Goal: Task Accomplishment & Management: Manage account settings

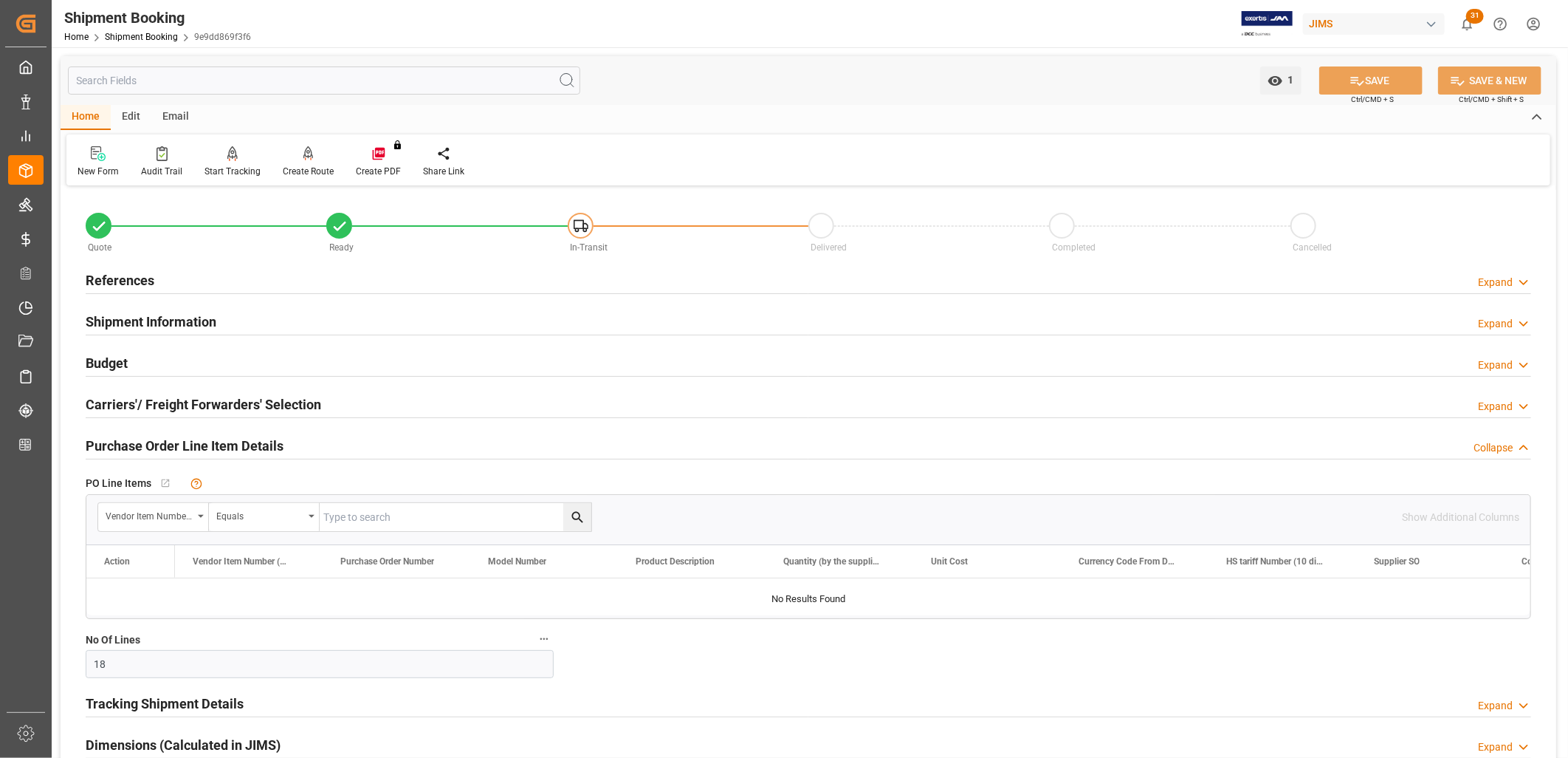
click at [132, 283] on h2 "References" at bounding box center [120, 280] width 69 height 20
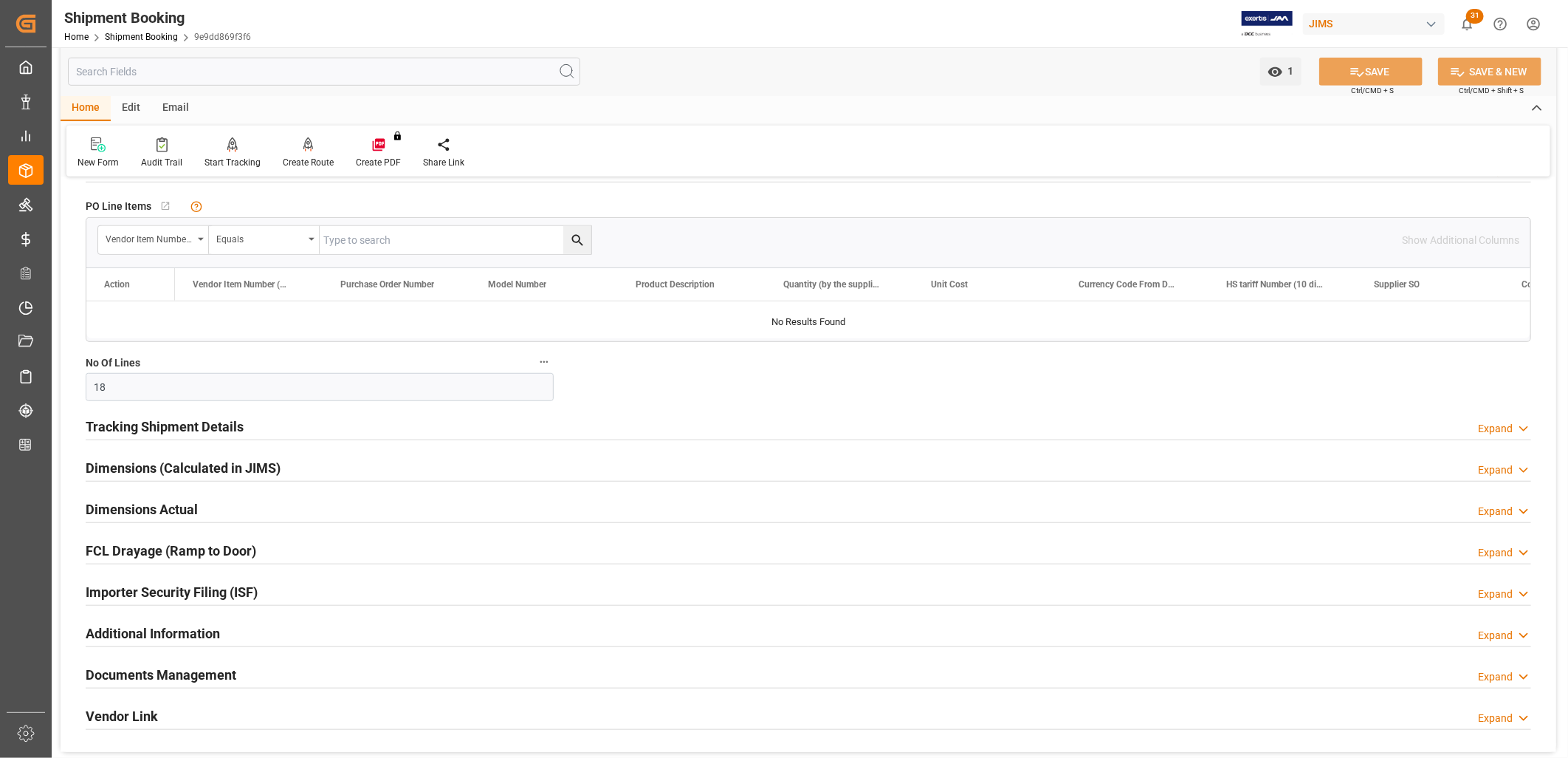
scroll to position [574, 0]
click at [200, 424] on h2 "Tracking Shipment Details" at bounding box center [165, 425] width 158 height 20
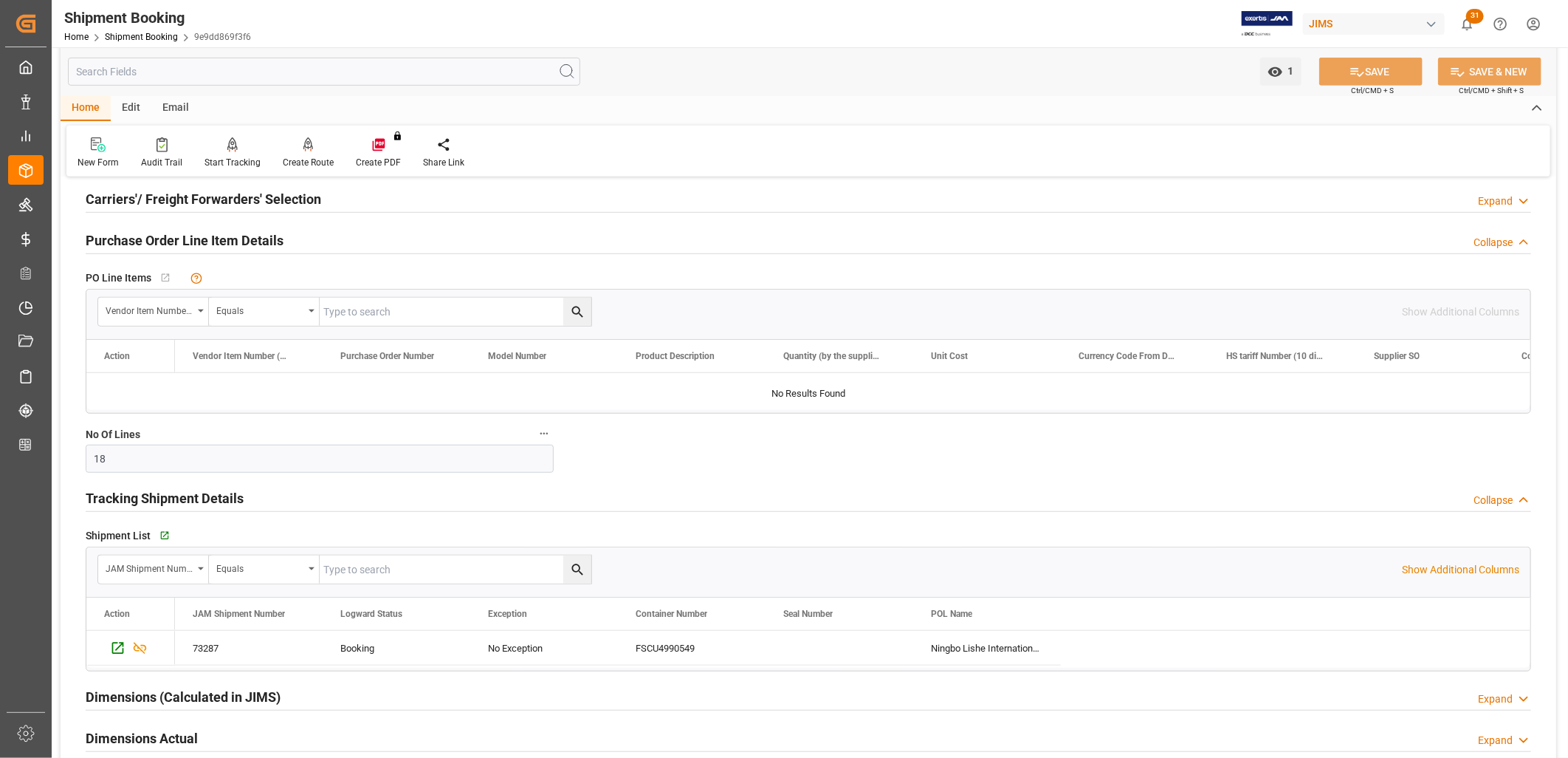
scroll to position [0, 0]
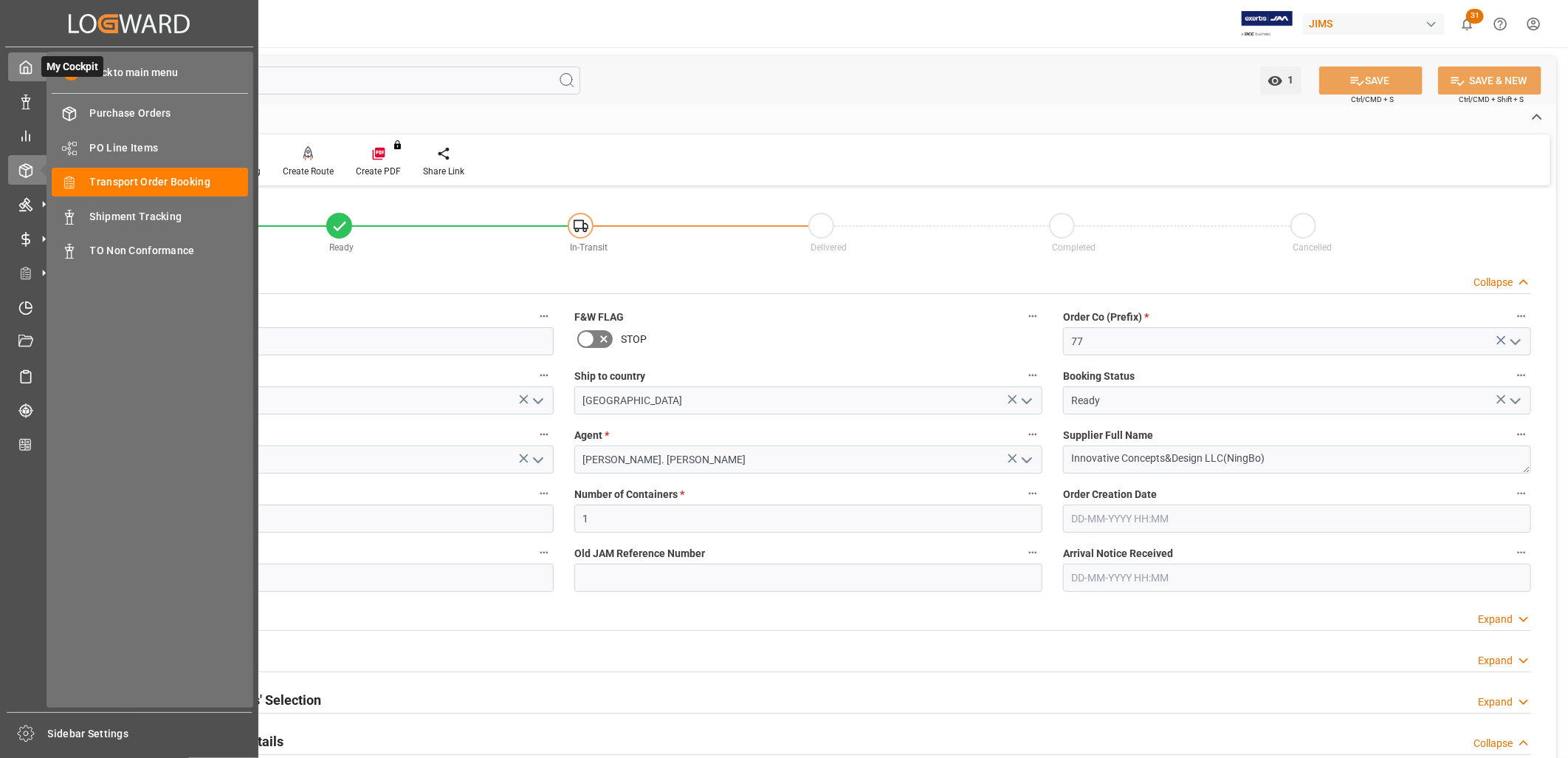
click at [26, 68] on icon at bounding box center [26, 67] width 15 height 15
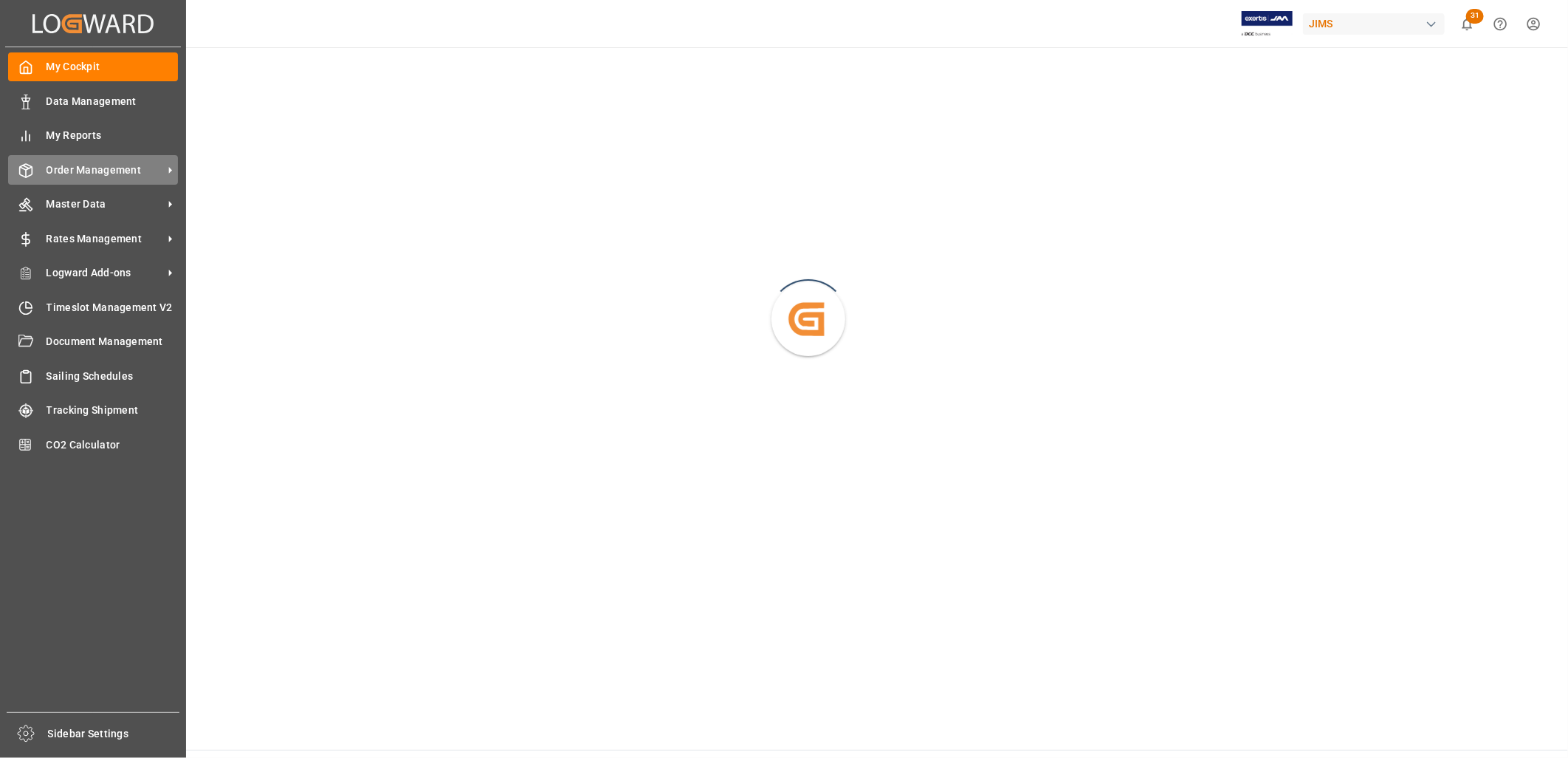
click at [115, 166] on span "Order Management" at bounding box center [104, 169] width 116 height 16
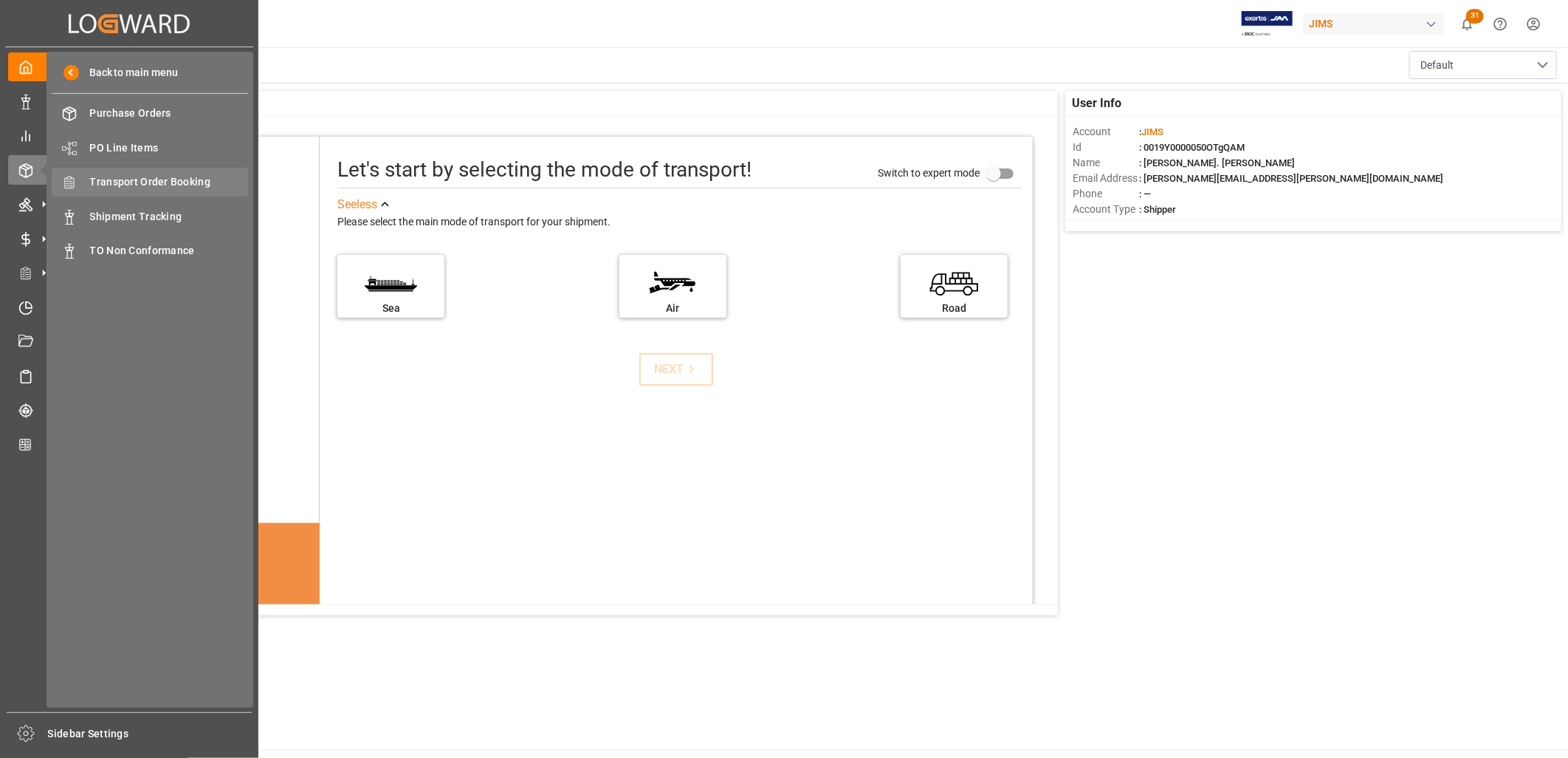
click at [162, 179] on span "Transport Order Booking" at bounding box center [168, 181] width 158 height 16
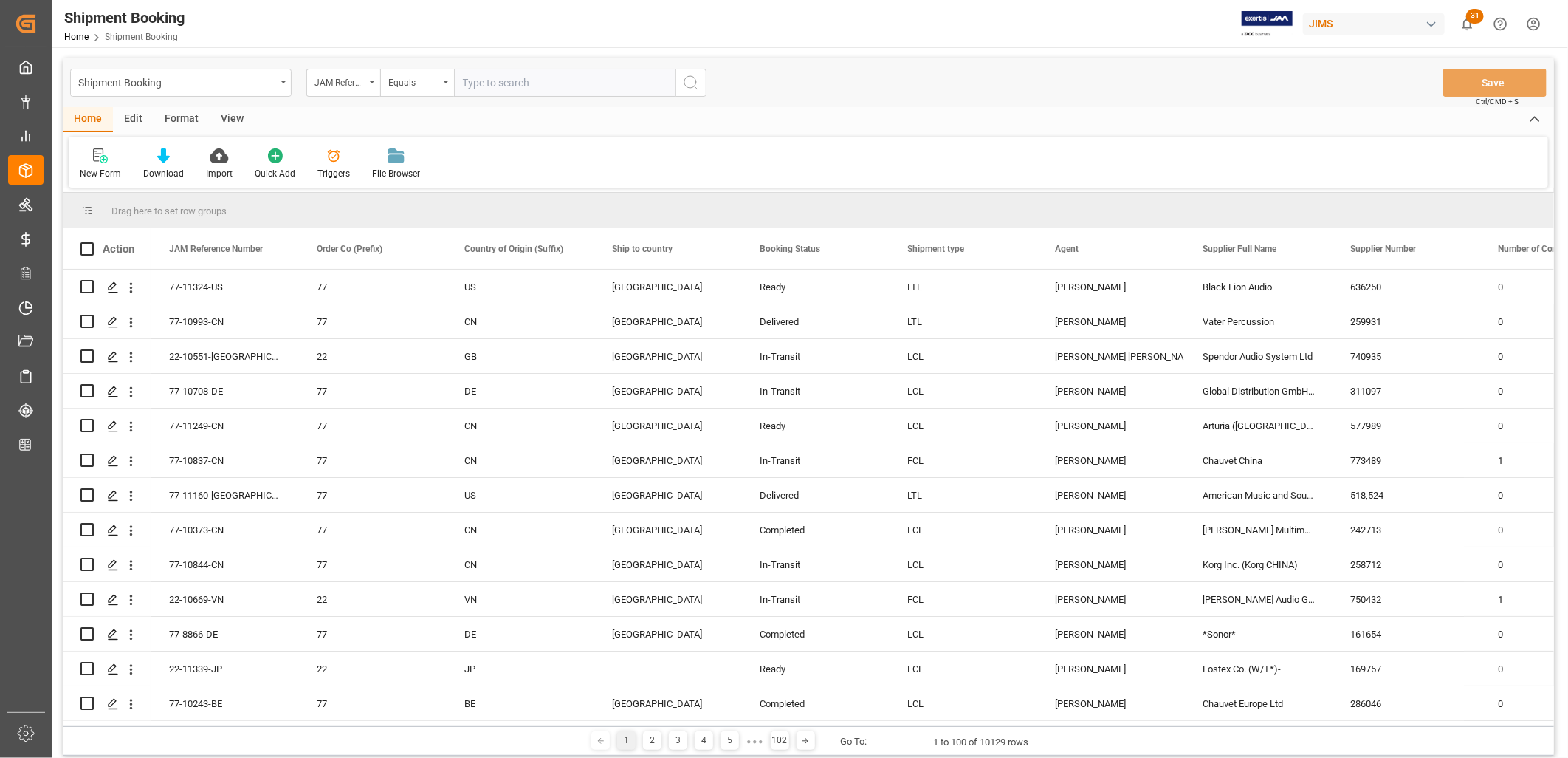
click at [470, 80] on input "text" at bounding box center [565, 82] width 222 height 28
type input "22-9796-ID"
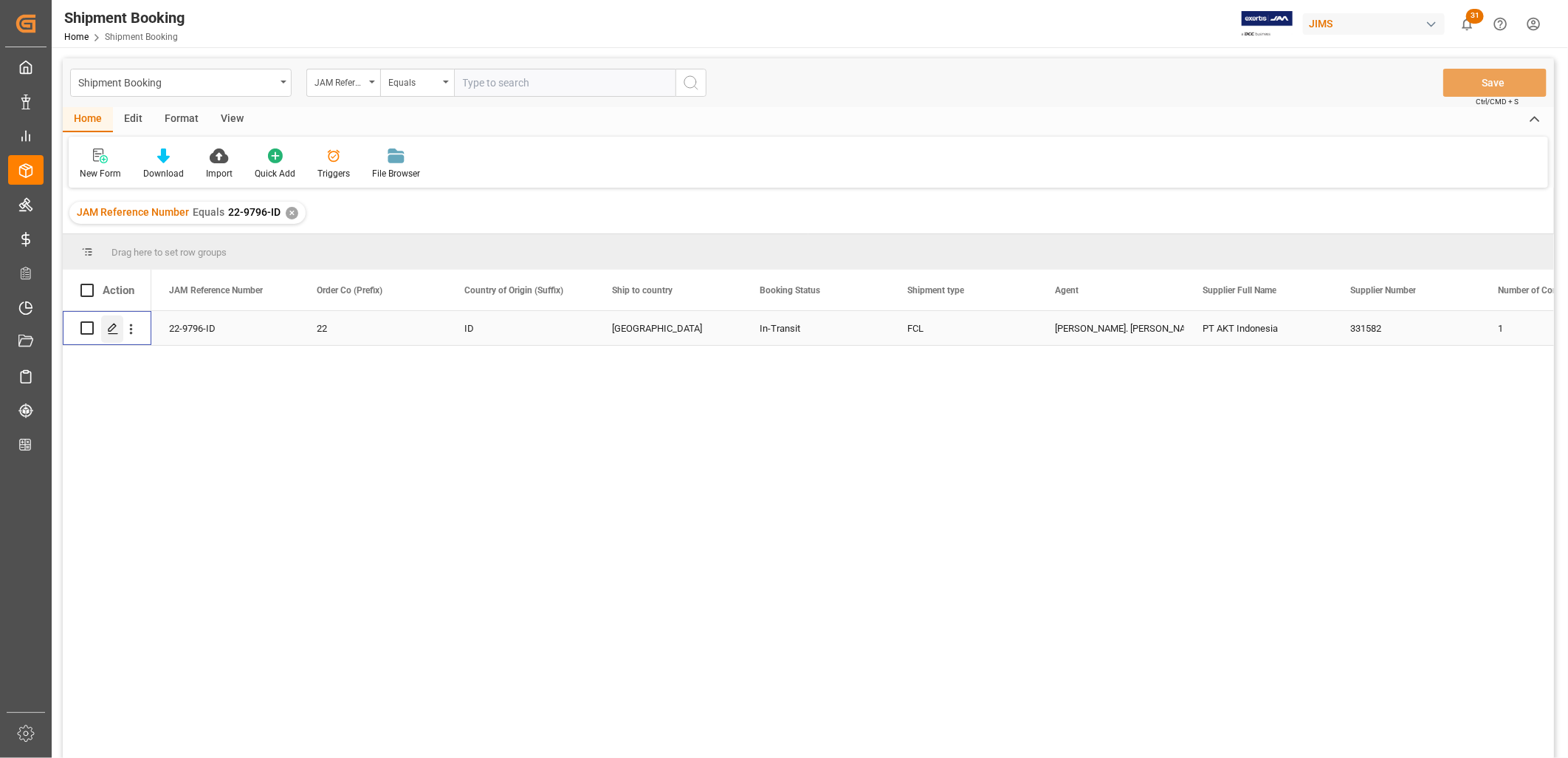
click at [109, 327] on icon "Press SPACE to select this row." at bounding box center [113, 328] width 12 height 12
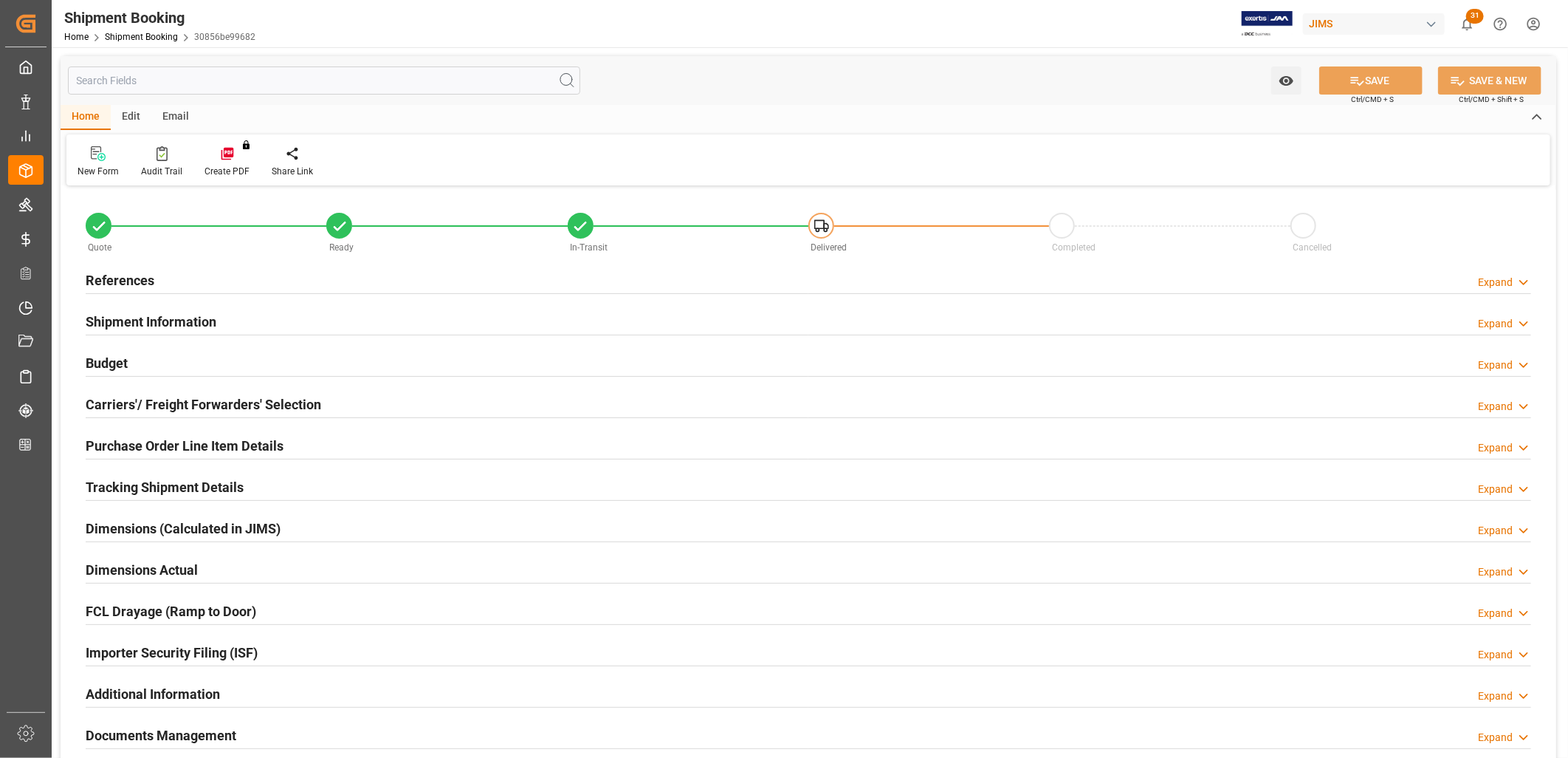
type input "1"
type input "30-08-2025"
type input "01-10-2025 00:00"
click at [142, 281] on h2 "References" at bounding box center [120, 280] width 69 height 20
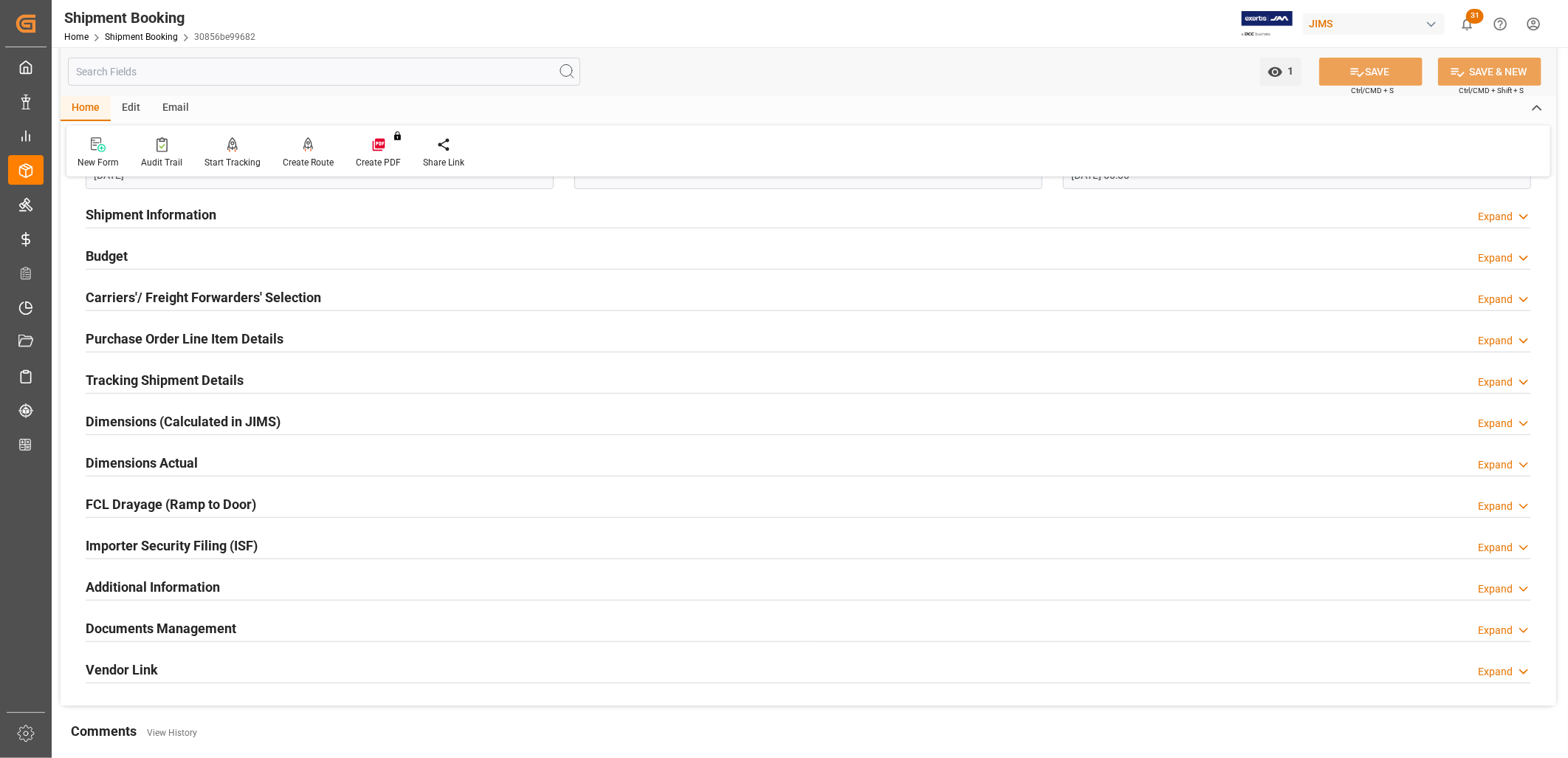
scroll to position [410, 0]
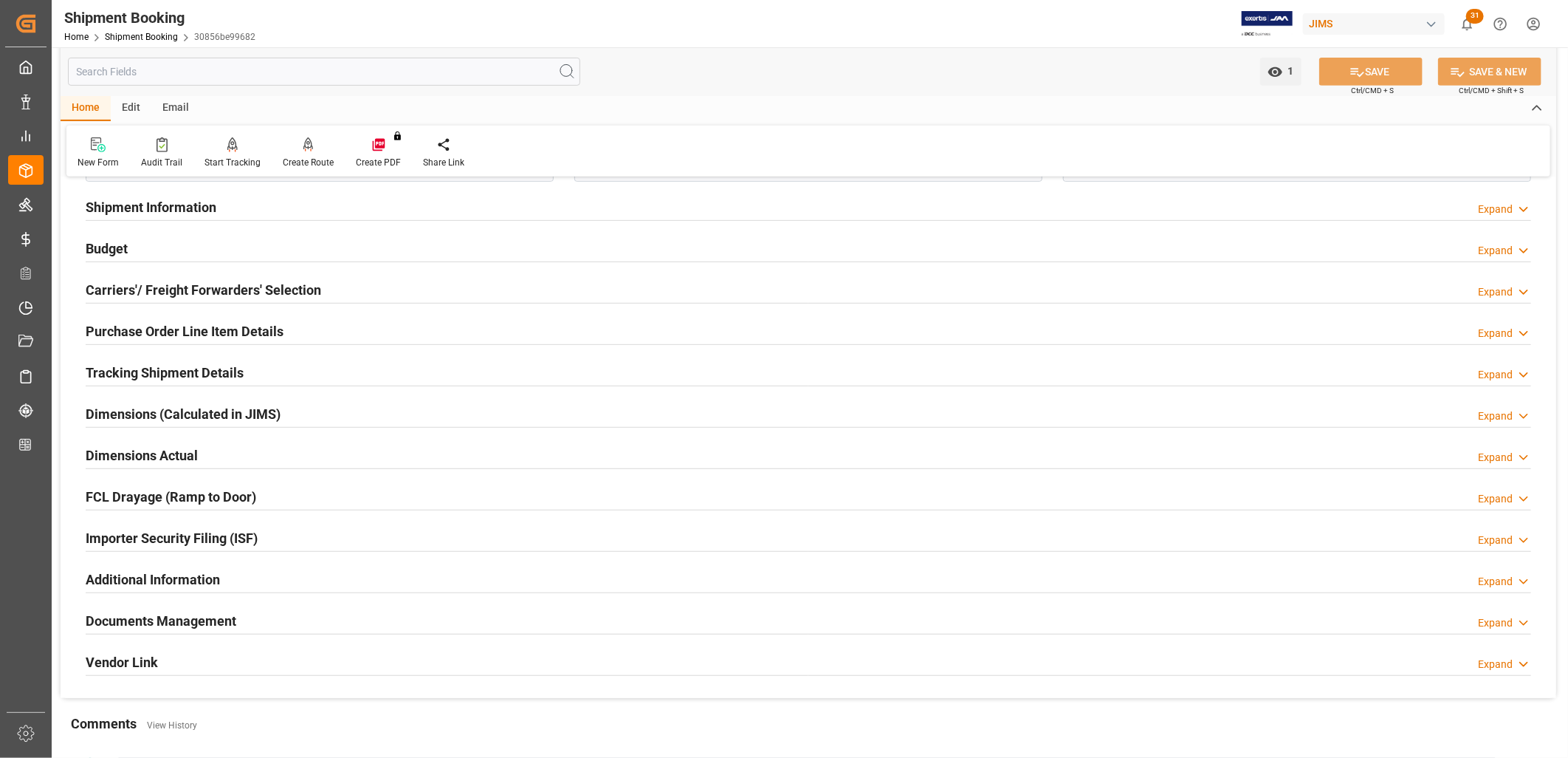
click at [200, 290] on h2 "Carriers'/ Freight Forwarders' Selection" at bounding box center [203, 290] width 235 height 20
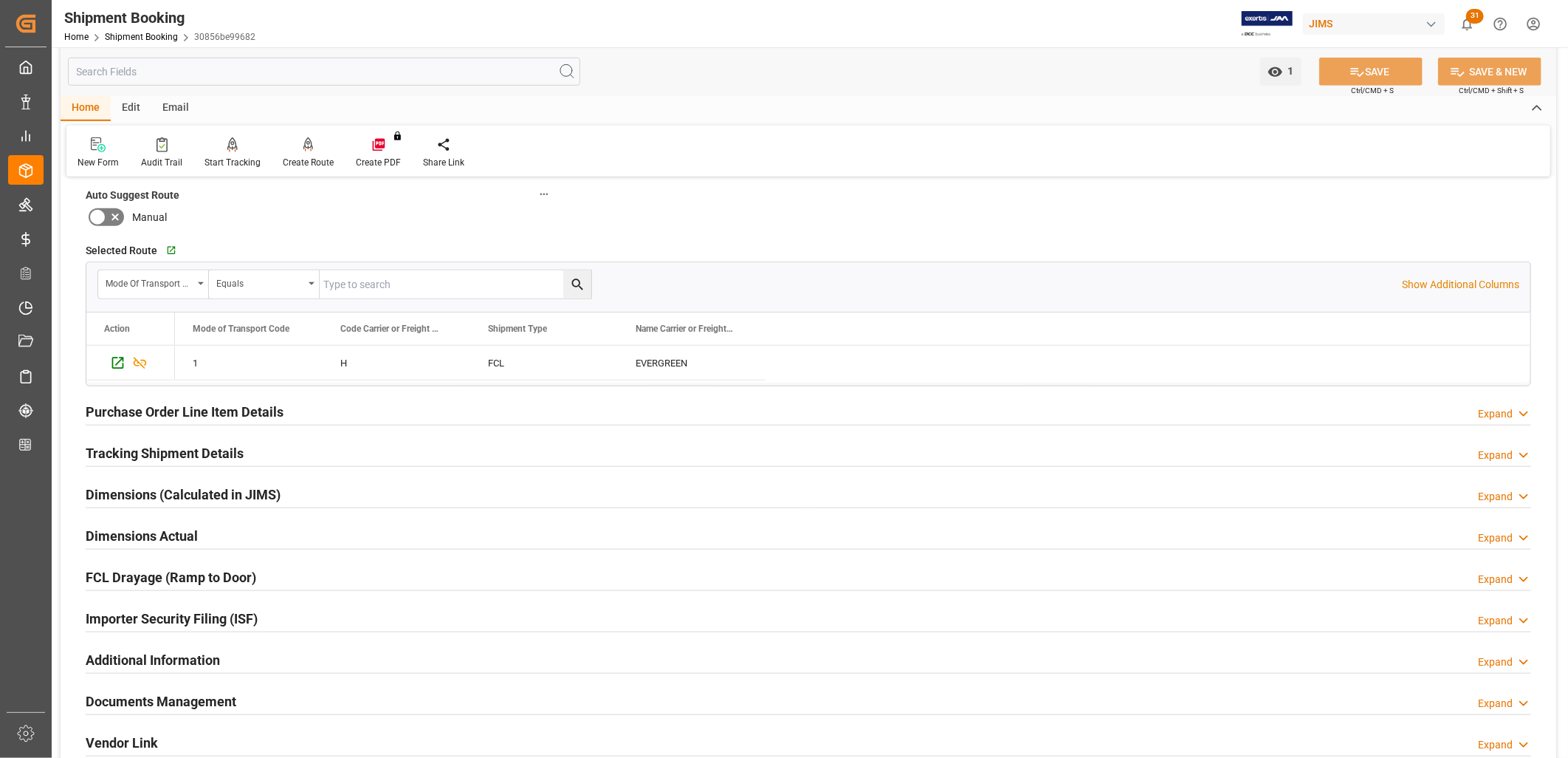
scroll to position [739, 0]
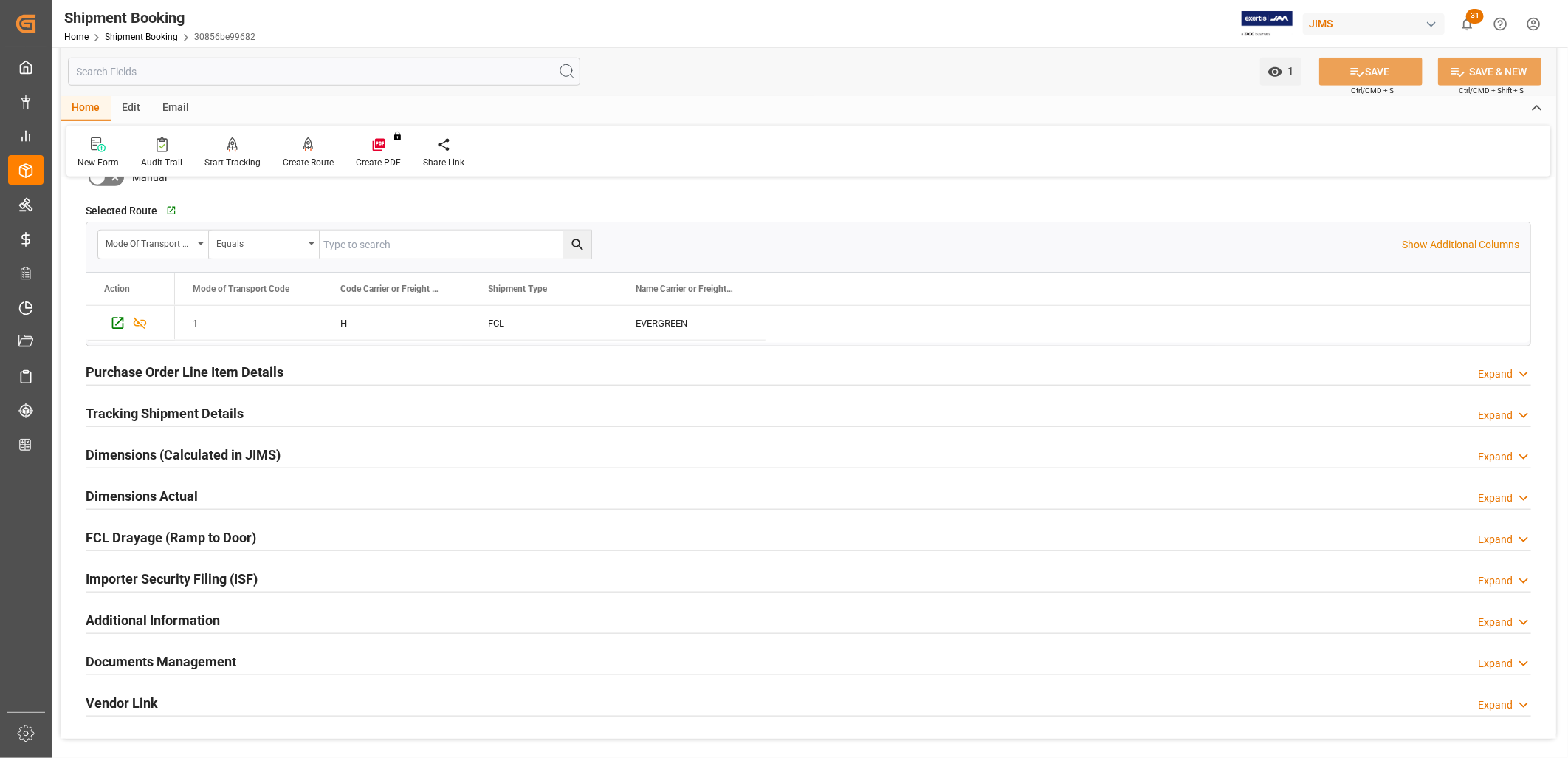
click at [203, 374] on h2 "Purchase Order Line Item Details" at bounding box center [185, 372] width 198 height 20
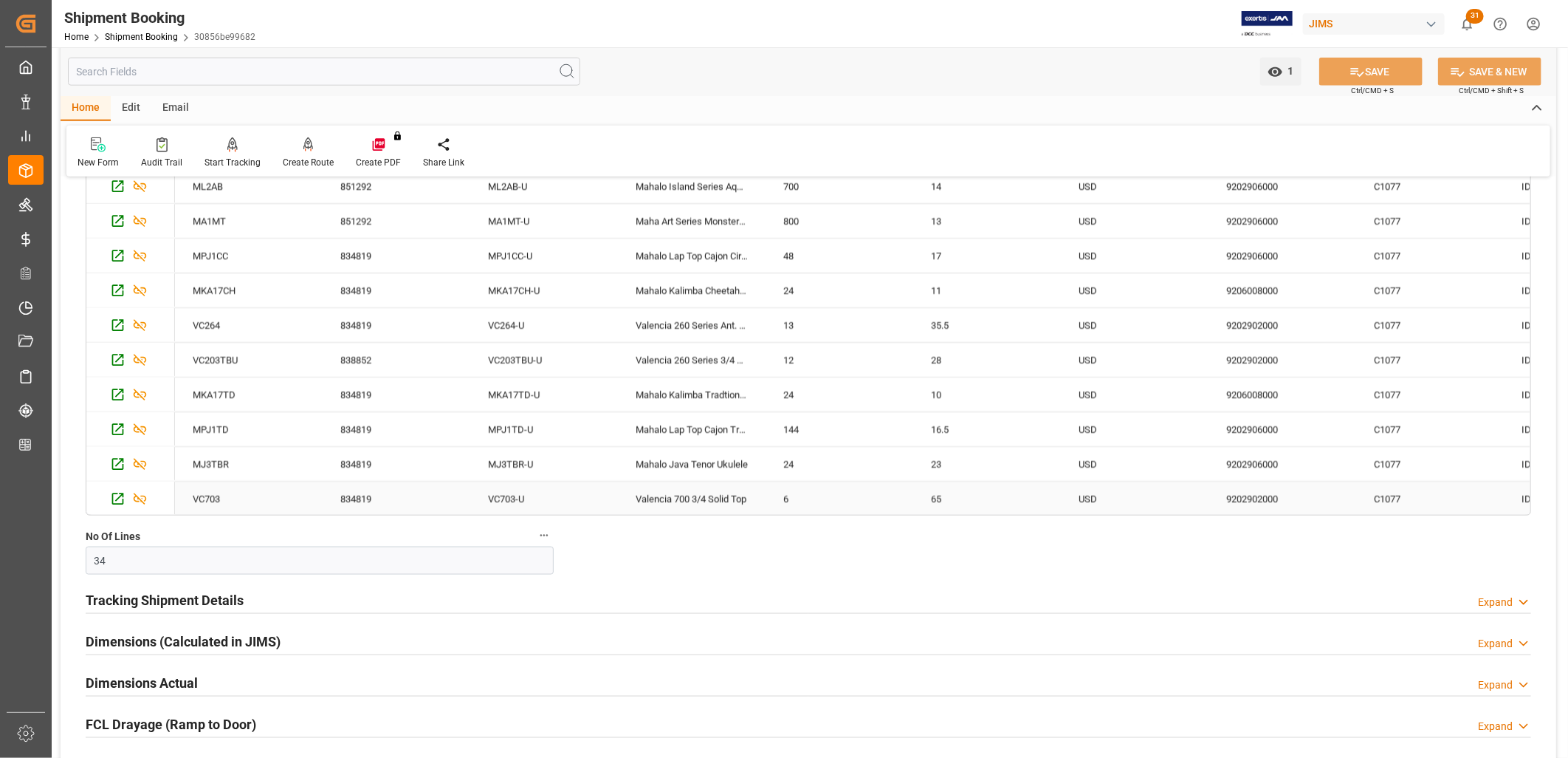
scroll to position [1148, 0]
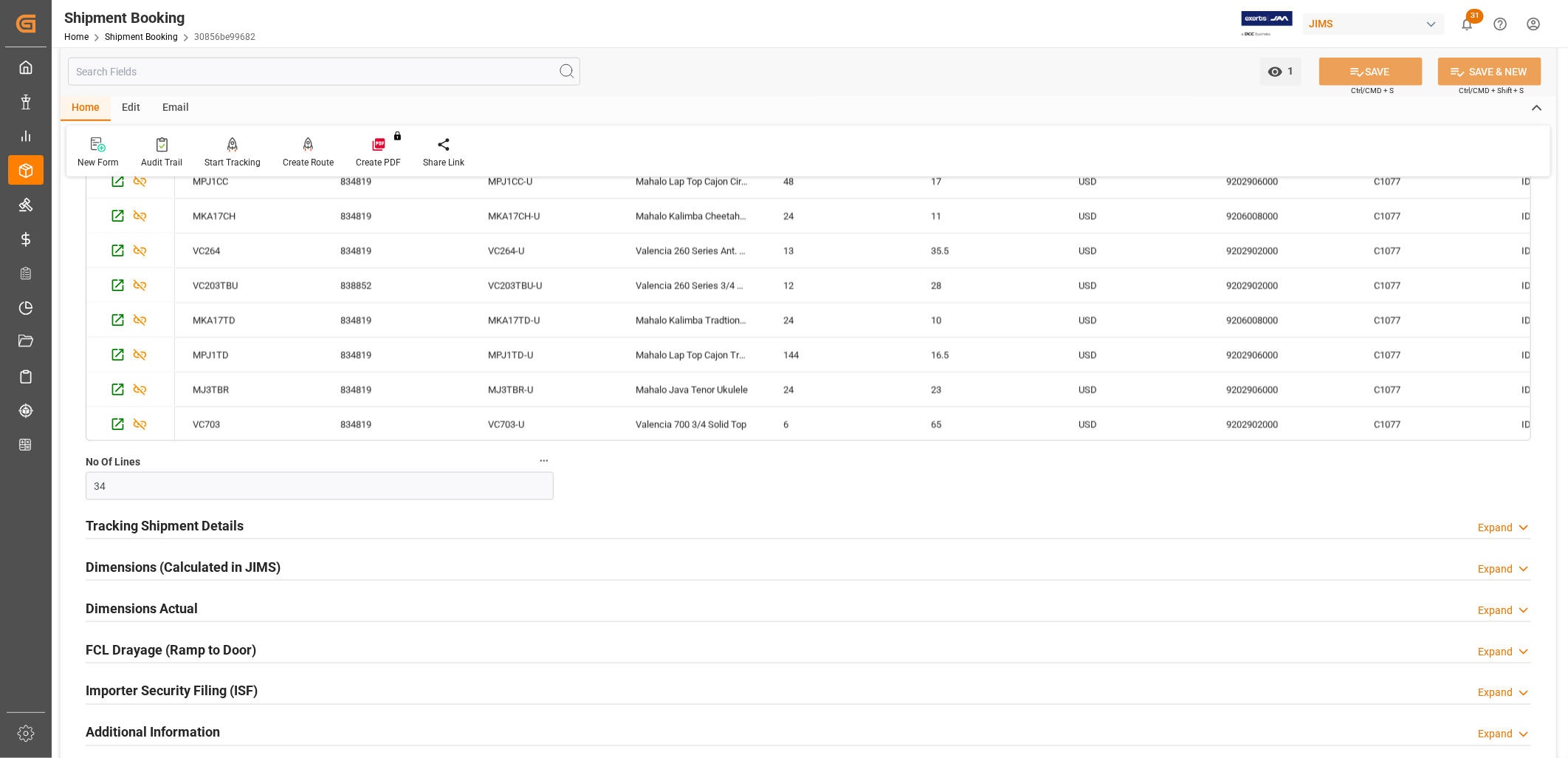
click at [160, 529] on h2 "Tracking Shipment Details" at bounding box center [165, 525] width 158 height 20
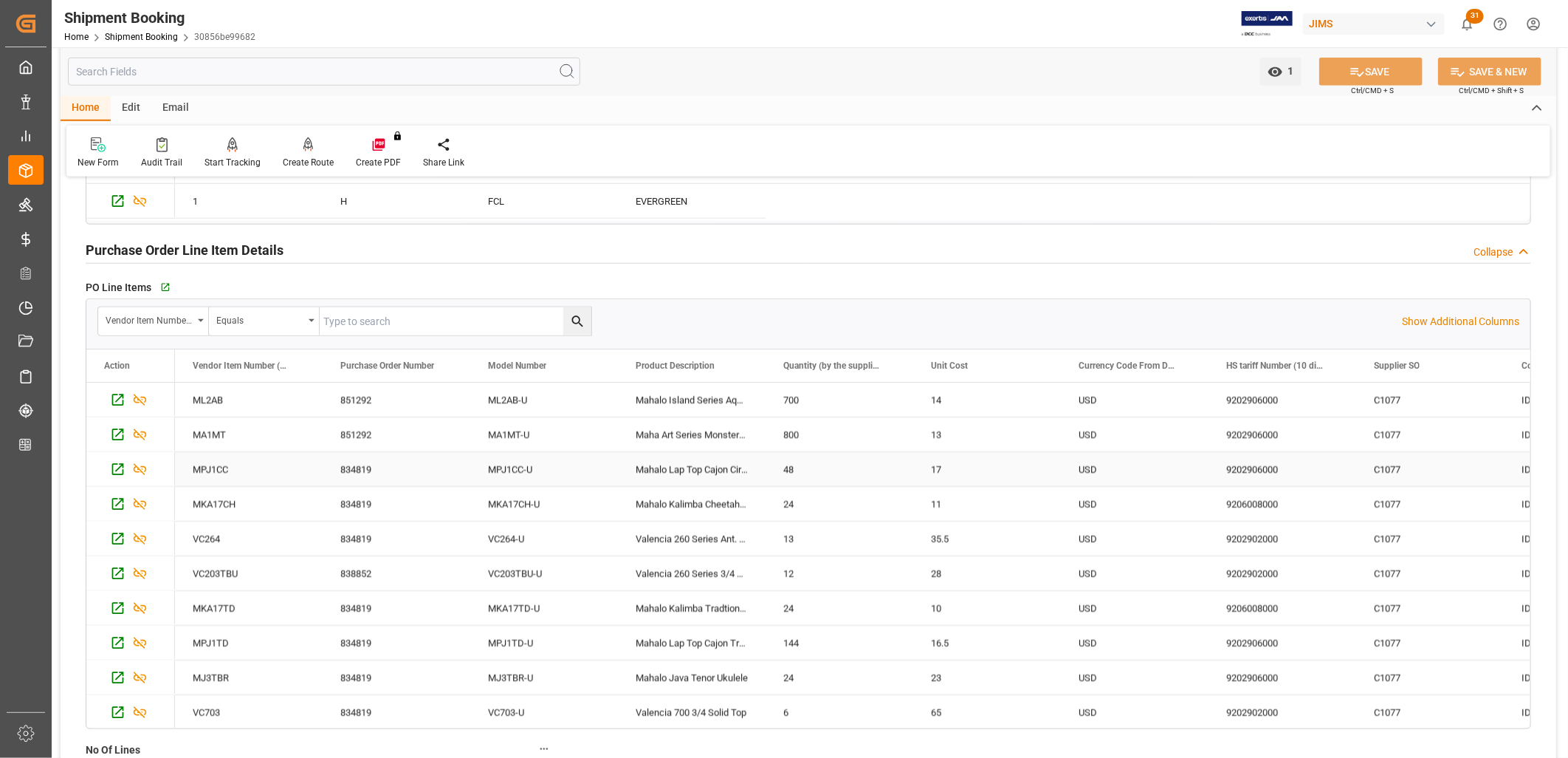
scroll to position [820, 0]
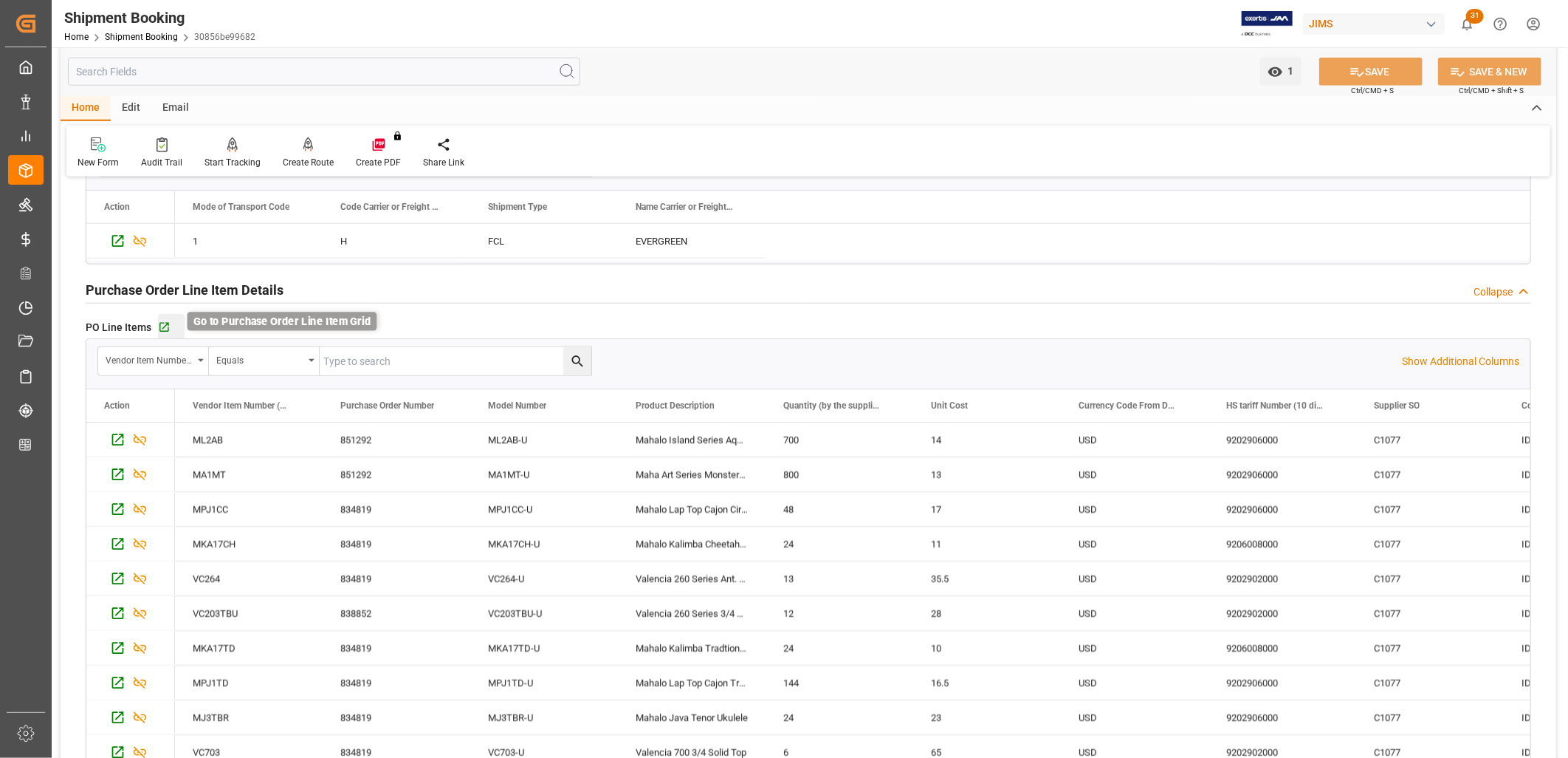
click at [164, 322] on icon "button" at bounding box center [165, 328] width 13 height 13
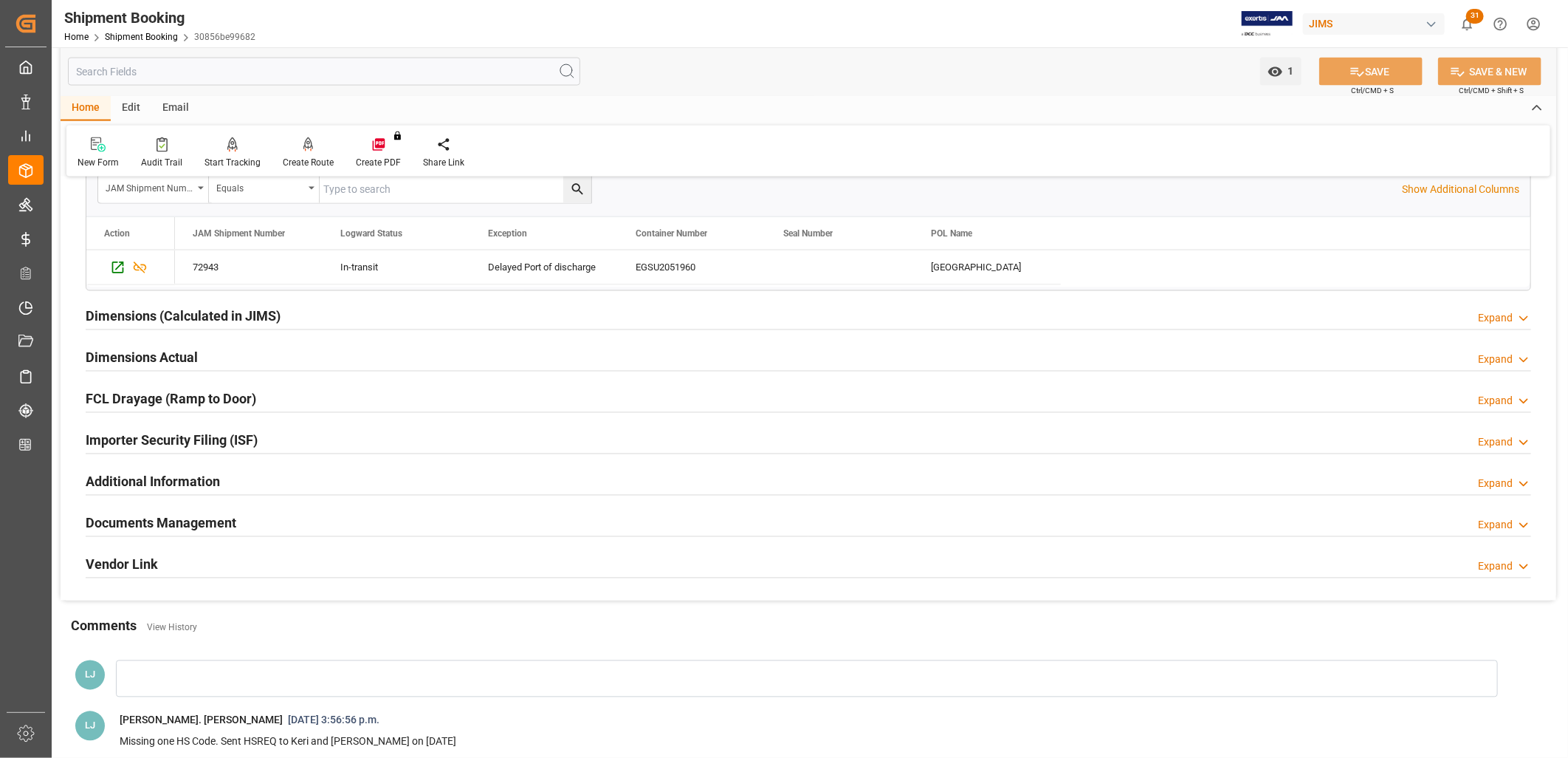
scroll to position [1559, 0]
click at [225, 518] on h2 "Documents Management" at bounding box center [161, 520] width 151 height 20
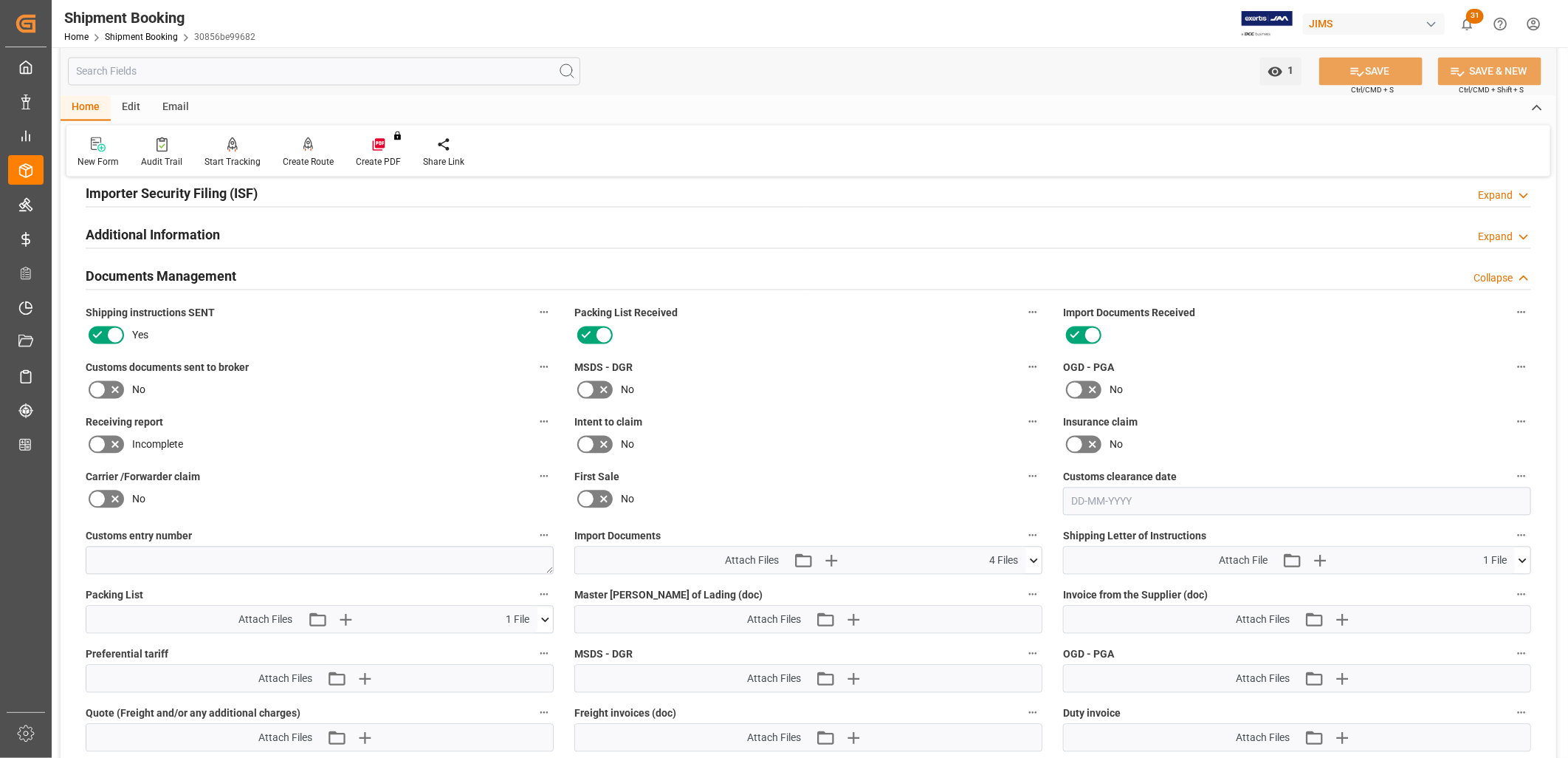
scroll to position [1804, 0]
click at [1036, 551] on icon at bounding box center [1033, 558] width 16 height 16
click at [1033, 551] on icon at bounding box center [1033, 558] width 16 height 16
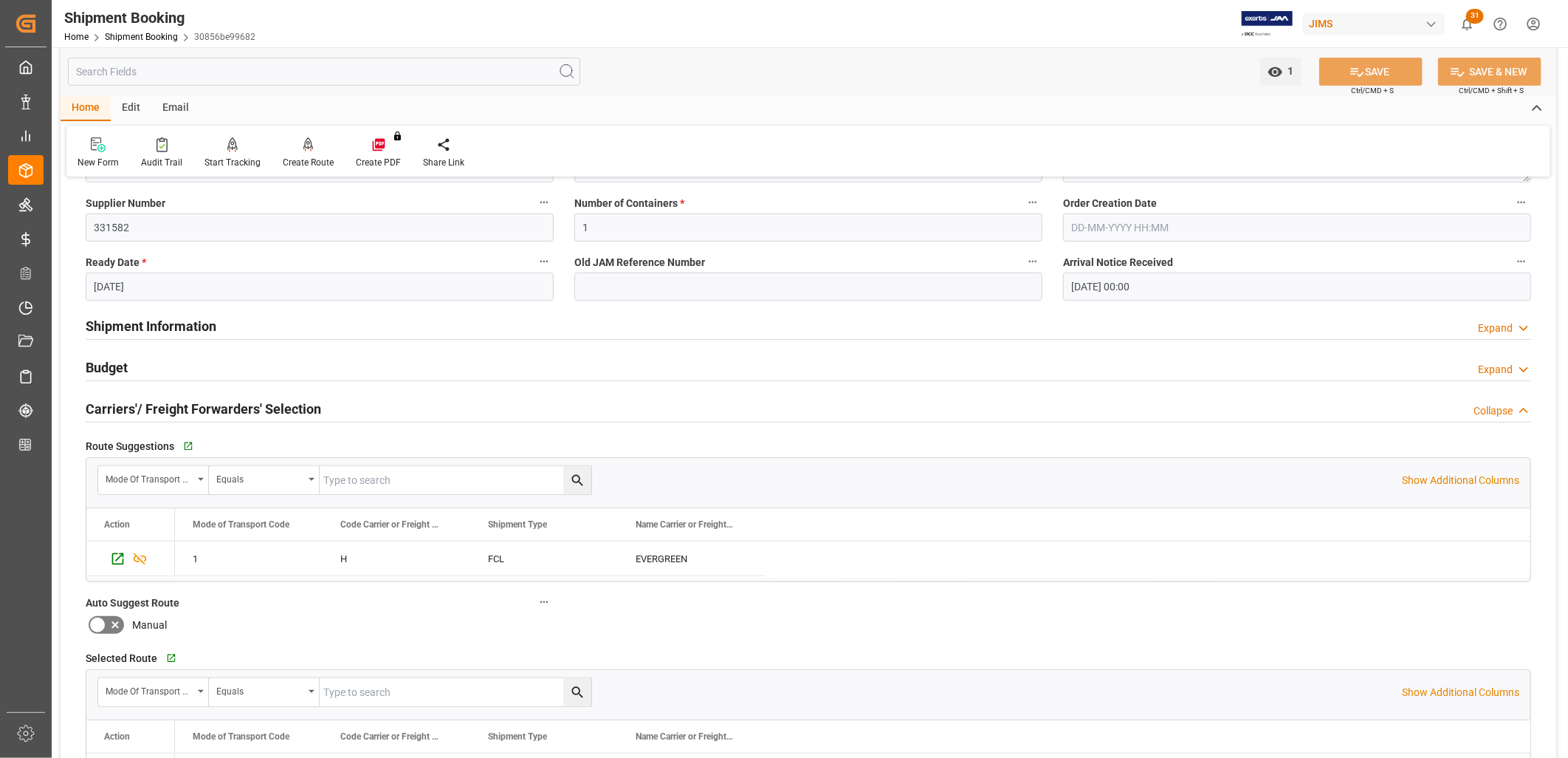
scroll to position [328, 0]
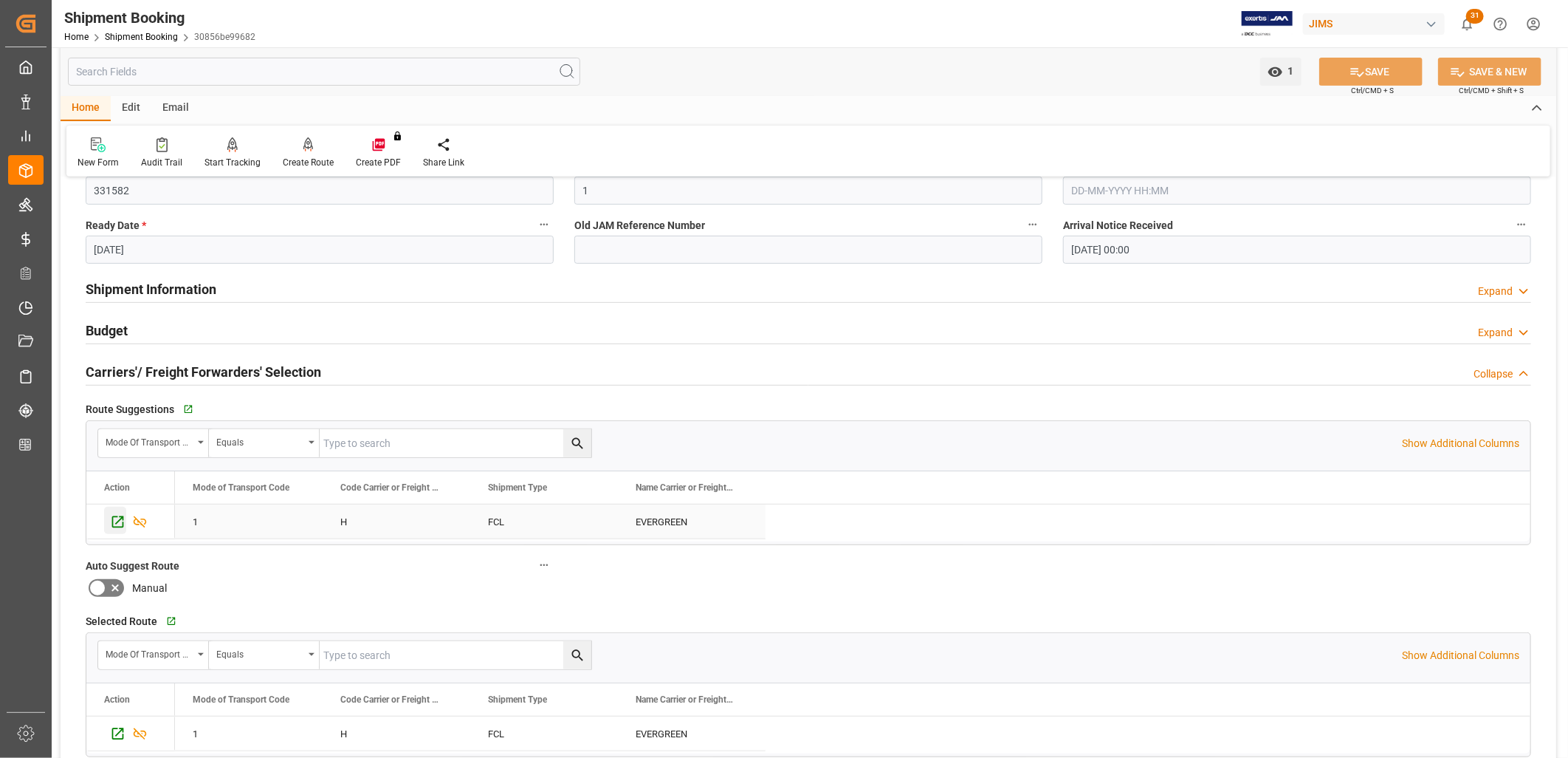
click at [116, 519] on icon "Press SPACE to select this row." at bounding box center [117, 521] width 16 height 16
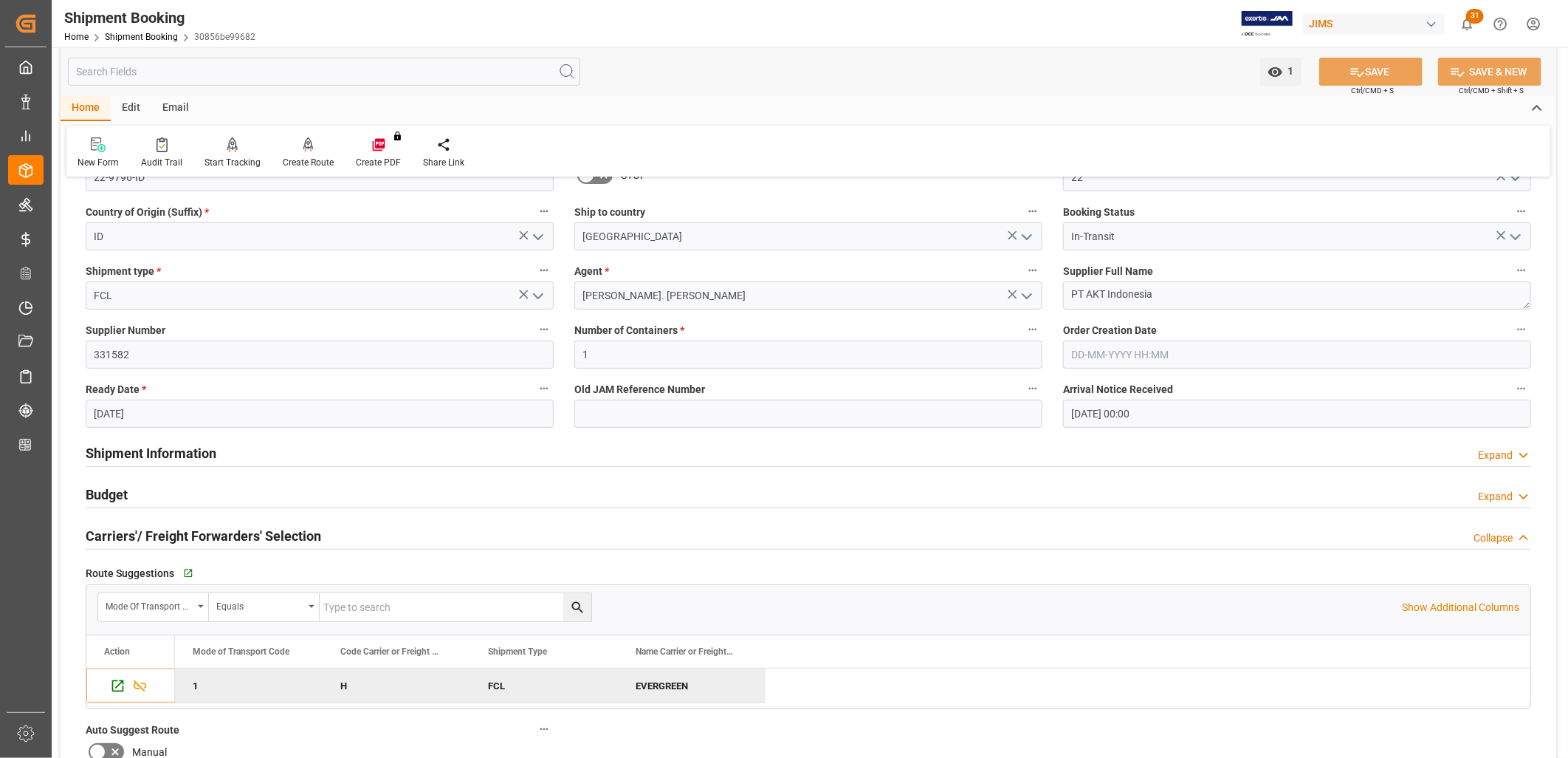
scroll to position [246, 0]
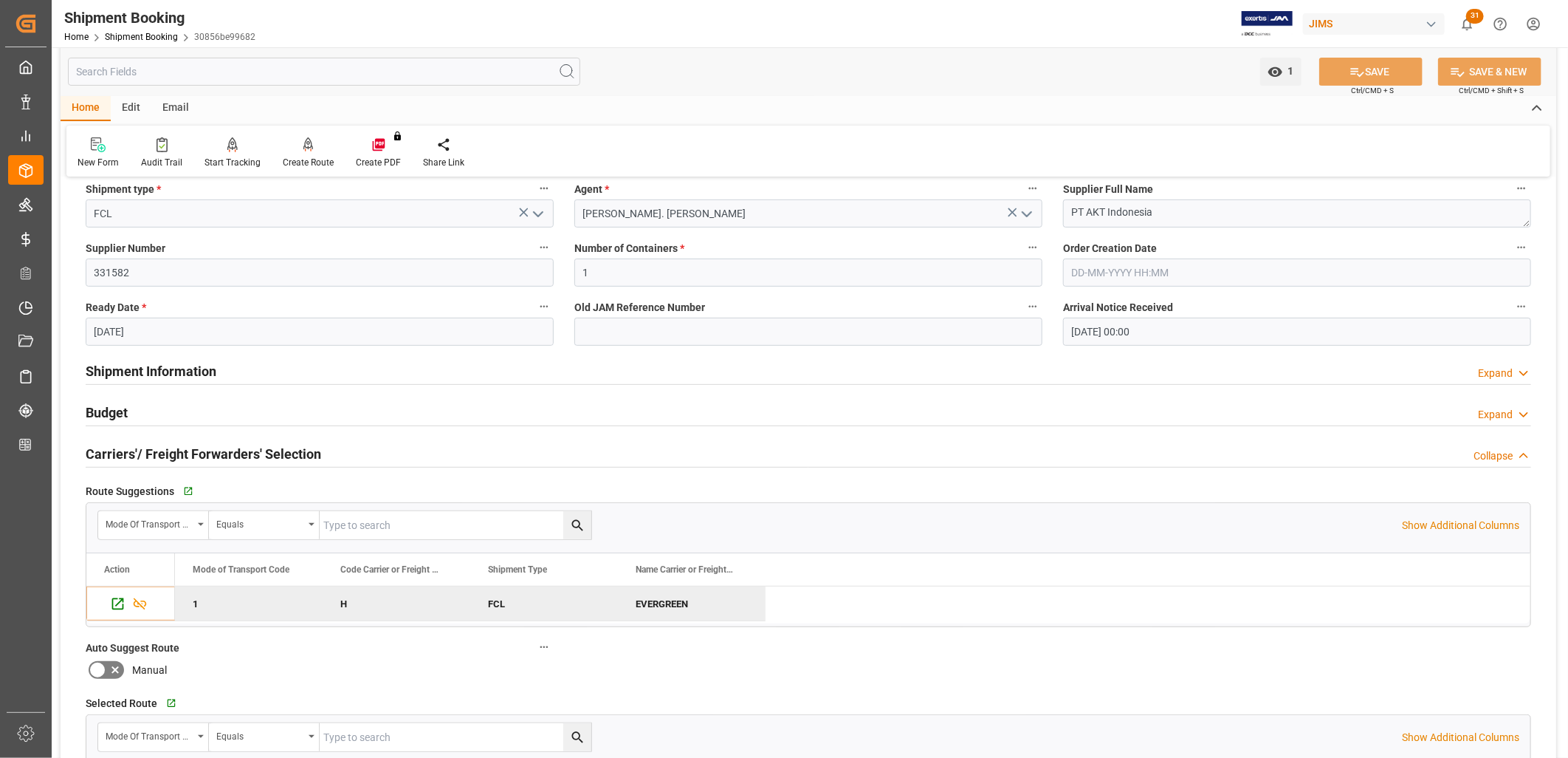
click at [160, 371] on h2 "Shipment Information" at bounding box center [151, 371] width 131 height 20
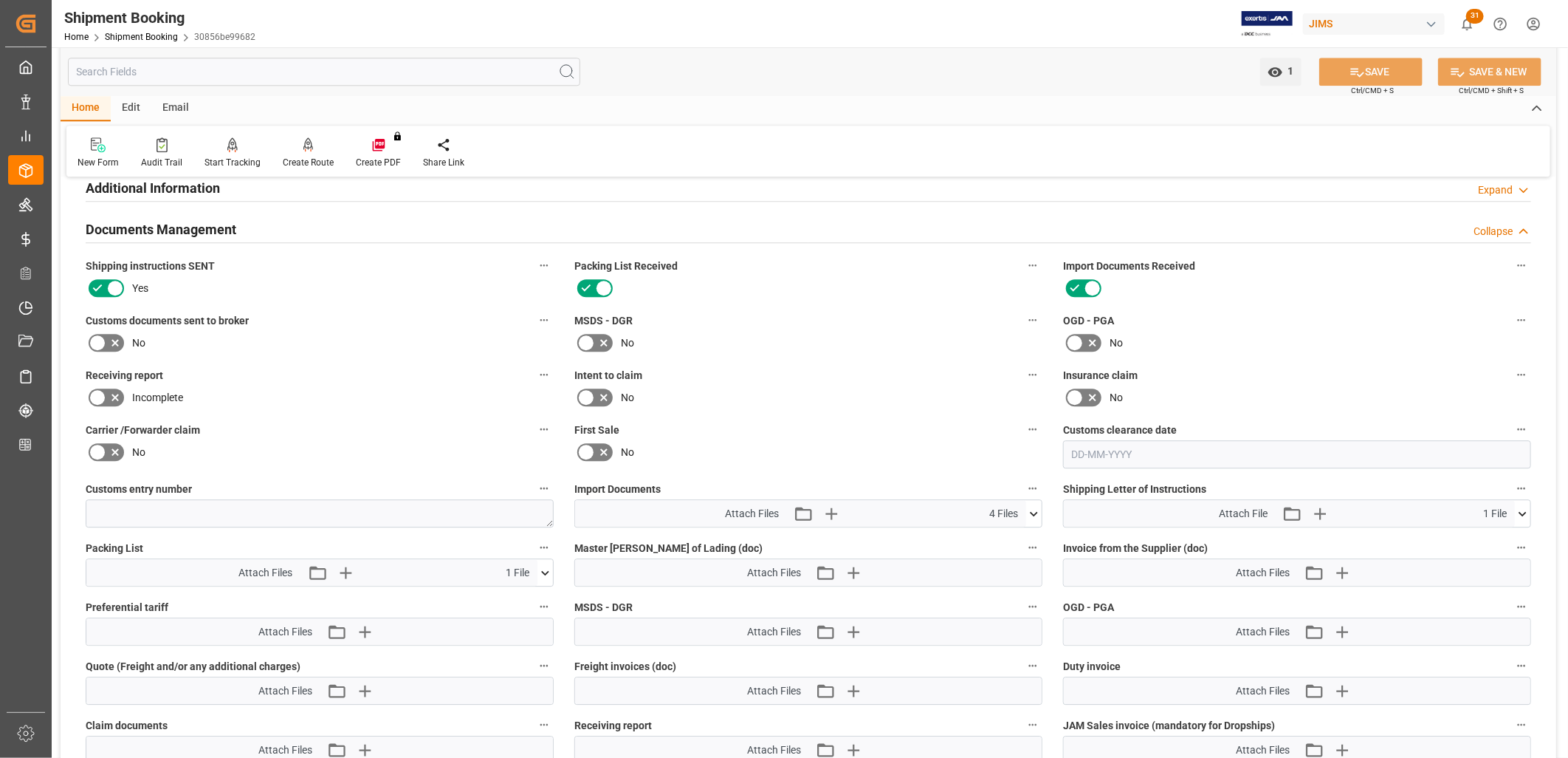
scroll to position [2379, 0]
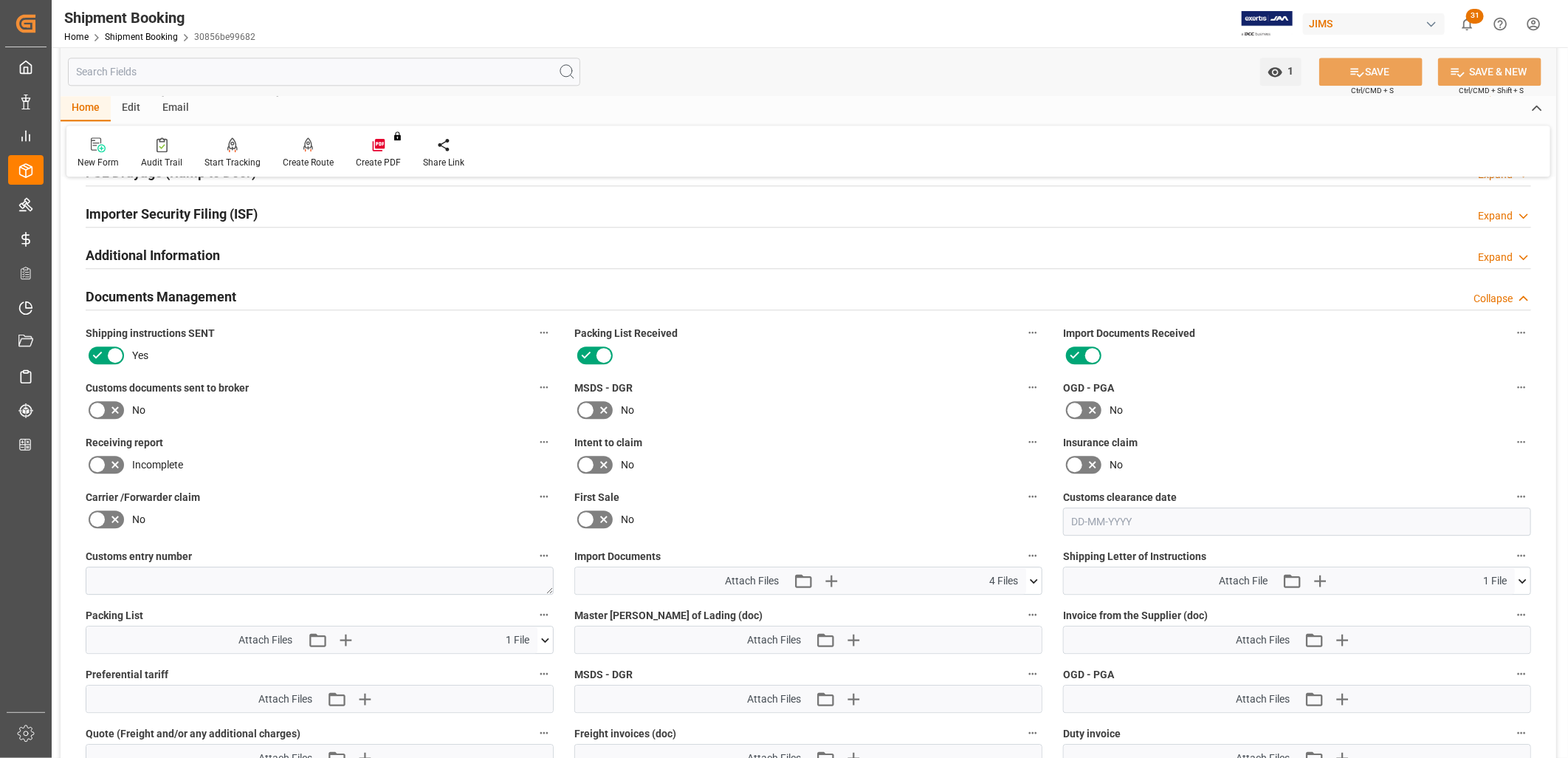
click at [102, 408] on icon at bounding box center [97, 409] width 17 height 17
click at [0, 0] on input "checkbox" at bounding box center [0, 0] width 0 height 0
click at [1391, 70] on button "SAVE" at bounding box center [1370, 71] width 103 height 28
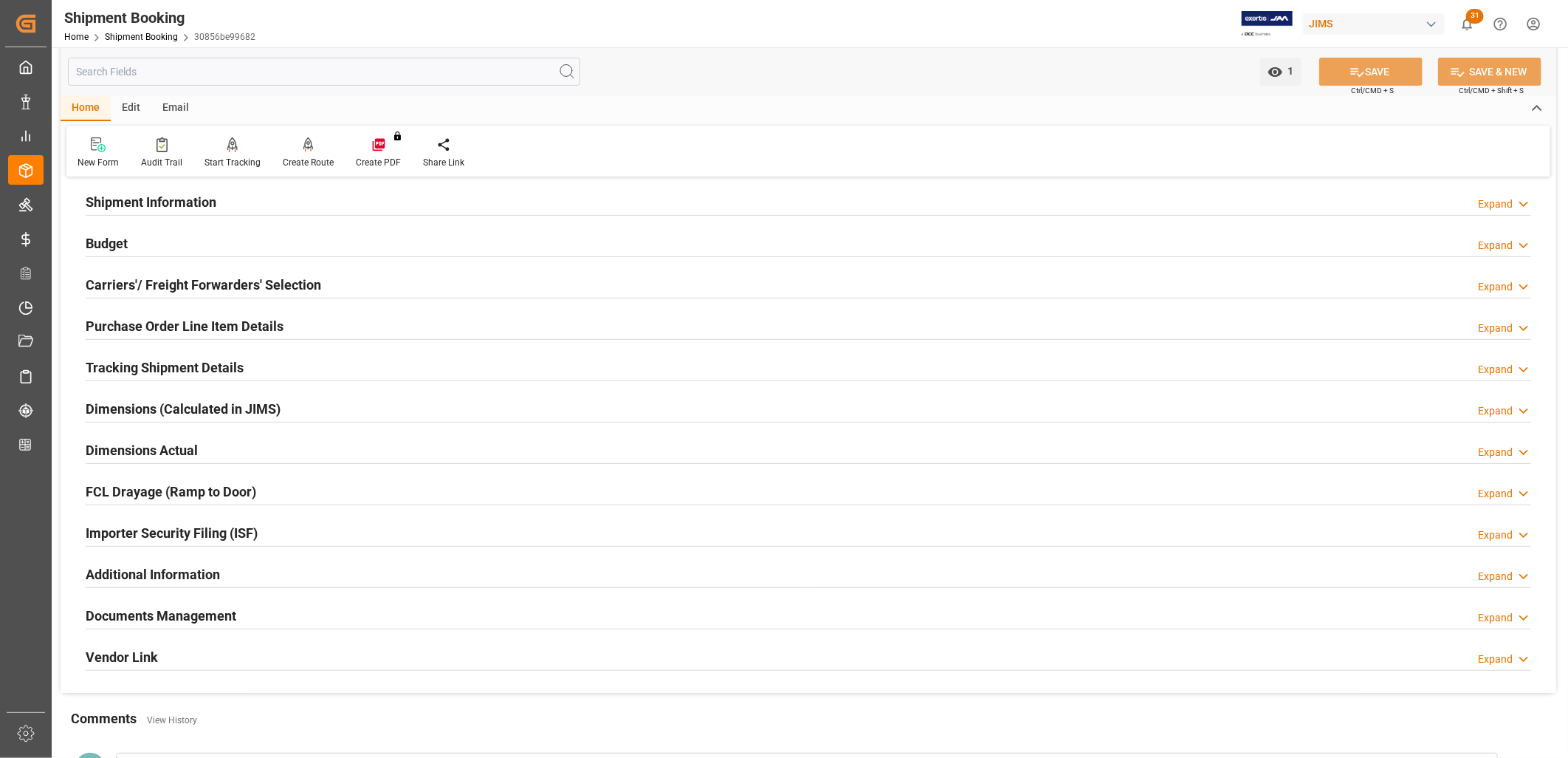
scroll to position [0, 0]
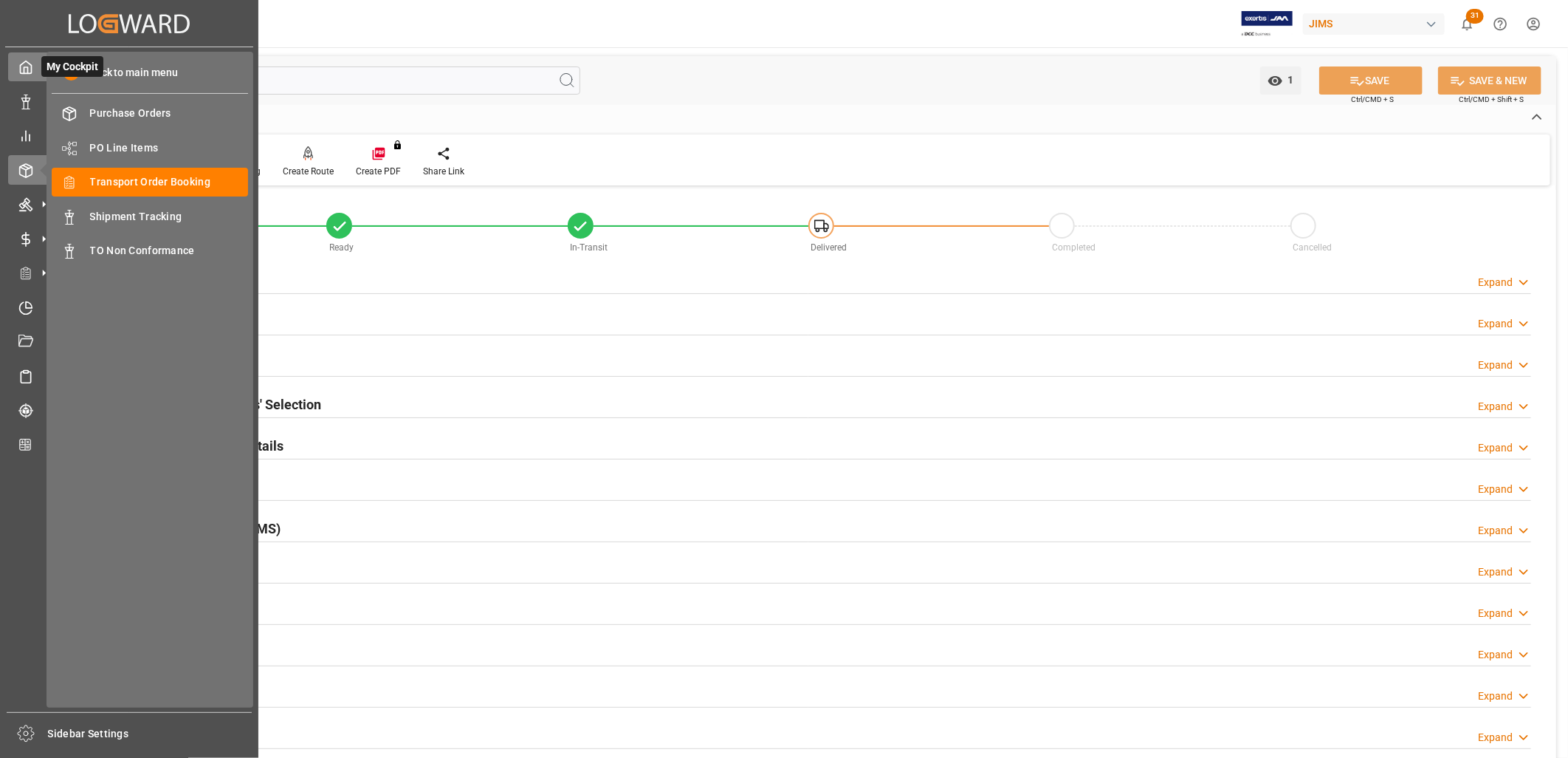
click at [27, 64] on icon at bounding box center [26, 67] width 15 height 15
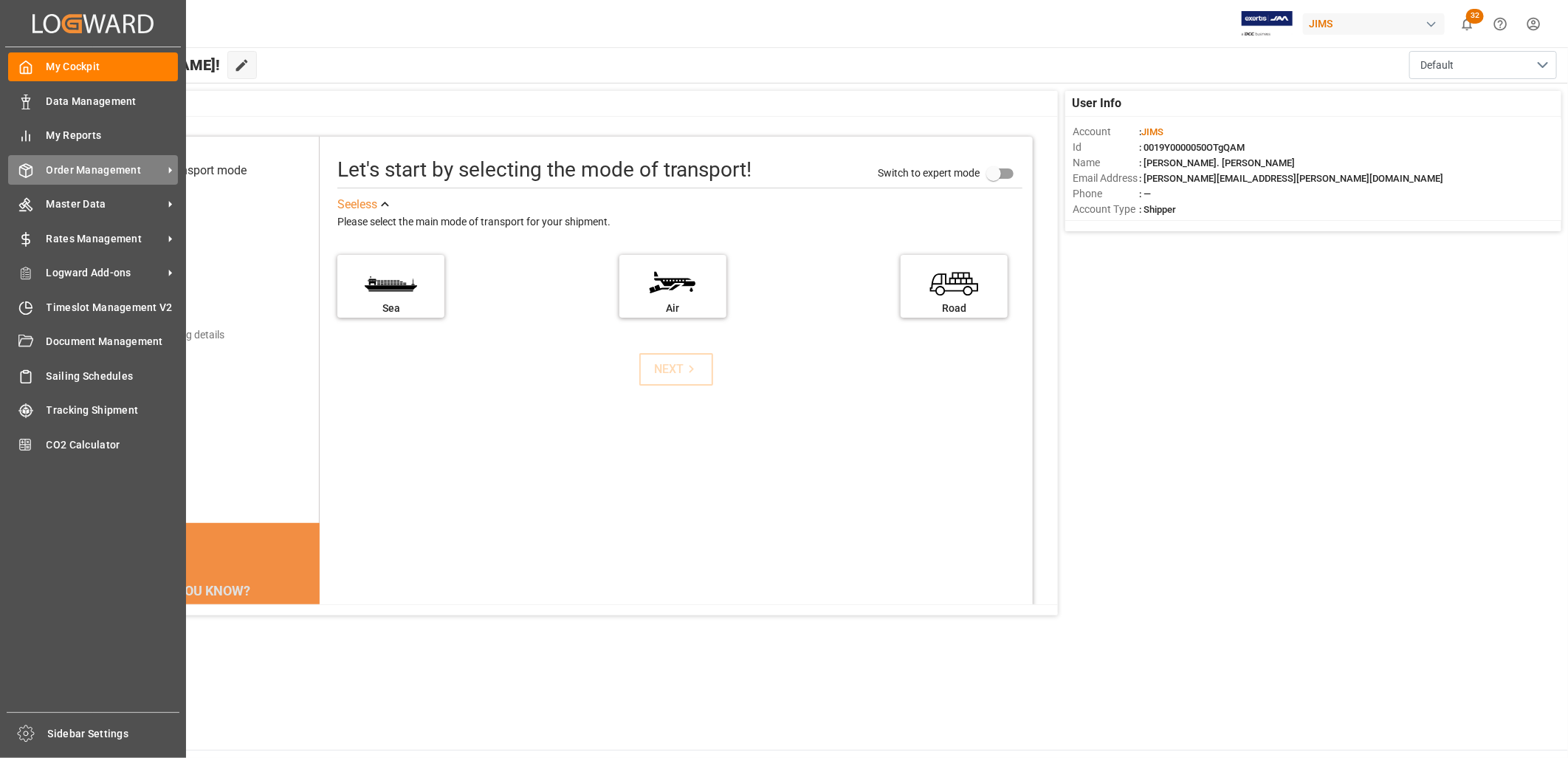
click at [79, 163] on span "Order Management" at bounding box center [104, 169] width 116 height 16
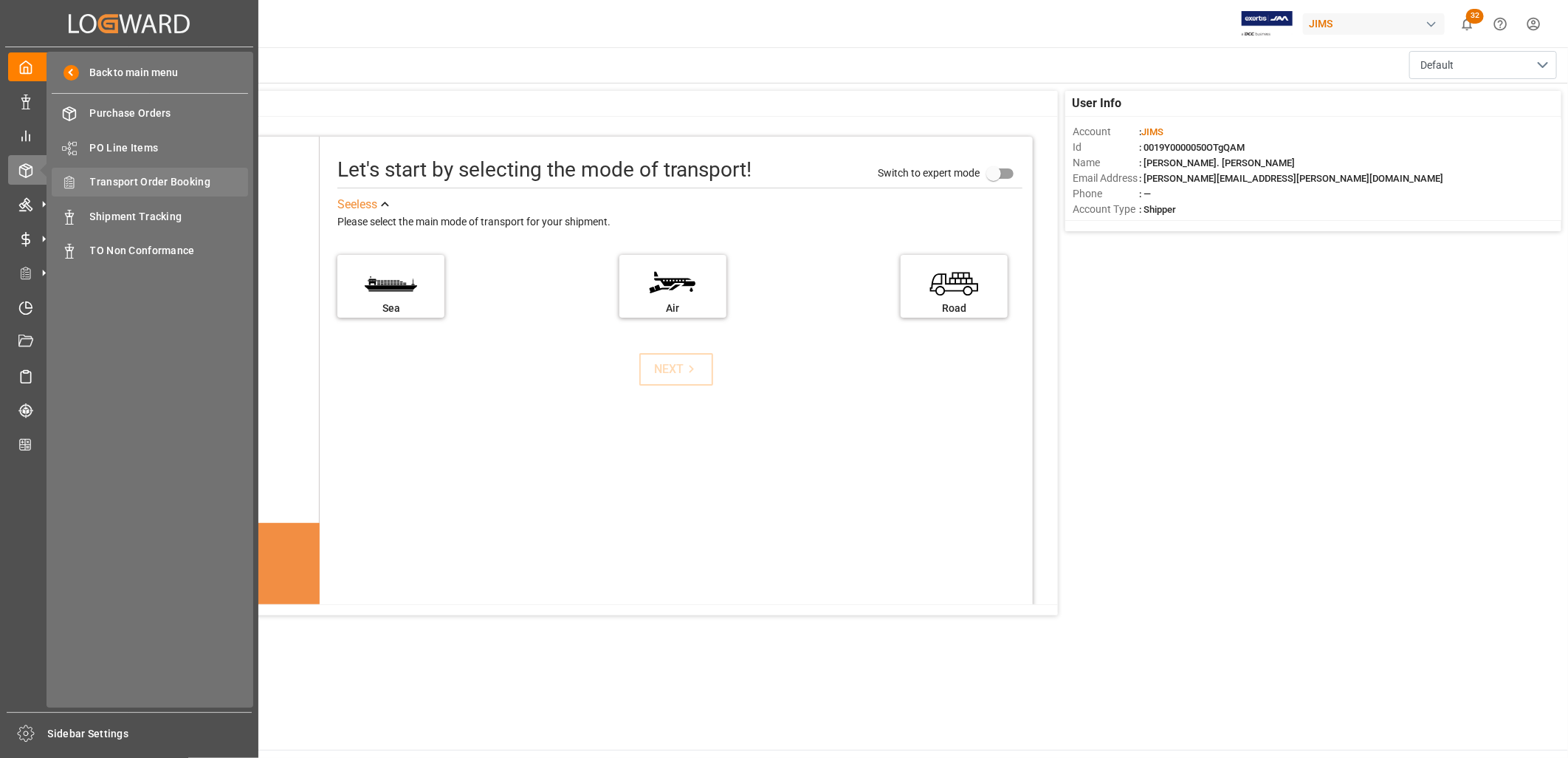
click at [200, 178] on span "Transport Order Booking" at bounding box center [168, 181] width 158 height 16
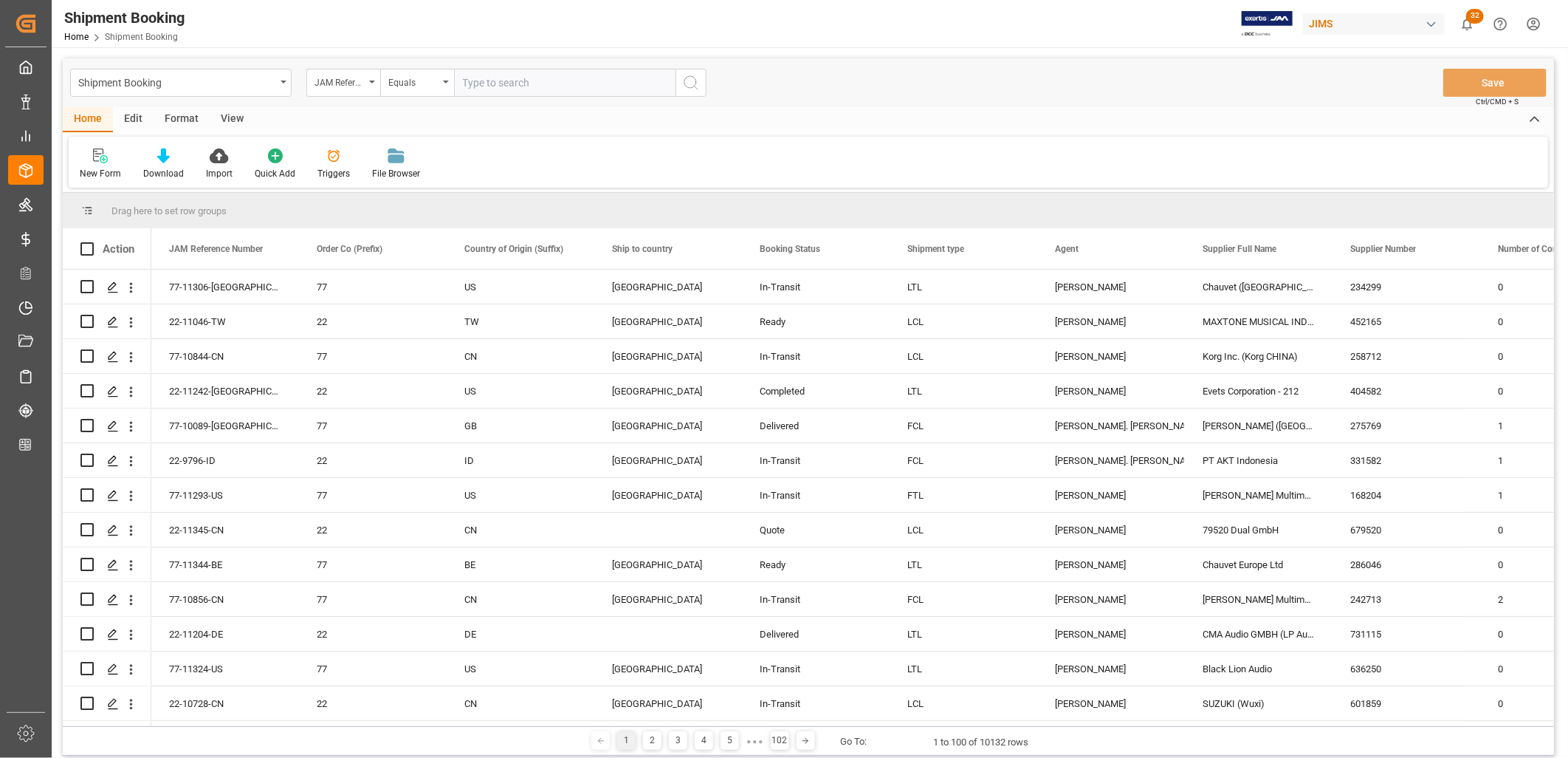
click at [476, 79] on input "text" at bounding box center [565, 82] width 222 height 28
type input "22-6664-ID"
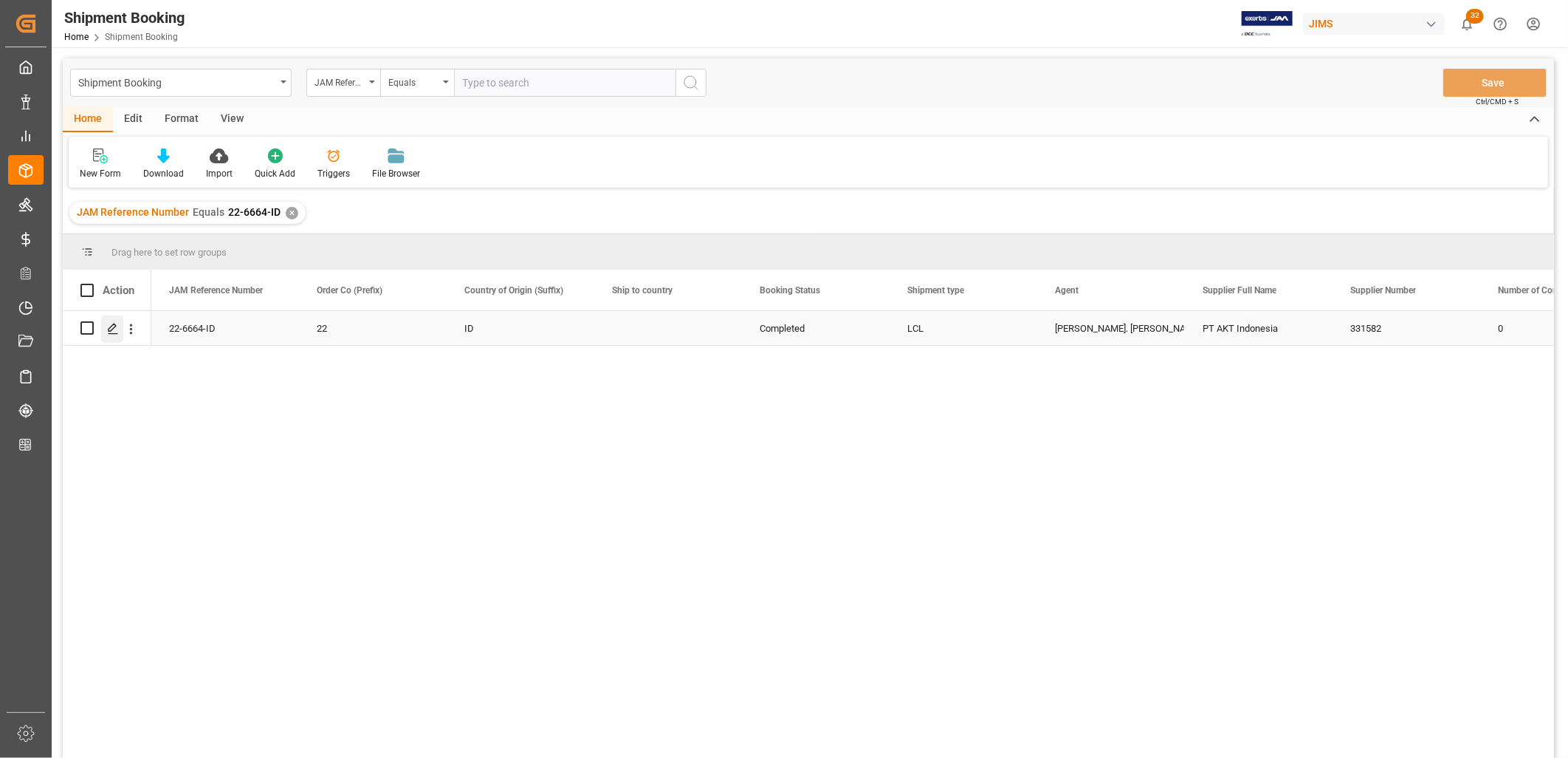
click at [111, 327] on polygon "Press SPACE to select this row." at bounding box center [113, 327] width 7 height 7
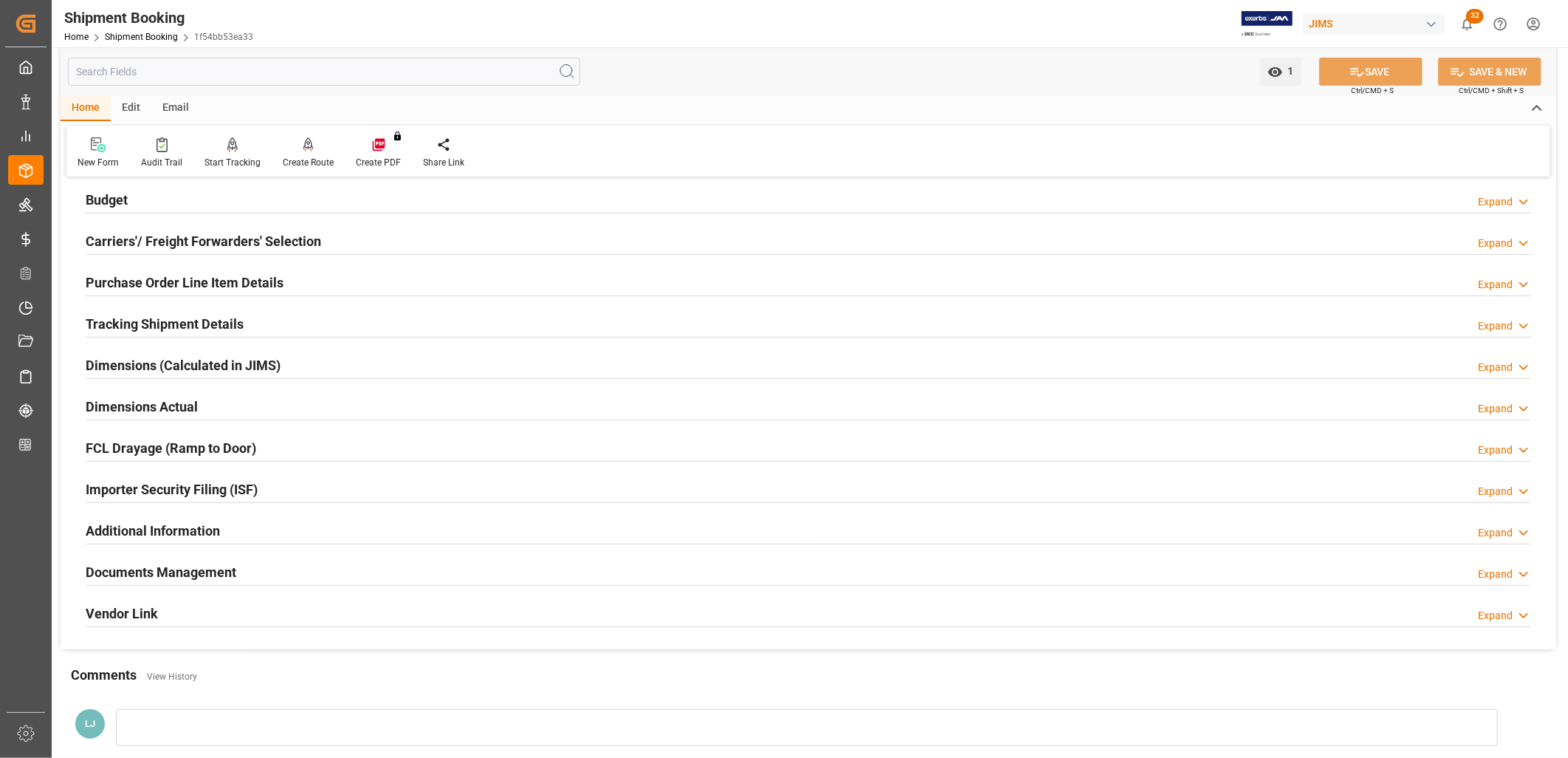
scroll to position [164, 0]
click at [192, 566] on h2 "Documents Management" at bounding box center [161, 571] width 151 height 20
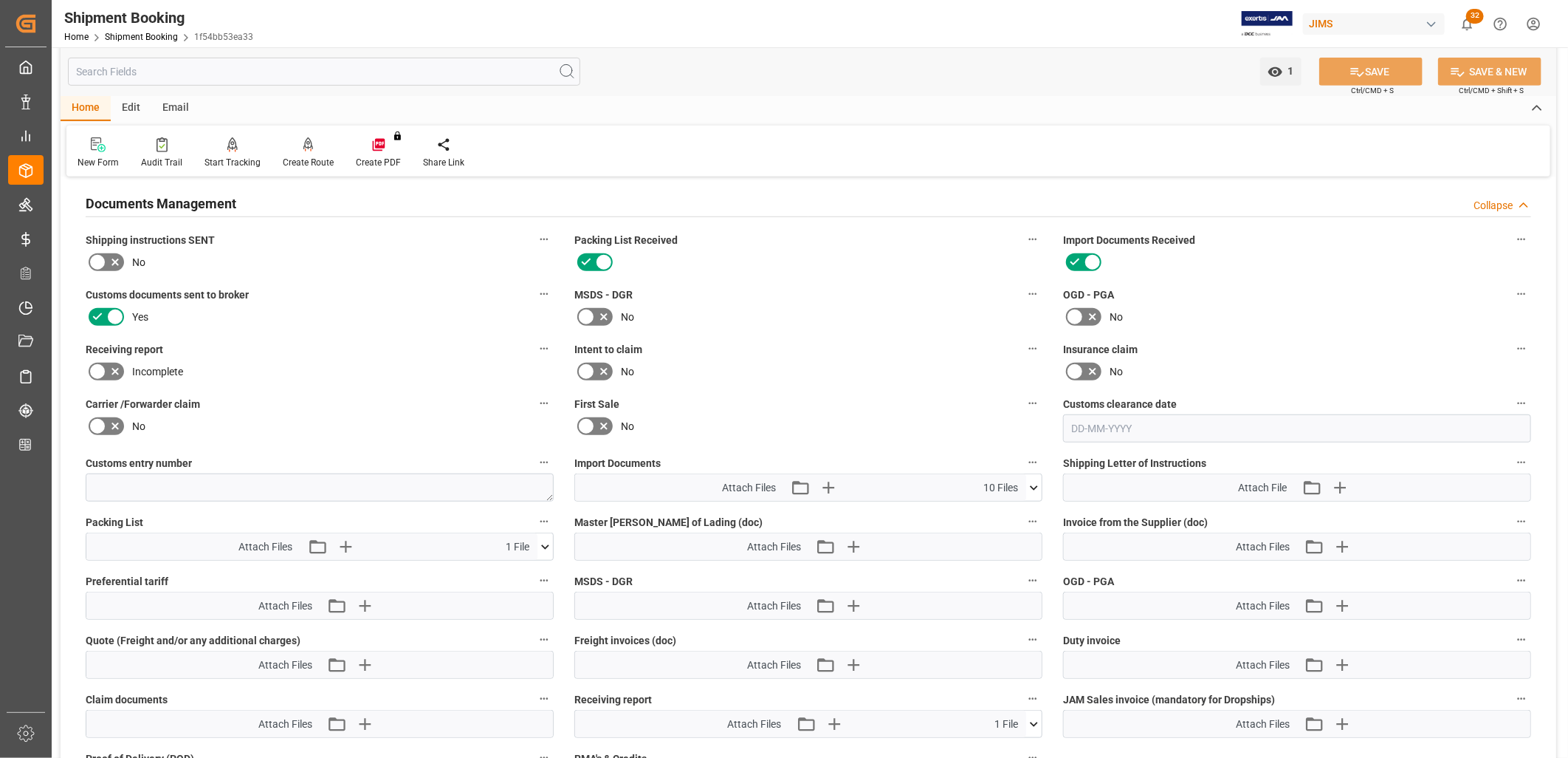
scroll to position [574, 0]
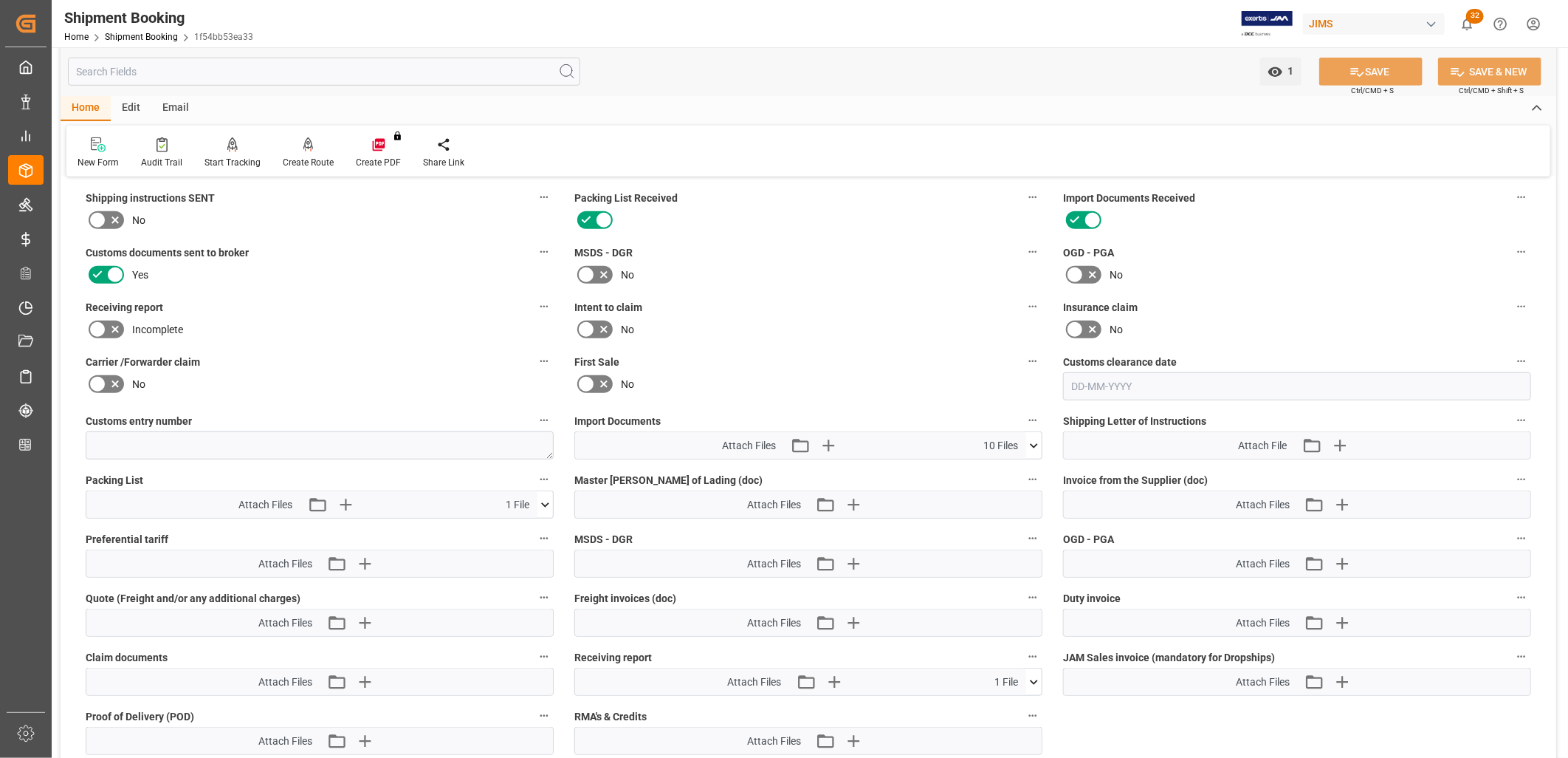
click at [1032, 439] on icon at bounding box center [1033, 445] width 16 height 16
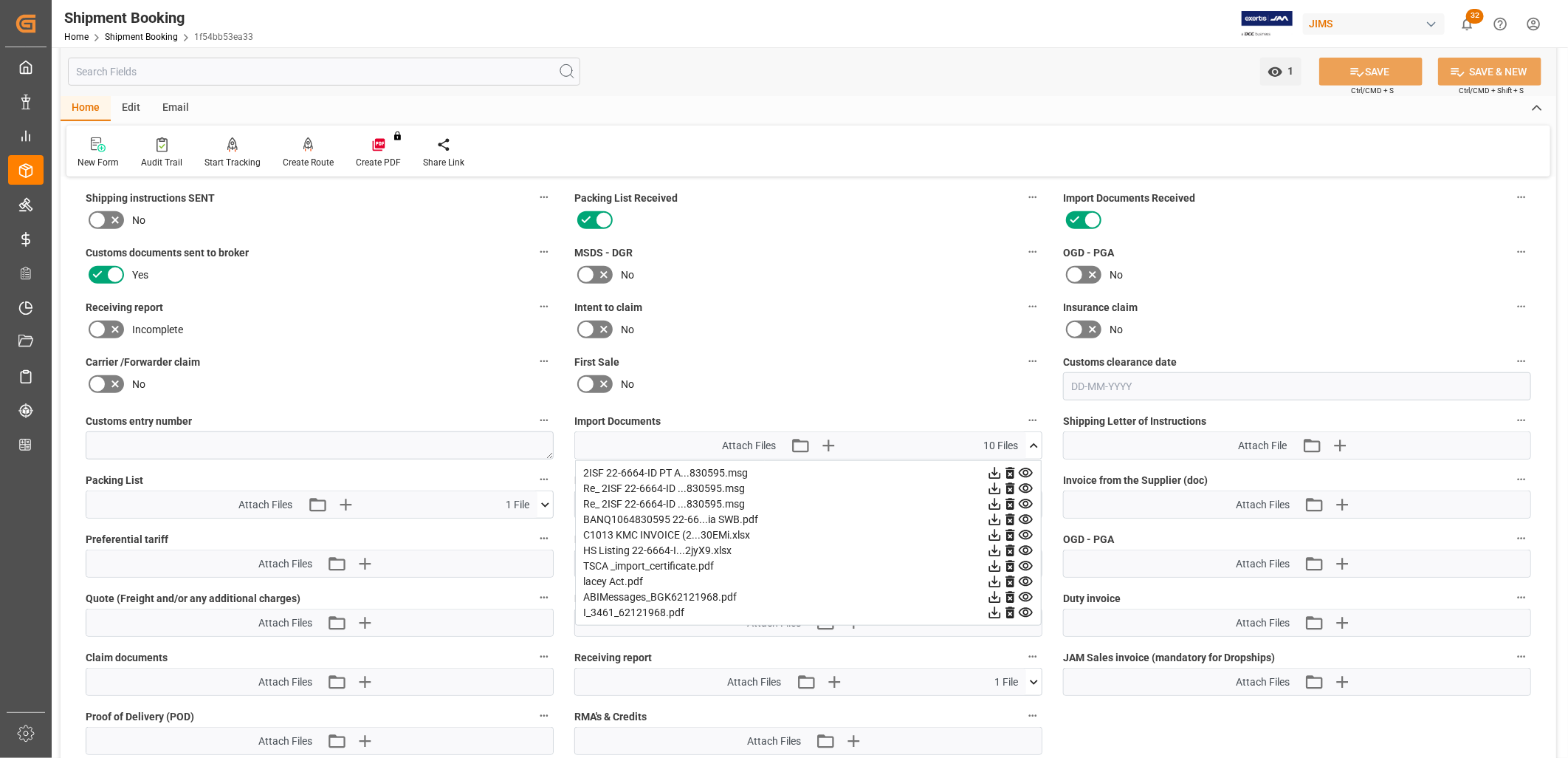
click at [994, 558] on icon at bounding box center [994, 566] width 16 height 16
click at [995, 574] on icon at bounding box center [994, 581] width 16 height 16
click at [993, 579] on icon at bounding box center [994, 581] width 16 height 16
click at [993, 577] on icon at bounding box center [994, 581] width 16 height 16
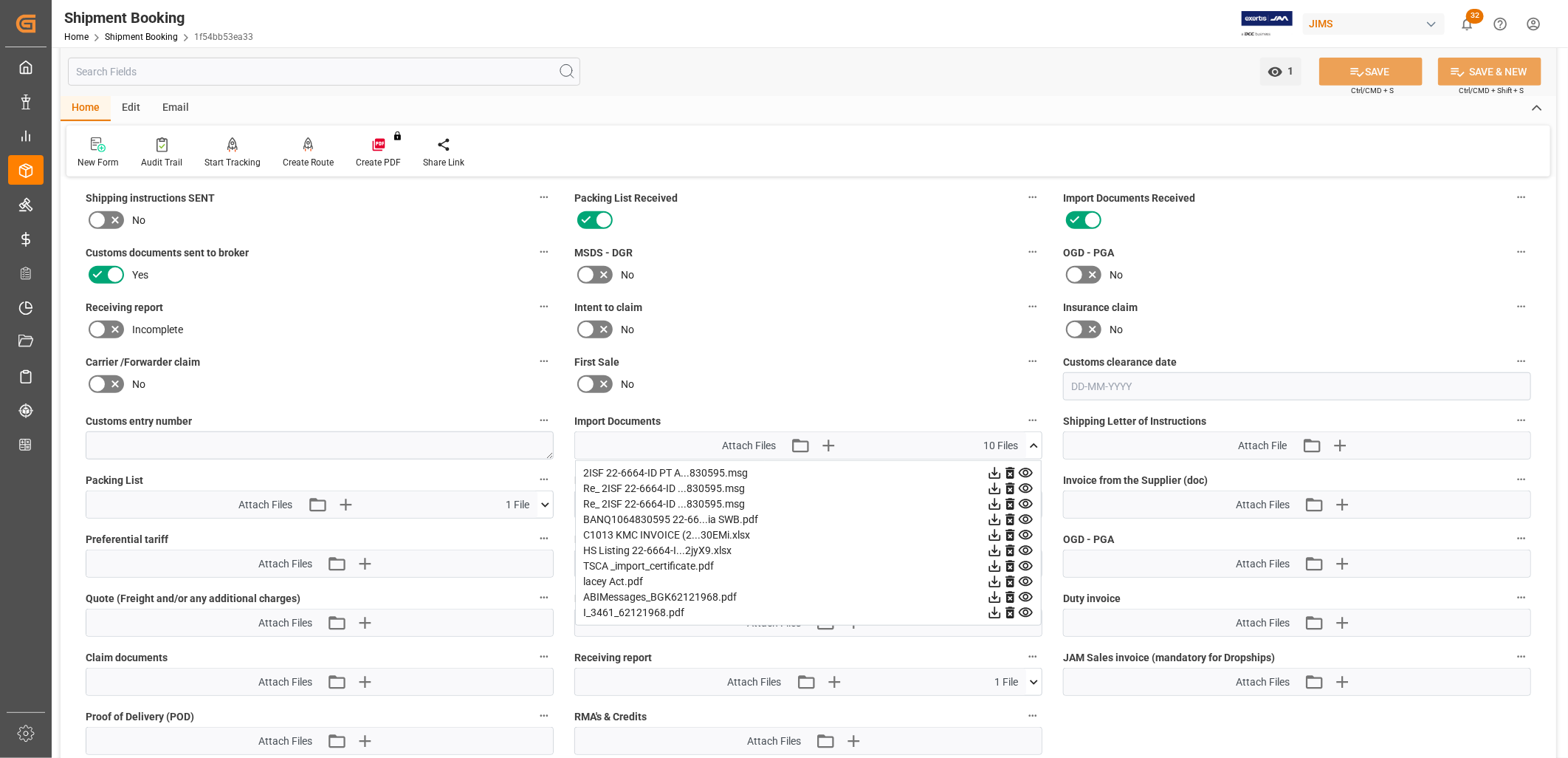
click at [994, 575] on icon at bounding box center [994, 581] width 16 height 16
click at [993, 578] on icon at bounding box center [995, 581] width 12 height 12
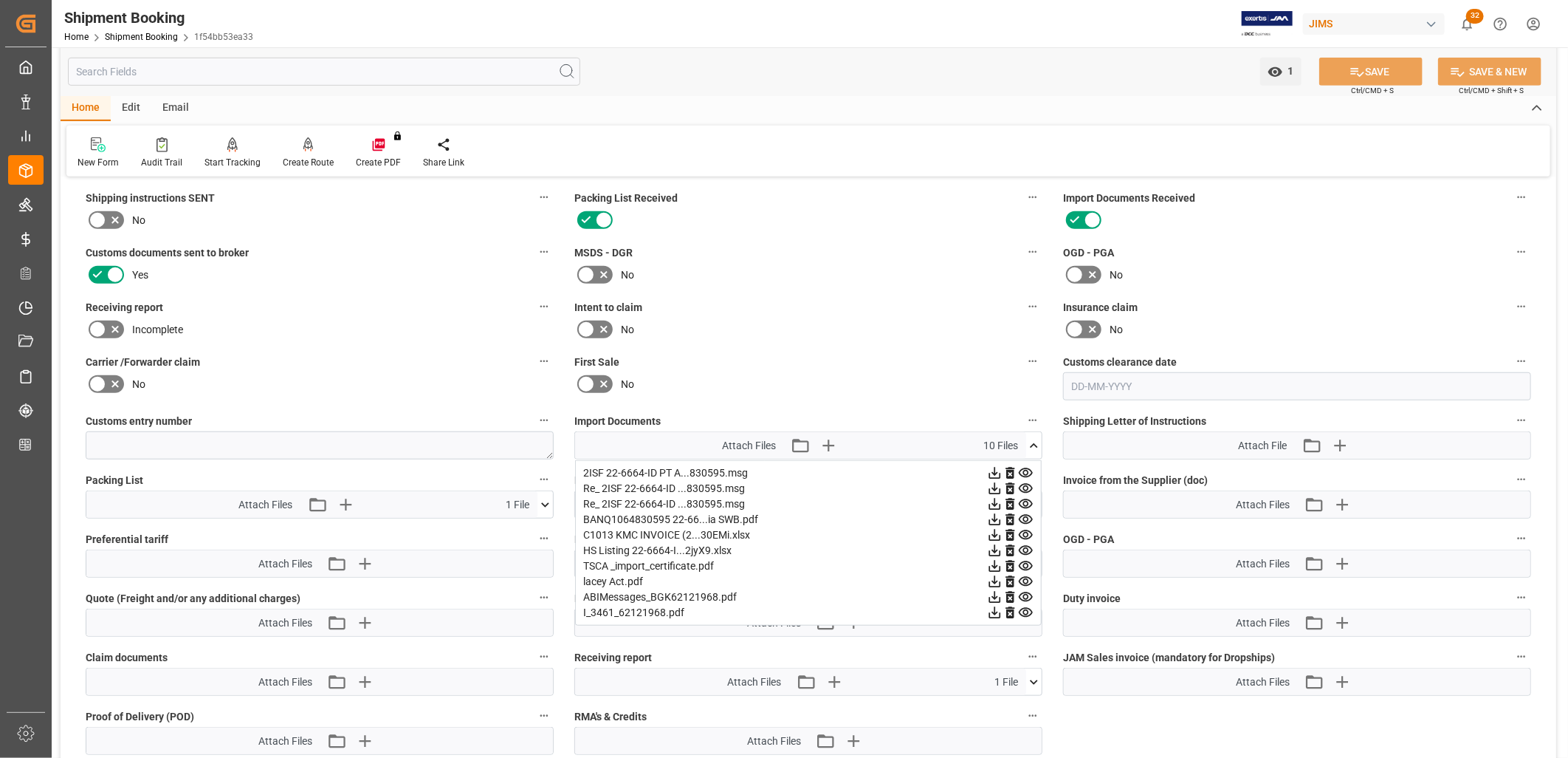
click at [1035, 440] on icon at bounding box center [1033, 445] width 16 height 16
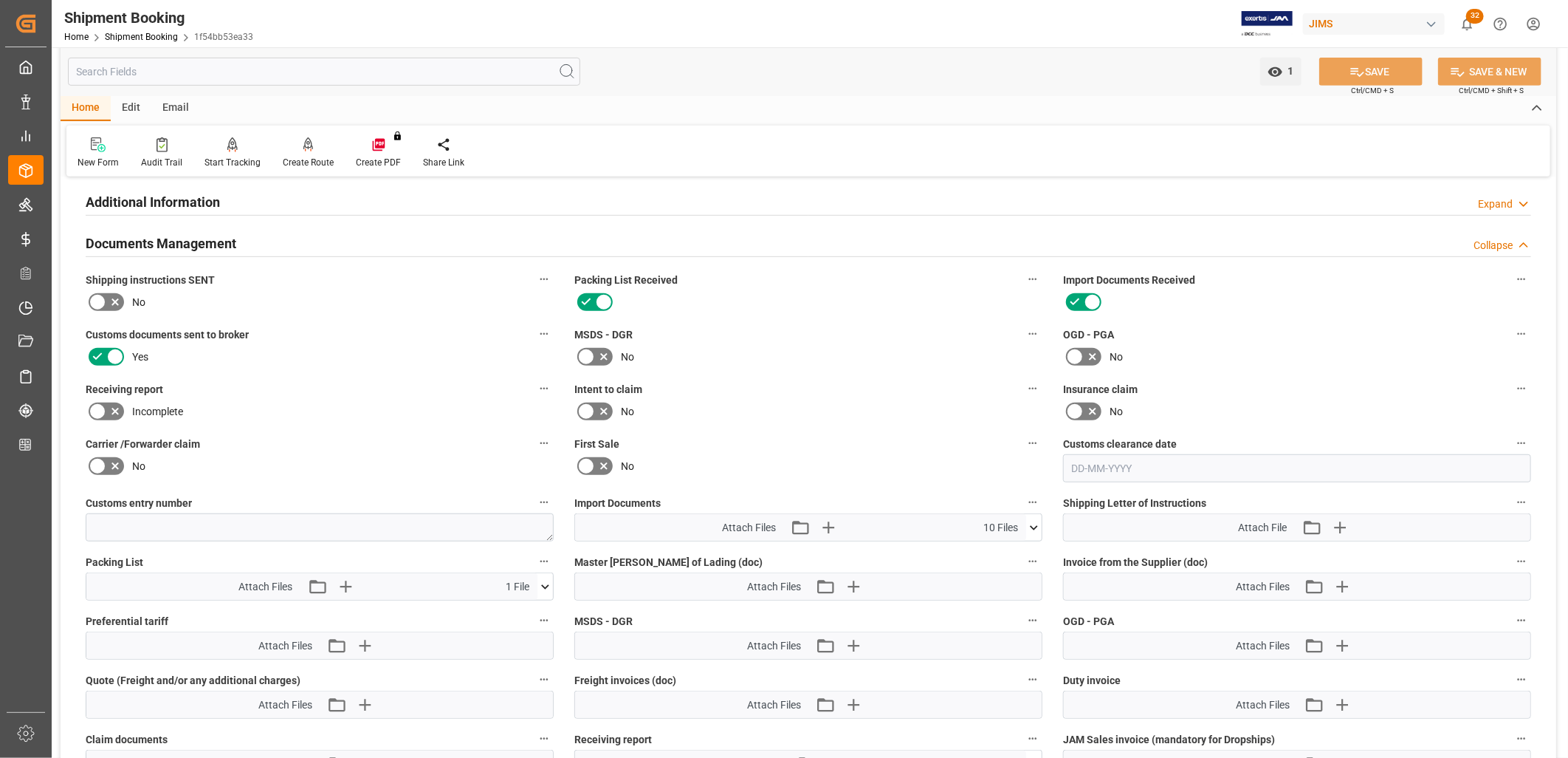
scroll to position [0, 0]
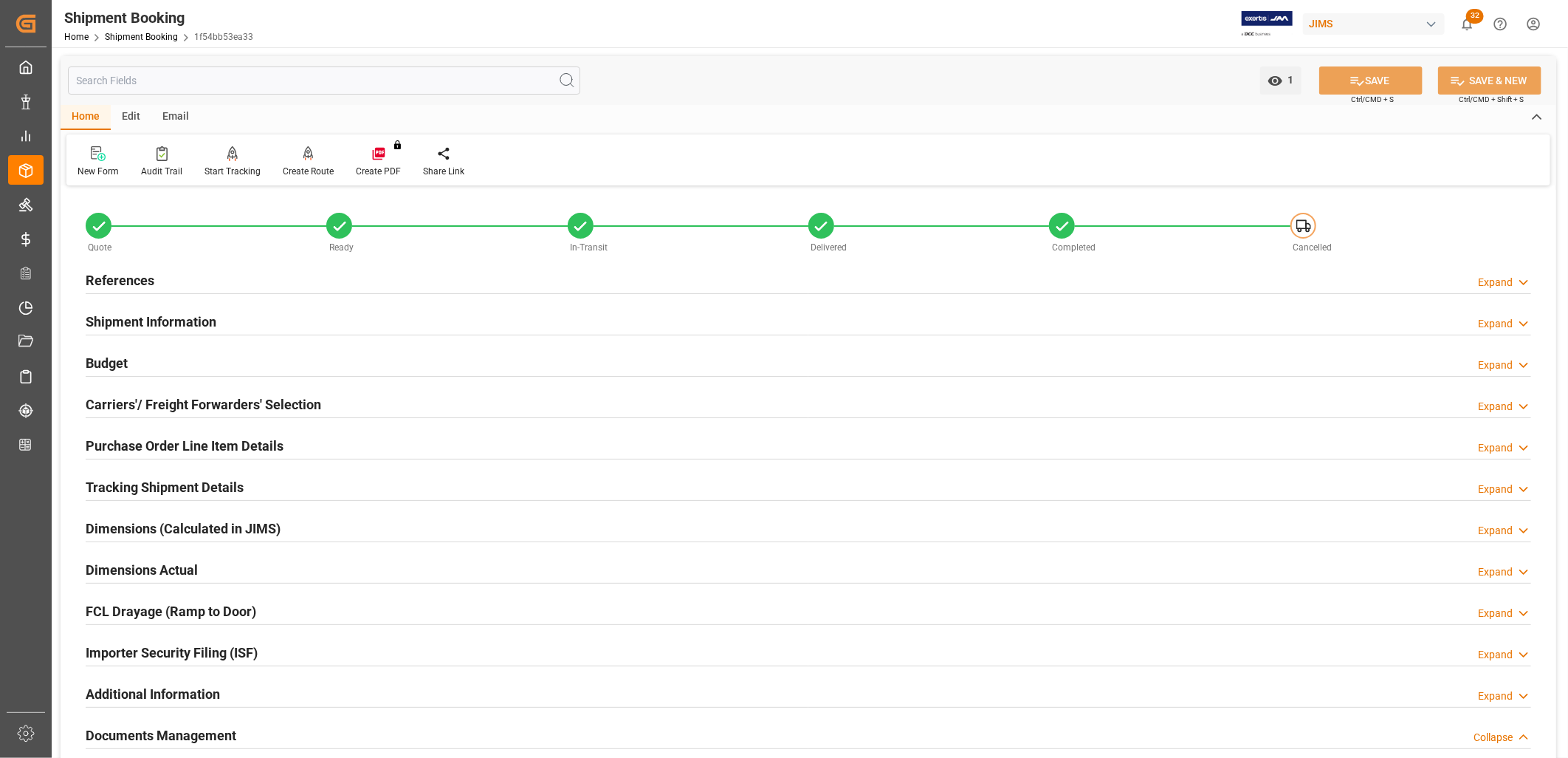
click at [138, 281] on h2 "References" at bounding box center [120, 280] width 69 height 20
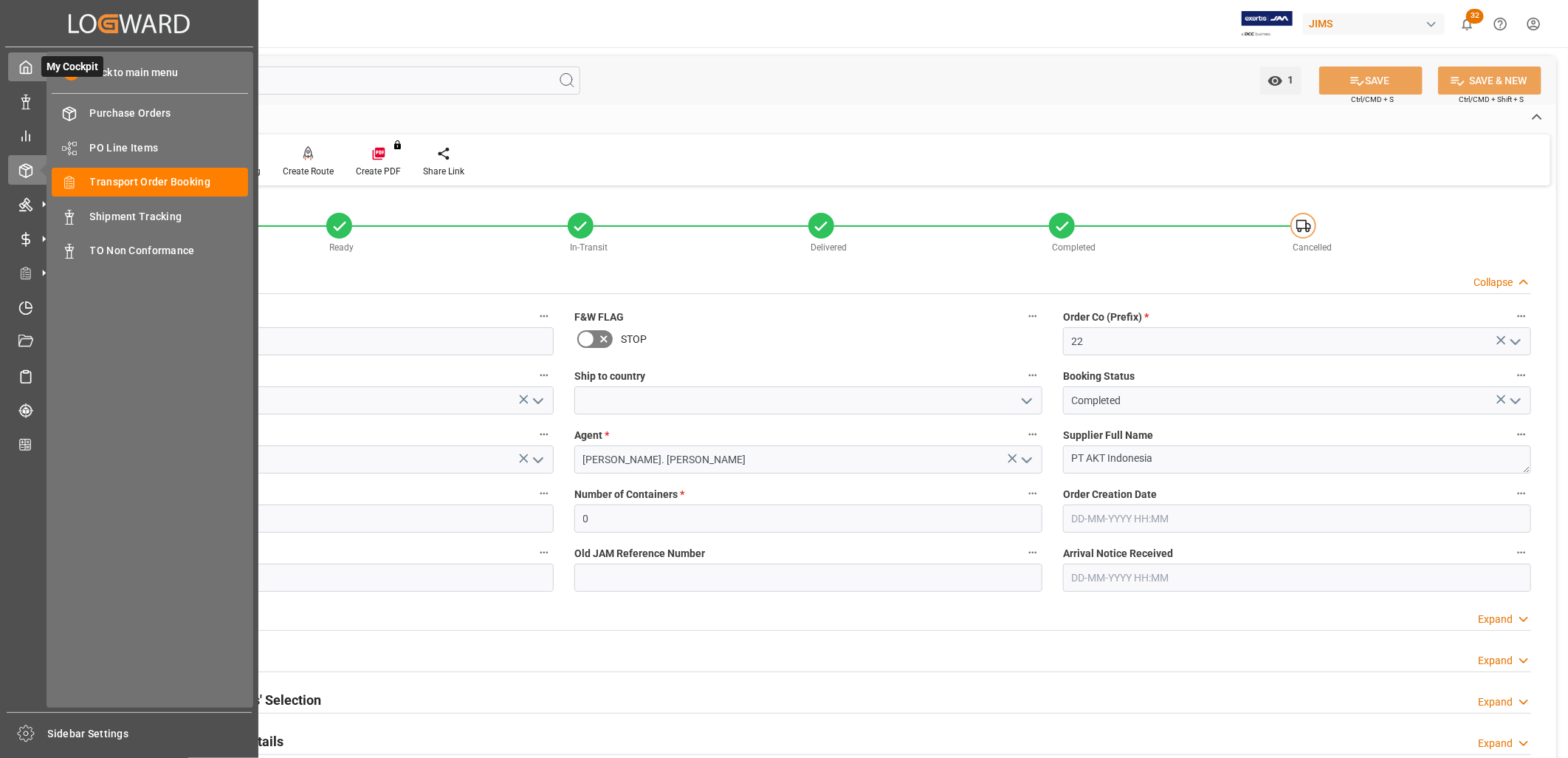
click at [21, 68] on icon at bounding box center [27, 68] width 11 height 13
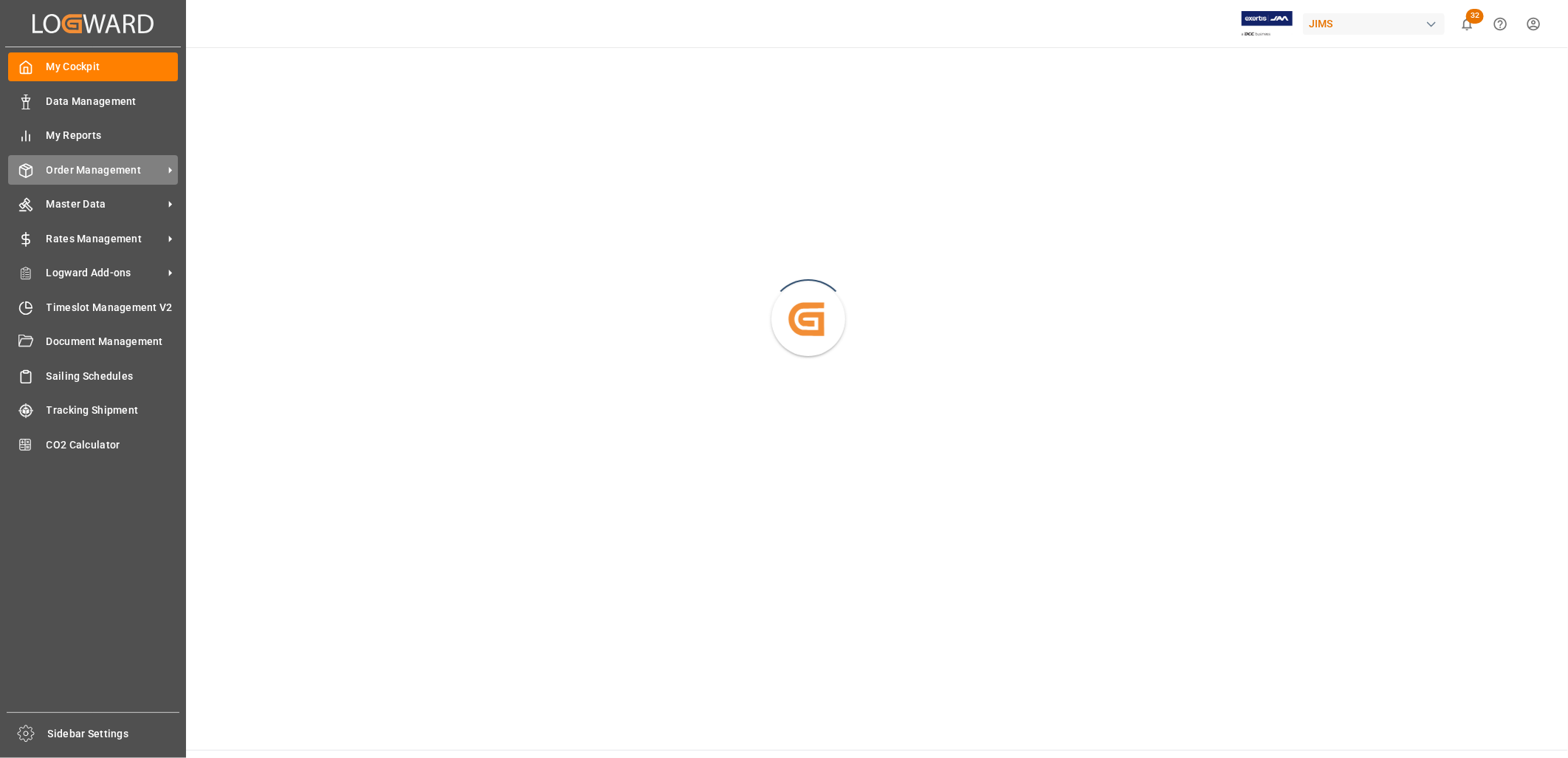
click at [122, 166] on span "Order Management" at bounding box center [104, 169] width 116 height 16
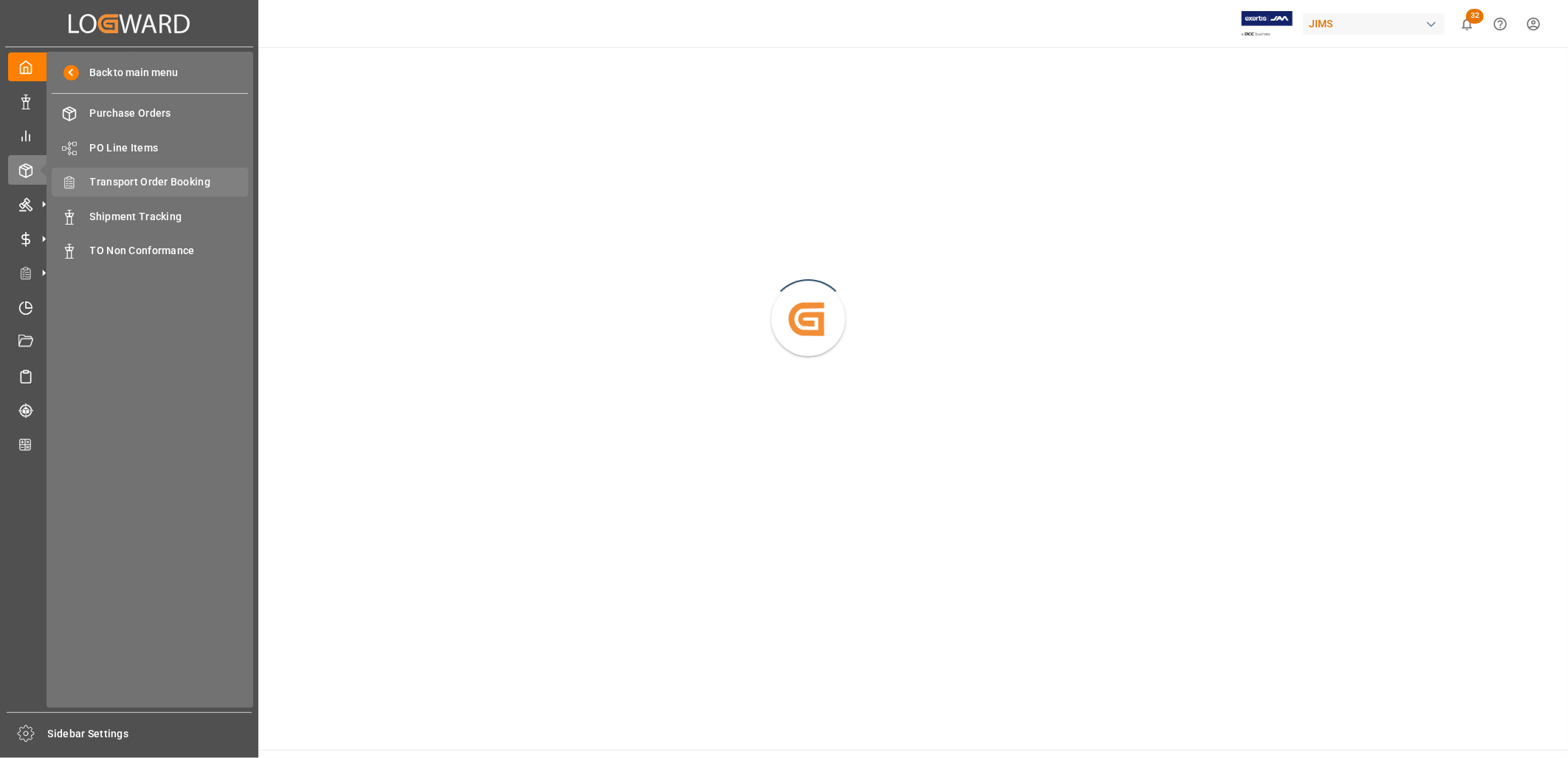
click at [170, 174] on span "Transport Order Booking" at bounding box center [168, 181] width 158 height 16
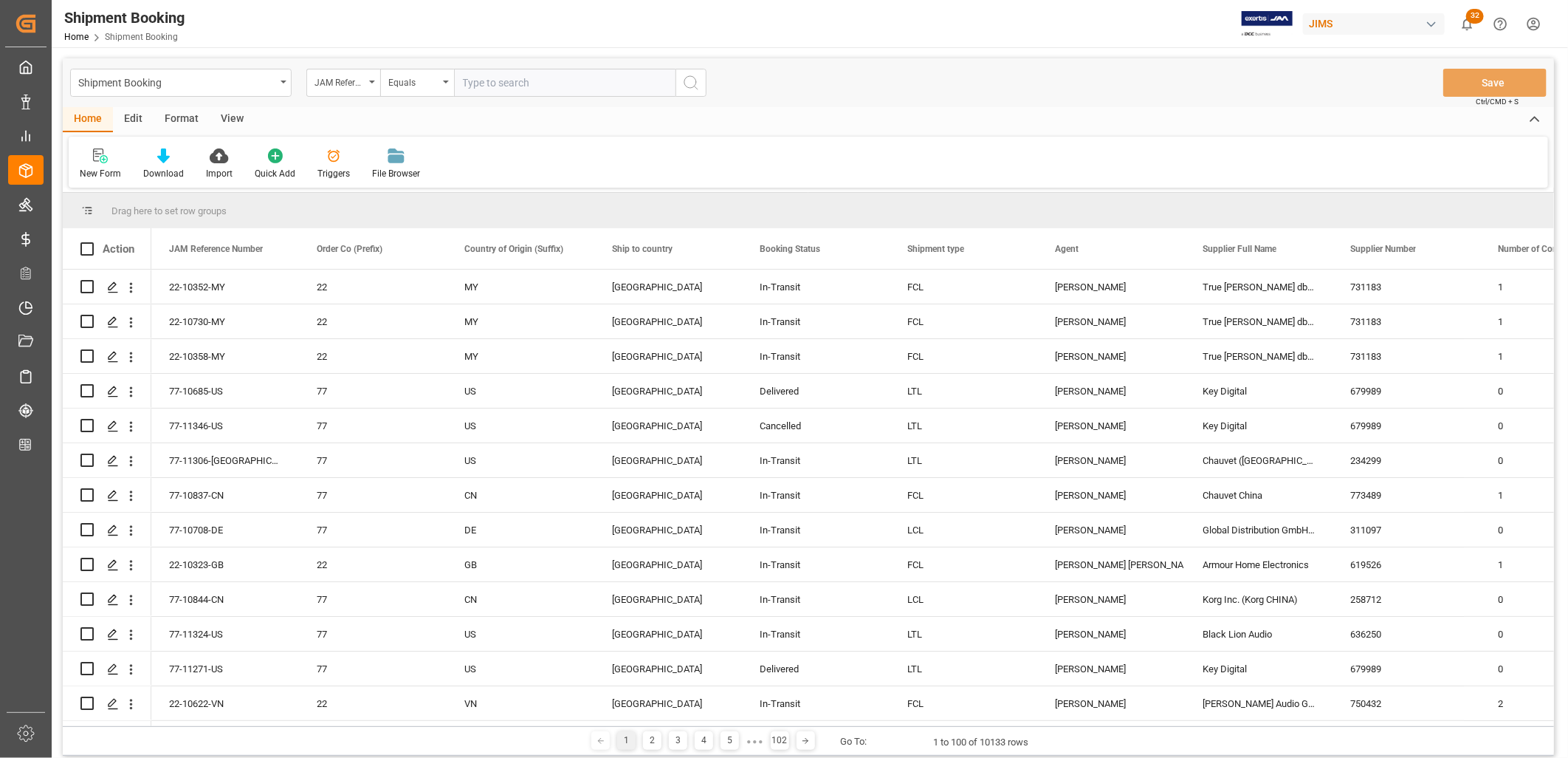
click at [466, 81] on input "text" at bounding box center [565, 82] width 222 height 28
type input "22-9972-ID"
click at [692, 81] on icon "search button" at bounding box center [690, 82] width 17 height 17
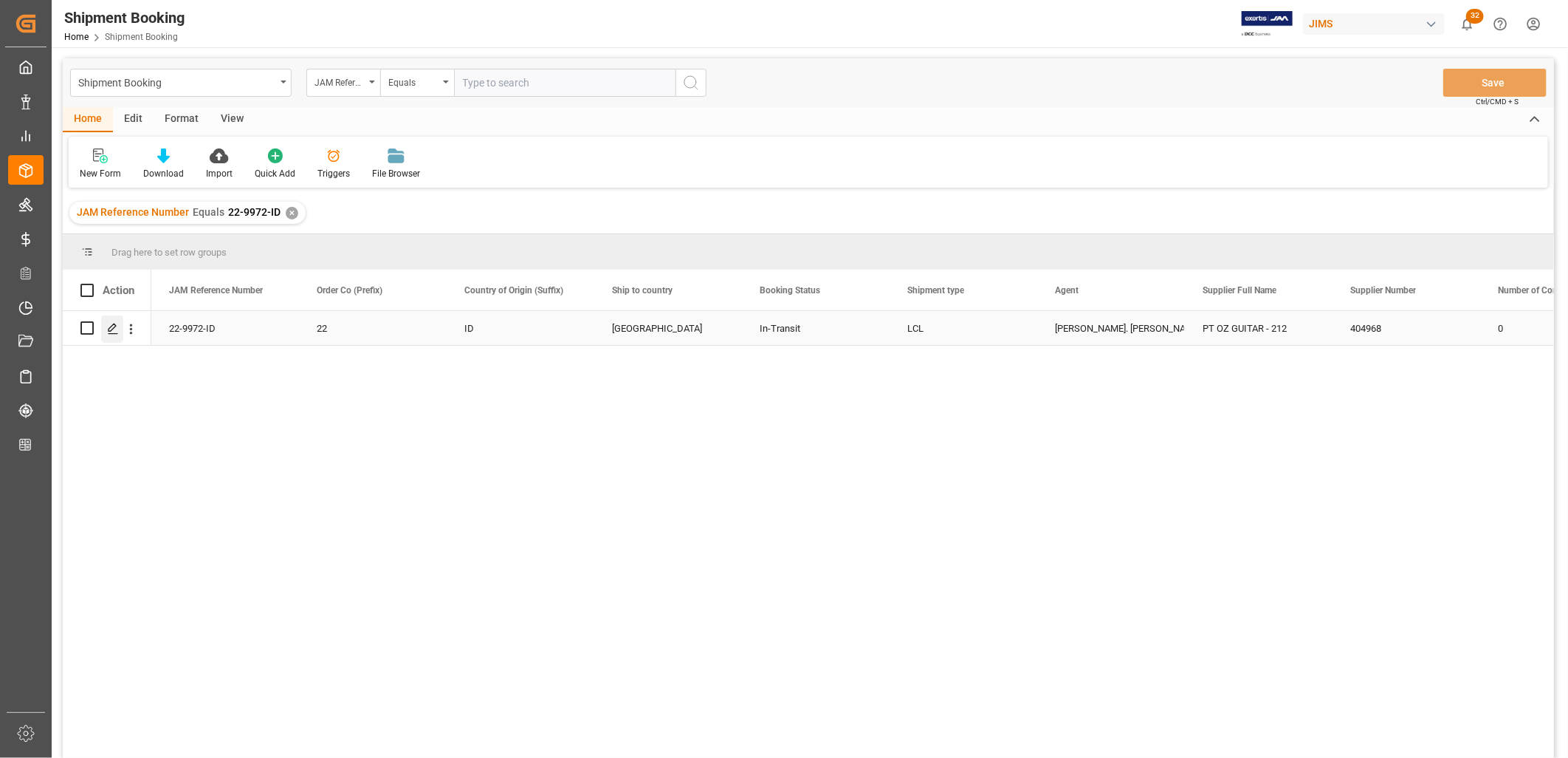
click at [113, 323] on icon "Press SPACE to select this row." at bounding box center [113, 328] width 12 height 12
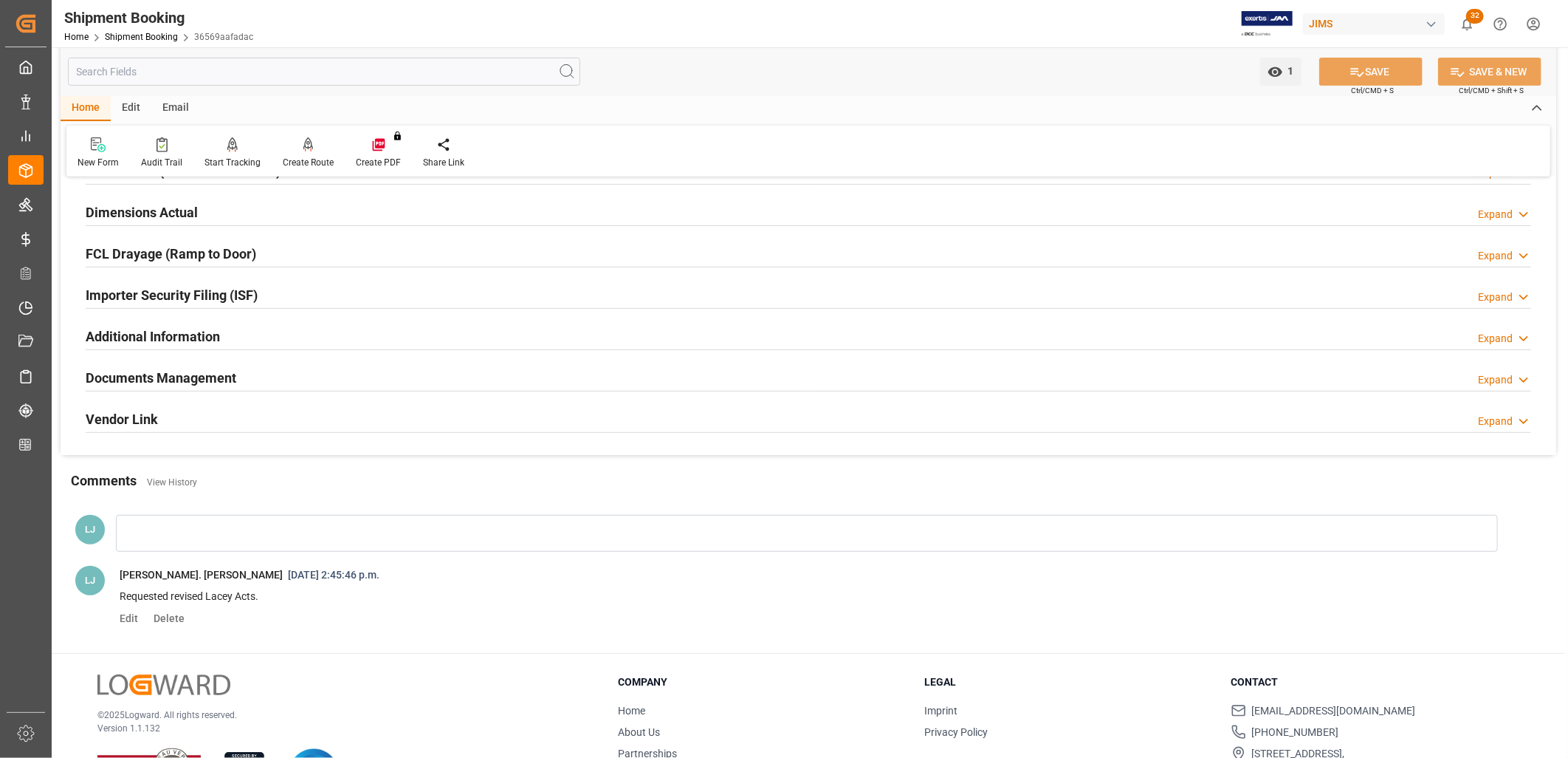
scroll to position [328, 0]
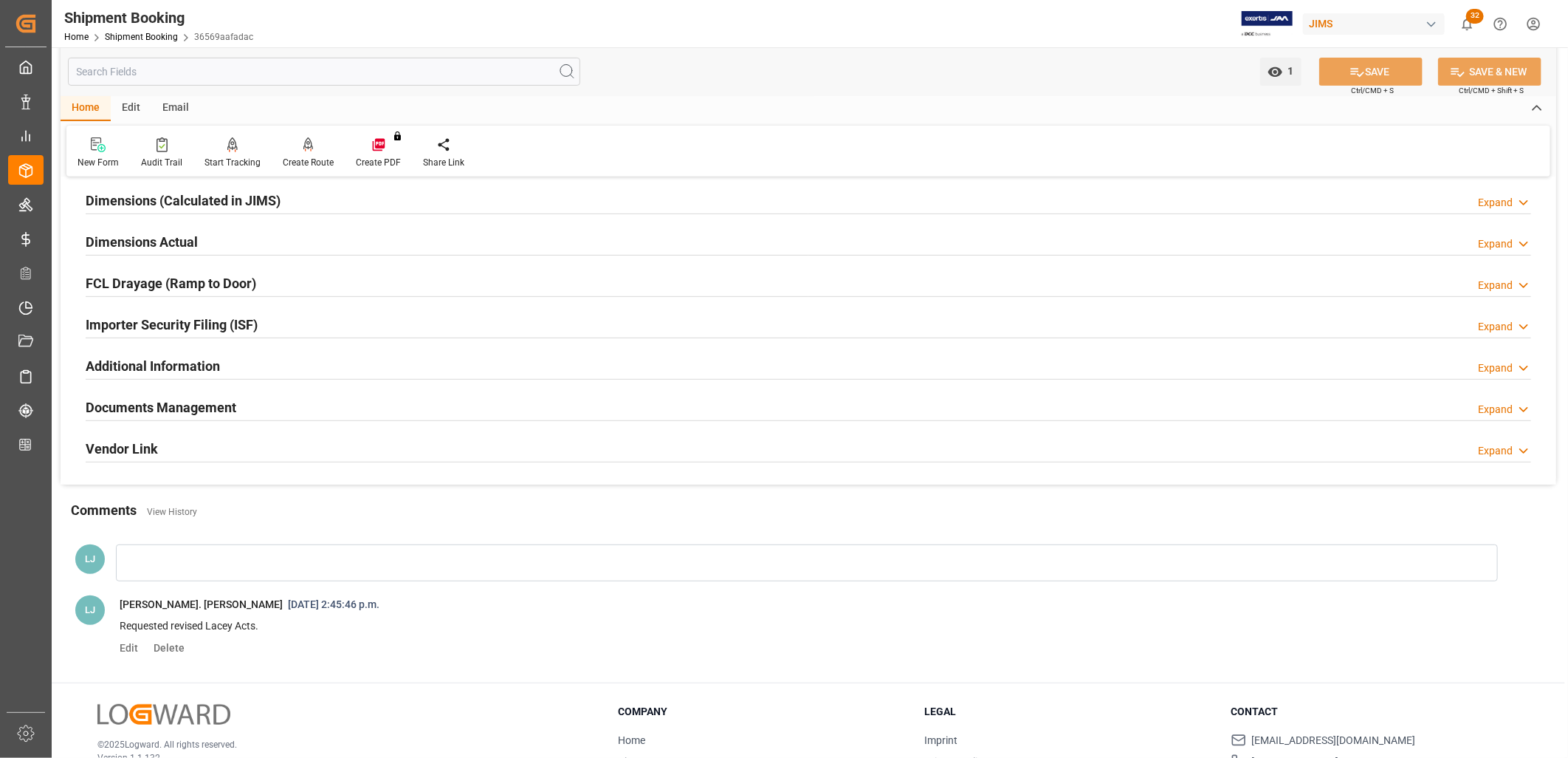
click at [182, 402] on h2 "Documents Management" at bounding box center [161, 407] width 151 height 20
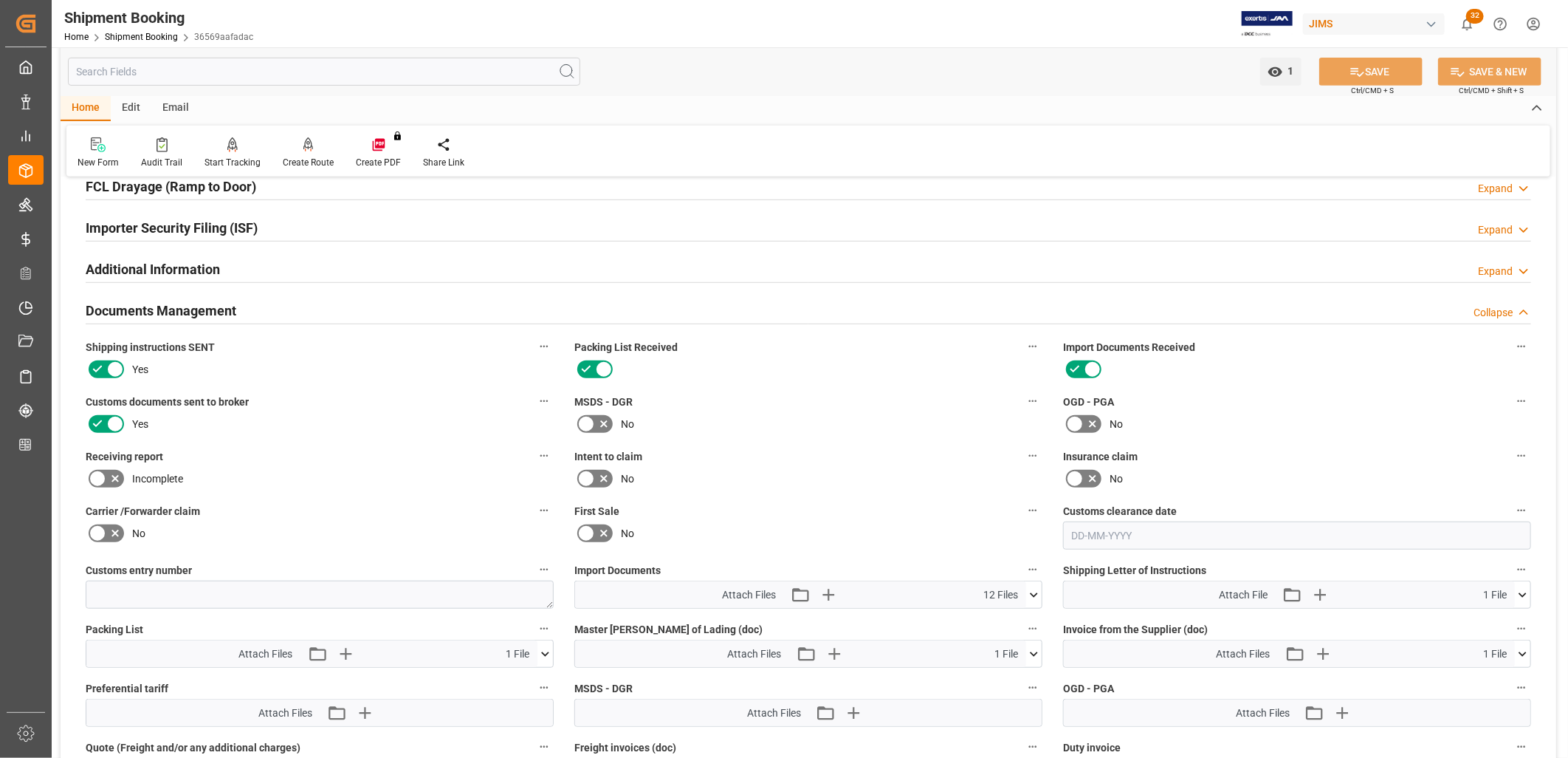
scroll to position [574, 0]
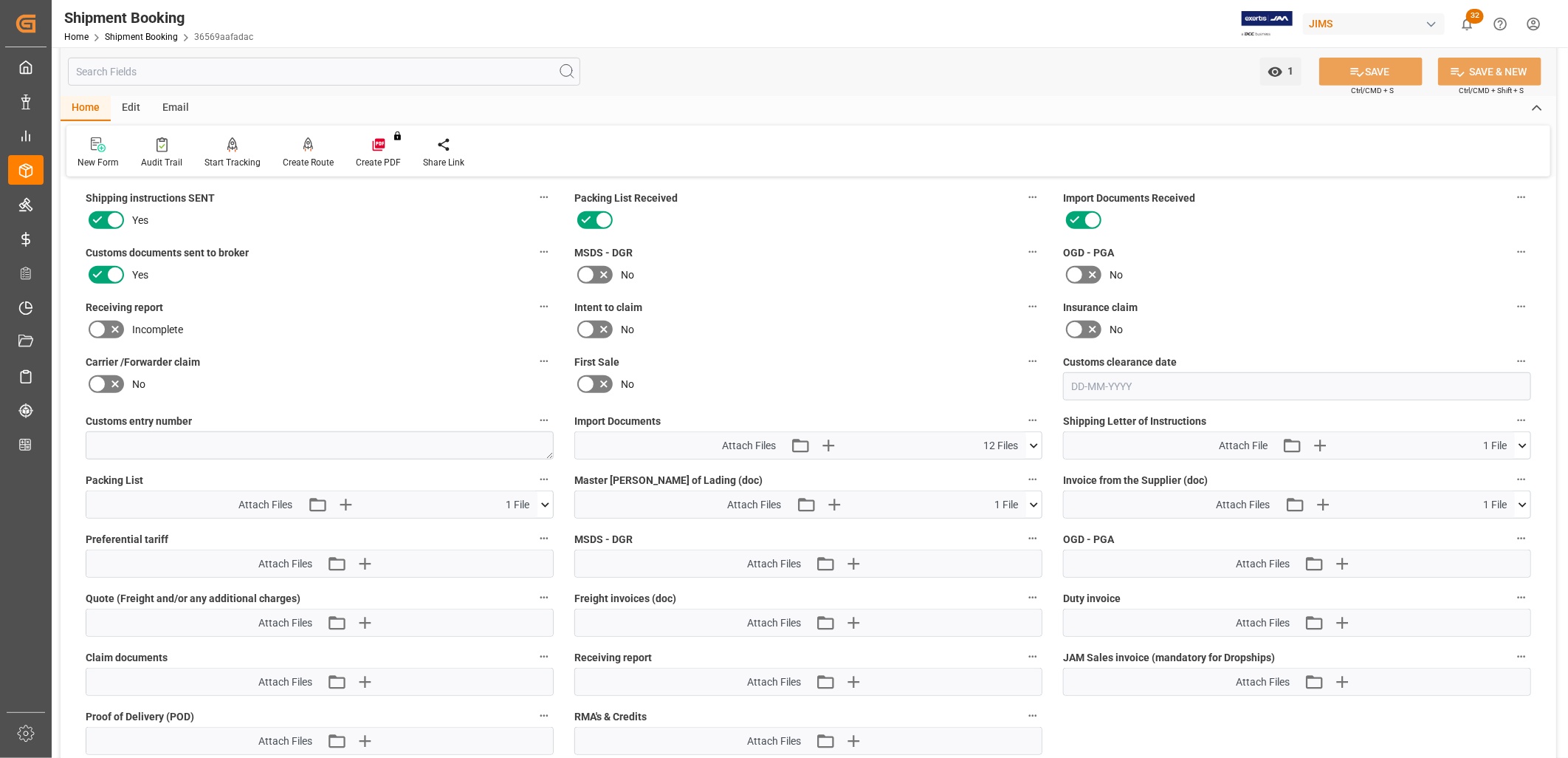
click at [1036, 443] on icon at bounding box center [1033, 445] width 8 height 5
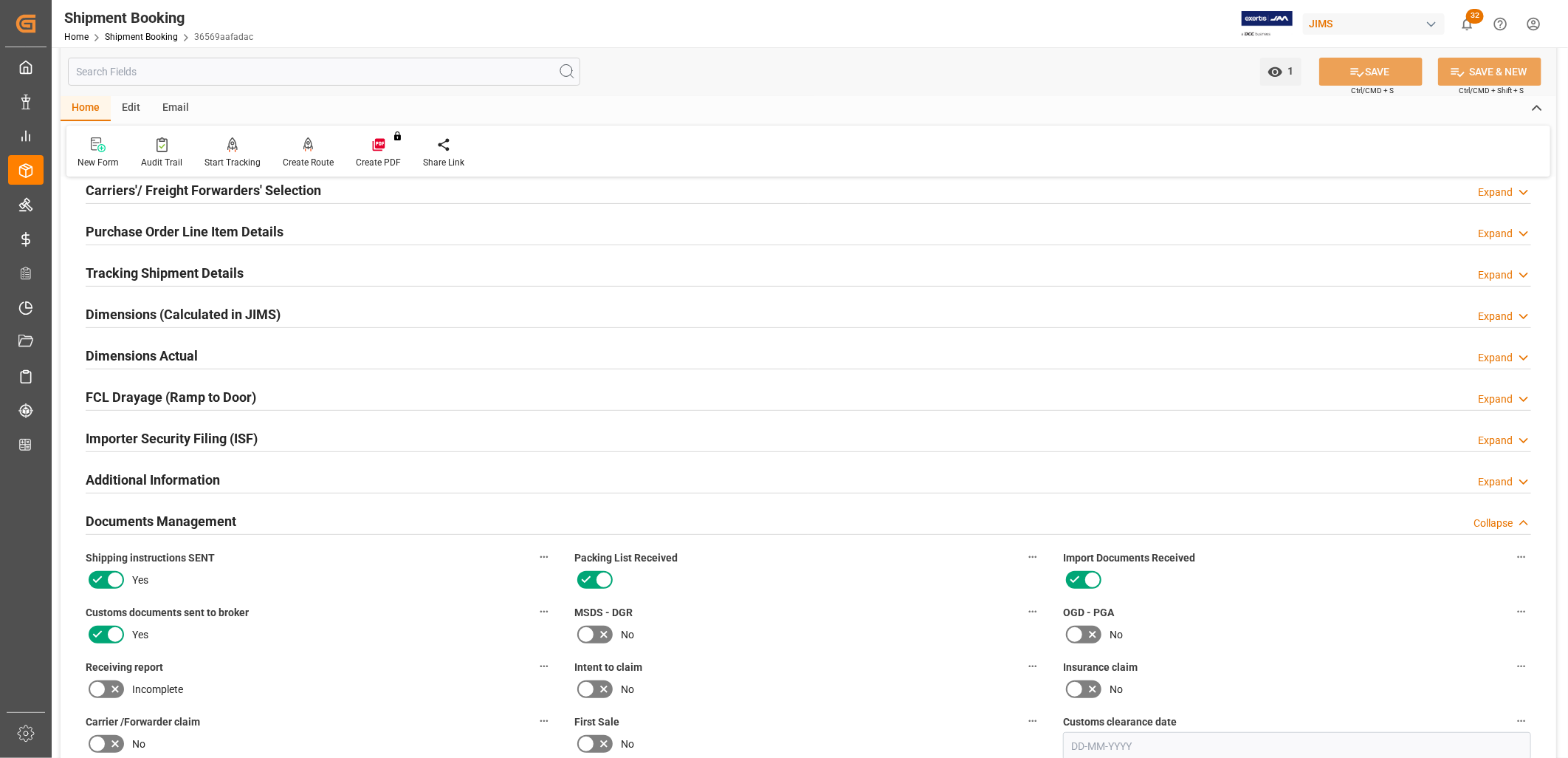
scroll to position [0, 0]
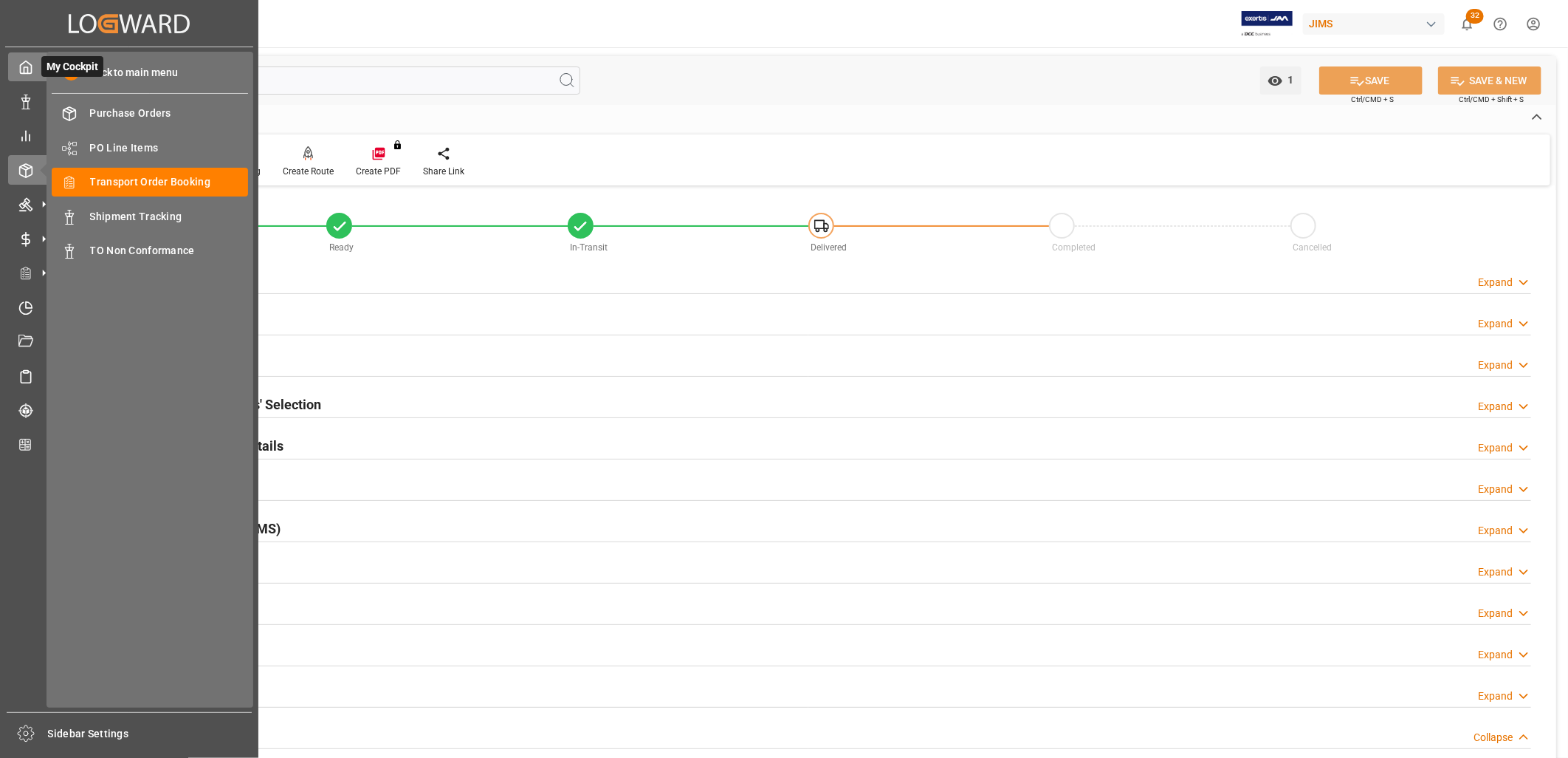
click at [26, 64] on icon at bounding box center [26, 67] width 15 height 15
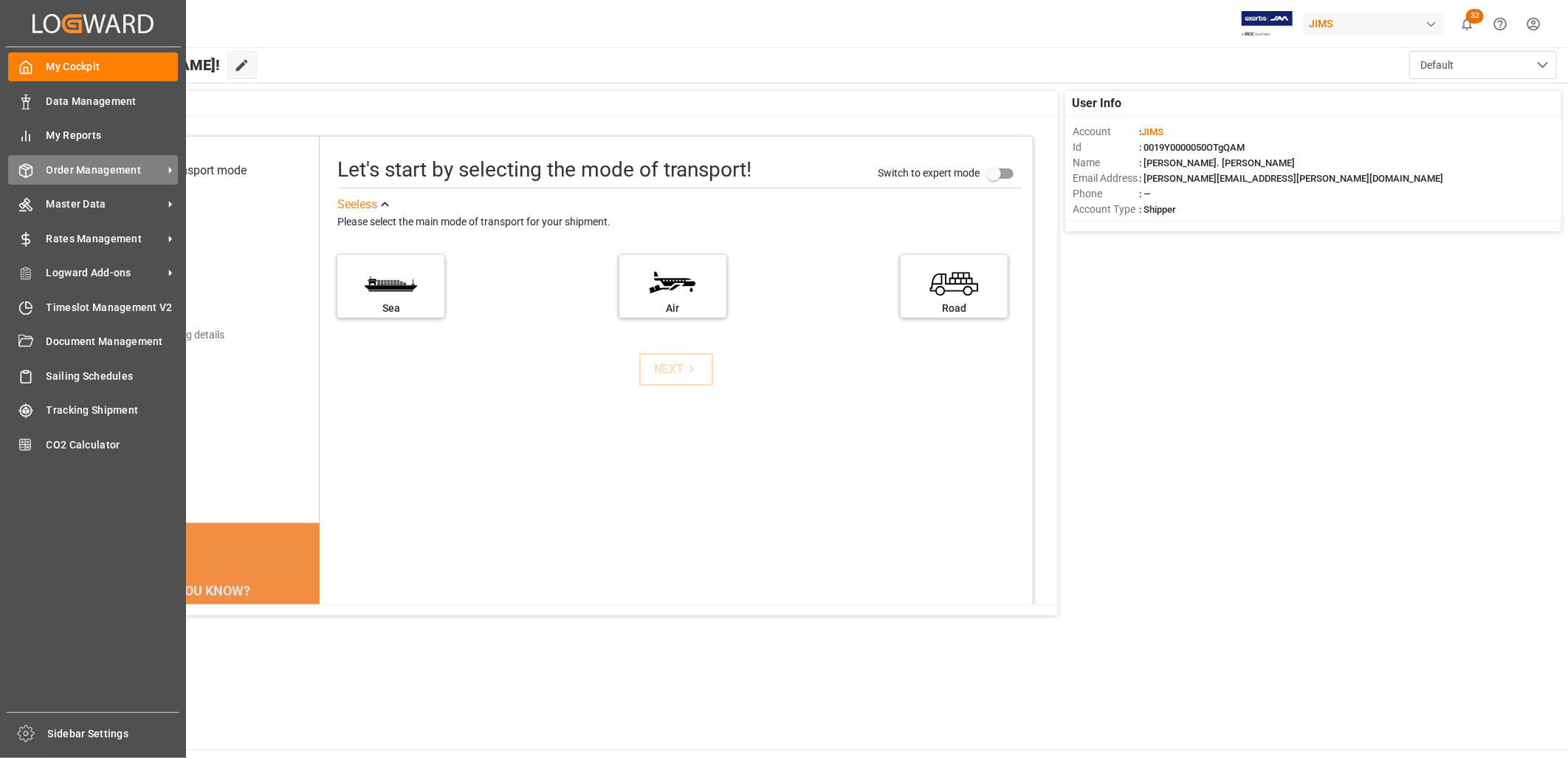
click at [72, 164] on span "Order Management" at bounding box center [104, 169] width 116 height 16
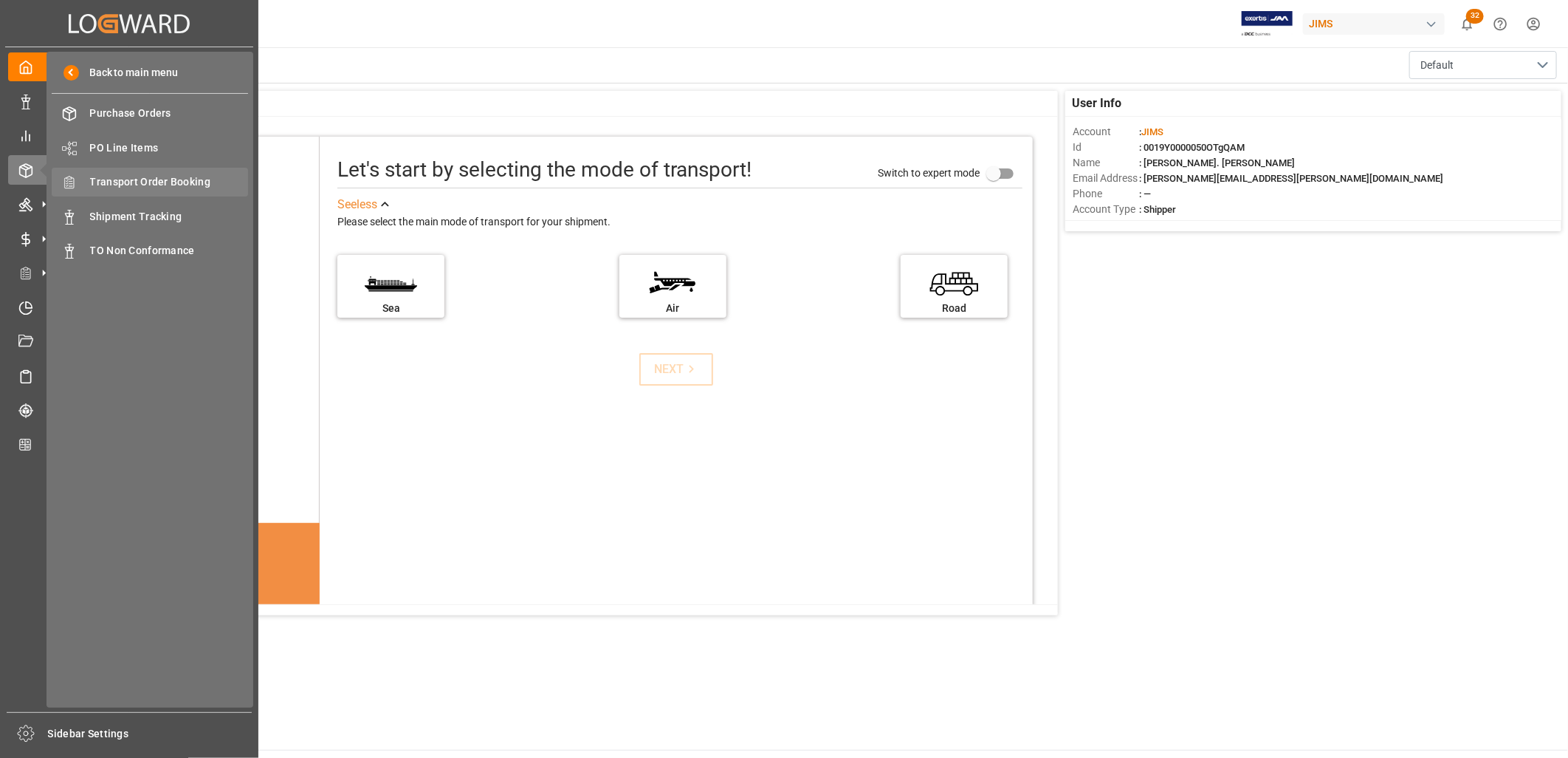
click at [176, 174] on span "Transport Order Booking" at bounding box center [168, 181] width 158 height 16
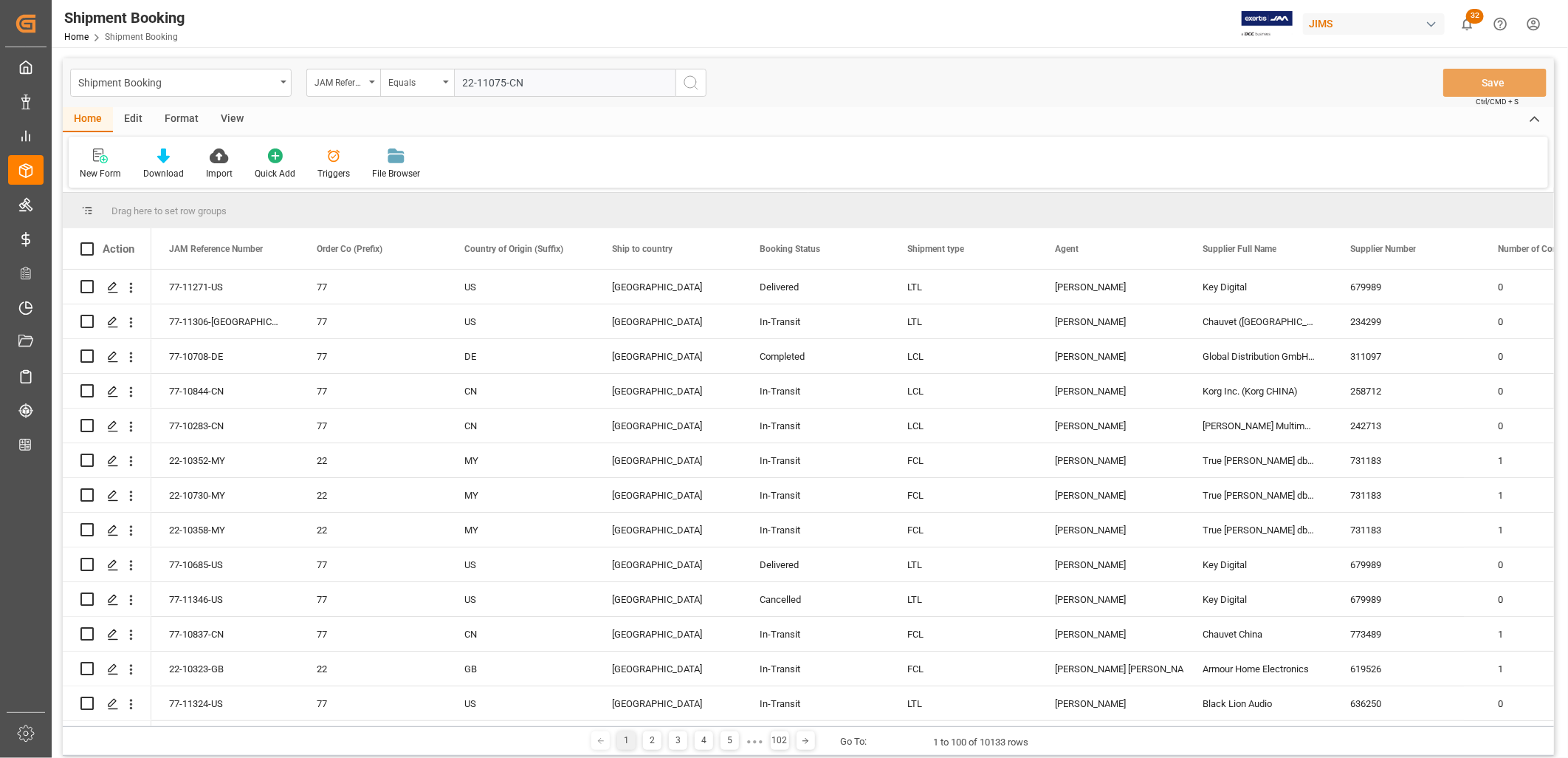
type input "22-11075-CN"
click at [689, 82] on icon "search button" at bounding box center [690, 82] width 17 height 17
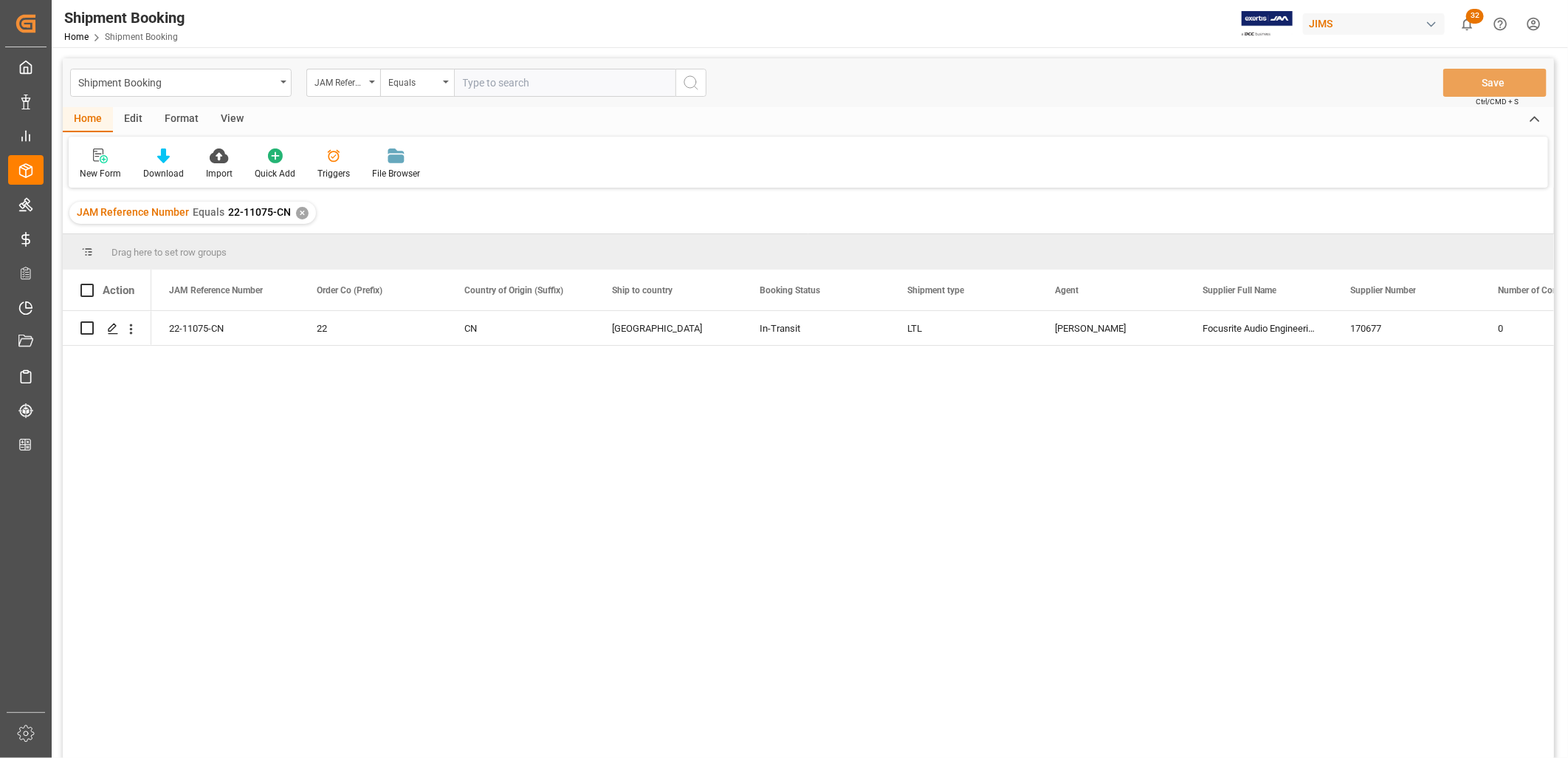
click at [298, 211] on div "✕" at bounding box center [302, 213] width 13 height 13
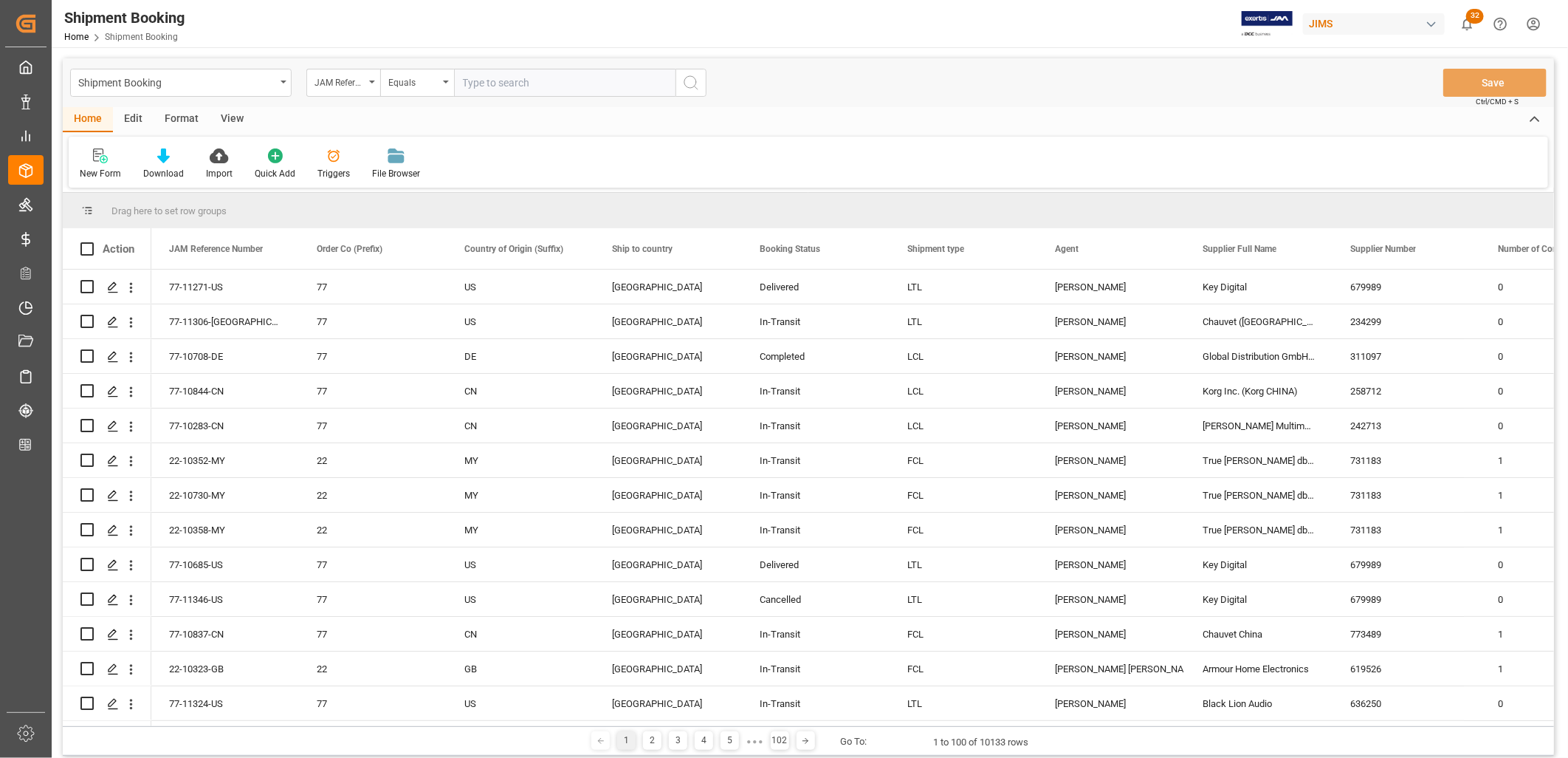
click at [470, 80] on input "text" at bounding box center [565, 82] width 222 height 28
paste input "22-10752-CN"
type input "22-10752-CN"
click at [686, 80] on icon "search button" at bounding box center [690, 82] width 17 height 17
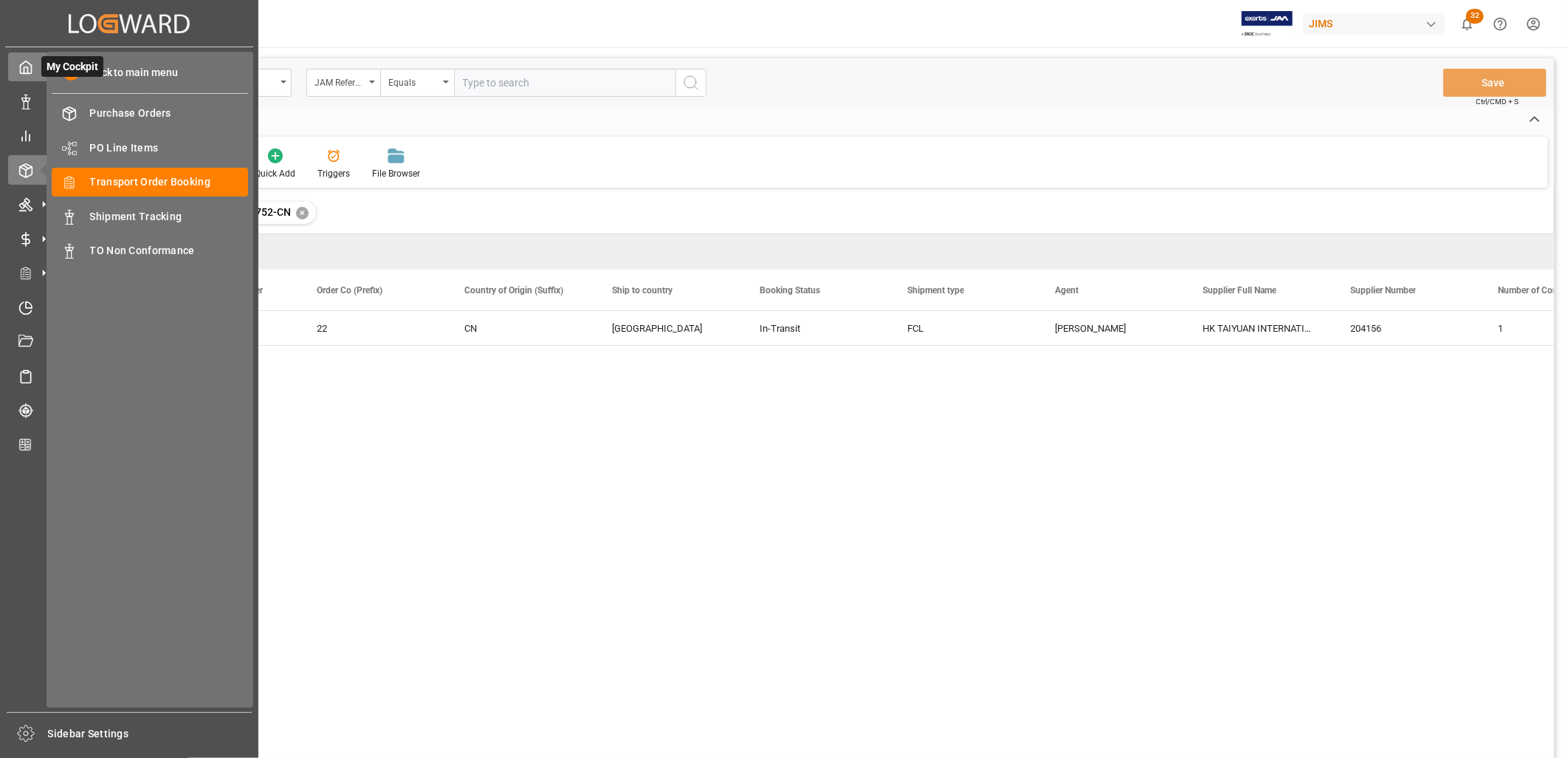
click at [25, 63] on icon at bounding box center [26, 67] width 15 height 15
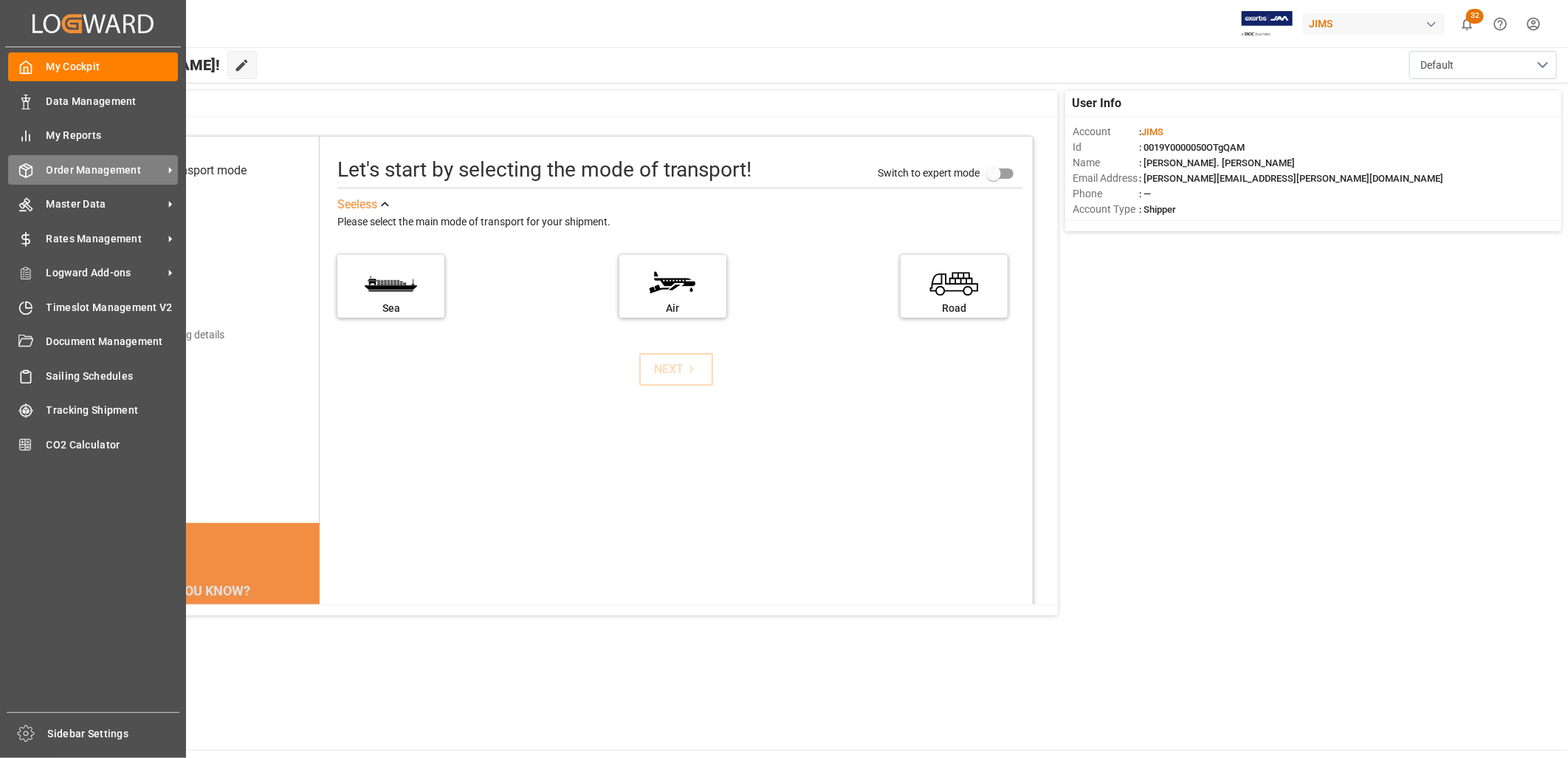
click at [98, 164] on span "Order Management" at bounding box center [104, 169] width 116 height 16
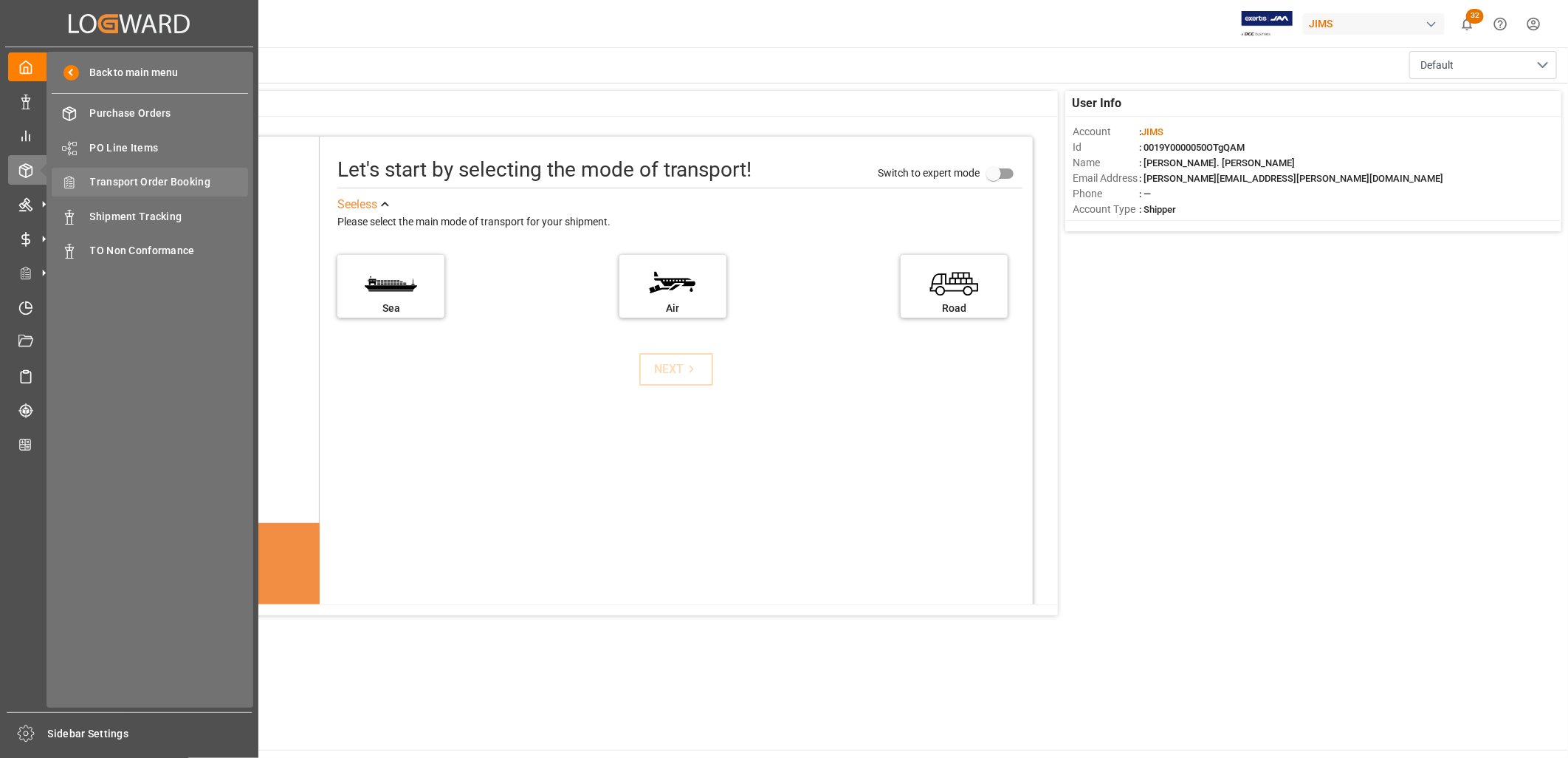
click at [167, 179] on span "Transport Order Booking" at bounding box center [168, 181] width 158 height 16
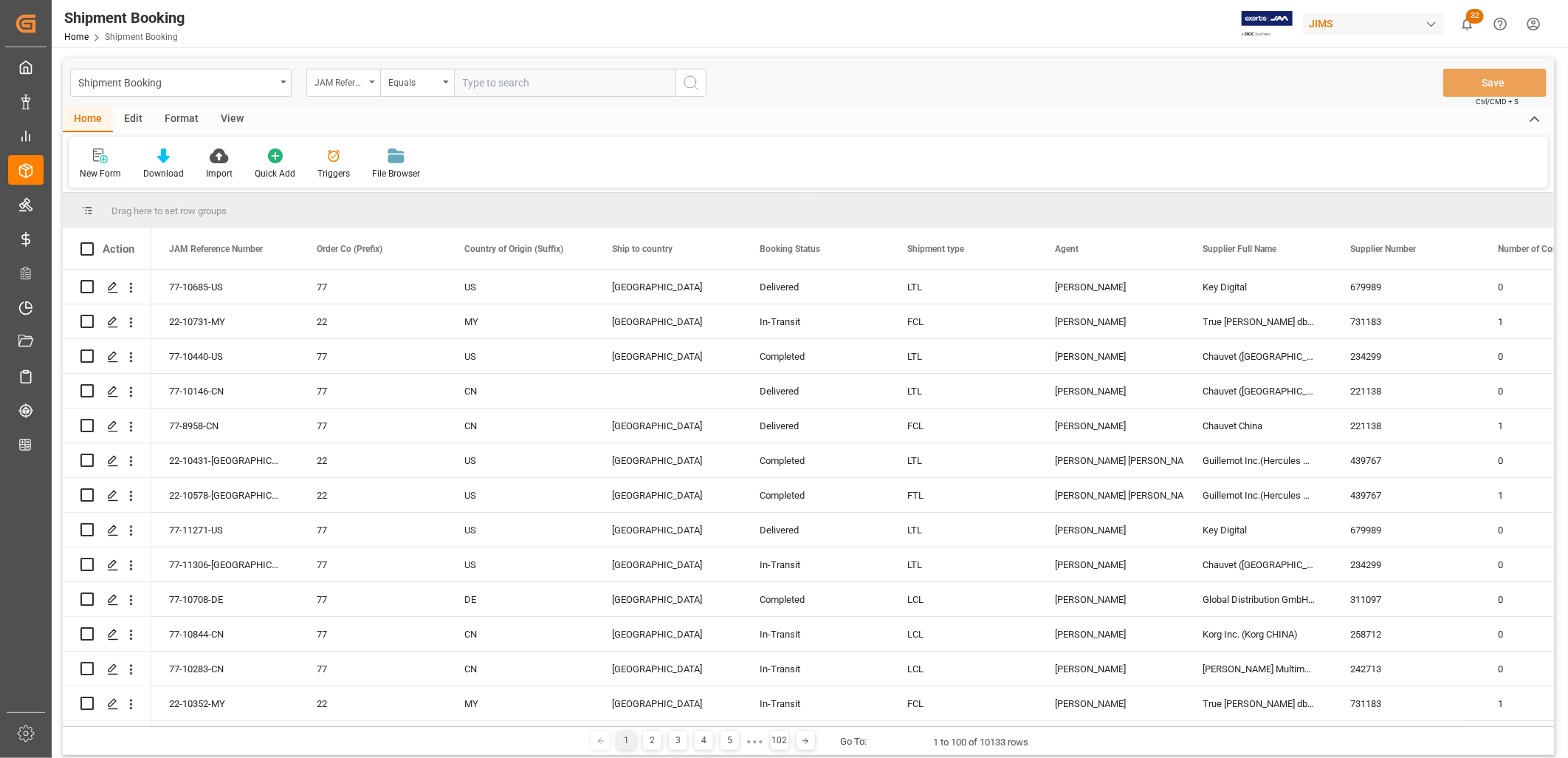
click at [370, 82] on icon "open menu" at bounding box center [372, 81] width 5 height 3
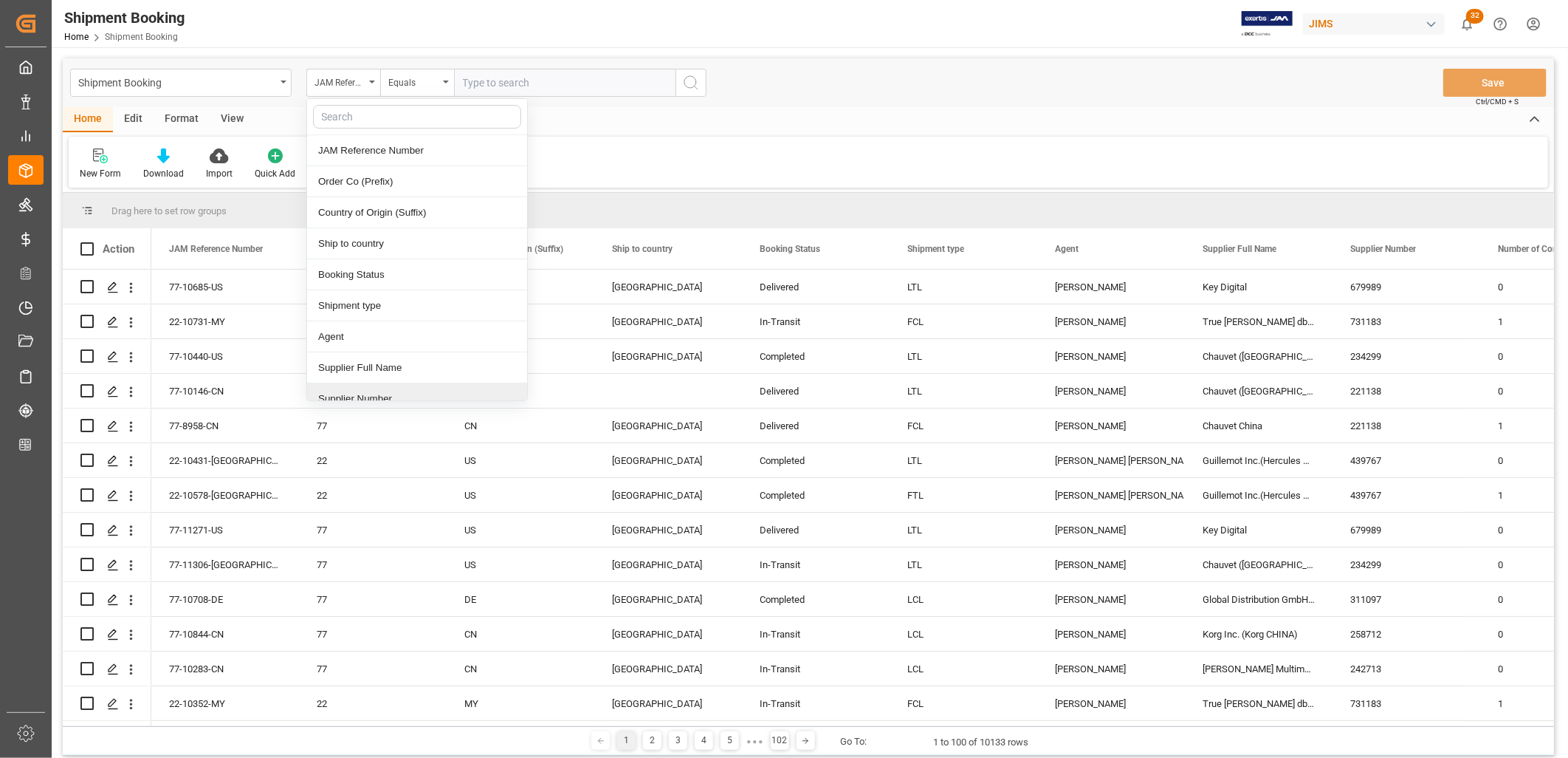
click at [372, 395] on div "Supplier Number" at bounding box center [417, 399] width 220 height 31
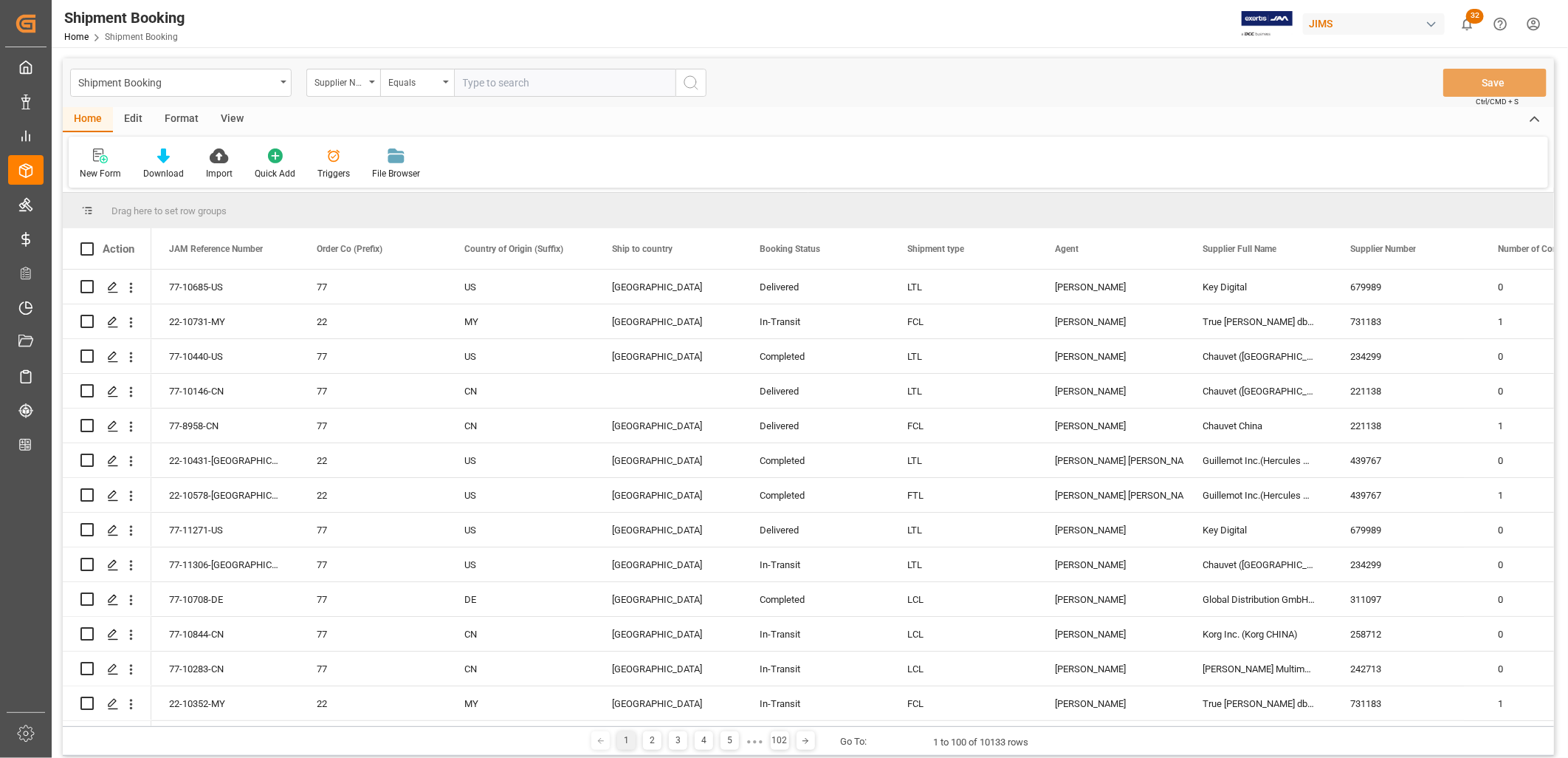
click at [476, 76] on input "text" at bounding box center [565, 82] width 222 height 28
type input "241376"
click at [687, 82] on icon "search button" at bounding box center [690, 82] width 17 height 17
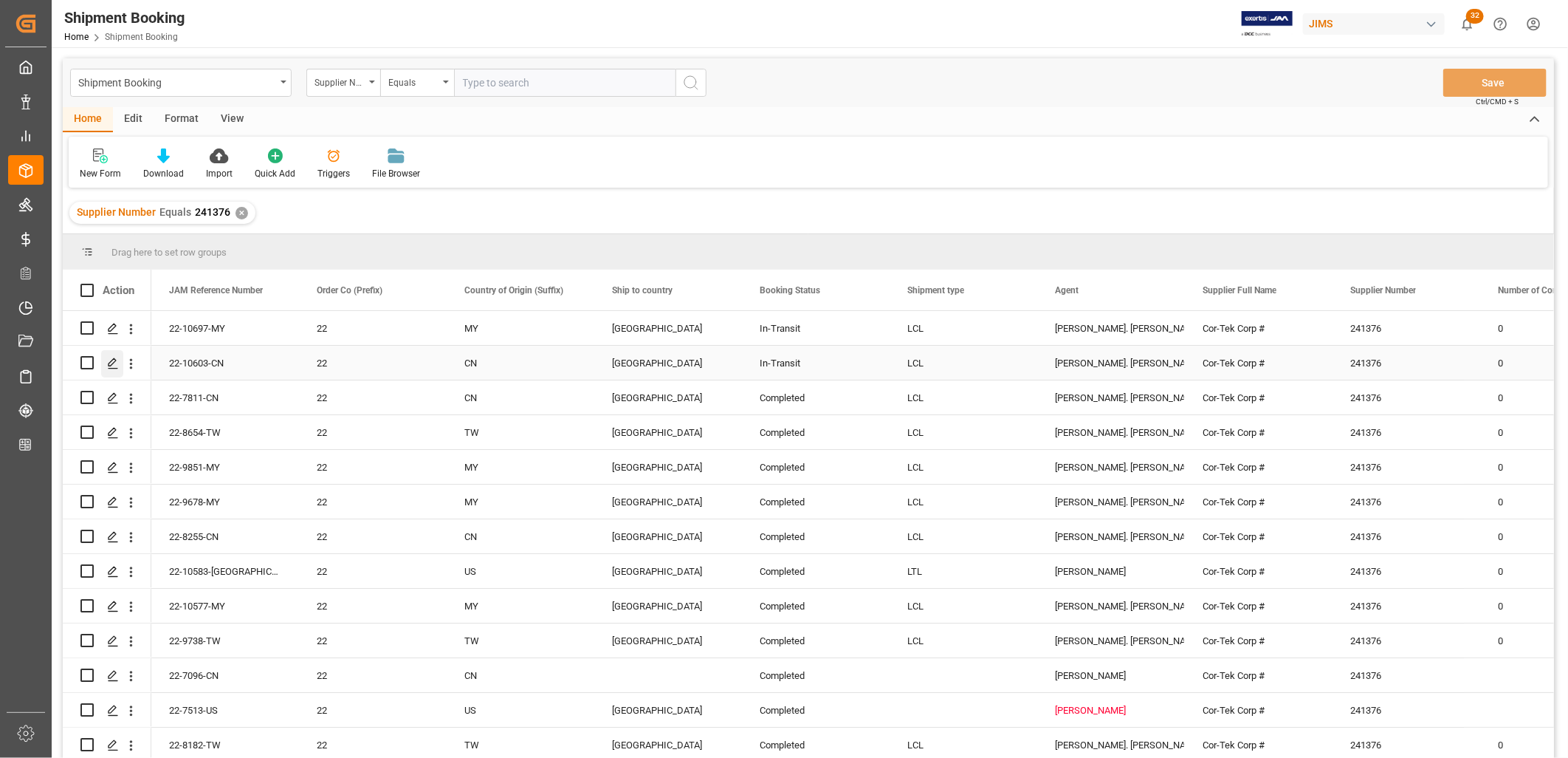
click at [114, 364] on icon "Press SPACE to select this row." at bounding box center [113, 363] width 12 height 12
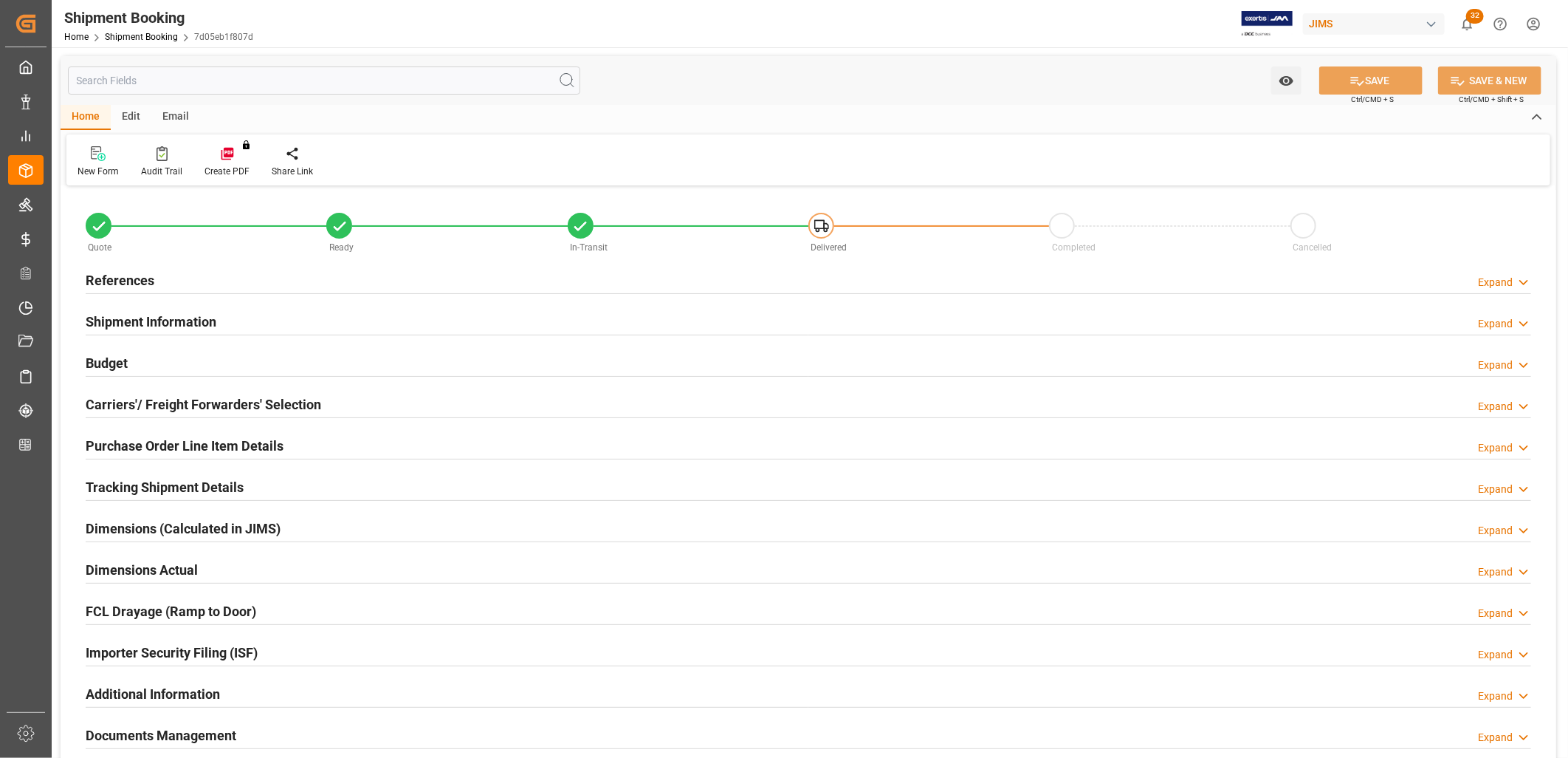
type input "0"
type input "30-08-2025"
click at [130, 277] on h2 "References" at bounding box center [120, 280] width 69 height 20
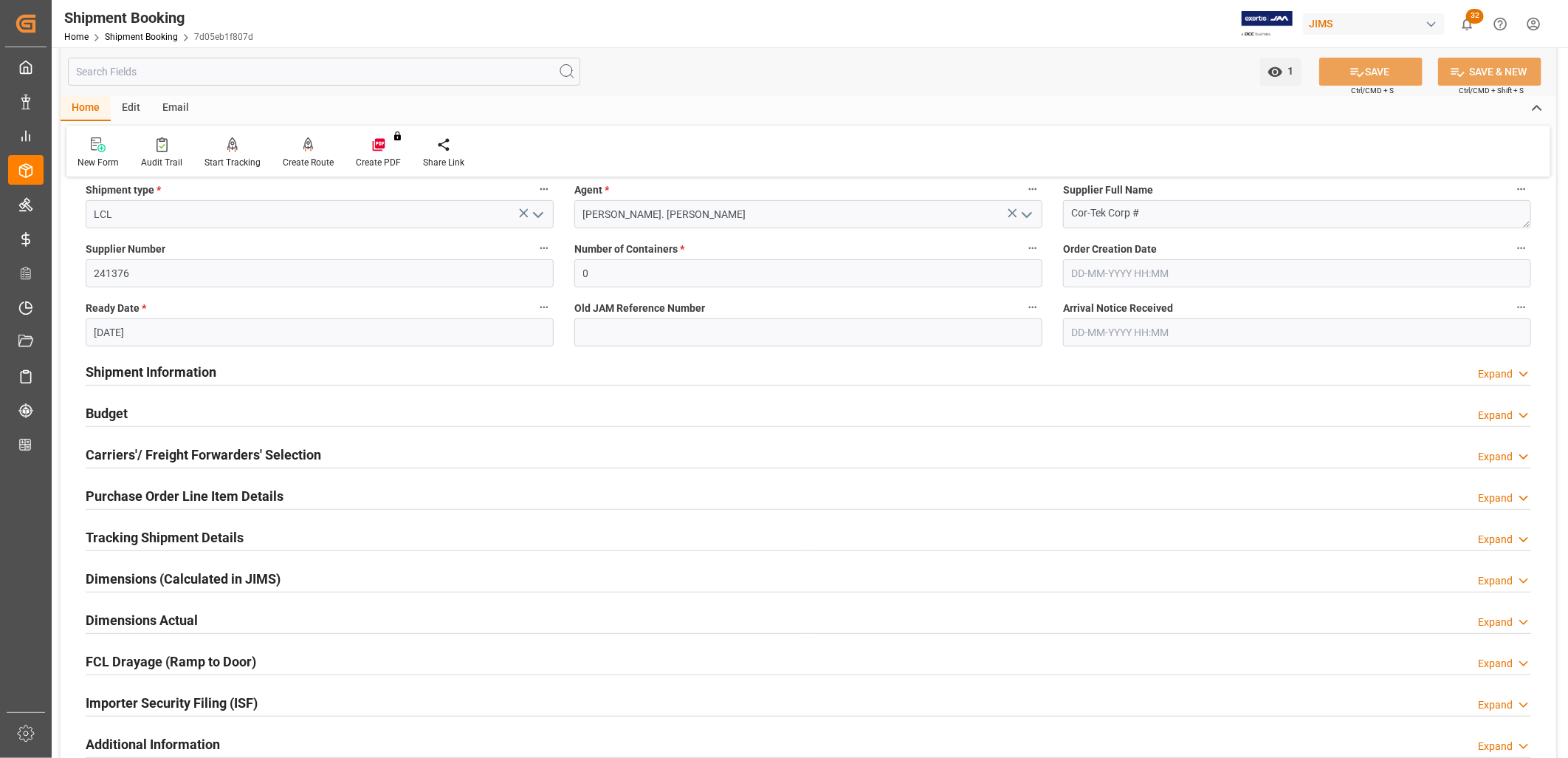
scroll to position [246, 0]
click at [118, 406] on h2 "Budget" at bounding box center [107, 413] width 42 height 20
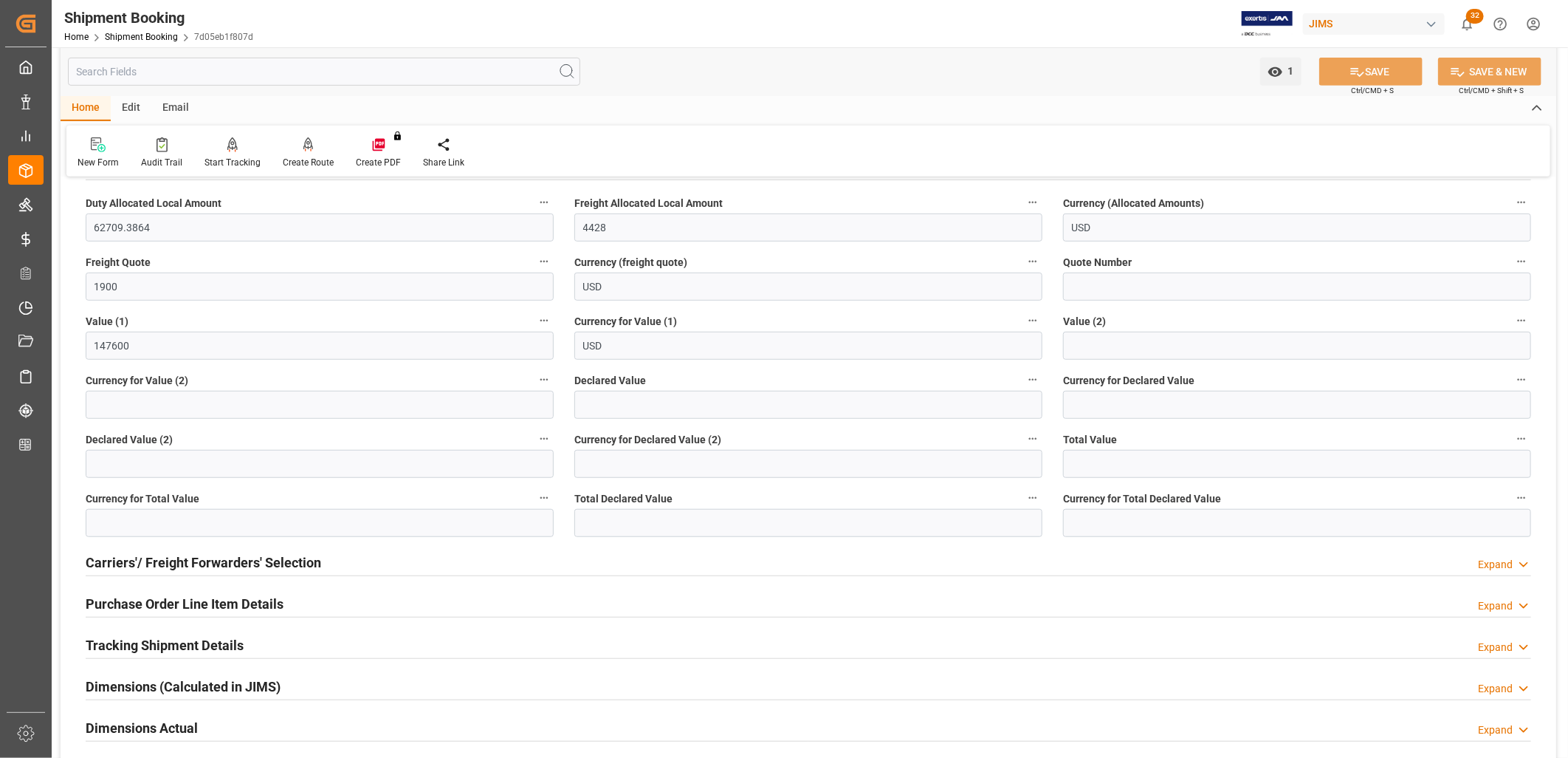
scroll to position [574, 0]
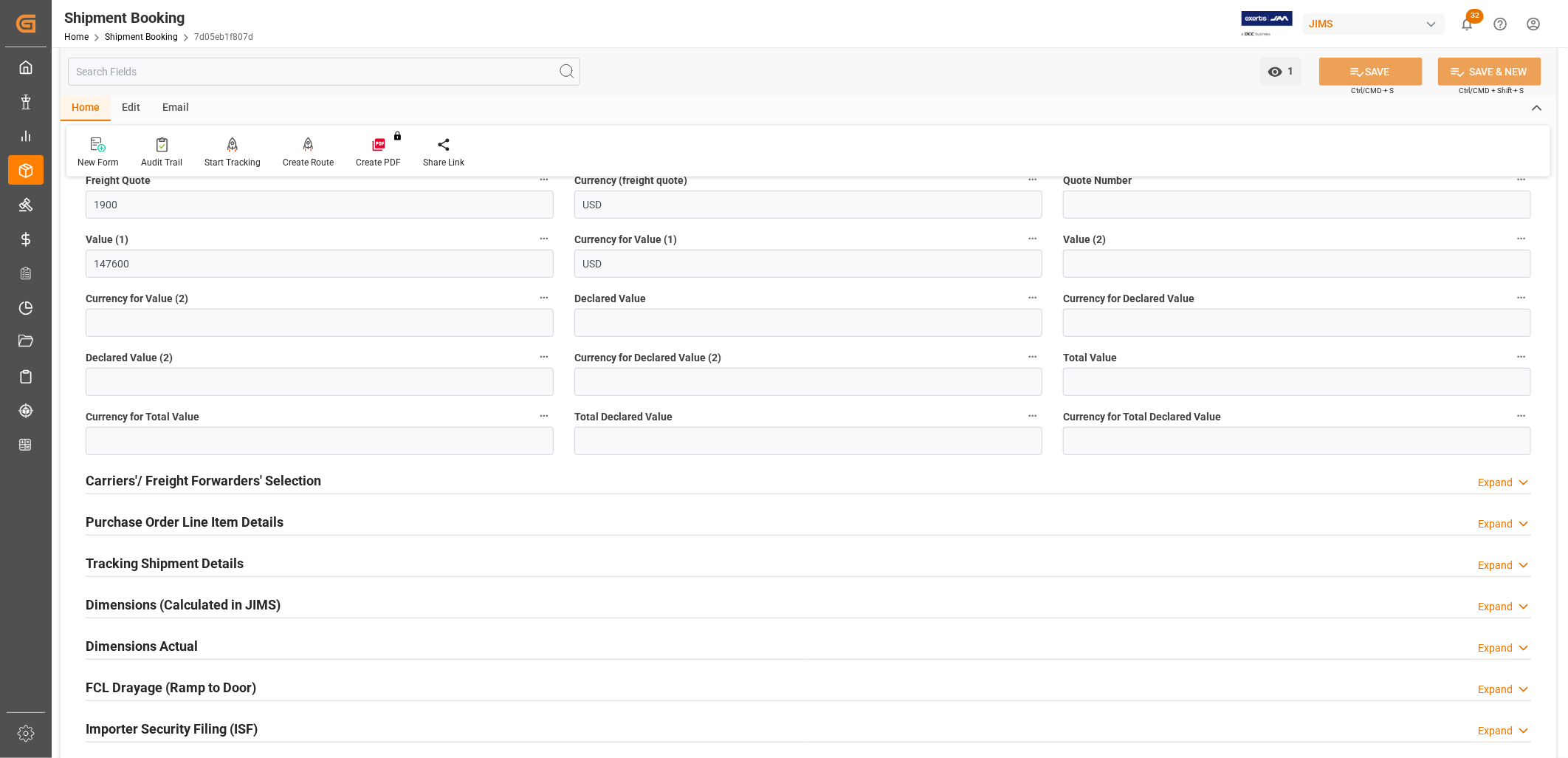
click at [250, 480] on h2 "Carriers'/ Freight Forwarders' Selection" at bounding box center [203, 481] width 235 height 20
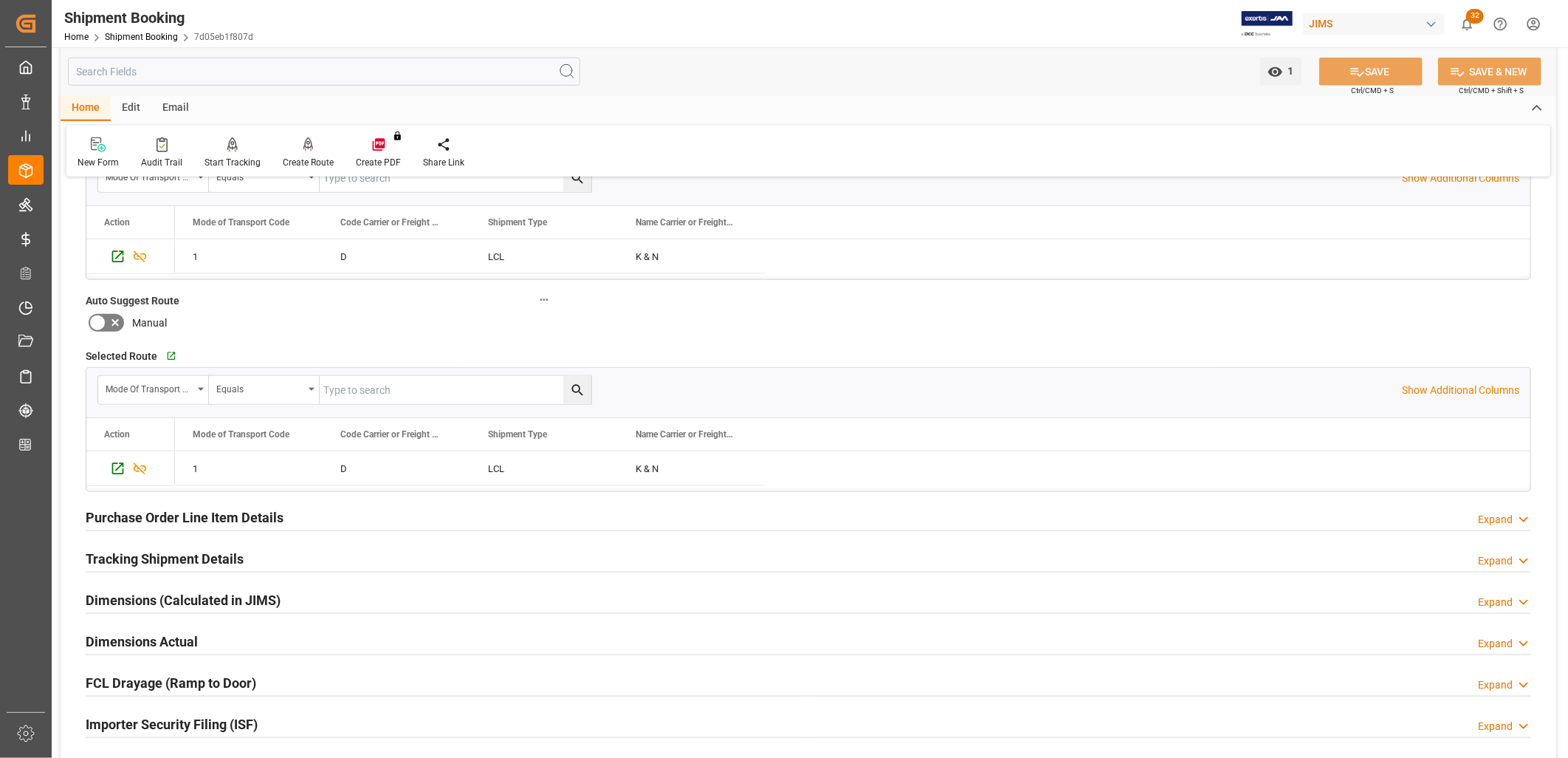
scroll to position [984, 0]
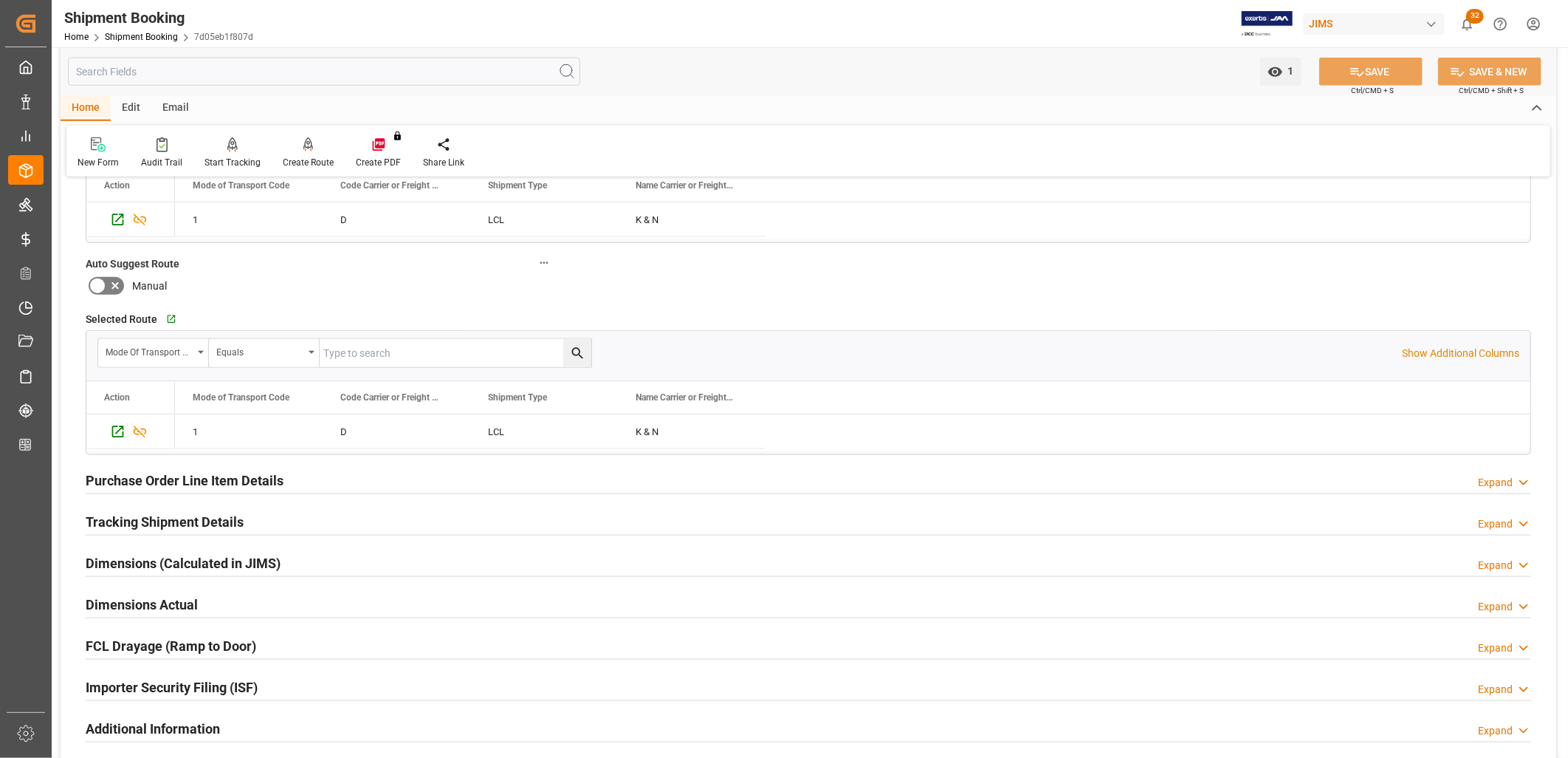
click at [215, 518] on h2 "Tracking Shipment Details" at bounding box center [165, 522] width 158 height 20
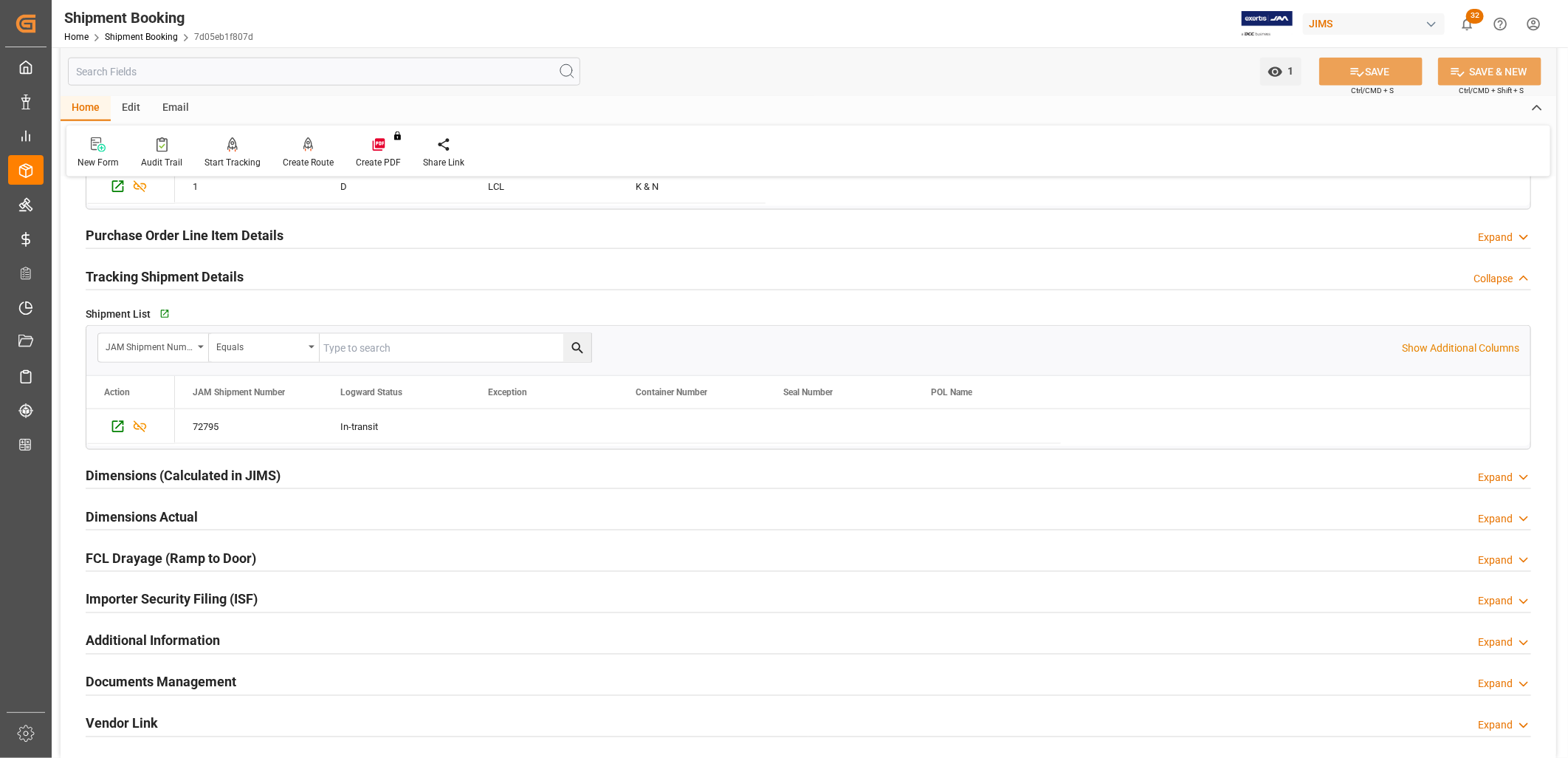
scroll to position [1230, 0]
click at [113, 422] on icon "Press SPACE to select this row." at bounding box center [118, 426] width 12 height 12
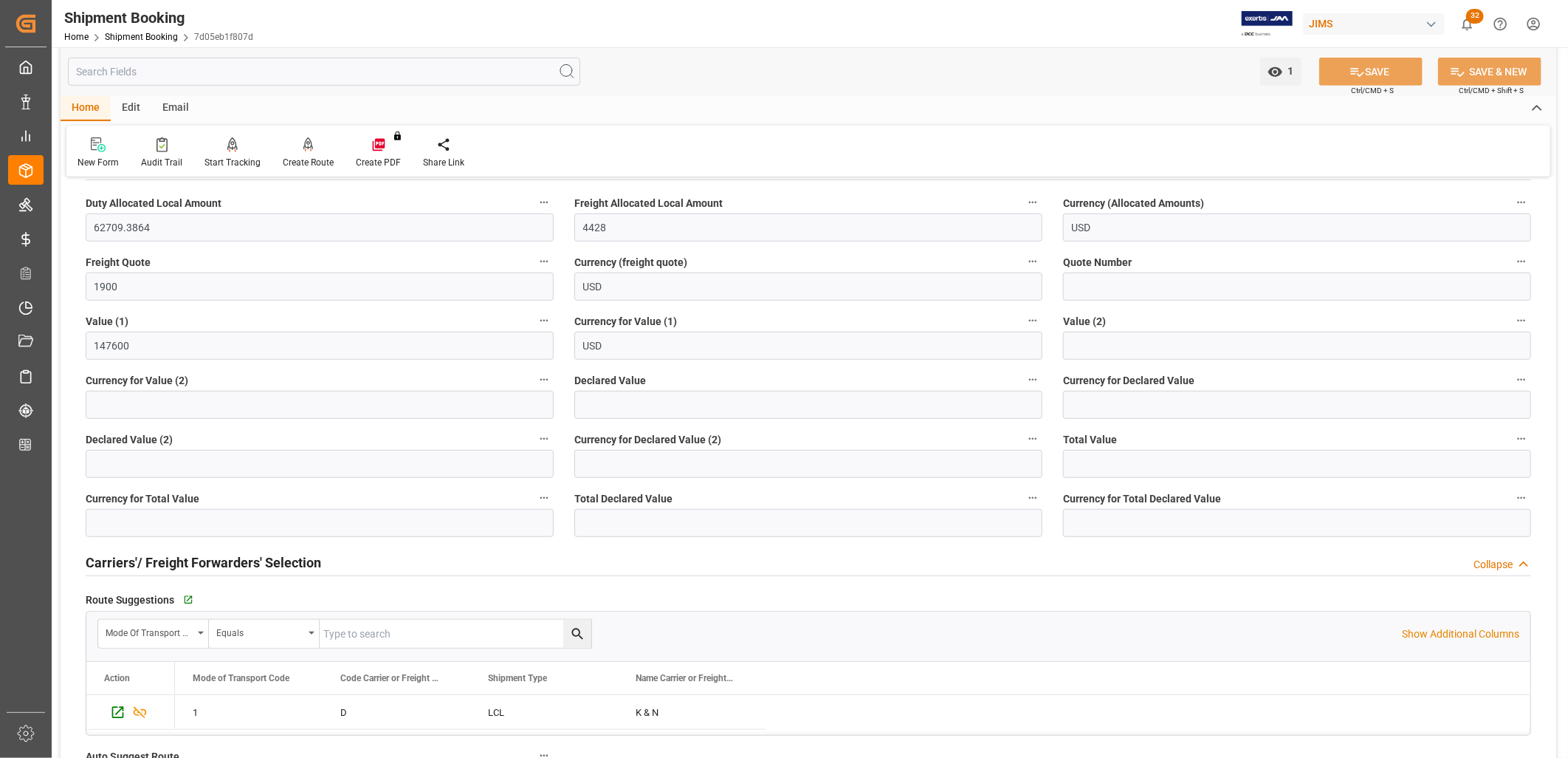
scroll to position [410, 0]
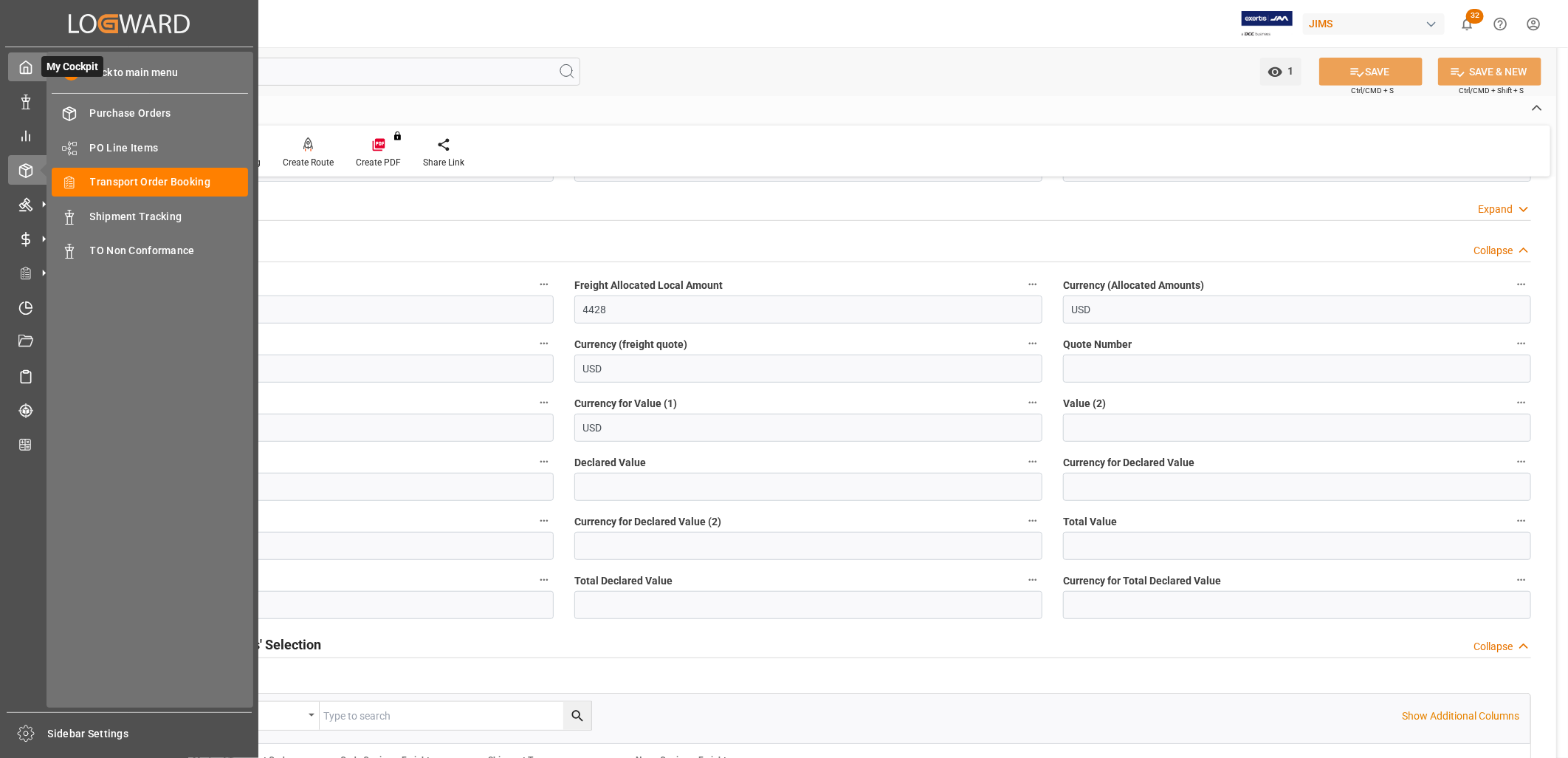
click at [27, 69] on polyline at bounding box center [27, 70] width 4 height 5
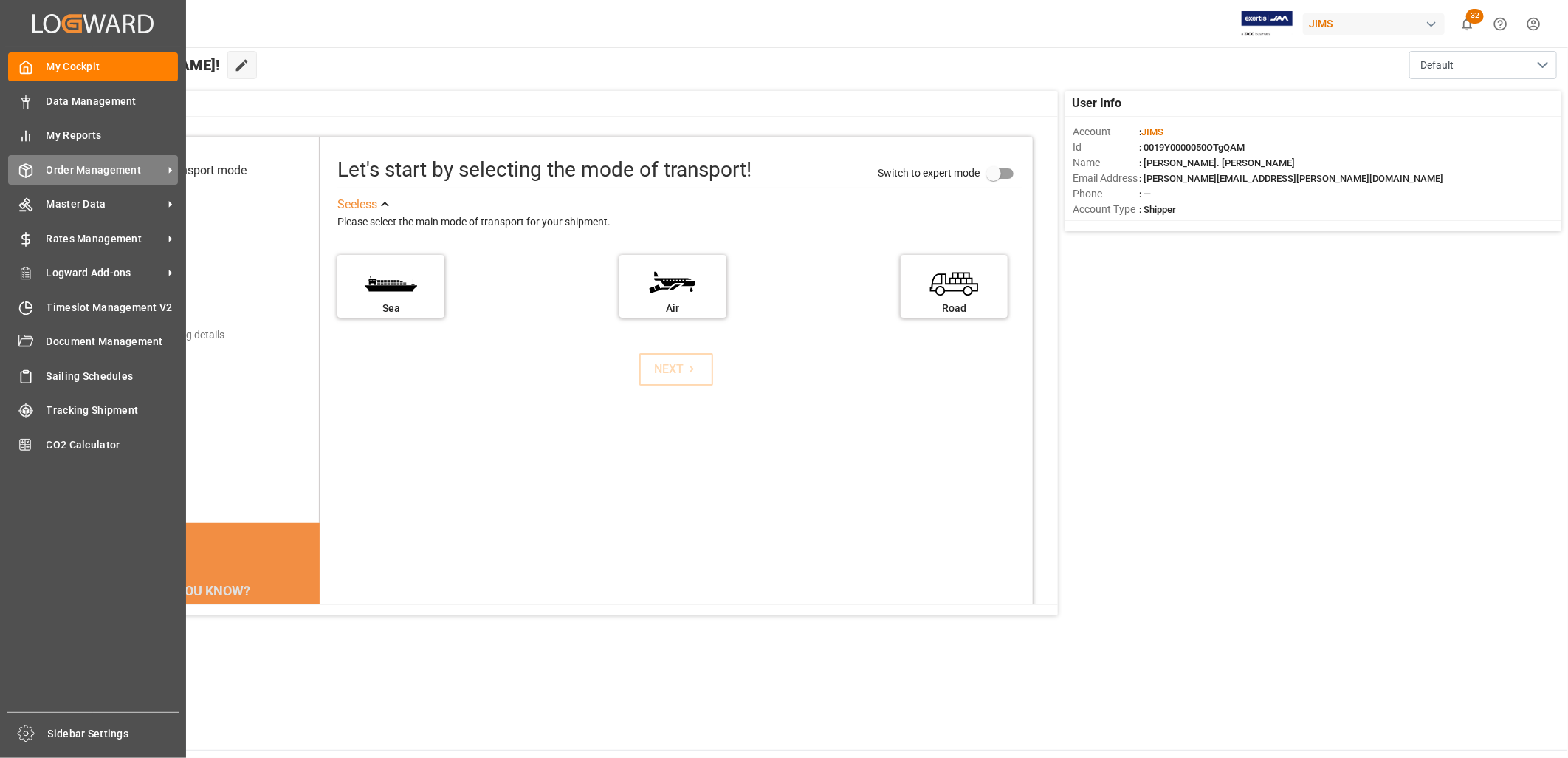
click at [89, 168] on span "Order Management" at bounding box center [104, 169] width 116 height 16
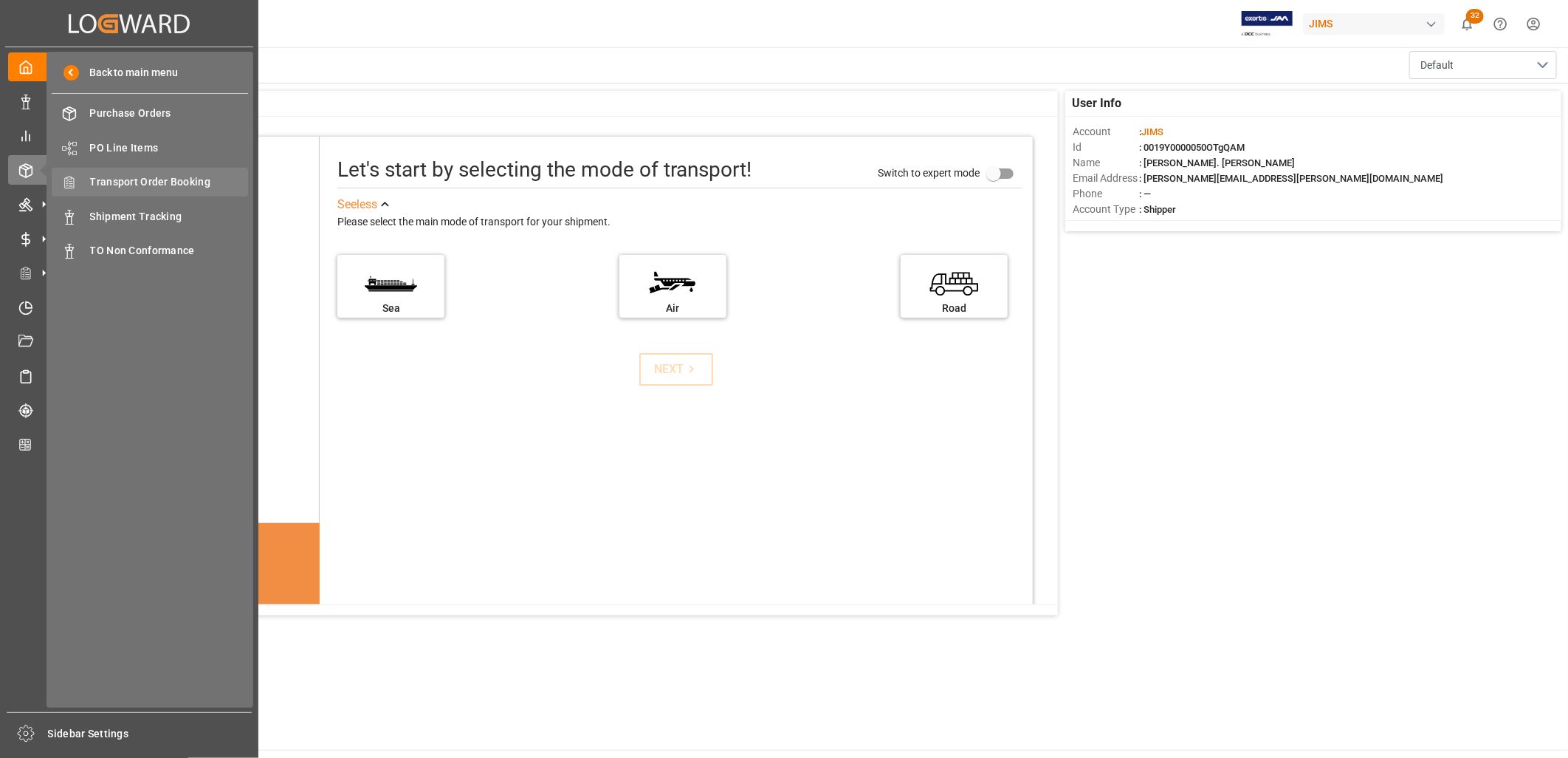
click at [152, 181] on span "Transport Order Booking" at bounding box center [168, 181] width 158 height 16
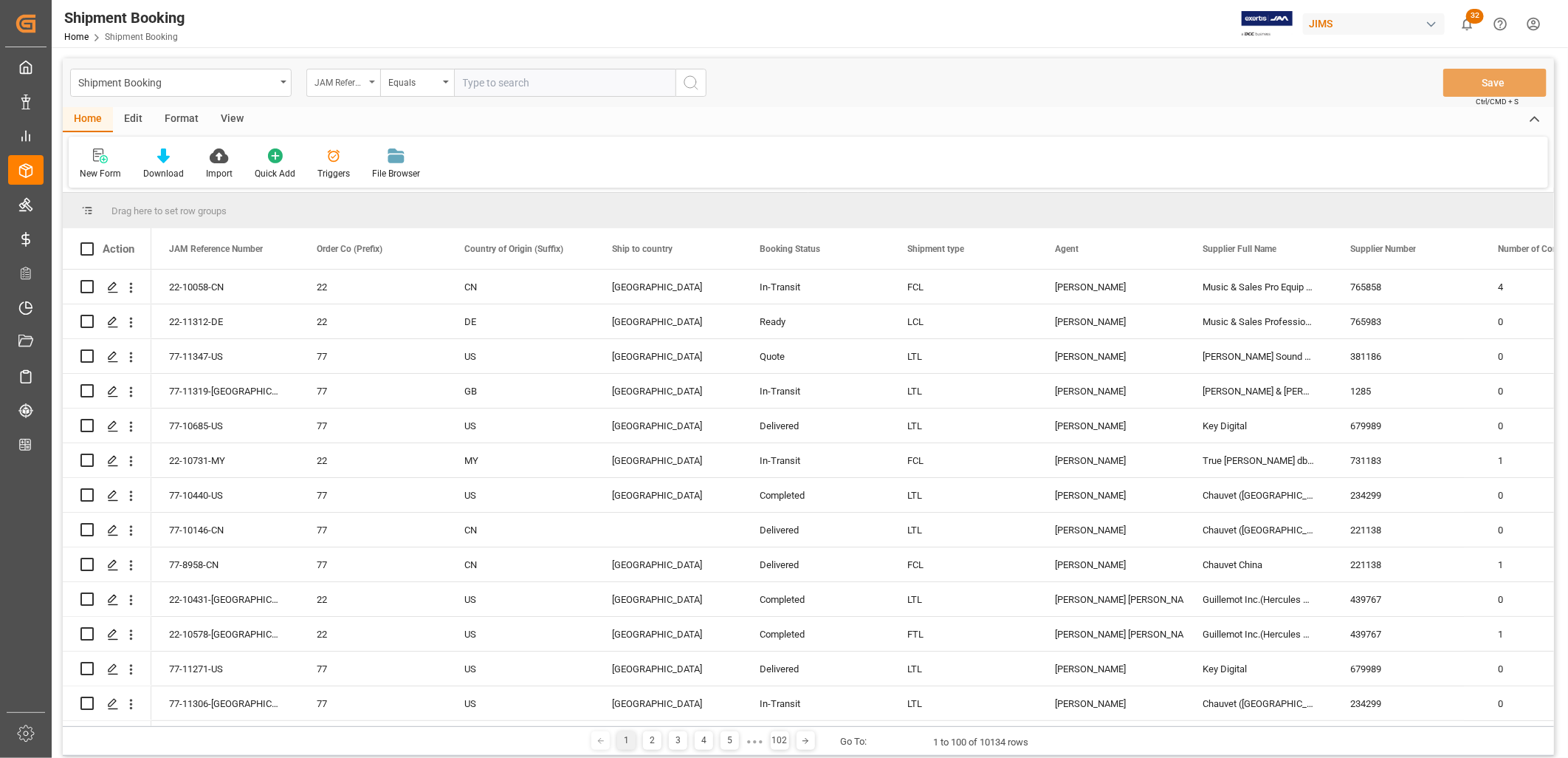
click at [371, 82] on icon "open menu" at bounding box center [372, 81] width 5 height 3
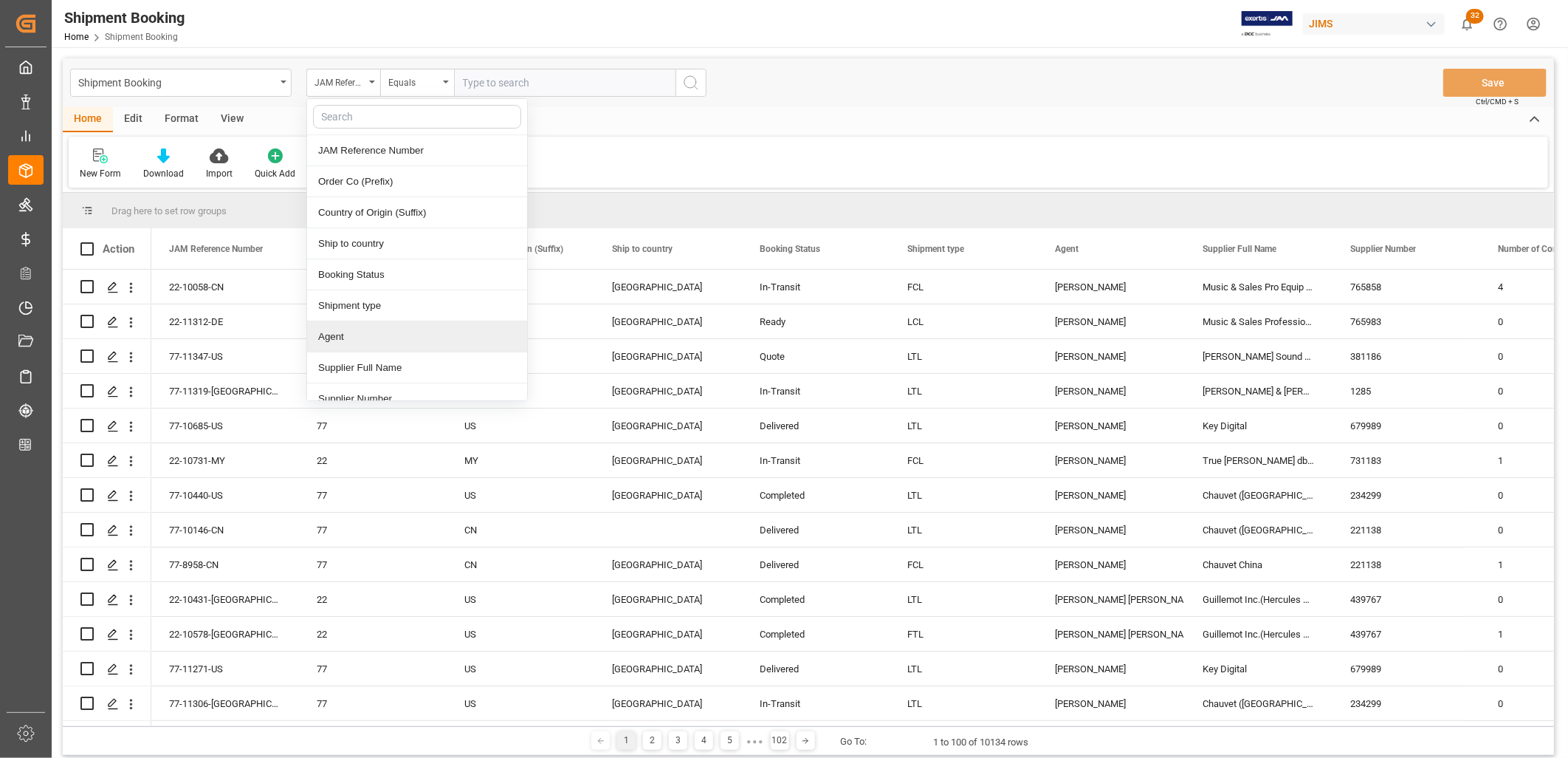
click at [352, 333] on div "Agent" at bounding box center [417, 337] width 220 height 31
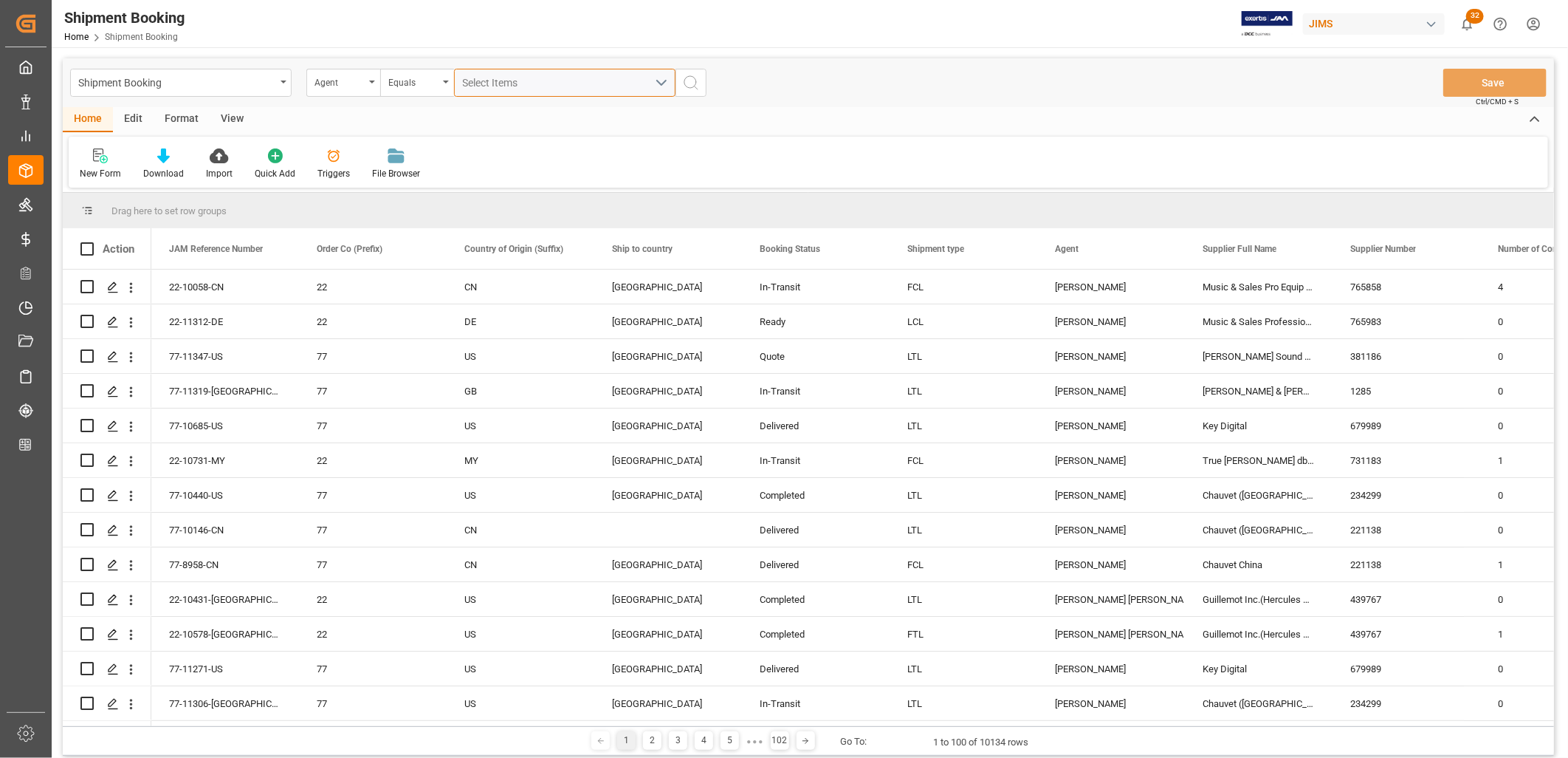
click at [535, 78] on div "Select Items" at bounding box center [559, 82] width 192 height 16
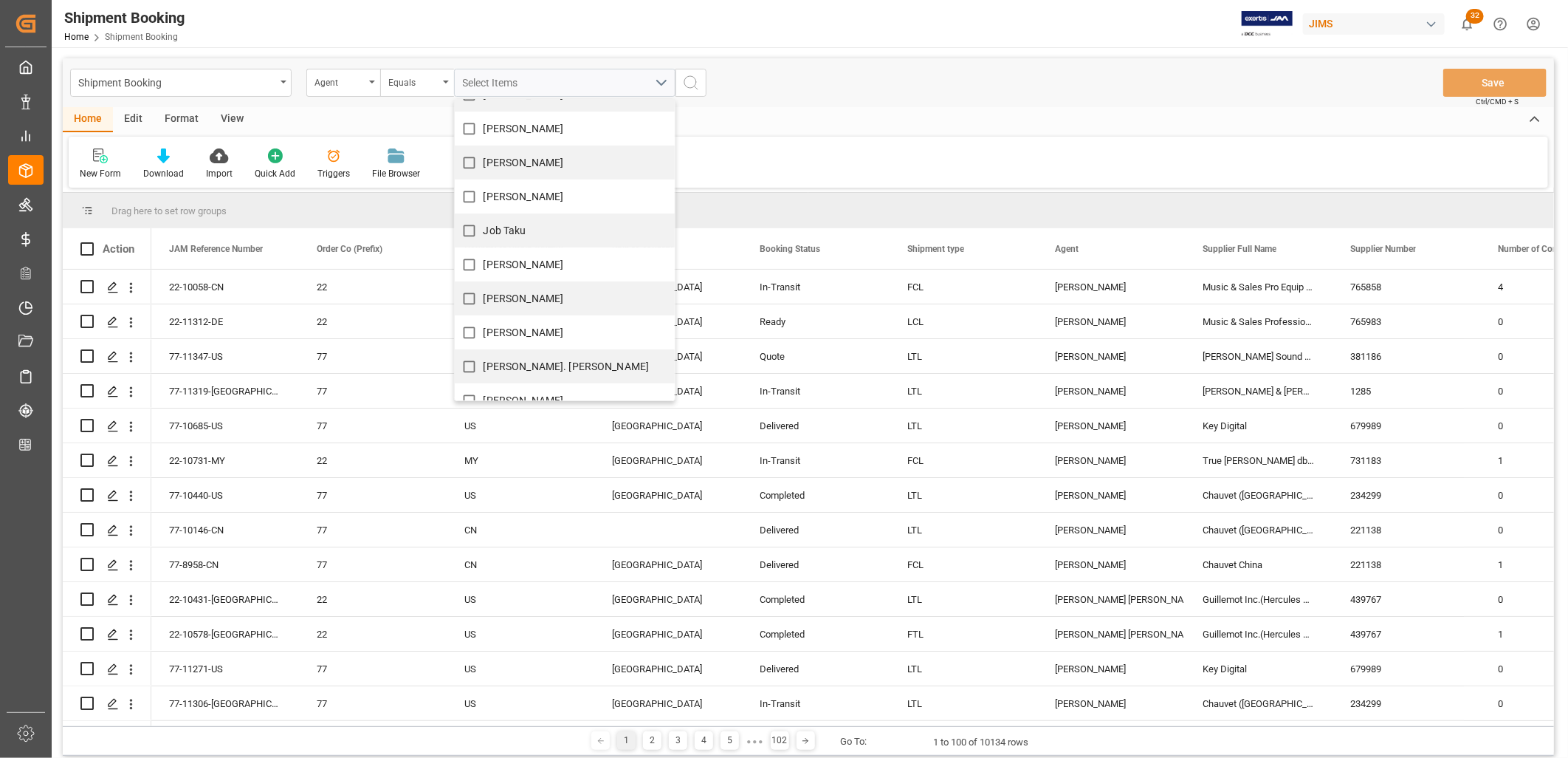
scroll to position [328, 0]
click at [470, 363] on input "[PERSON_NAME]. [PERSON_NAME]" at bounding box center [469, 365] width 28 height 28
checkbox input "true"
click at [696, 84] on circle "search button" at bounding box center [690, 81] width 12 height 12
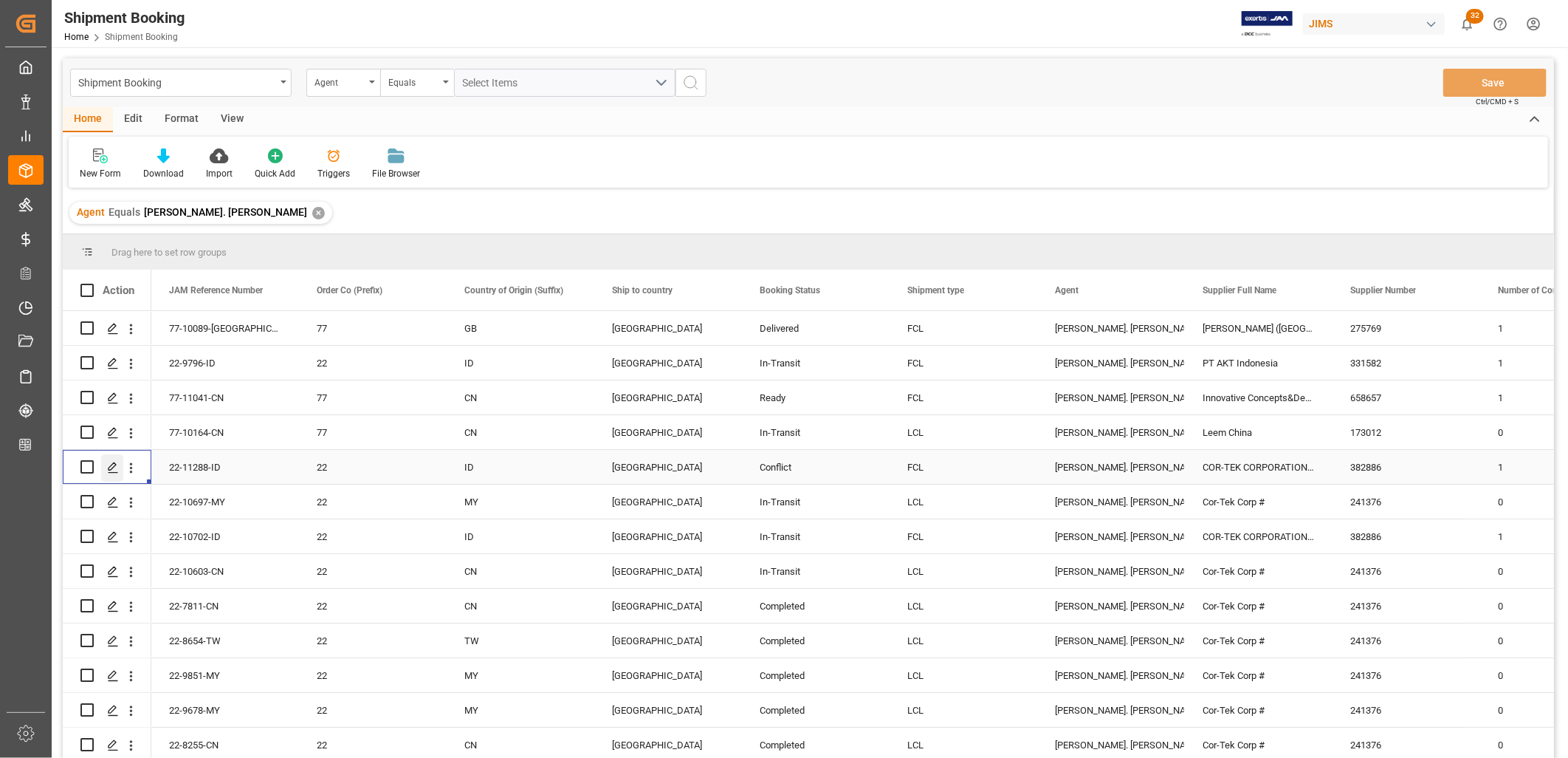
click at [116, 466] on icon "Press SPACE to select this row." at bounding box center [113, 467] width 12 height 12
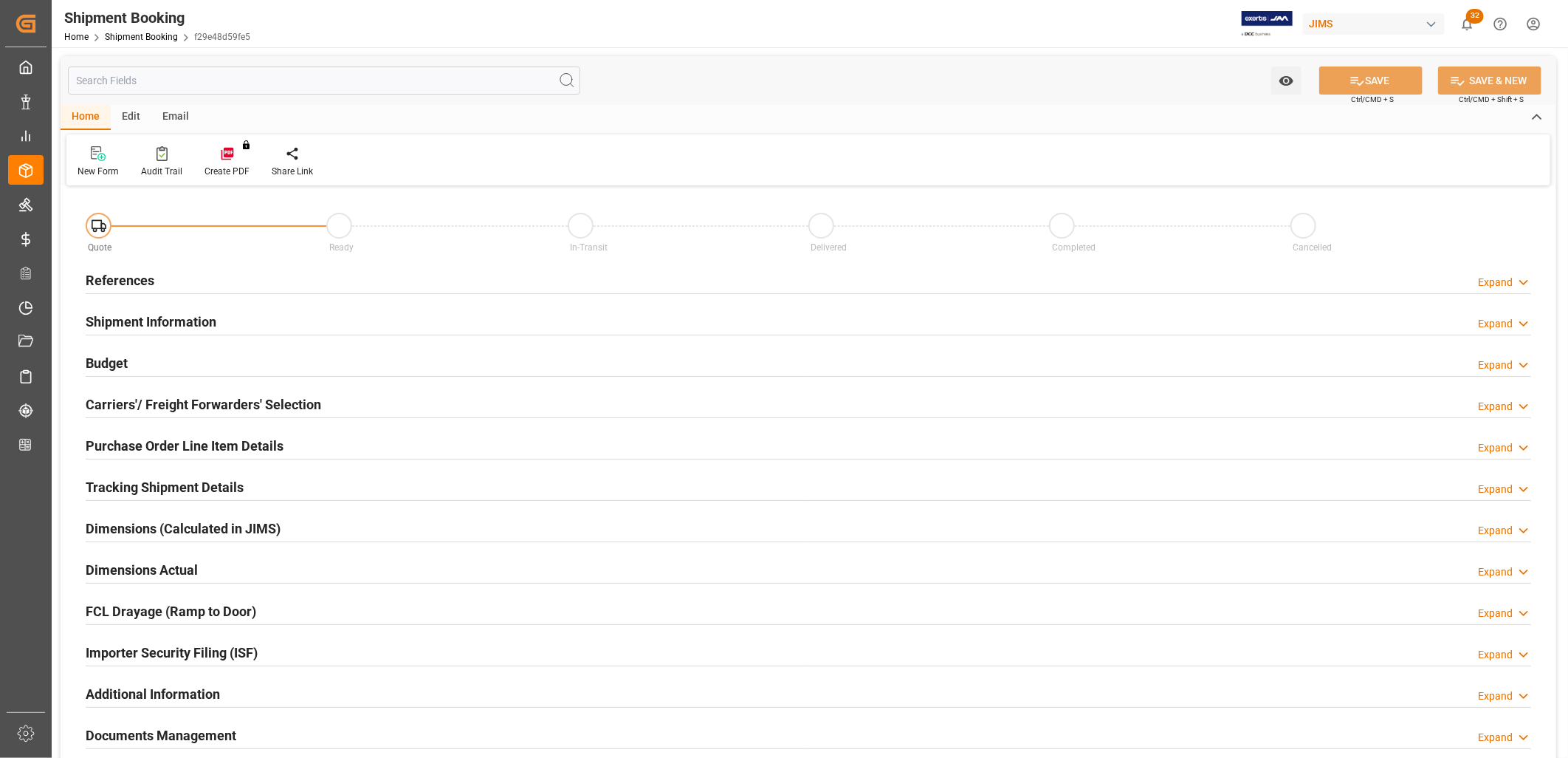
type input "1"
type input "06-10-2025"
click at [121, 276] on h2 "References" at bounding box center [120, 280] width 69 height 20
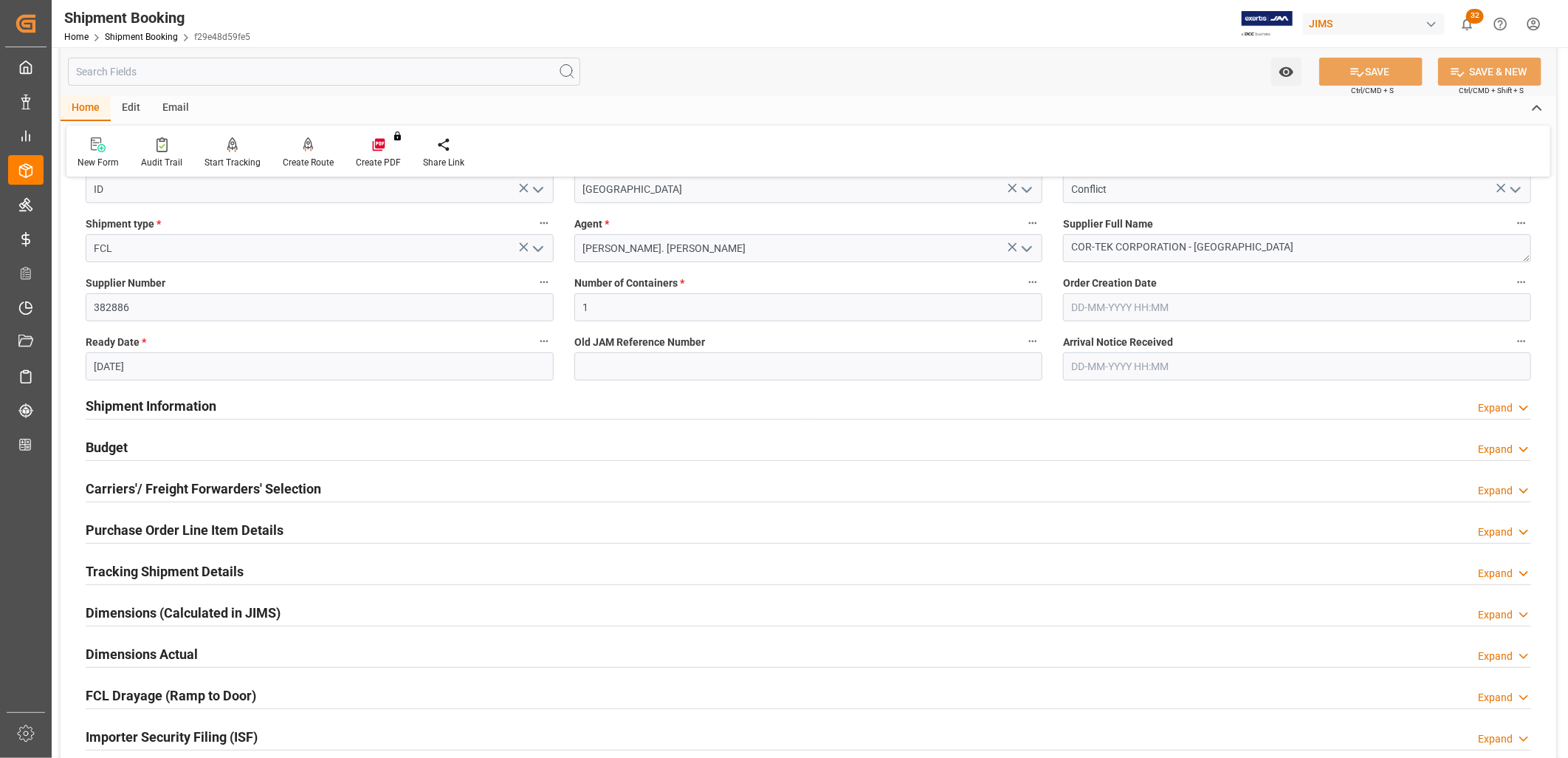
scroll to position [246, 0]
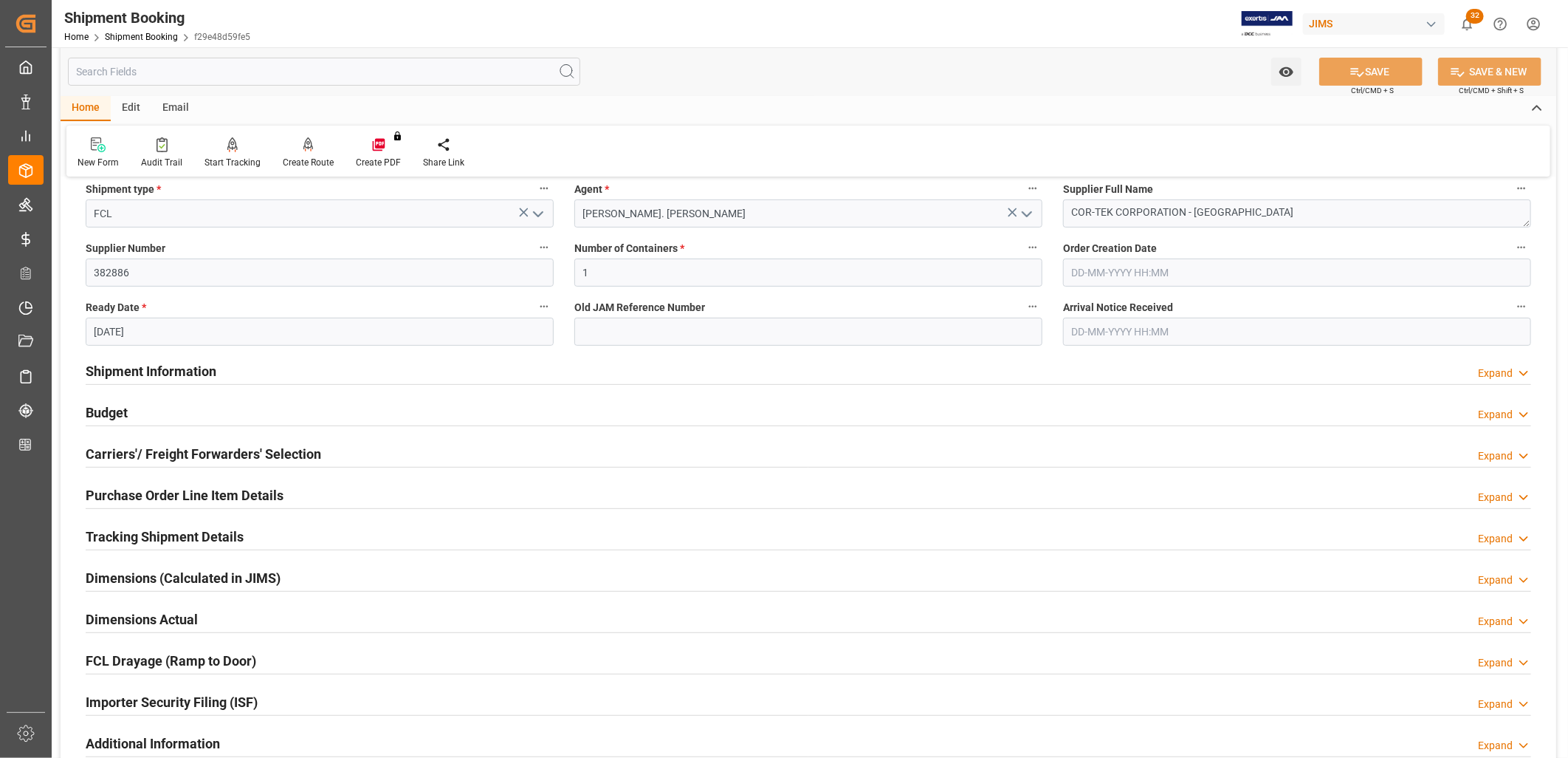
click at [216, 456] on h2 "Carriers'/ Freight Forwarders' Selection" at bounding box center [203, 454] width 235 height 20
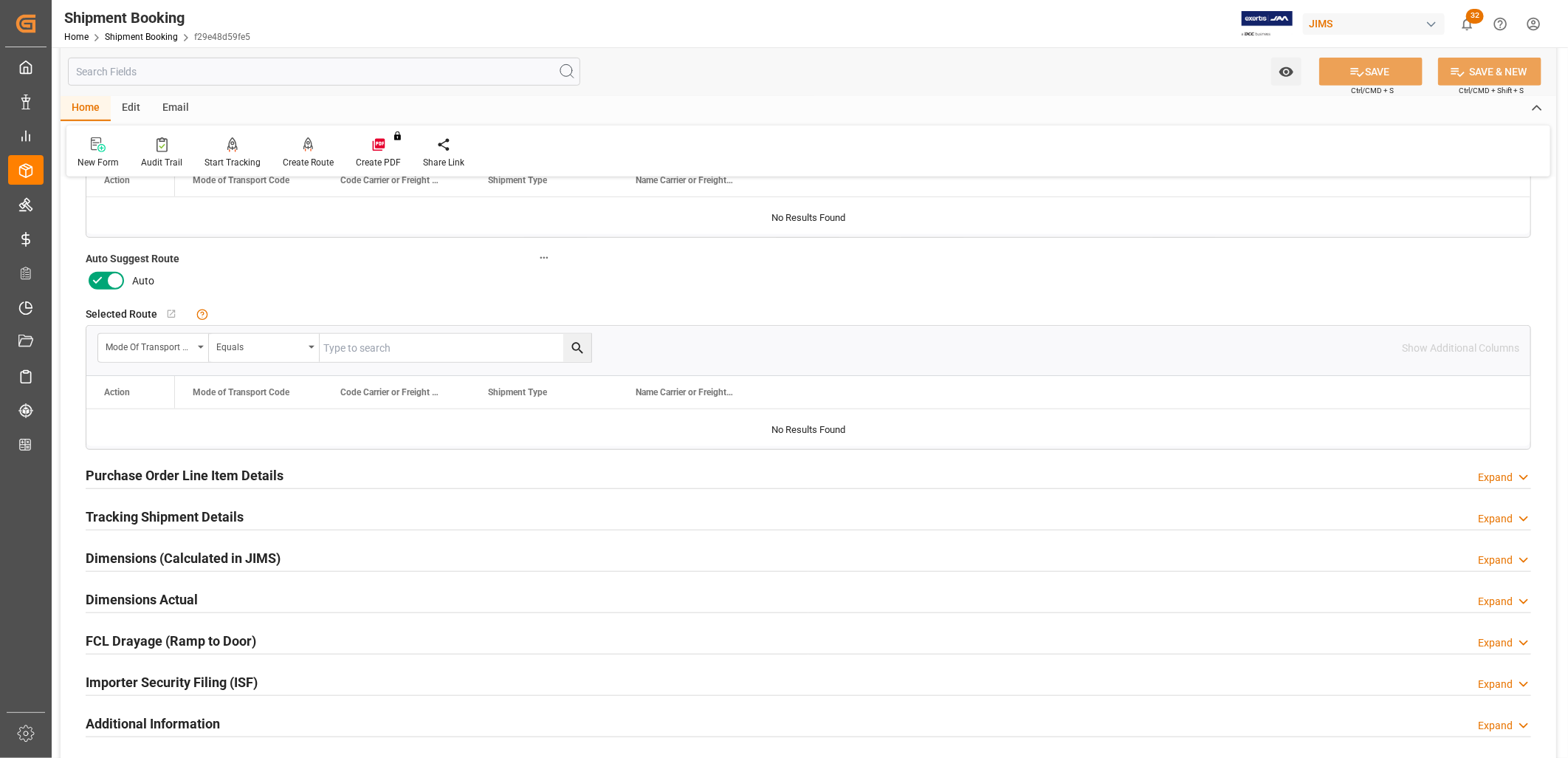
scroll to position [655, 0]
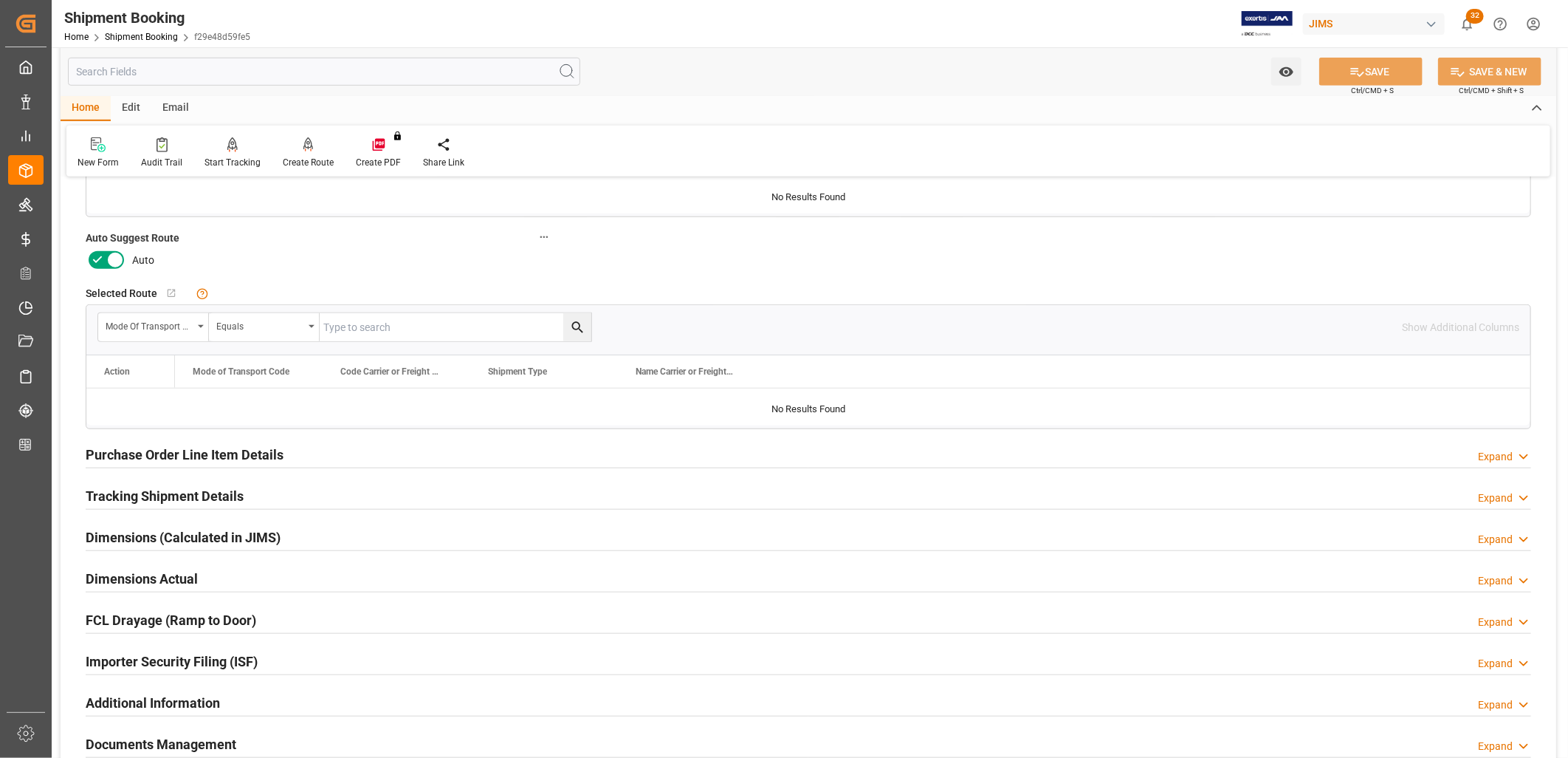
click at [181, 450] on h2 "Purchase Order Line Item Details" at bounding box center [185, 455] width 198 height 20
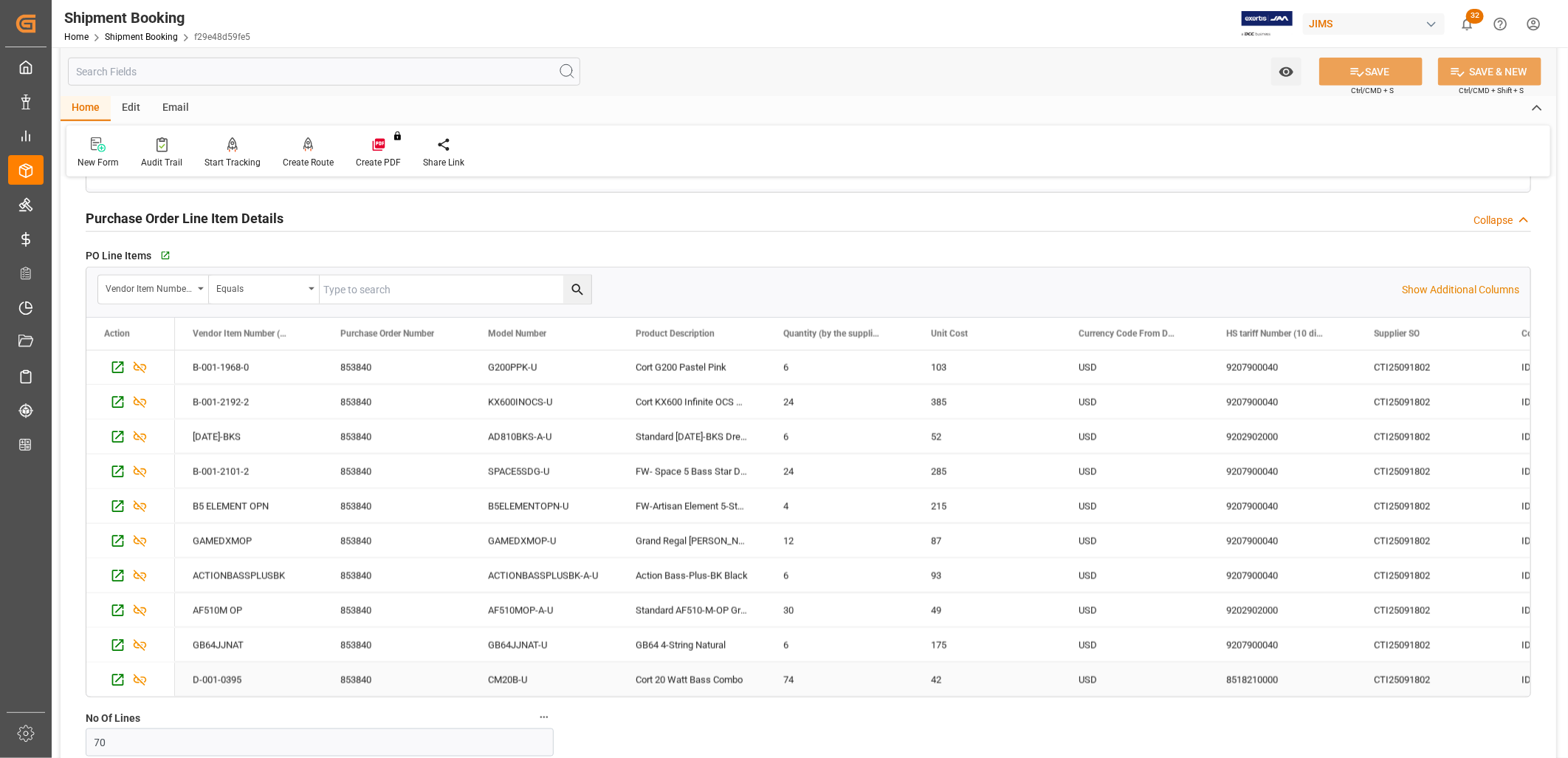
scroll to position [1230, 0]
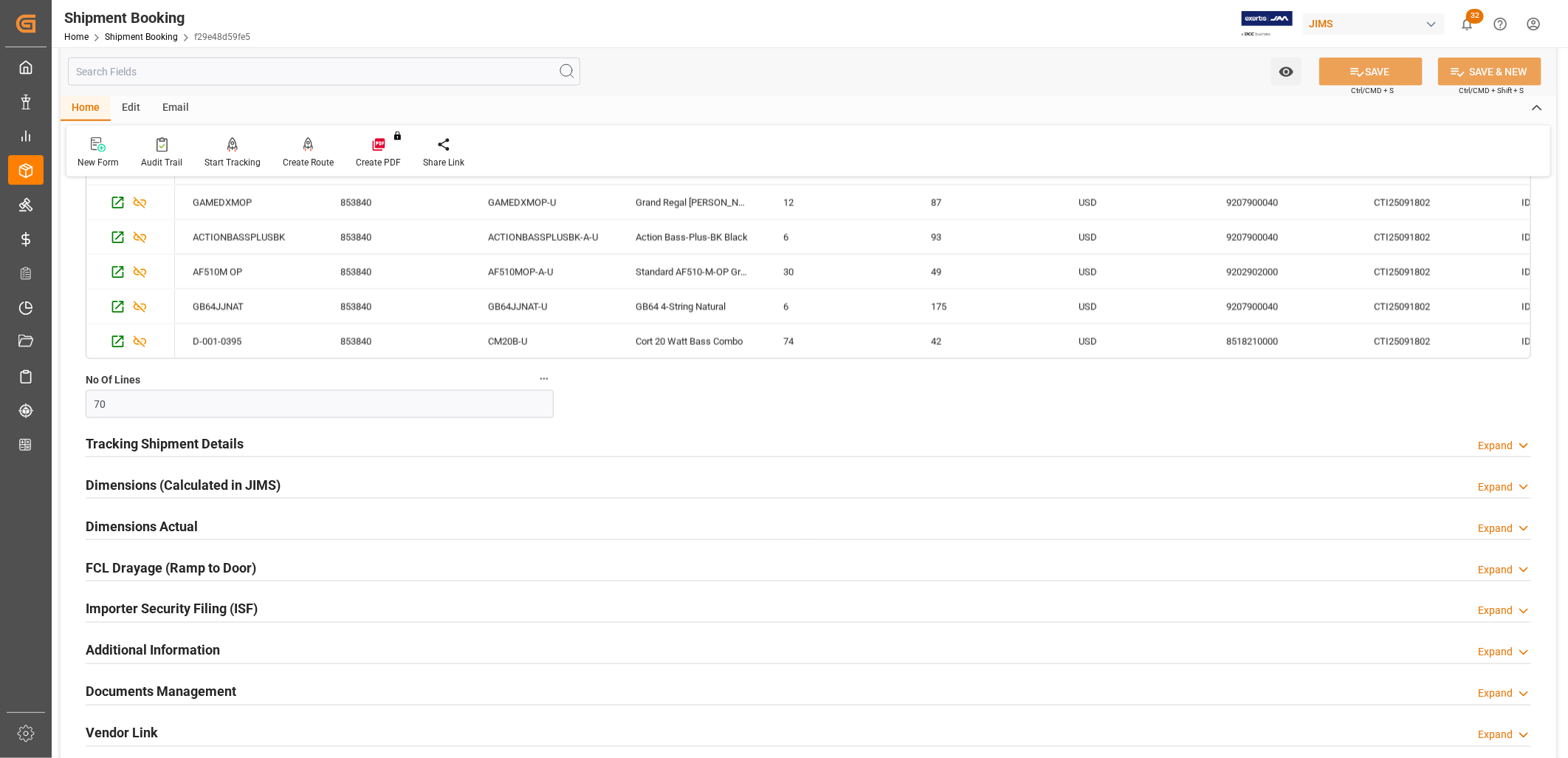
click at [170, 440] on h2 "Tracking Shipment Details" at bounding box center [165, 443] width 158 height 20
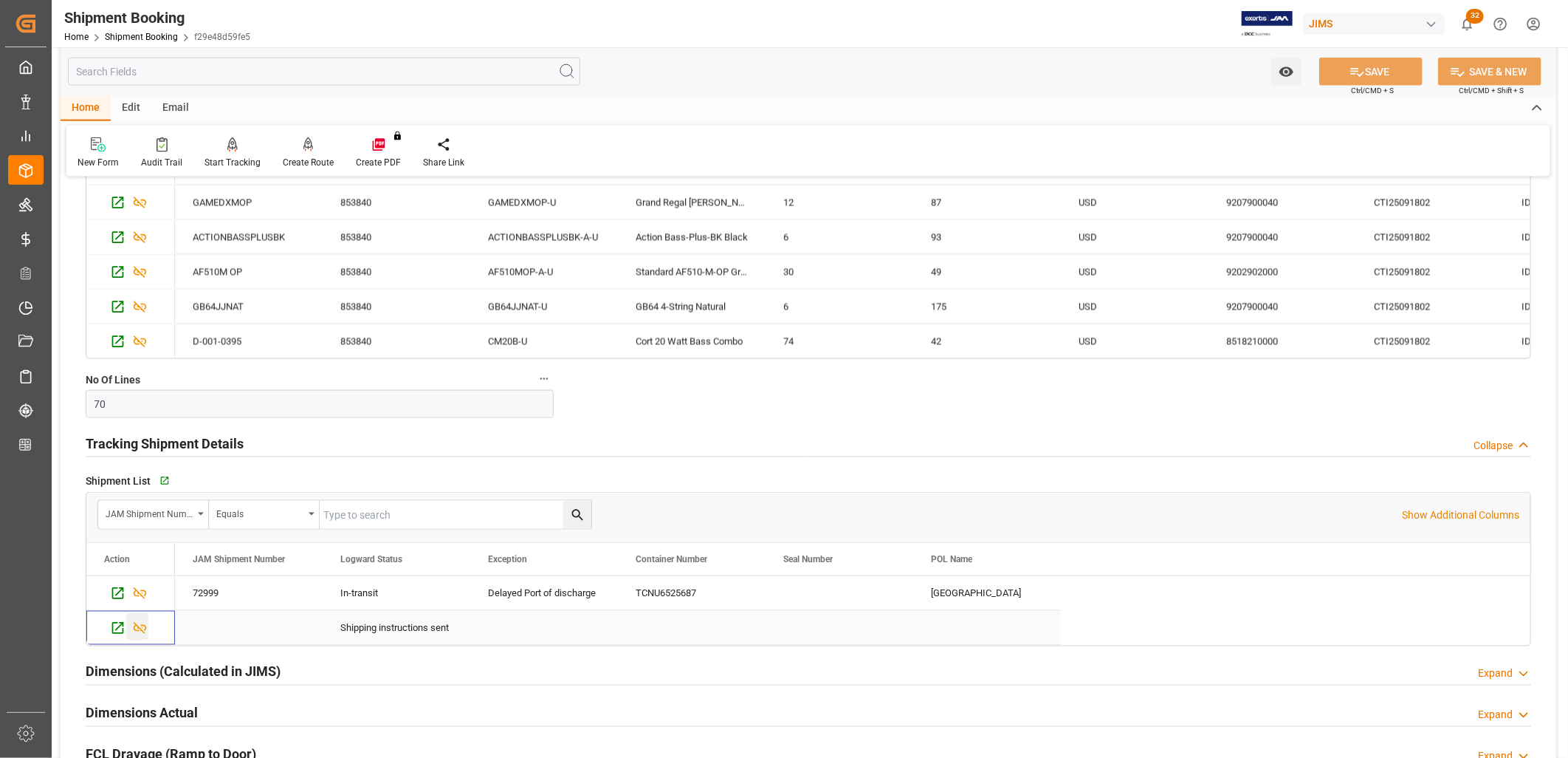
click at [135, 629] on icon "Press SPACE to select this row." at bounding box center [139, 628] width 16 height 16
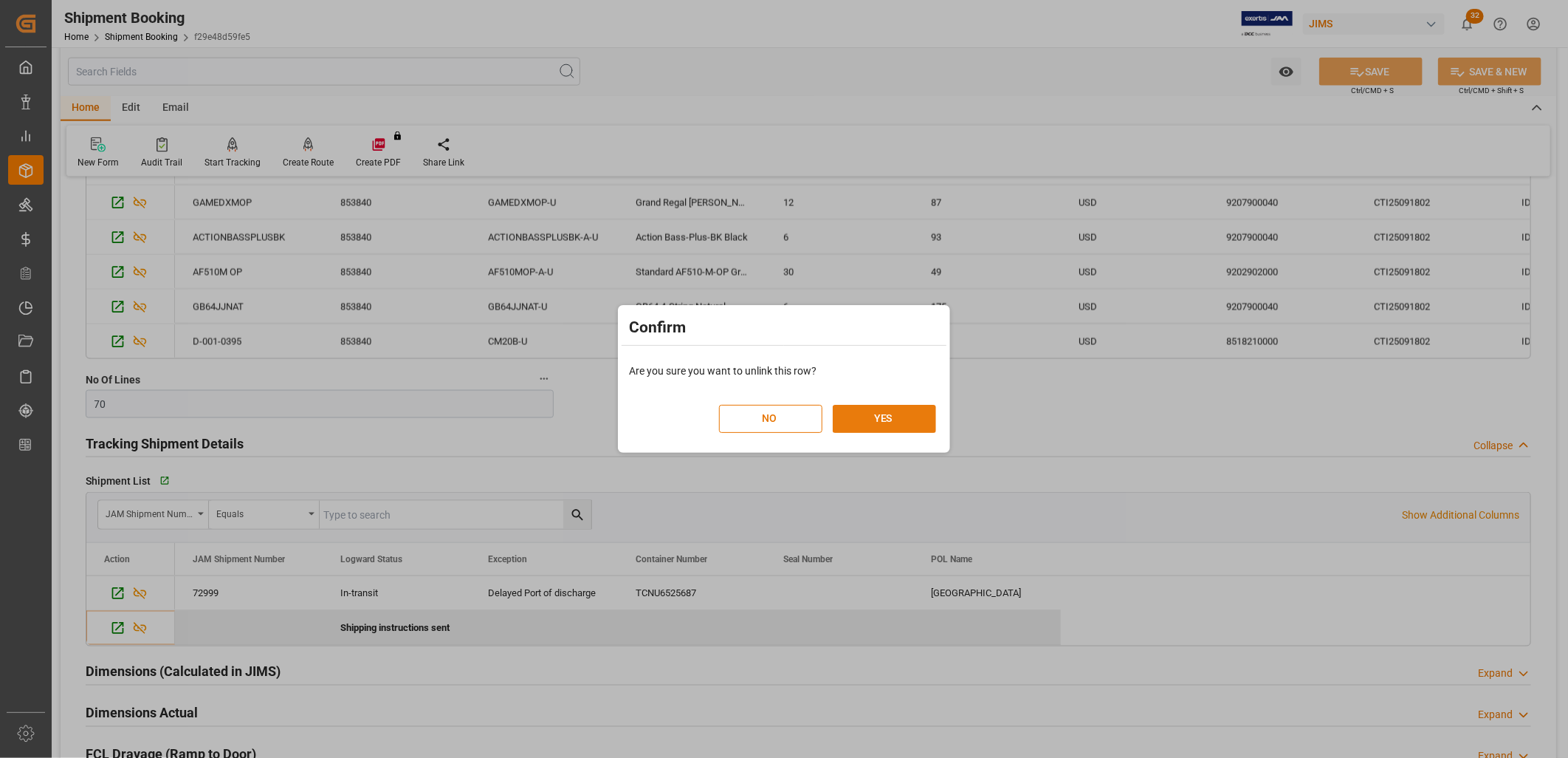
click at [882, 417] on button "YES" at bounding box center [884, 418] width 103 height 28
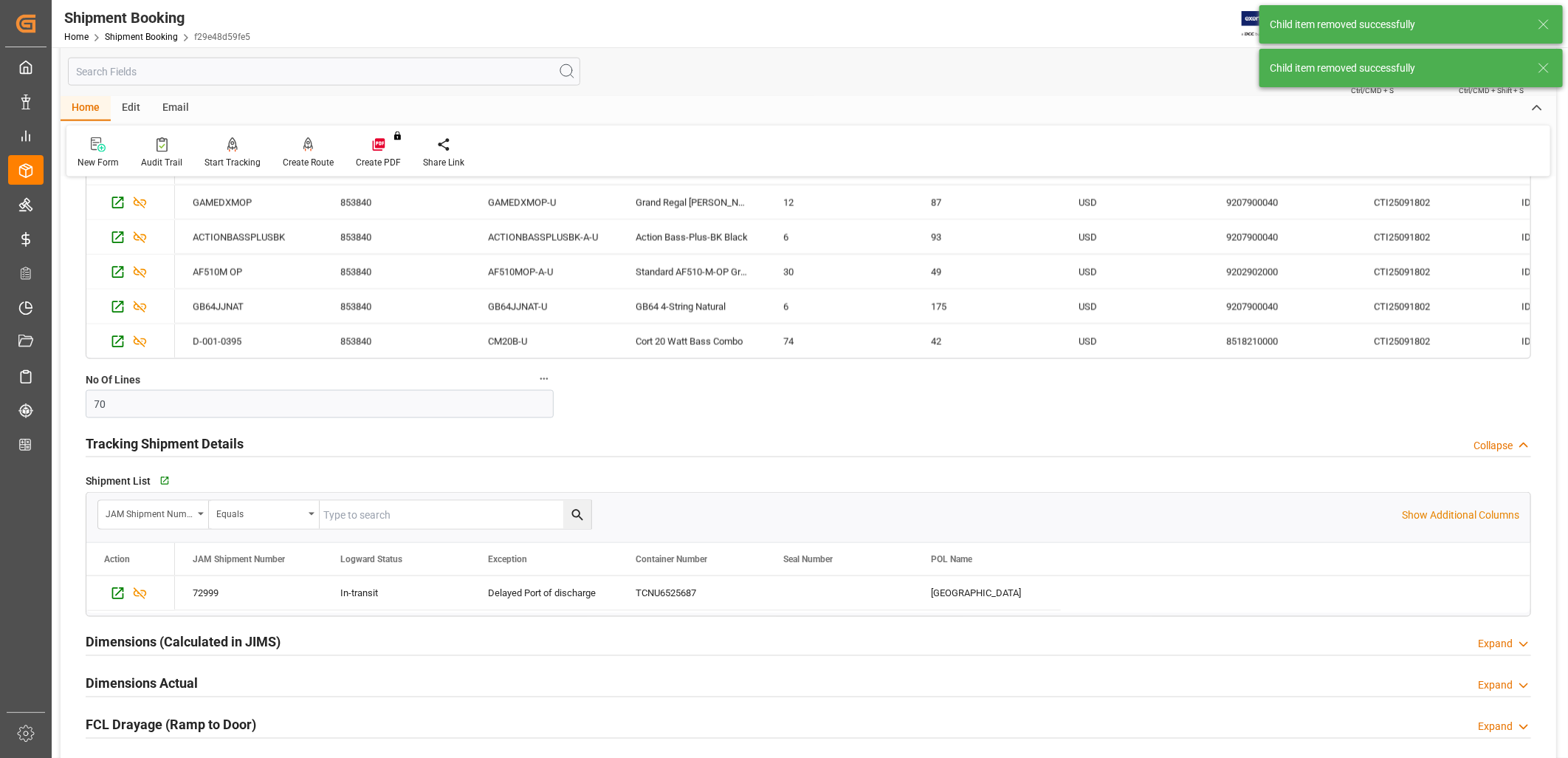
click at [1159, 462] on div "Tracking Shipment Details Collapse" at bounding box center [808, 443] width 1466 height 41
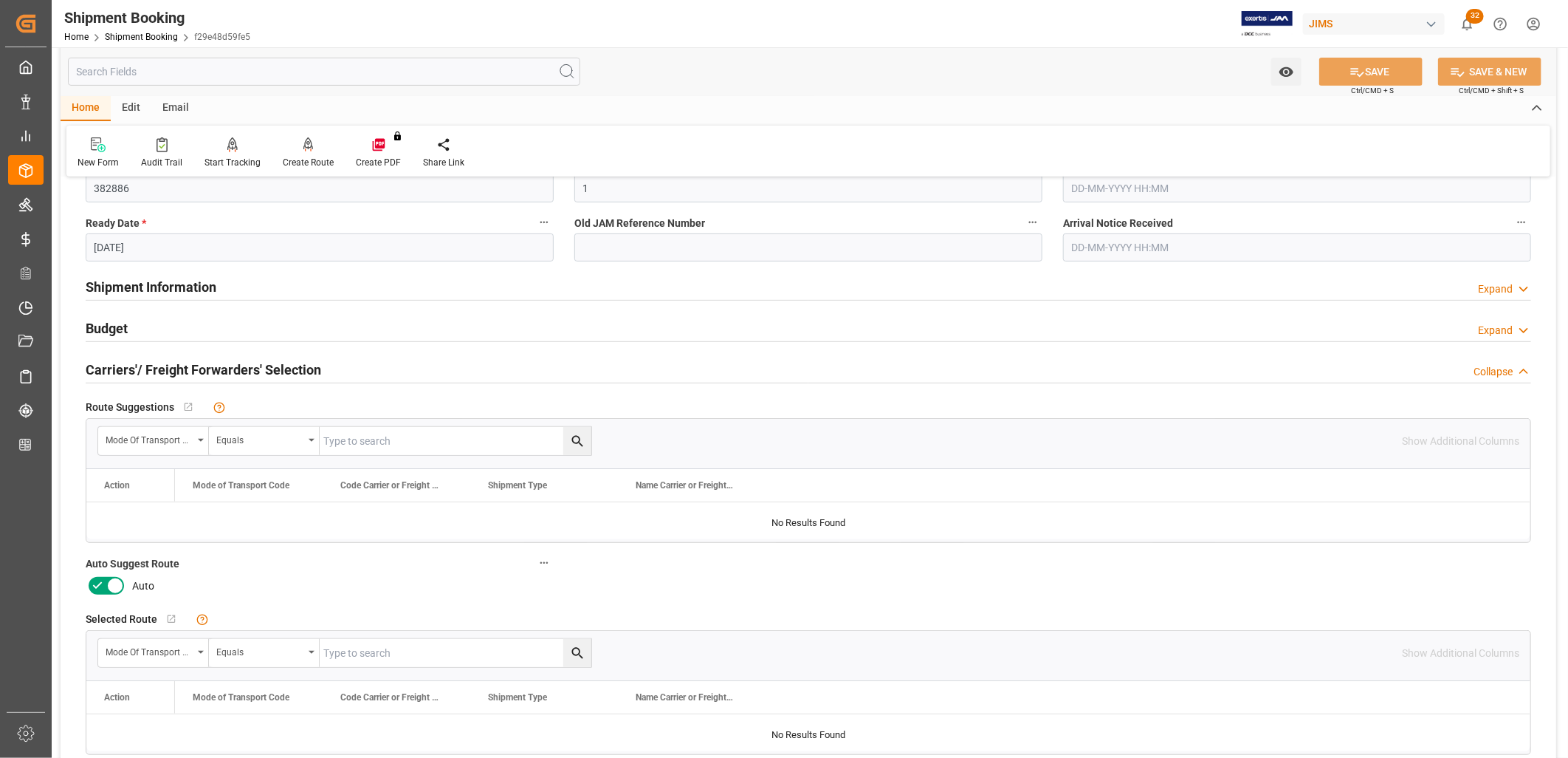
scroll to position [246, 0]
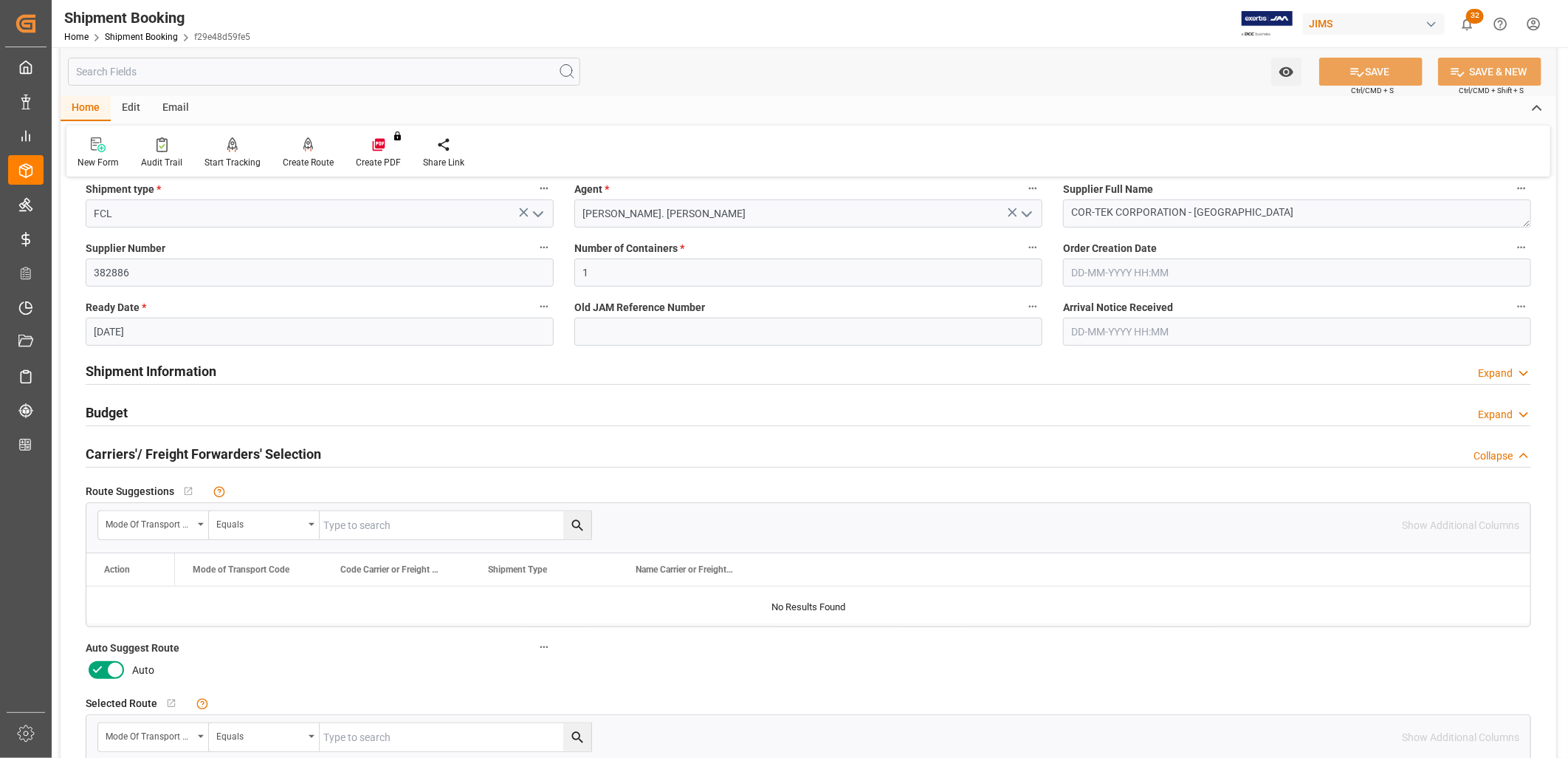
click at [125, 406] on h2 "Budget" at bounding box center [107, 413] width 42 height 20
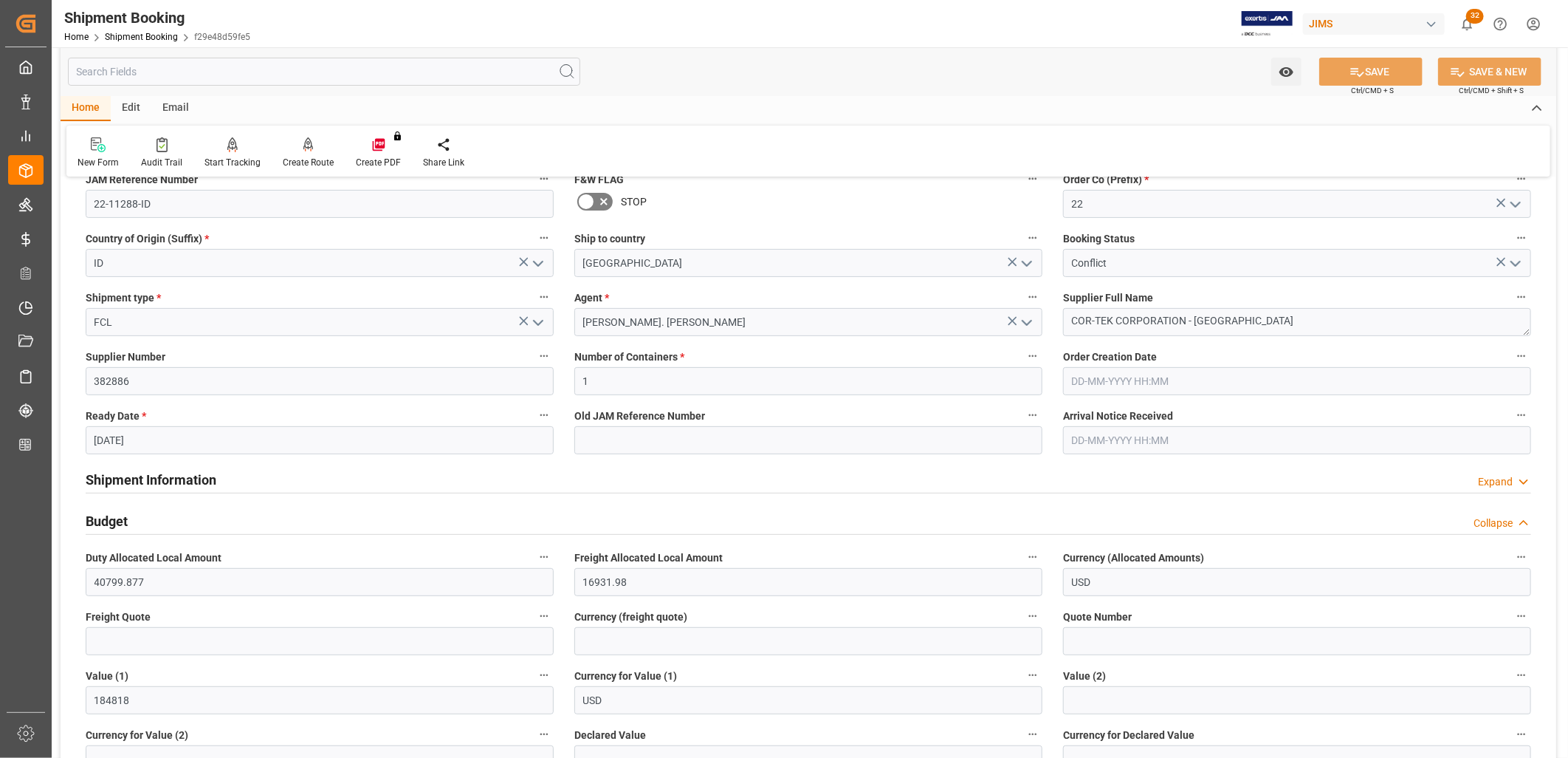
scroll to position [82, 0]
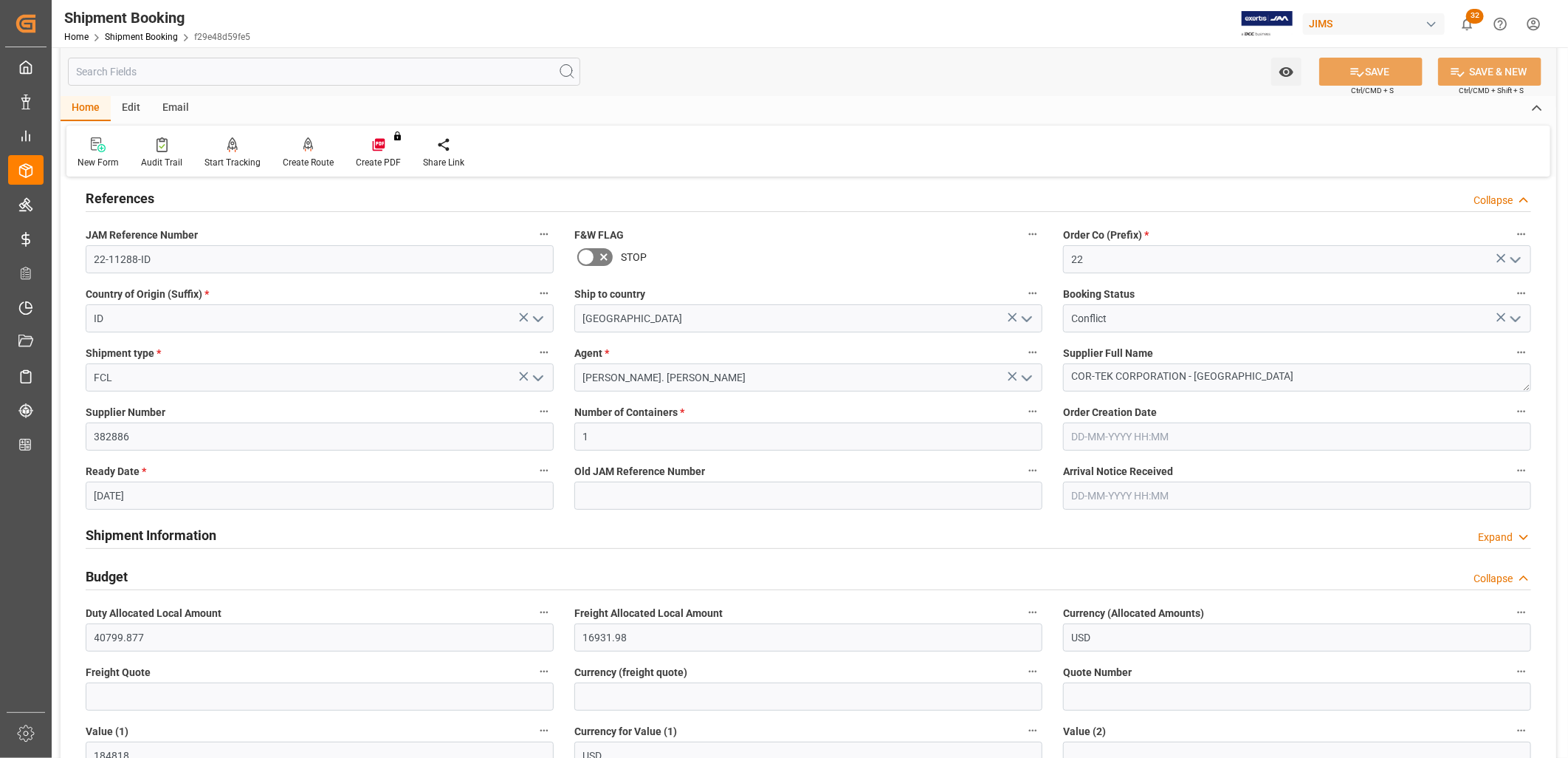
click at [1519, 311] on icon "open menu" at bounding box center [1515, 319] width 17 height 17
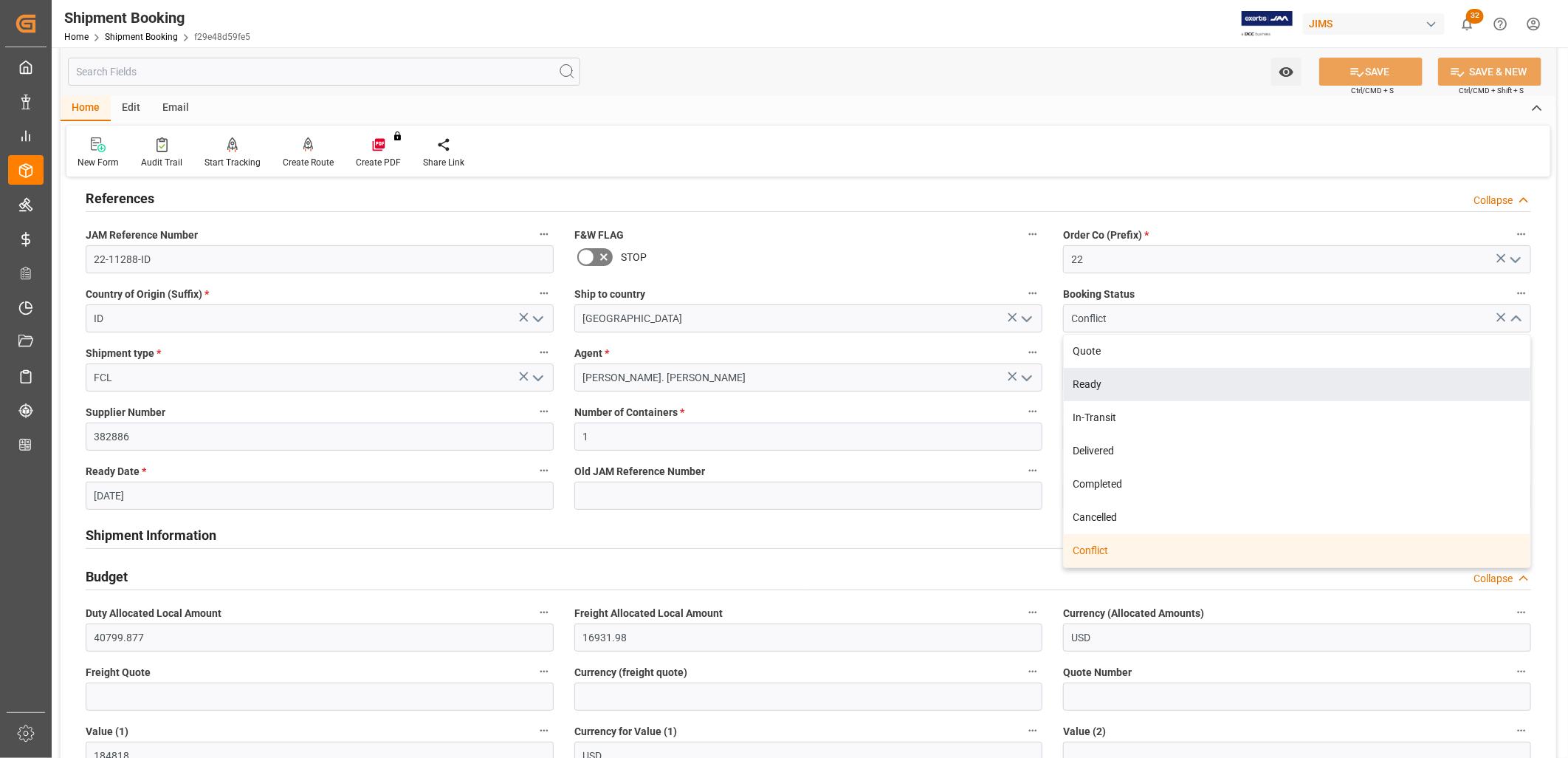
click at [1094, 376] on div "Ready" at bounding box center [1297, 384] width 467 height 33
type input "Ready"
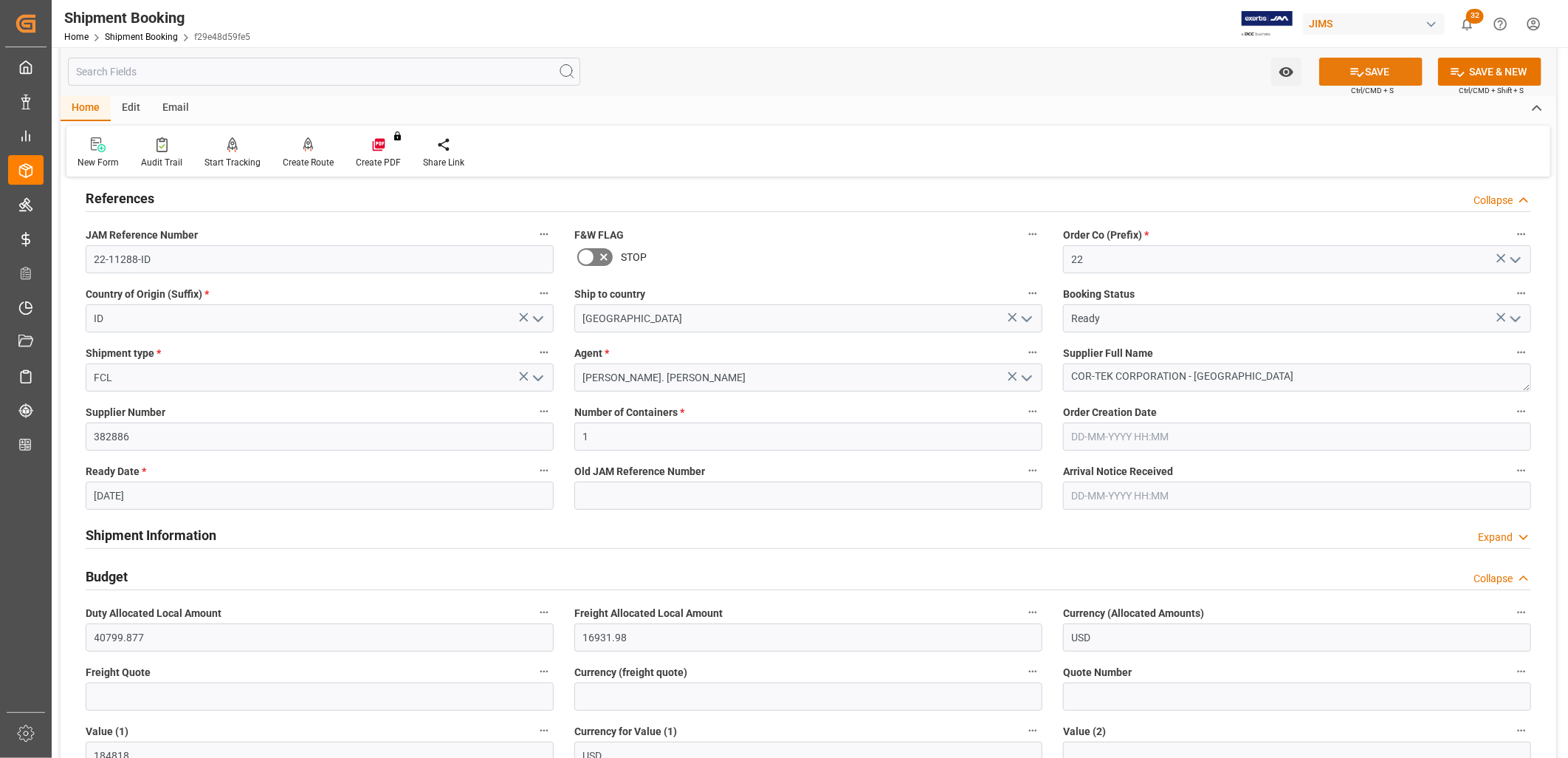
click at [1388, 72] on button "SAVE" at bounding box center [1370, 71] width 103 height 28
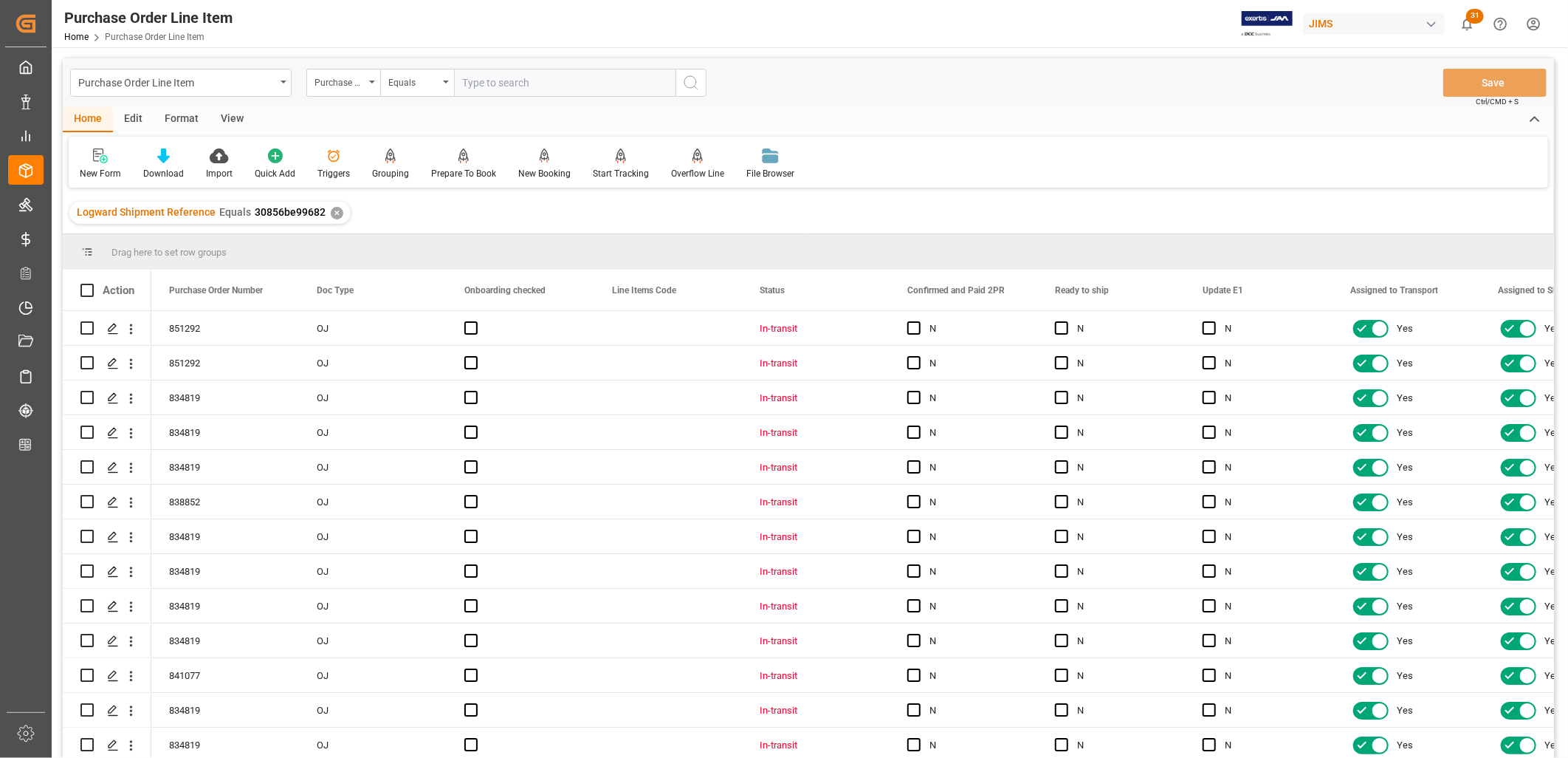
click at [234, 113] on div "View" at bounding box center [232, 119] width 45 height 25
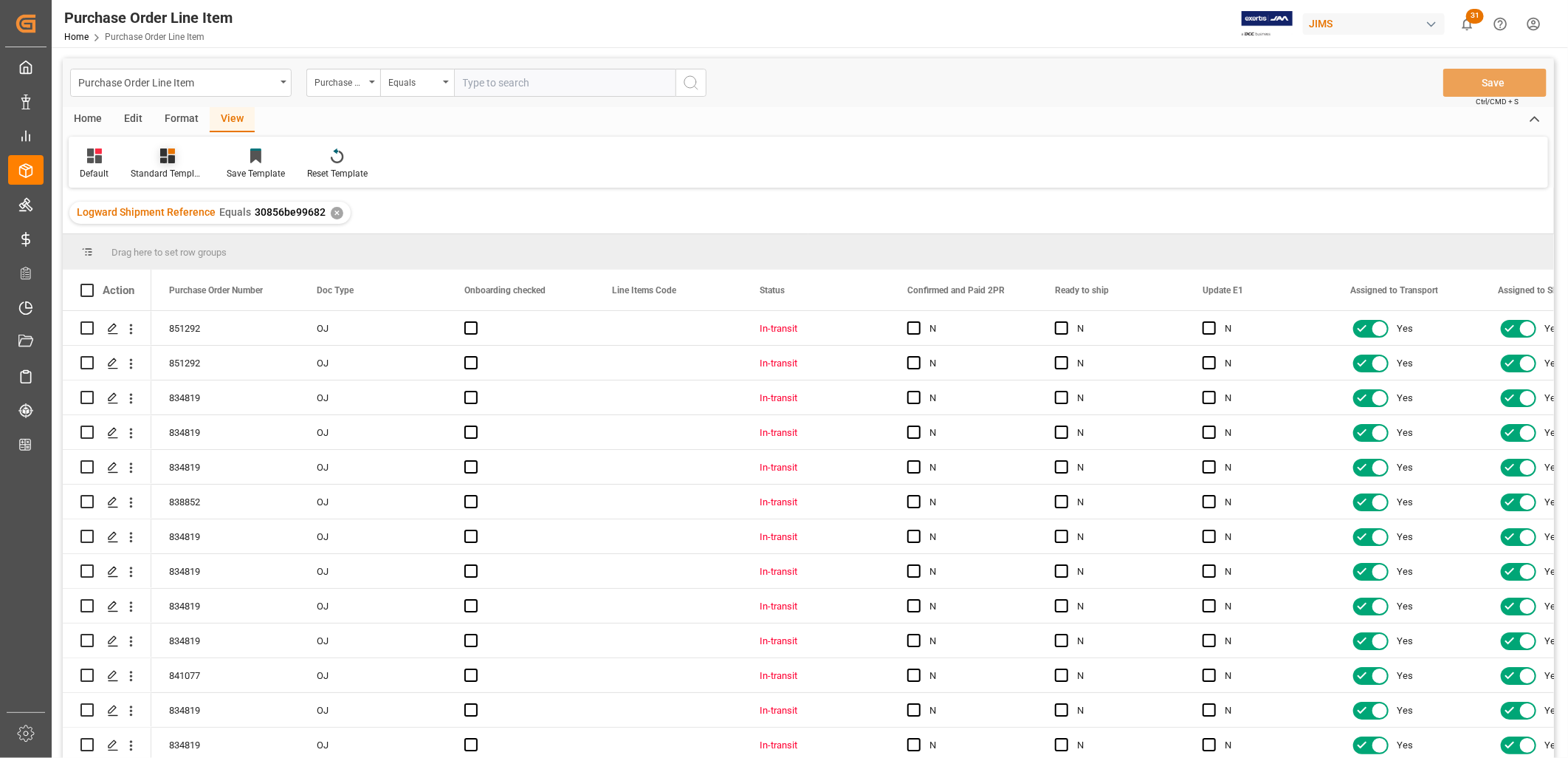
click at [171, 162] on icon at bounding box center [168, 156] width 15 height 15
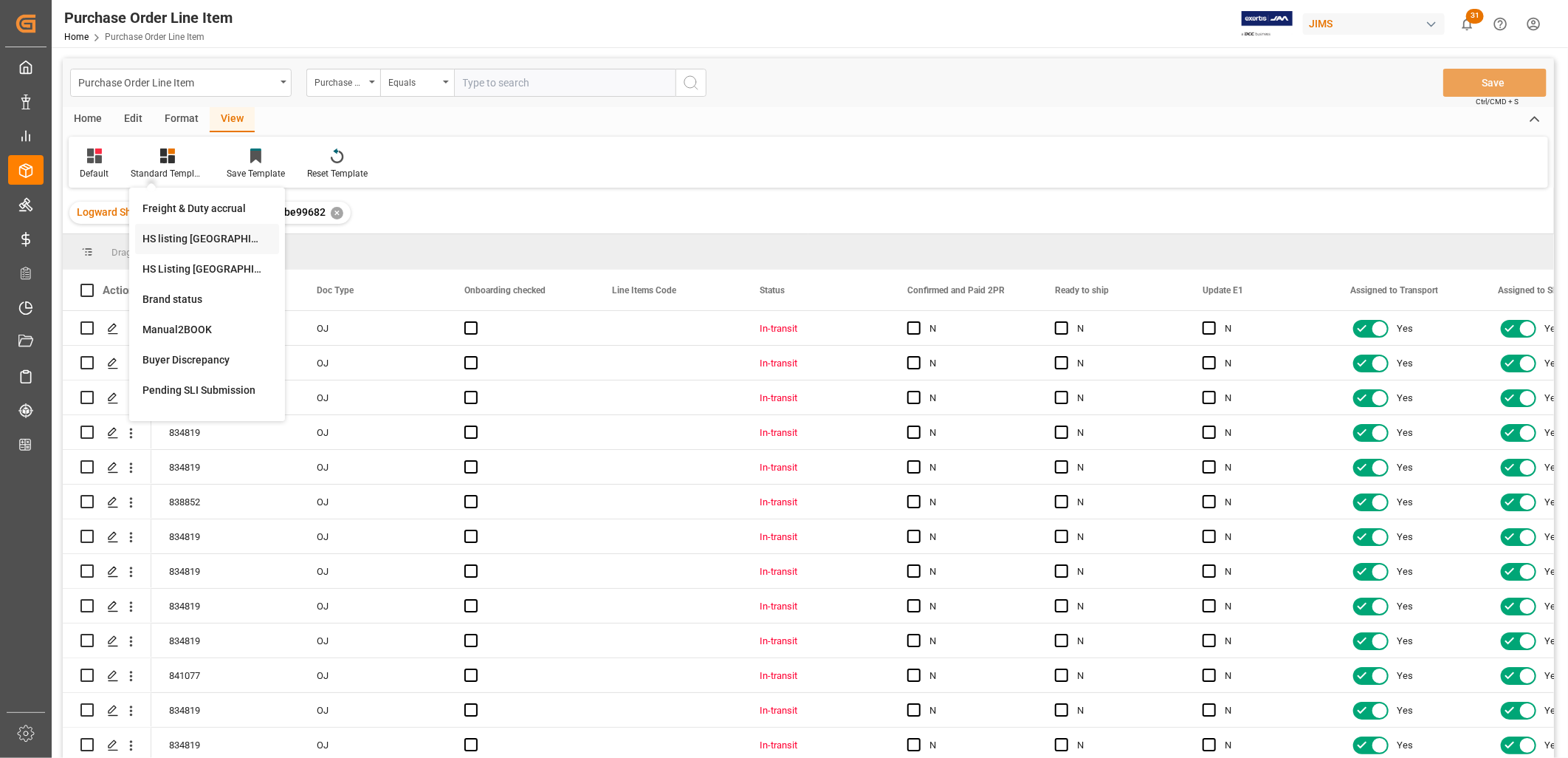
click at [195, 238] on div "HS listing USA" at bounding box center [207, 238] width 129 height 16
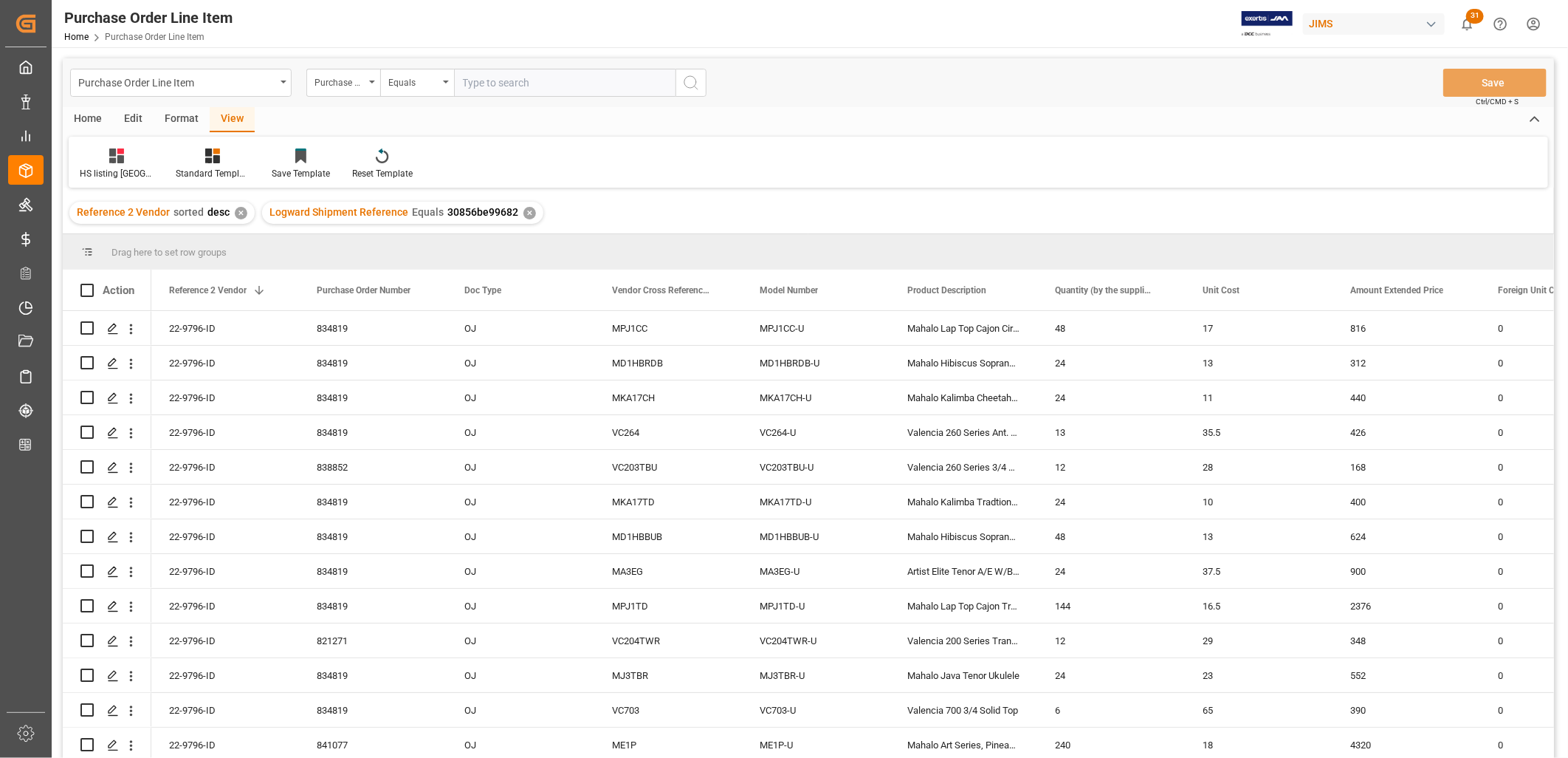
click at [86, 116] on div "Home" at bounding box center [88, 119] width 50 height 25
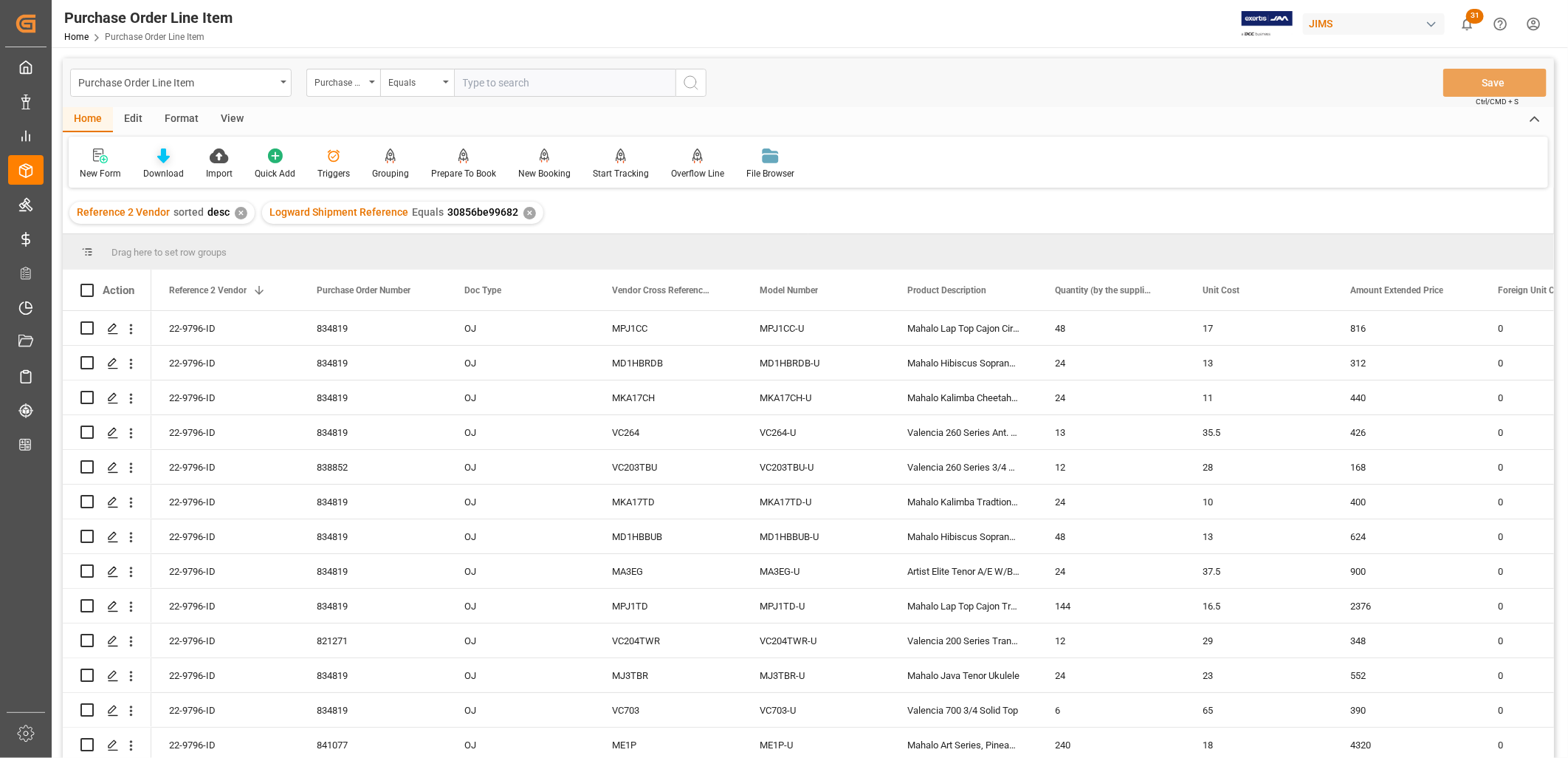
click at [165, 164] on div "Download" at bounding box center [163, 163] width 63 height 32
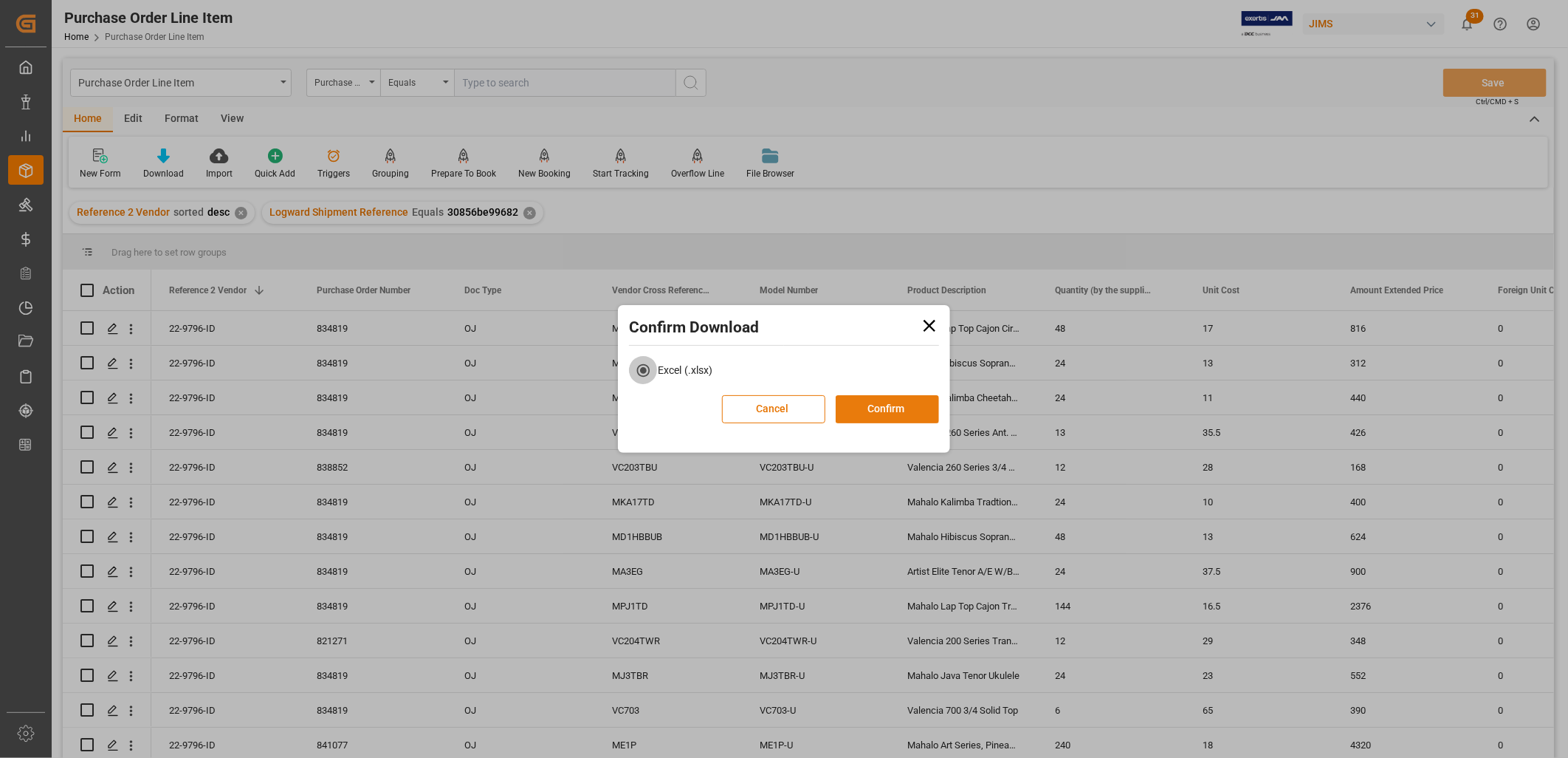
click at [864, 399] on button "Confirm" at bounding box center [887, 409] width 103 height 28
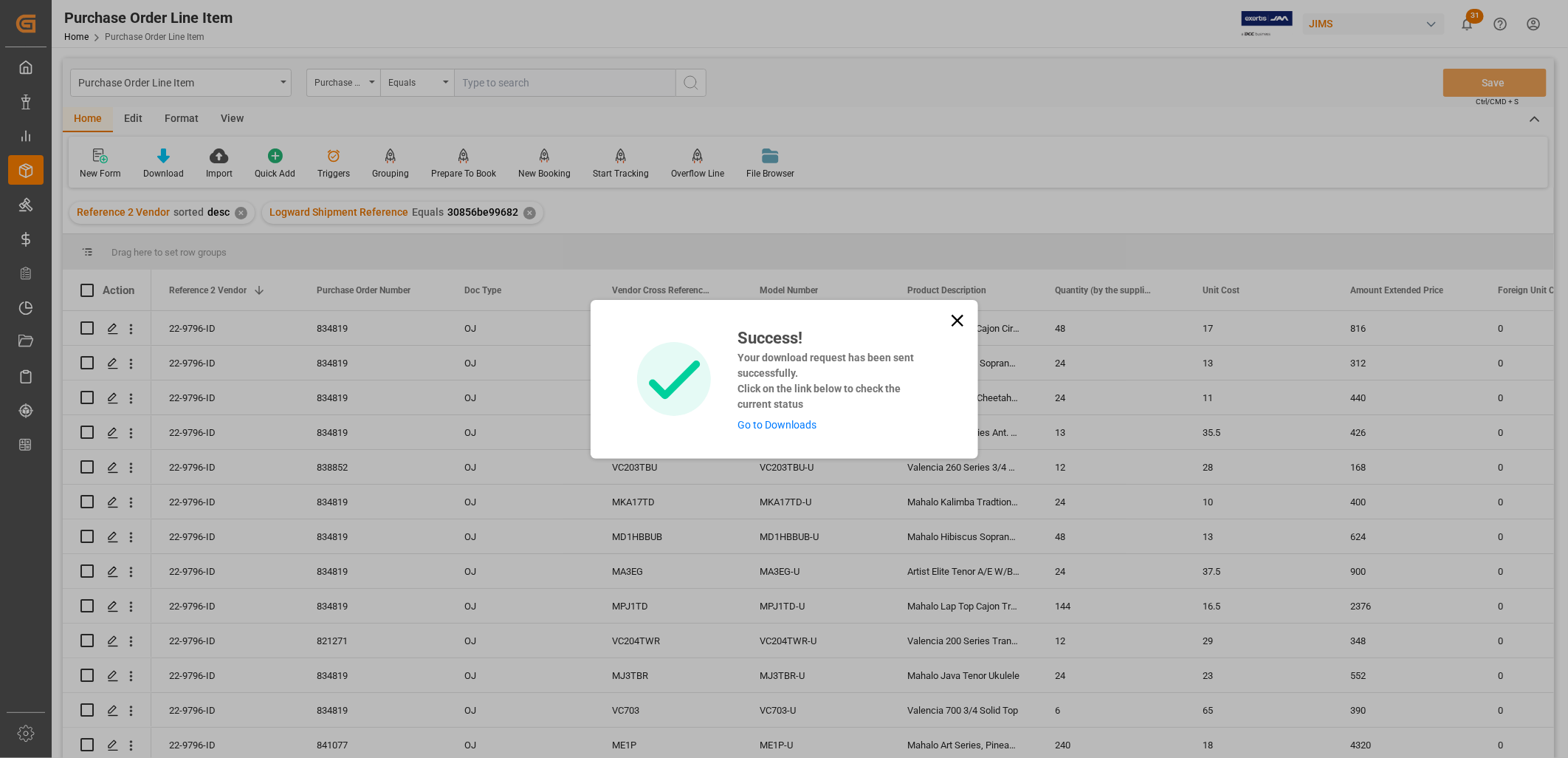
click at [773, 422] on link "Go to Downloads" at bounding box center [777, 424] width 79 height 12
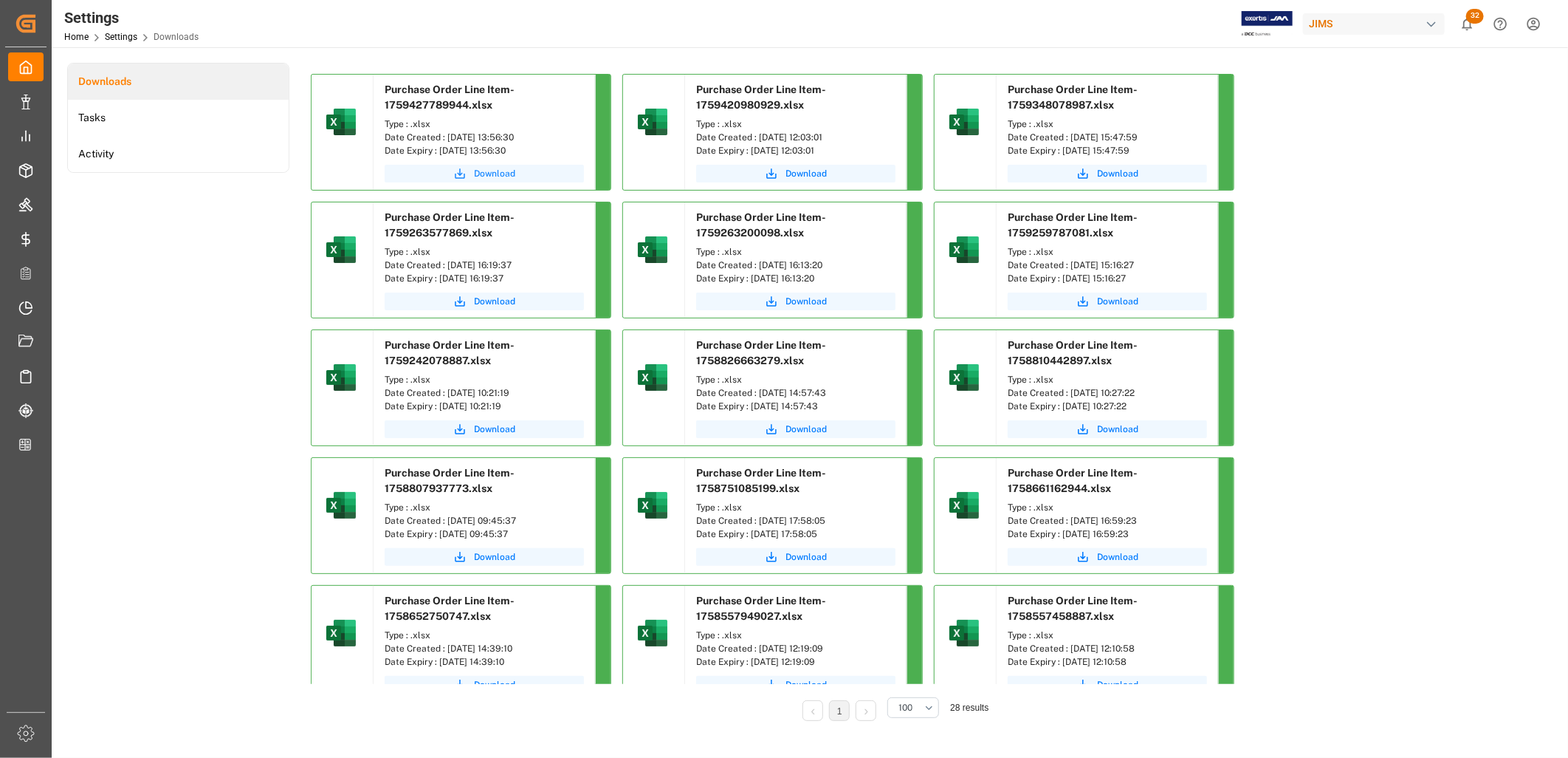
click at [502, 168] on span "Download" at bounding box center [494, 173] width 41 height 14
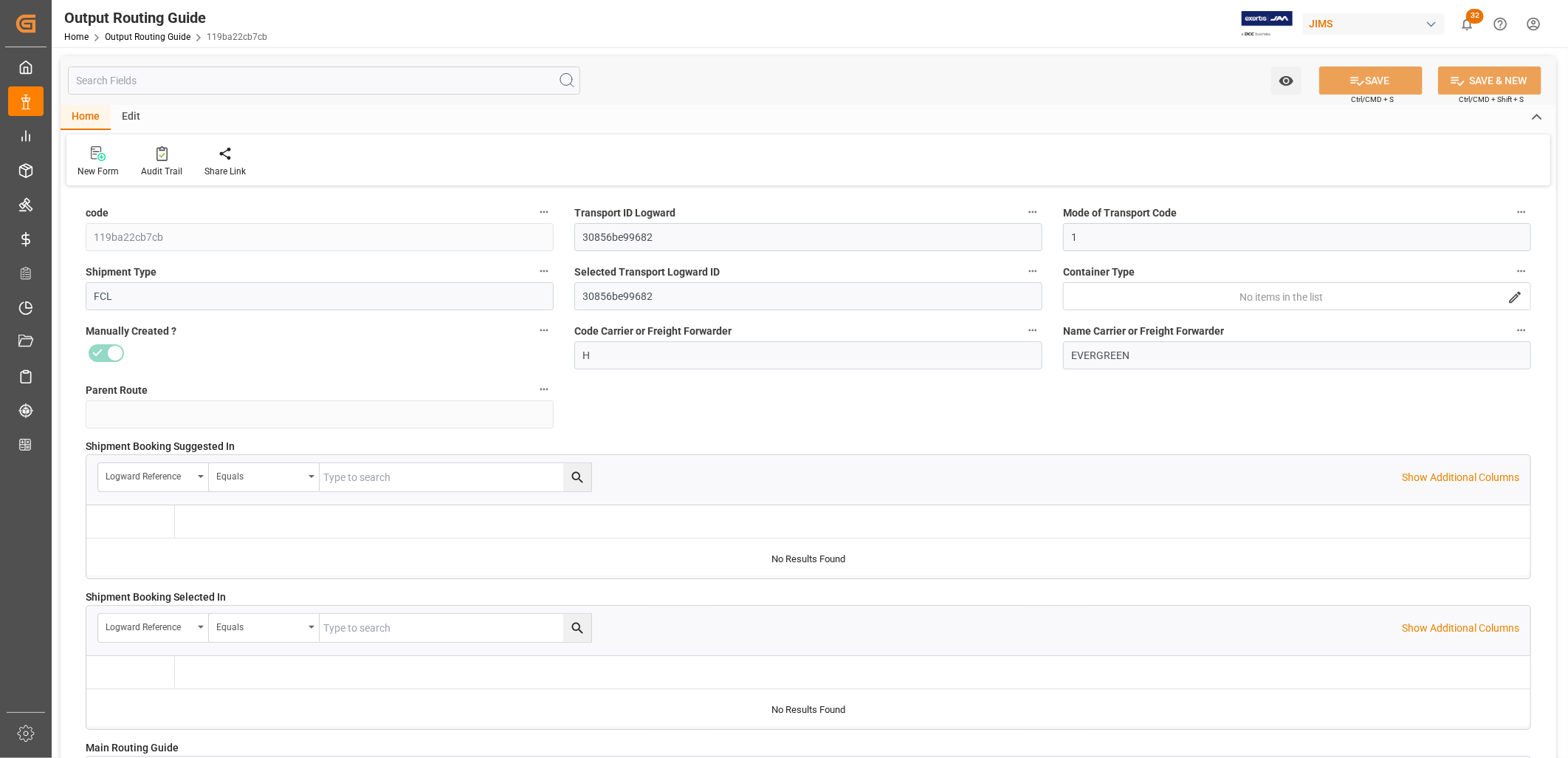
type input "[DATE] 16:46"
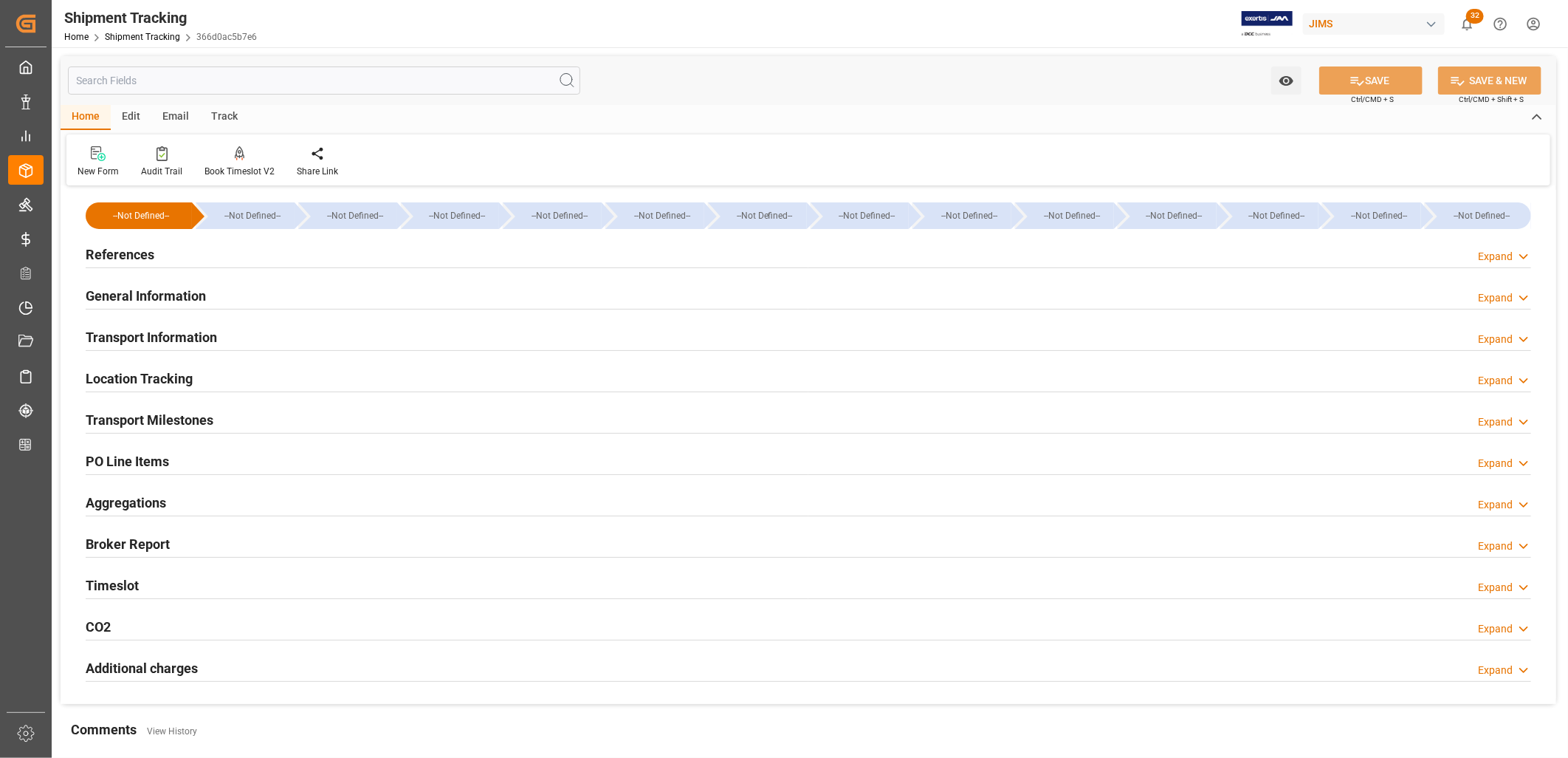
type input "20-08-2025 00:00"
type input "25-08-2025 00:00"
type input "14-10-2025 00:00"
click at [178, 417] on h2 "Transport Milestones" at bounding box center [150, 420] width 128 height 20
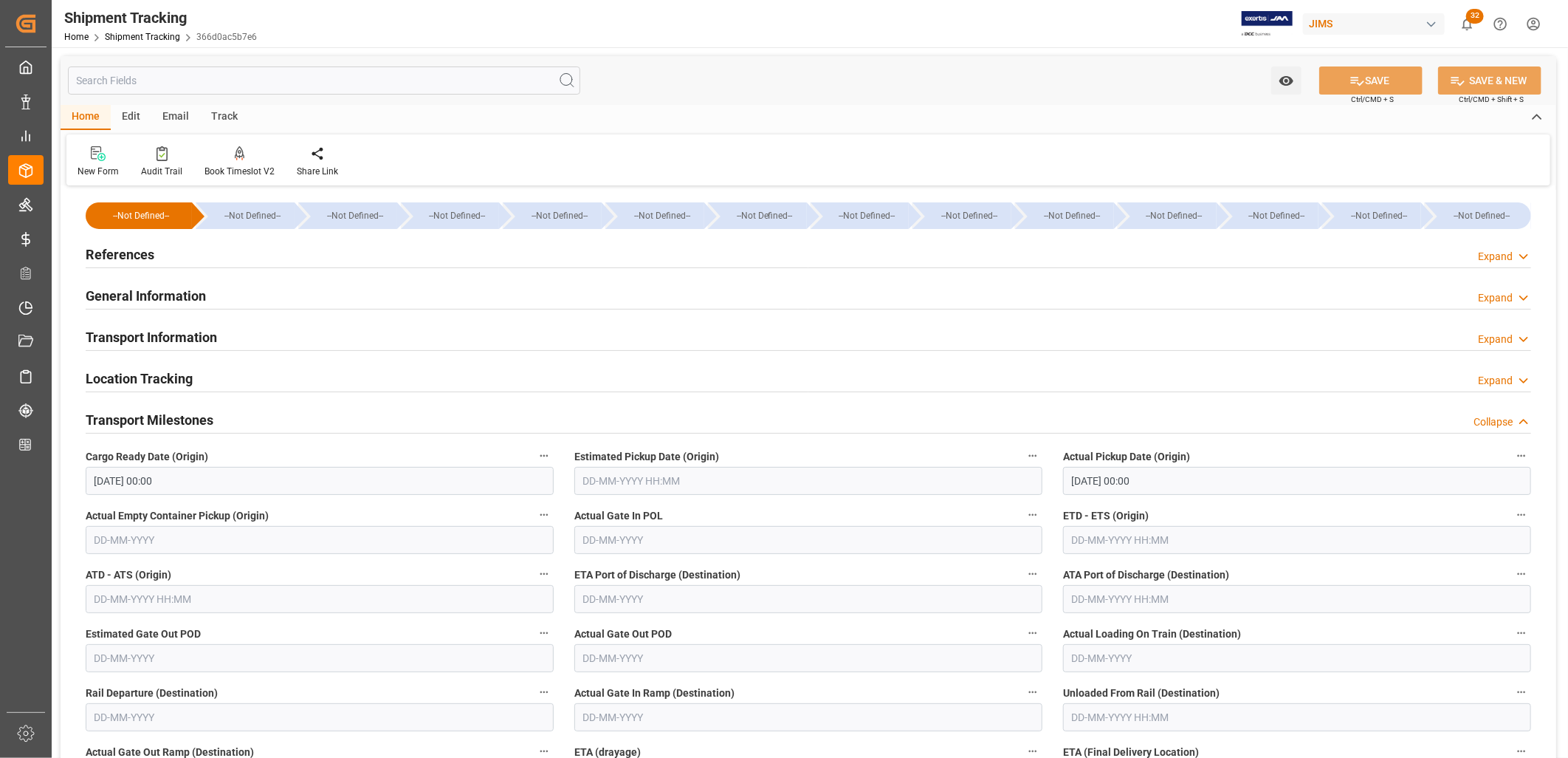
click at [166, 376] on h2 "Location Tracking" at bounding box center [139, 379] width 107 height 20
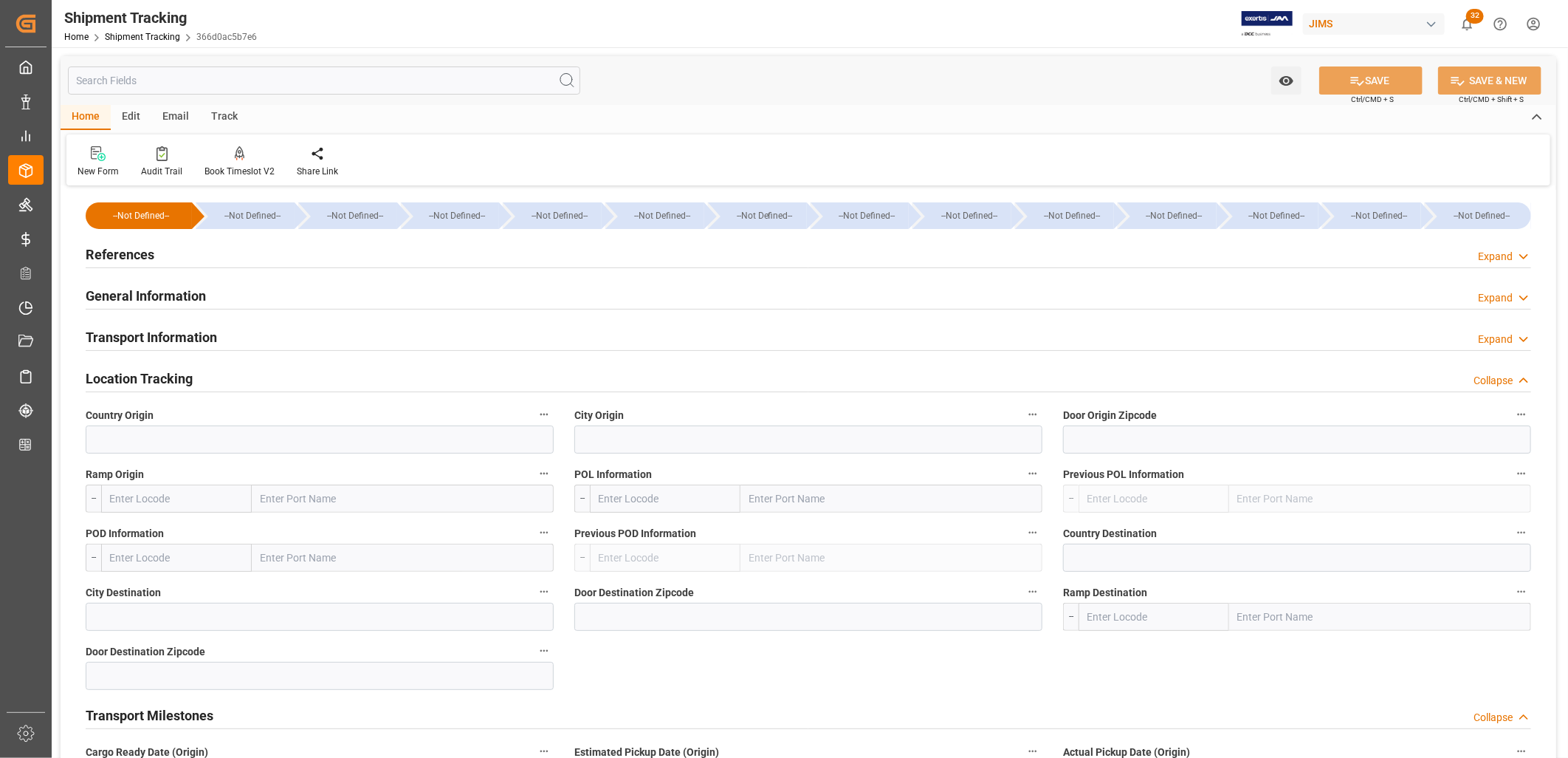
click at [176, 297] on h2 "General Information" at bounding box center [146, 296] width 120 height 20
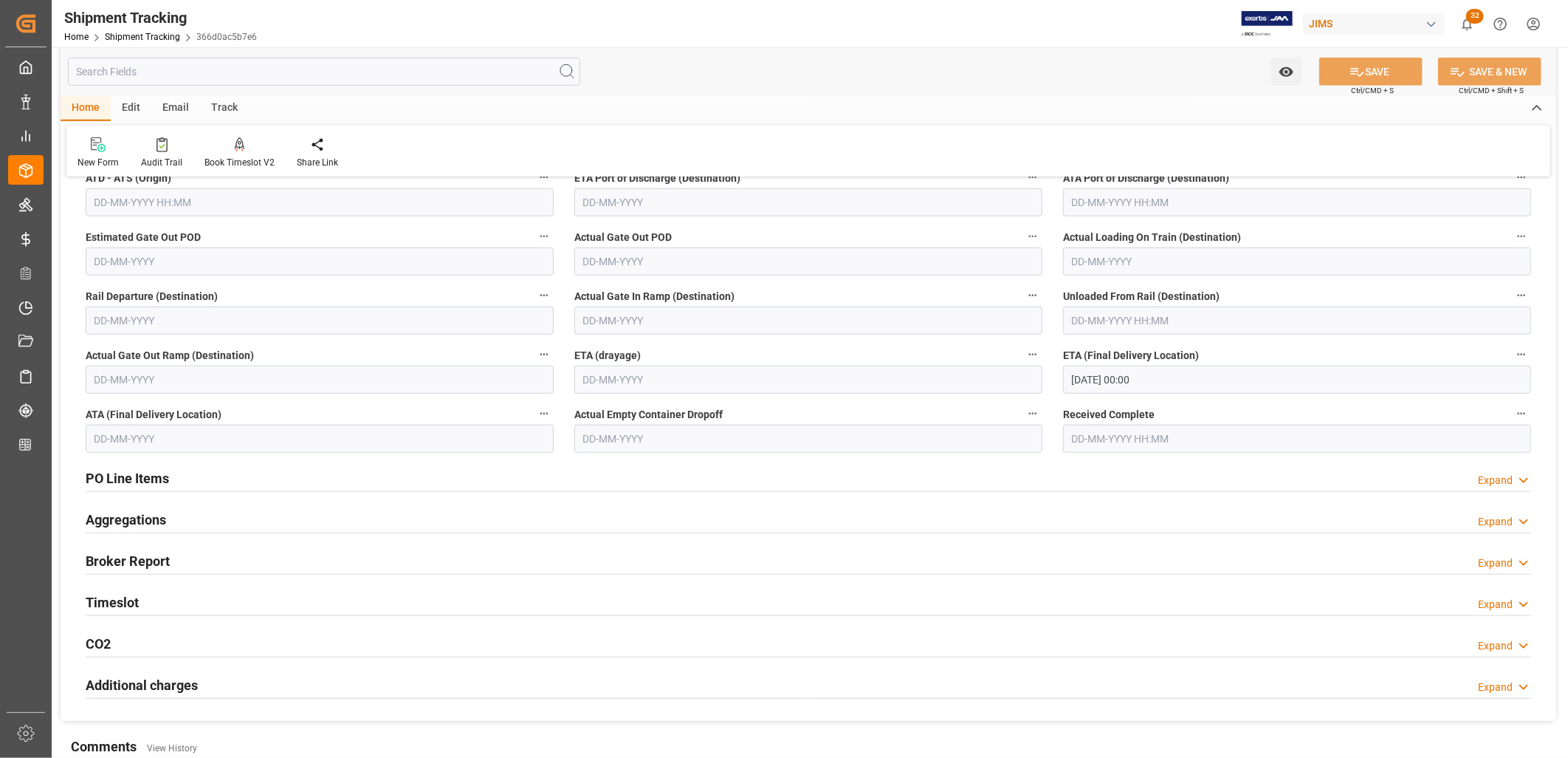
scroll to position [820, 0]
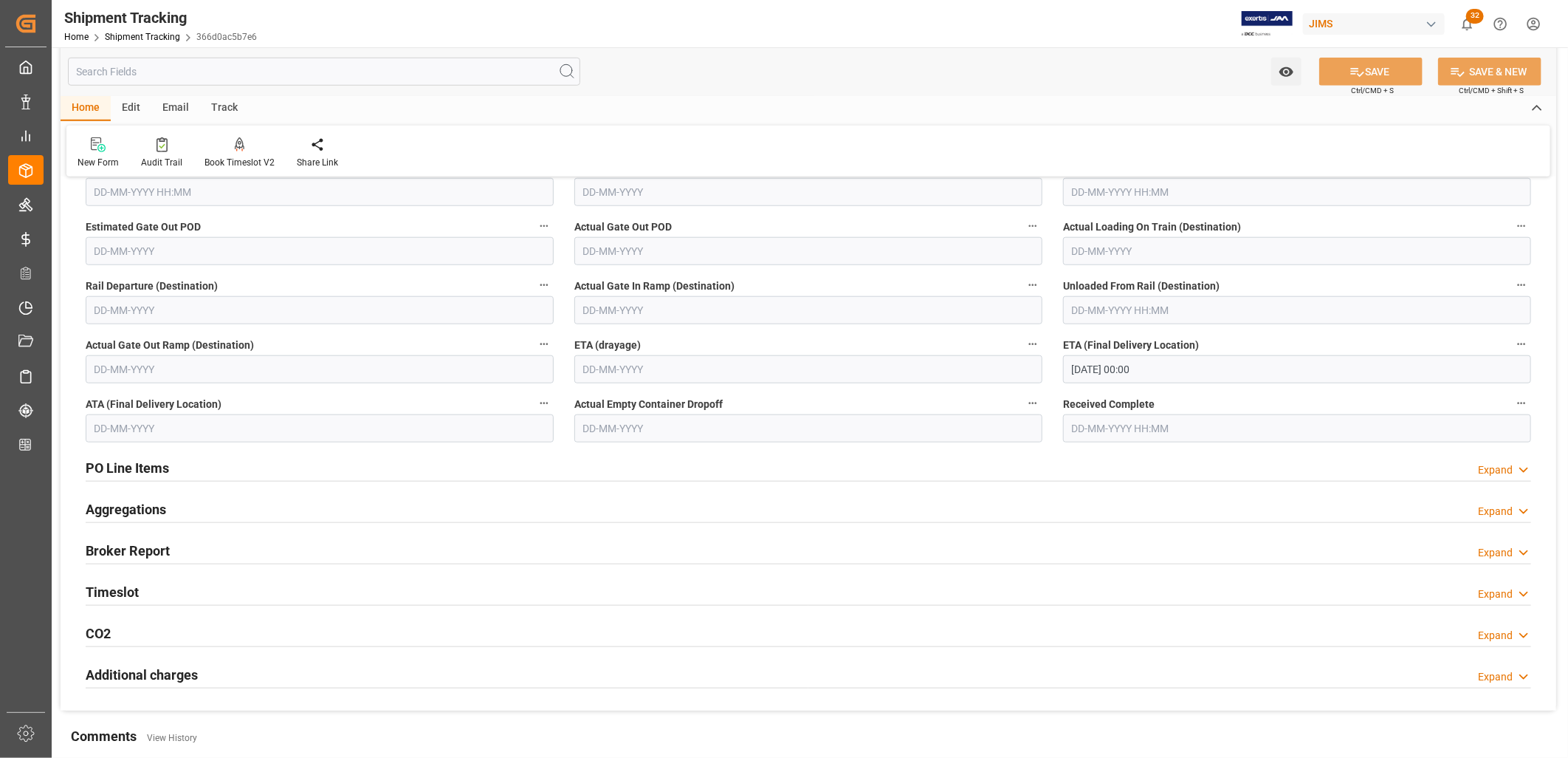
click at [149, 467] on h2 "PO Line Items" at bounding box center [127, 468] width 83 height 20
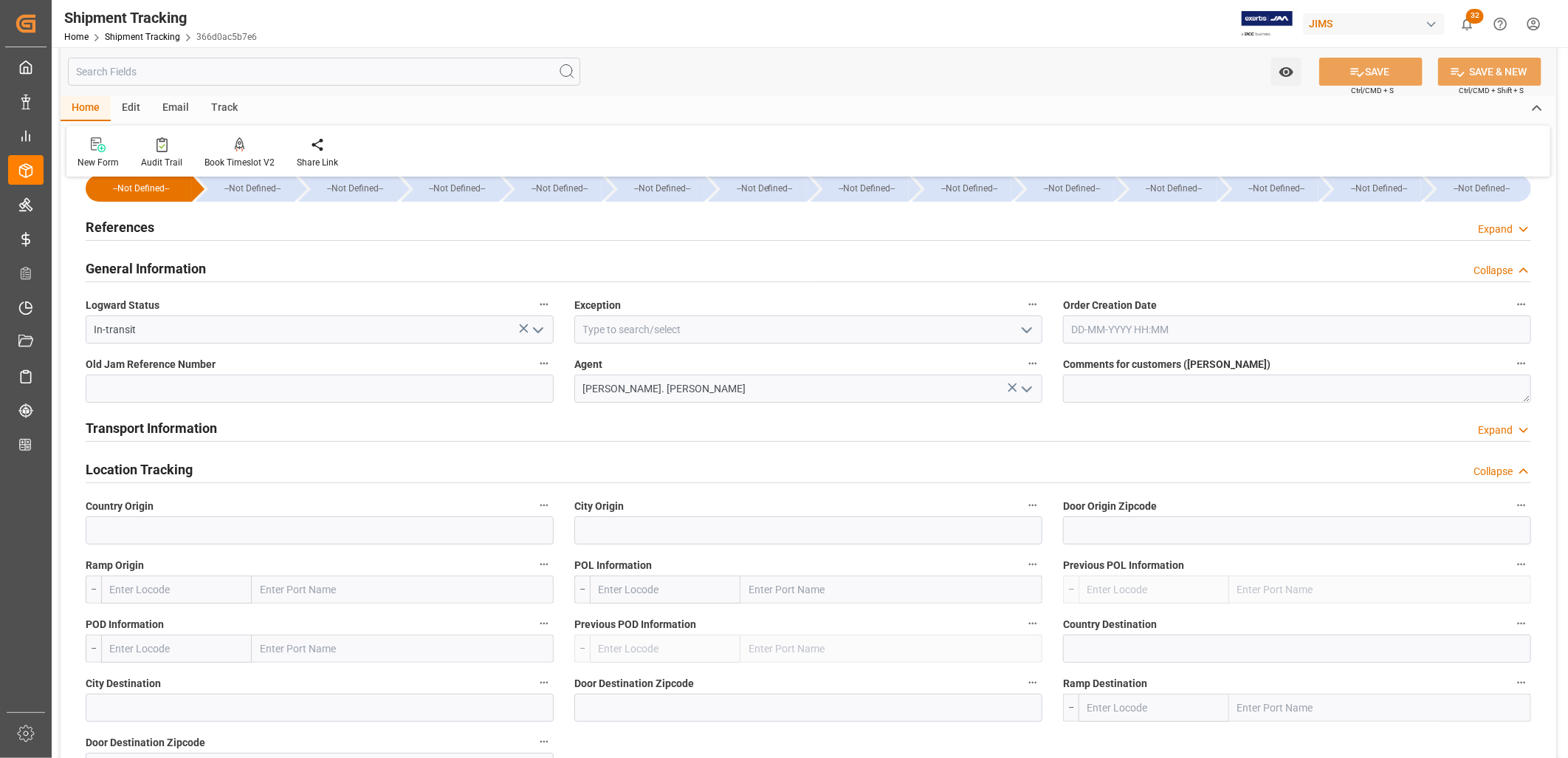
scroll to position [0, 0]
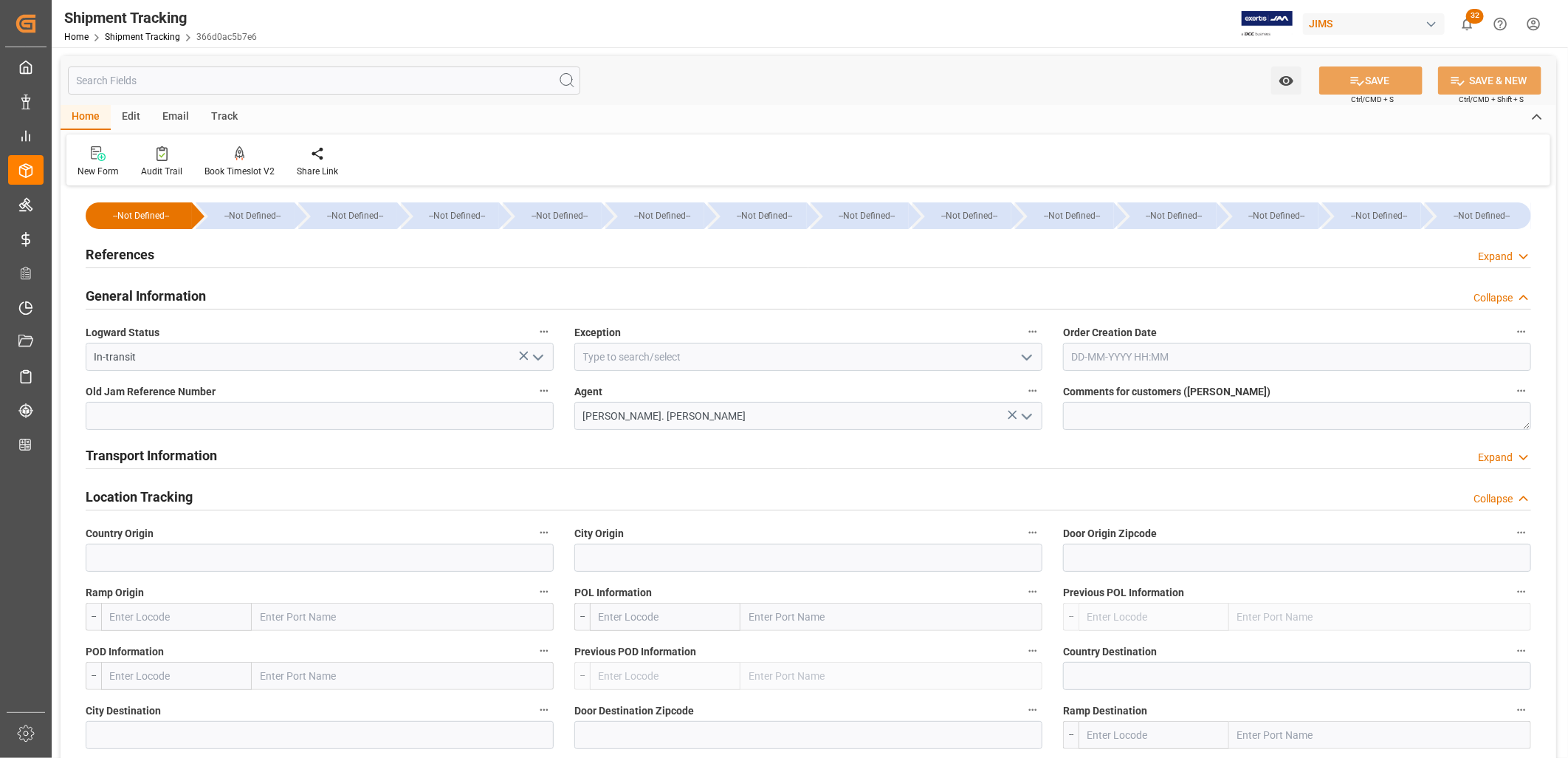
click at [146, 253] on h2 "References" at bounding box center [120, 254] width 69 height 20
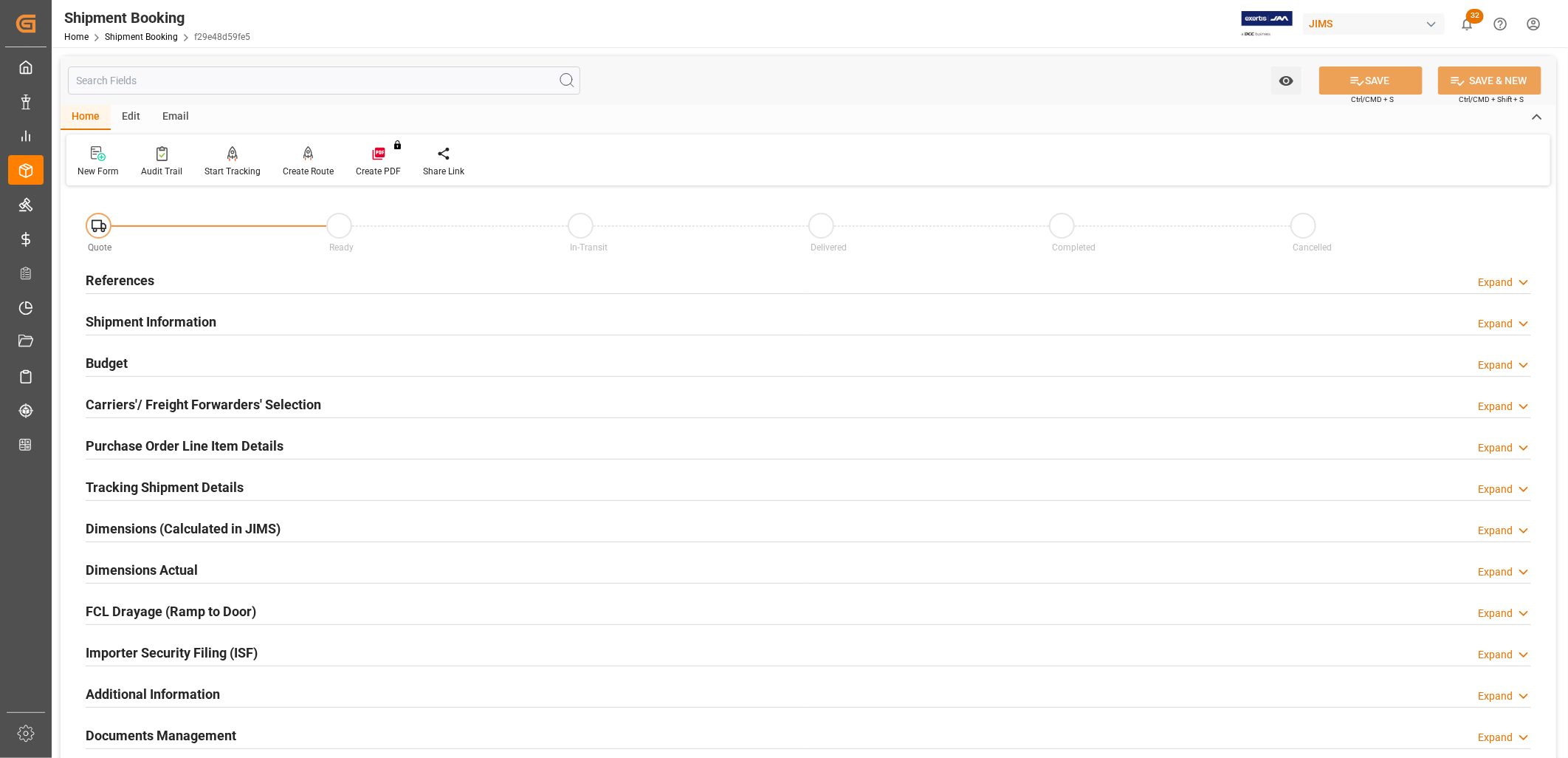
click at [262, 404] on h2 "Carriers'/ Freight Forwarders' Selection" at bounding box center [203, 405] width 235 height 20
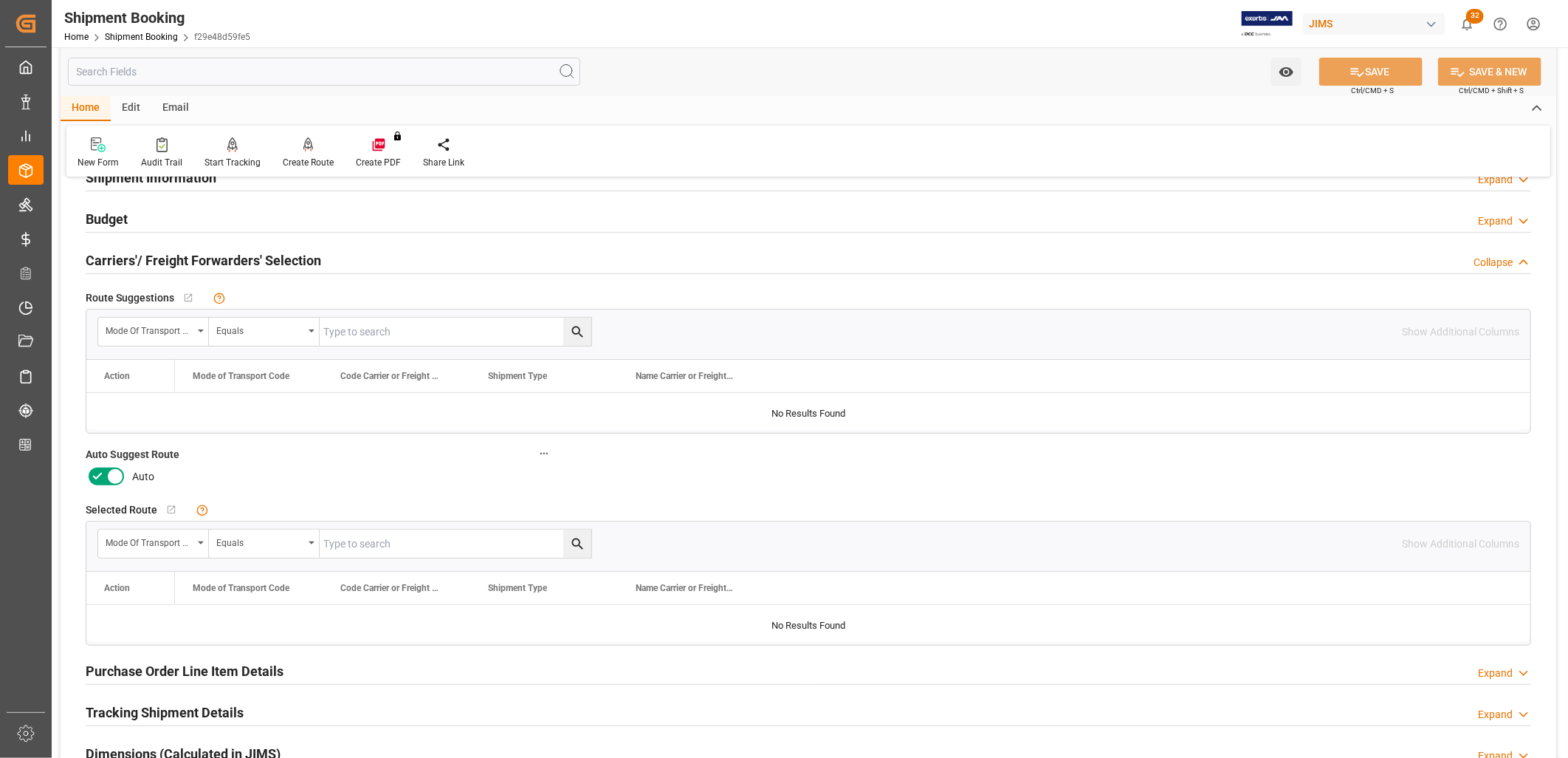
scroll to position [164, 0]
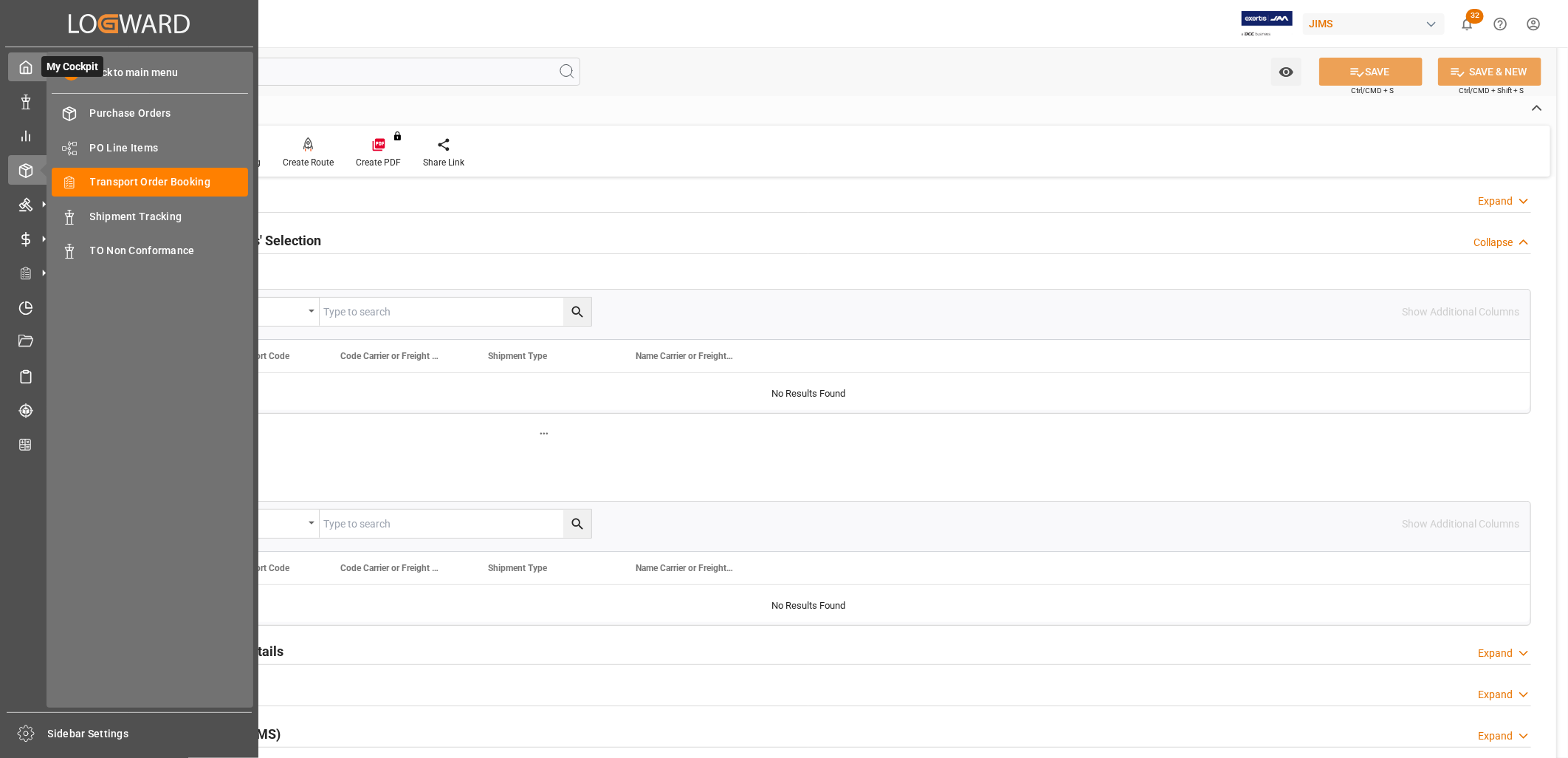
click at [21, 71] on icon at bounding box center [26, 67] width 15 height 15
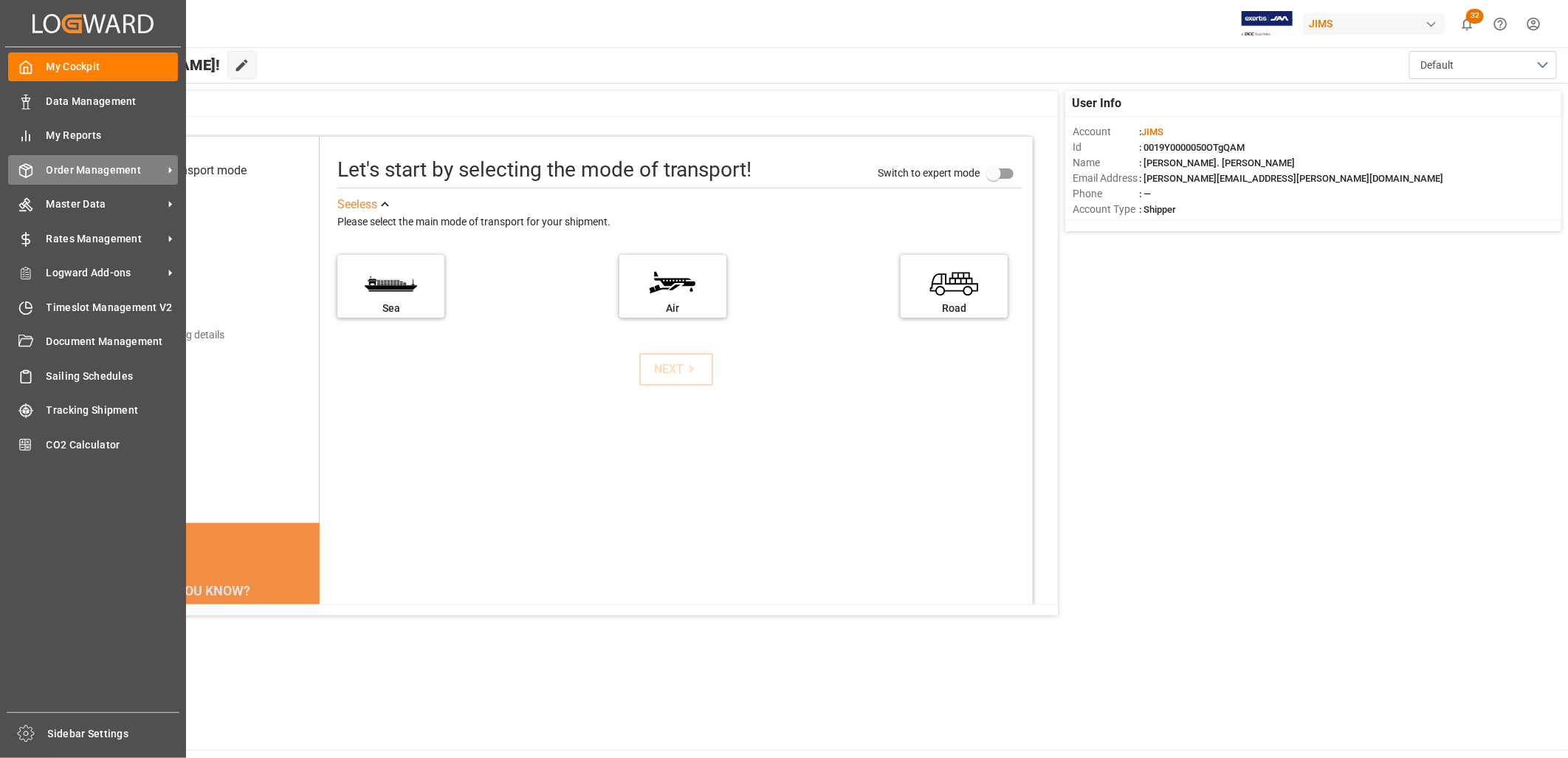
click at [97, 168] on span "Order Management" at bounding box center [104, 169] width 116 height 16
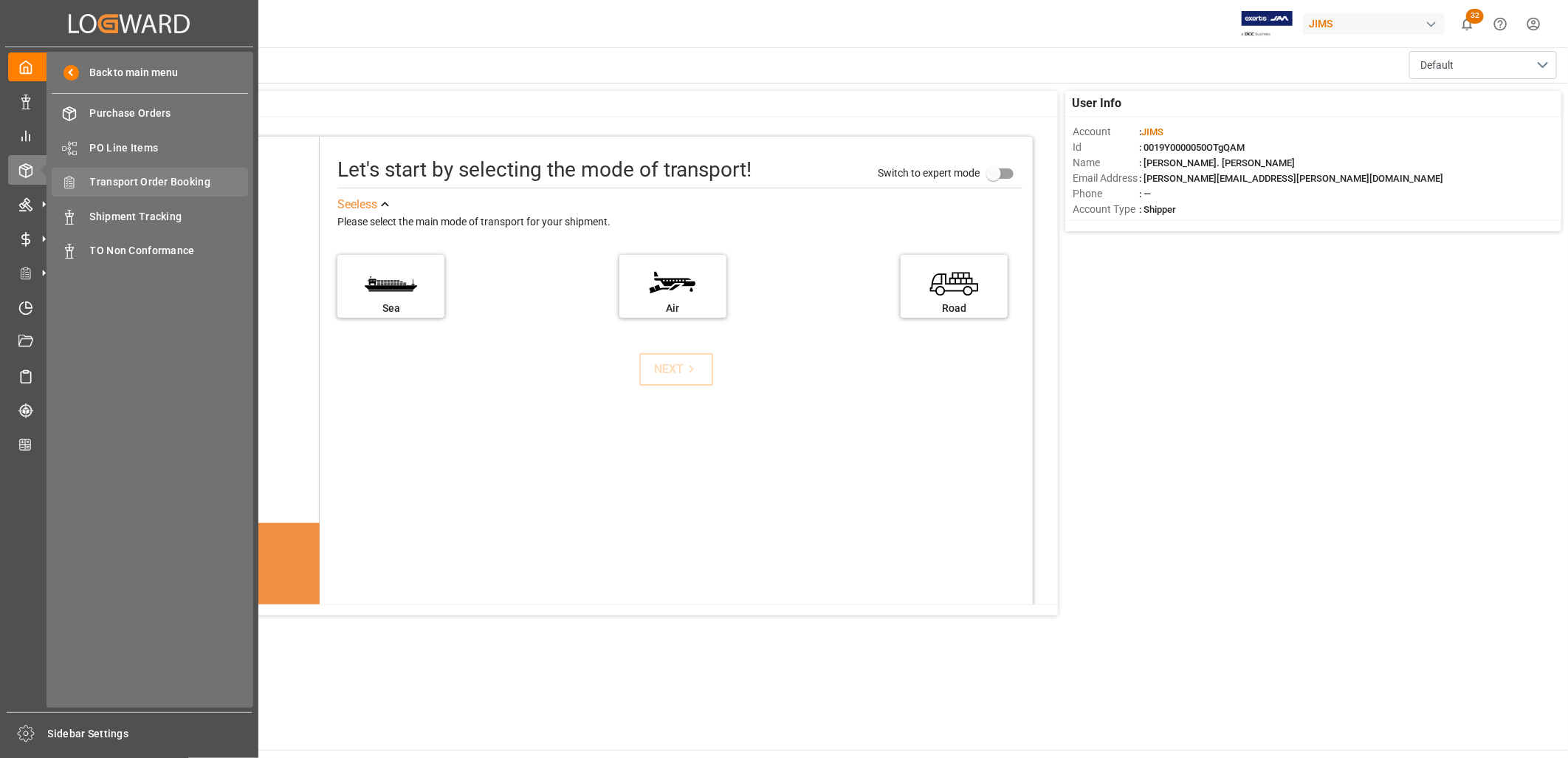
click at [185, 176] on span "Transport Order Booking" at bounding box center [168, 181] width 158 height 16
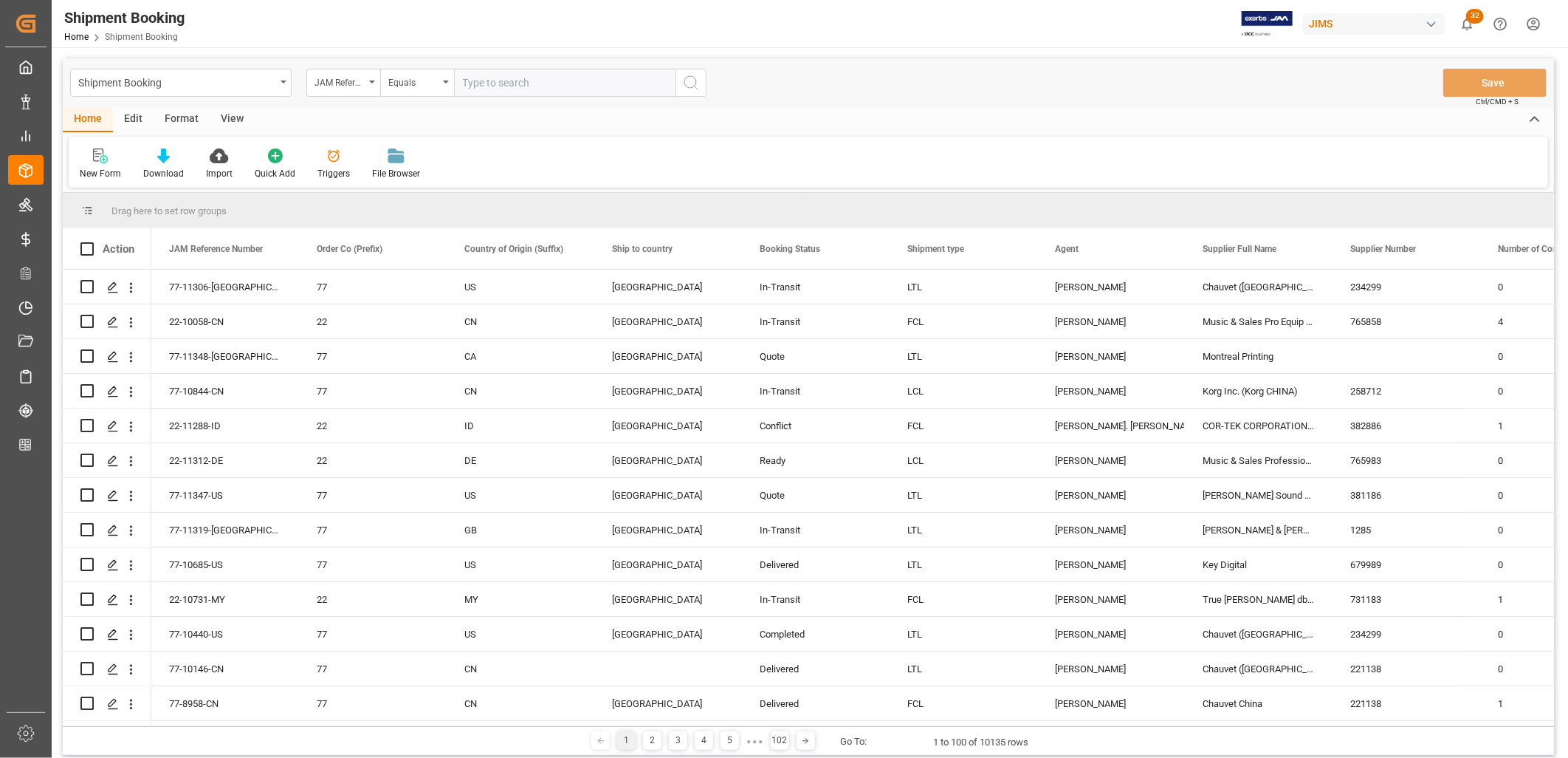
click at [476, 85] on input "text" at bounding box center [565, 82] width 222 height 28
click at [485, 82] on input "22-" at bounding box center [565, 82] width 222 height 28
type input "22-11288-ID"
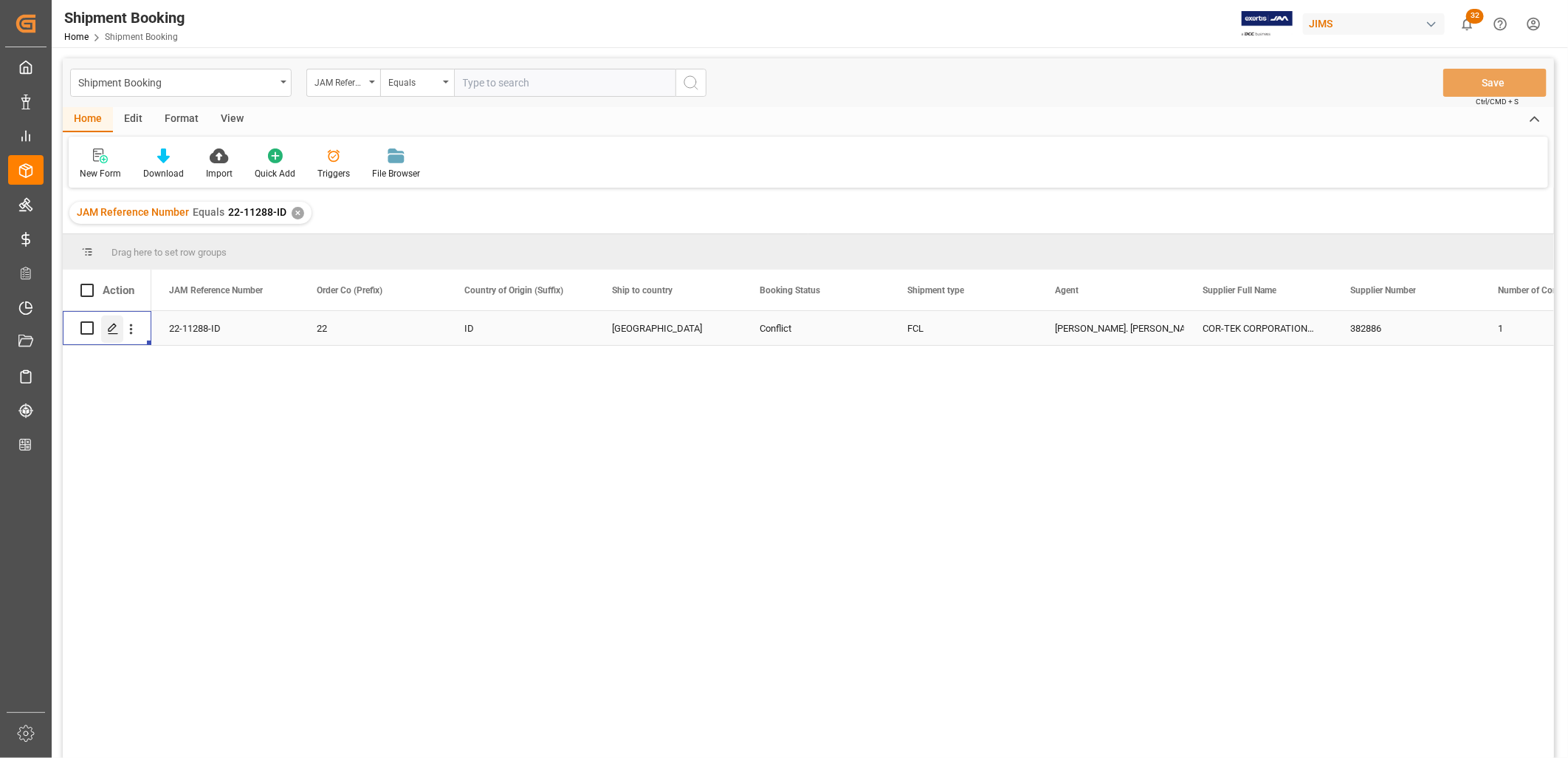
click at [114, 329] on icon "Press SPACE to select this row." at bounding box center [113, 328] width 12 height 12
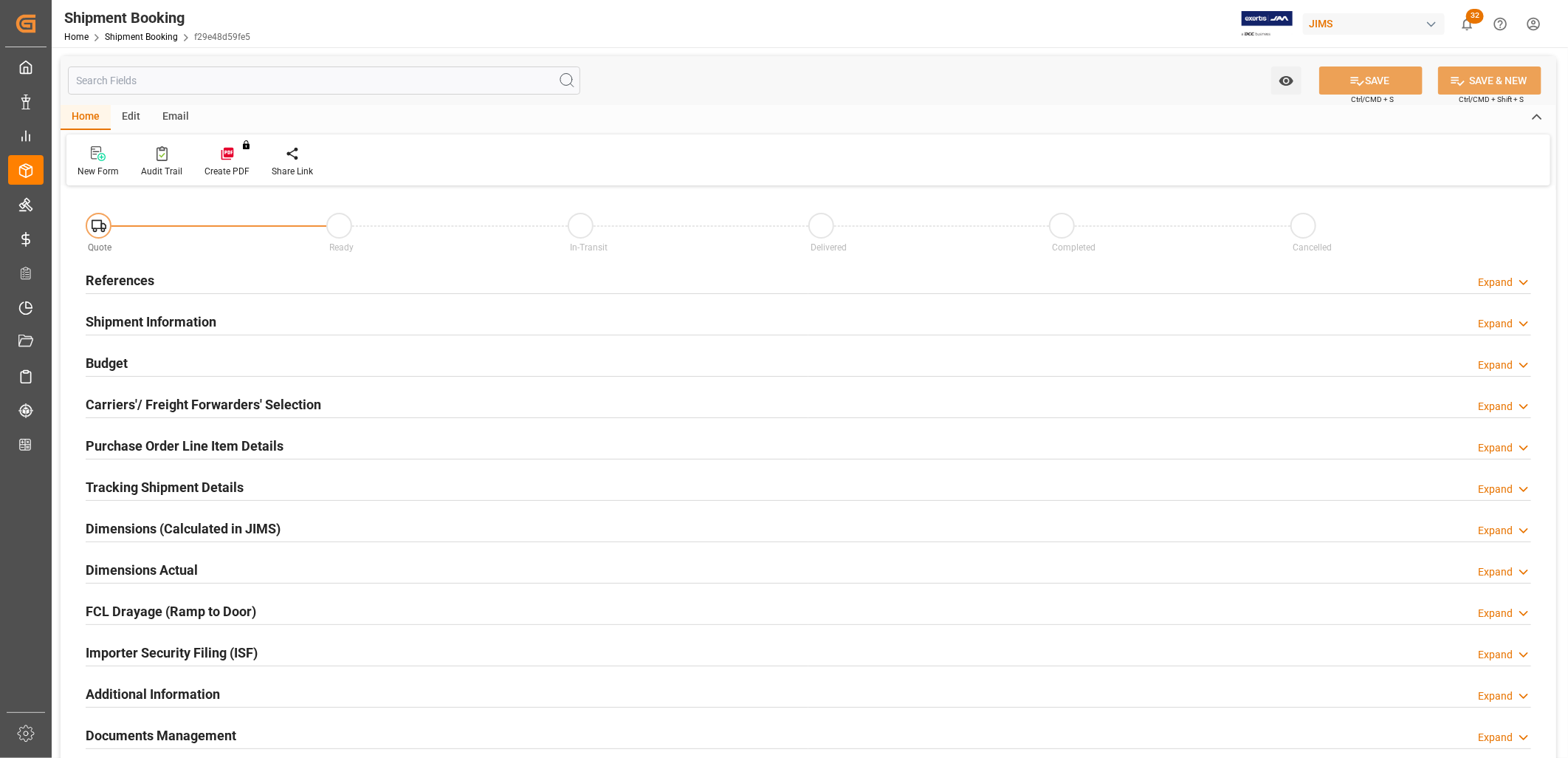
type input "1"
type input "06-10-2025"
click at [109, 282] on h2 "References" at bounding box center [120, 280] width 69 height 20
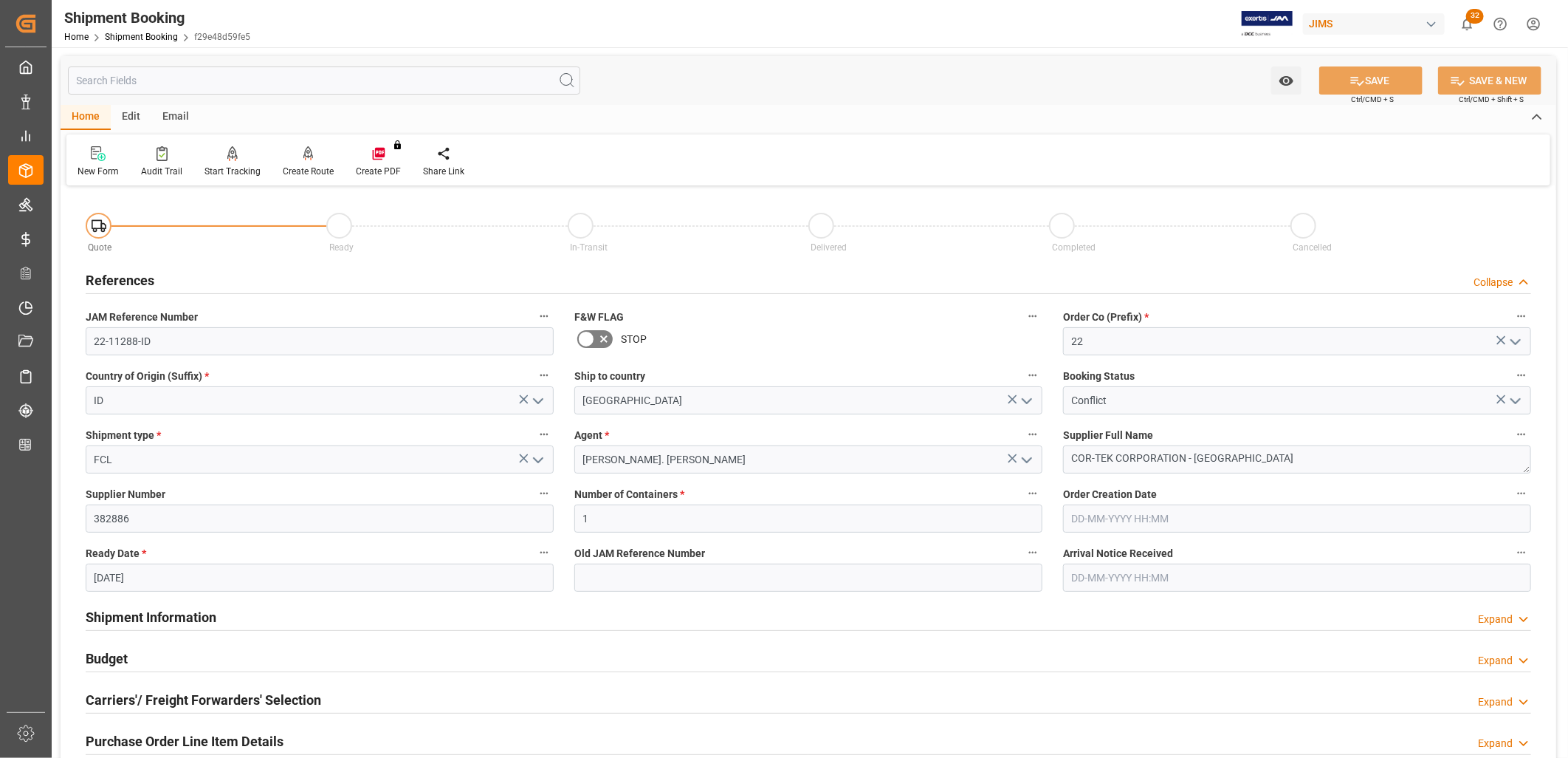
click at [1511, 395] on icon "open menu" at bounding box center [1515, 400] width 17 height 17
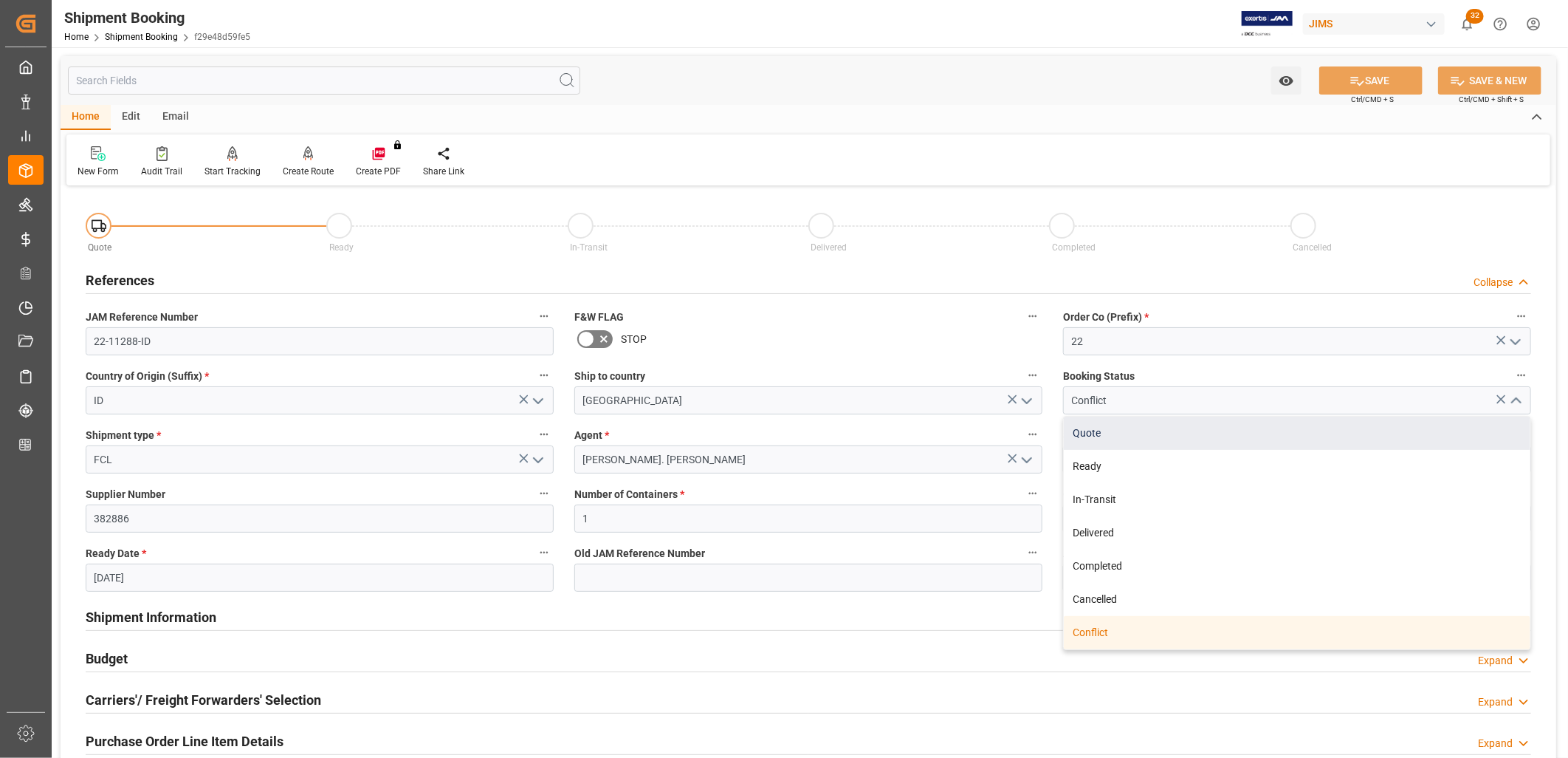
click at [1086, 429] on div "Quote" at bounding box center [1297, 433] width 467 height 33
type input "Quote"
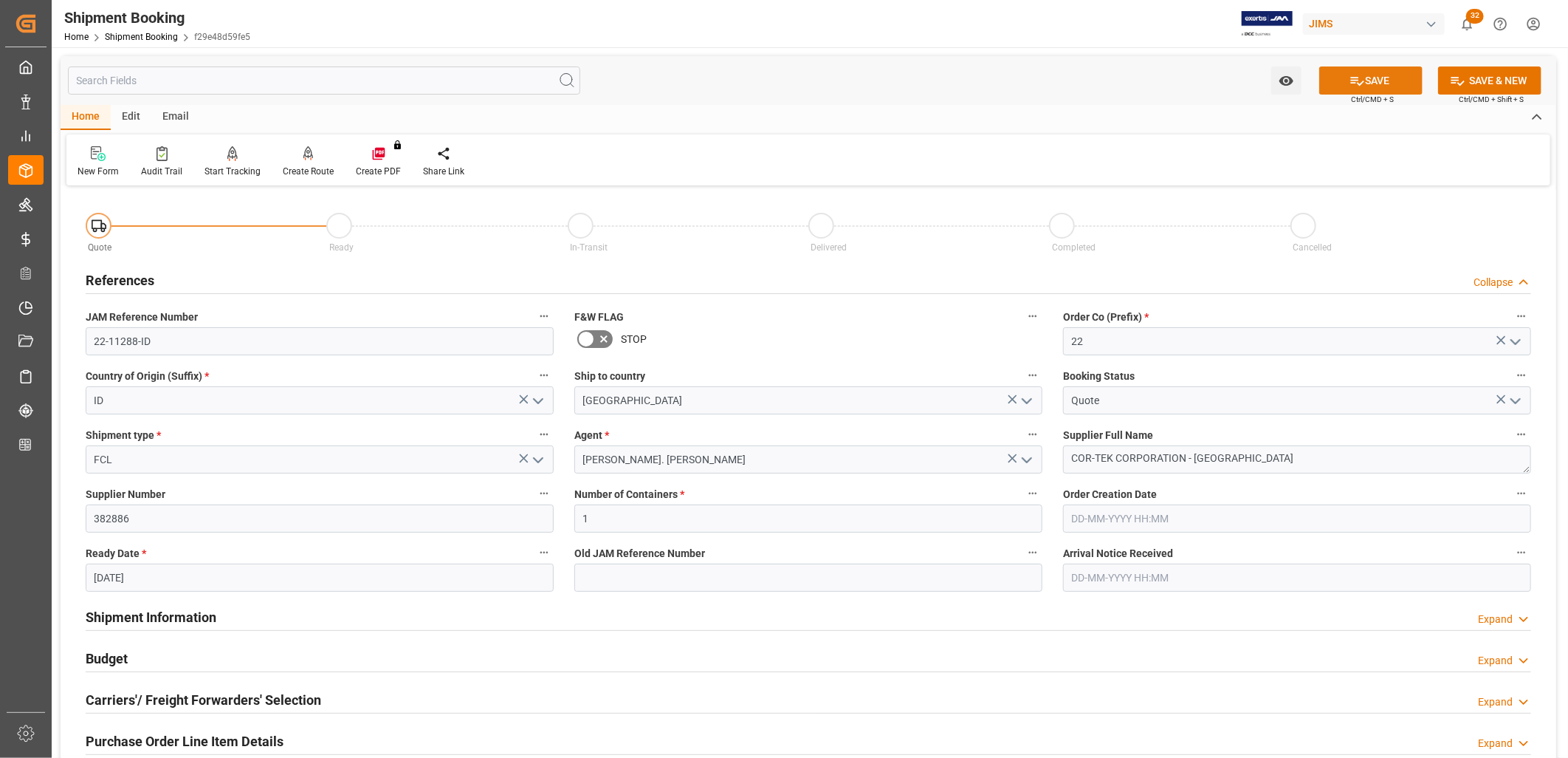
click at [1376, 74] on button "SAVE" at bounding box center [1370, 81] width 103 height 28
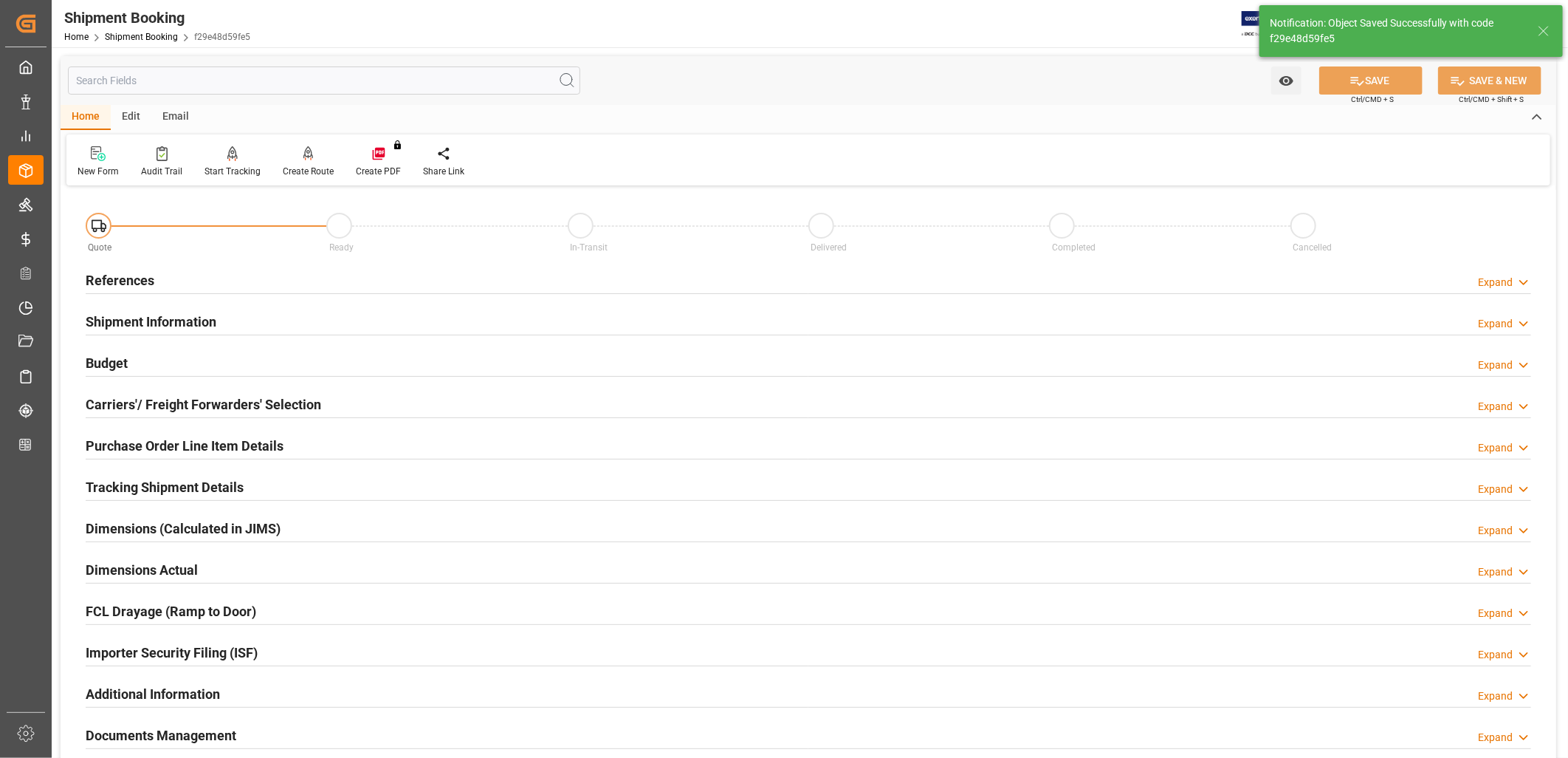
click at [217, 405] on h2 "Carriers'/ Freight Forwarders' Selection" at bounding box center [203, 405] width 235 height 20
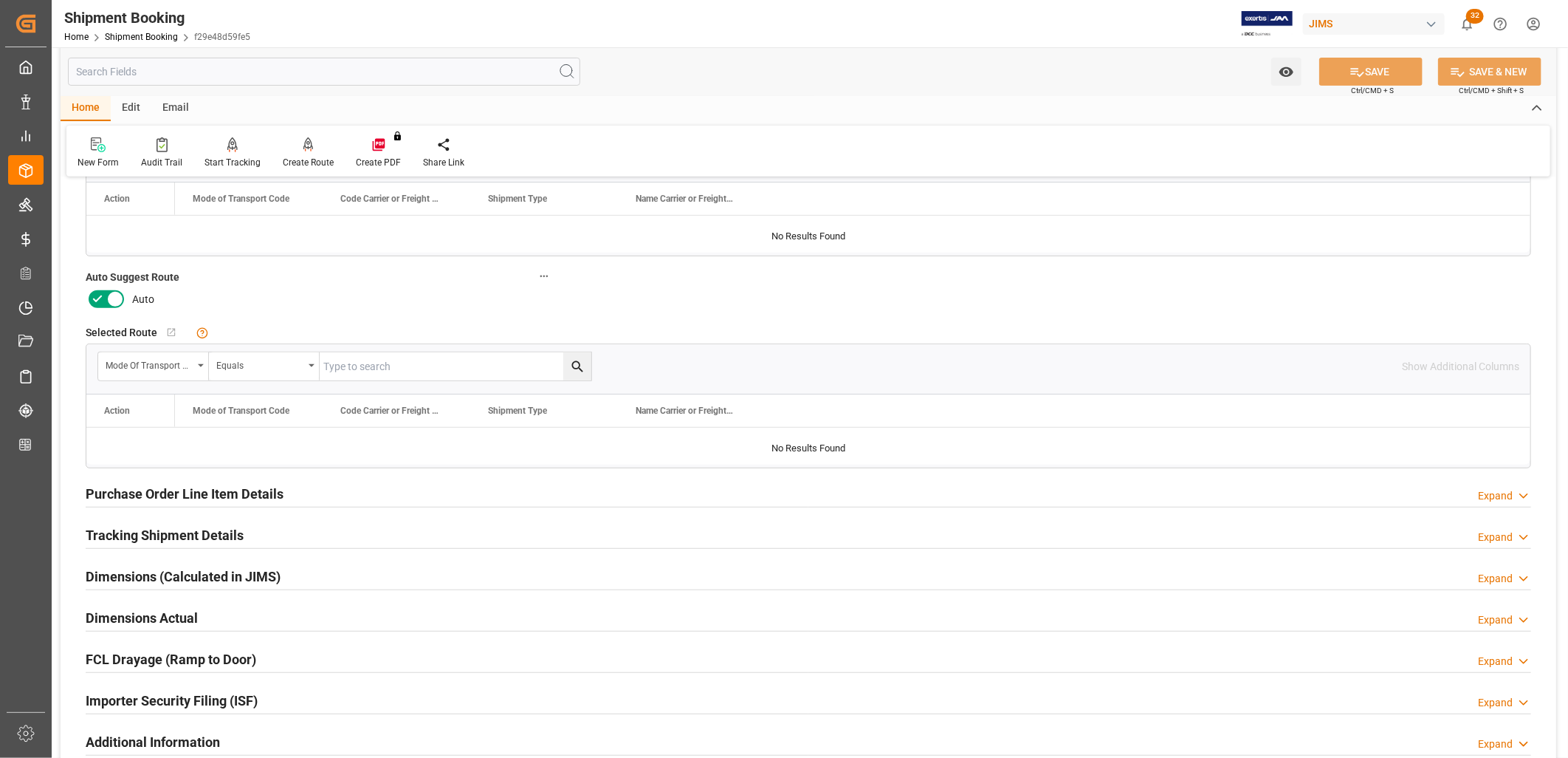
scroll to position [328, 0]
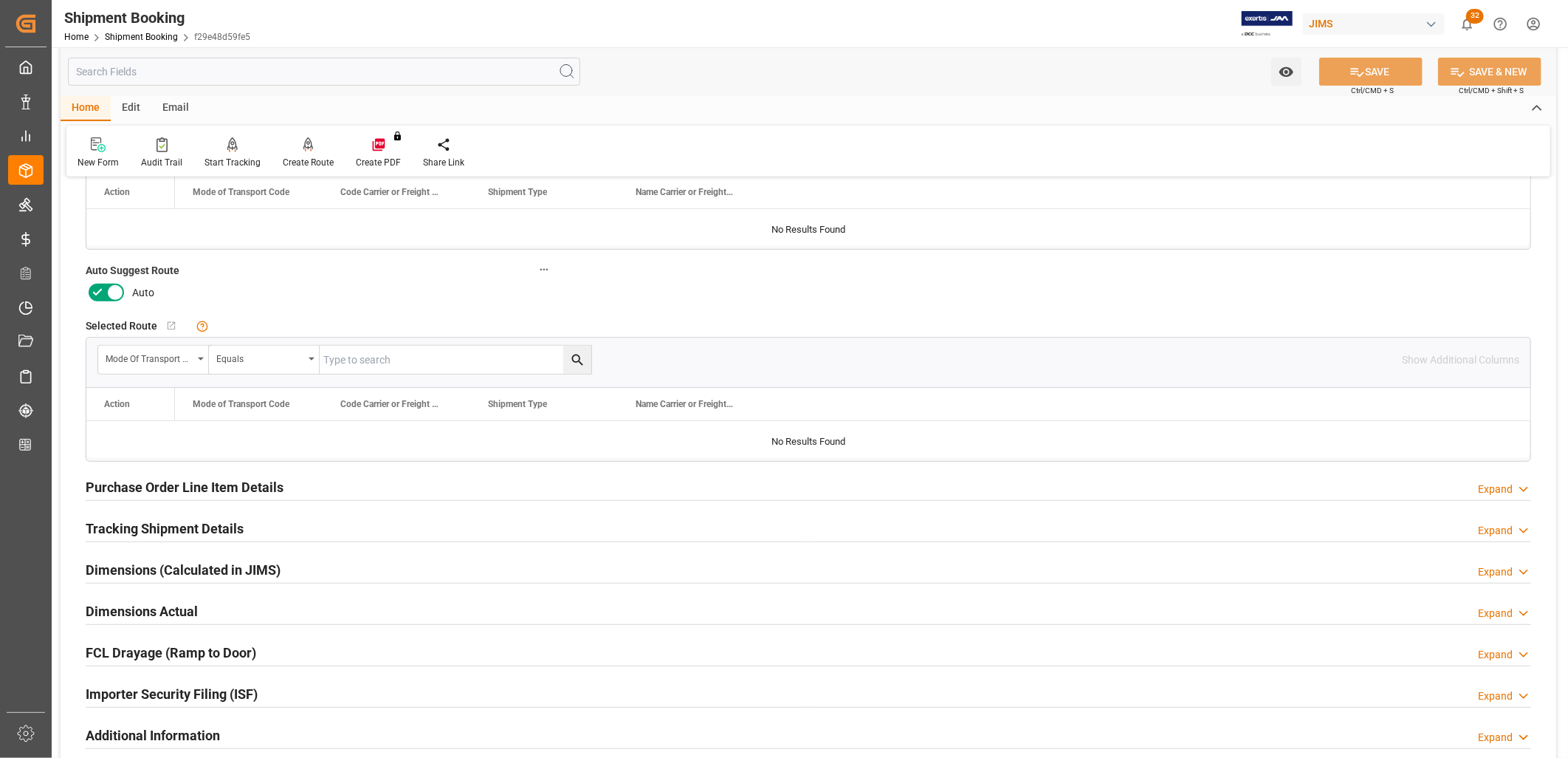
click at [190, 528] on h2 "Tracking Shipment Details" at bounding box center [165, 528] width 158 height 20
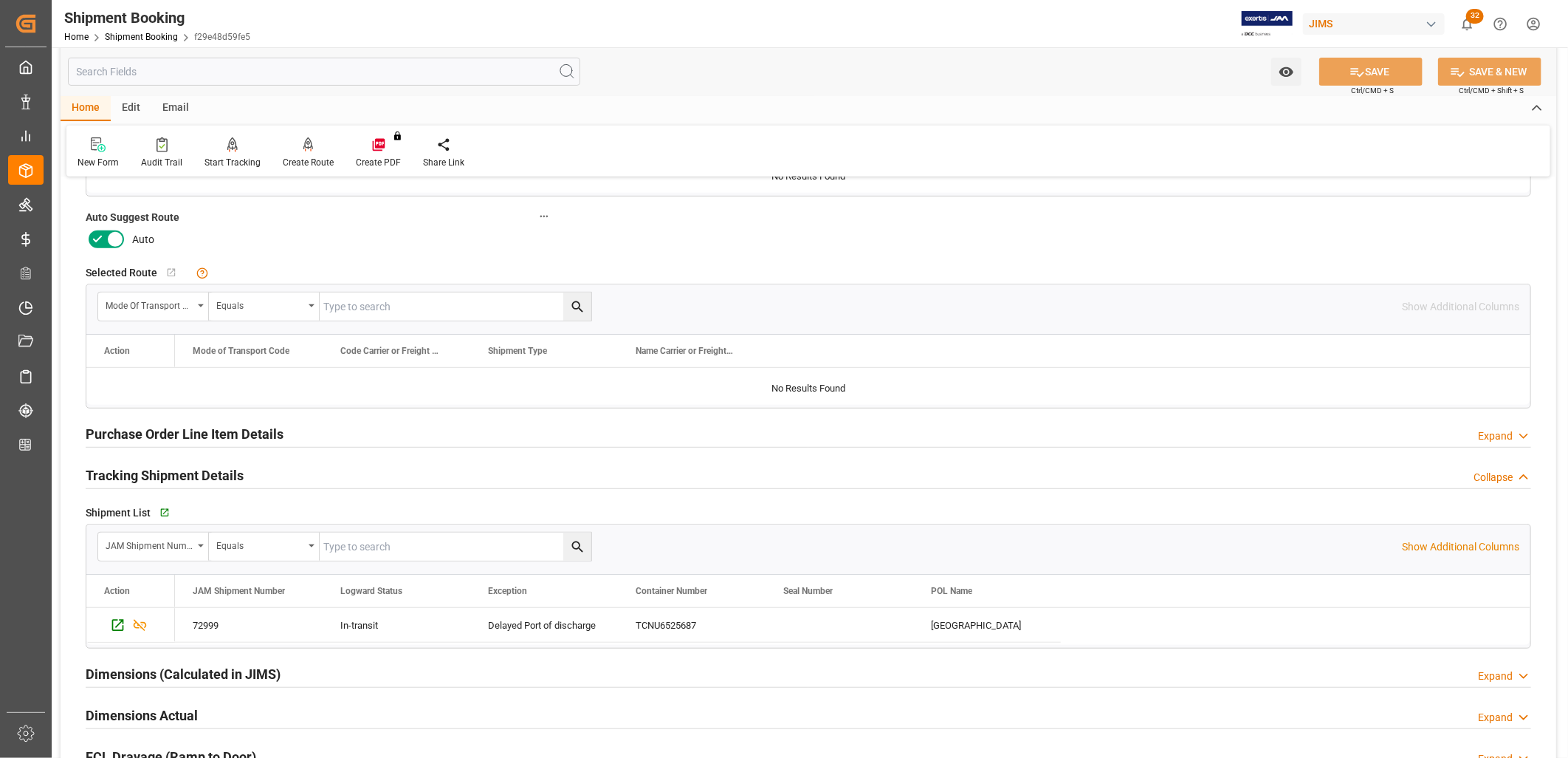
scroll to position [410, 0]
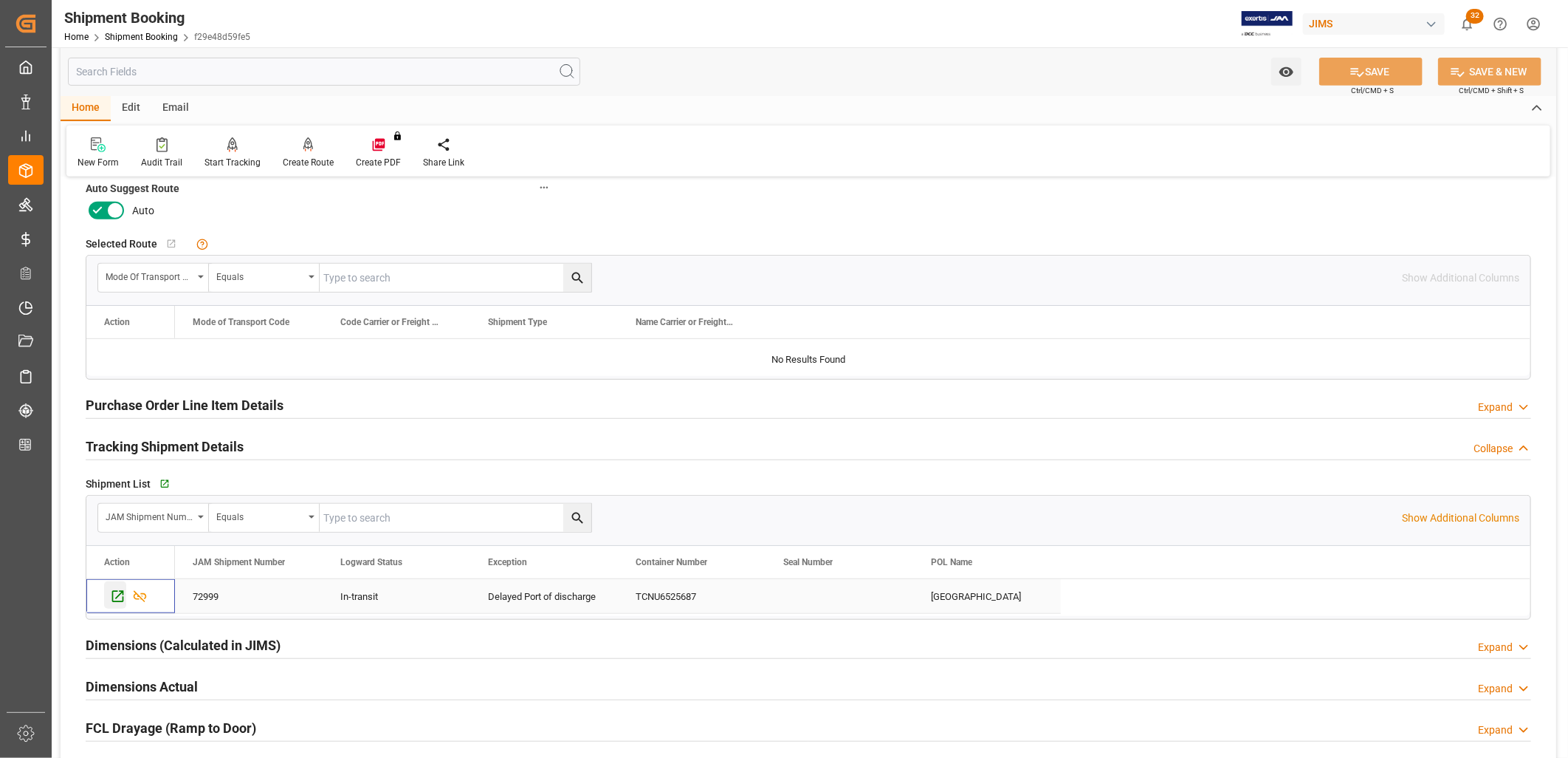
click at [116, 599] on icon "Press SPACE to select this row." at bounding box center [117, 596] width 16 height 16
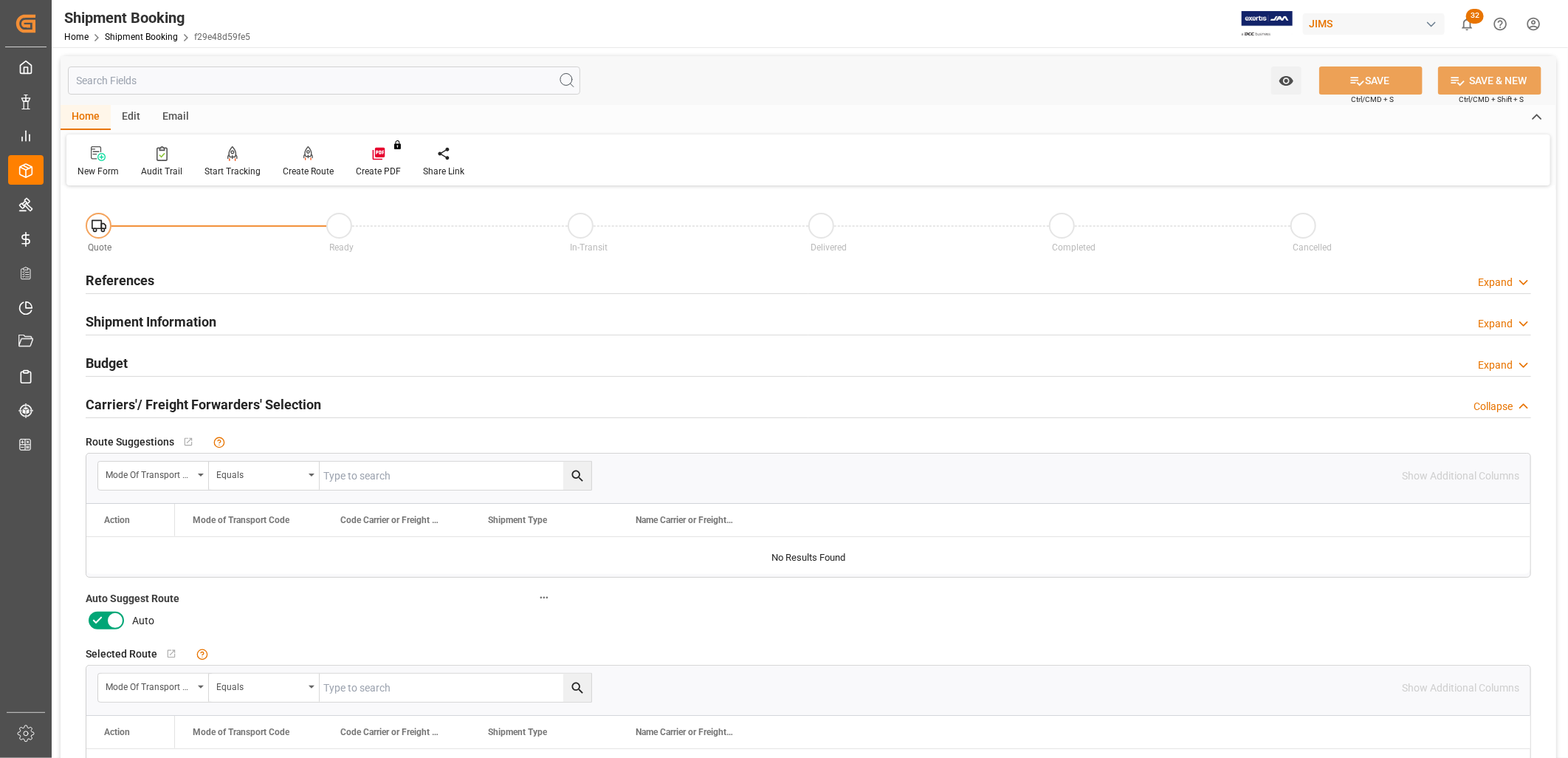
scroll to position [82, 0]
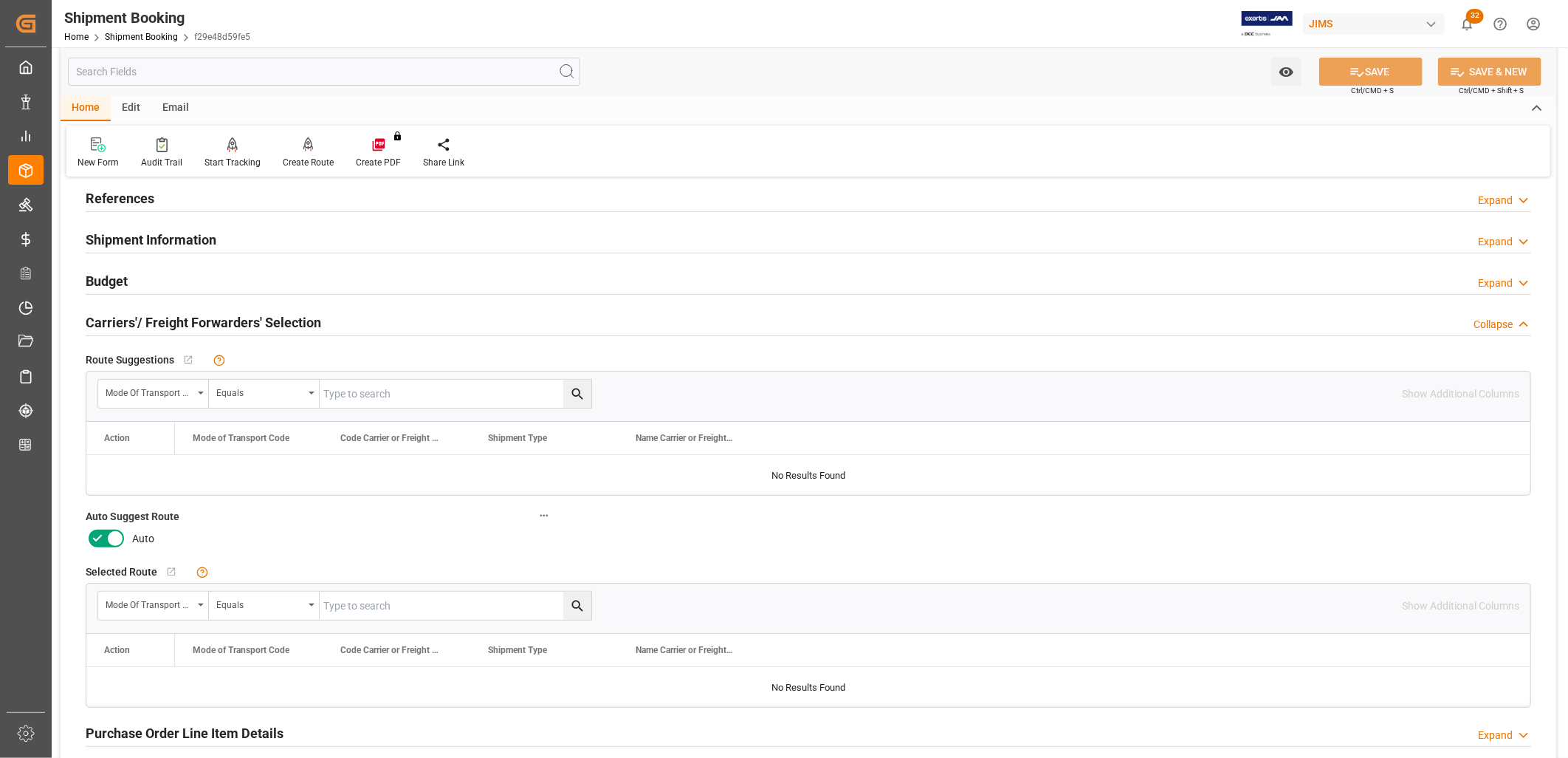
click at [111, 536] on icon at bounding box center [114, 537] width 17 height 17
click at [0, 0] on input "checkbox" at bounding box center [0, 0] width 0 height 0
click at [304, 143] on icon at bounding box center [308, 145] width 10 height 15
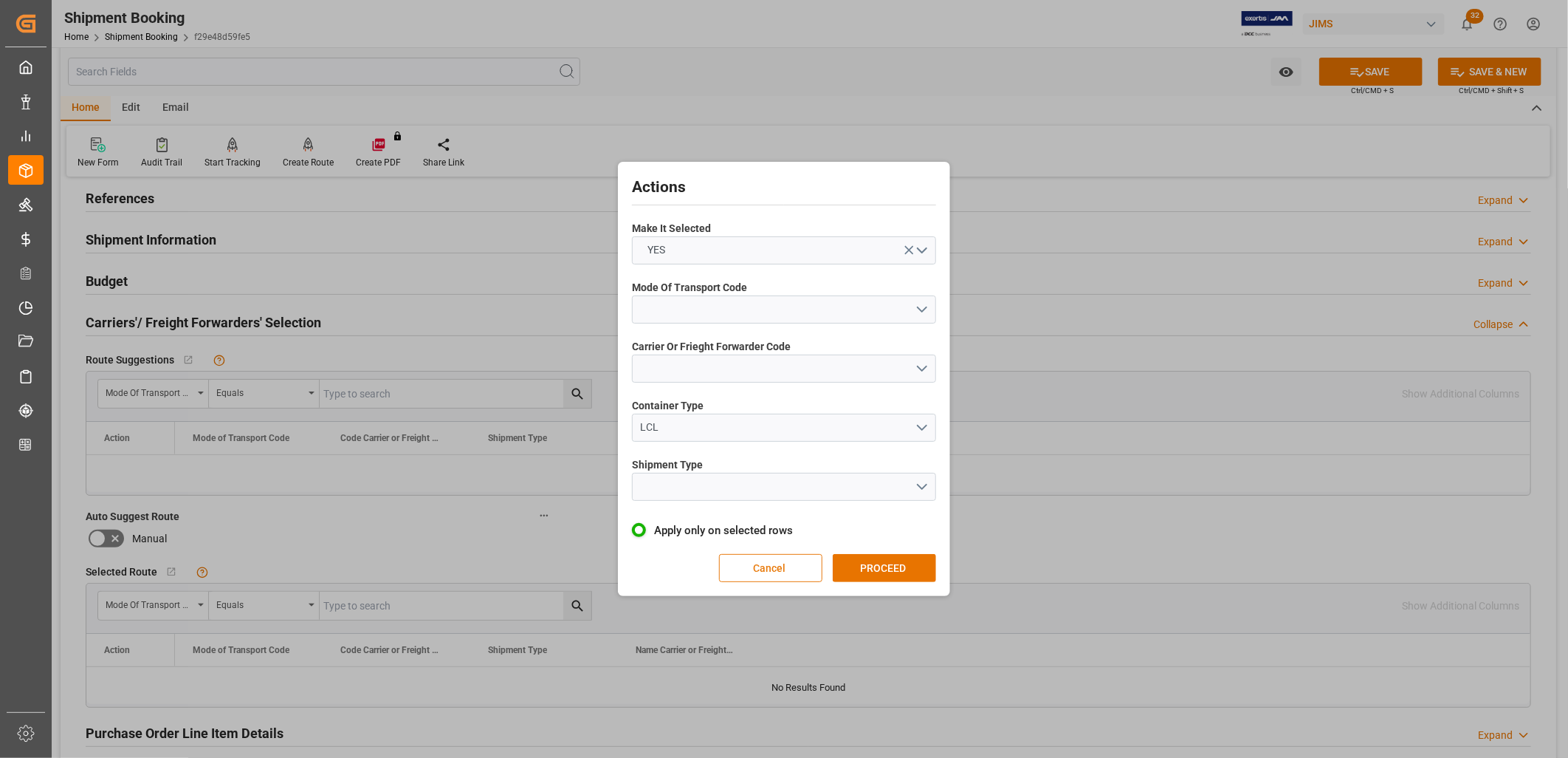
click at [772, 566] on button "Cancel" at bounding box center [771, 568] width 103 height 28
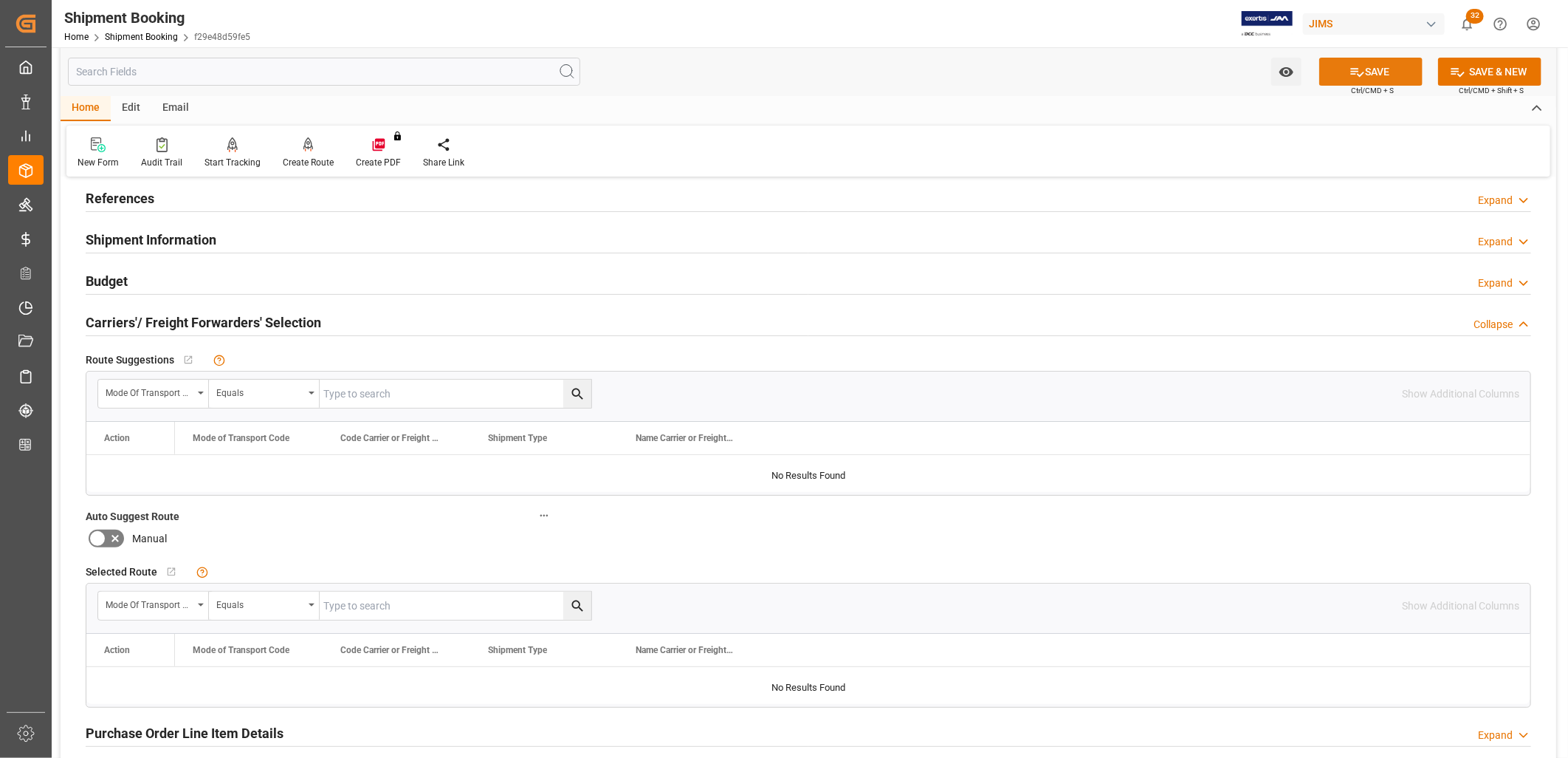
click at [1373, 67] on button "SAVE" at bounding box center [1370, 71] width 103 height 28
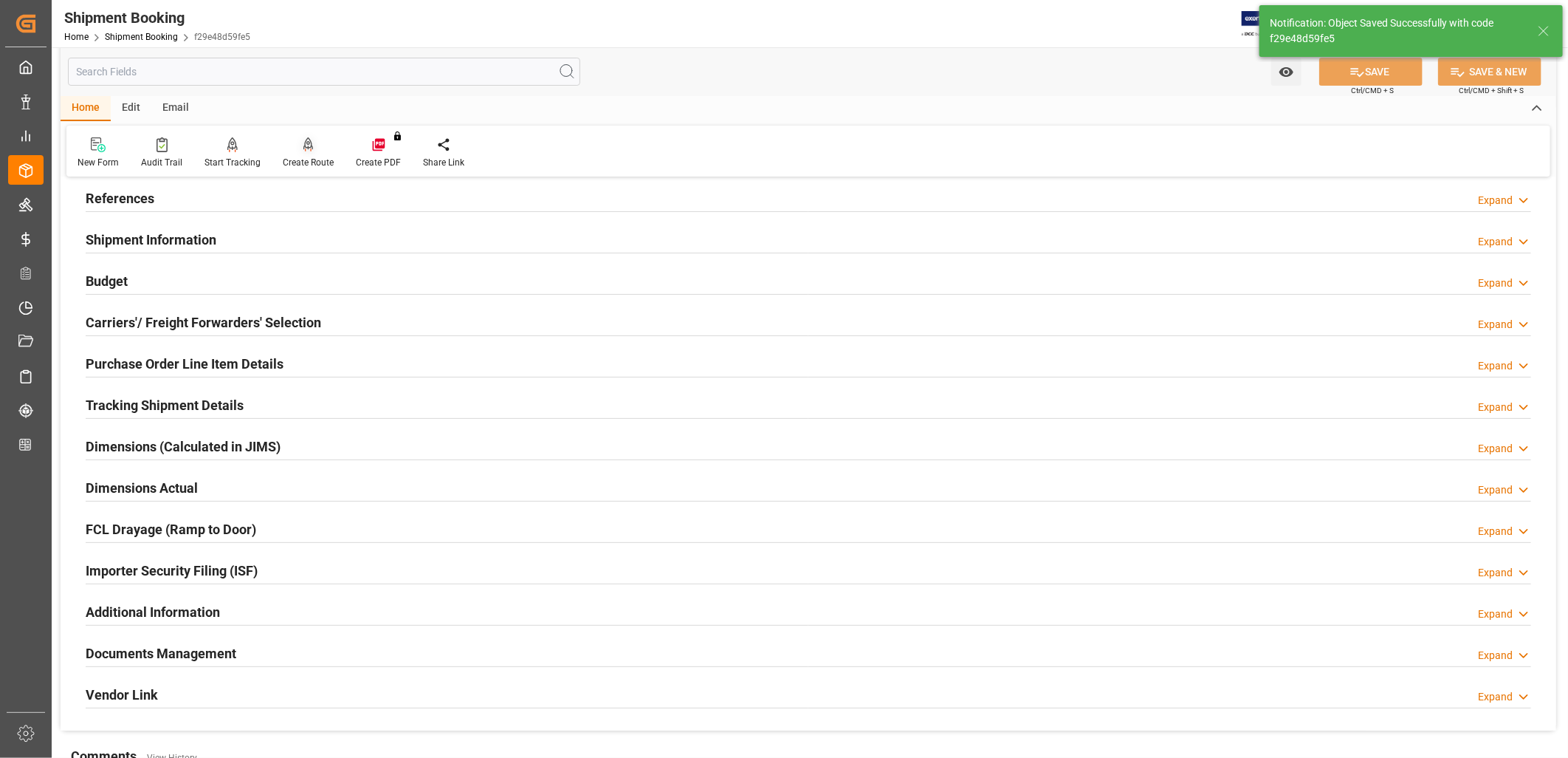
click at [304, 152] on div "Create Route" at bounding box center [308, 152] width 73 height 32
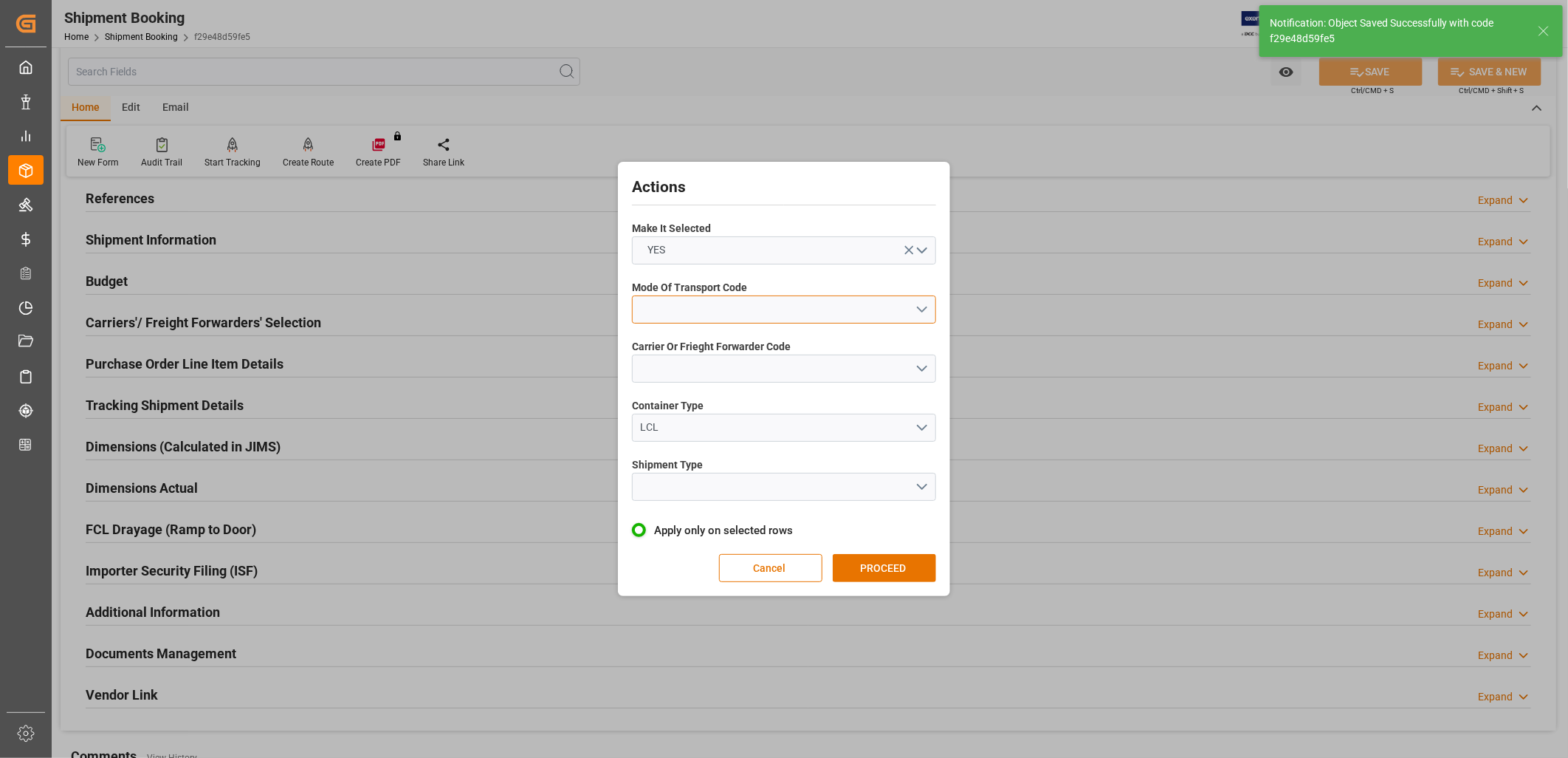
click at [925, 307] on button "open menu" at bounding box center [784, 309] width 304 height 28
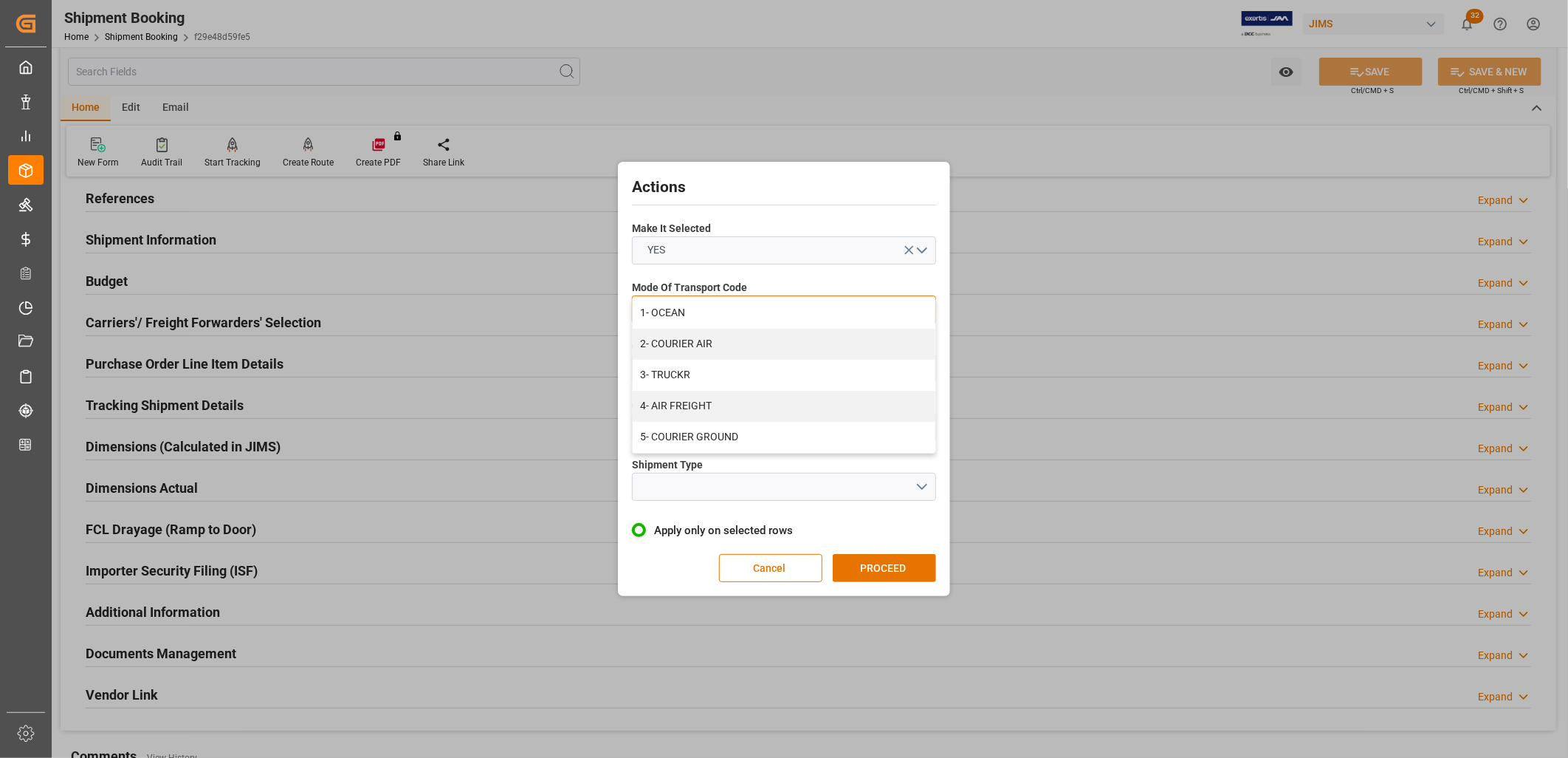
click at [670, 314] on div "1- OCEAN" at bounding box center [784, 313] width 303 height 31
click at [923, 365] on button "open menu" at bounding box center [784, 368] width 304 height 28
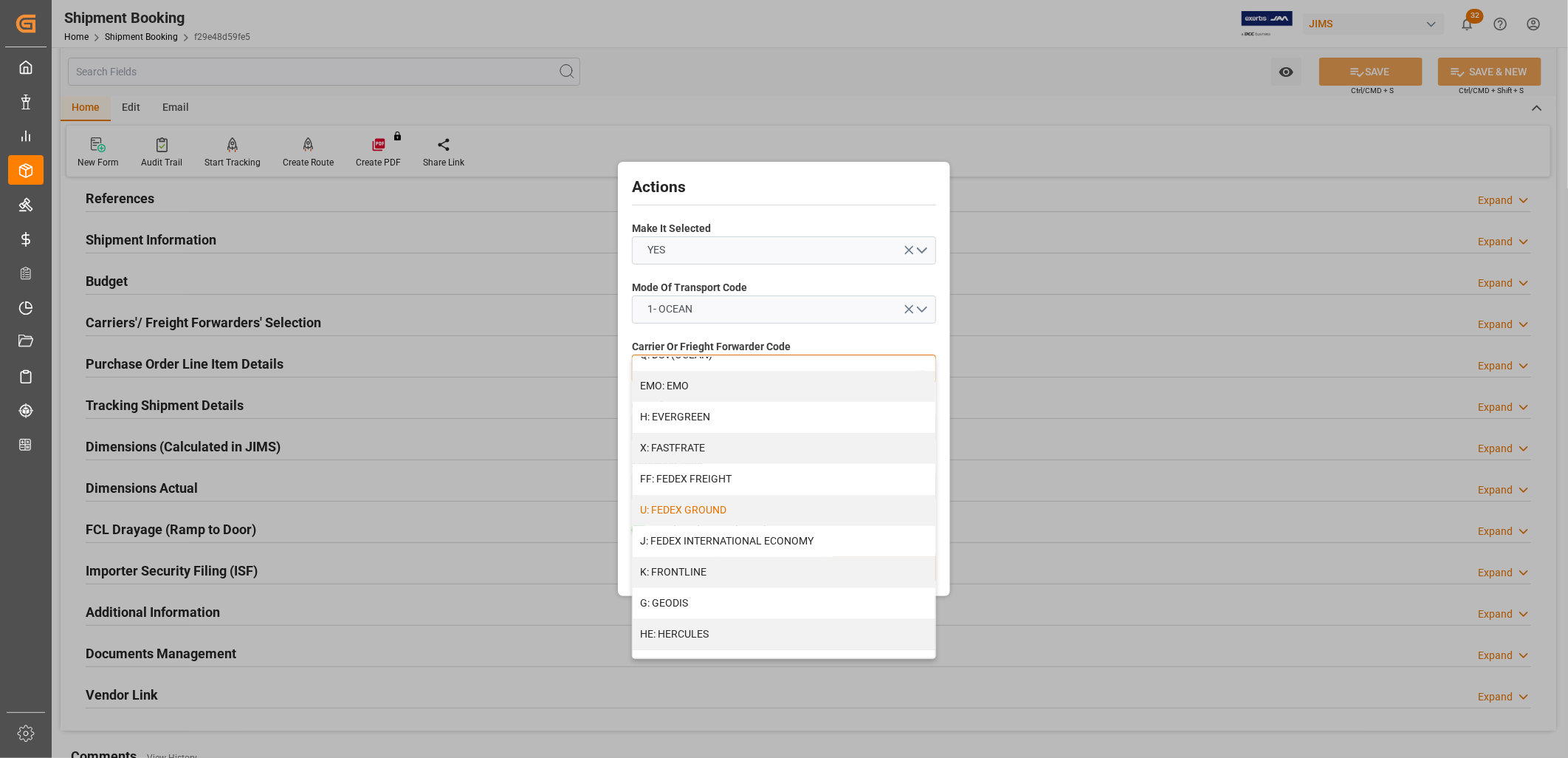
scroll to position [328, 0]
click at [692, 412] on div "H: EVERGREEN" at bounding box center [784, 417] width 303 height 31
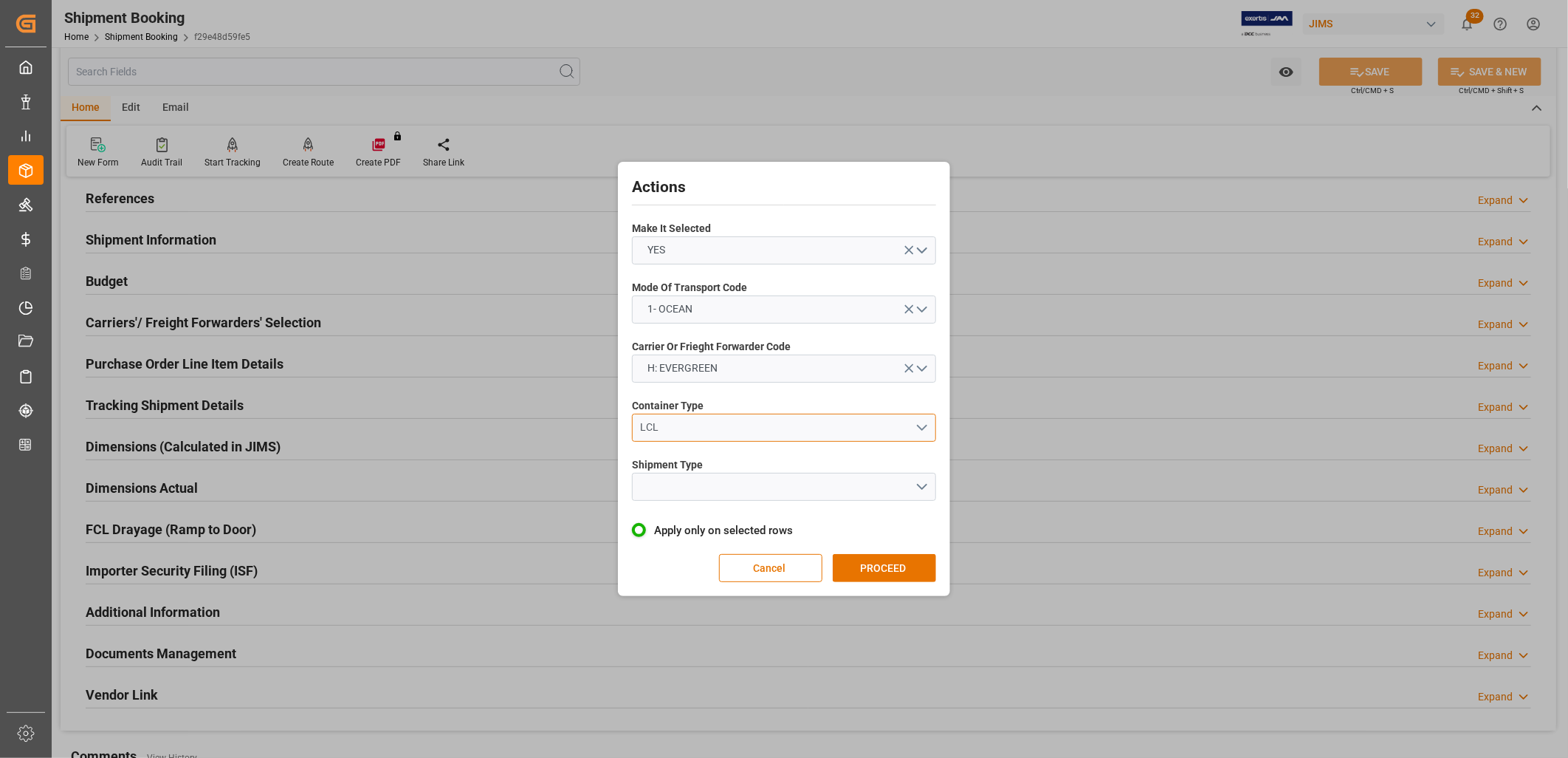
click at [926, 424] on button "LCL" at bounding box center [784, 428] width 304 height 28
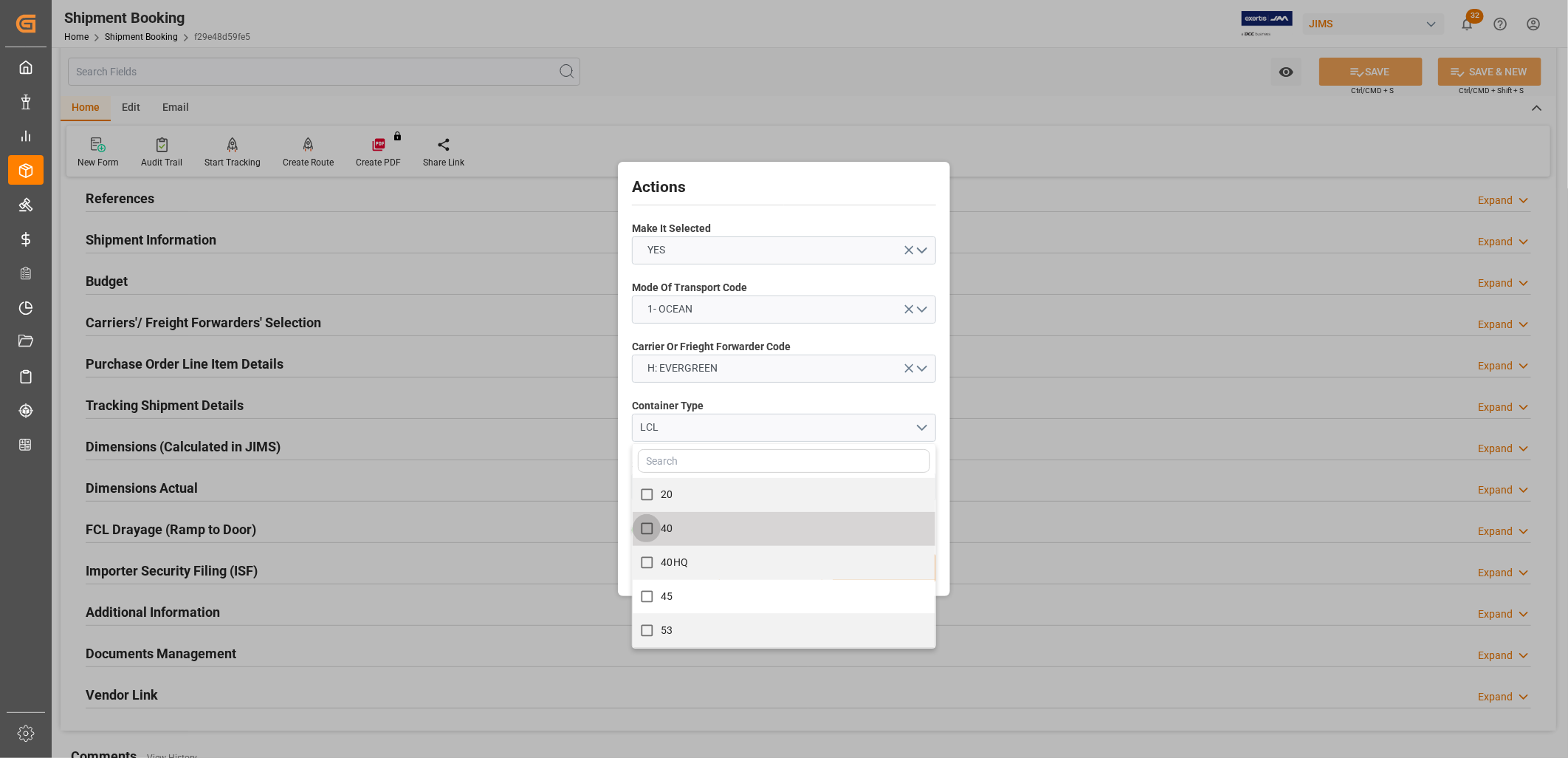
click at [646, 525] on input "40" at bounding box center [646, 527] width 28 height 28
checkbox input "true"
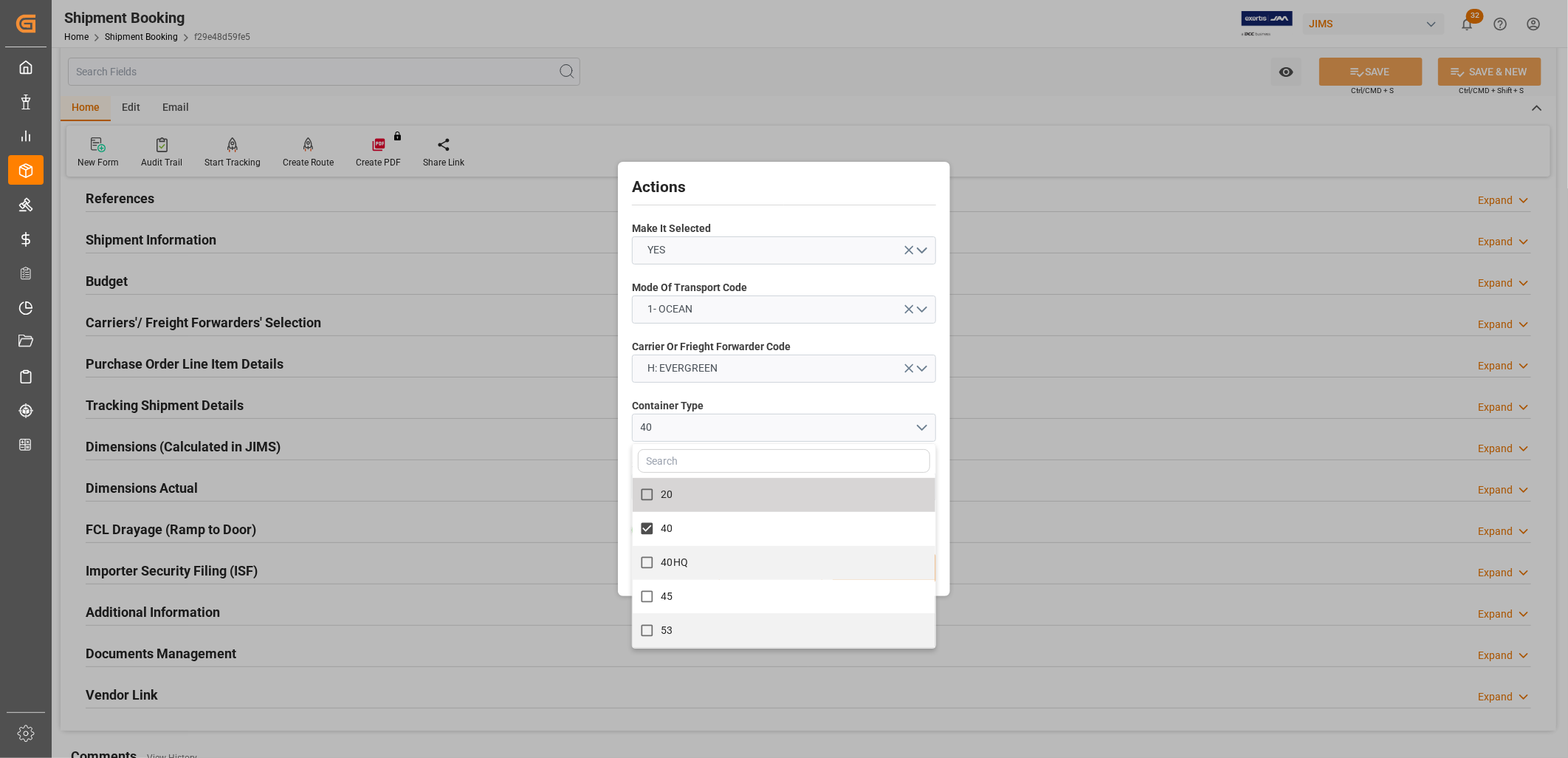
click at [1004, 510] on div "Actions Make It Selected YES Mode Of Transport Code 1- OCEAN Carrier Or Frieght…" at bounding box center [784, 379] width 1568 height 758
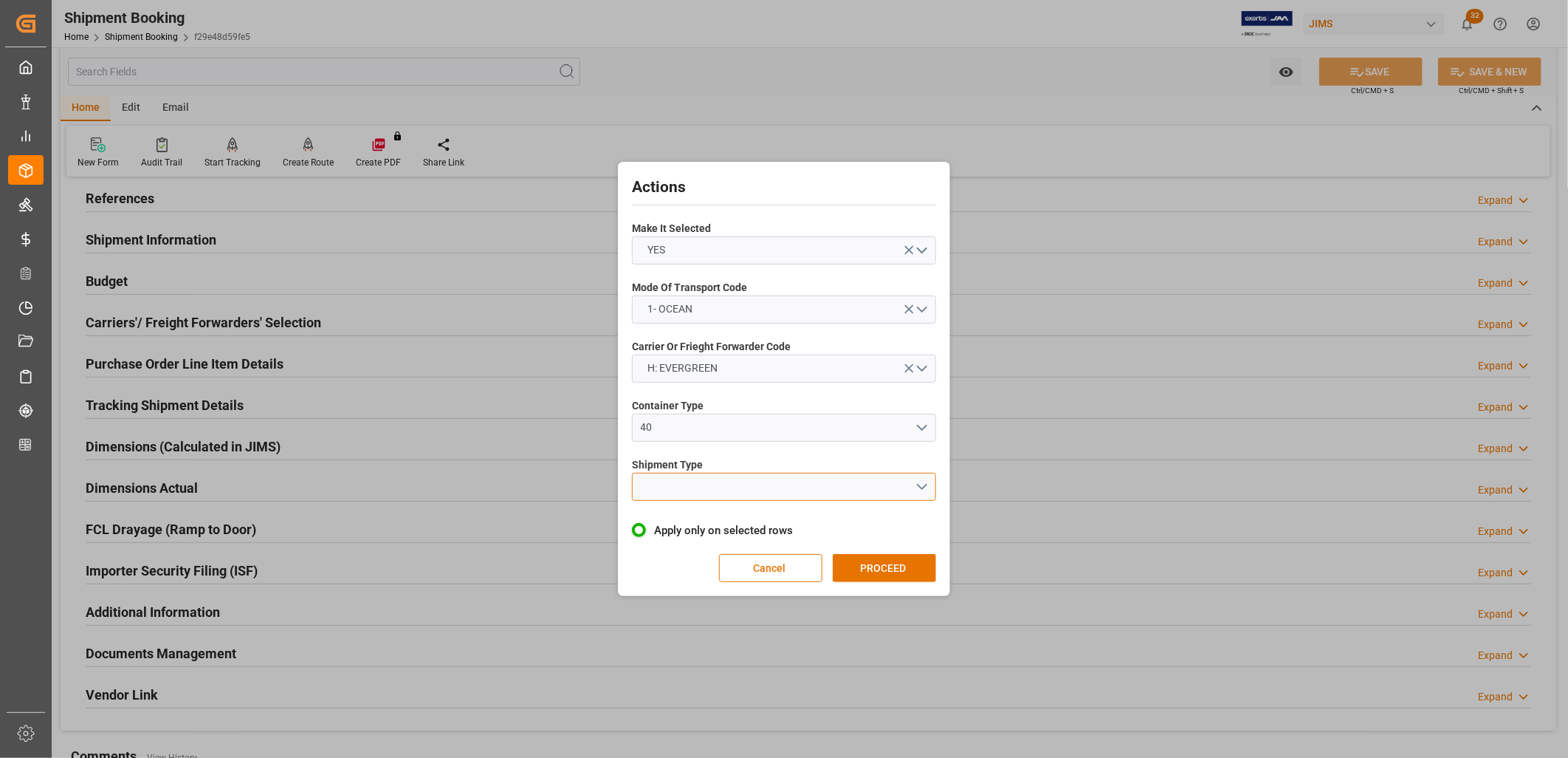
click at [922, 487] on button "open menu" at bounding box center [784, 486] width 304 height 28
click at [654, 545] on div "FCL" at bounding box center [784, 552] width 303 height 31
click at [880, 565] on button "PROCEED" at bounding box center [884, 568] width 103 height 28
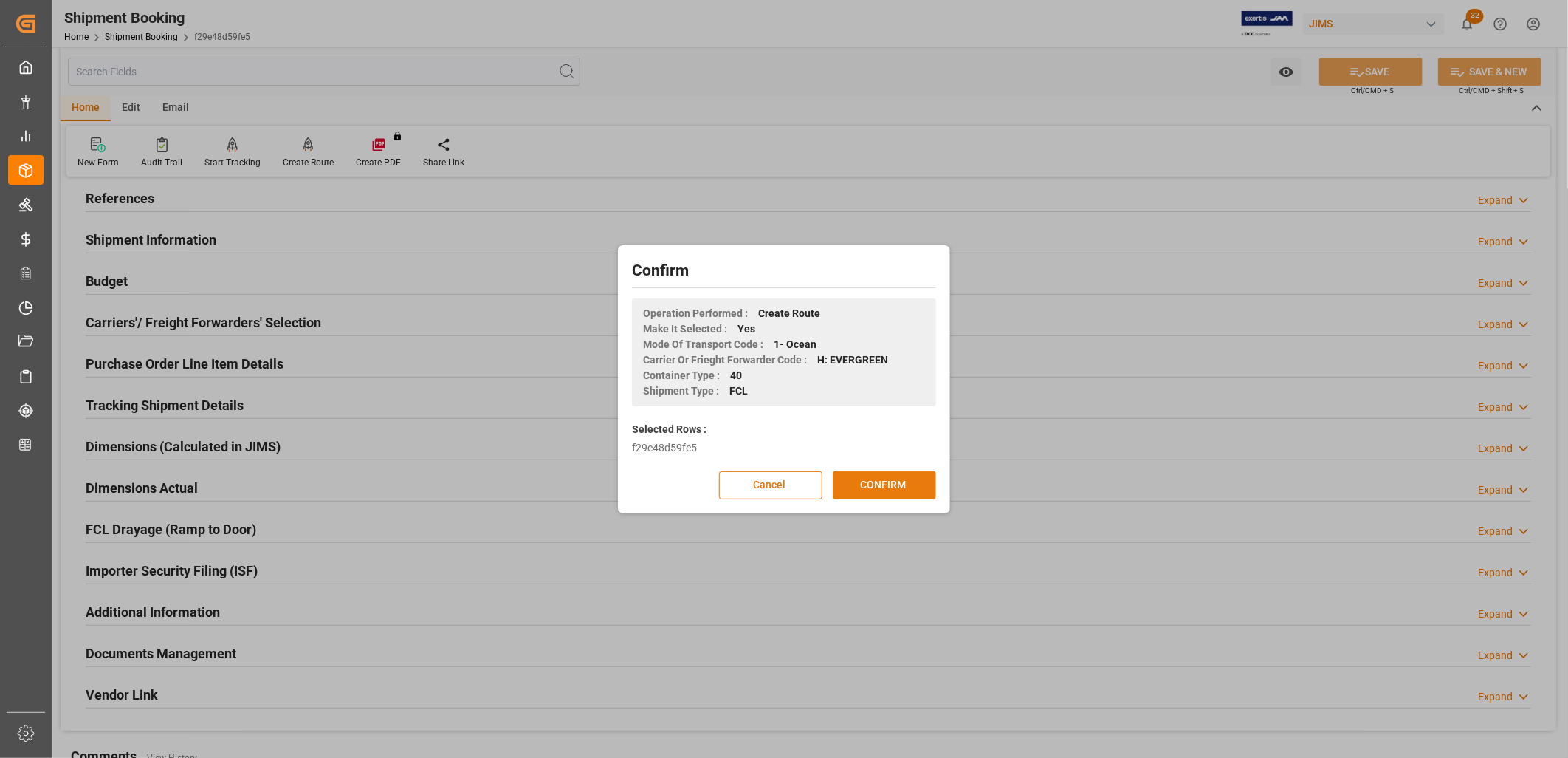
click at [899, 481] on button "CONFIRM" at bounding box center [884, 485] width 103 height 28
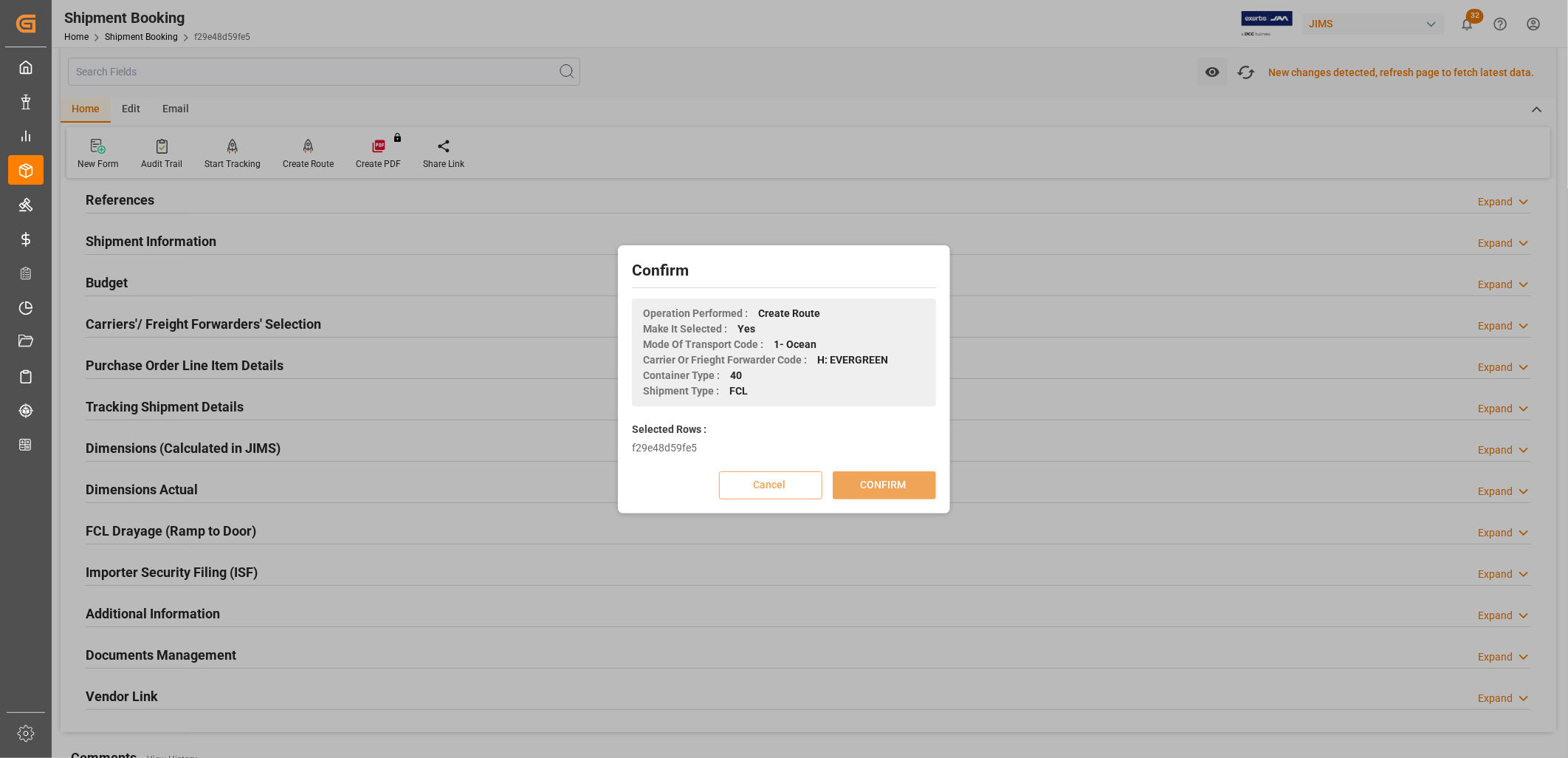
scroll to position [82, 0]
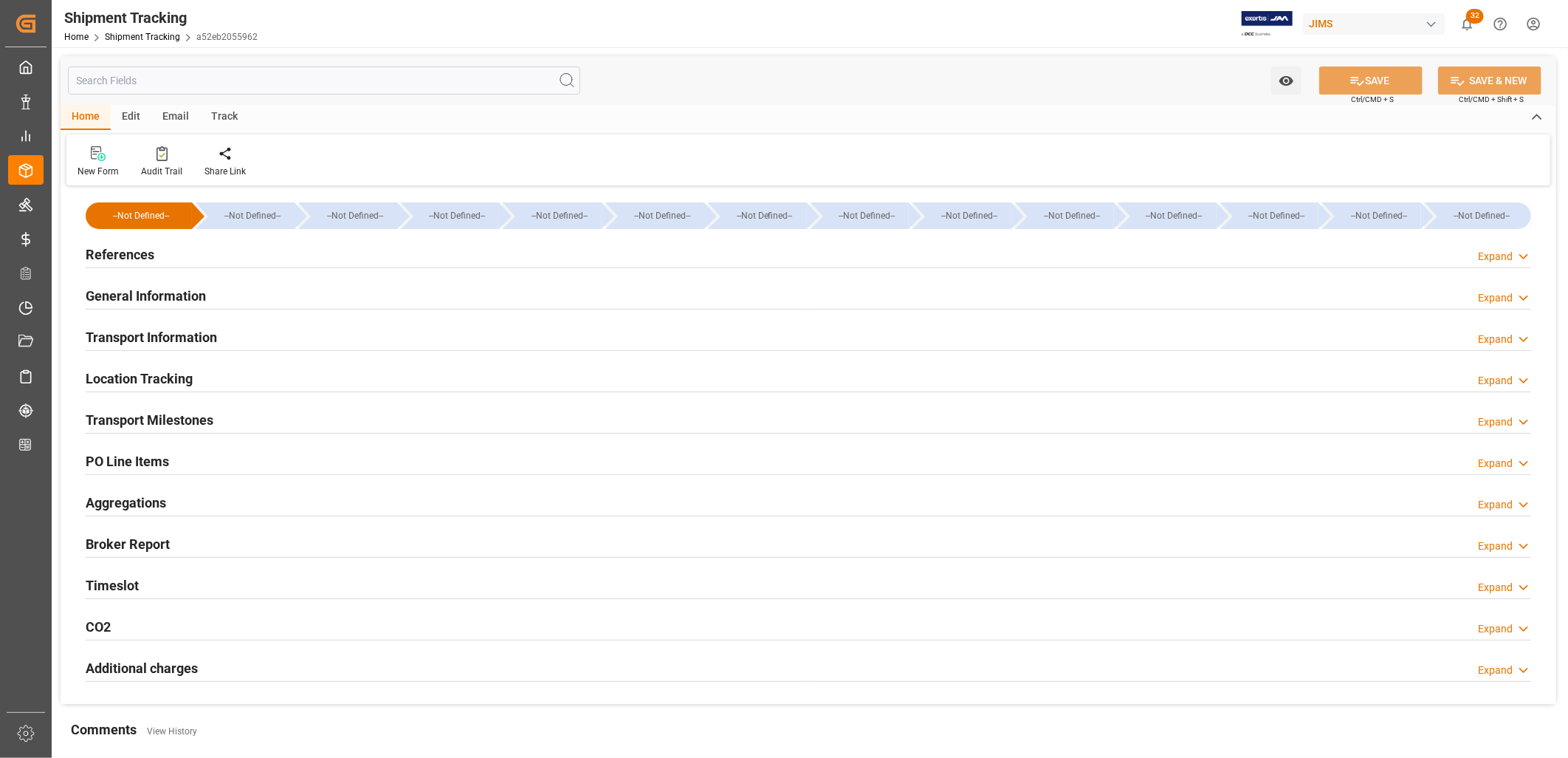
type input "[DATE]"
click at [148, 244] on h2 "References" at bounding box center [120, 254] width 69 height 20
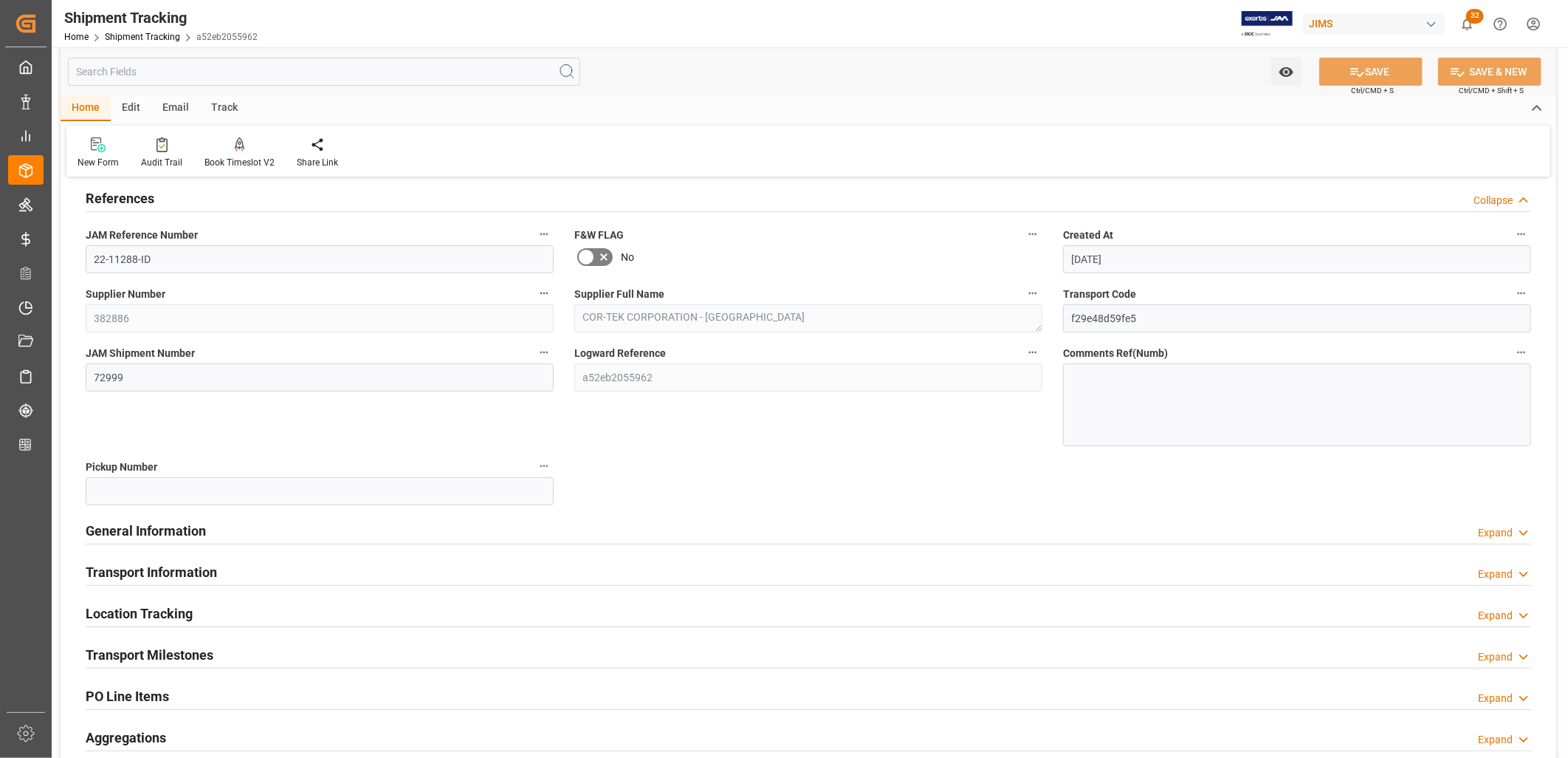
scroll to position [82, 0]
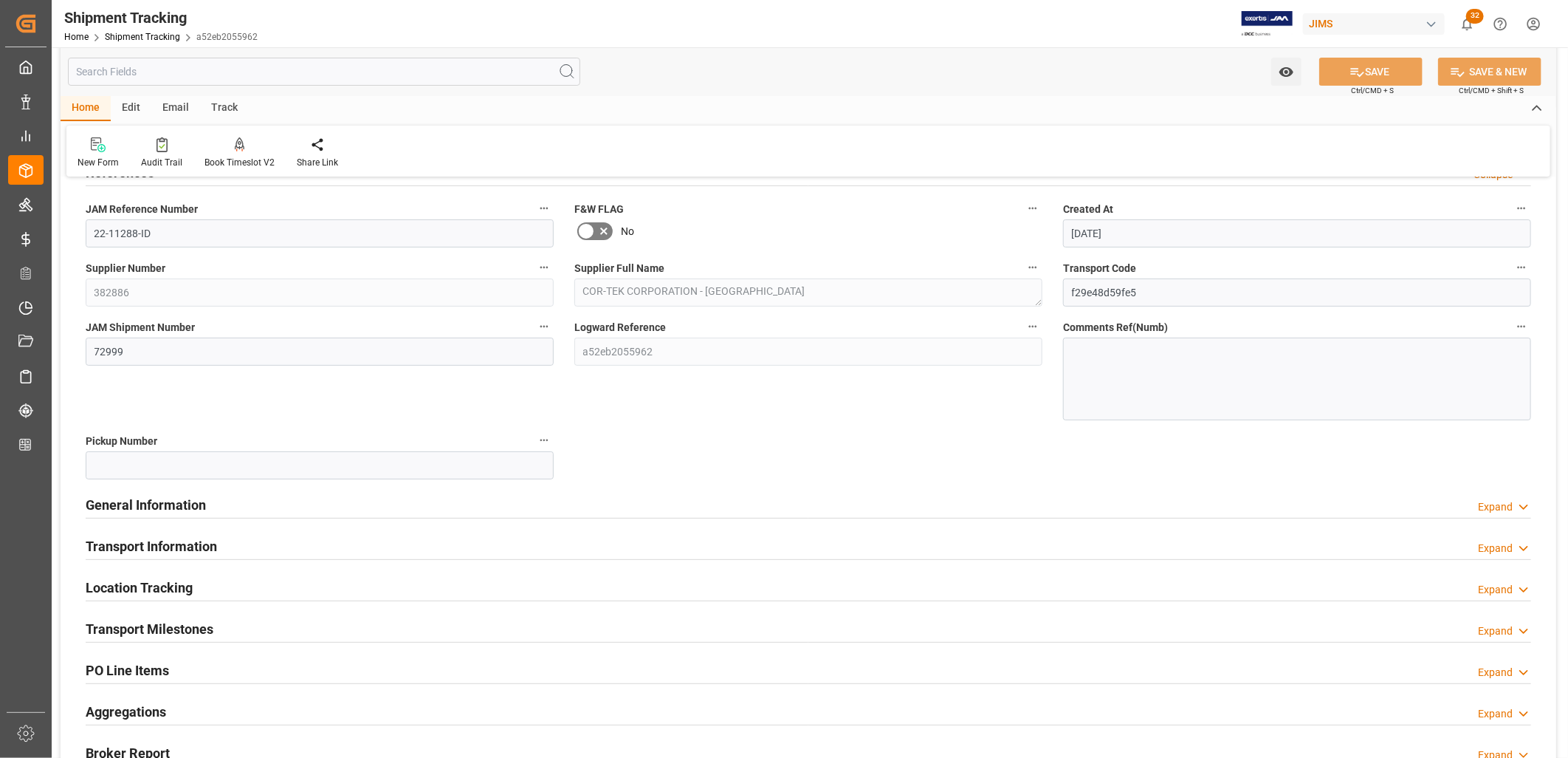
click at [189, 508] on h2 "General Information" at bounding box center [146, 504] width 120 height 20
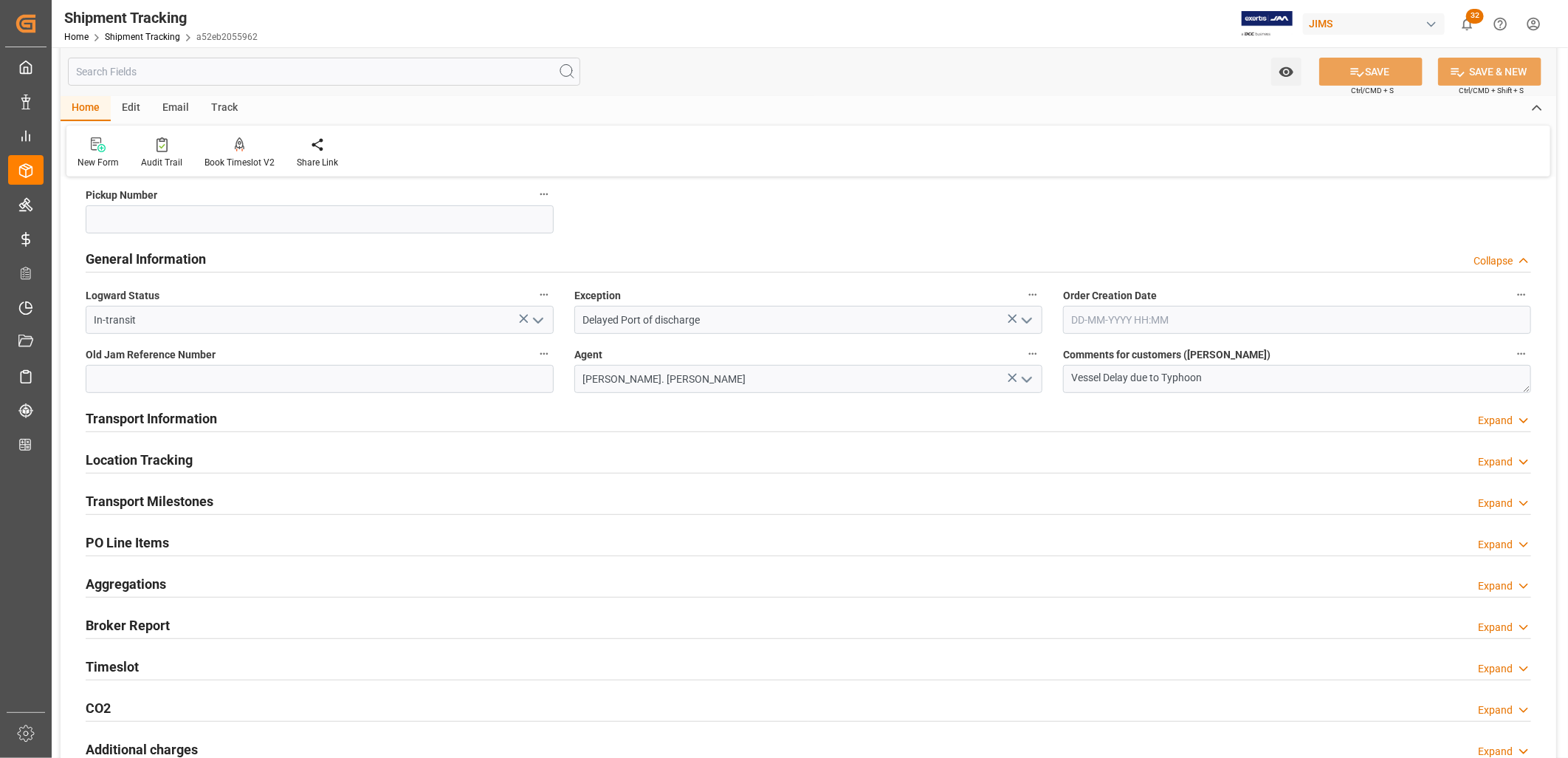
scroll to position [492, 0]
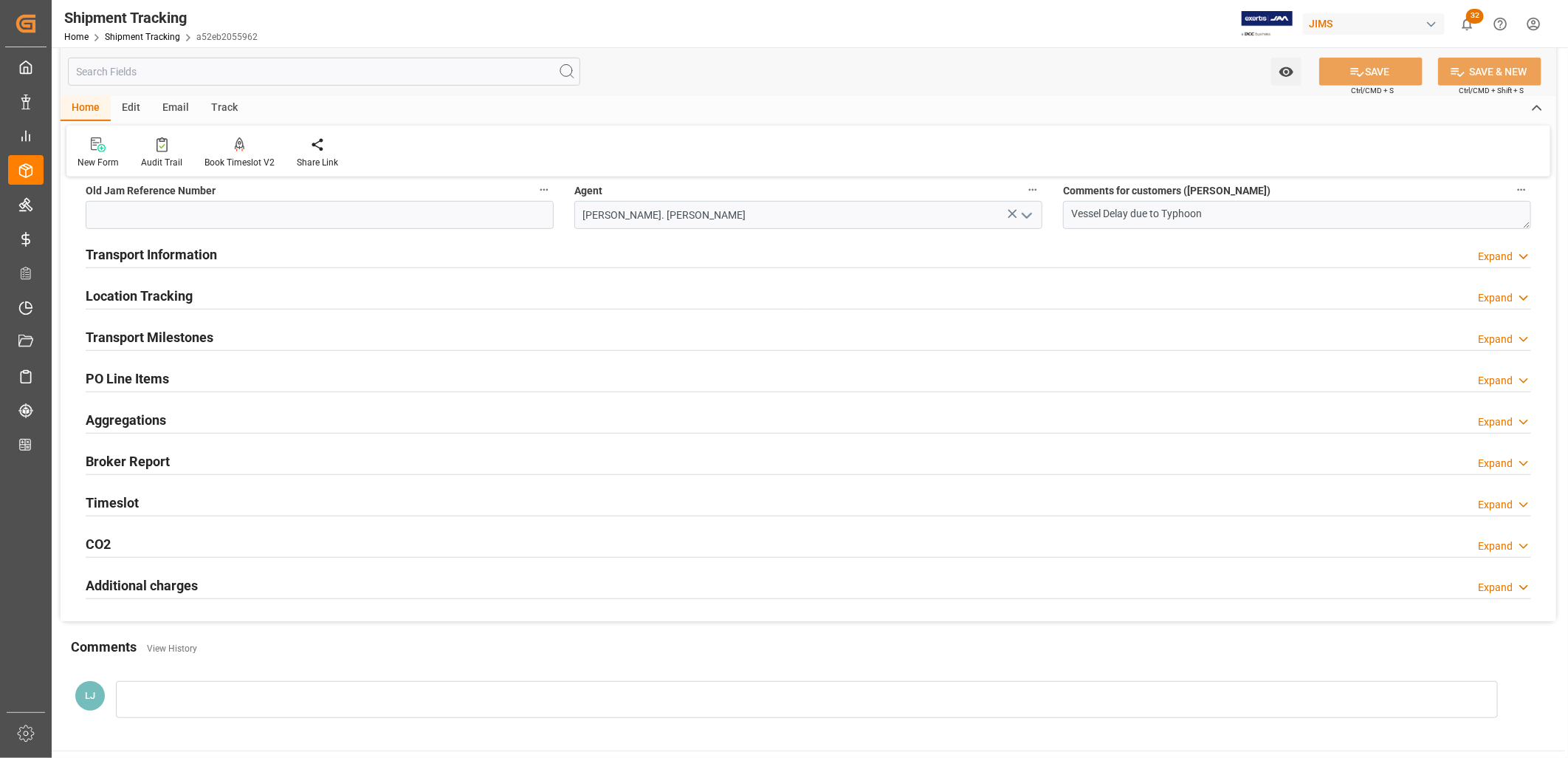
click at [145, 380] on h2 "PO Line Items" at bounding box center [127, 379] width 83 height 20
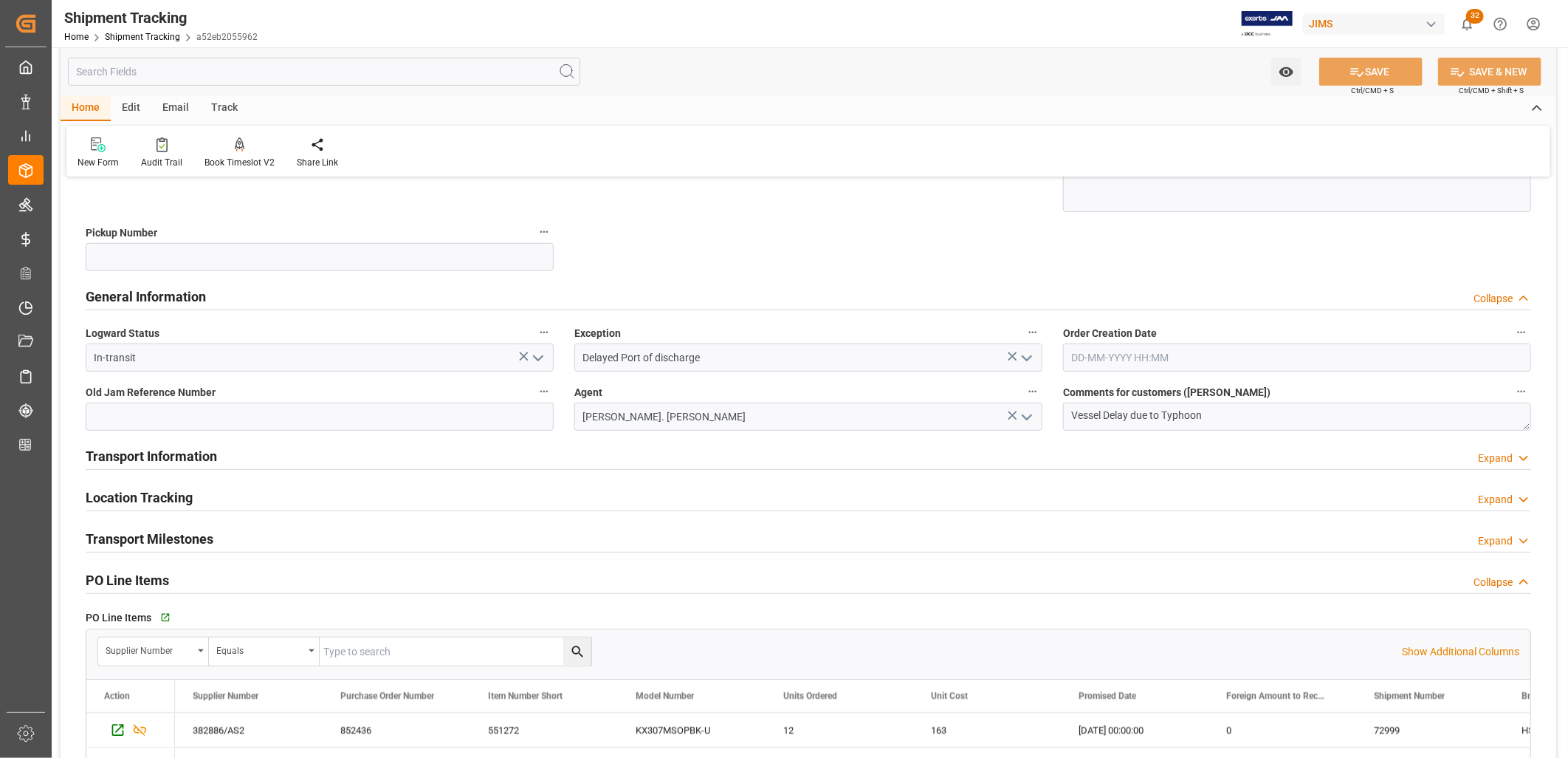
scroll to position [328, 0]
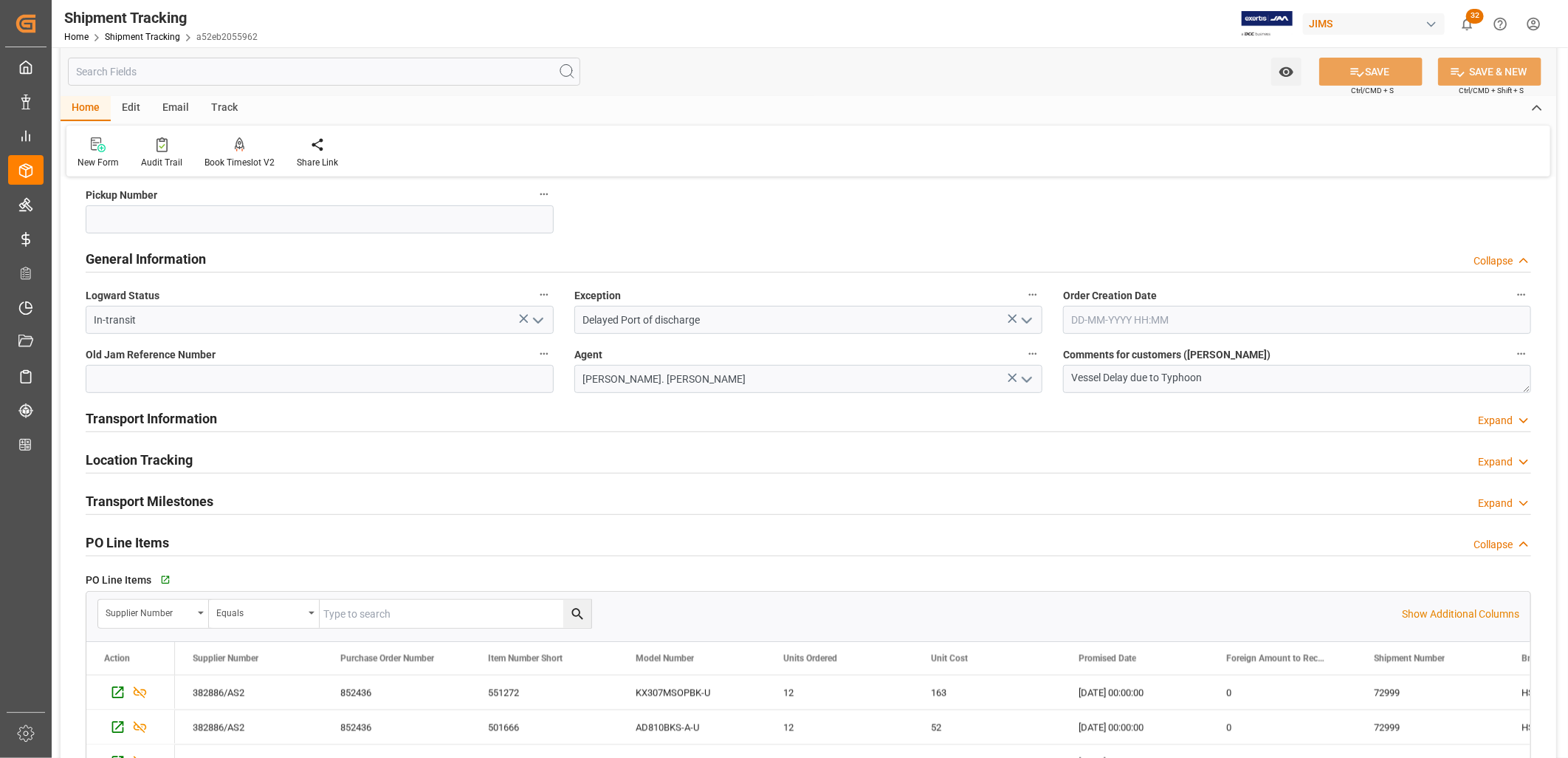
click at [158, 501] on h2 "Transport Milestones" at bounding box center [150, 501] width 128 height 20
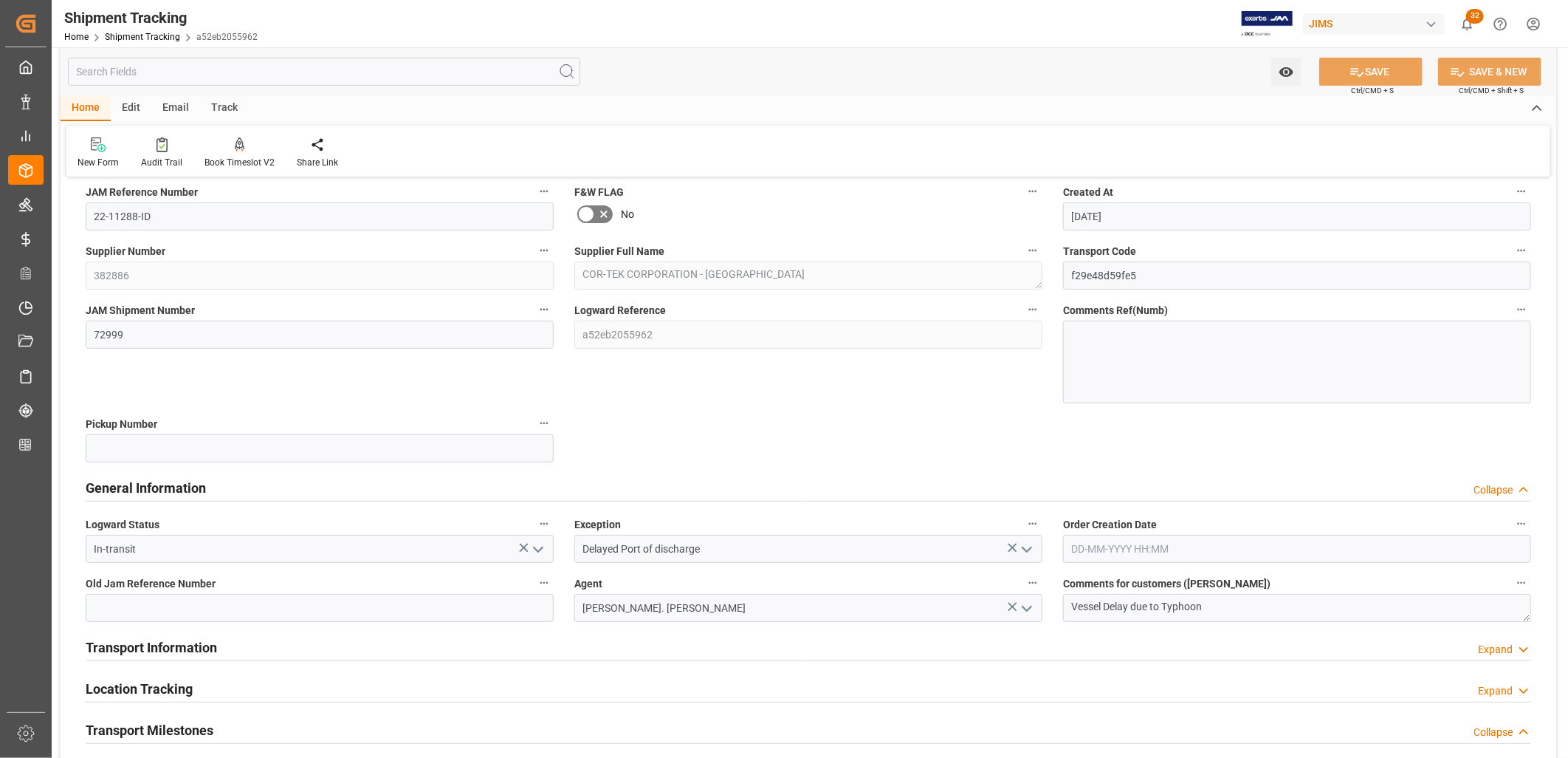
scroll to position [0, 0]
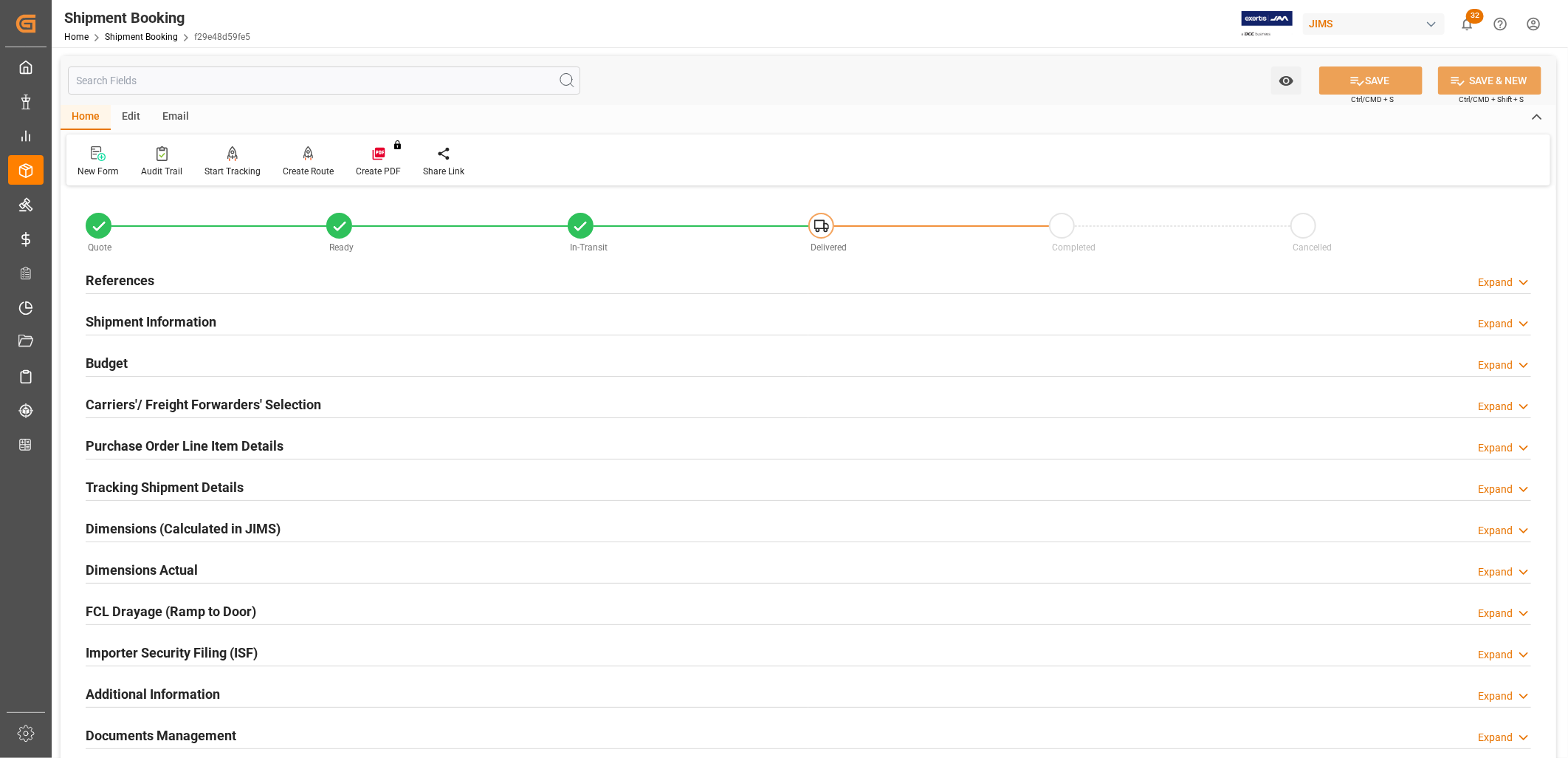
click at [176, 492] on h2 "Tracking Shipment Details" at bounding box center [165, 487] width 158 height 20
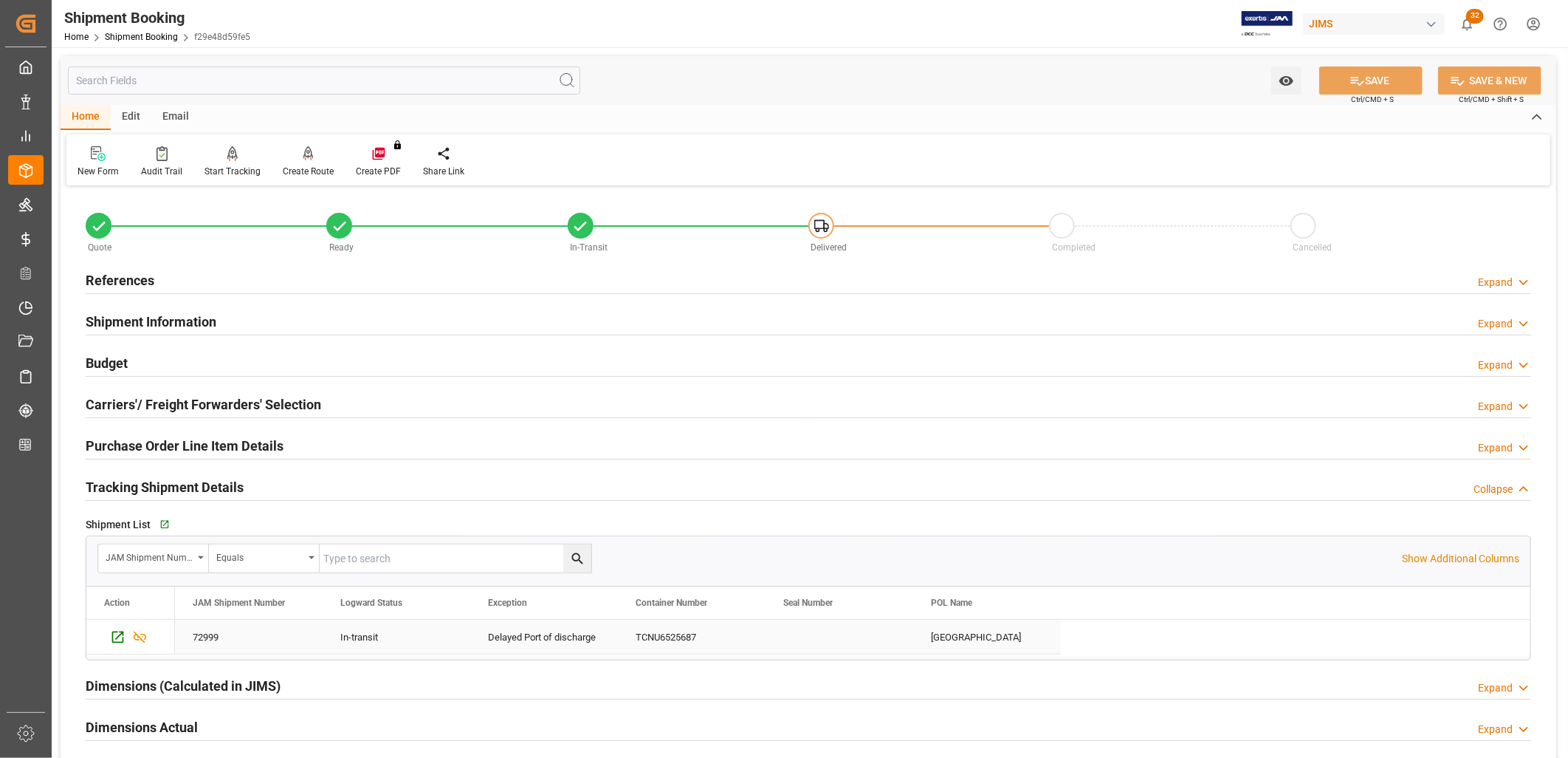
scroll to position [82, 0]
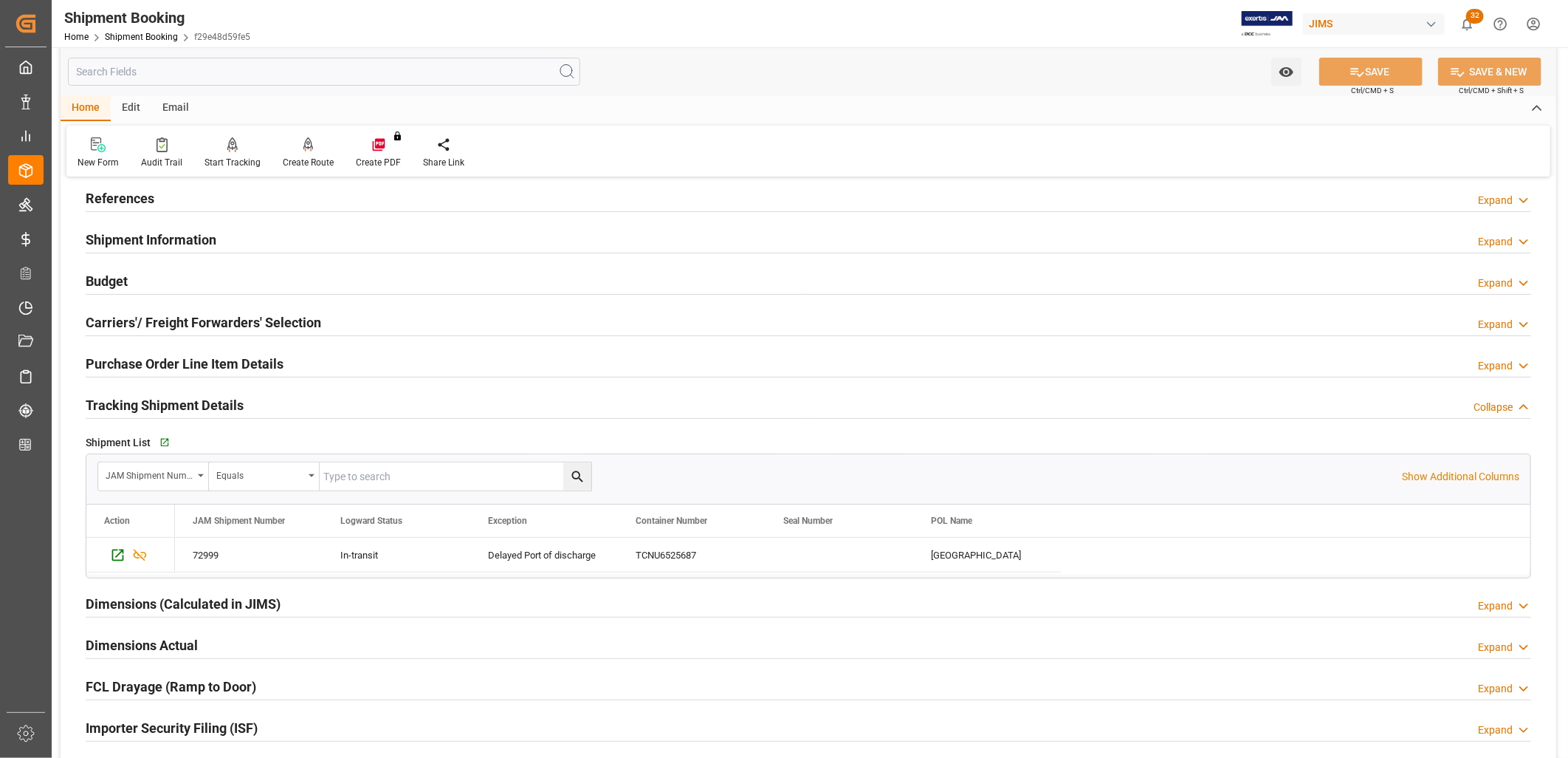
click at [186, 239] on h2 "Shipment Information" at bounding box center [151, 240] width 131 height 20
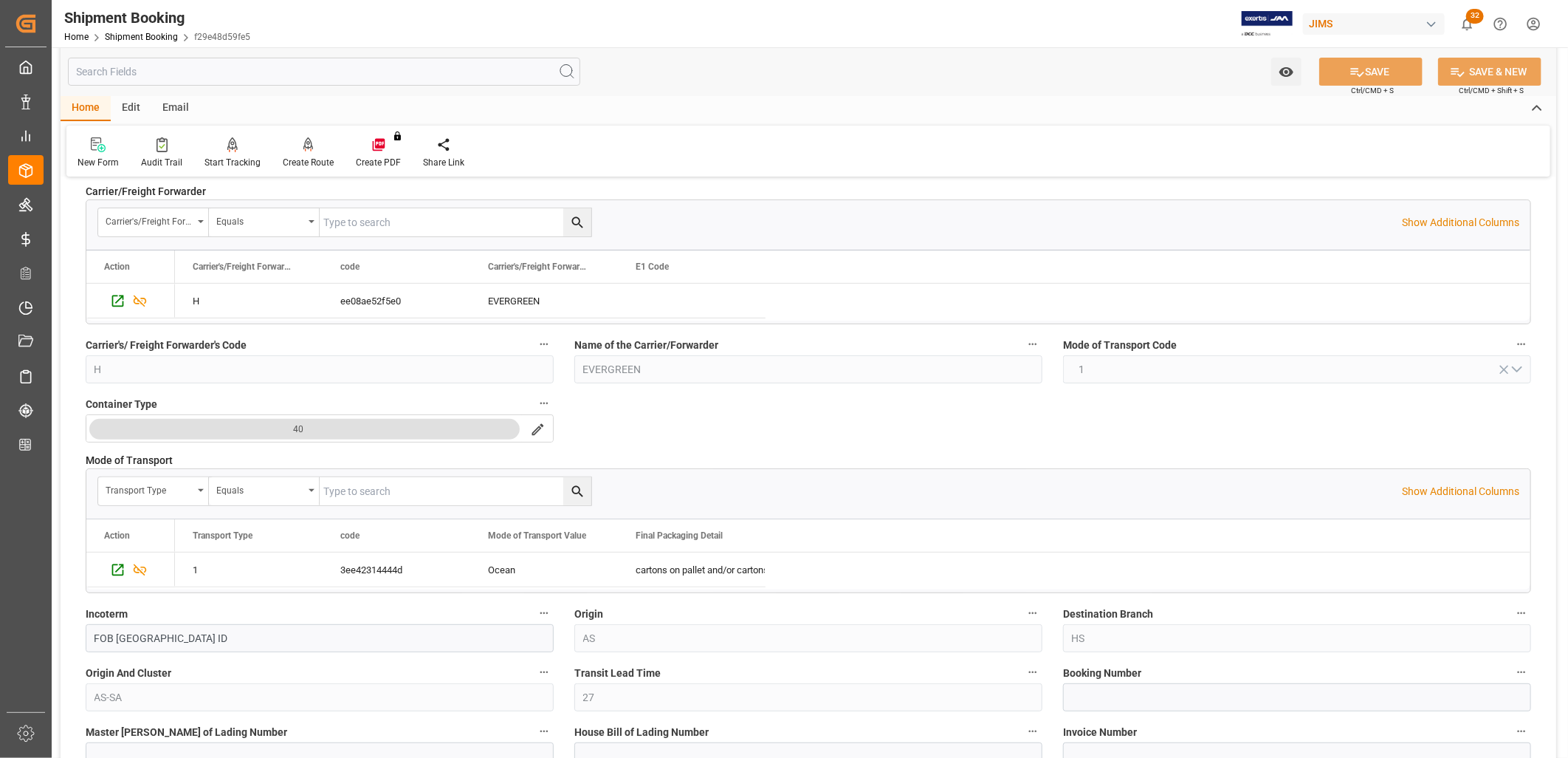
scroll to position [0, 0]
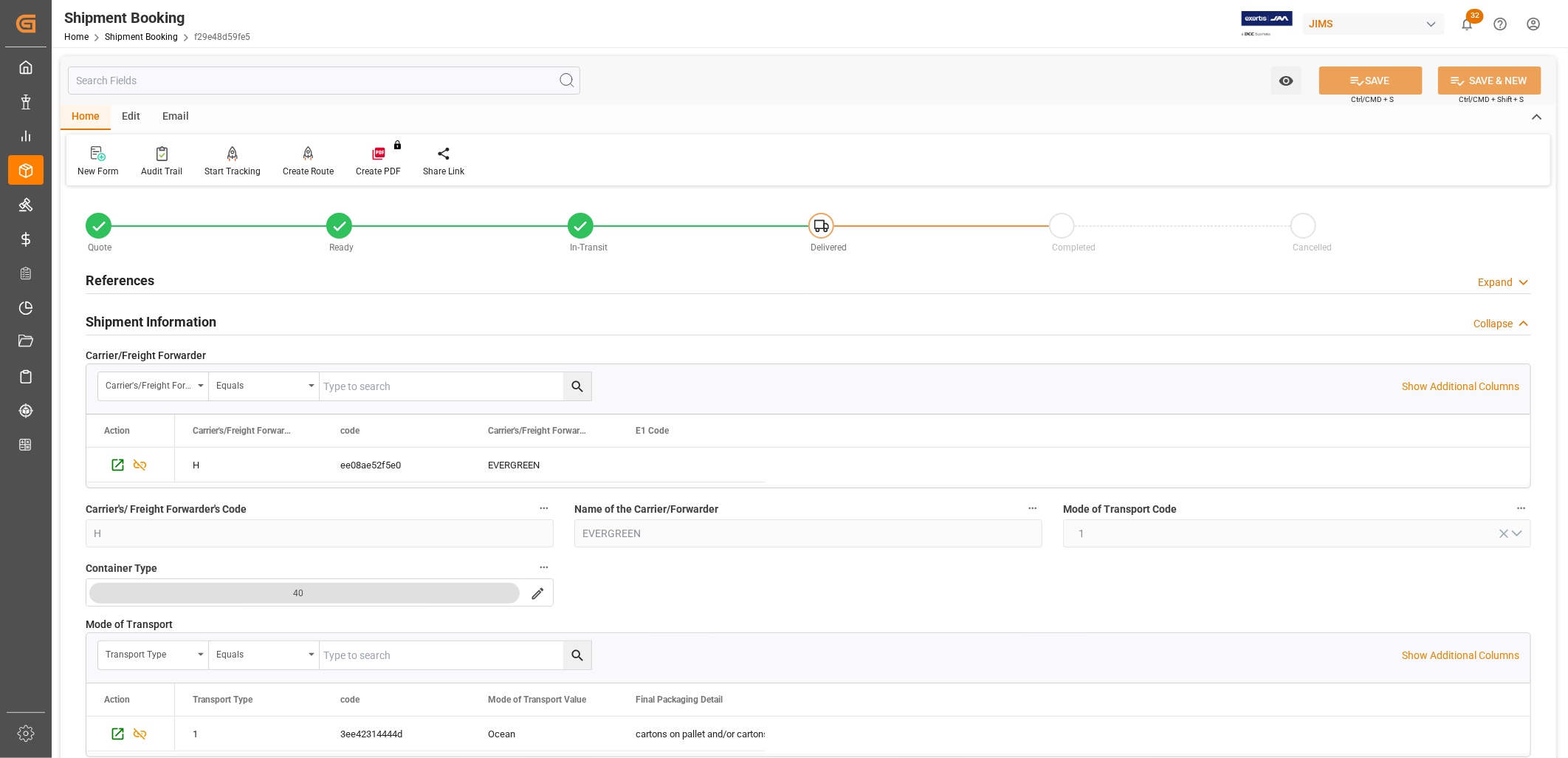
click at [123, 271] on h2 "References" at bounding box center [120, 280] width 69 height 20
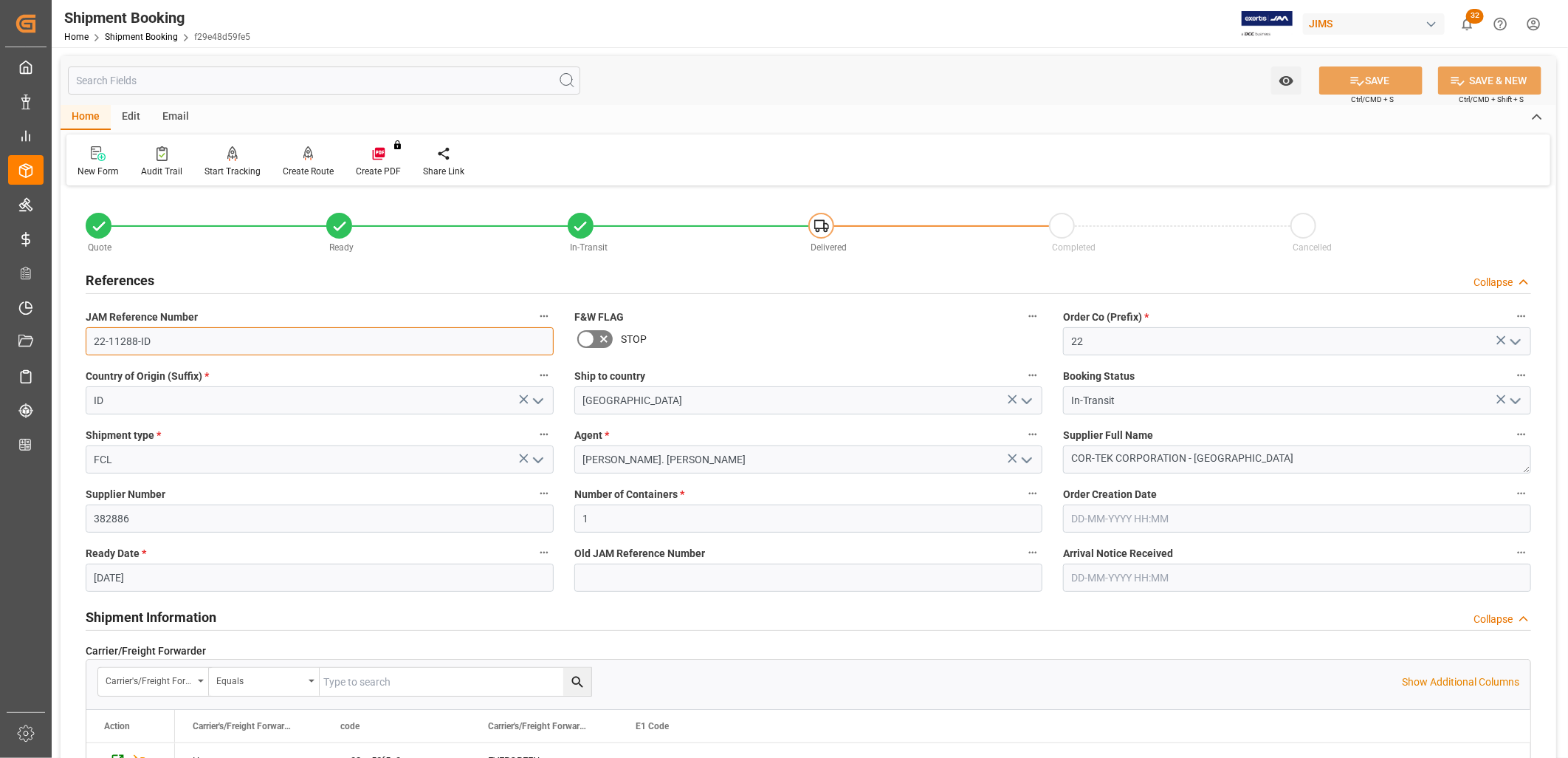
drag, startPoint x: 150, startPoint y: 343, endPoint x: 79, endPoint y: 336, distance: 71.3
click at [79, 336] on div "JAM Reference Number 22-11288-ID" at bounding box center [319, 330] width 489 height 60
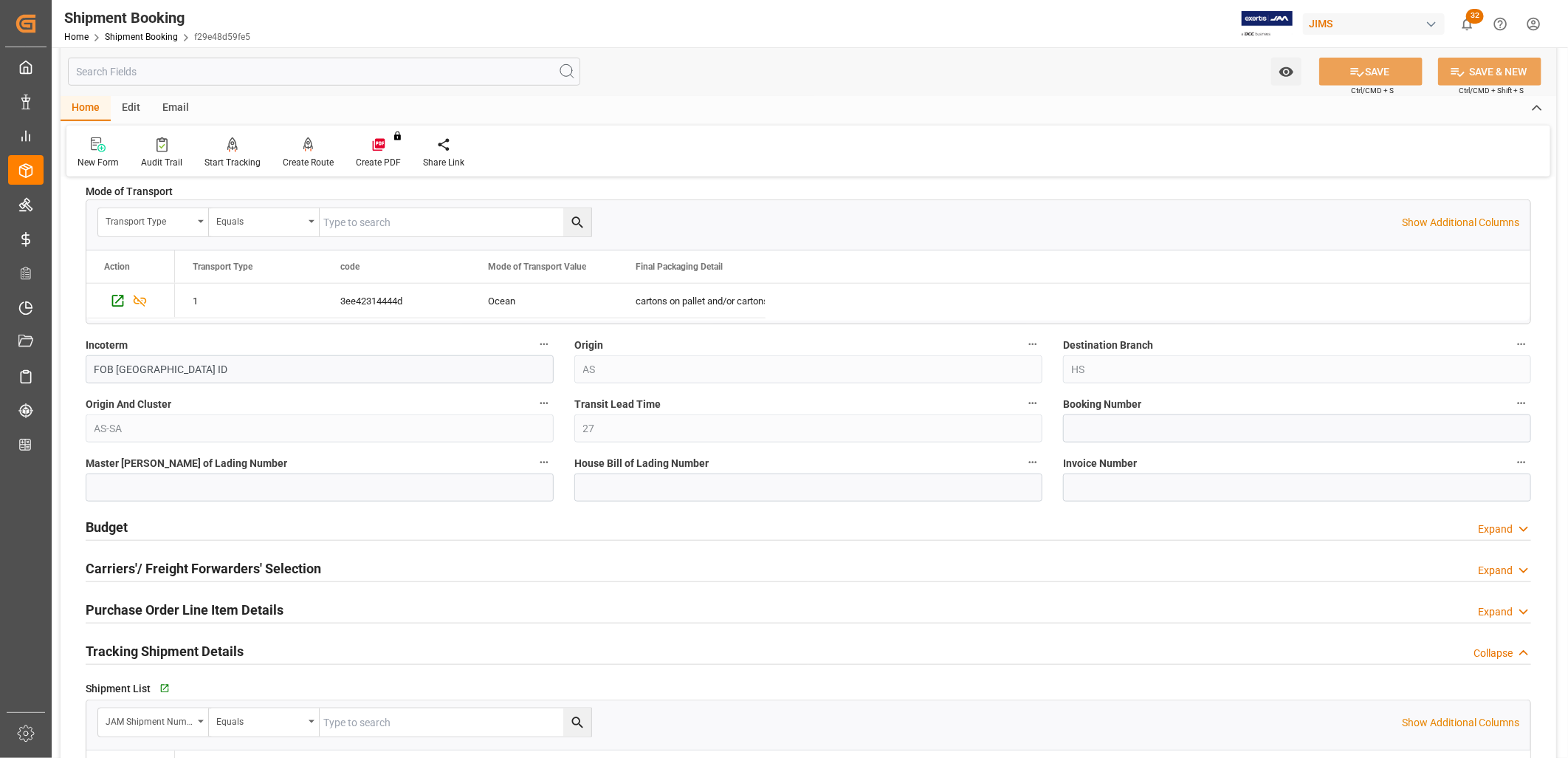
scroll to position [739, 0]
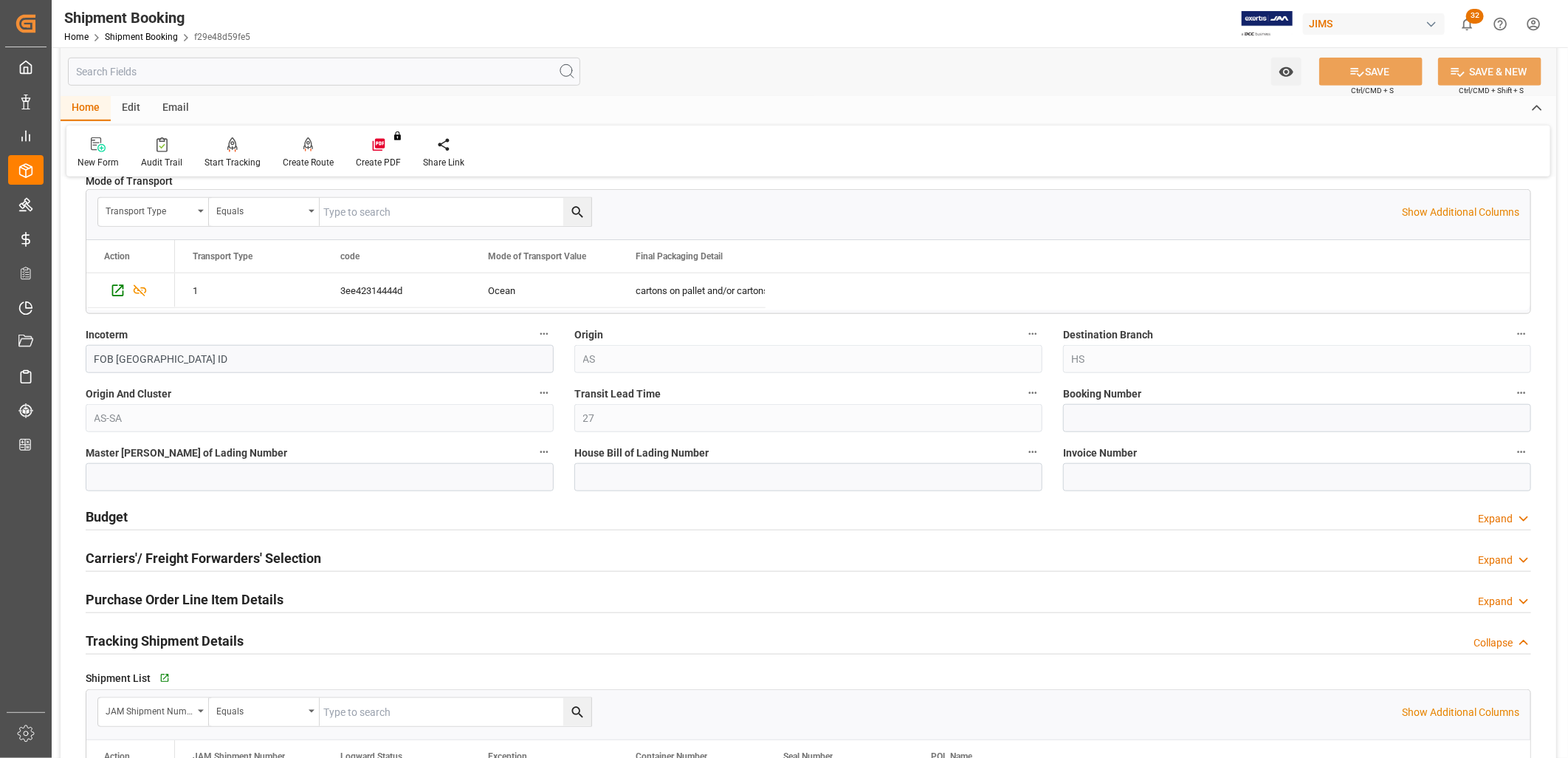
click at [109, 518] on h2 "Budget" at bounding box center [107, 516] width 42 height 20
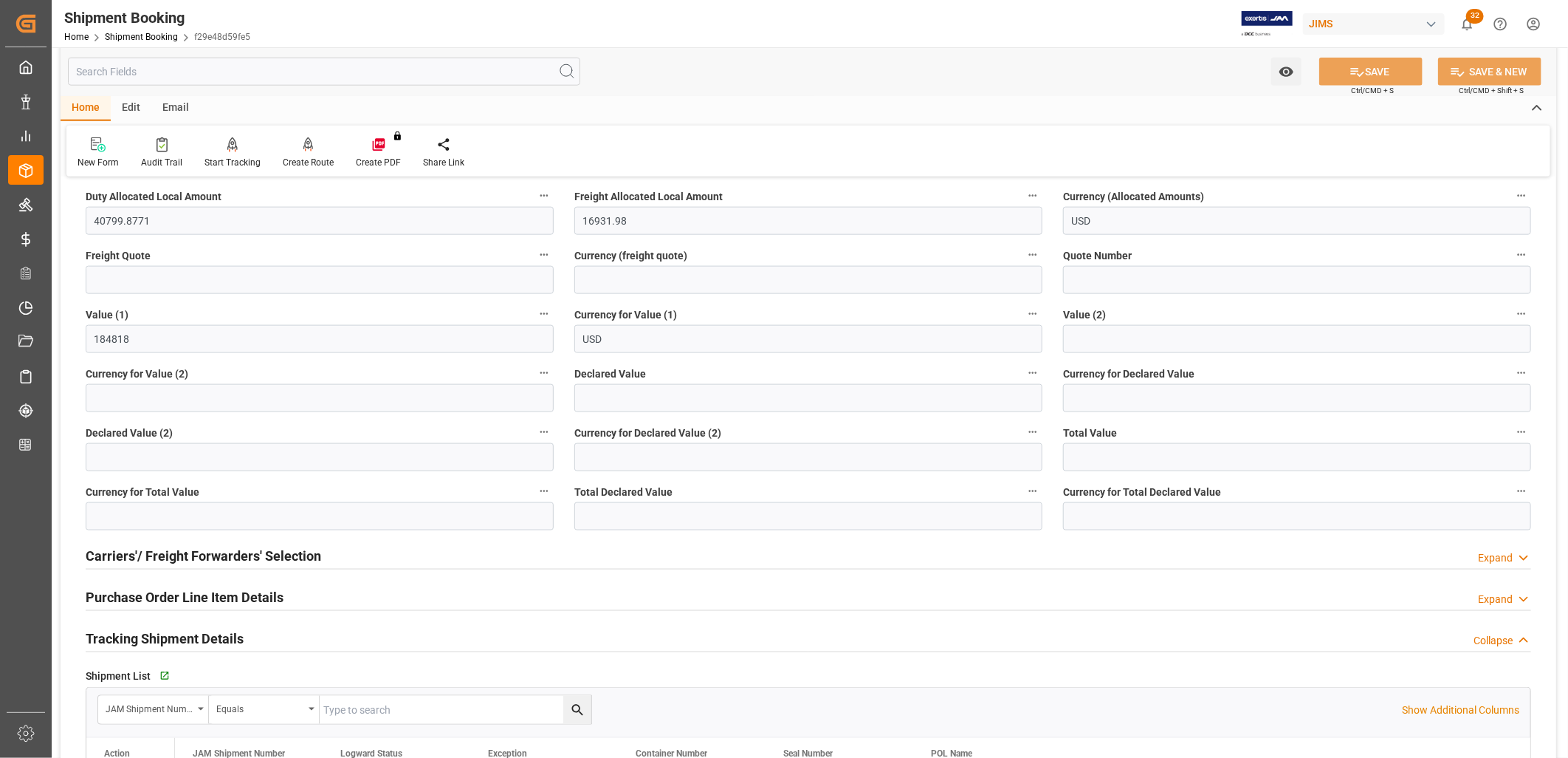
scroll to position [1067, 0]
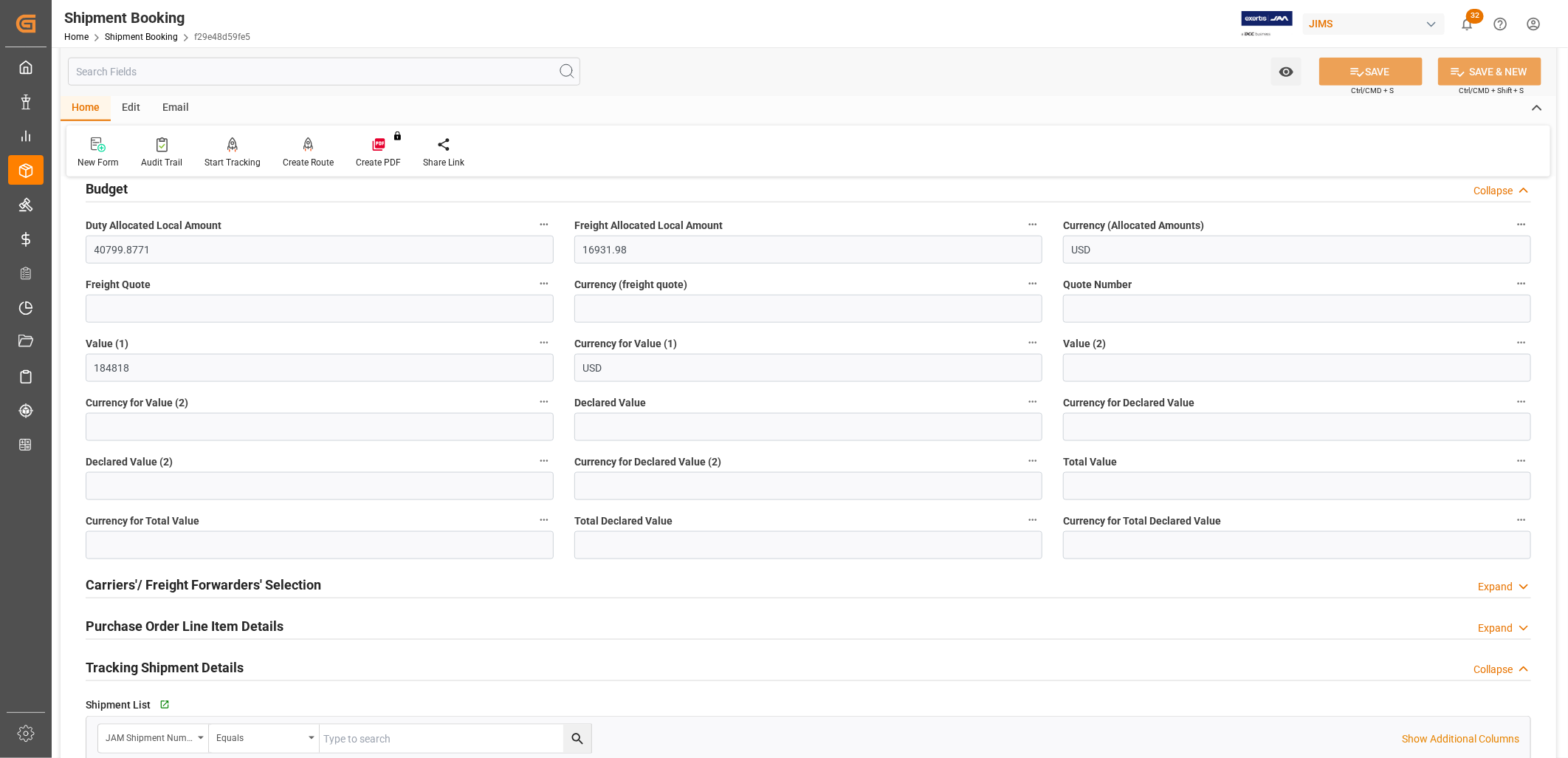
click at [204, 631] on h2 "Purchase Order Line Item Details" at bounding box center [185, 626] width 198 height 20
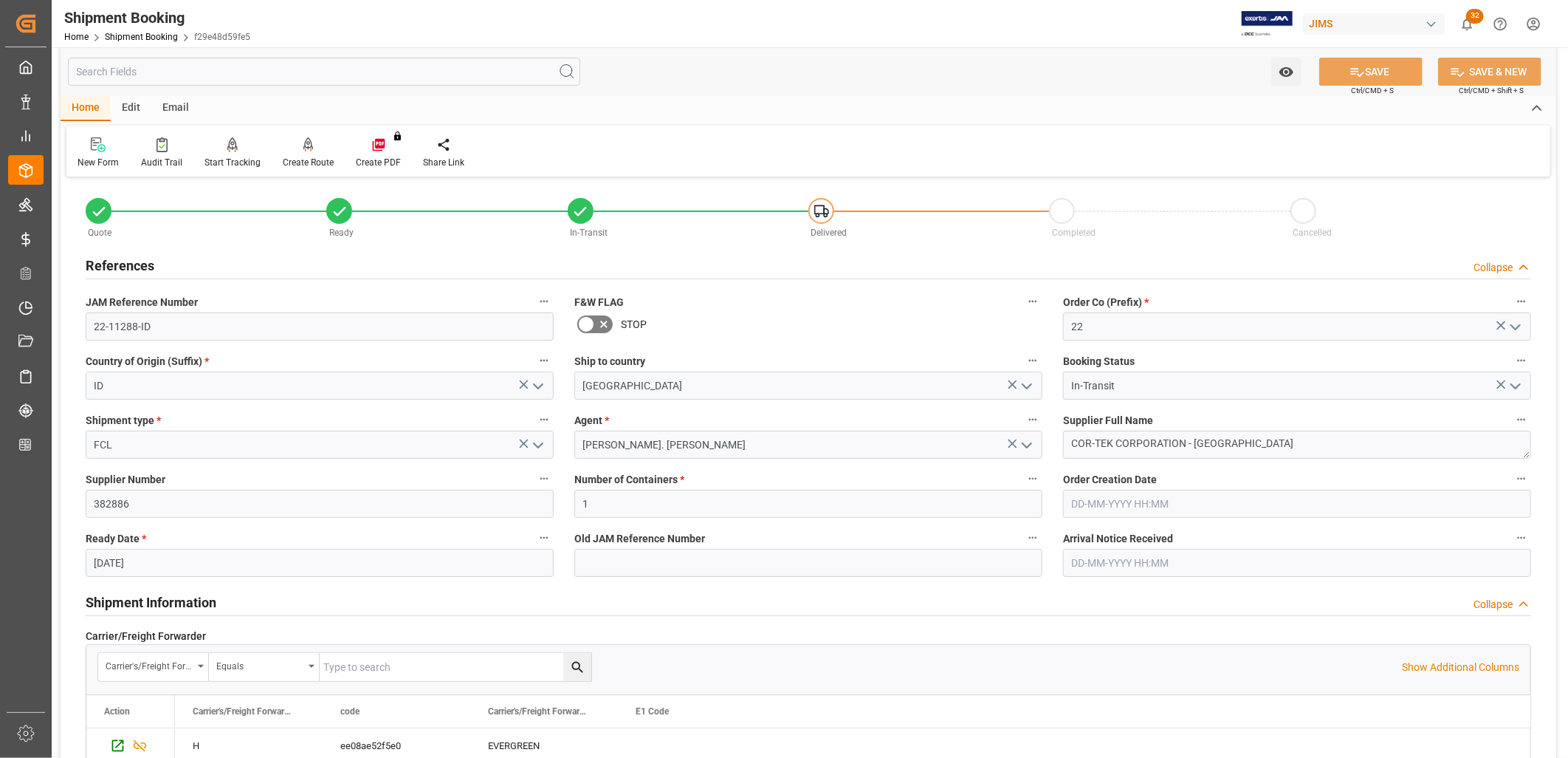
scroll to position [0, 0]
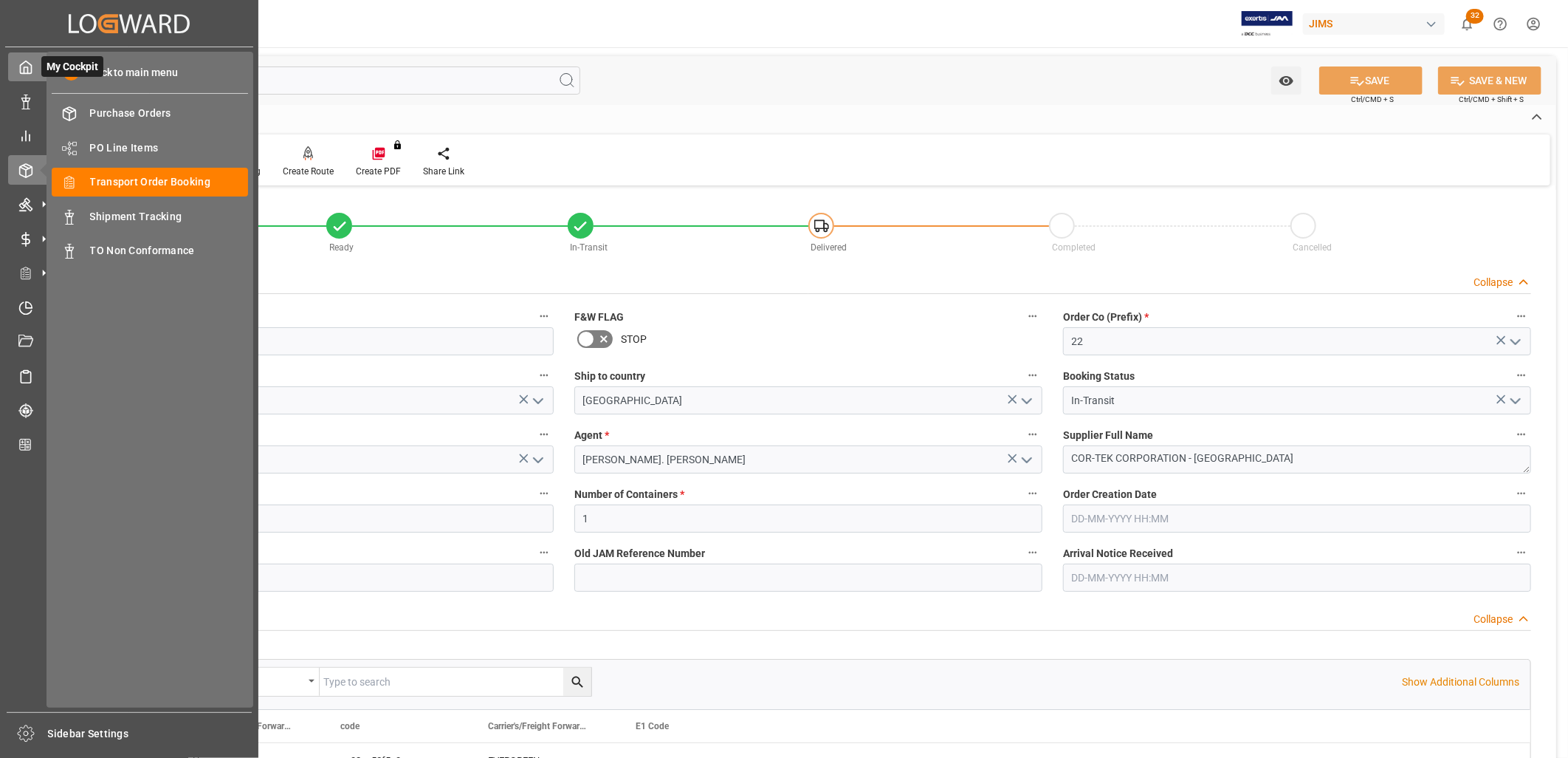
click at [27, 69] on polyline at bounding box center [27, 70] width 4 height 5
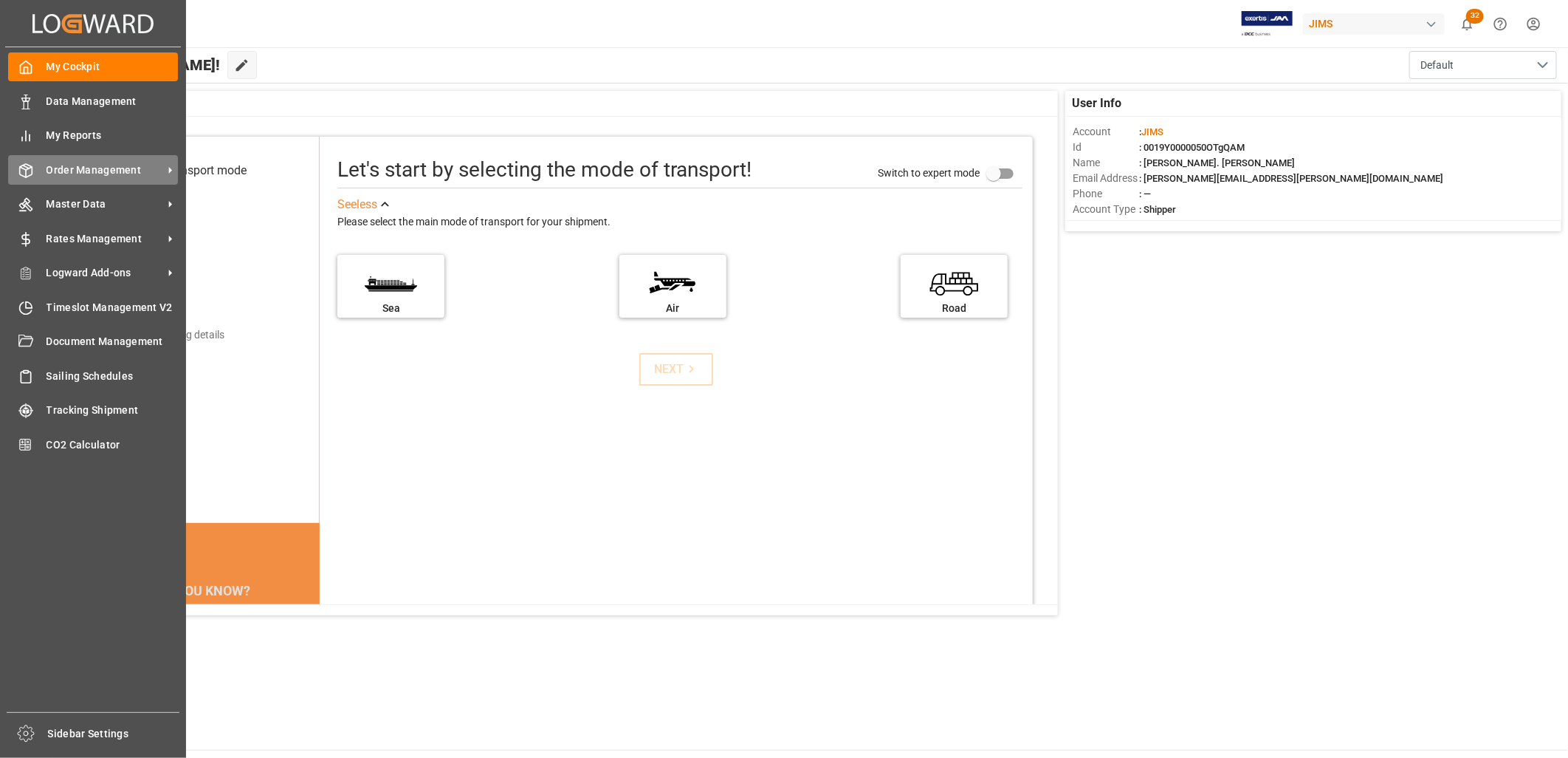
click at [124, 168] on span "Order Management" at bounding box center [104, 169] width 116 height 16
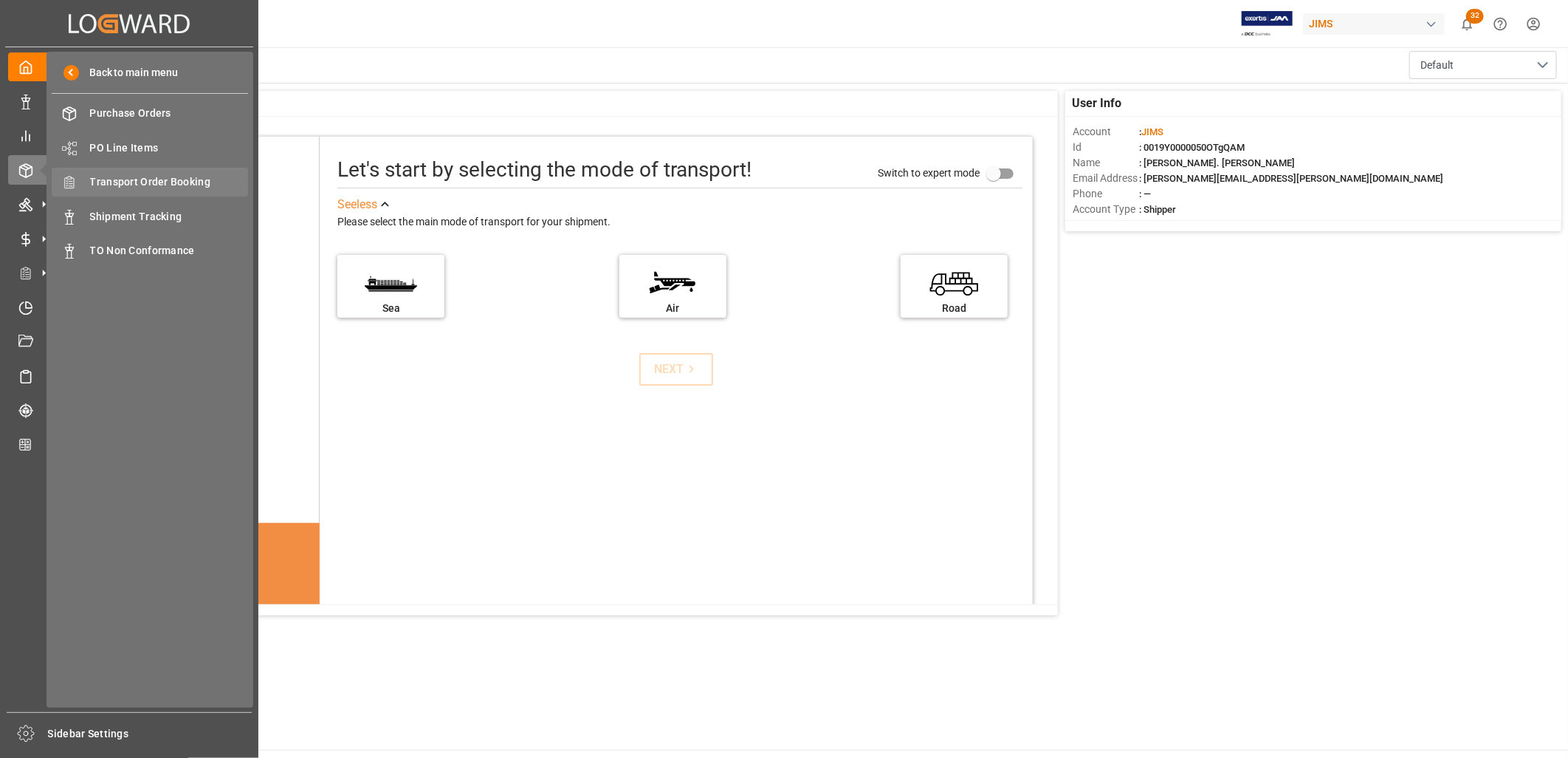
click at [167, 181] on span "Transport Order Booking" at bounding box center [168, 181] width 158 height 16
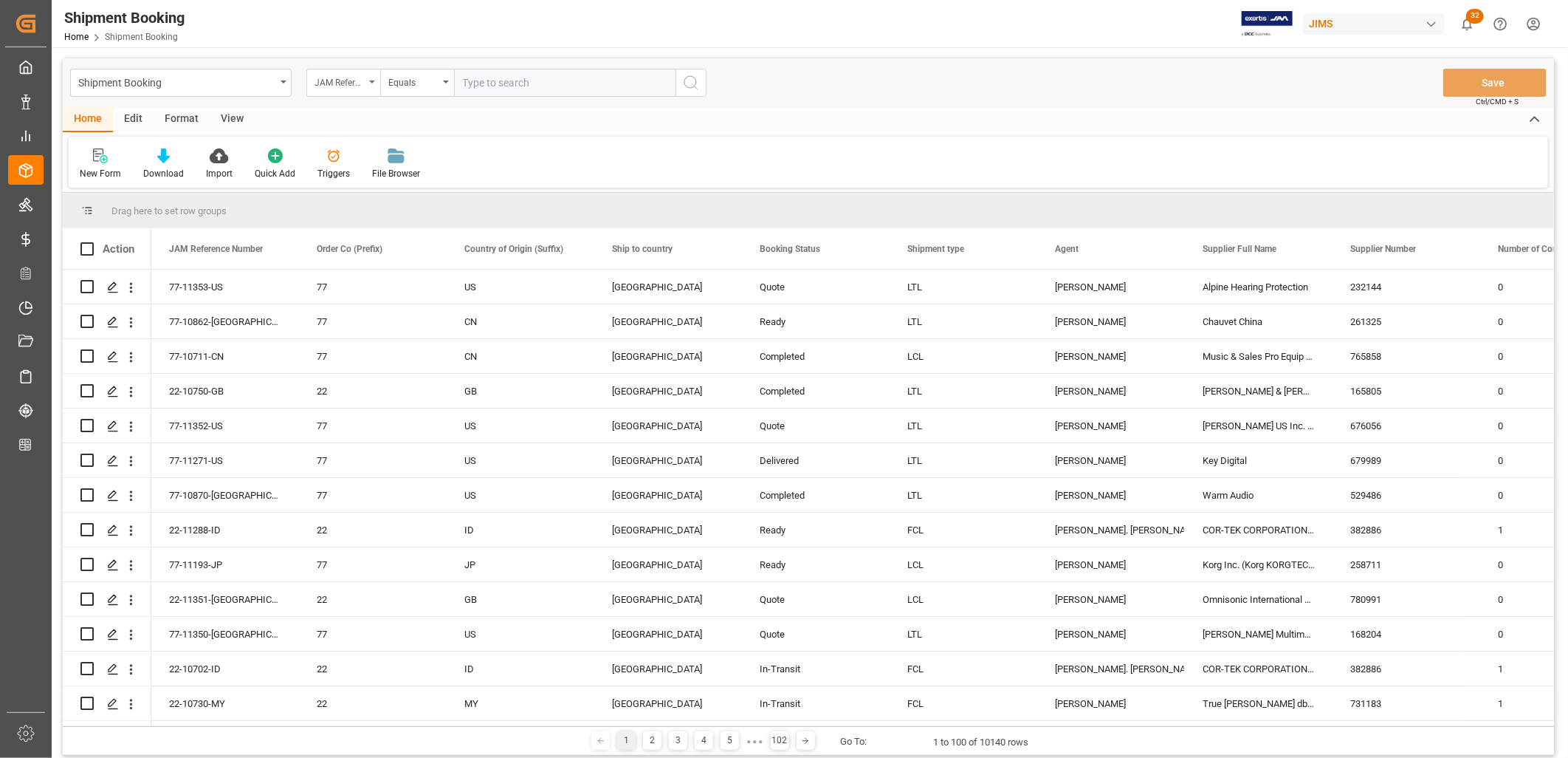
click at [372, 82] on icon "open menu" at bounding box center [372, 81] width 5 height 3
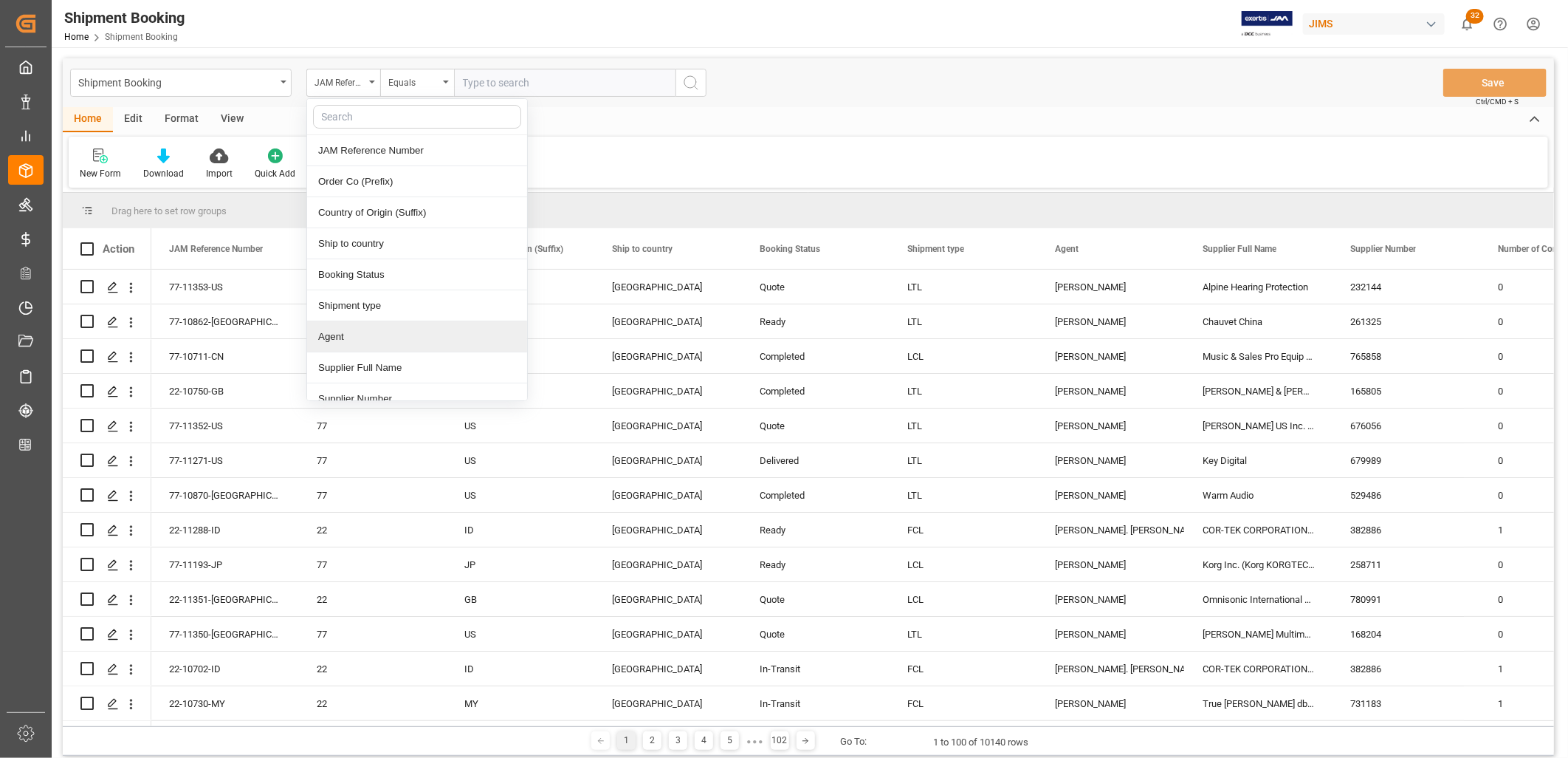
click at [357, 336] on div "Agent" at bounding box center [417, 337] width 220 height 31
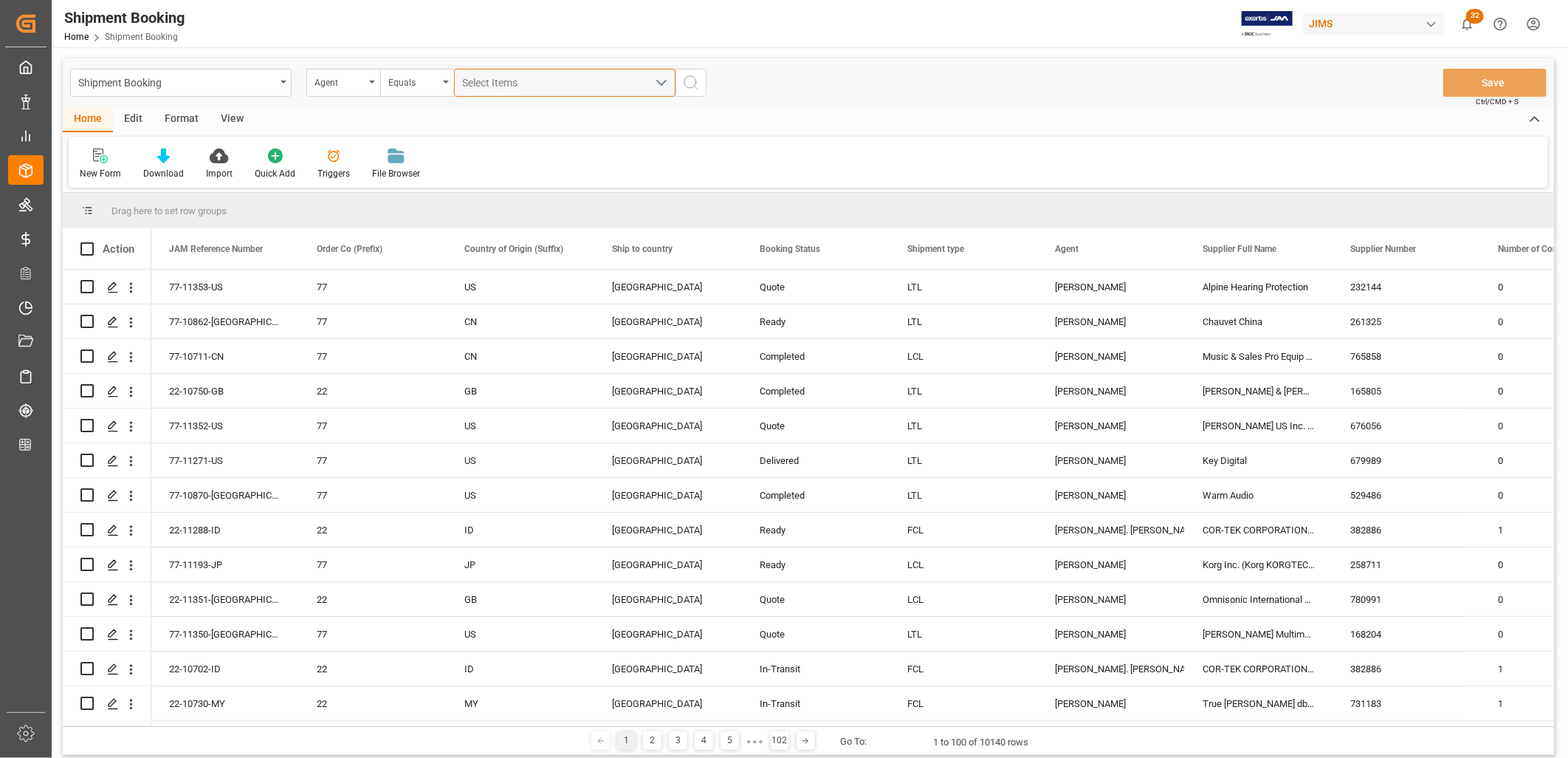
click at [663, 79] on button "Select Items" at bounding box center [565, 82] width 222 height 28
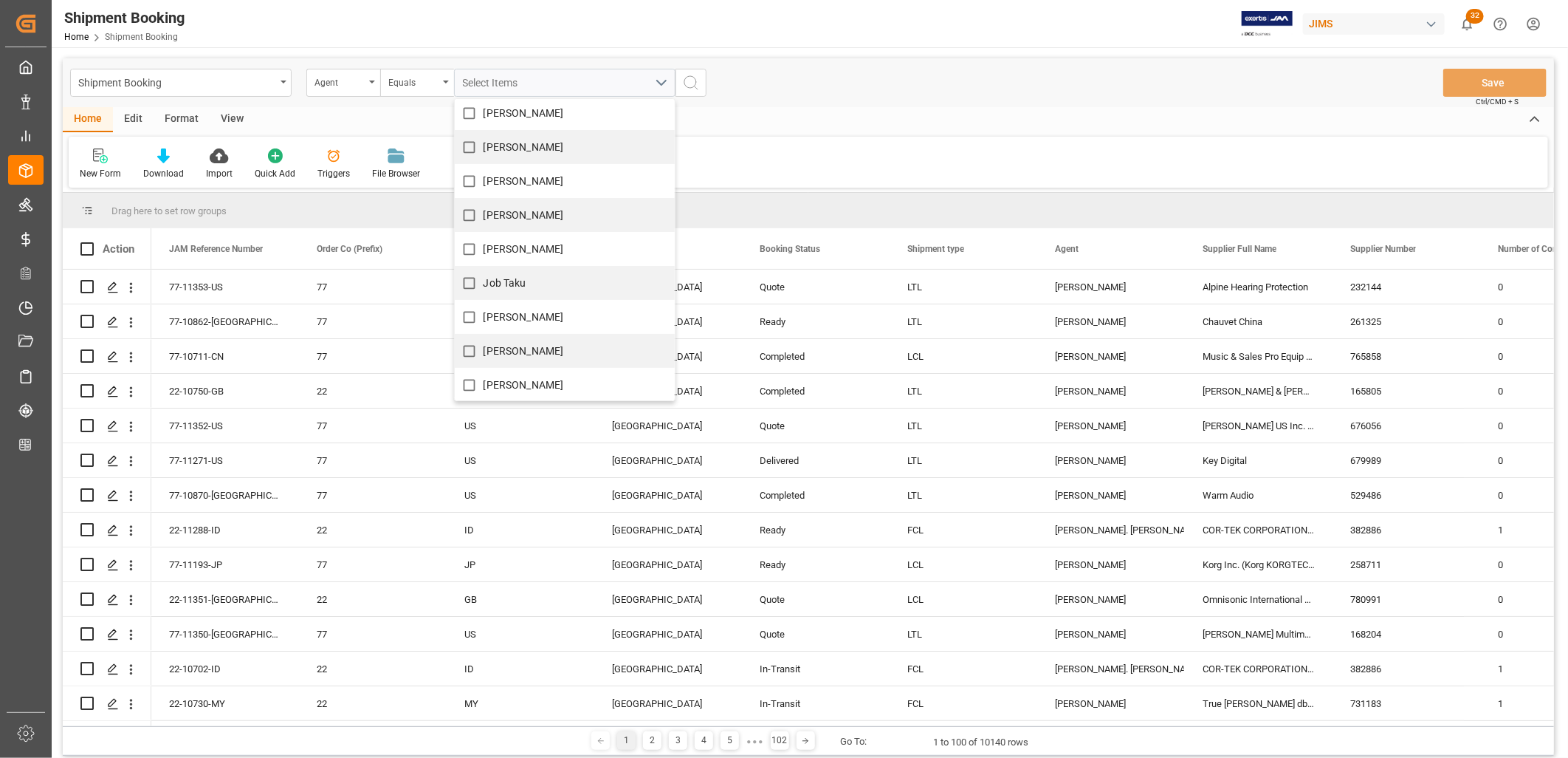
scroll to position [492, 0]
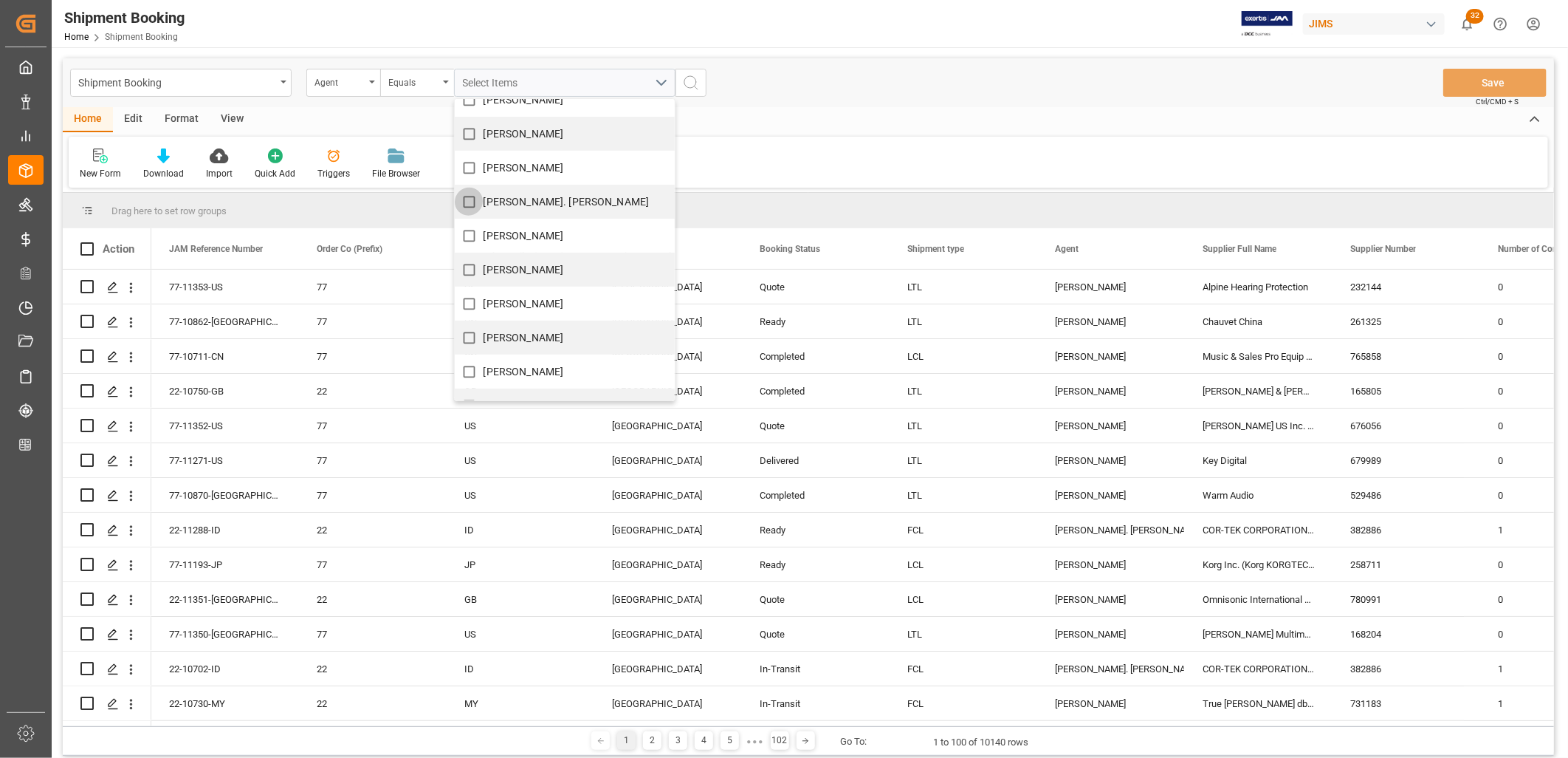
click at [473, 200] on input "[PERSON_NAME]. [PERSON_NAME]" at bounding box center [469, 201] width 28 height 28
checkbox input "true"
click at [693, 82] on icon "search button" at bounding box center [690, 82] width 17 height 17
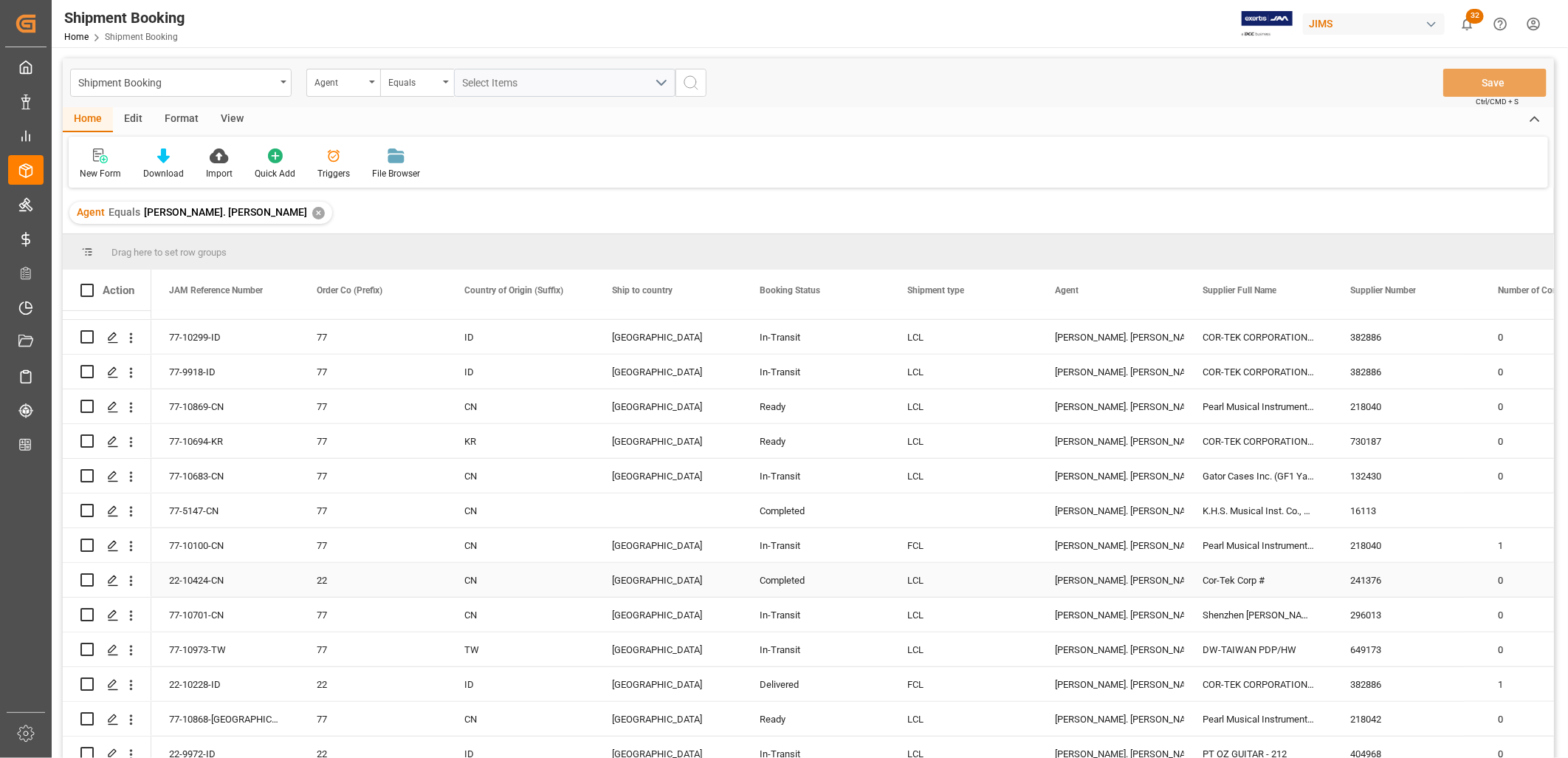
scroll to position [820, 0]
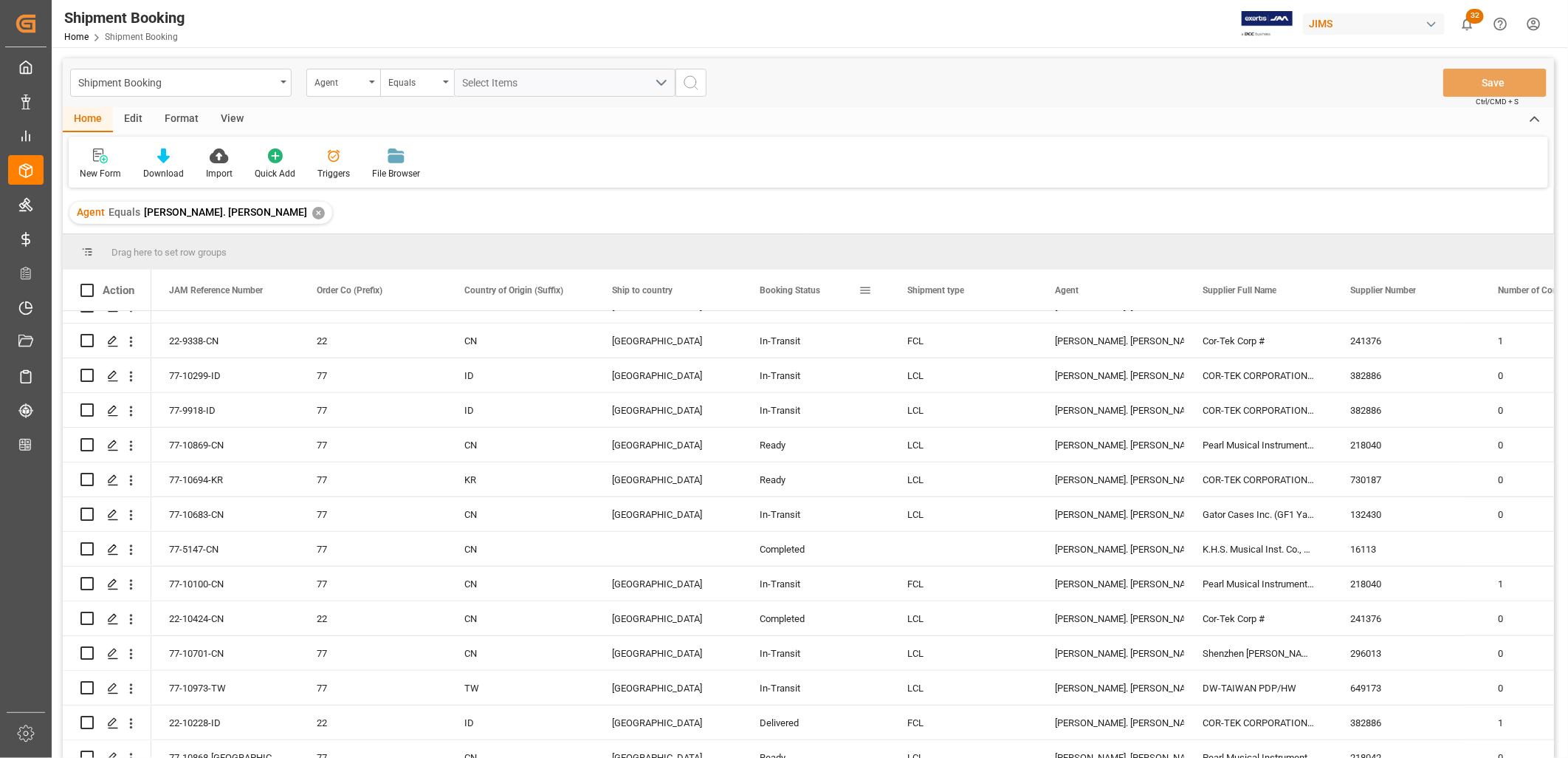
click at [862, 289] on span at bounding box center [865, 290] width 14 height 14
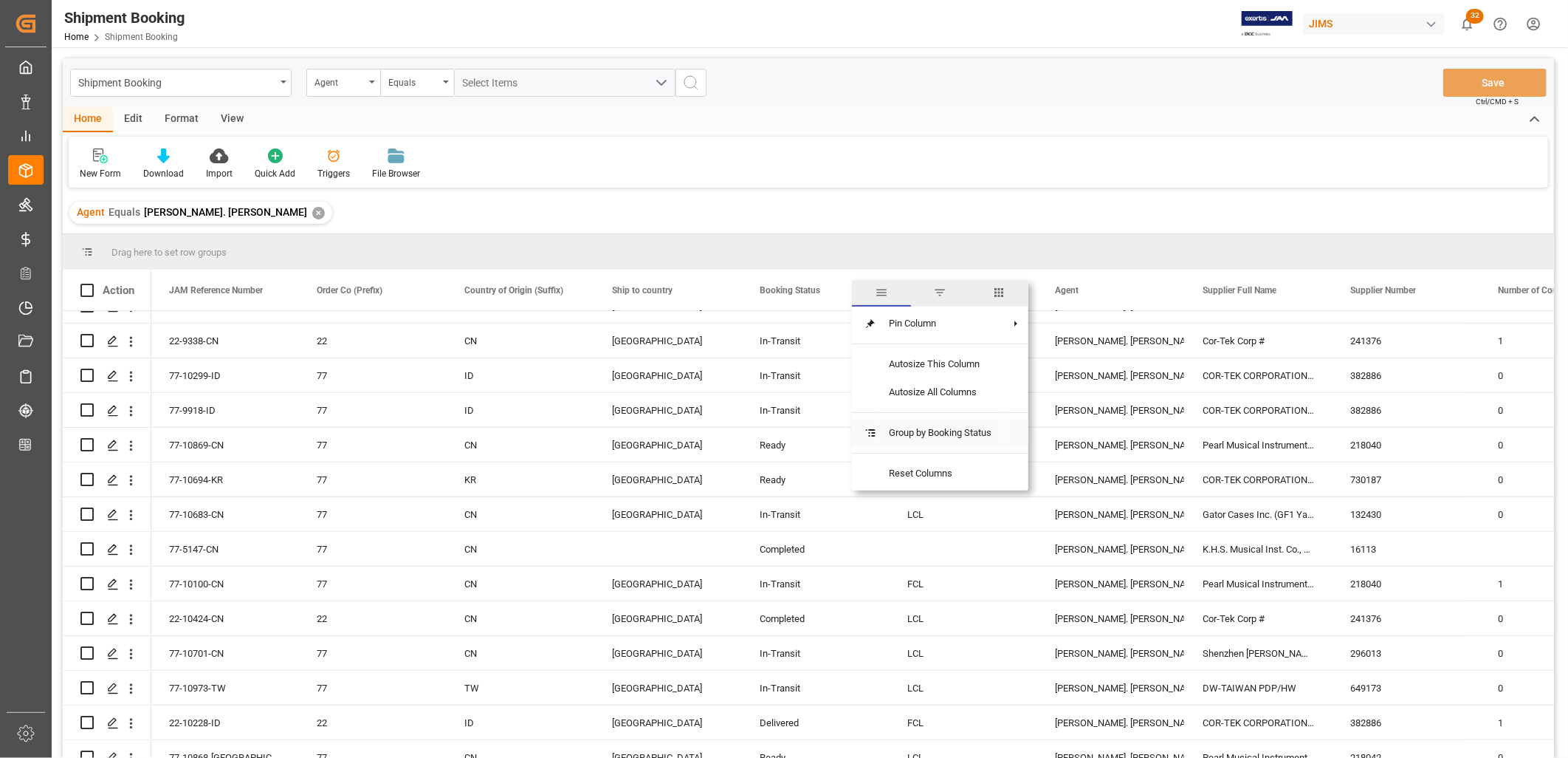
click at [901, 432] on span "Group by Booking Status" at bounding box center [940, 432] width 126 height 28
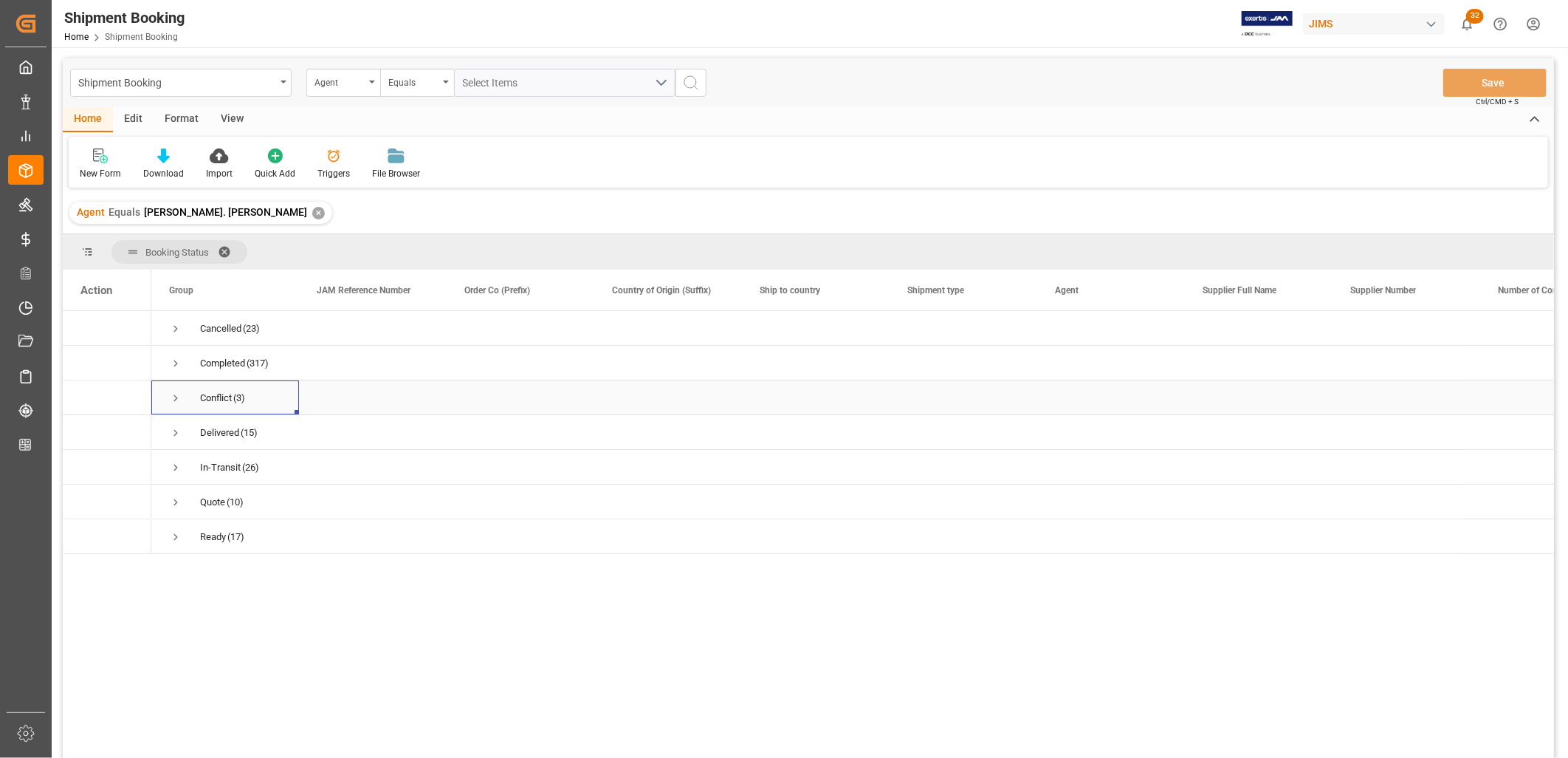
click at [176, 399] on span "Press SPACE to select this row." at bounding box center [176, 398] width 14 height 14
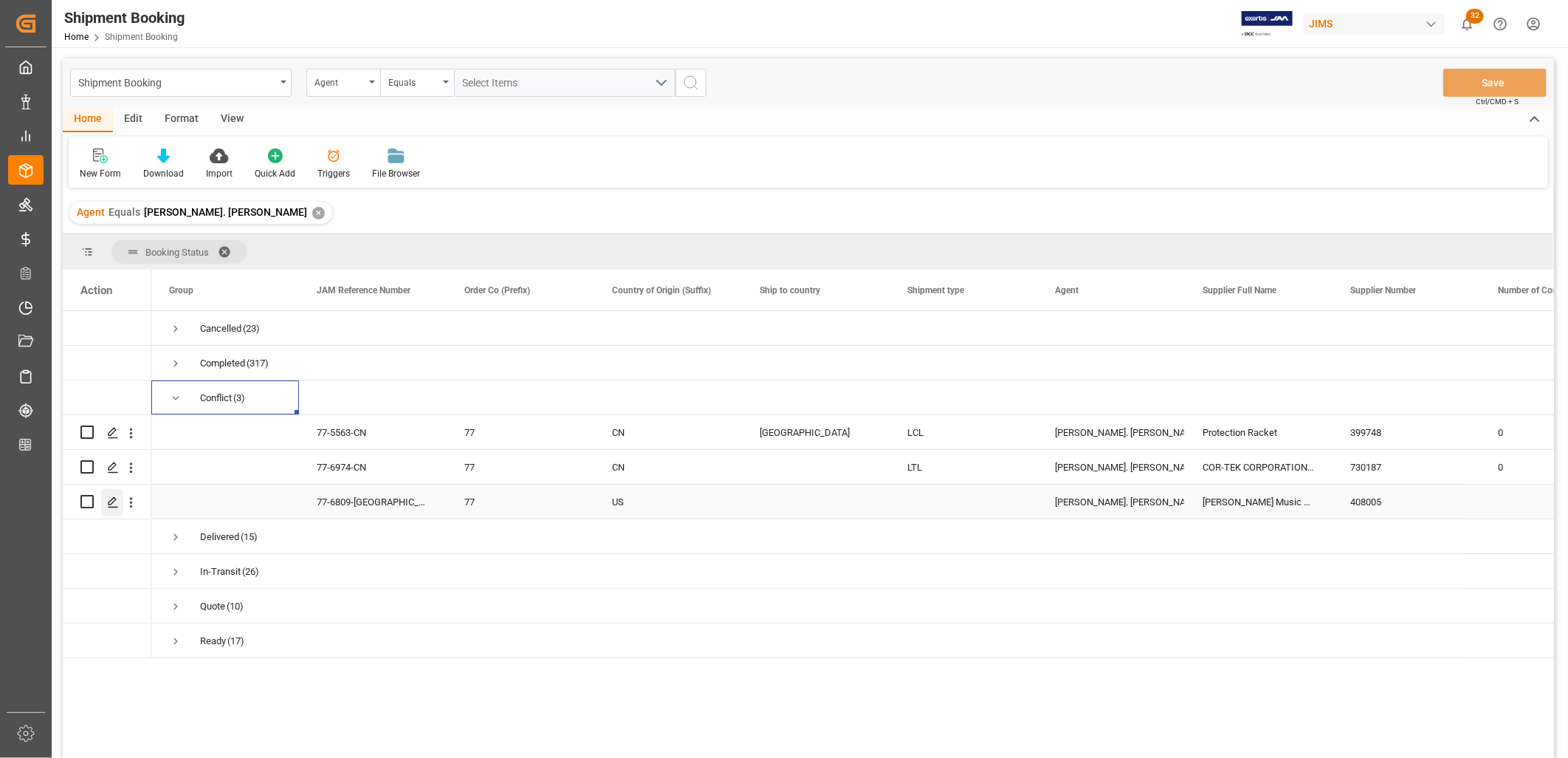
click at [111, 498] on icon "Press SPACE to select this row." at bounding box center [113, 502] width 12 height 12
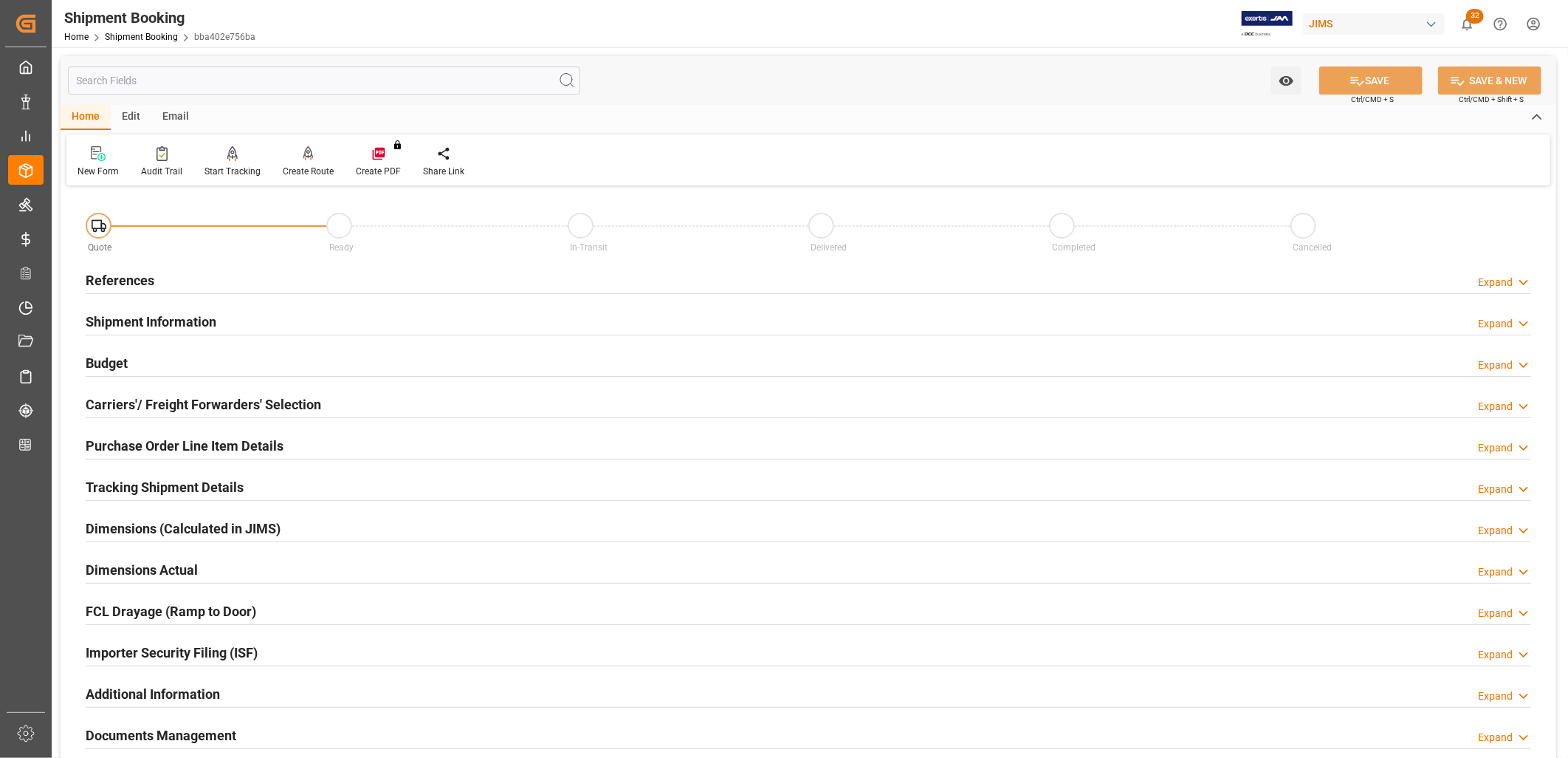
click at [140, 276] on h2 "References" at bounding box center [120, 280] width 69 height 20
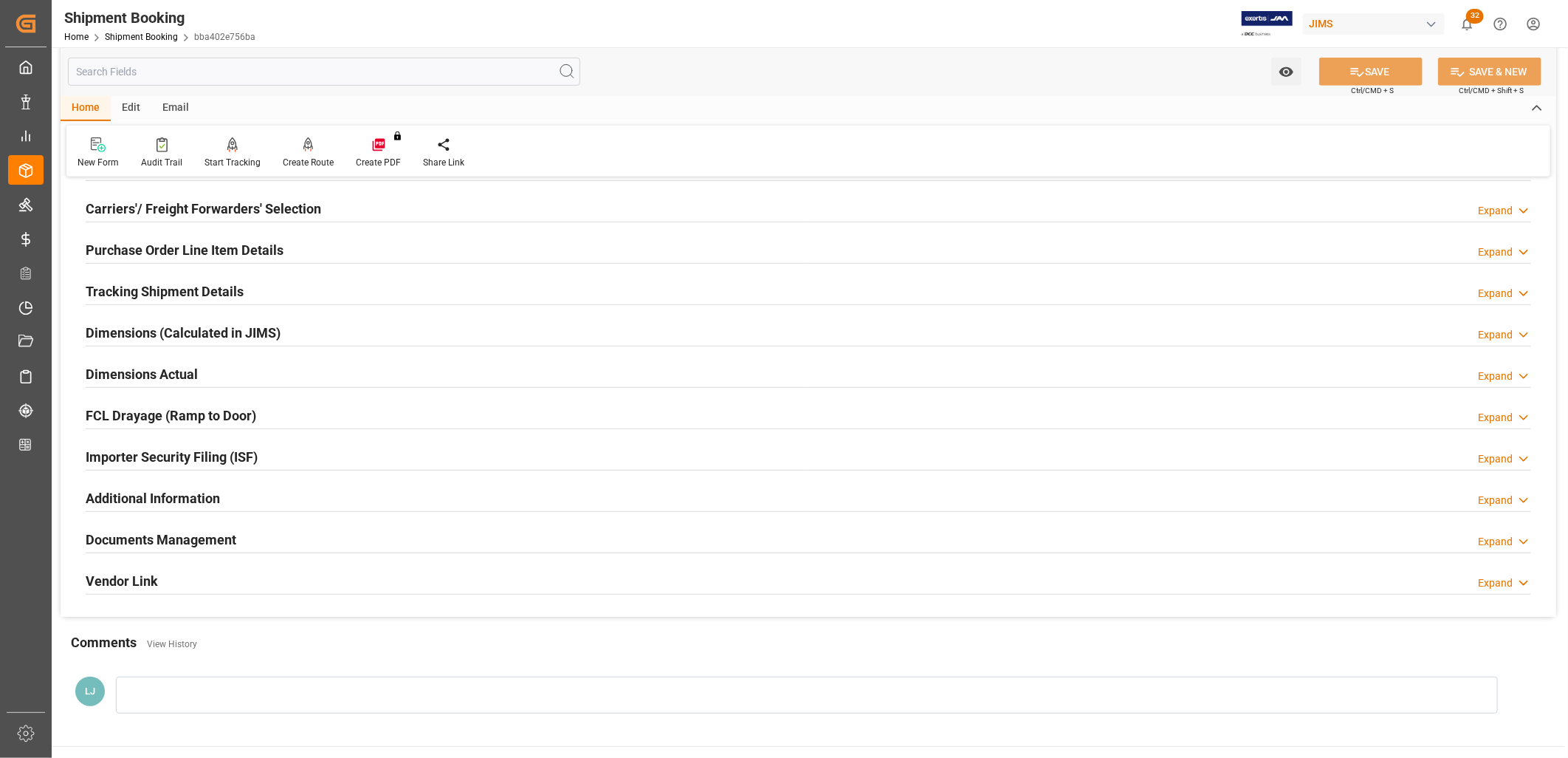
scroll to position [492, 0]
click at [227, 540] on h2 "Documents Management" at bounding box center [161, 539] width 151 height 20
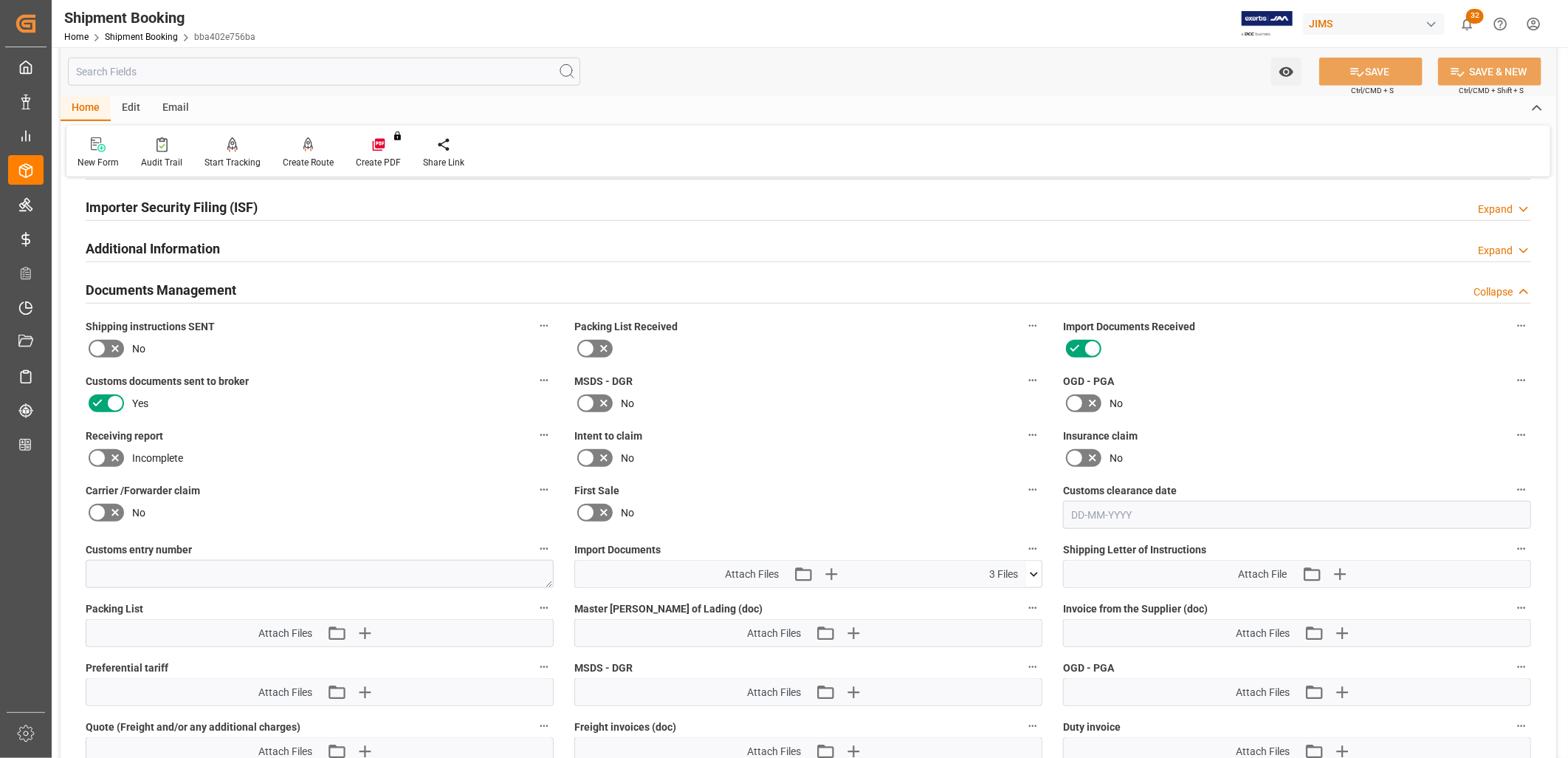
scroll to position [739, 0]
click at [1033, 568] on icon at bounding box center [1033, 576] width 16 height 16
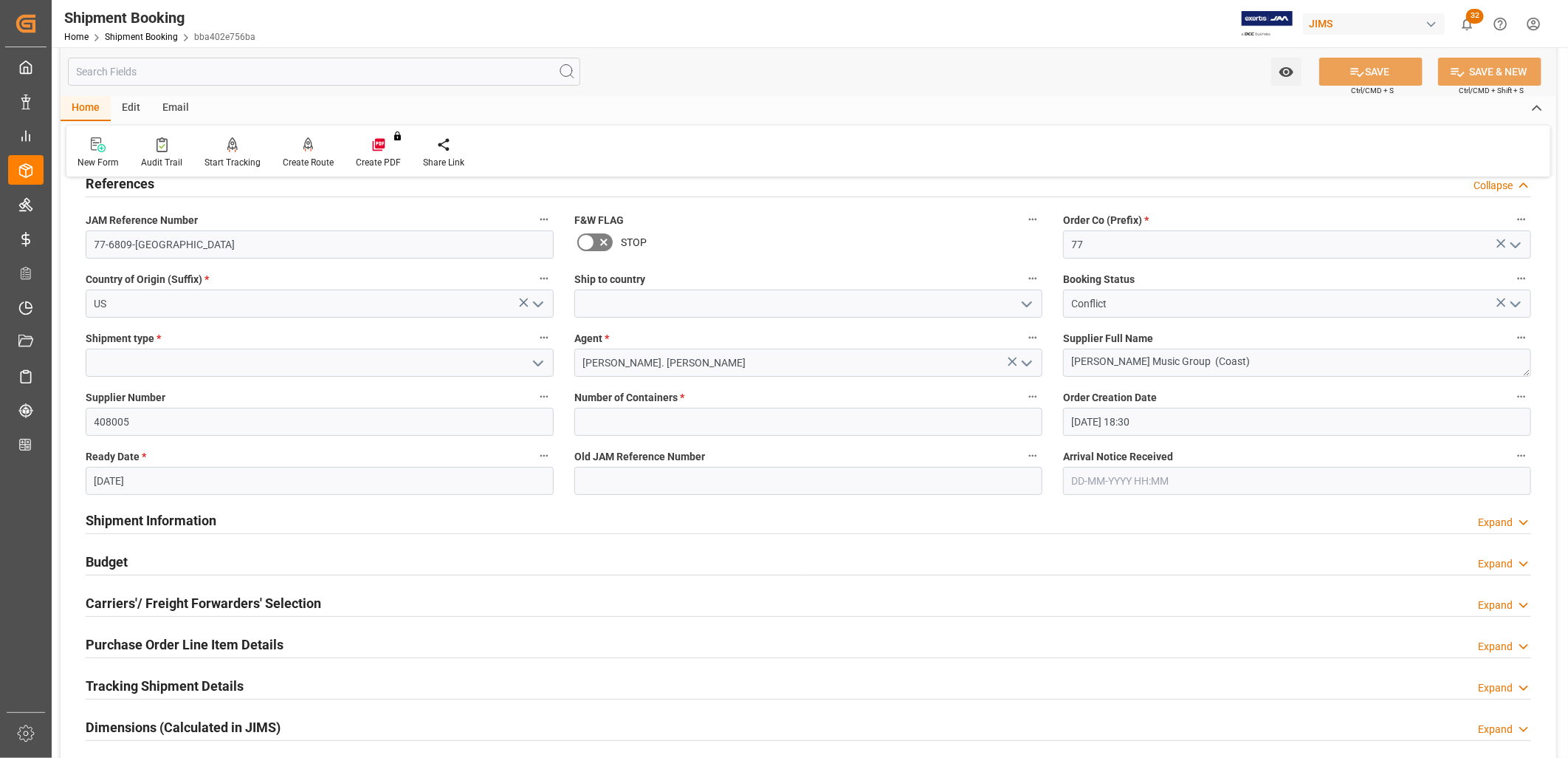
scroll to position [82, 0]
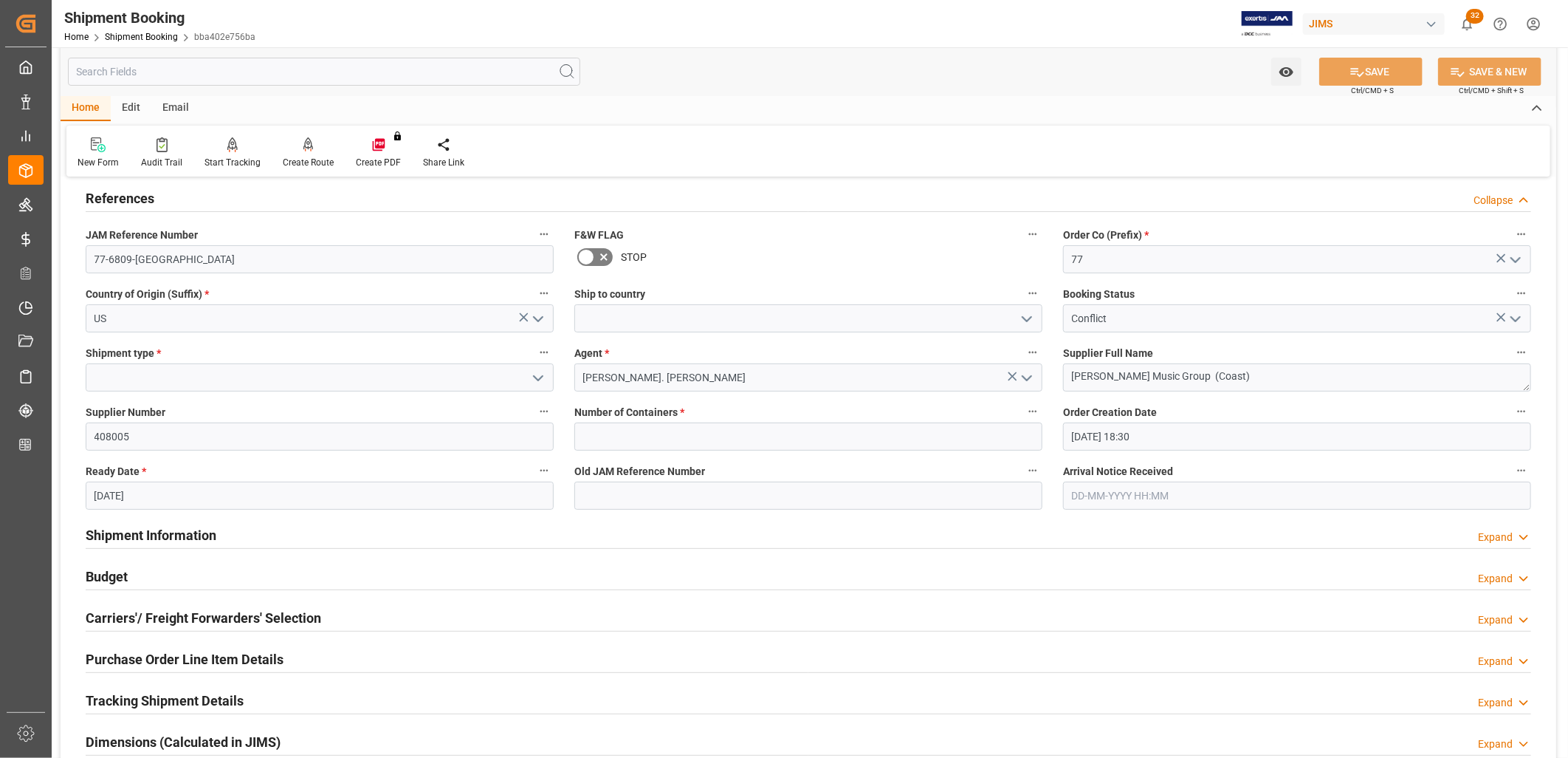
click at [1518, 319] on polyline "open menu" at bounding box center [1516, 319] width 9 height 5
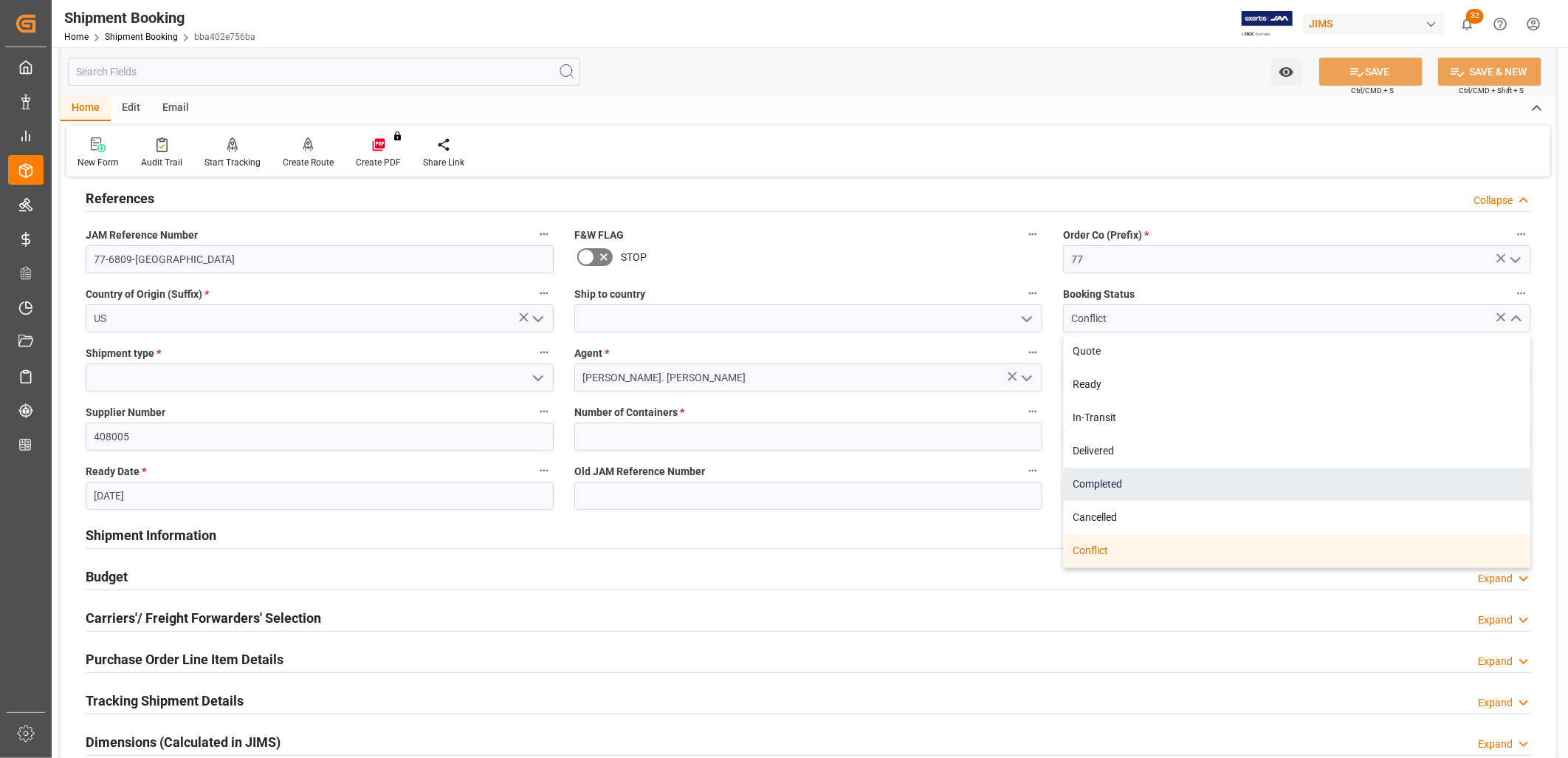
click at [1102, 485] on div "Completed" at bounding box center [1297, 484] width 467 height 33
type input "Completed"
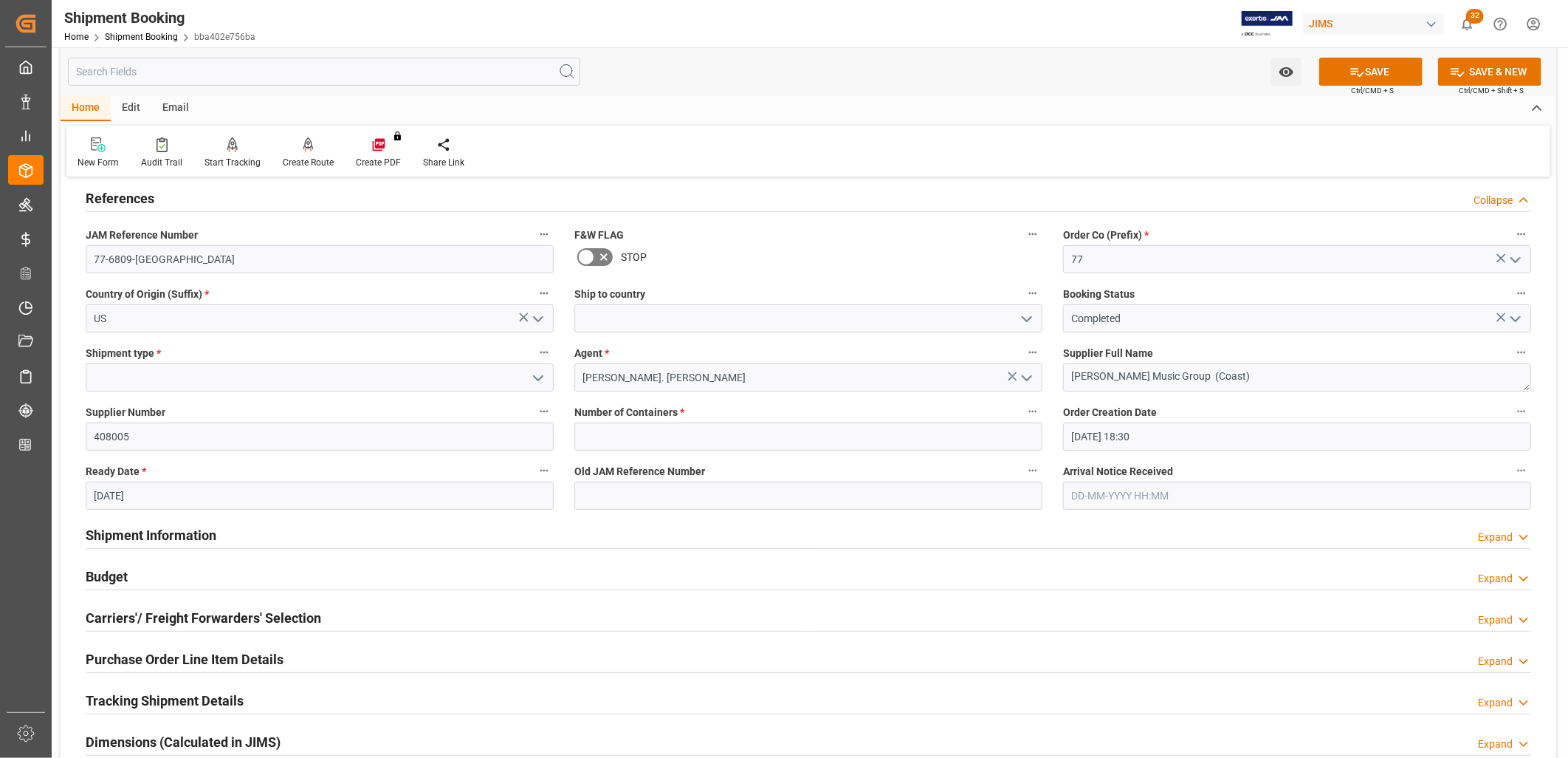
click at [1029, 319] on polyline "open menu" at bounding box center [1027, 319] width 9 height 5
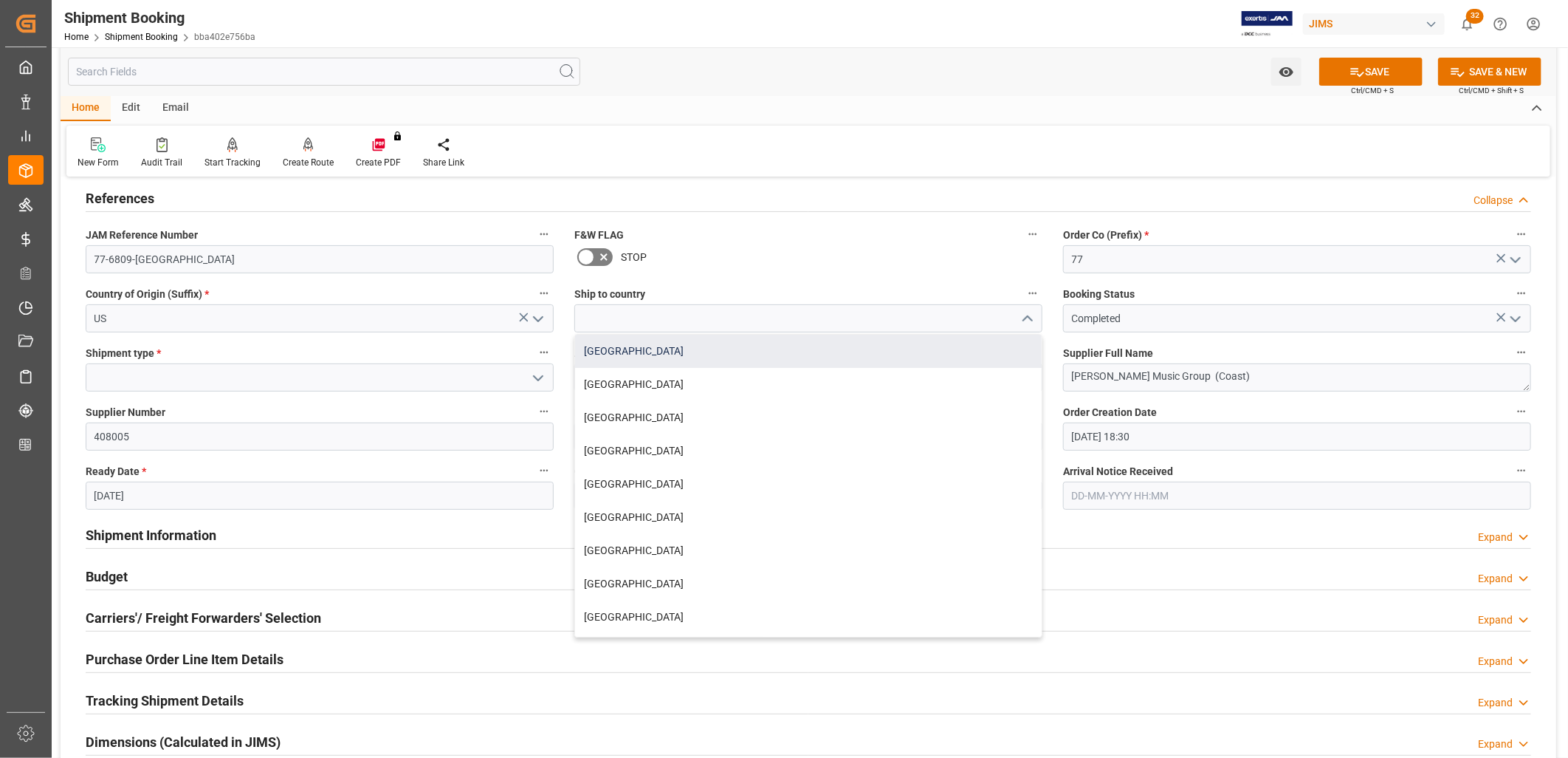
click at [589, 345] on div "[GEOGRAPHIC_DATA]" at bounding box center [808, 351] width 467 height 33
type input "[GEOGRAPHIC_DATA]"
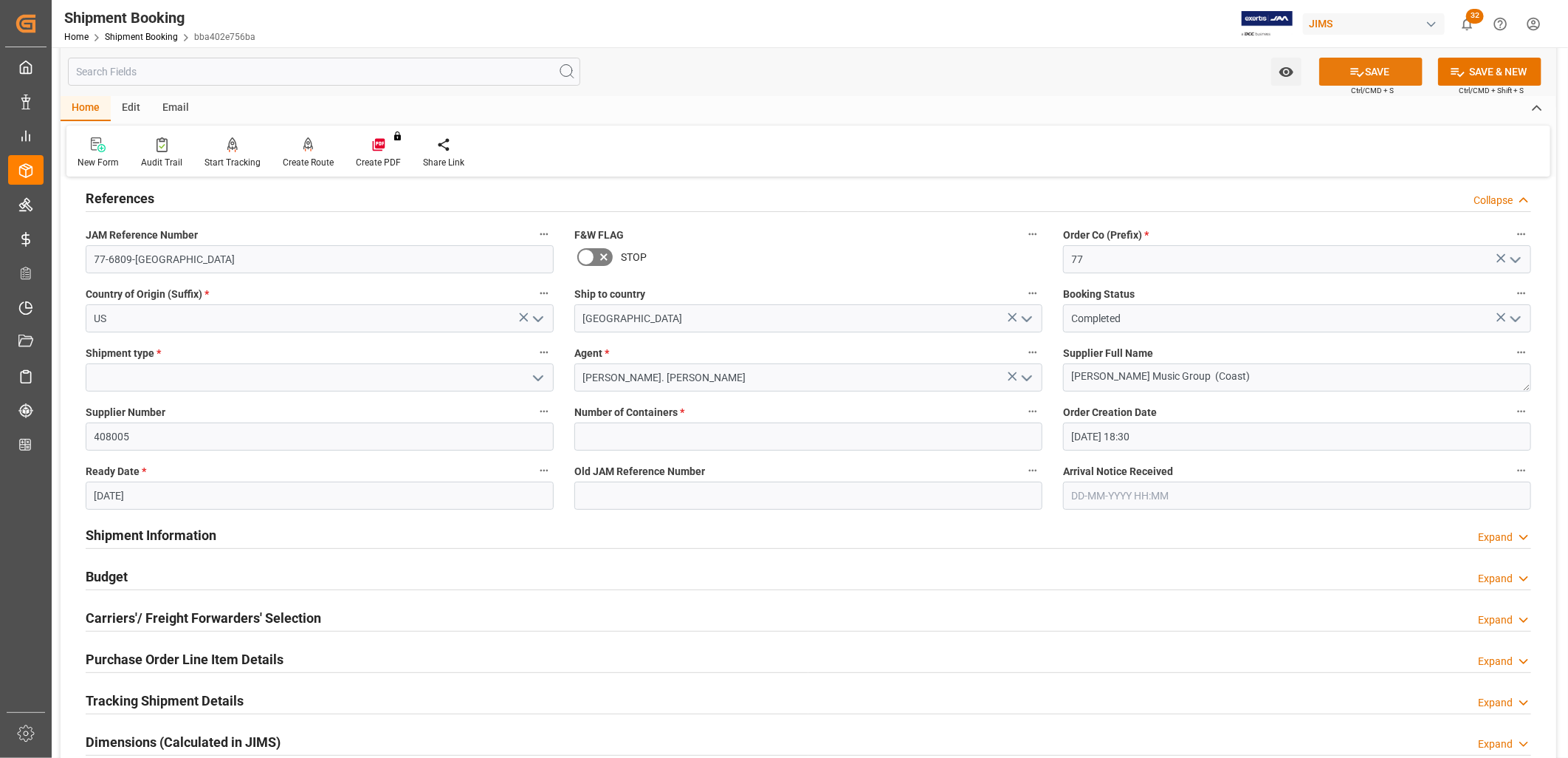
click at [1397, 64] on button "SAVE" at bounding box center [1370, 71] width 103 height 28
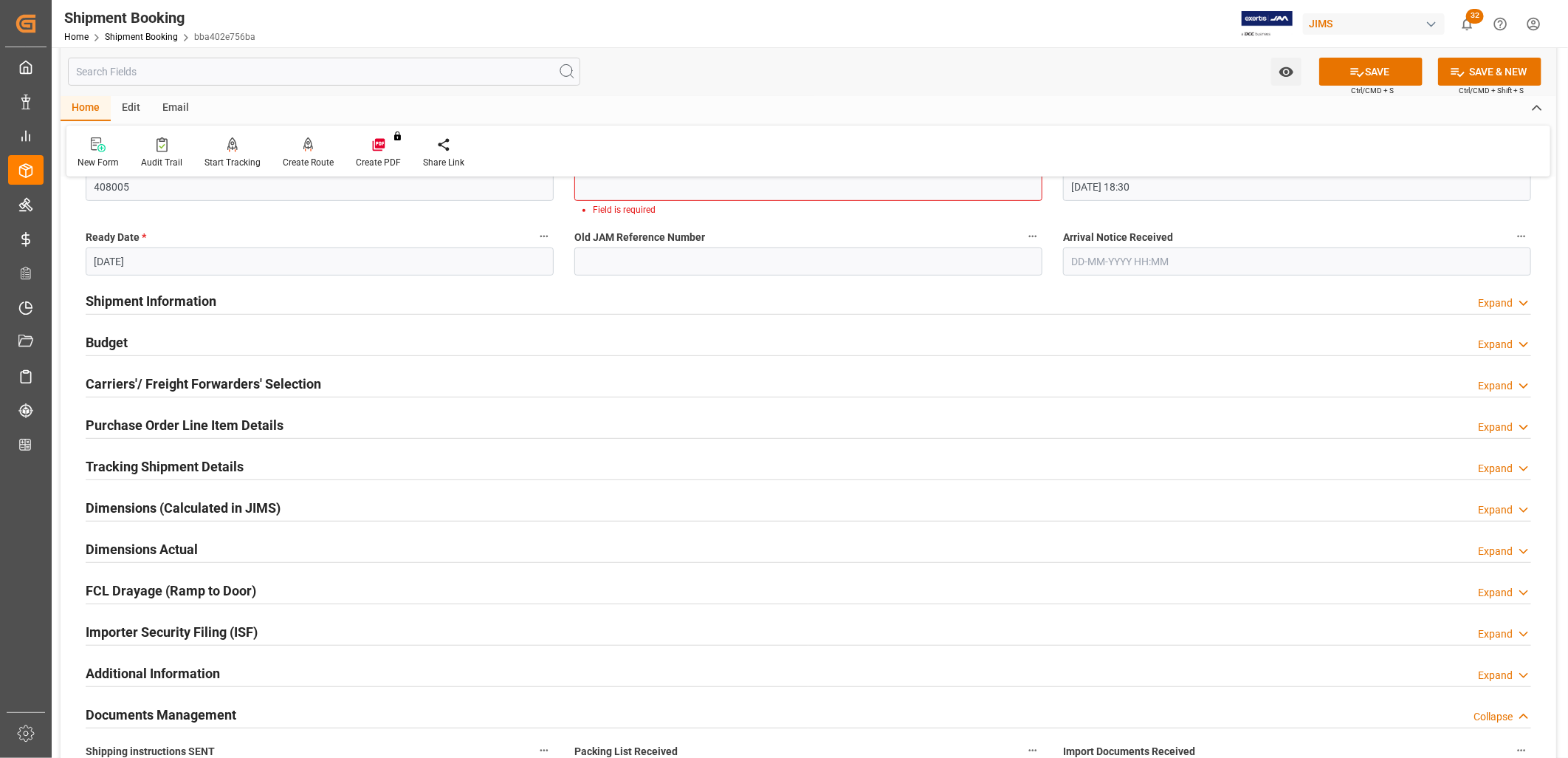
scroll to position [384, 0]
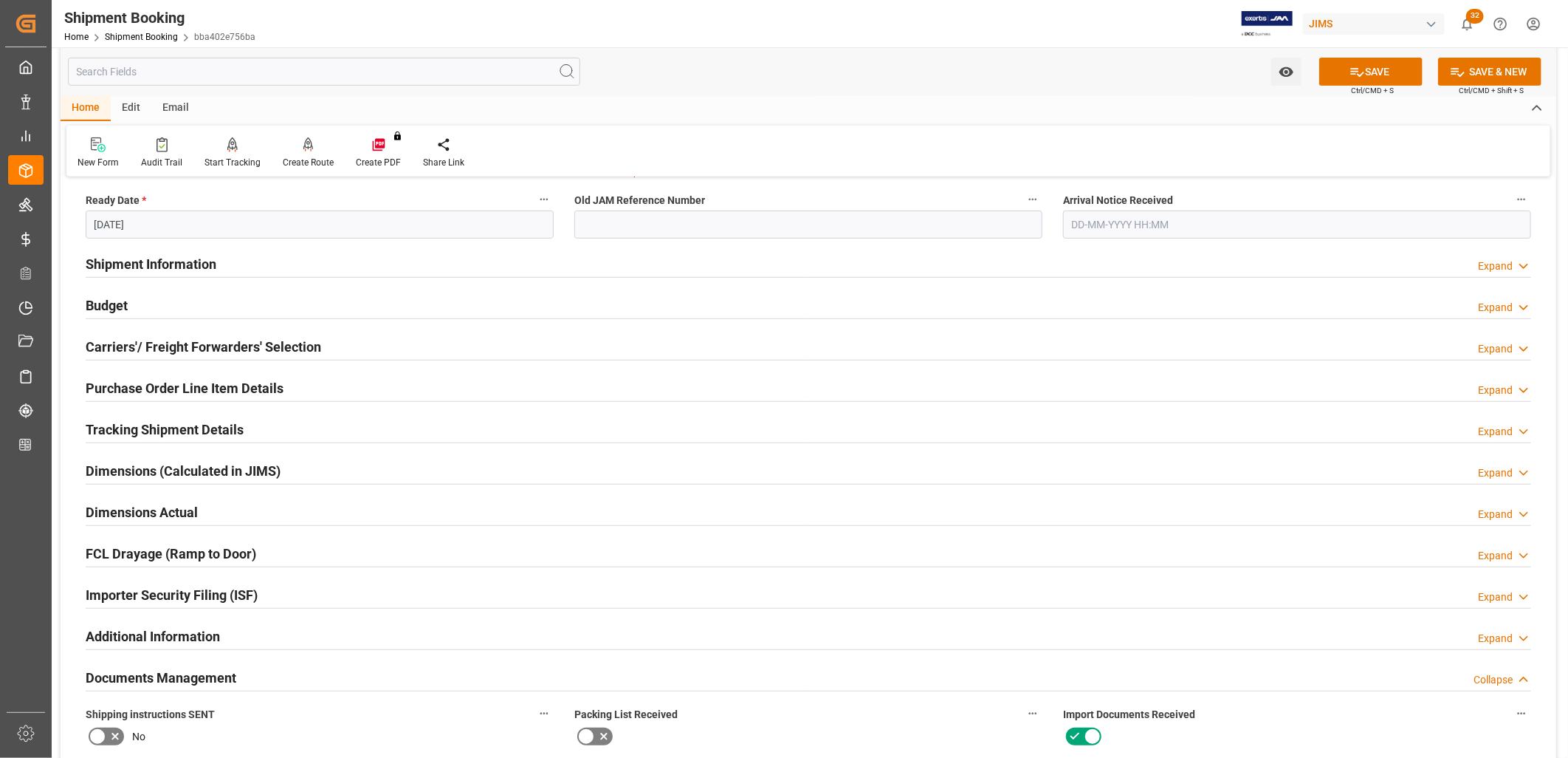
click at [284, 349] on h2 "Carriers'/ Freight Forwarders' Selection" at bounding box center [203, 347] width 235 height 20
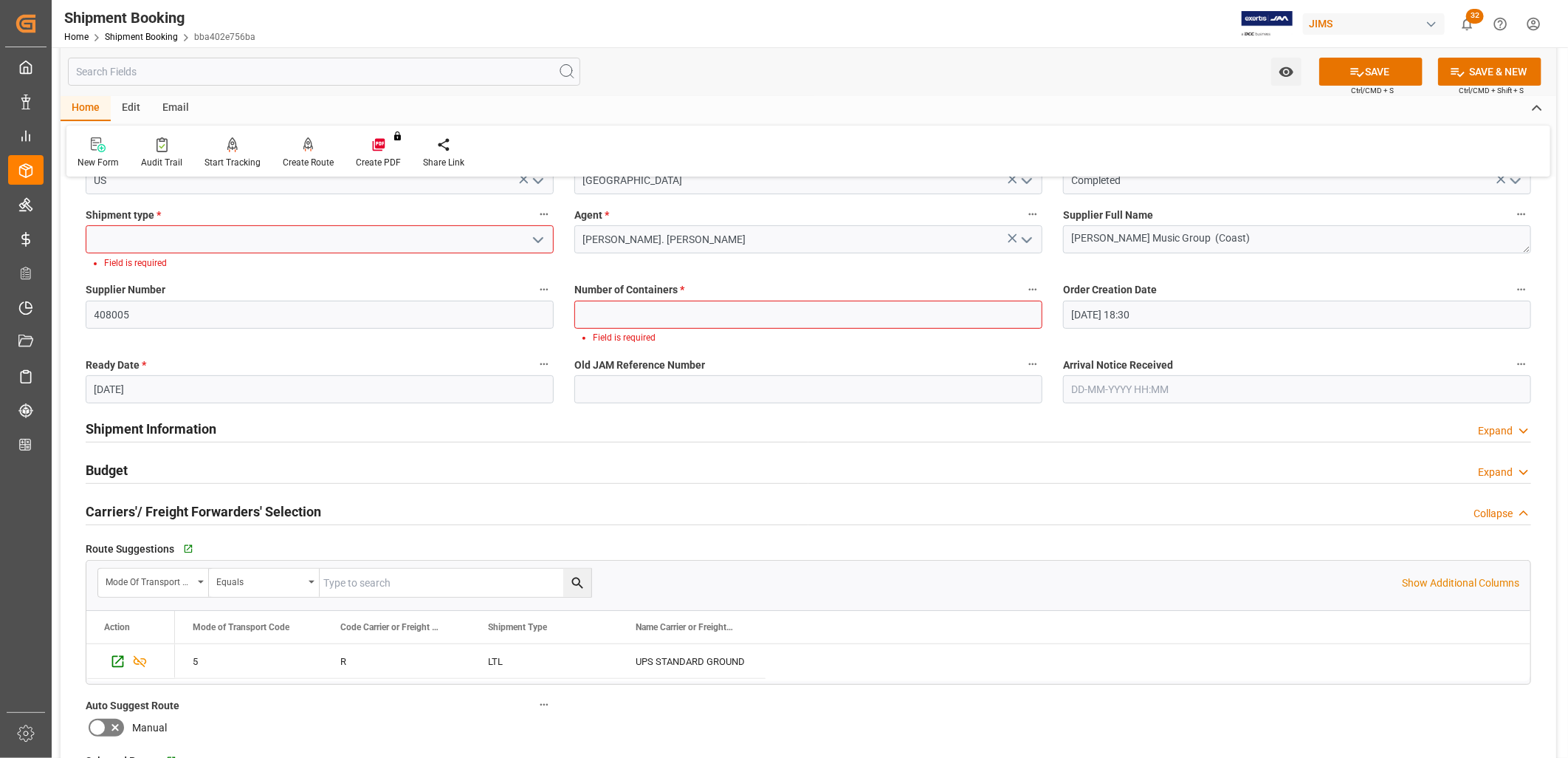
scroll to position [138, 0]
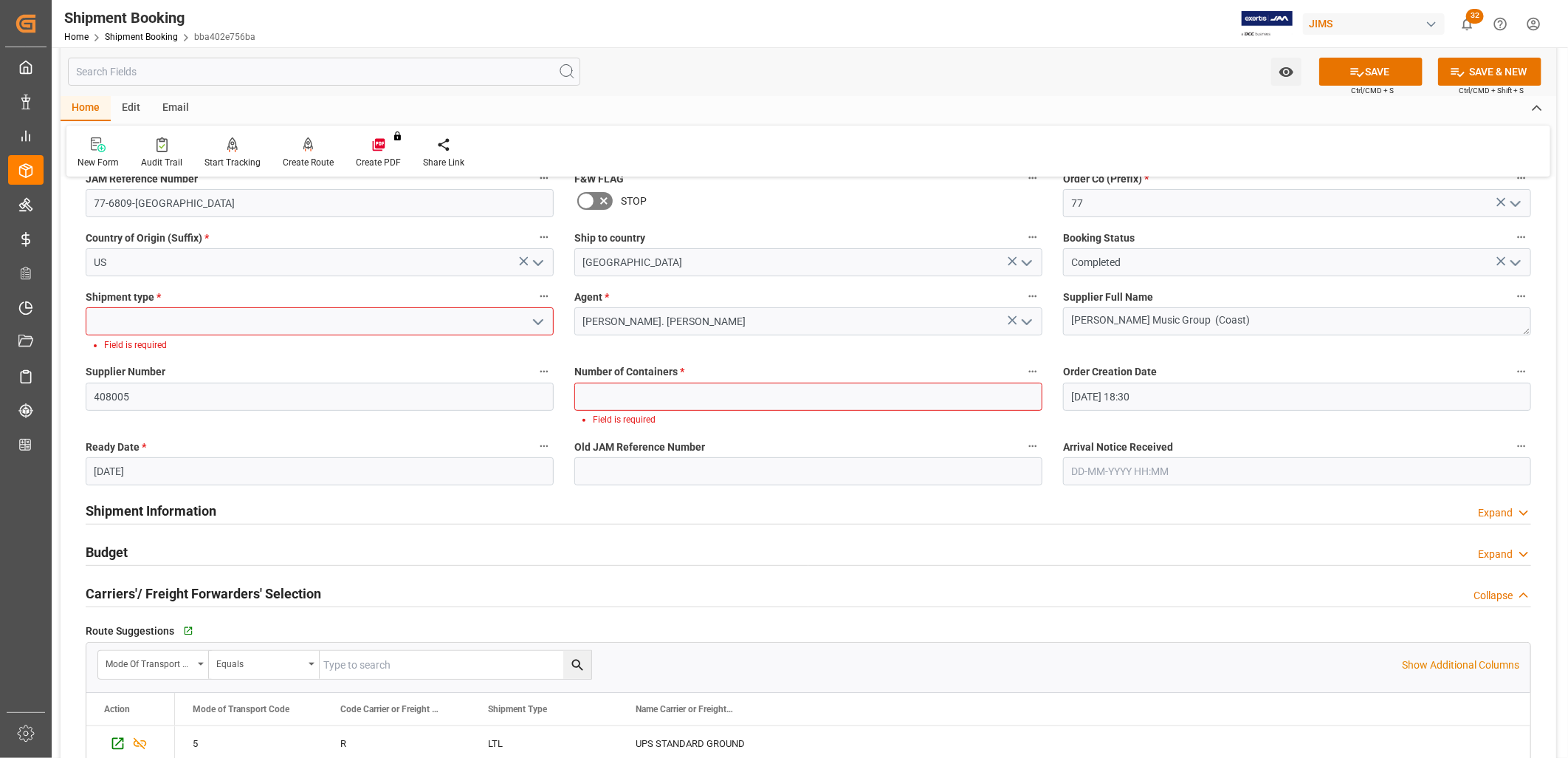
click at [540, 313] on icon "open menu" at bounding box center [537, 321] width 17 height 17
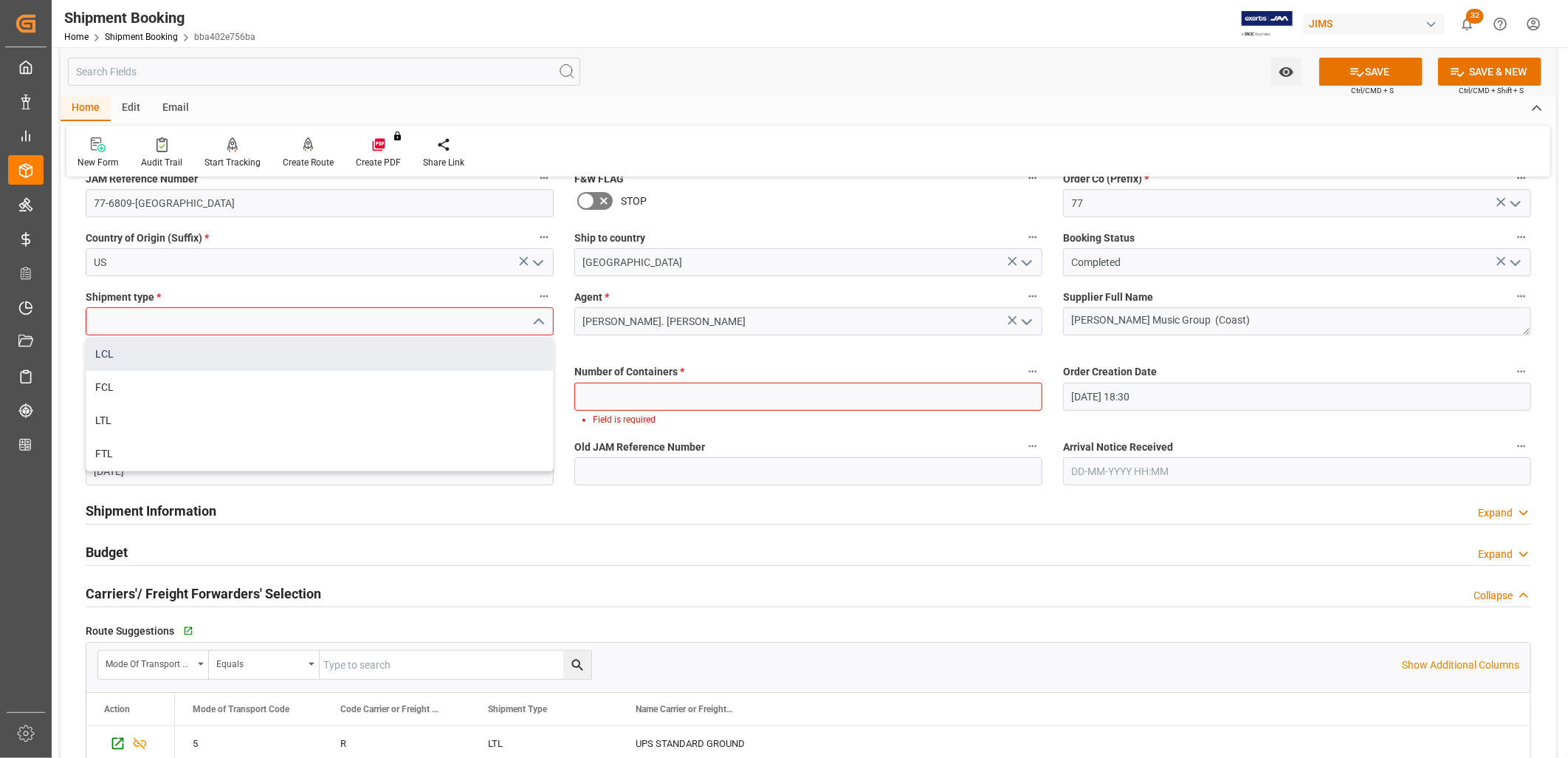
click at [105, 352] on div "LCL" at bounding box center [319, 354] width 467 height 33
type input "LCL"
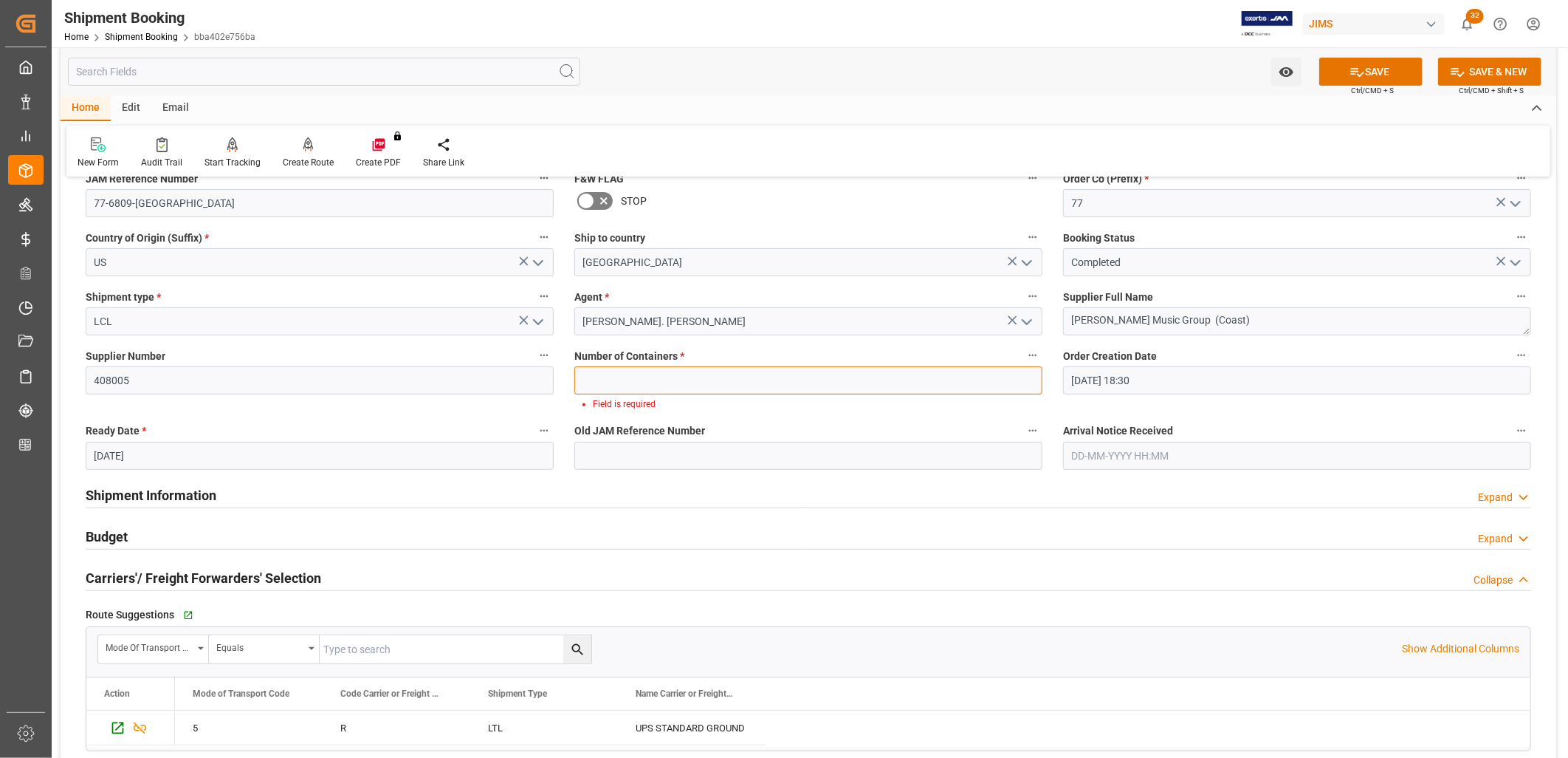
click at [682, 368] on input "text" at bounding box center [808, 380] width 468 height 28
type input "0"
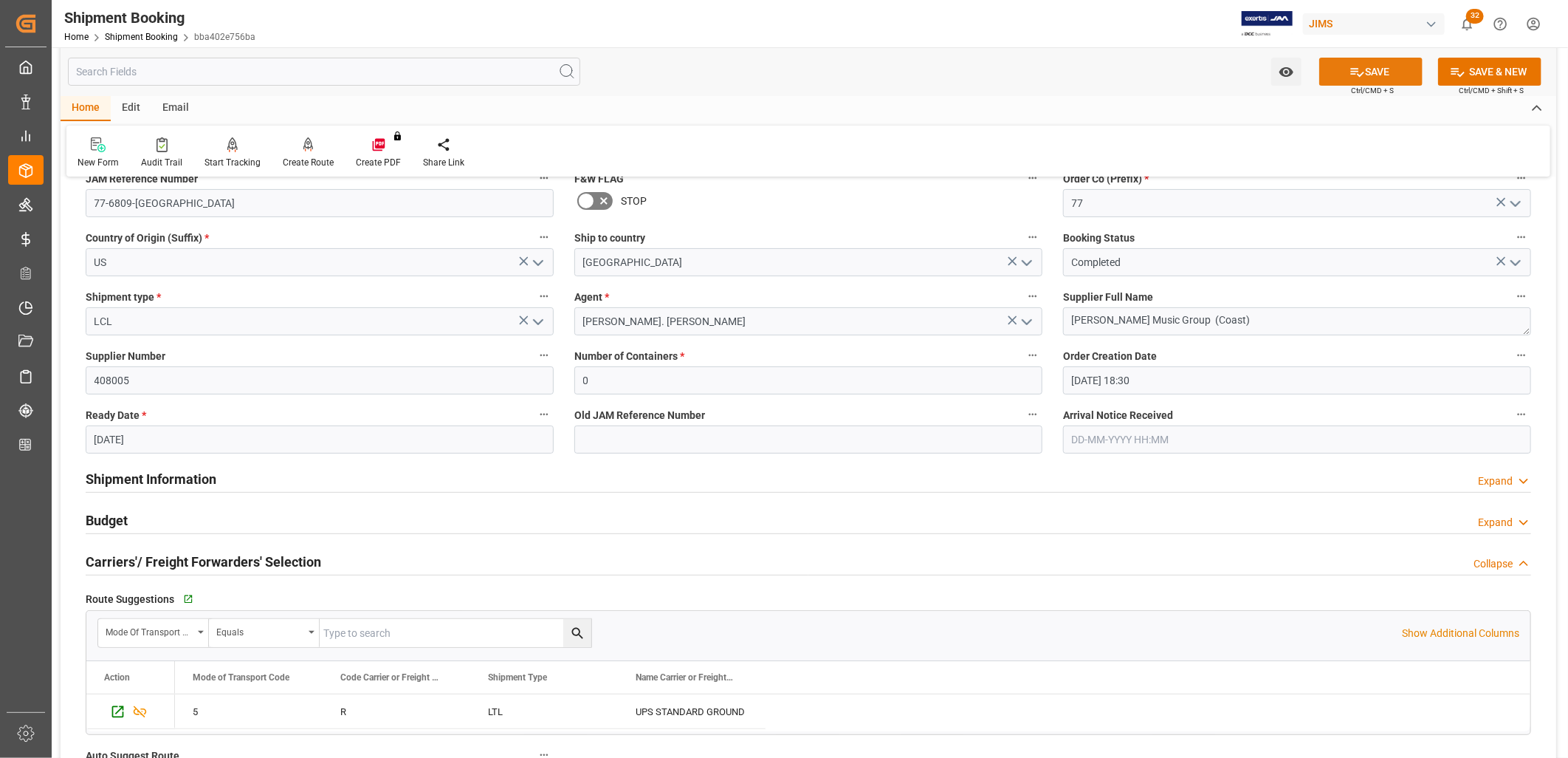
click at [1390, 72] on button "SAVE" at bounding box center [1370, 71] width 103 height 28
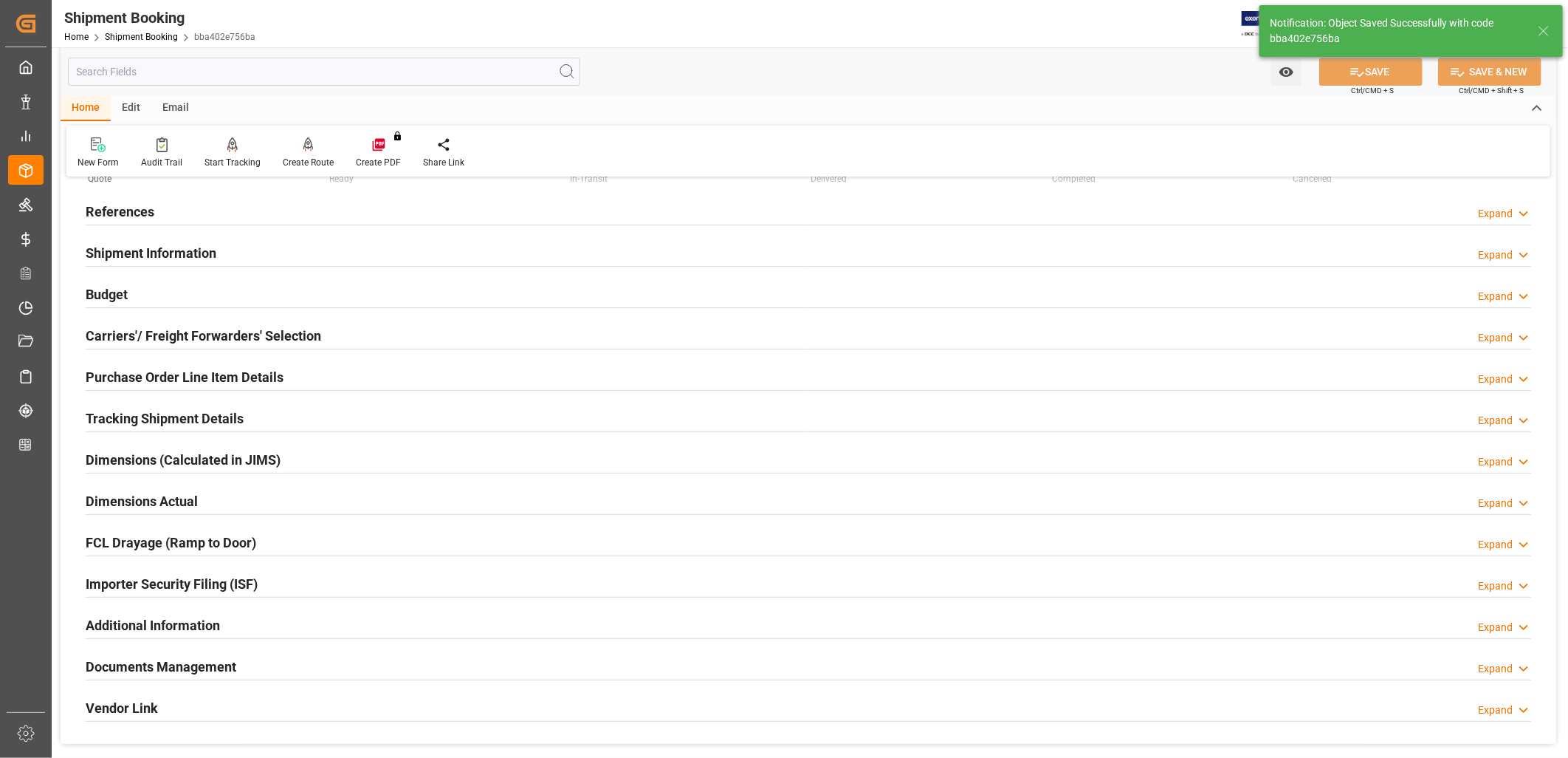
scroll to position [0, 0]
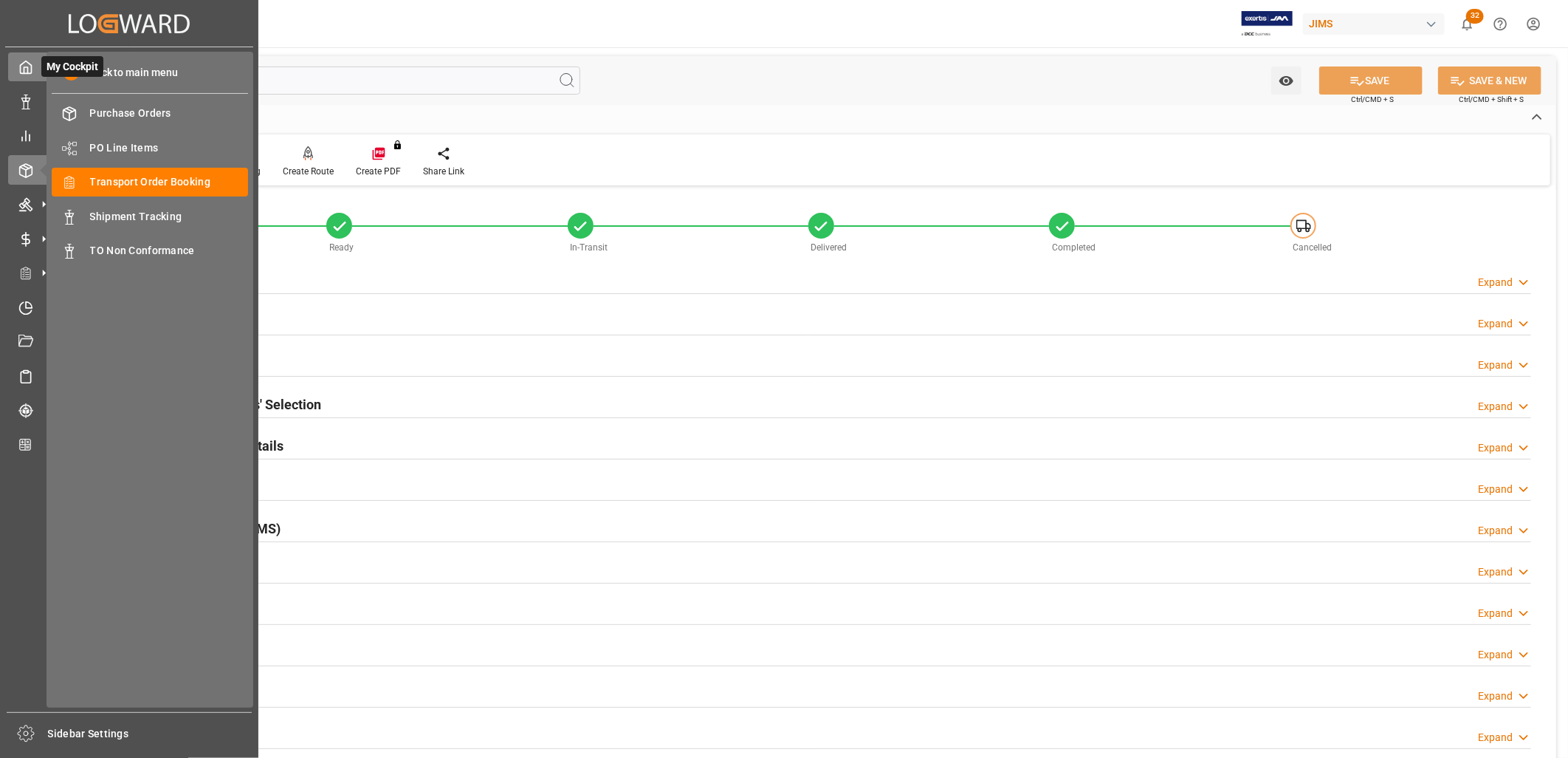
click at [24, 74] on div at bounding box center [20, 67] width 25 height 16
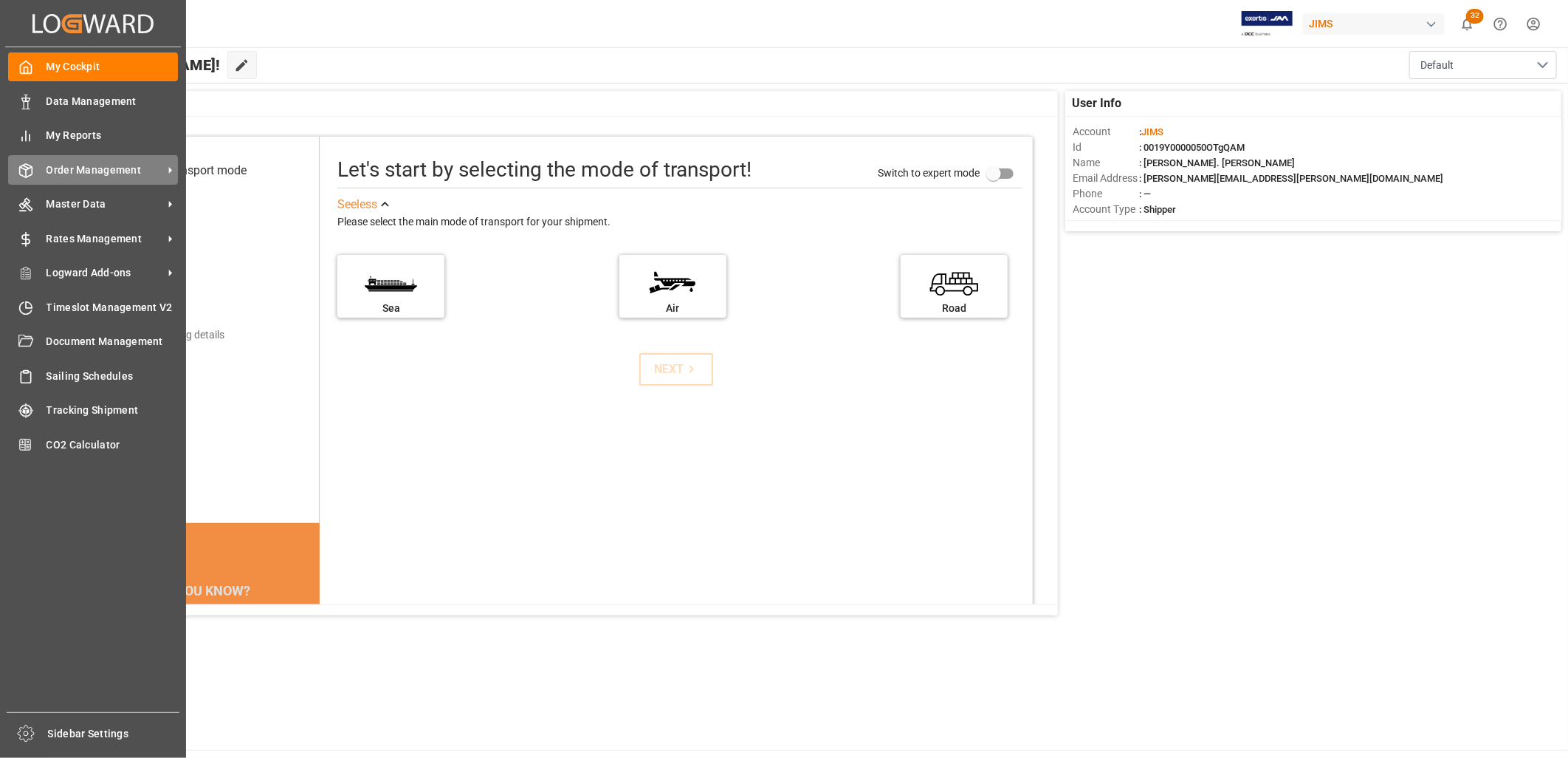
click at [124, 158] on div "Order Management Order Management" at bounding box center [93, 168] width 170 height 28
click at [124, 166] on span "Order Management" at bounding box center [104, 169] width 116 height 16
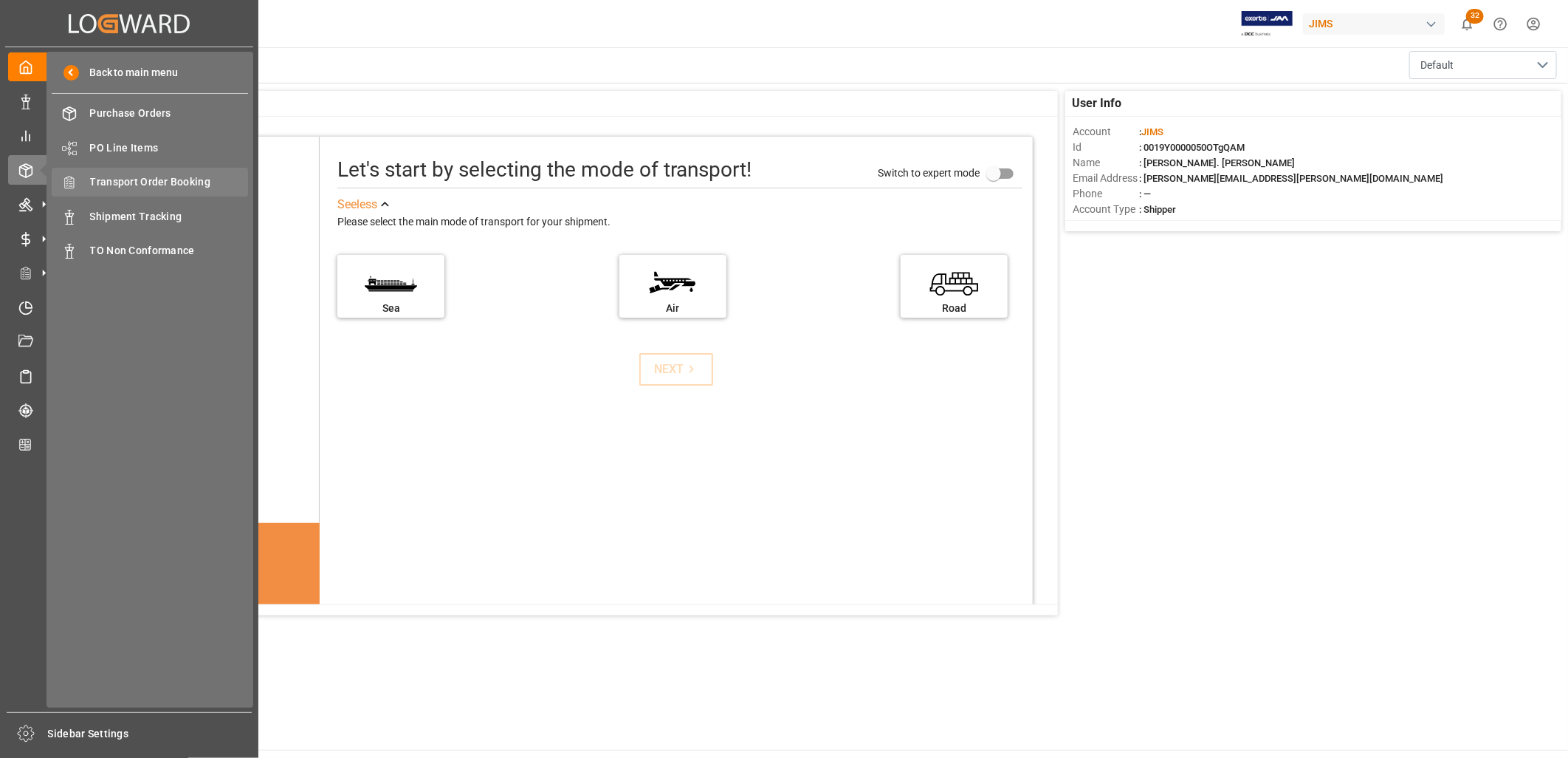
click at [181, 174] on span "Transport Order Booking" at bounding box center [168, 181] width 158 height 16
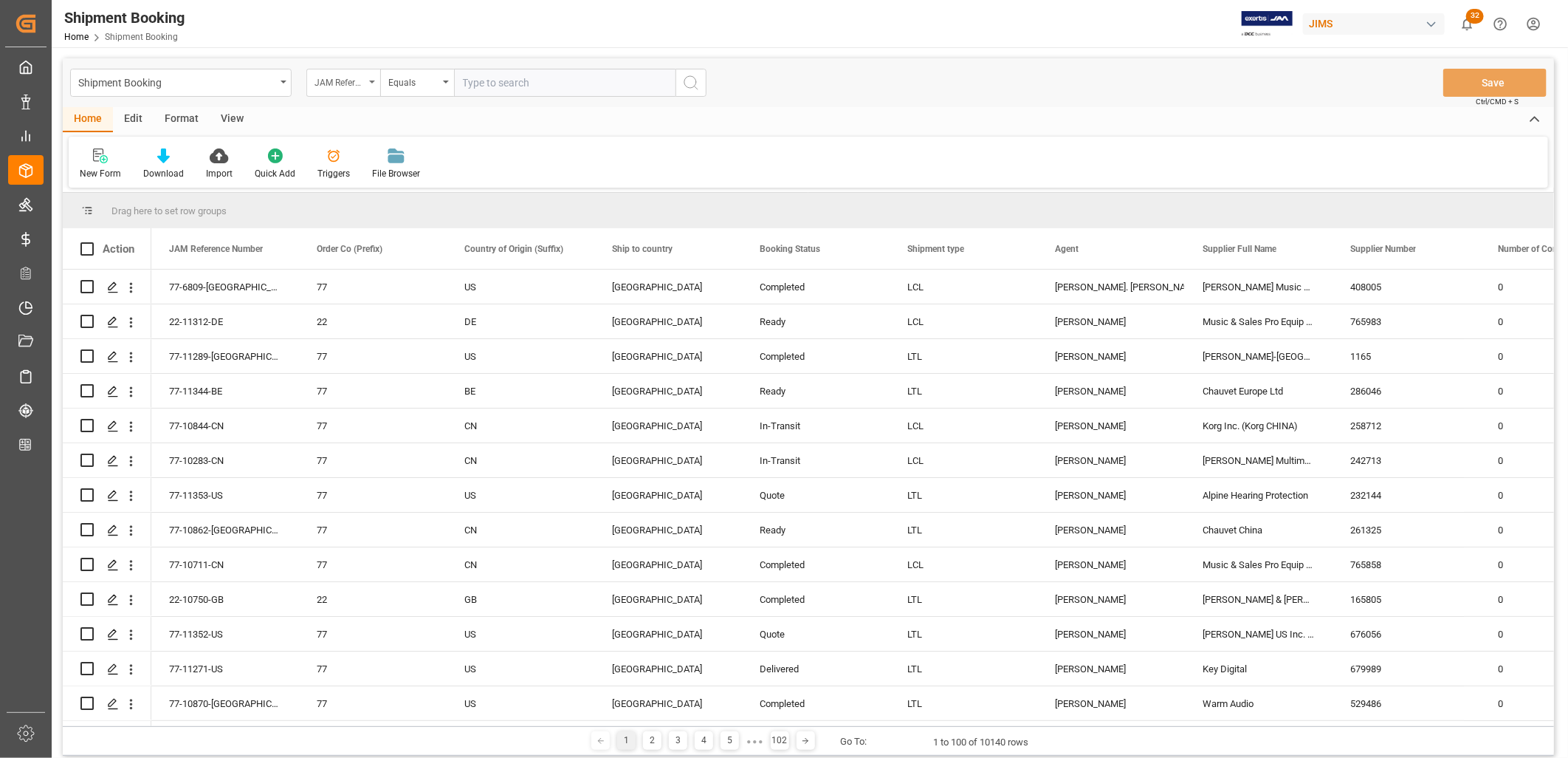
click at [370, 71] on div "JAM Reference Number" at bounding box center [343, 82] width 74 height 28
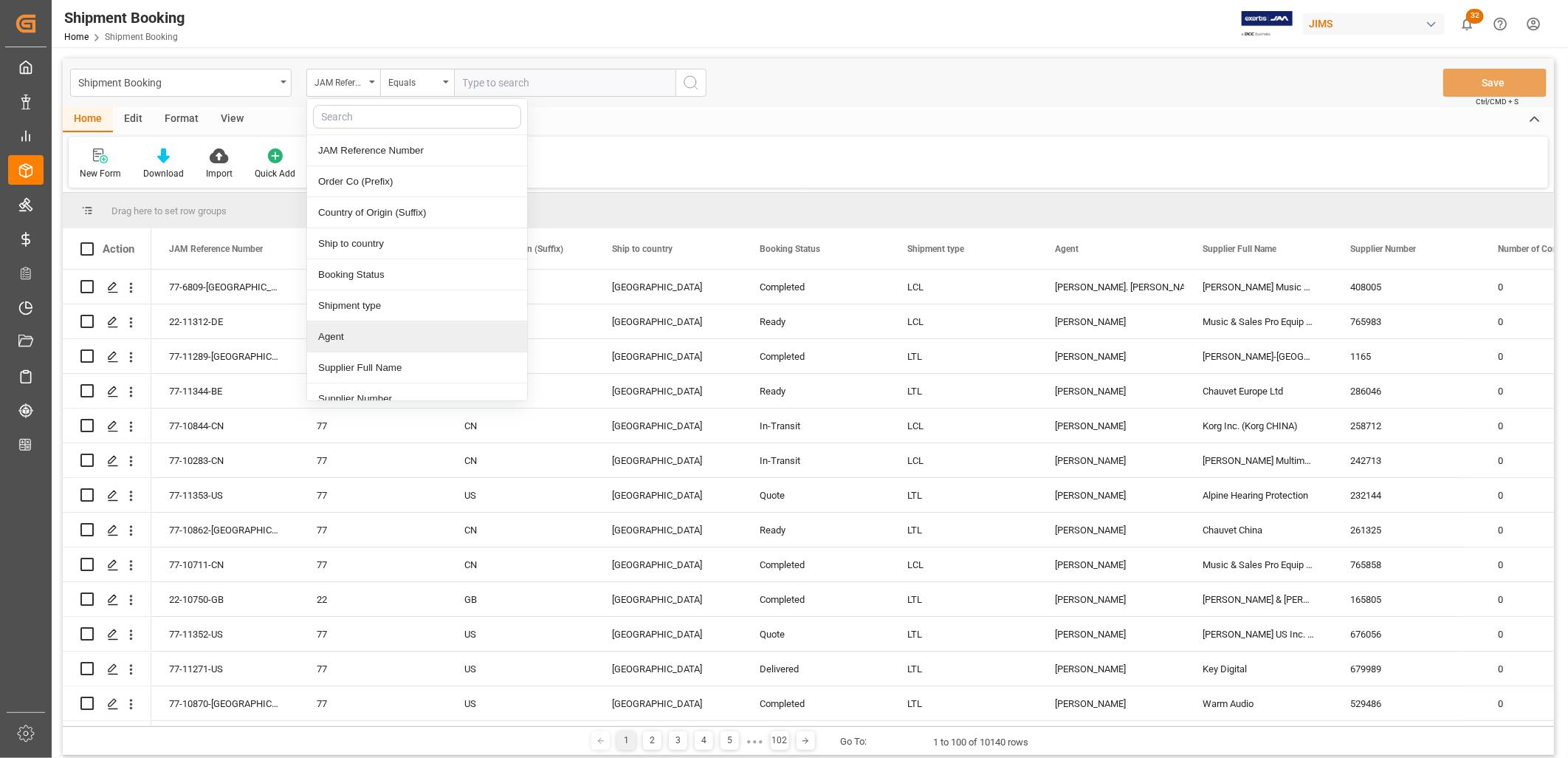
click at [357, 329] on div "Agent" at bounding box center [417, 337] width 220 height 31
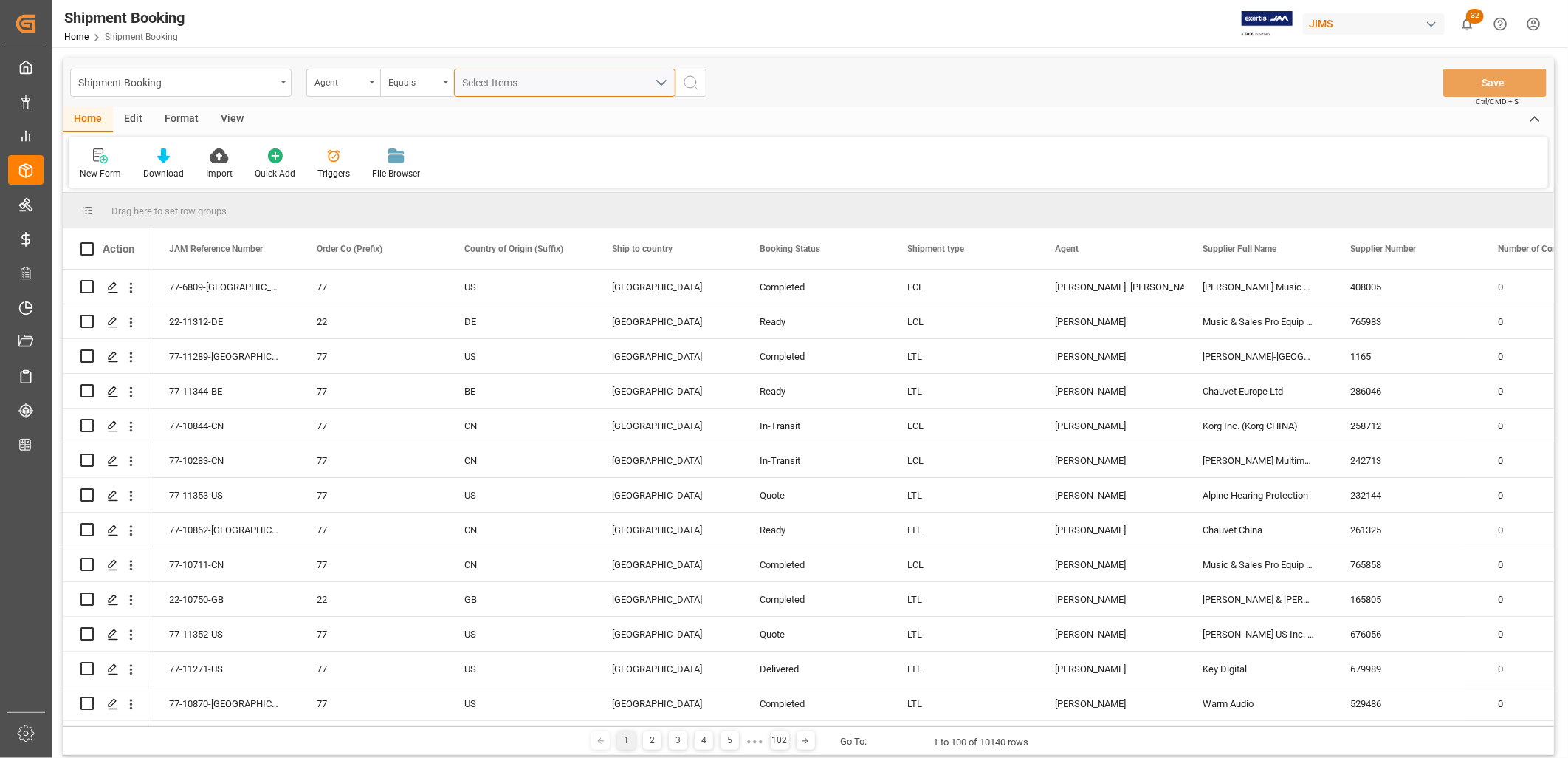
click at [663, 78] on button "Select Items" at bounding box center [565, 82] width 222 height 28
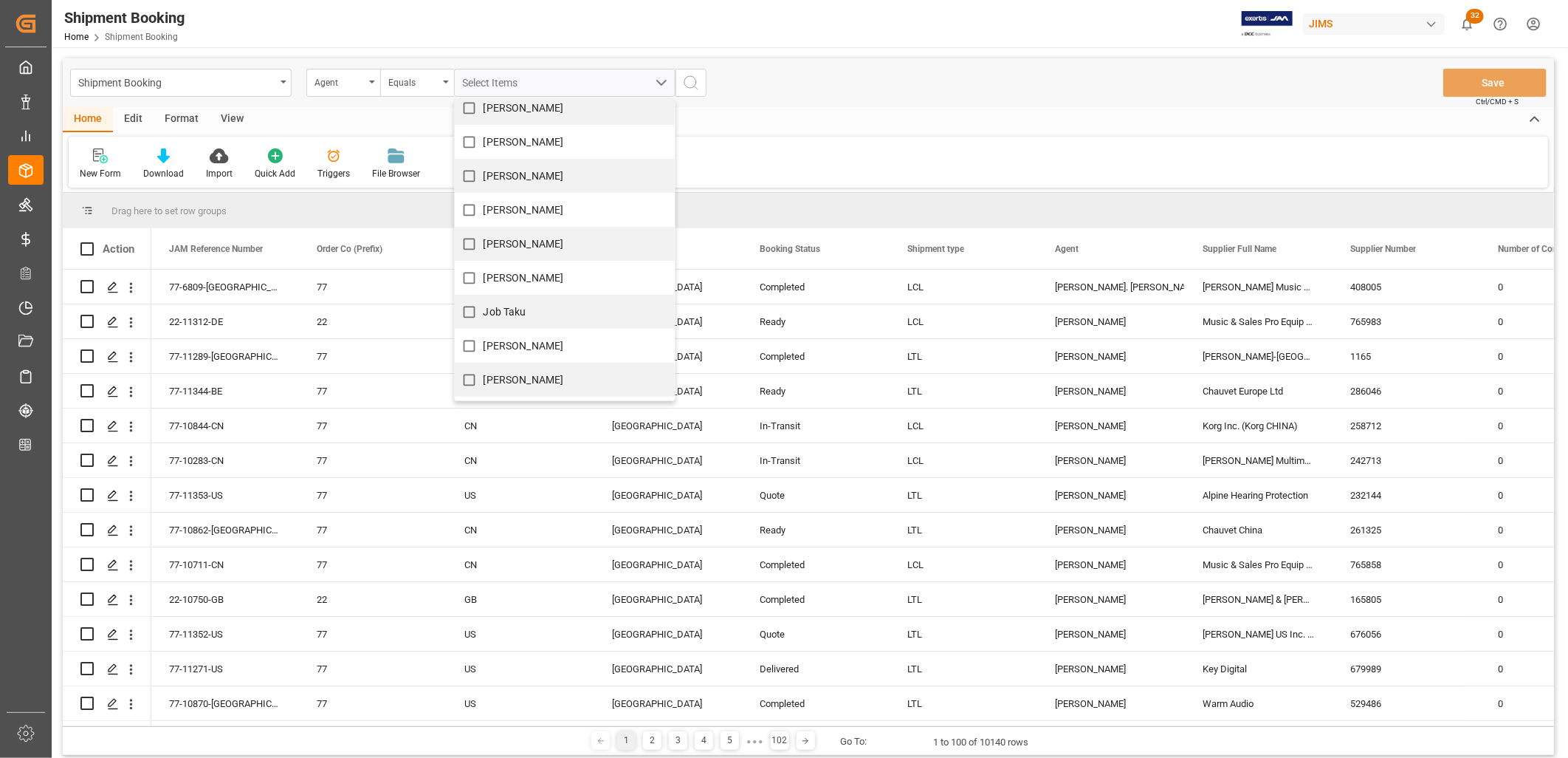
scroll to position [328, 0]
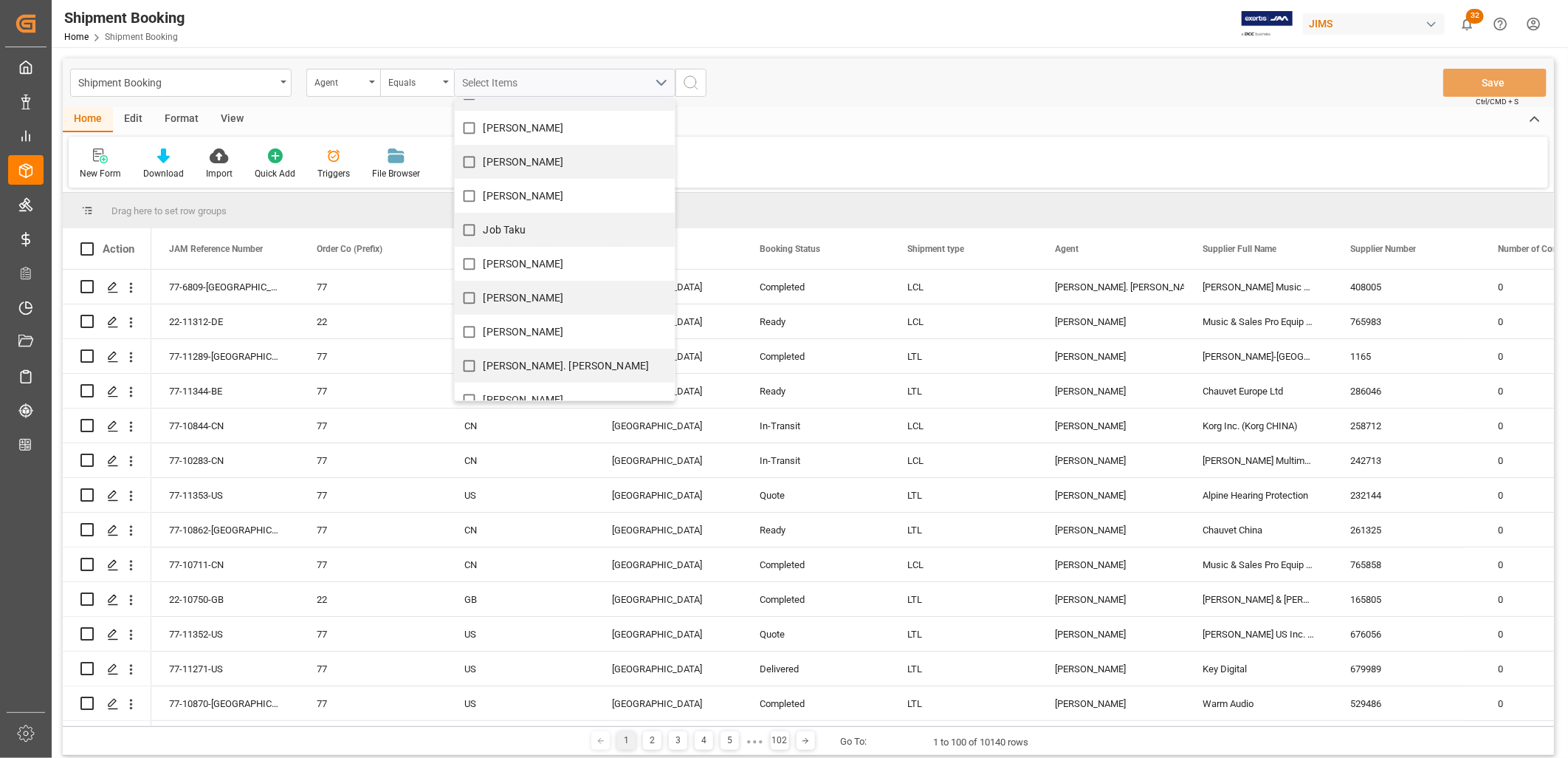
click at [471, 364] on input "[PERSON_NAME]. [PERSON_NAME]" at bounding box center [469, 365] width 28 height 28
checkbox input "true"
click at [689, 82] on icon "search button" at bounding box center [690, 82] width 17 height 17
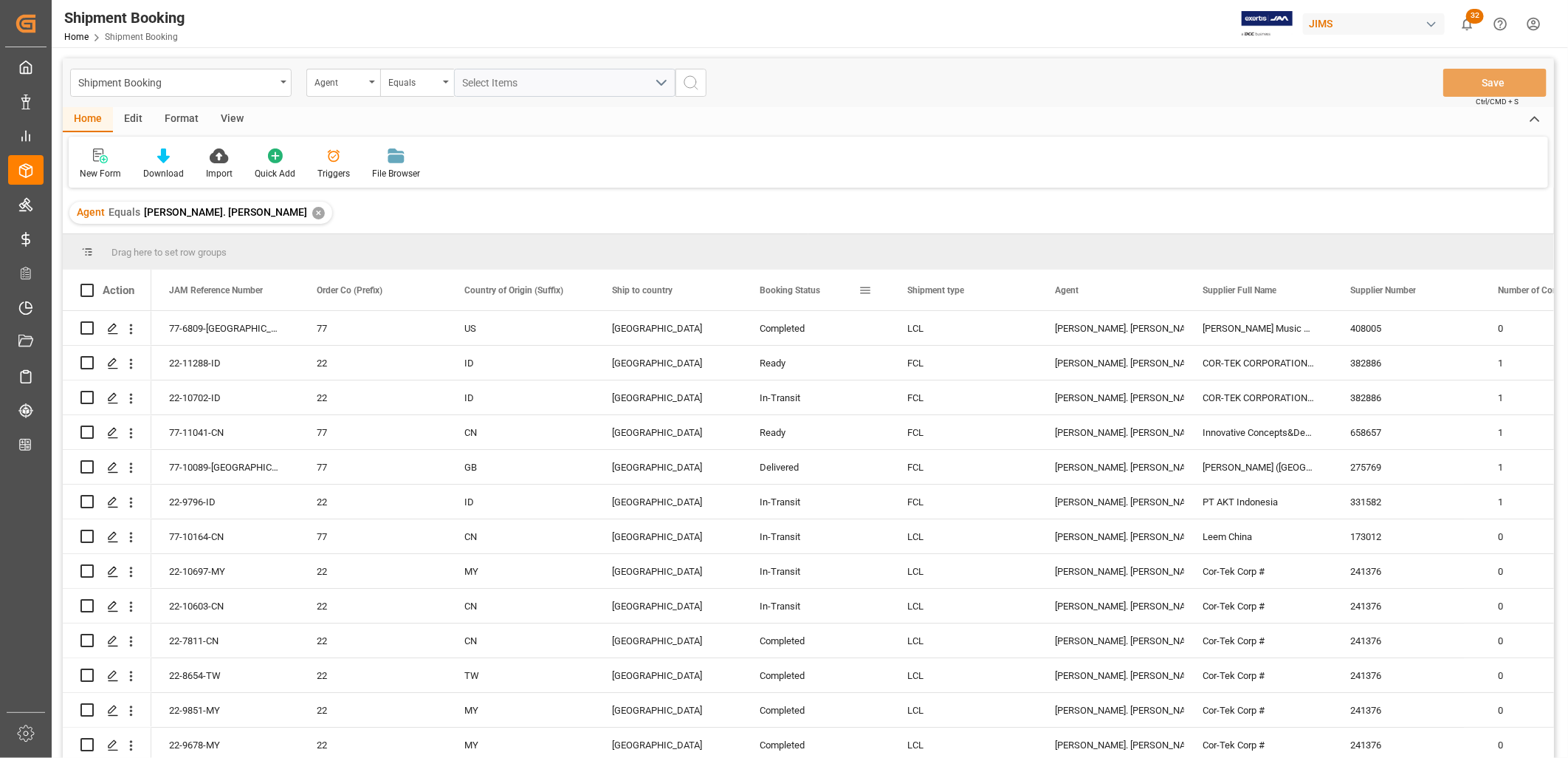
click at [808, 290] on span "Booking Status" at bounding box center [790, 289] width 60 height 10
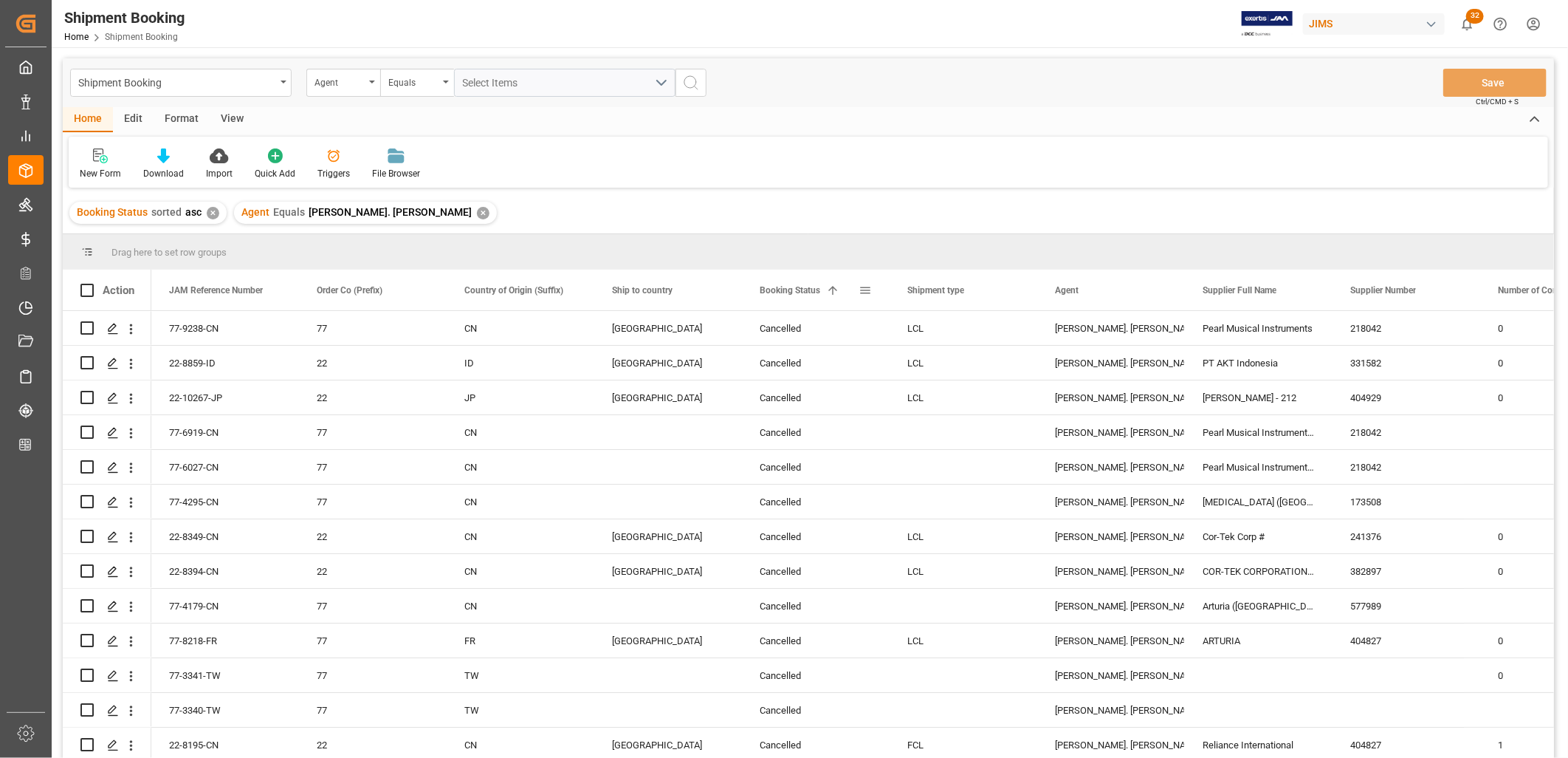
click at [864, 289] on span at bounding box center [865, 290] width 14 height 14
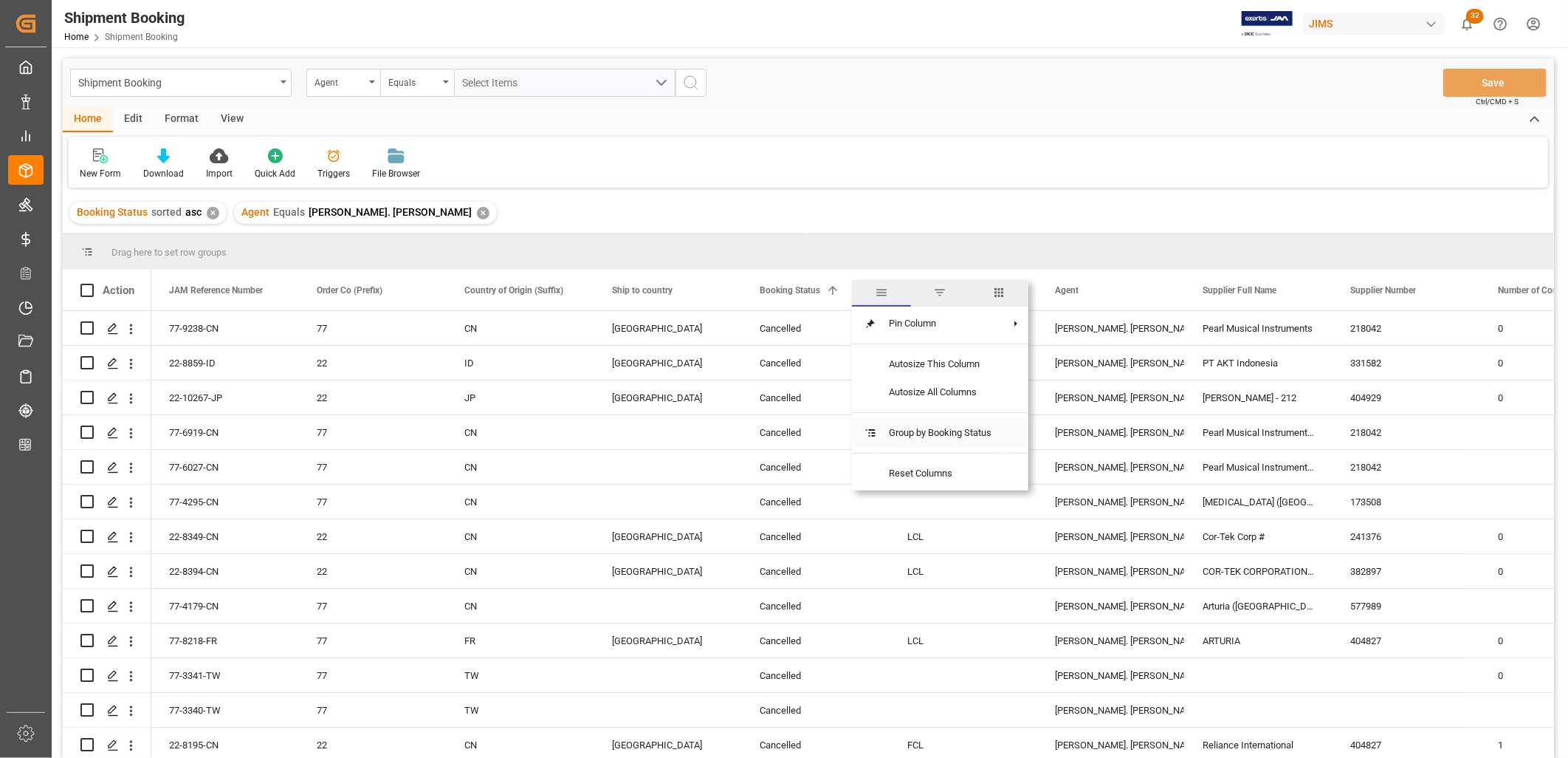
click at [899, 425] on span "Group by Booking Status" at bounding box center [940, 432] width 126 height 28
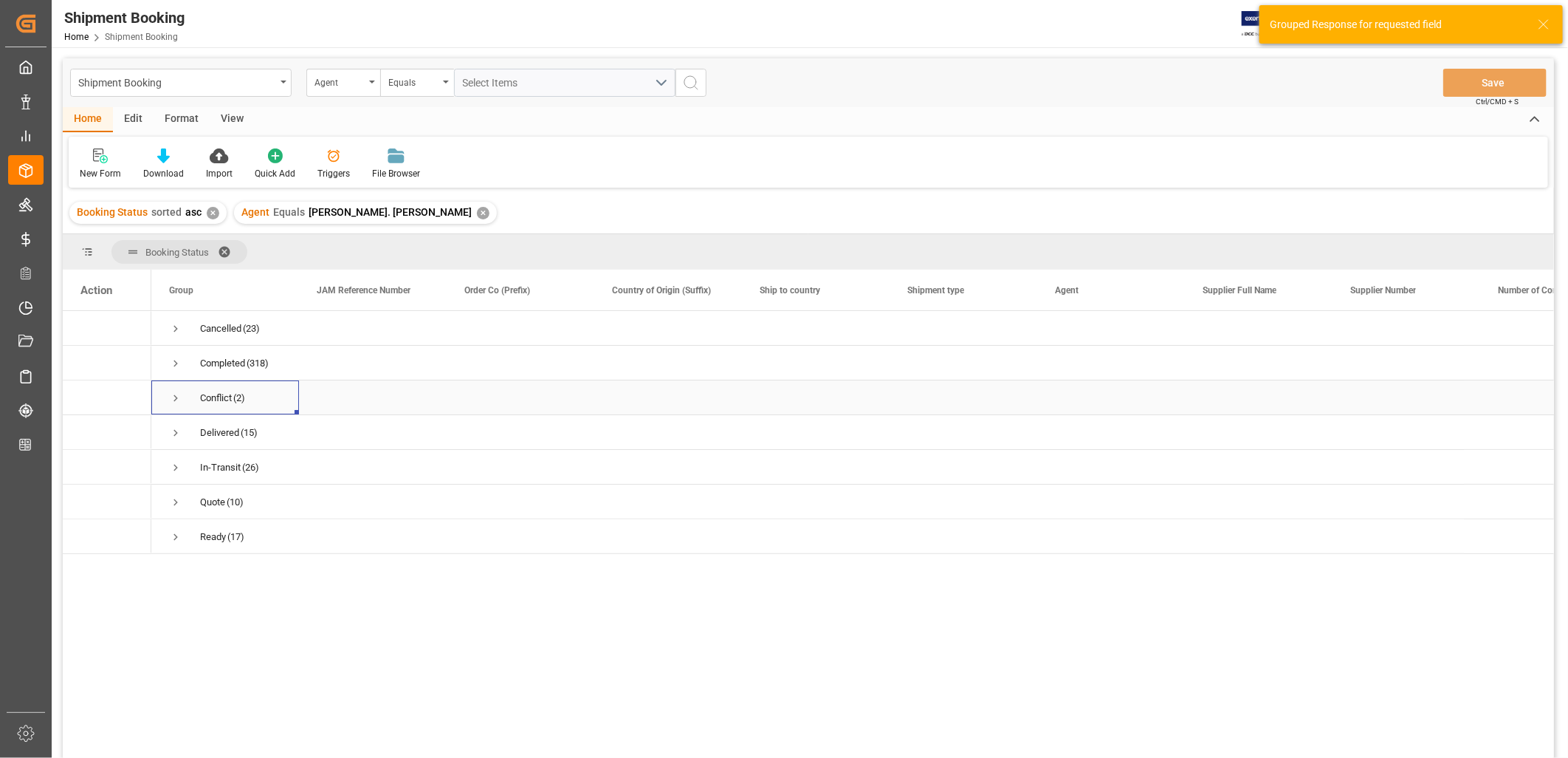
click at [174, 393] on span "Press SPACE to select this row." at bounding box center [176, 398] width 14 height 14
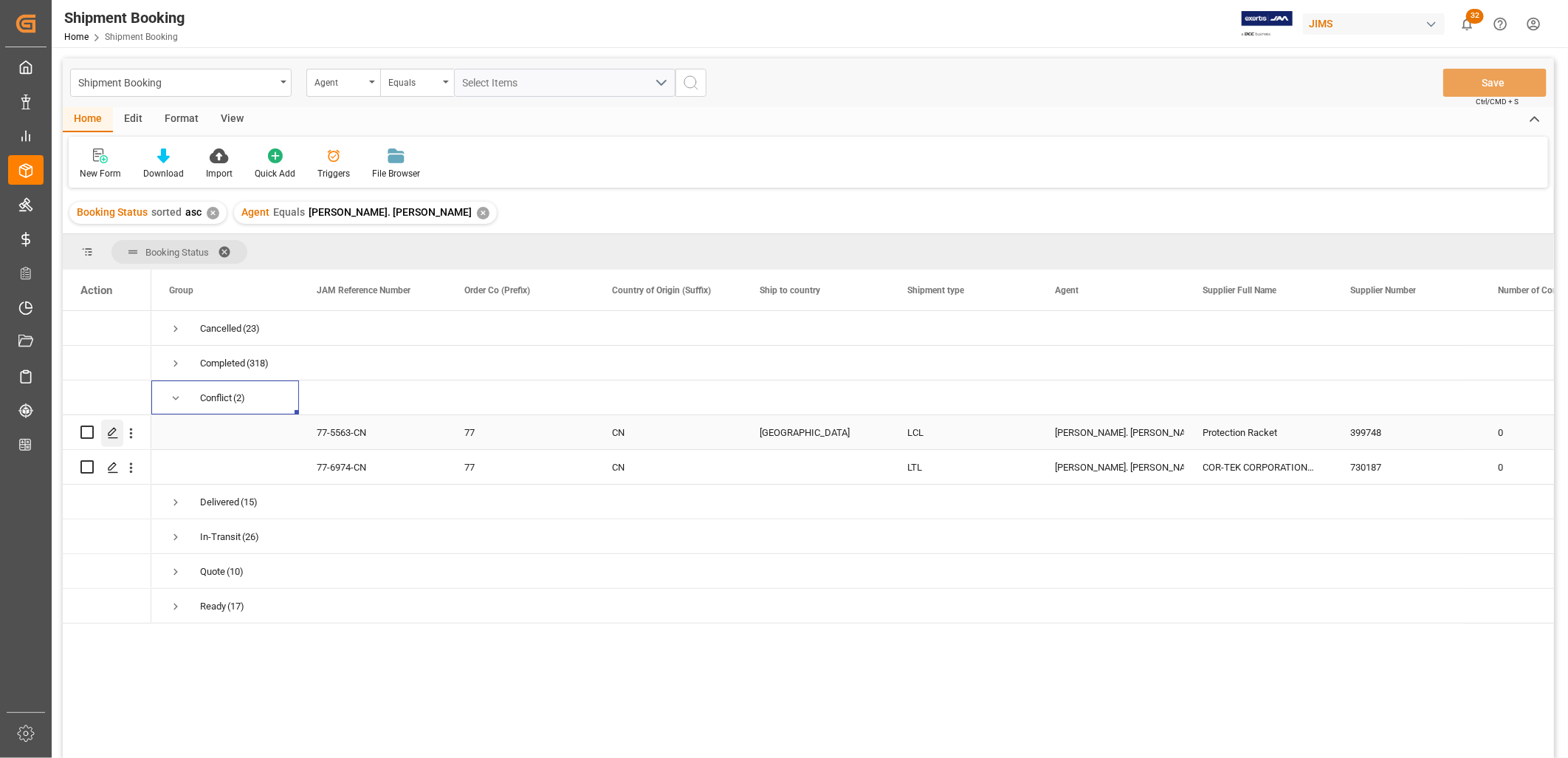
click at [113, 434] on icon "Press SPACE to select this row." at bounding box center [113, 432] width 12 height 12
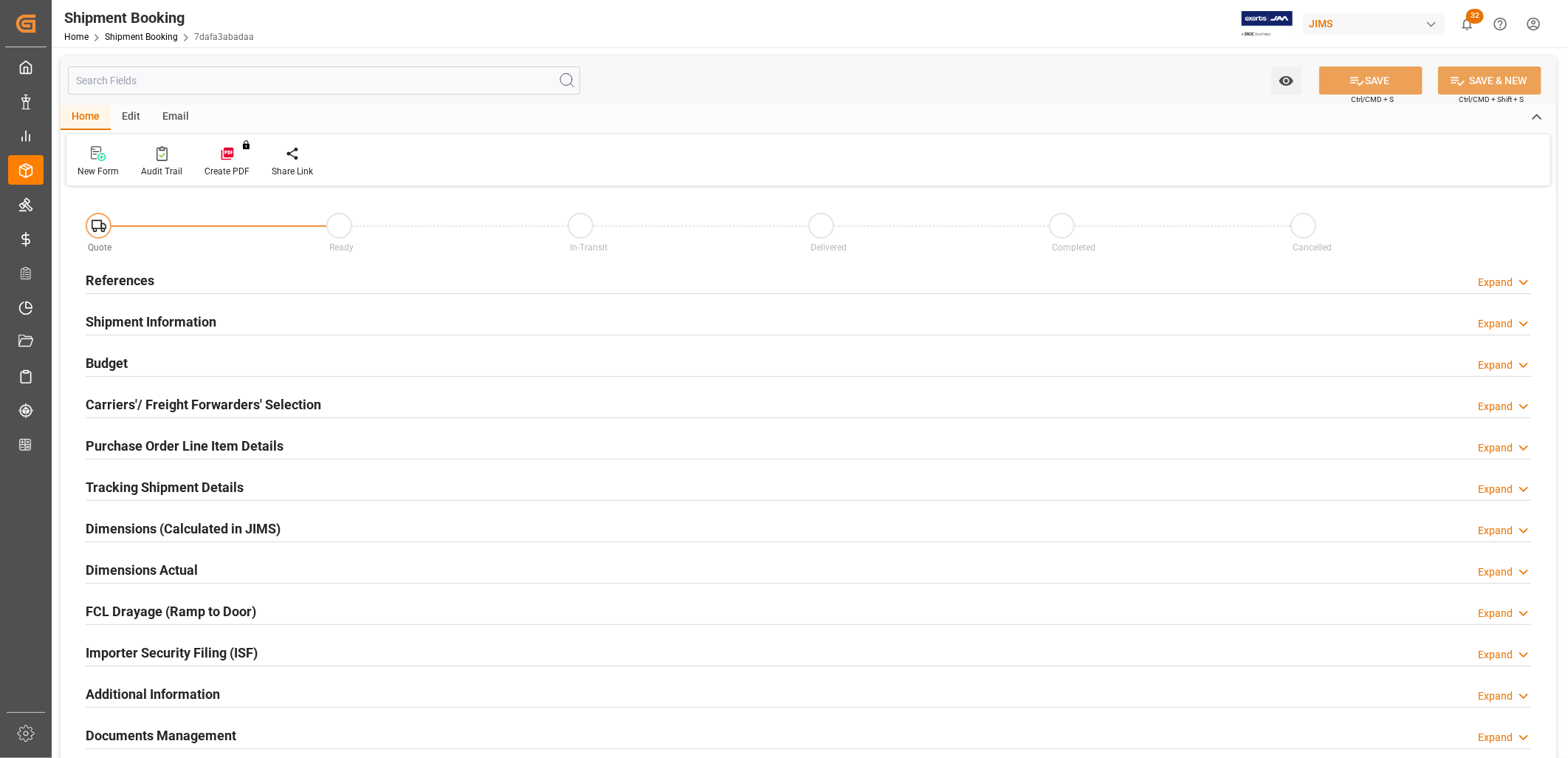
type input "0"
type input "[DATE] 20:58"
type input "[DATE]"
click at [119, 281] on h2 "References" at bounding box center [120, 280] width 69 height 20
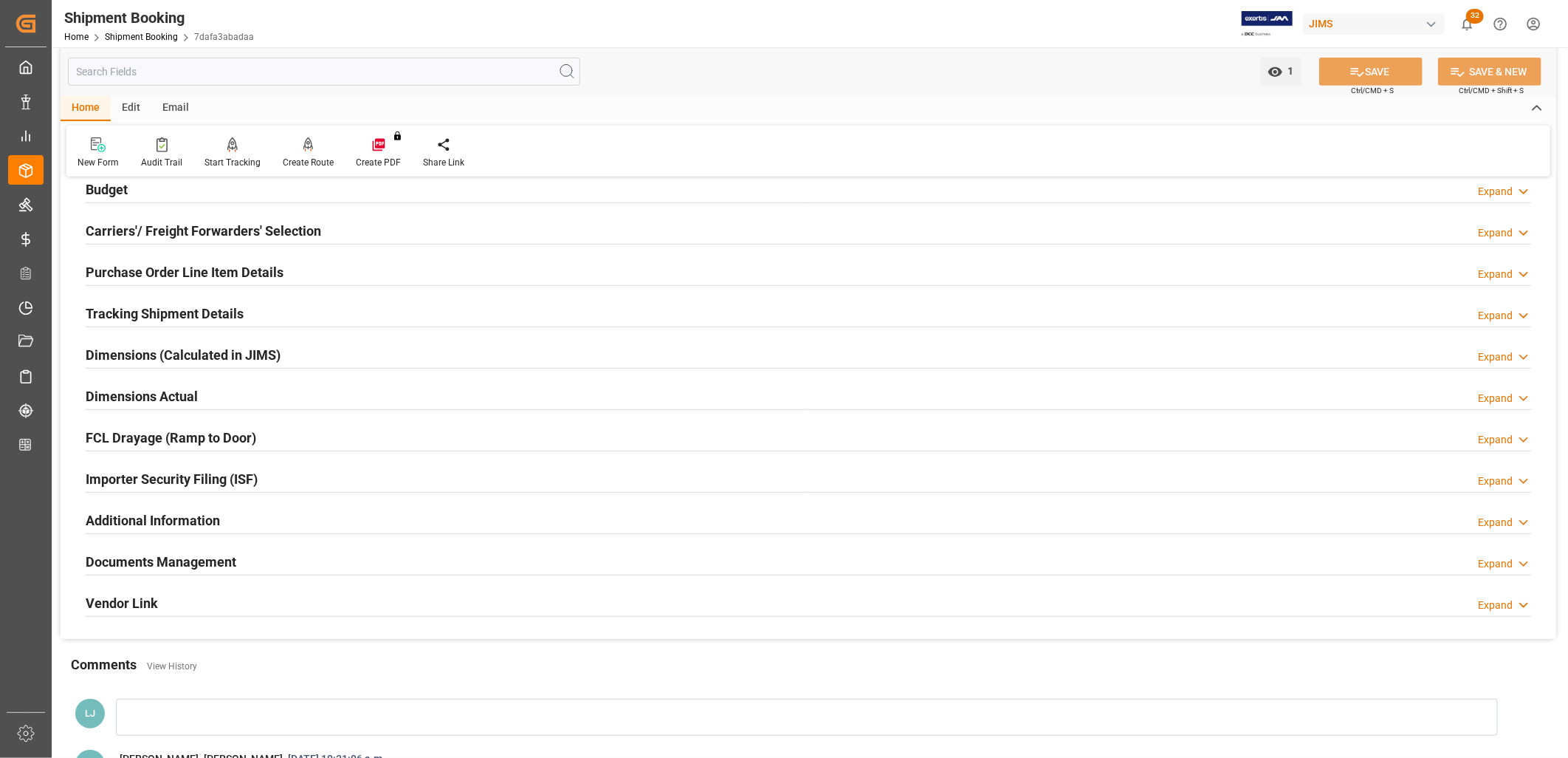
scroll to position [492, 0]
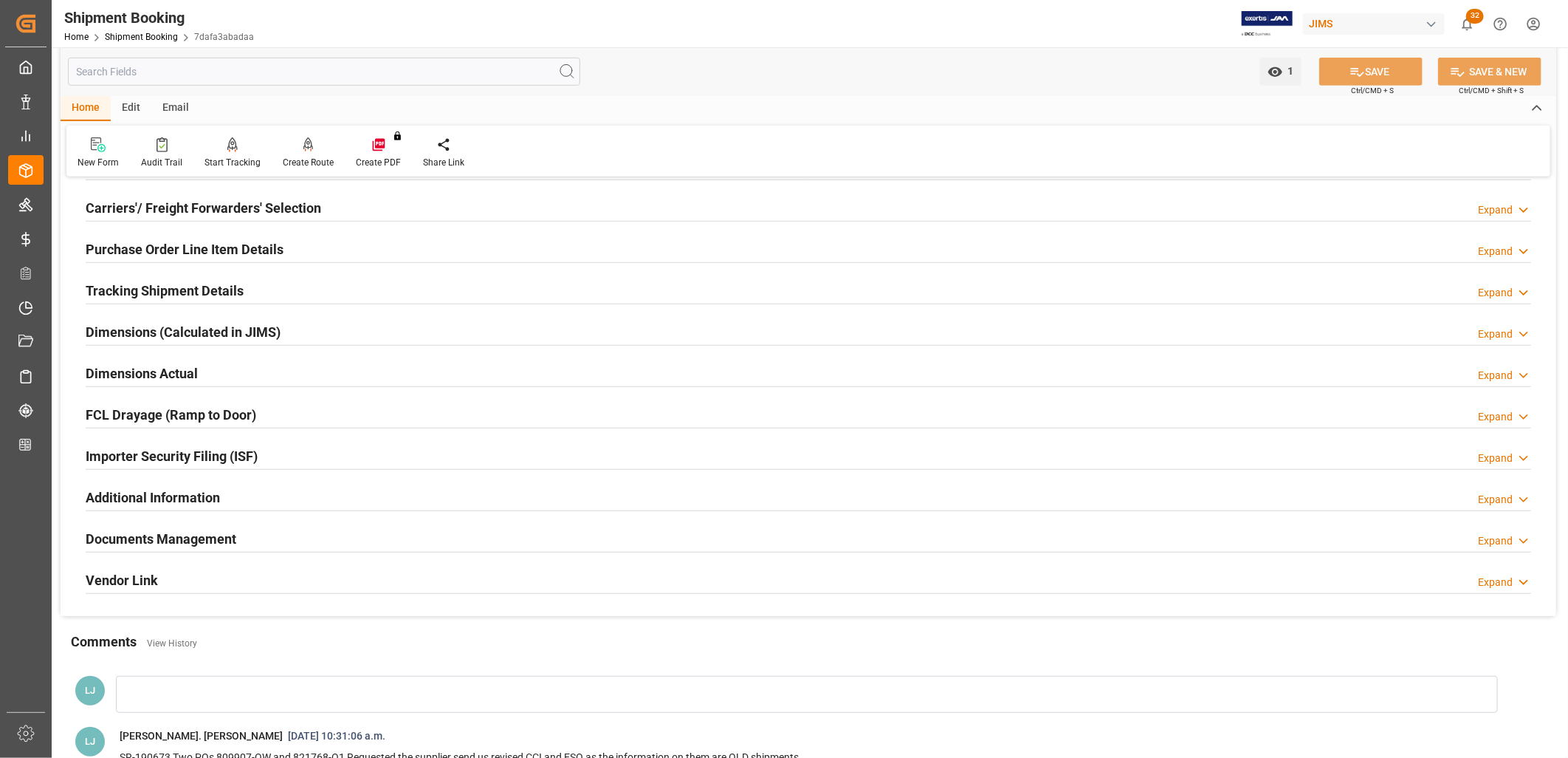
click at [211, 533] on h2 "Documents Management" at bounding box center [161, 539] width 151 height 20
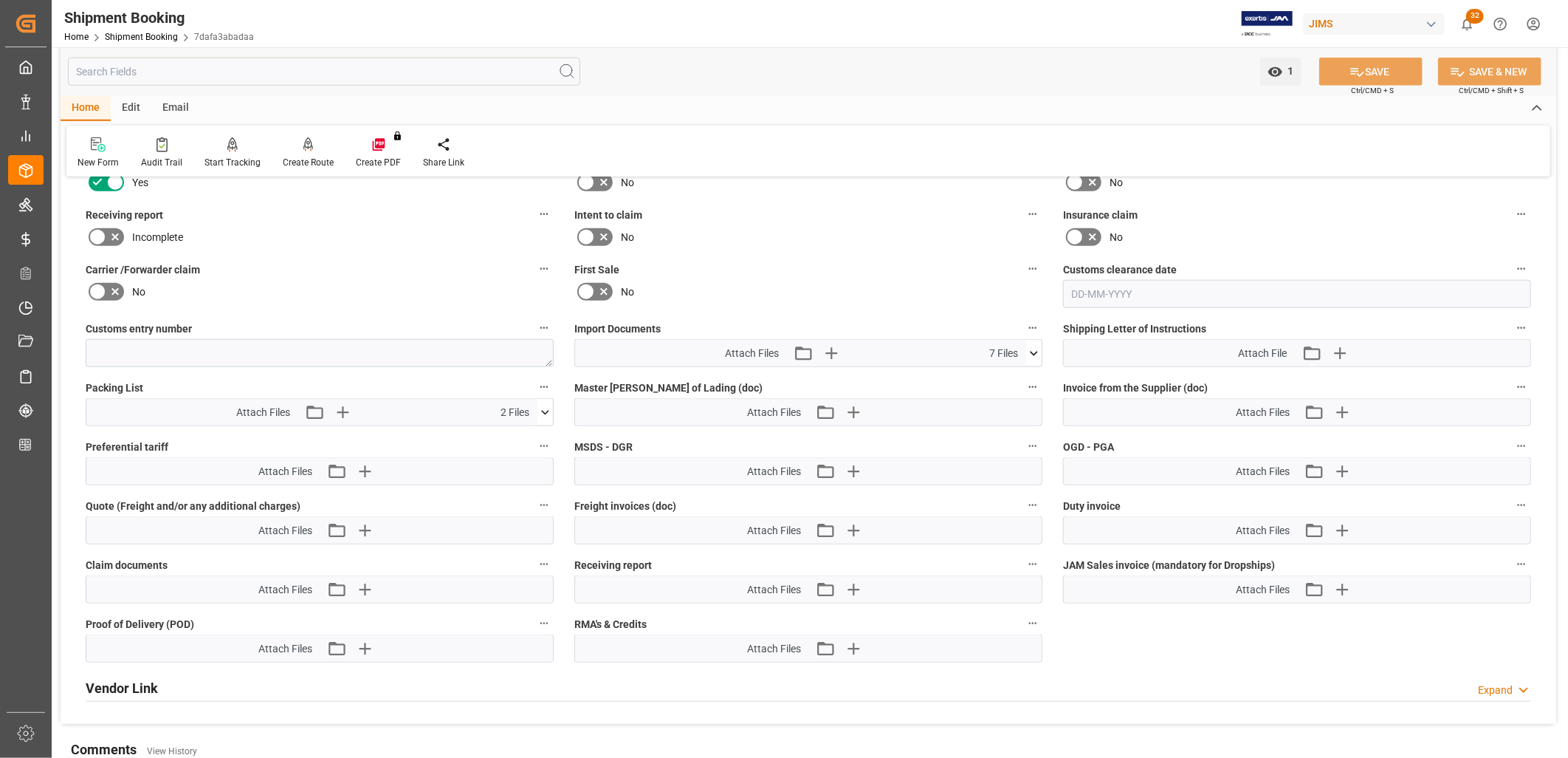
scroll to position [880, 0]
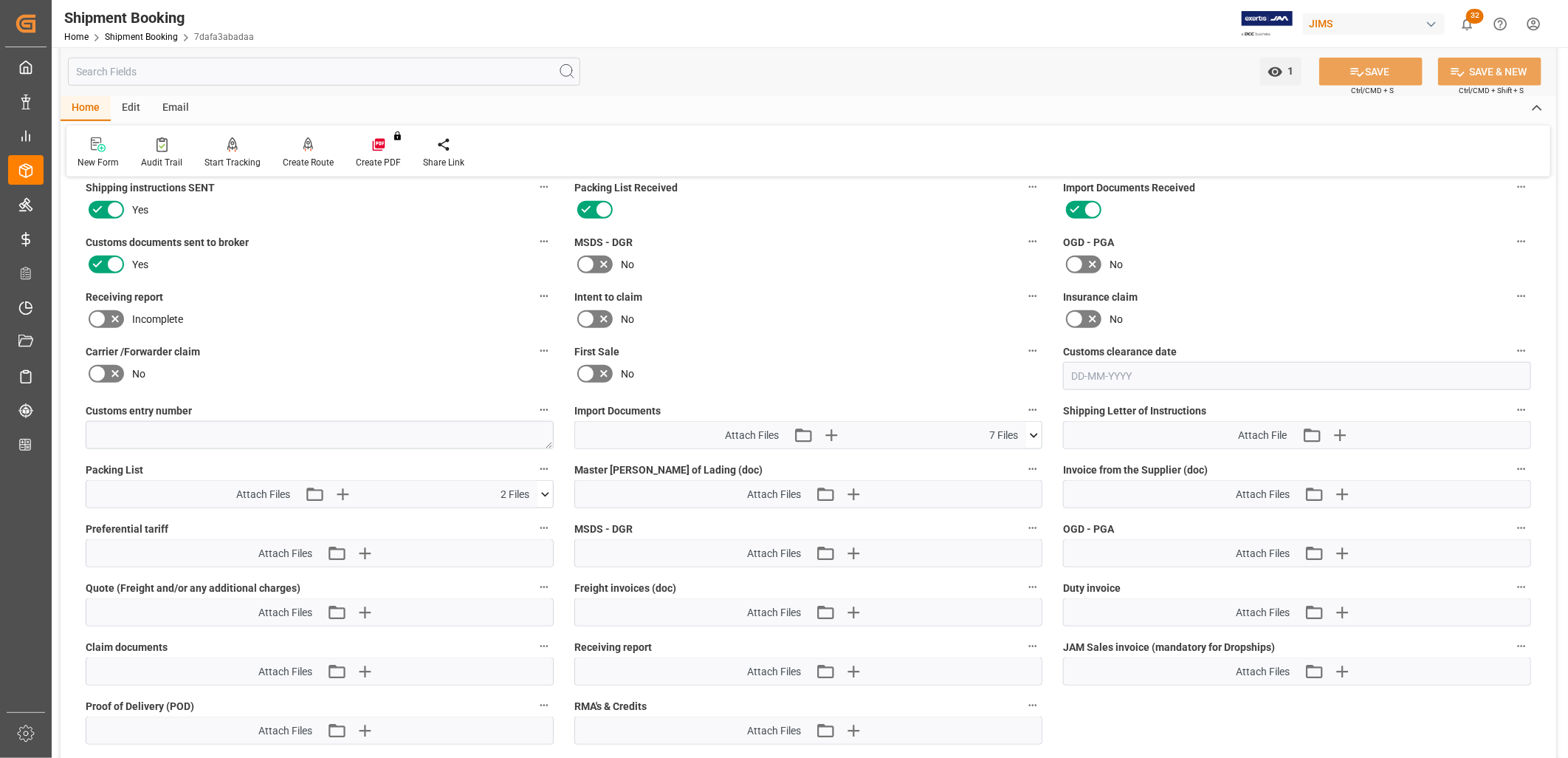
click at [1036, 428] on icon at bounding box center [1033, 435] width 16 height 16
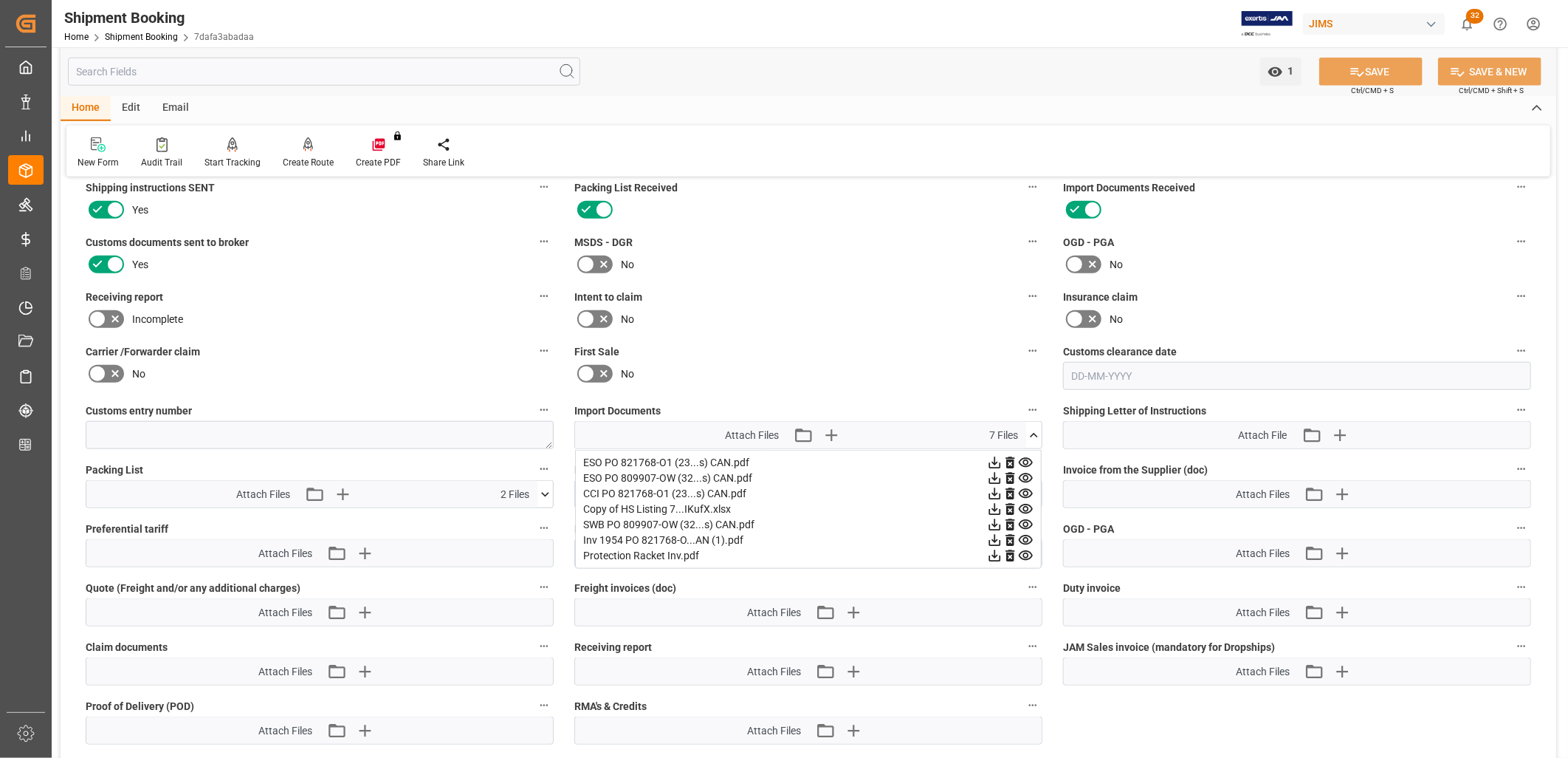
click at [631, 519] on div "SWB PO 809907-OW (32...s) CAN.pdf" at bounding box center [808, 525] width 450 height 16
click at [995, 520] on icon at bounding box center [995, 525] width 12 height 12
click at [1033, 428] on icon at bounding box center [1033, 435] width 16 height 16
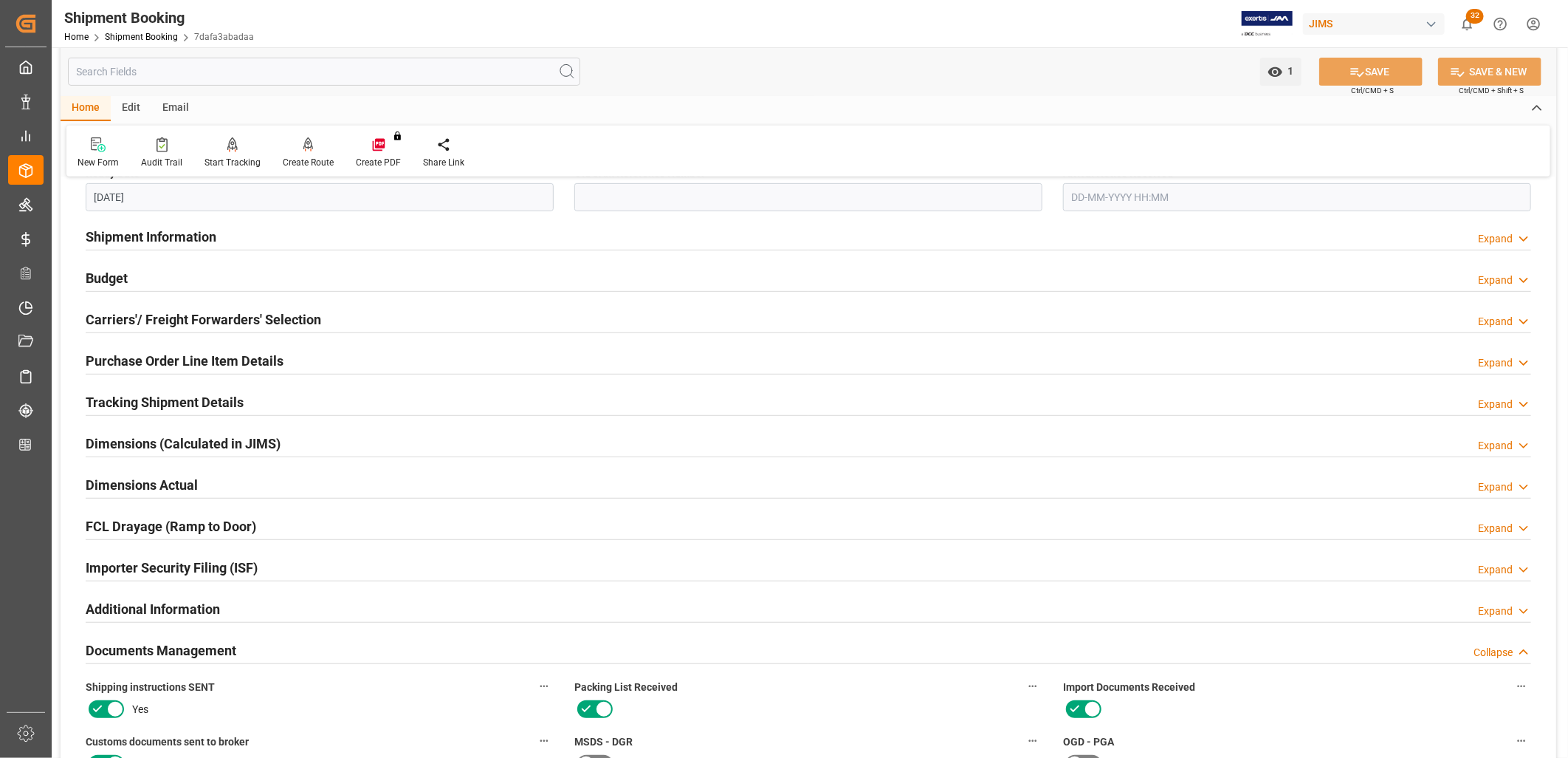
scroll to position [410, 0]
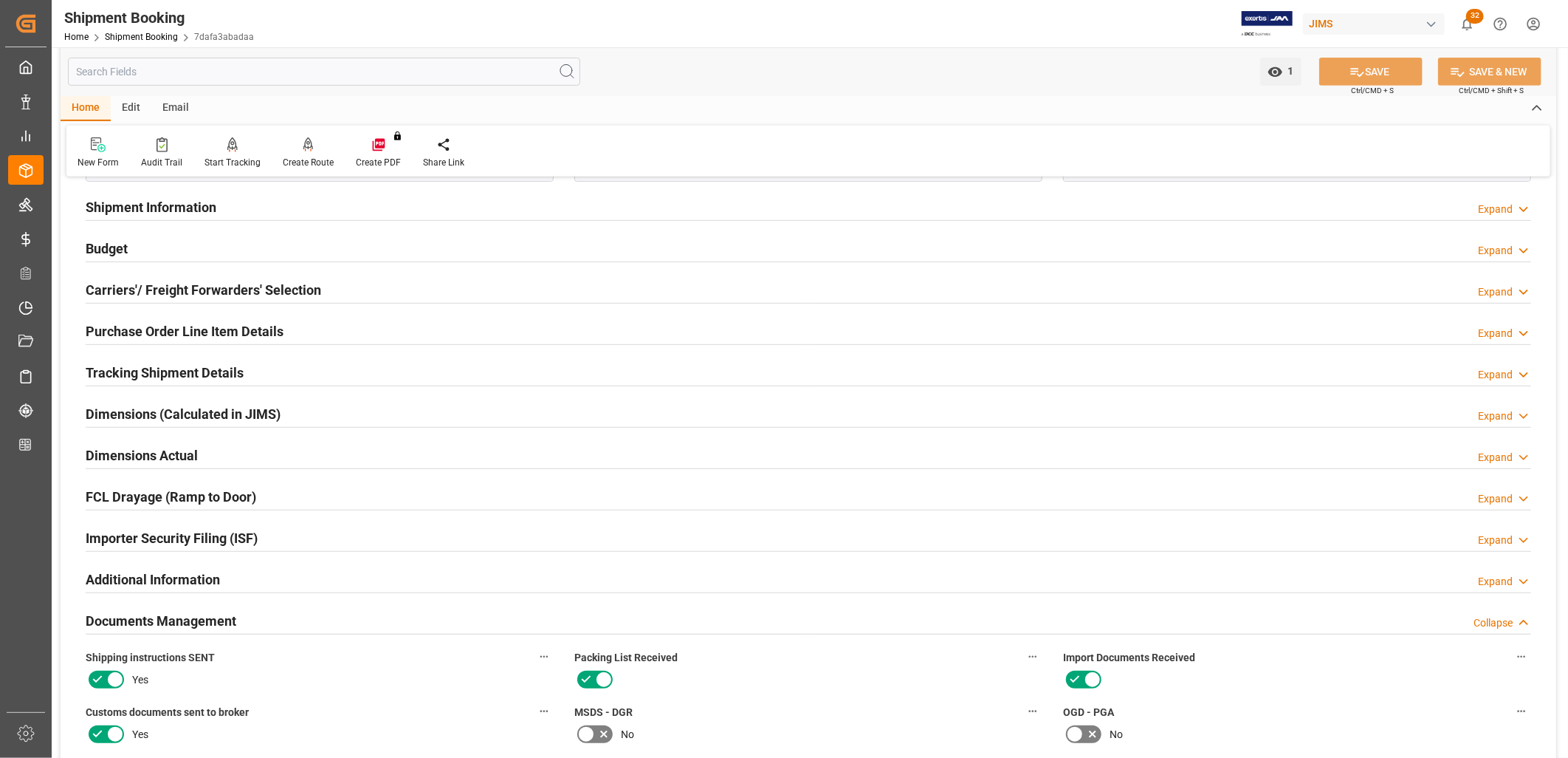
click at [231, 369] on h2 "Tracking Shipment Details" at bounding box center [165, 373] width 158 height 20
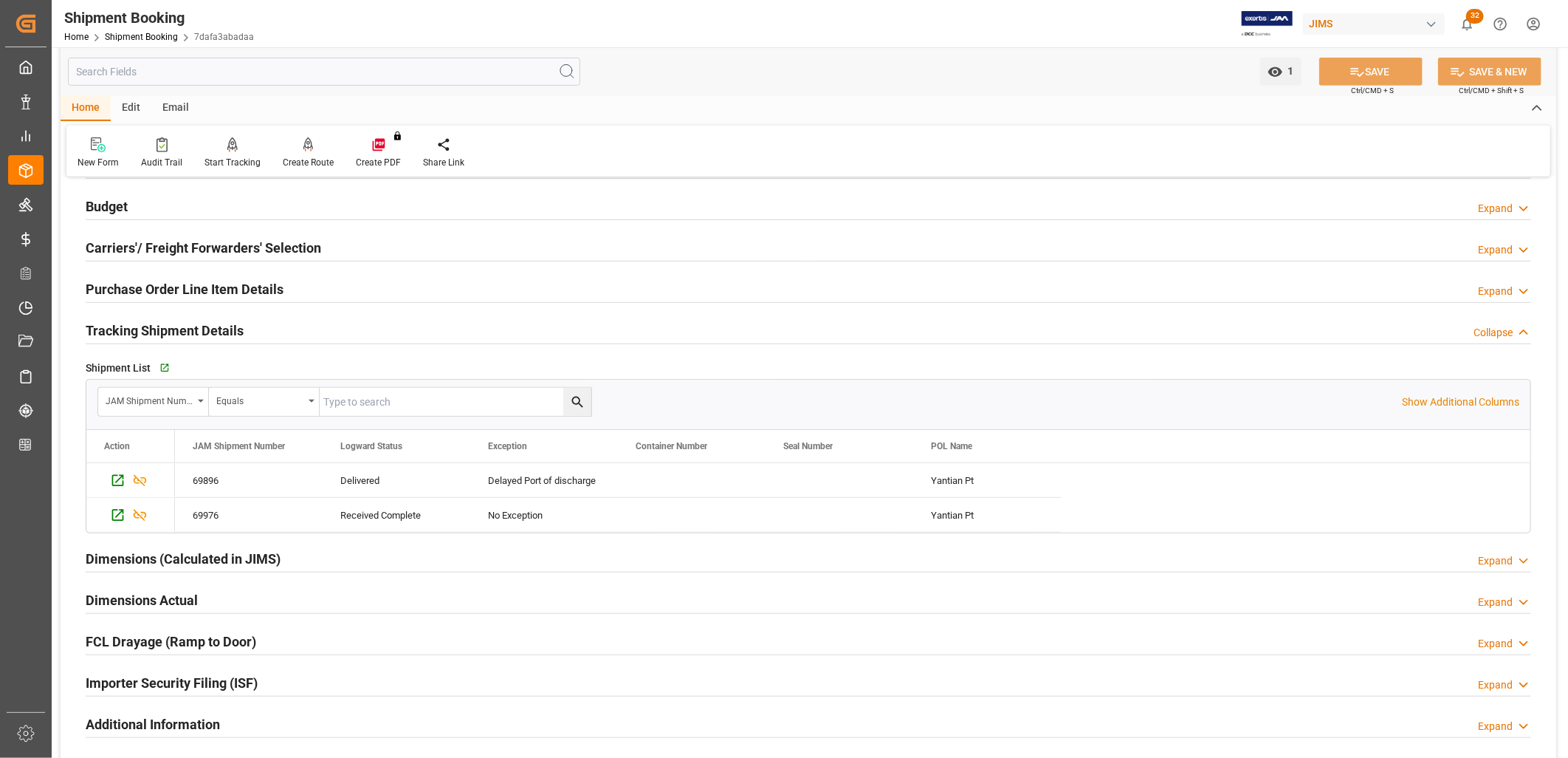
scroll to position [574, 0]
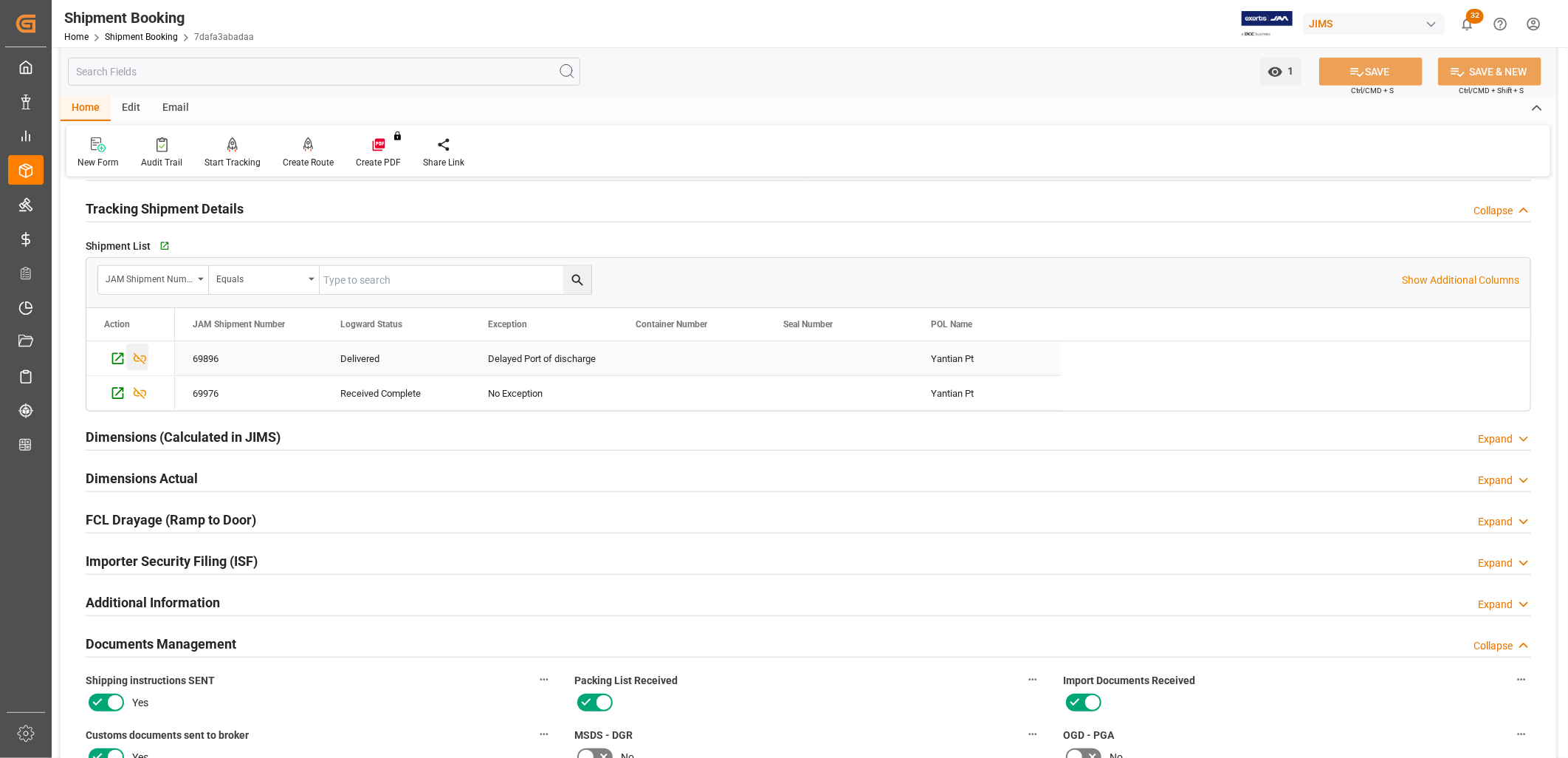
click at [136, 352] on icon "Press SPACE to select this row." at bounding box center [139, 358] width 16 height 16
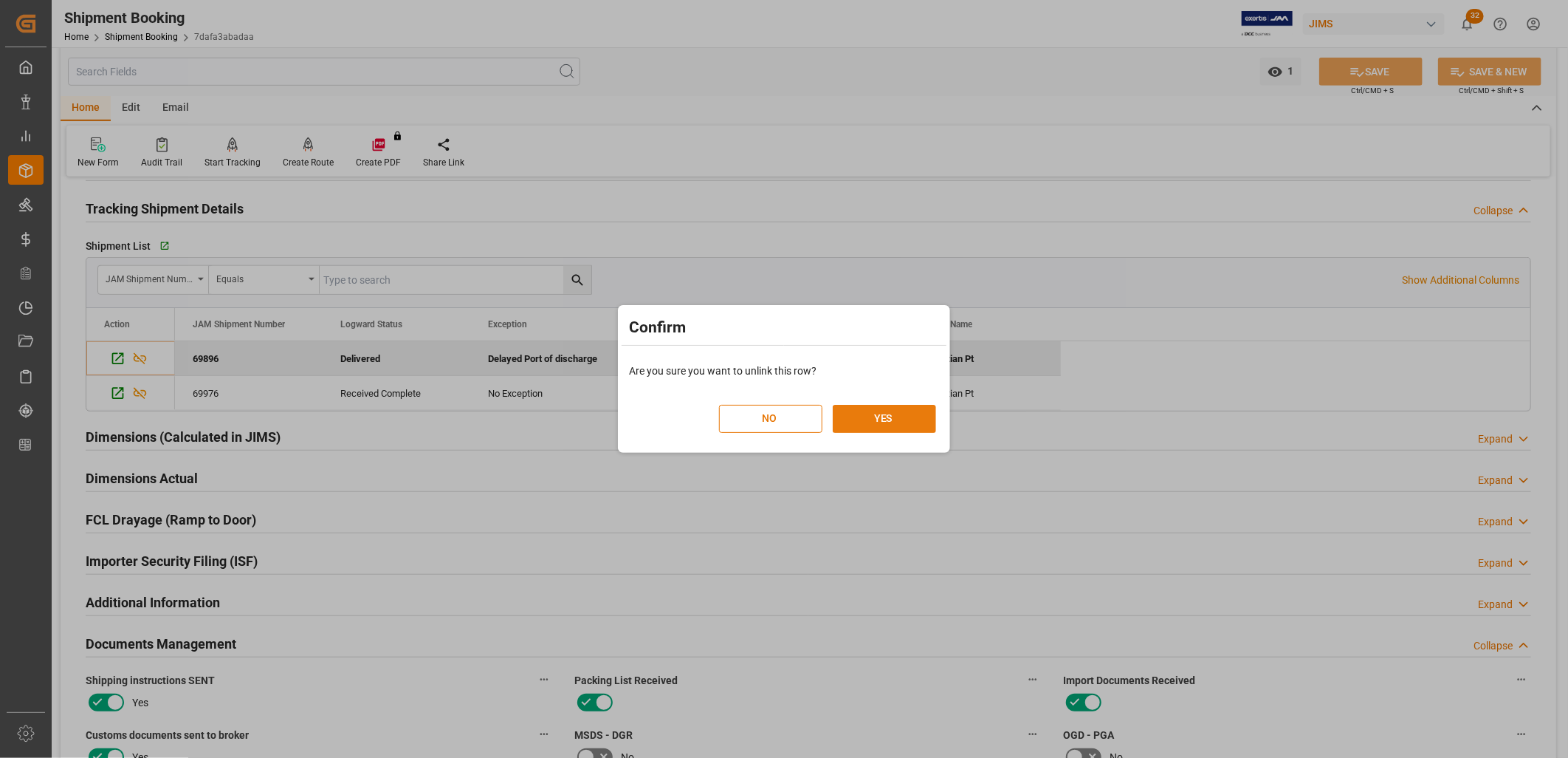
click at [890, 415] on button "YES" at bounding box center [884, 418] width 103 height 28
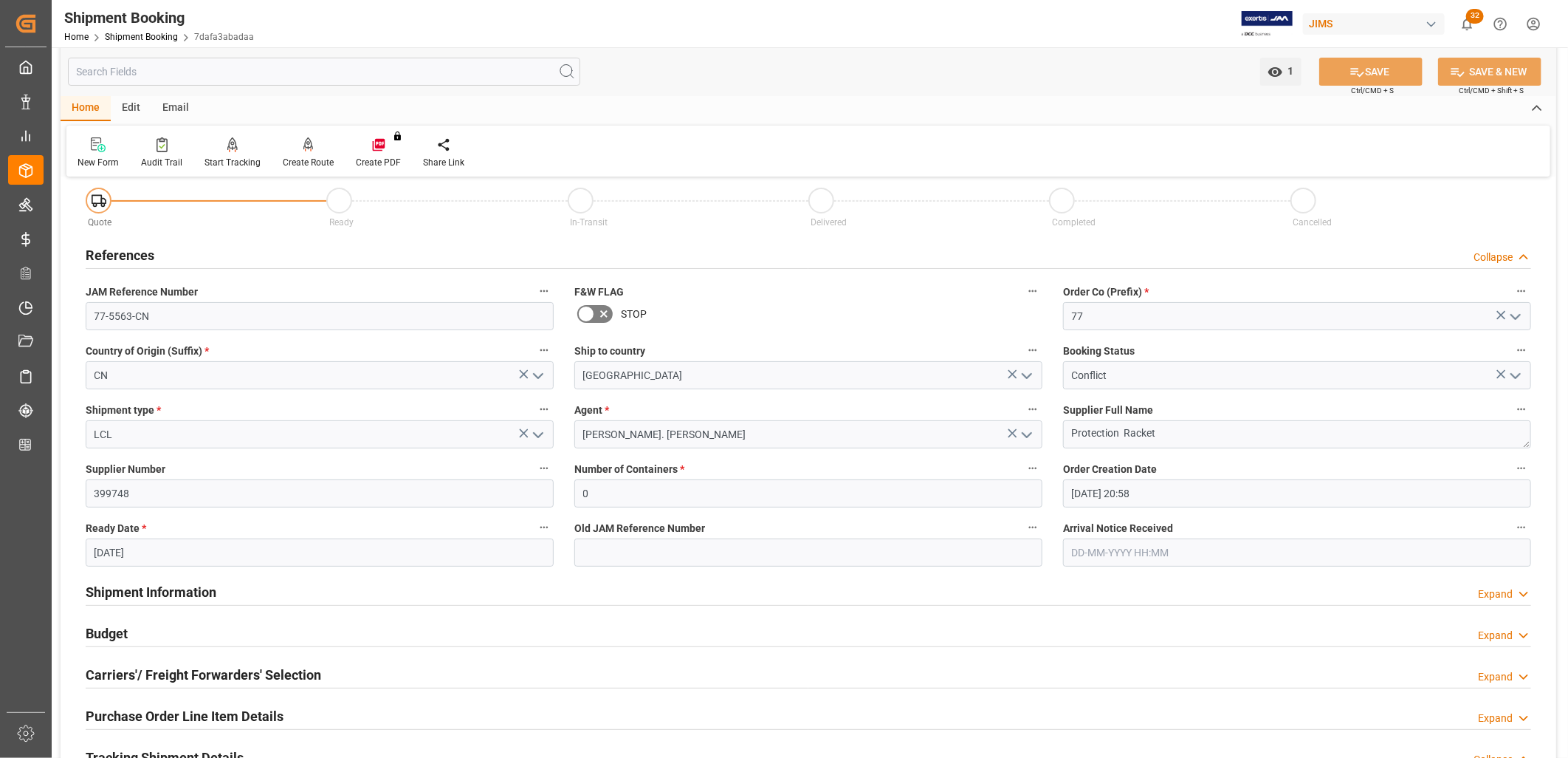
scroll to position [0, 0]
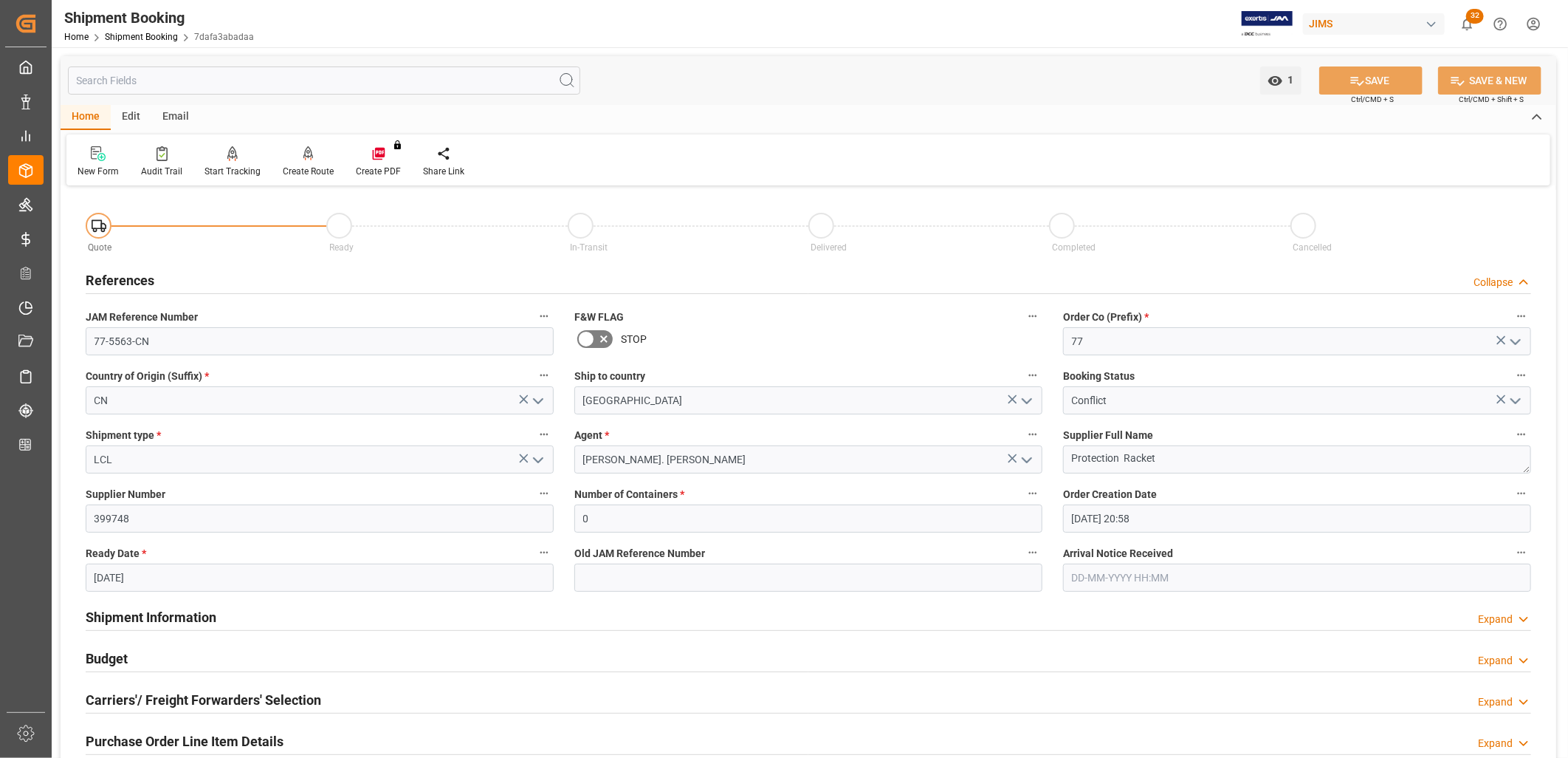
click at [1516, 395] on icon "open menu" at bounding box center [1515, 400] width 17 height 17
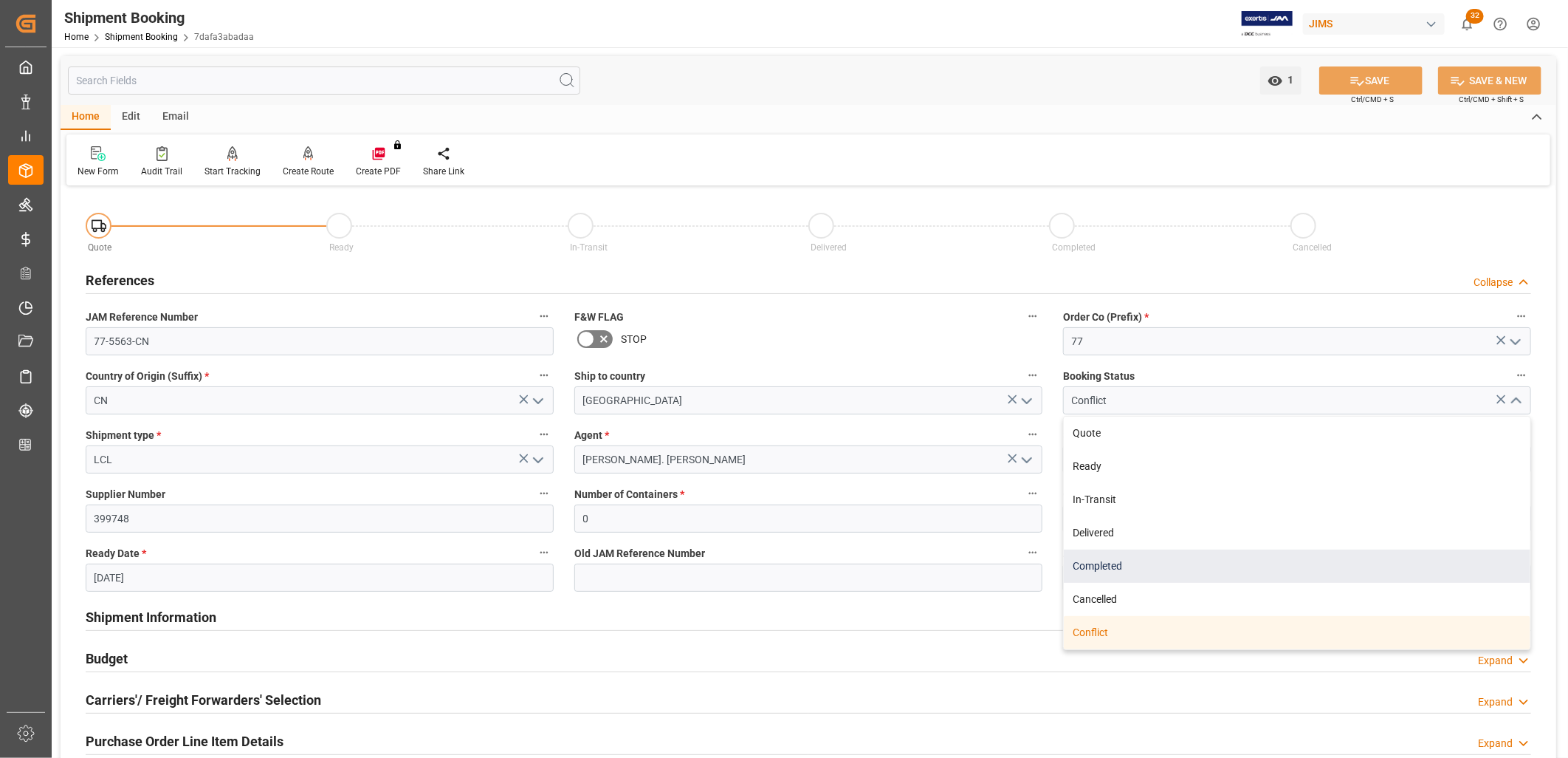
click at [1113, 567] on div "Completed" at bounding box center [1297, 566] width 467 height 33
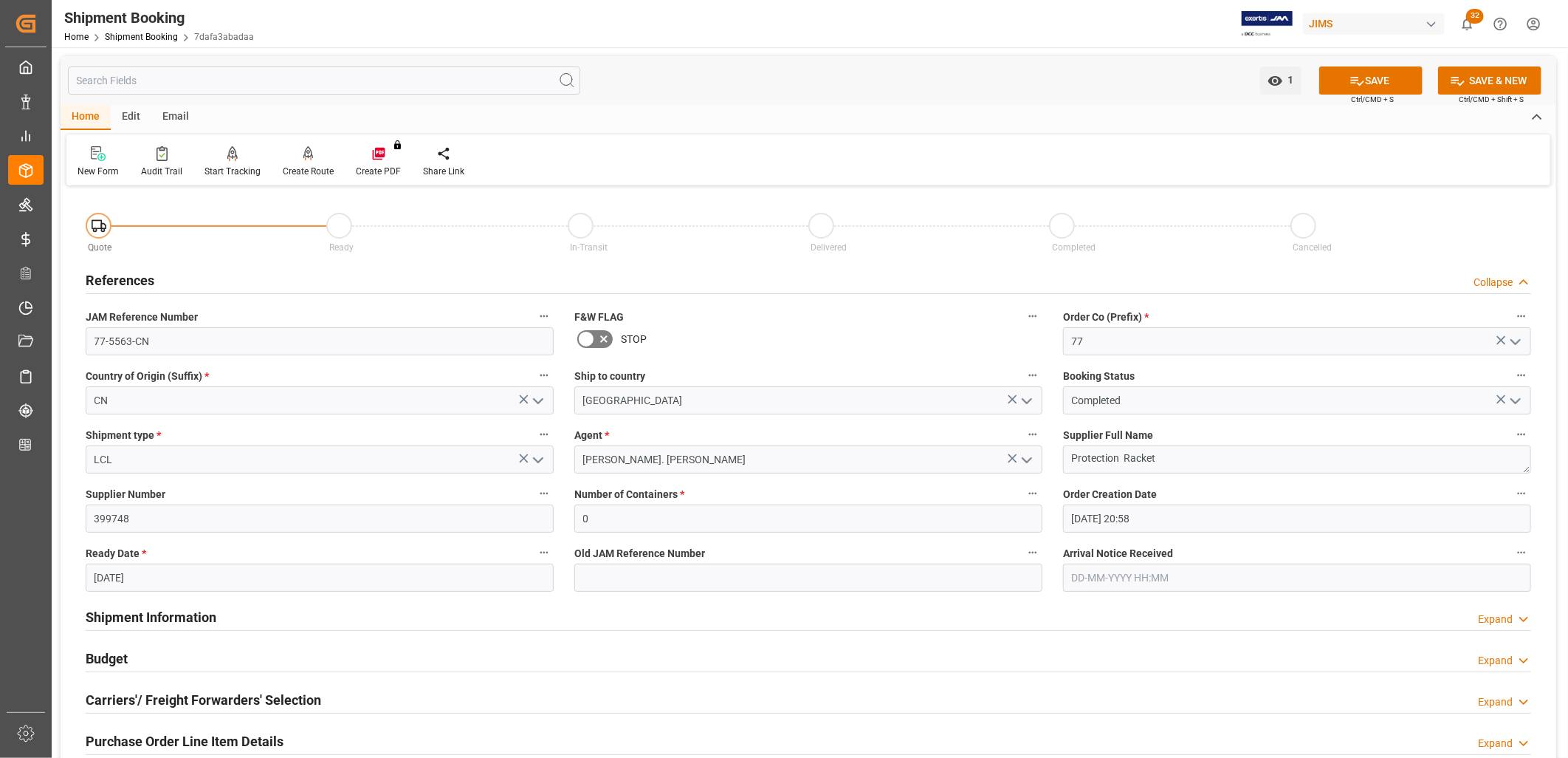
type input "Completed"
click at [1391, 82] on button "SAVE" at bounding box center [1370, 81] width 103 height 28
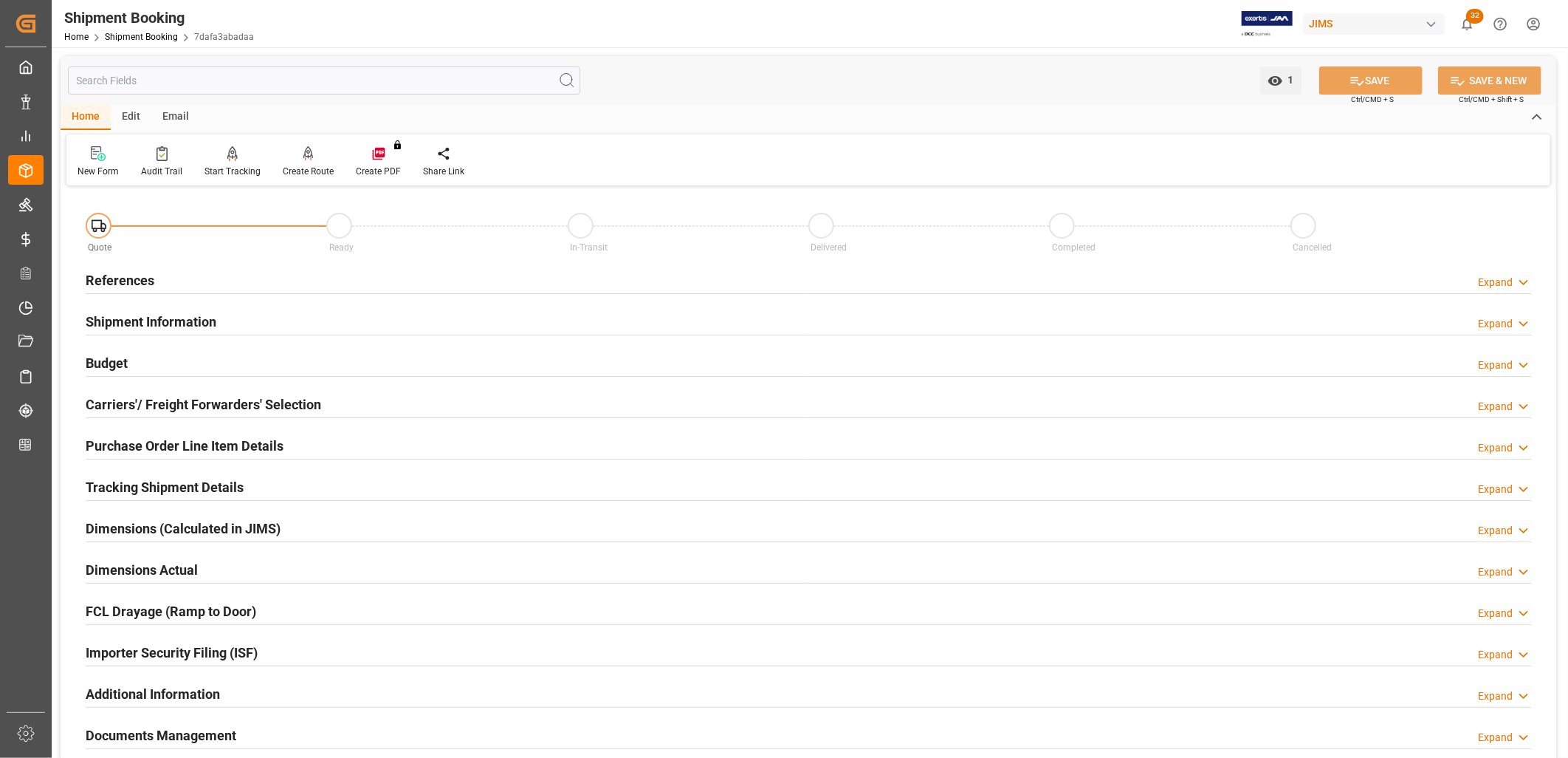
scroll to position [82, 0]
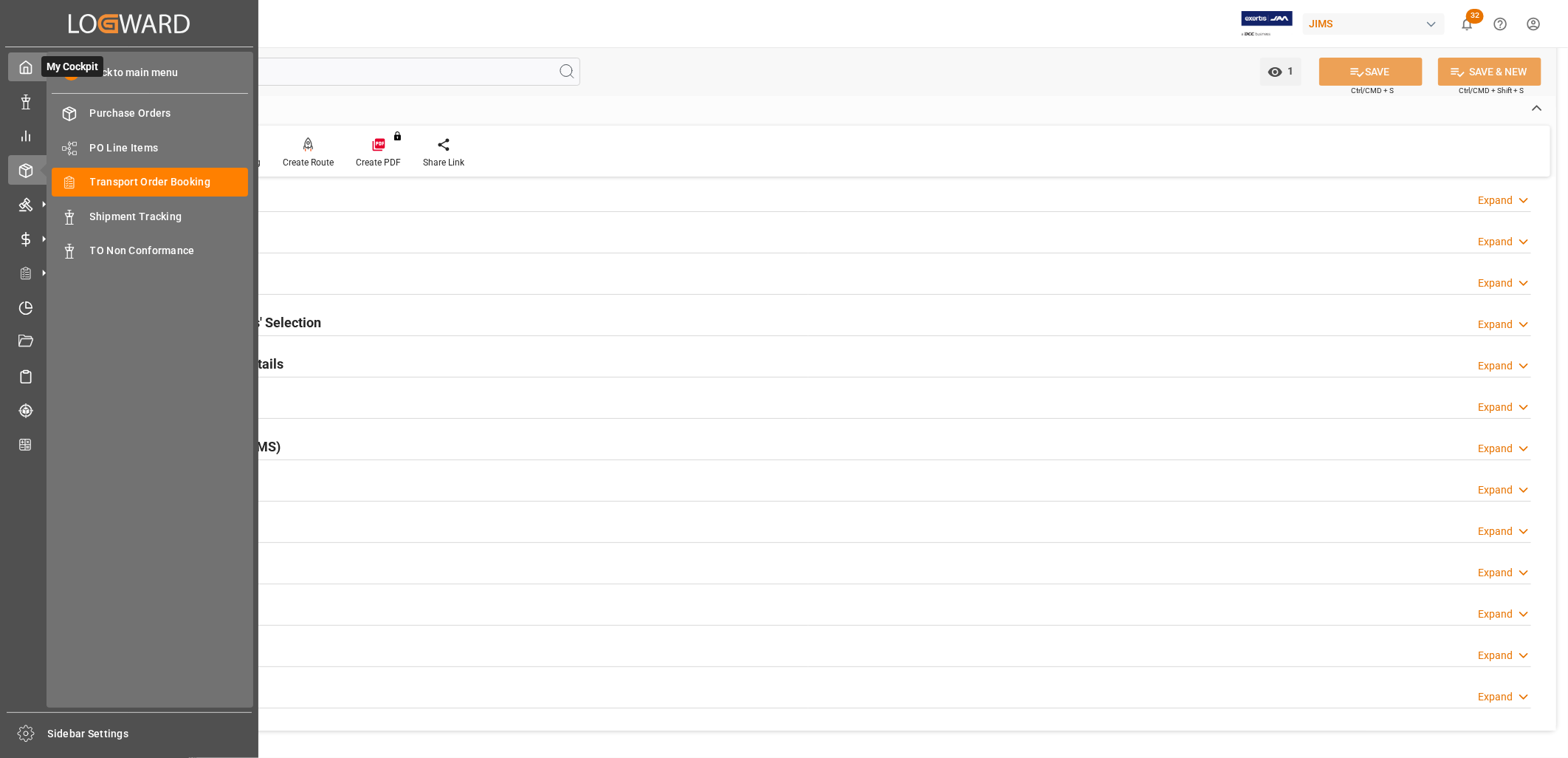
click at [28, 67] on icon at bounding box center [26, 67] width 15 height 15
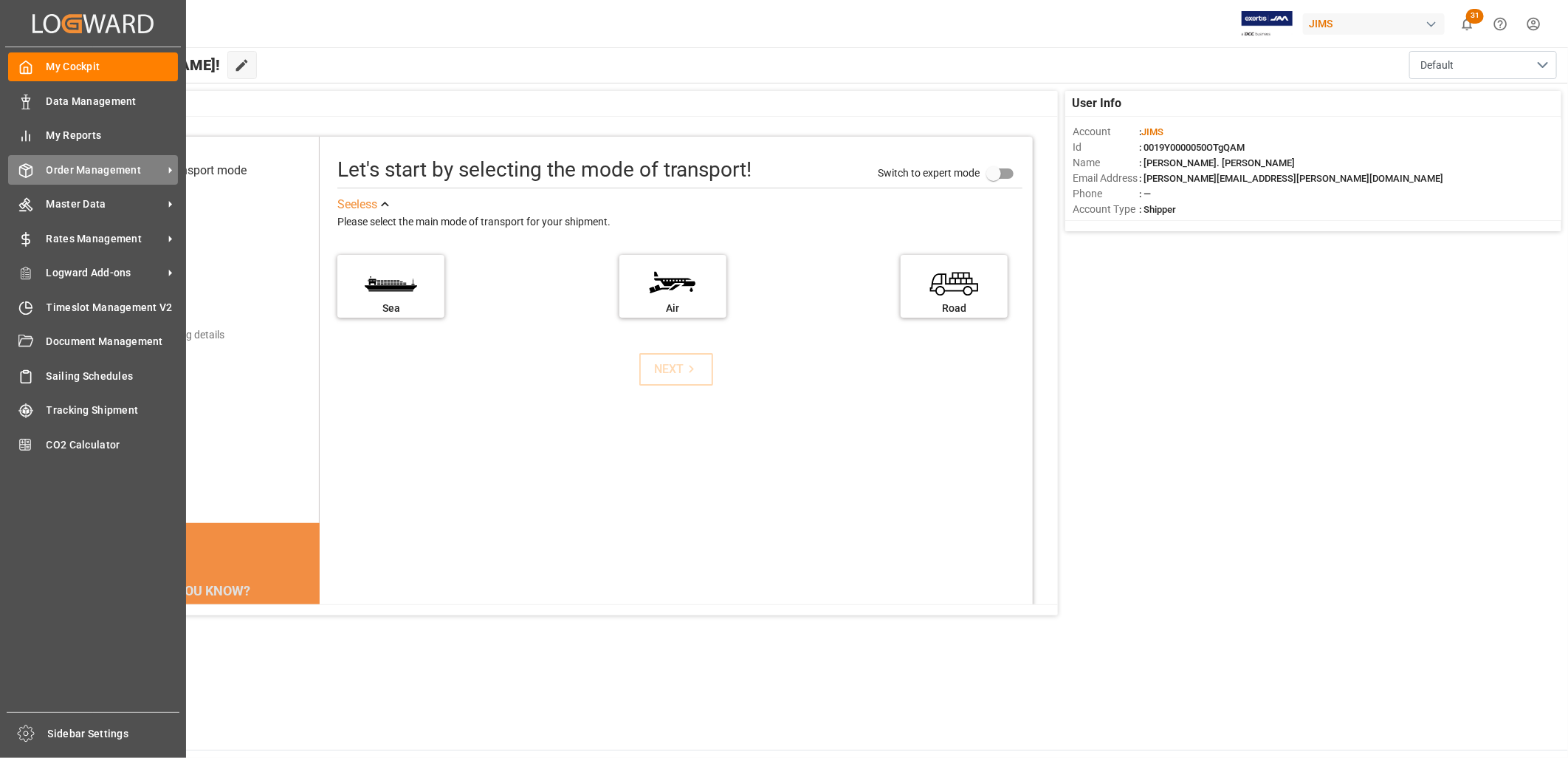
click at [119, 168] on span "Order Management" at bounding box center [104, 169] width 116 height 16
click at [126, 165] on span "Order Management" at bounding box center [104, 169] width 116 height 16
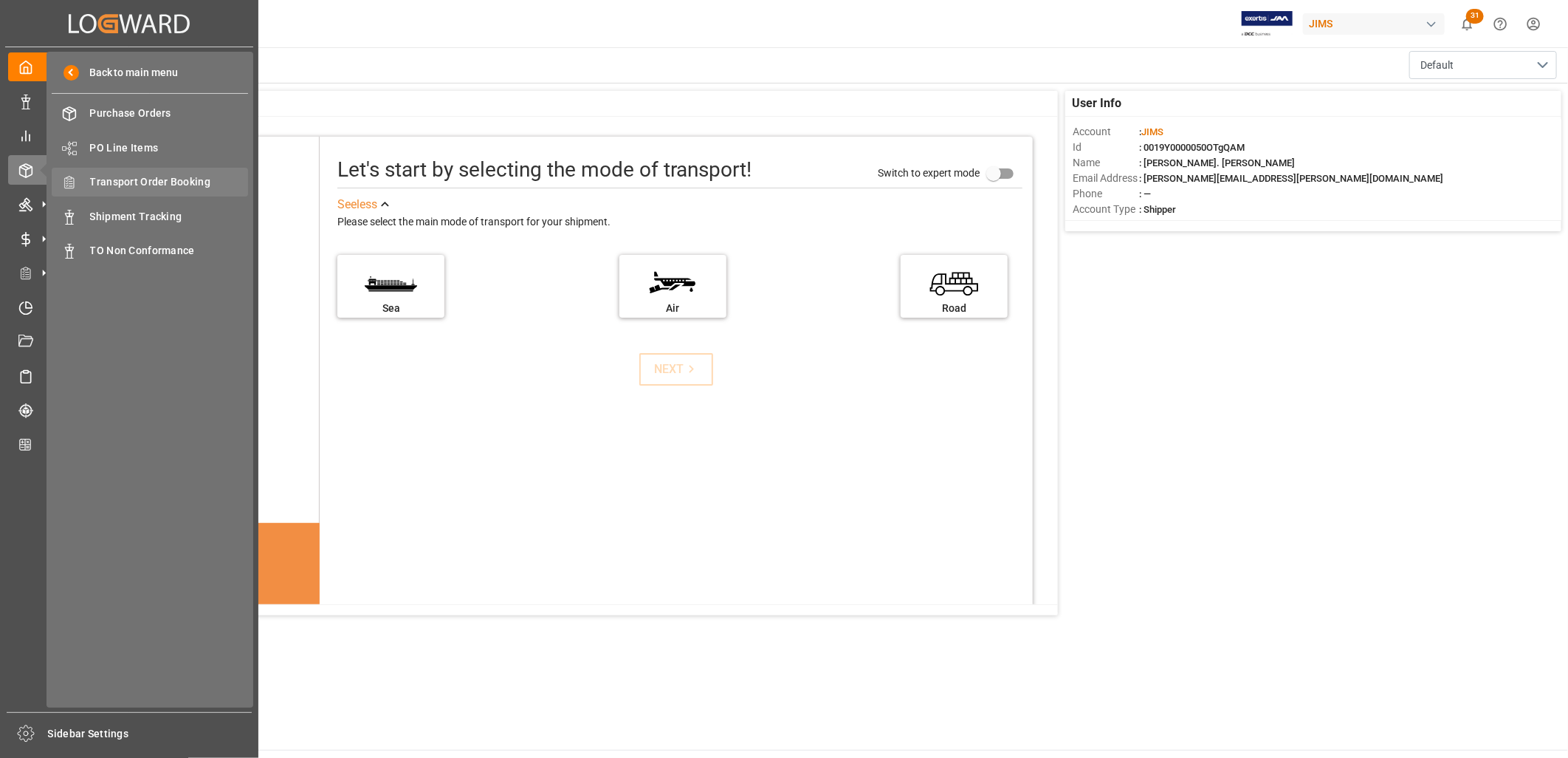
click at [200, 174] on span "Transport Order Booking" at bounding box center [168, 181] width 158 height 16
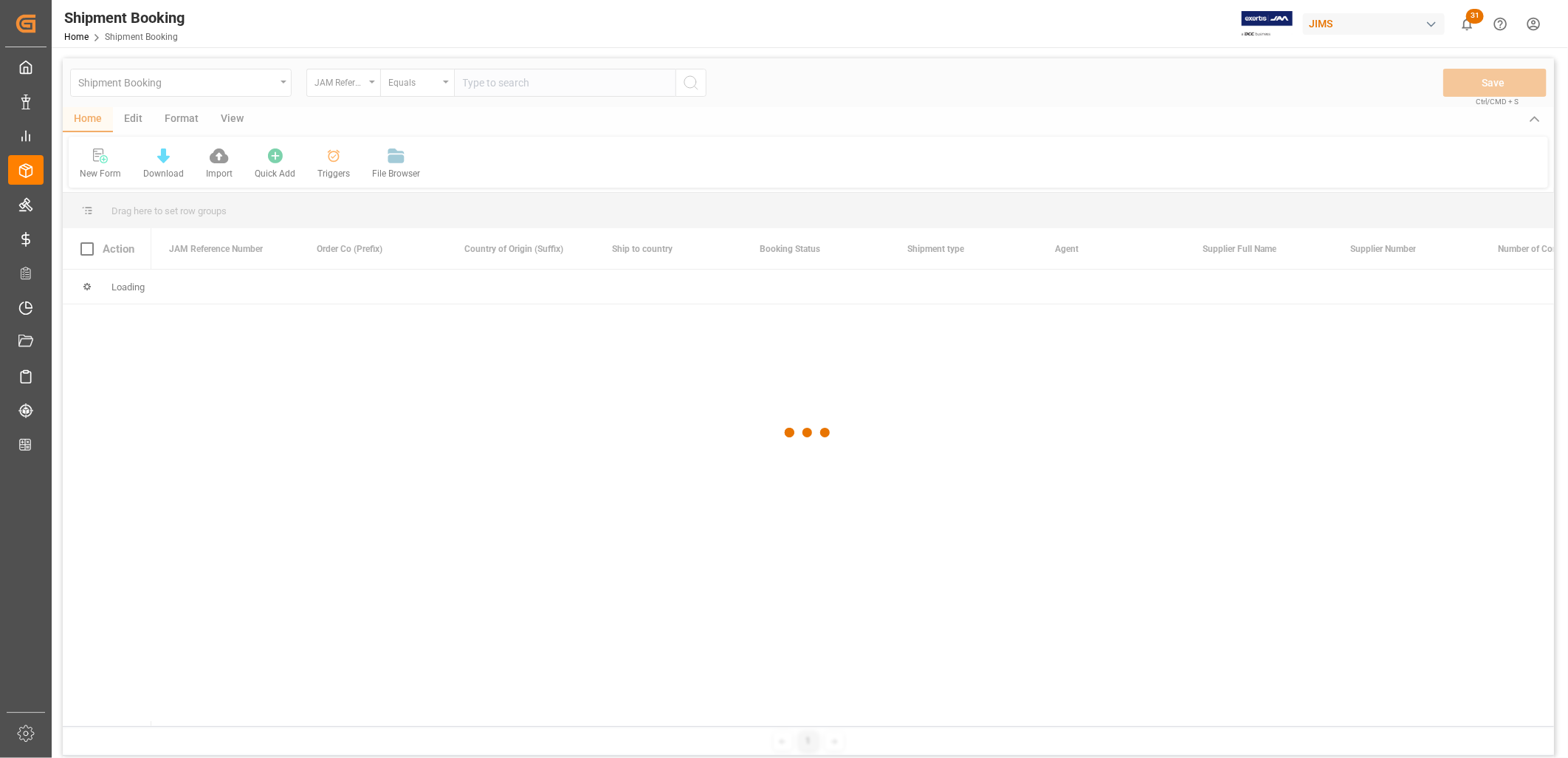
click at [477, 79] on div at bounding box center [808, 433] width 1491 height 749
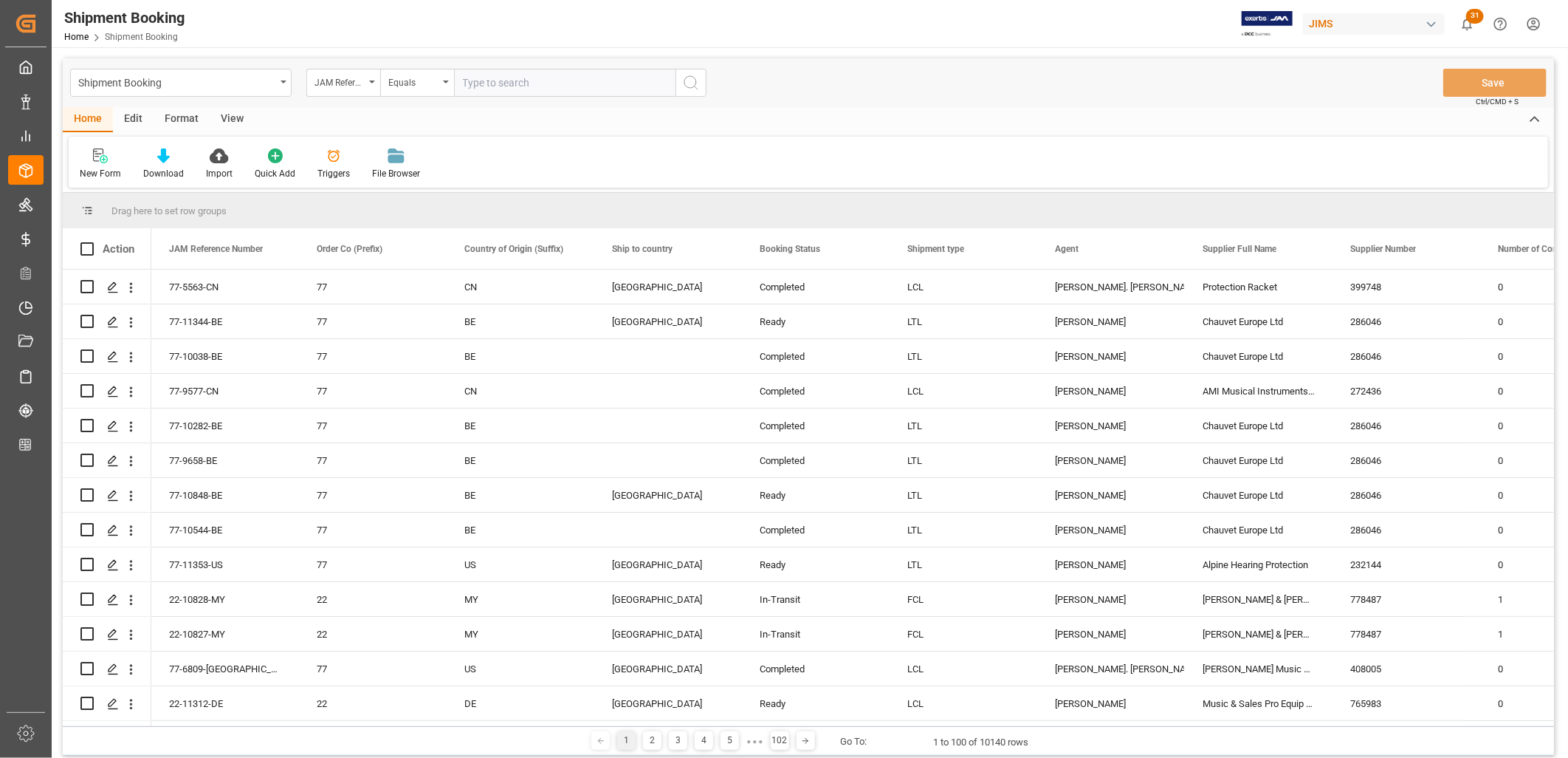
click at [468, 81] on input "text" at bounding box center [565, 82] width 222 height 28
type input "77-6974-CN"
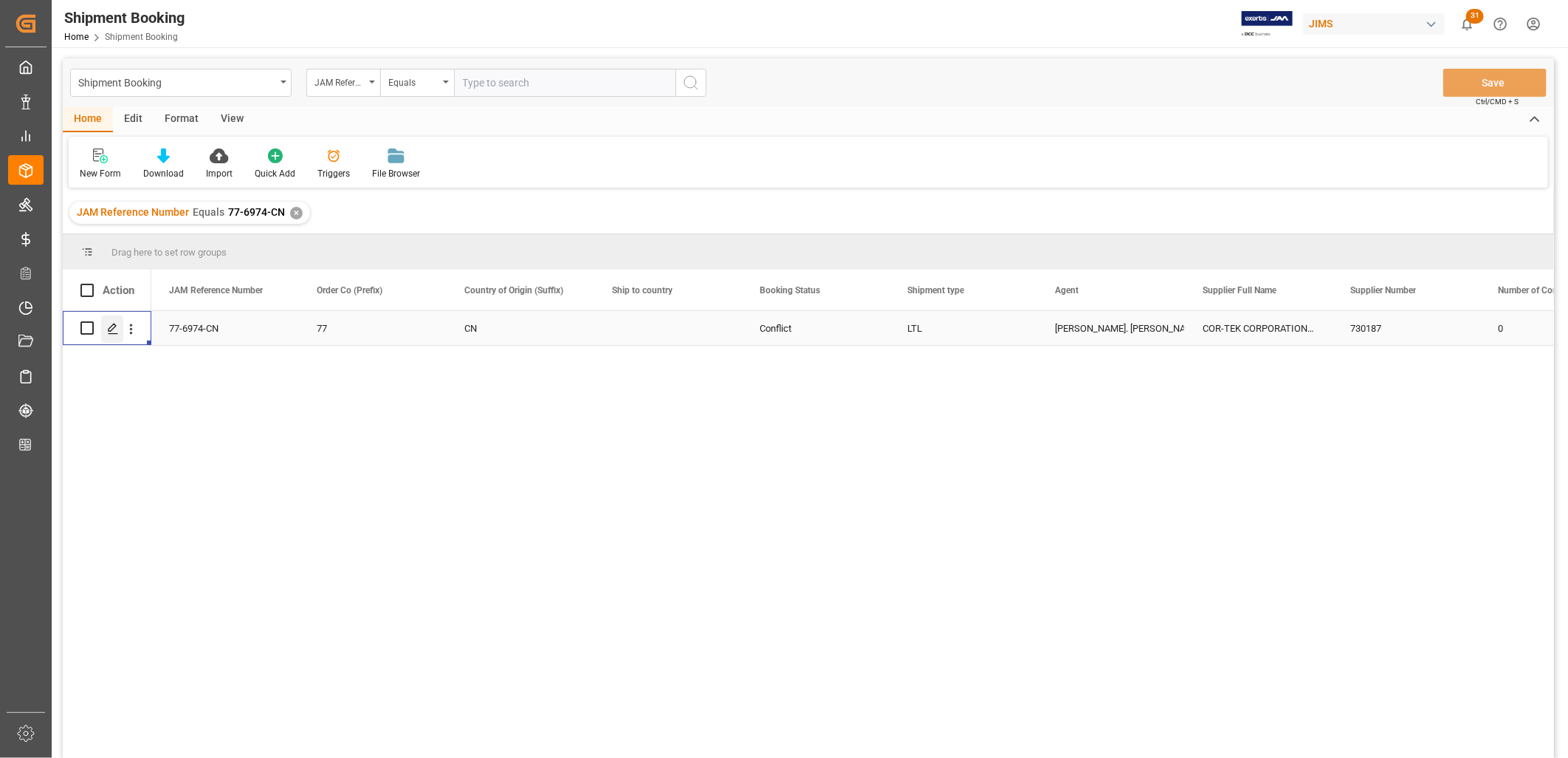
click at [116, 328] on icon "Press SPACE to select this row." at bounding box center [113, 328] width 12 height 12
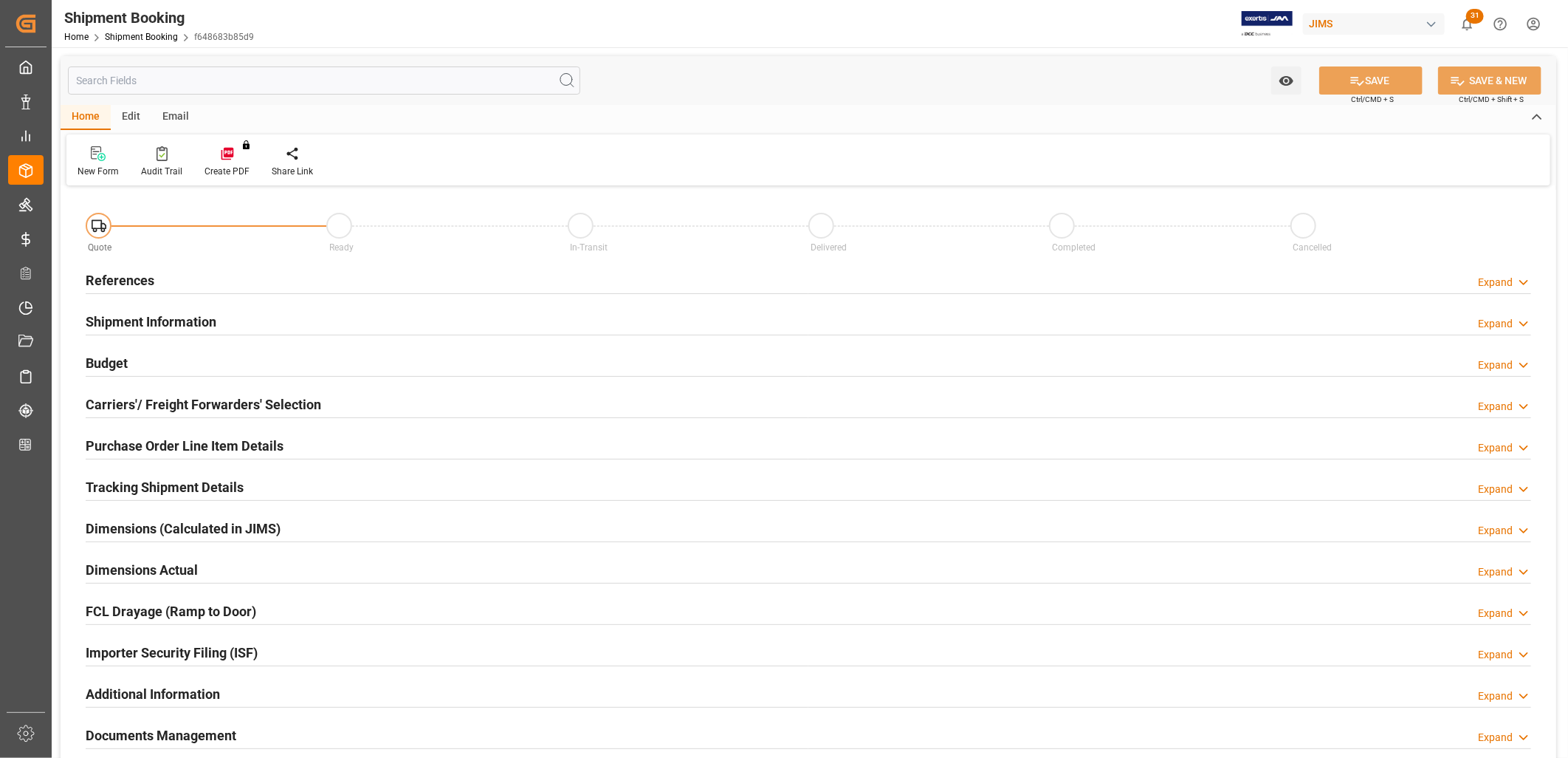
type input "0"
type input "20-12-2024 17:27"
type input "23-12-2024"
click at [124, 276] on h2 "References" at bounding box center [120, 280] width 69 height 20
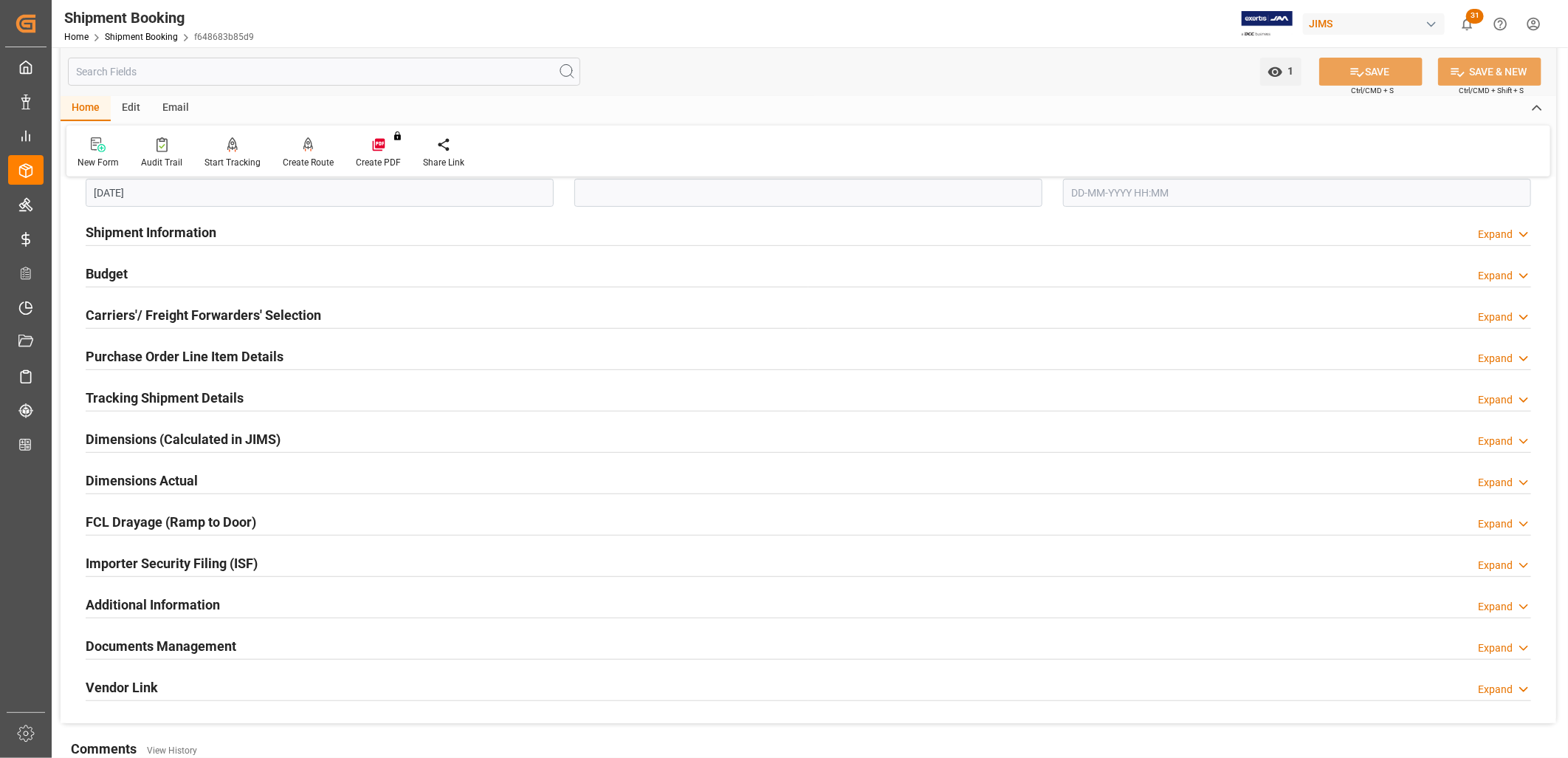
scroll to position [410, 0]
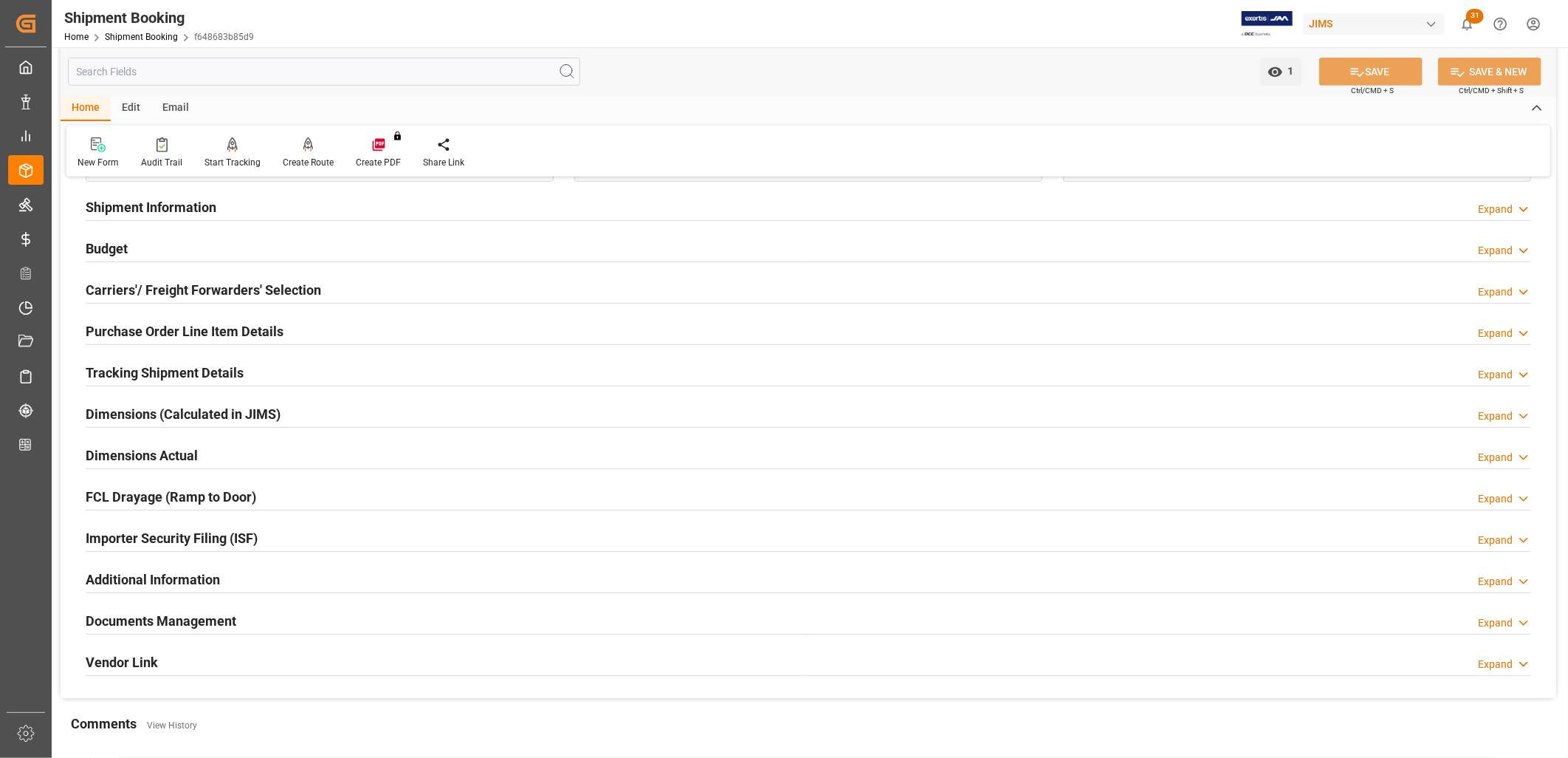
click at [230, 283] on h2 "Carriers'/ Freight Forwarders' Selection" at bounding box center [203, 290] width 235 height 20
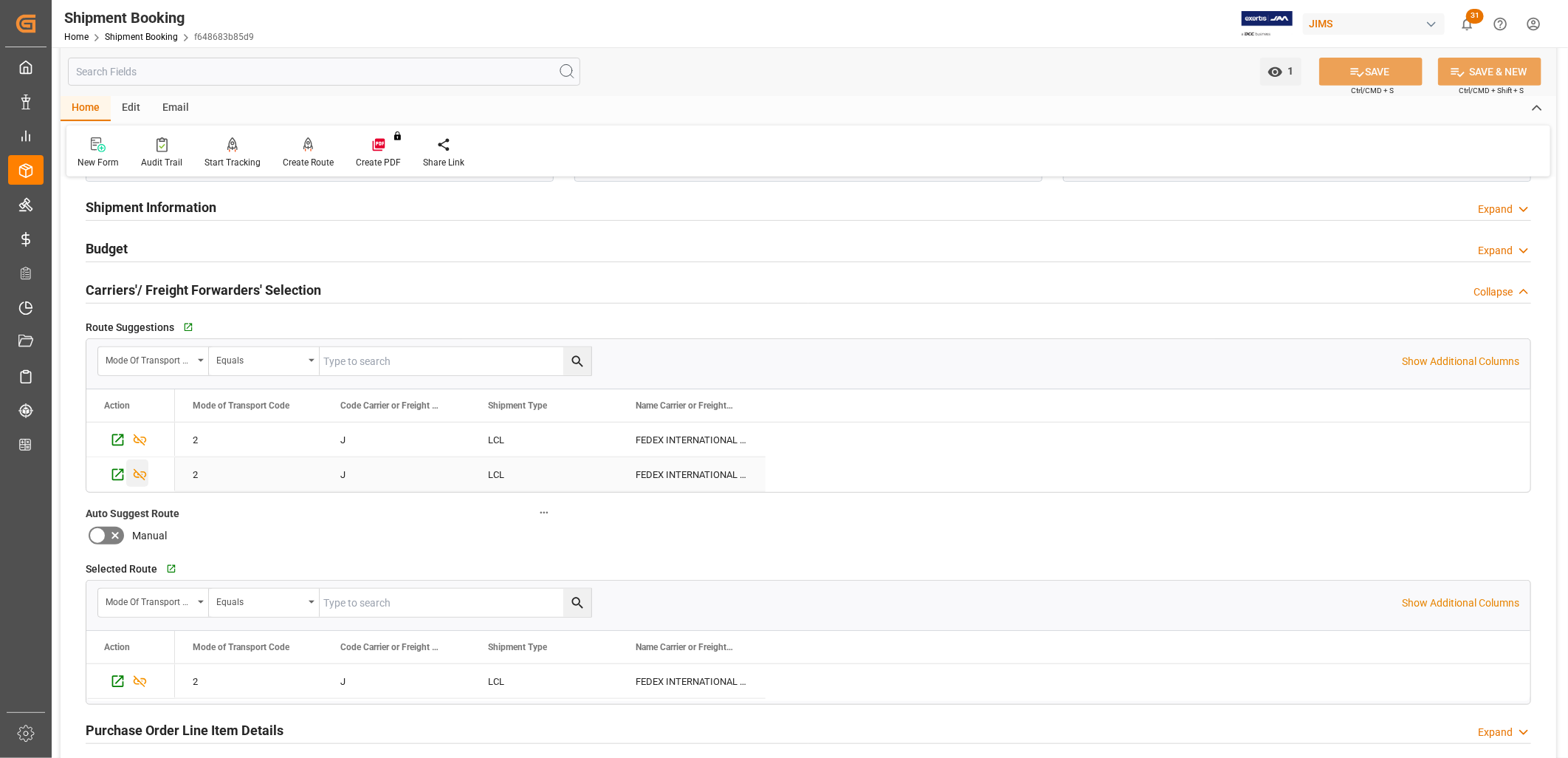
click at [140, 473] on icon "Press SPACE to select this row." at bounding box center [139, 474] width 16 height 16
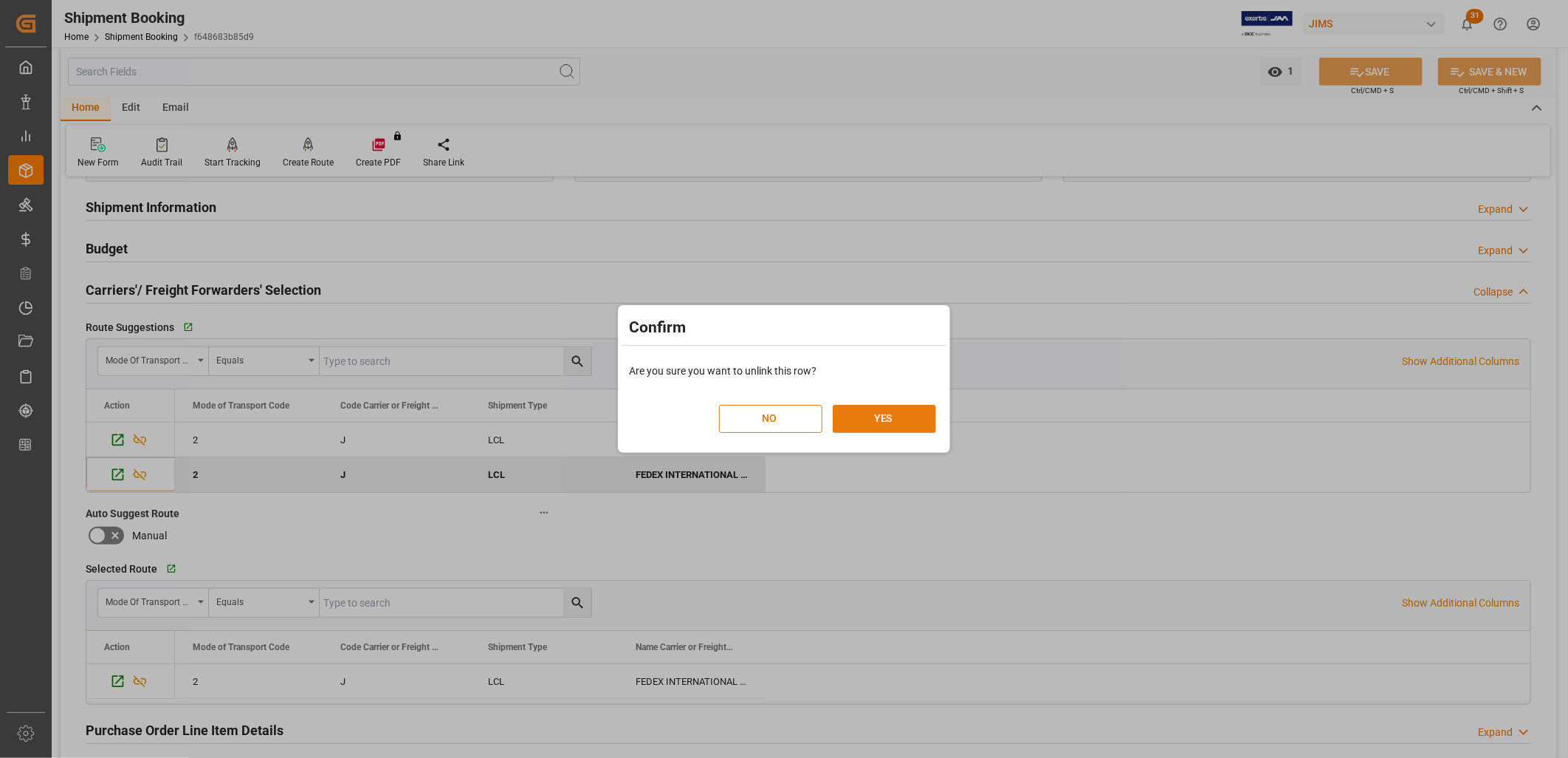
click at [882, 409] on button "YES" at bounding box center [884, 418] width 103 height 28
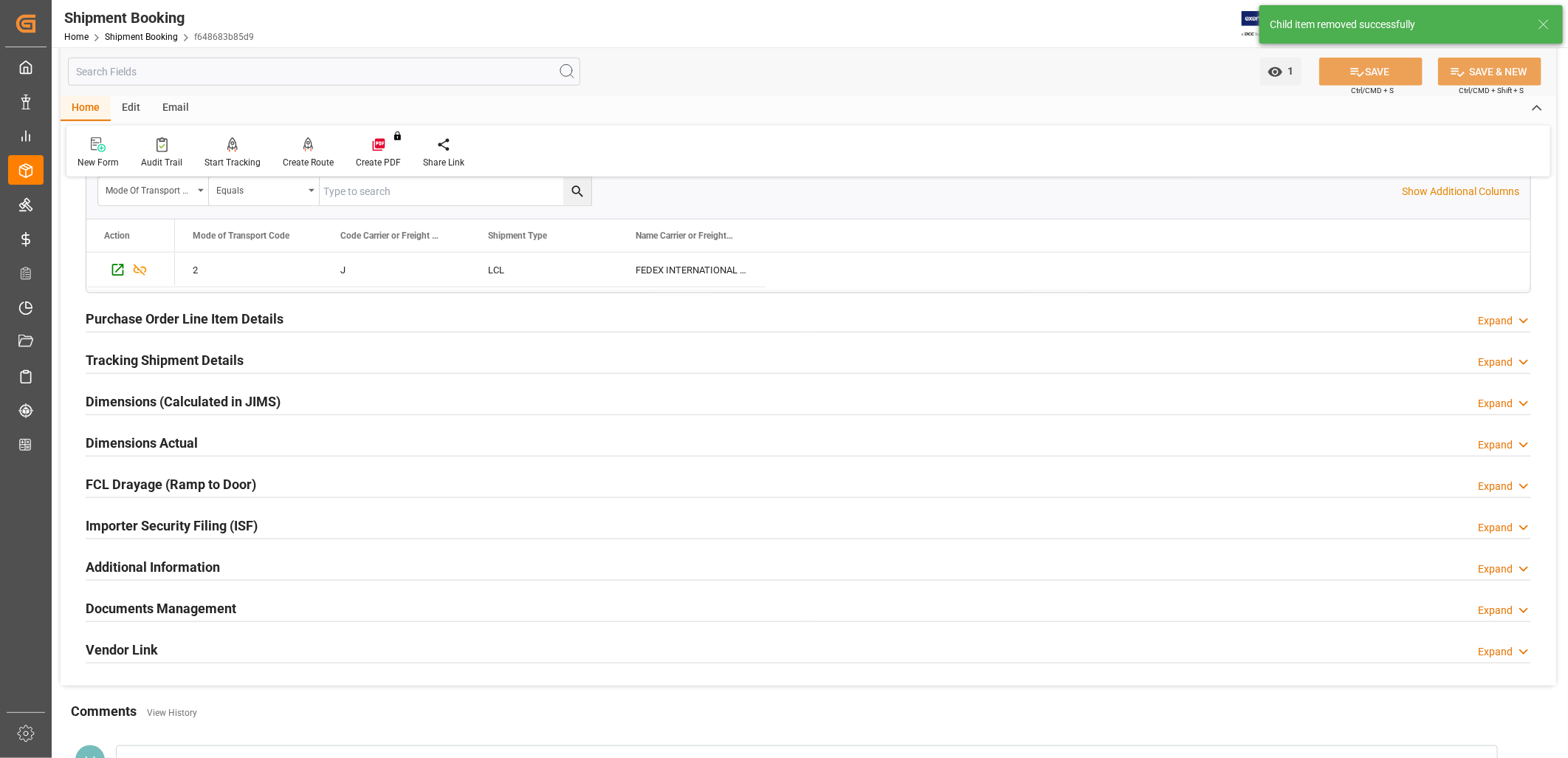
scroll to position [820, 0]
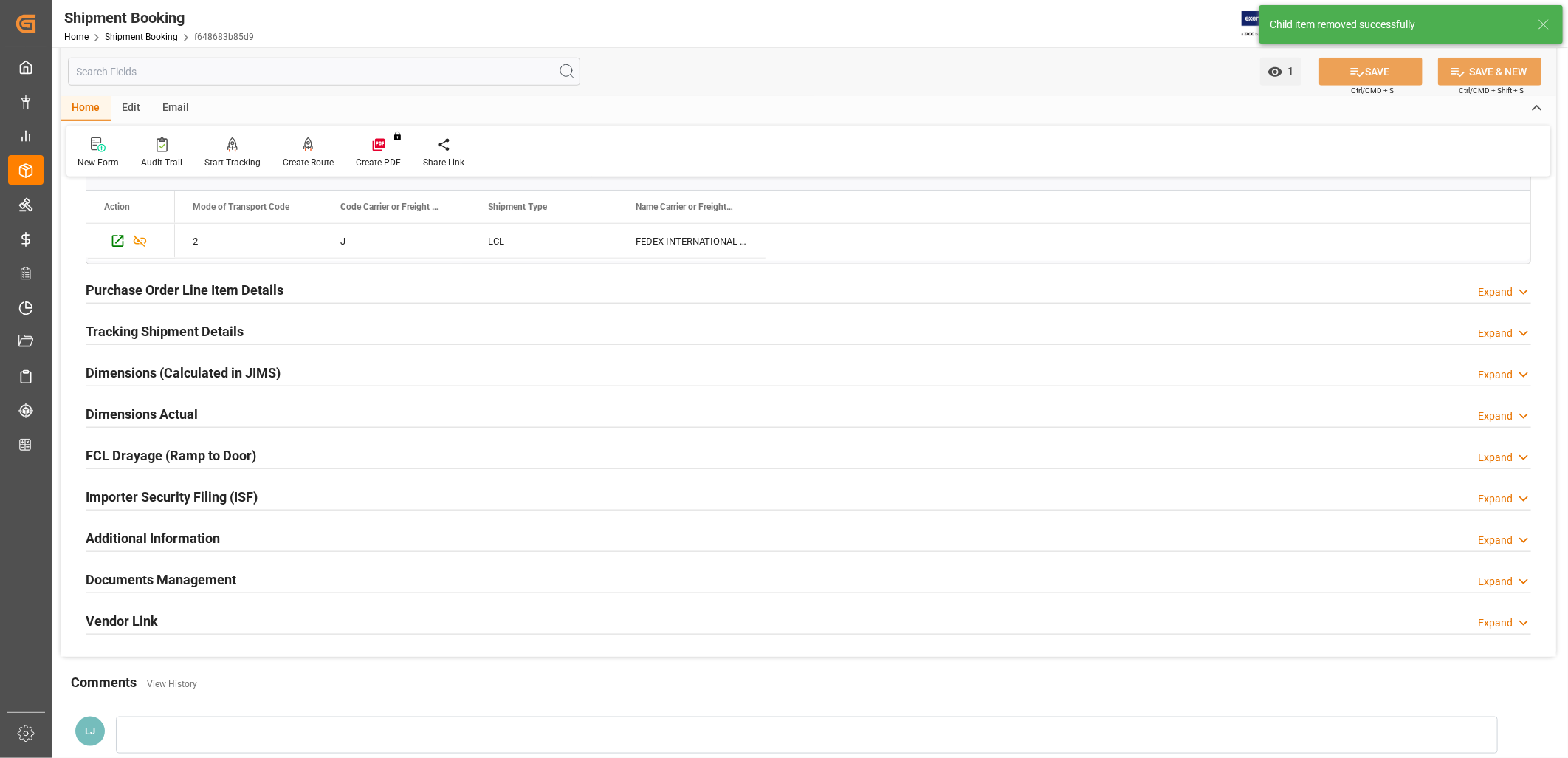
click at [185, 291] on h2 "Purchase Order Line Item Details" at bounding box center [185, 290] width 198 height 20
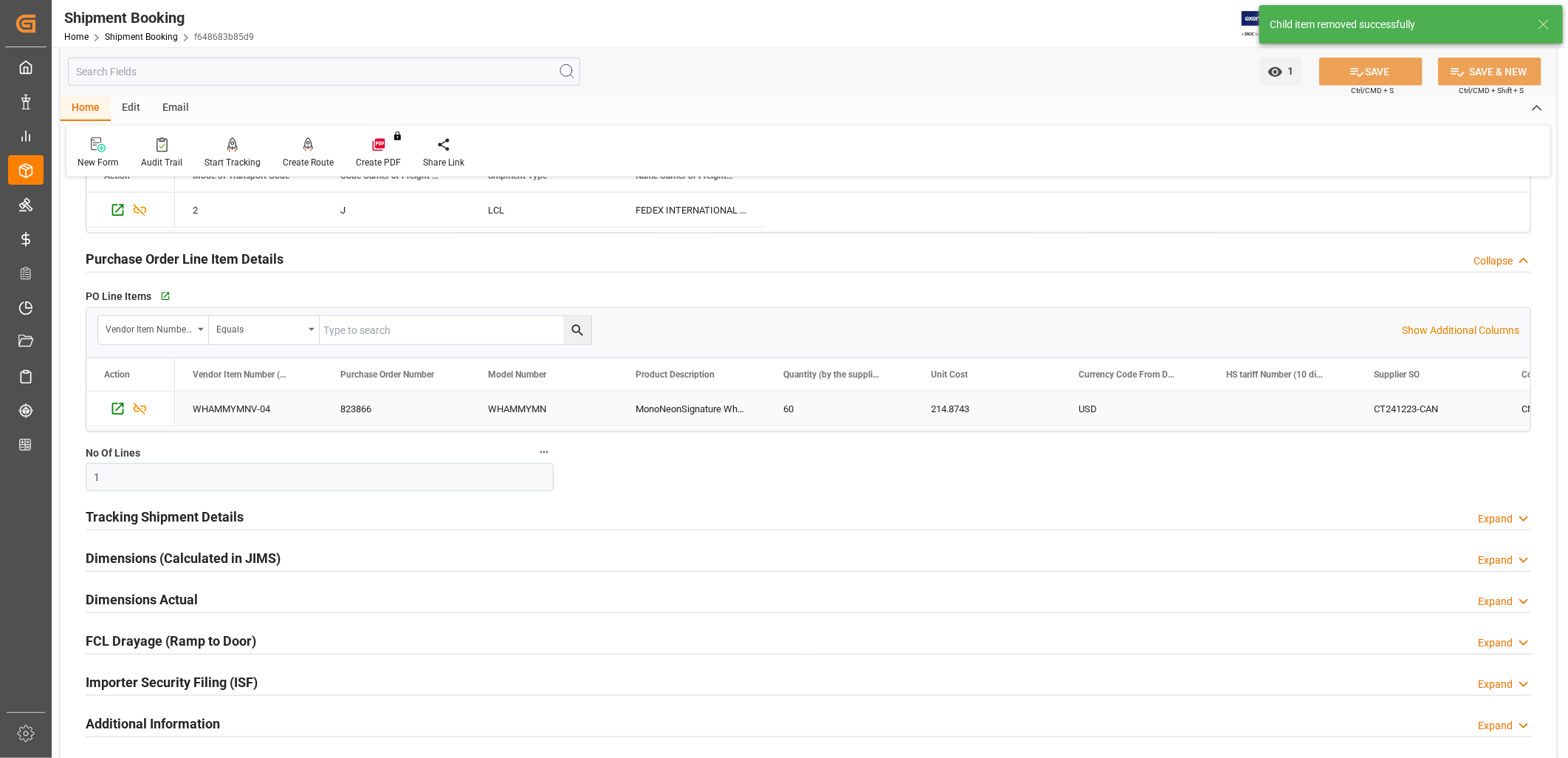
scroll to position [903, 0]
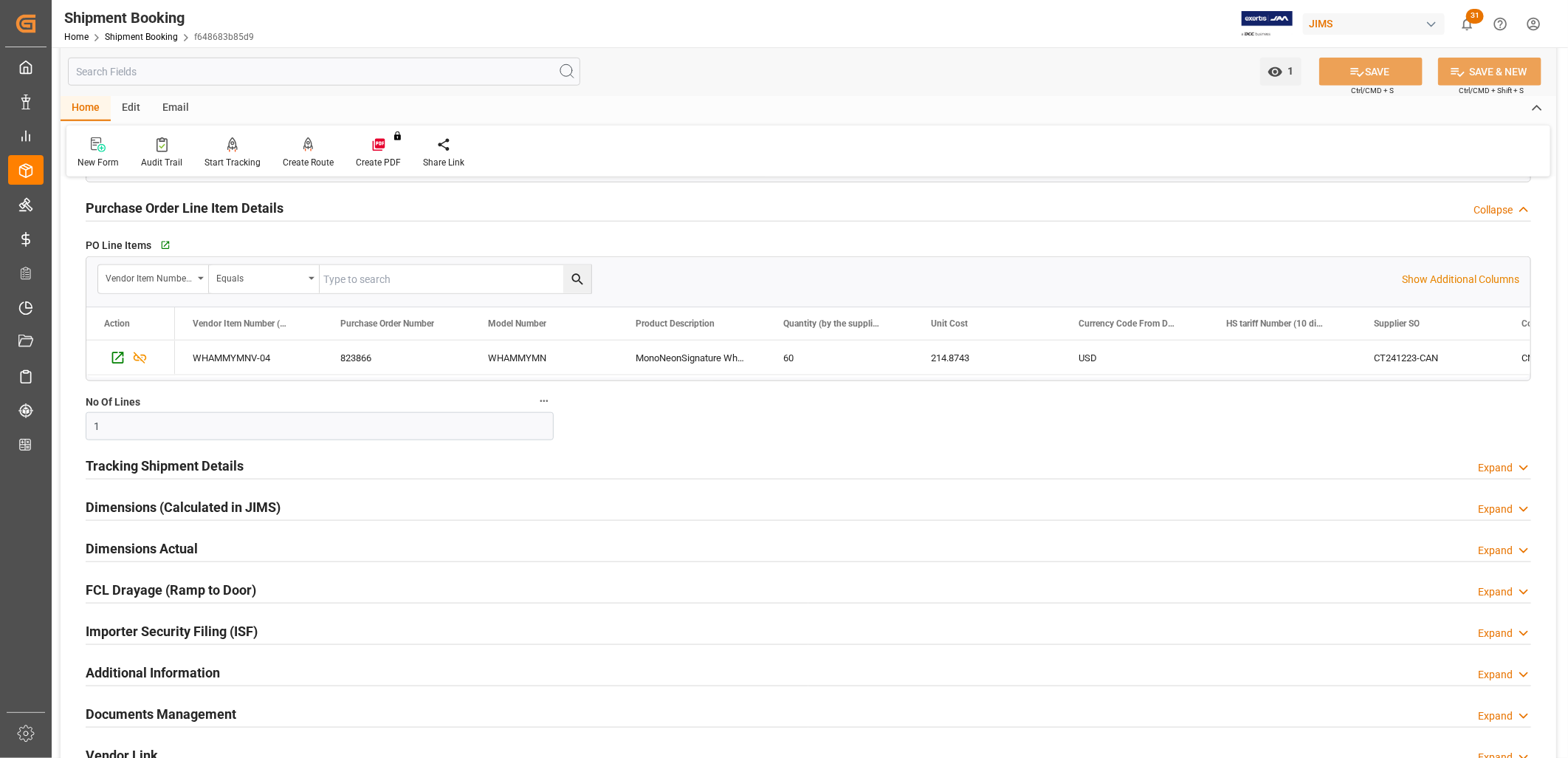
click at [201, 456] on h2 "Tracking Shipment Details" at bounding box center [165, 466] width 158 height 20
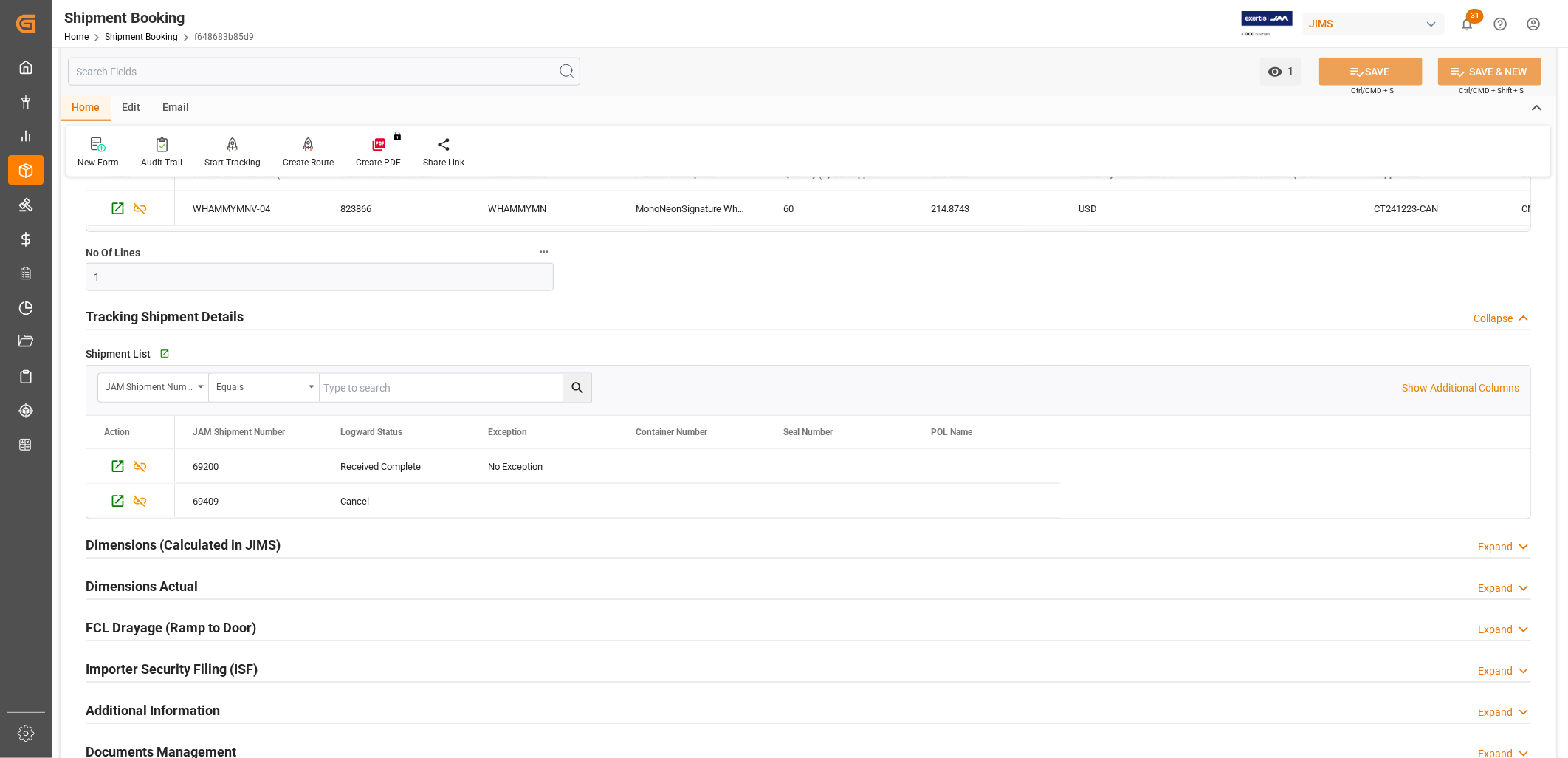
scroll to position [1067, 0]
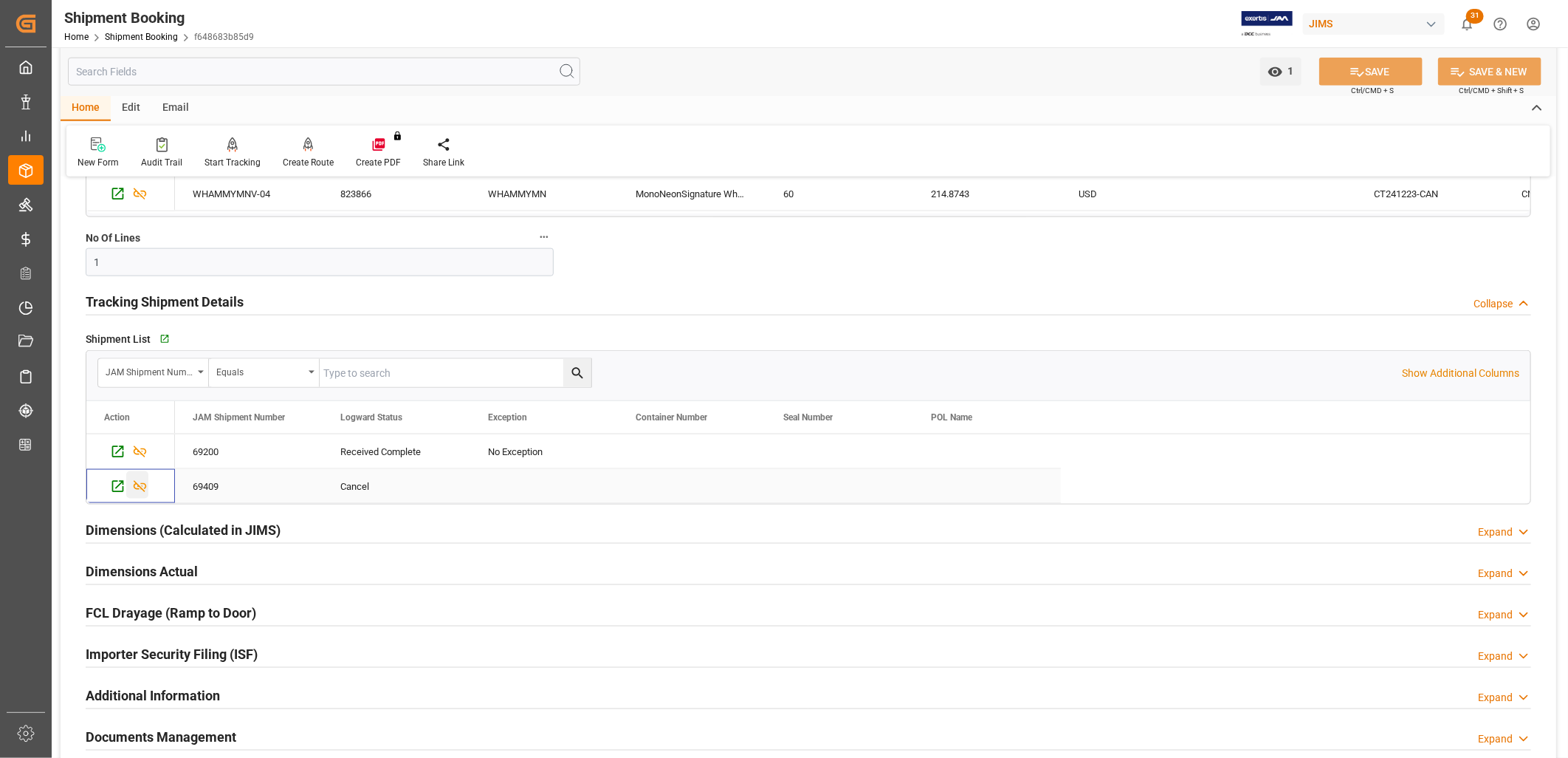
click at [137, 481] on icon "Press SPACE to select this row." at bounding box center [139, 486] width 16 height 16
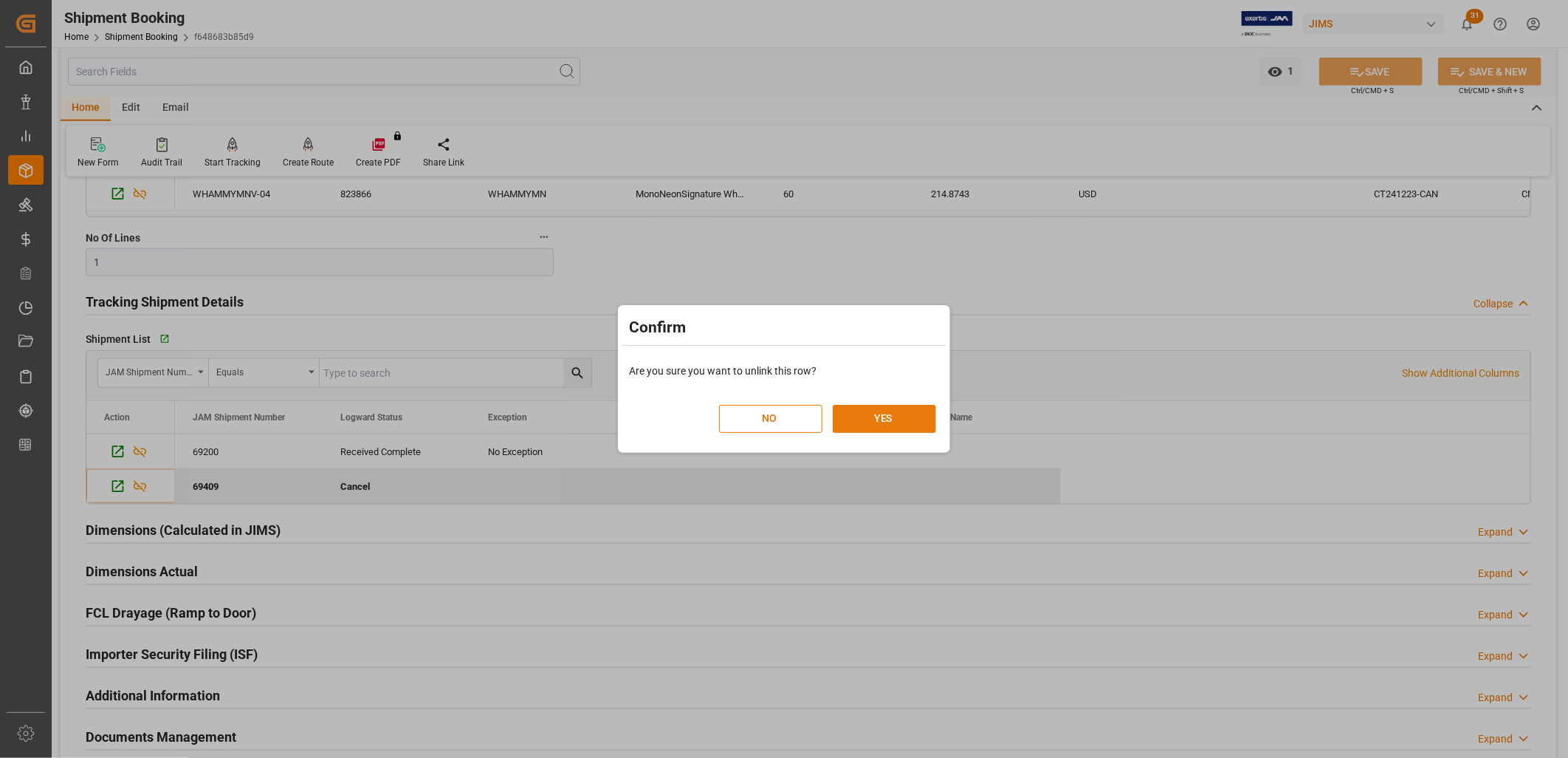
click at [897, 415] on button "YES" at bounding box center [884, 418] width 103 height 28
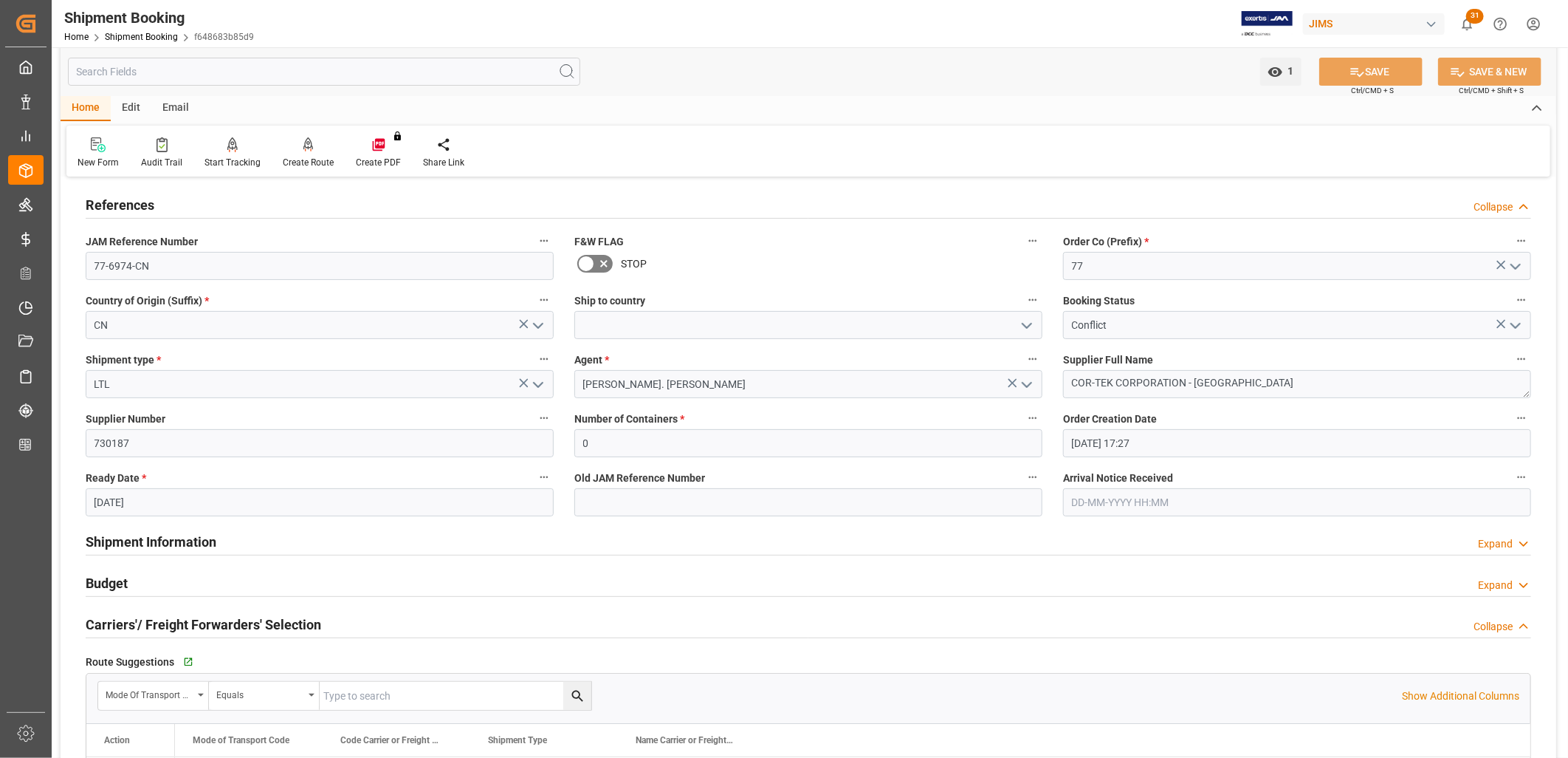
scroll to position [0, 0]
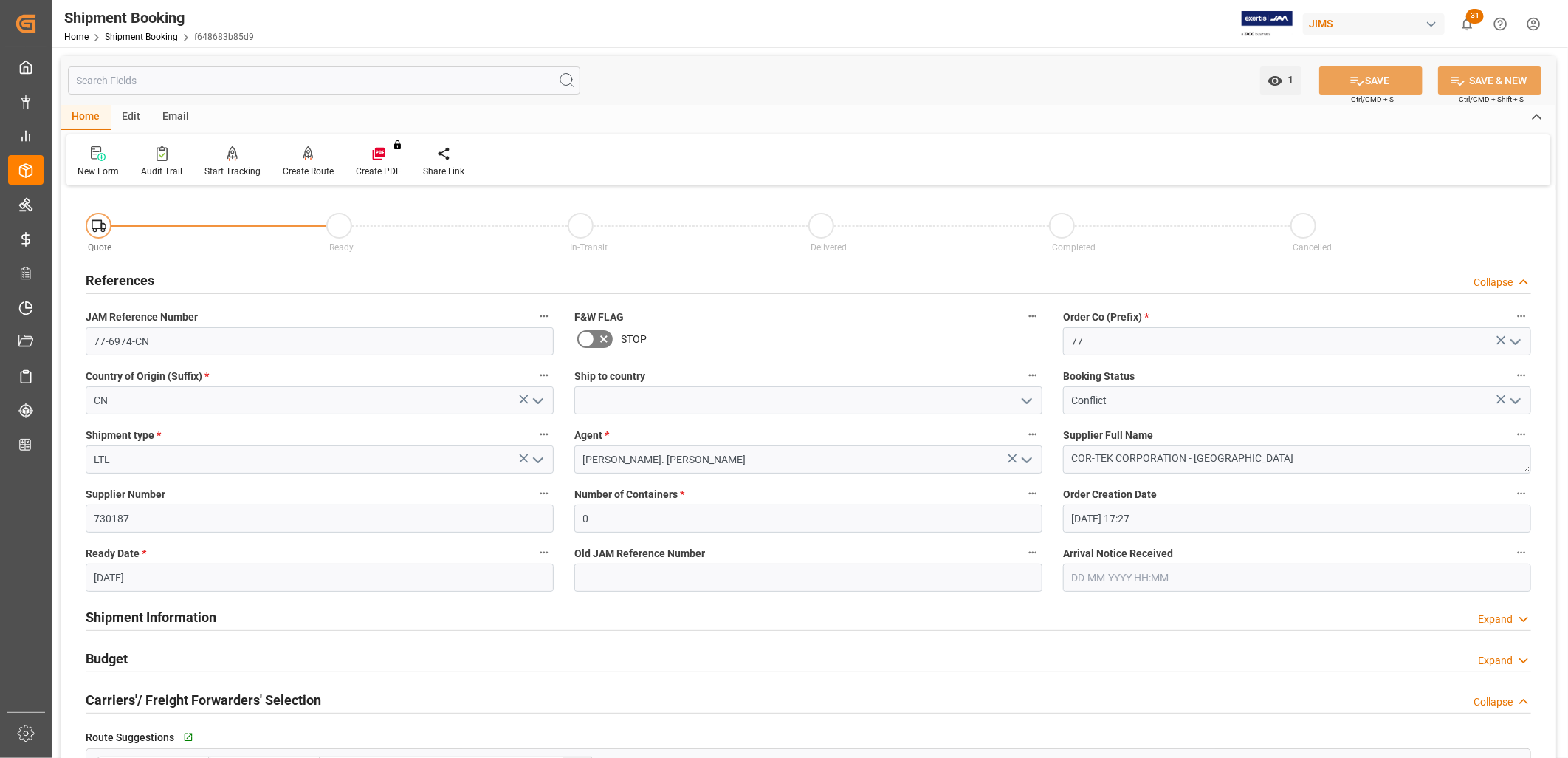
click at [1514, 395] on icon "open menu" at bounding box center [1515, 400] width 17 height 17
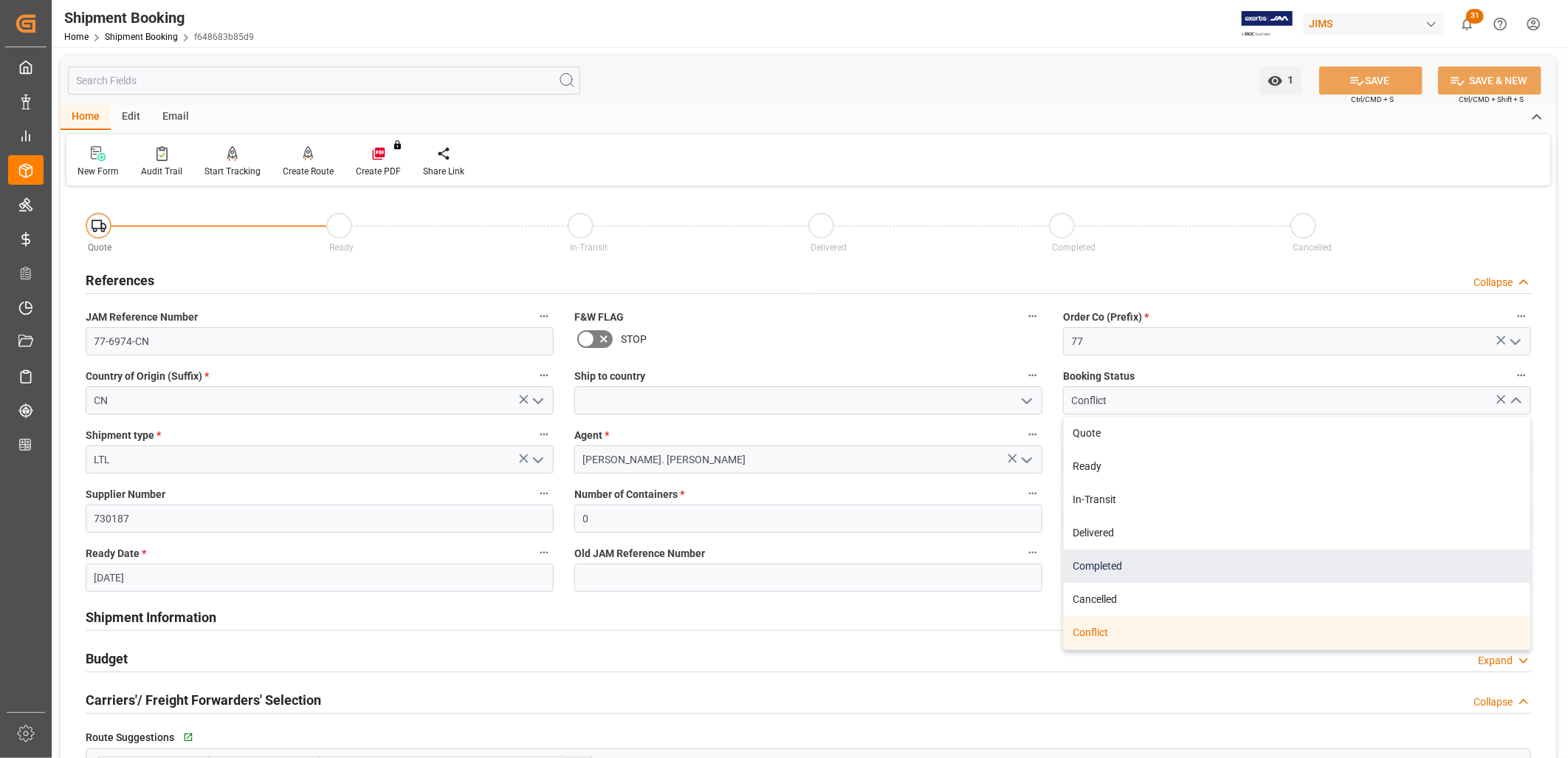
click at [1106, 566] on div "Completed" at bounding box center [1297, 566] width 467 height 33
type input "Completed"
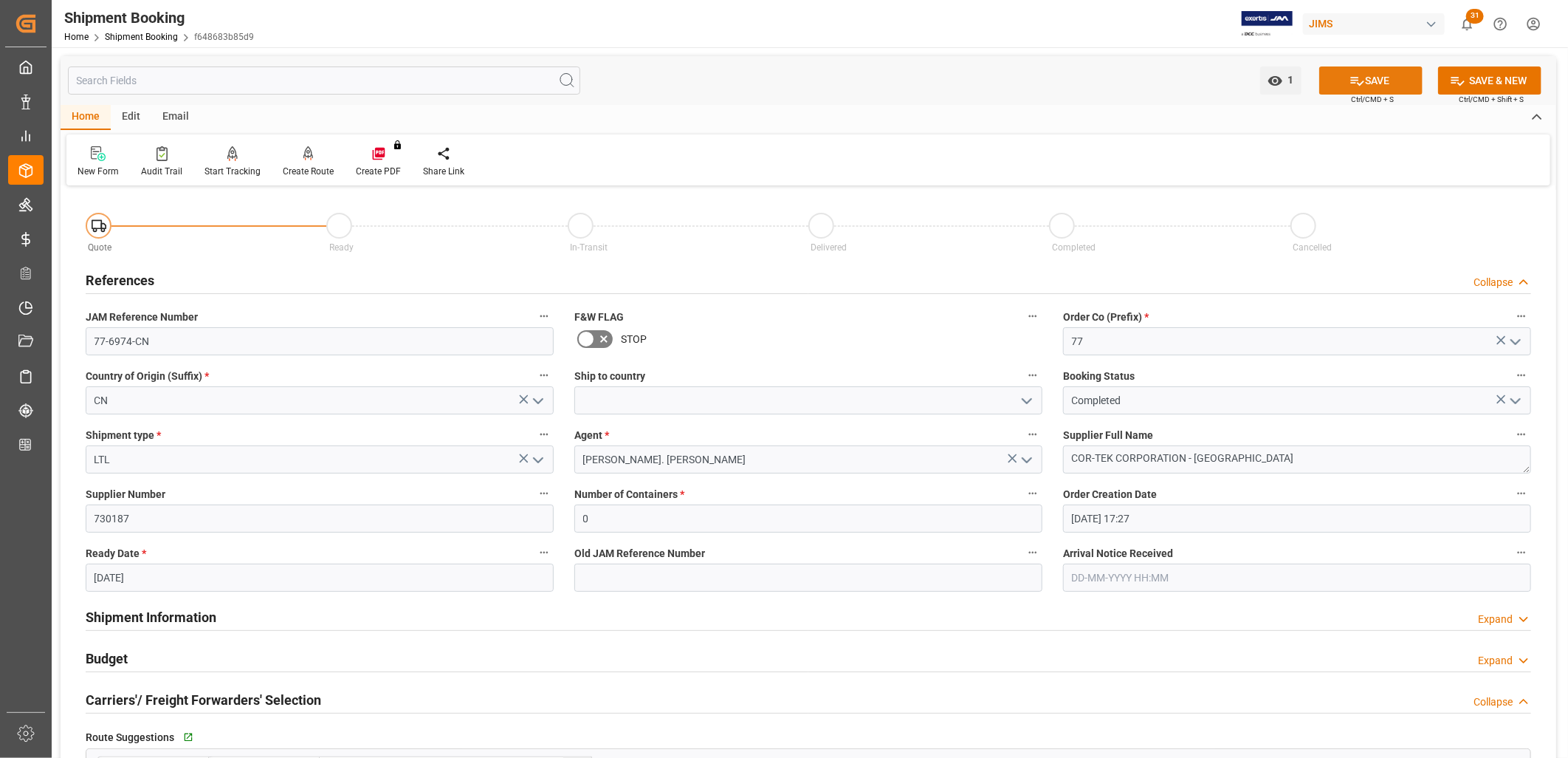
click at [1388, 78] on button "SAVE" at bounding box center [1370, 81] width 103 height 28
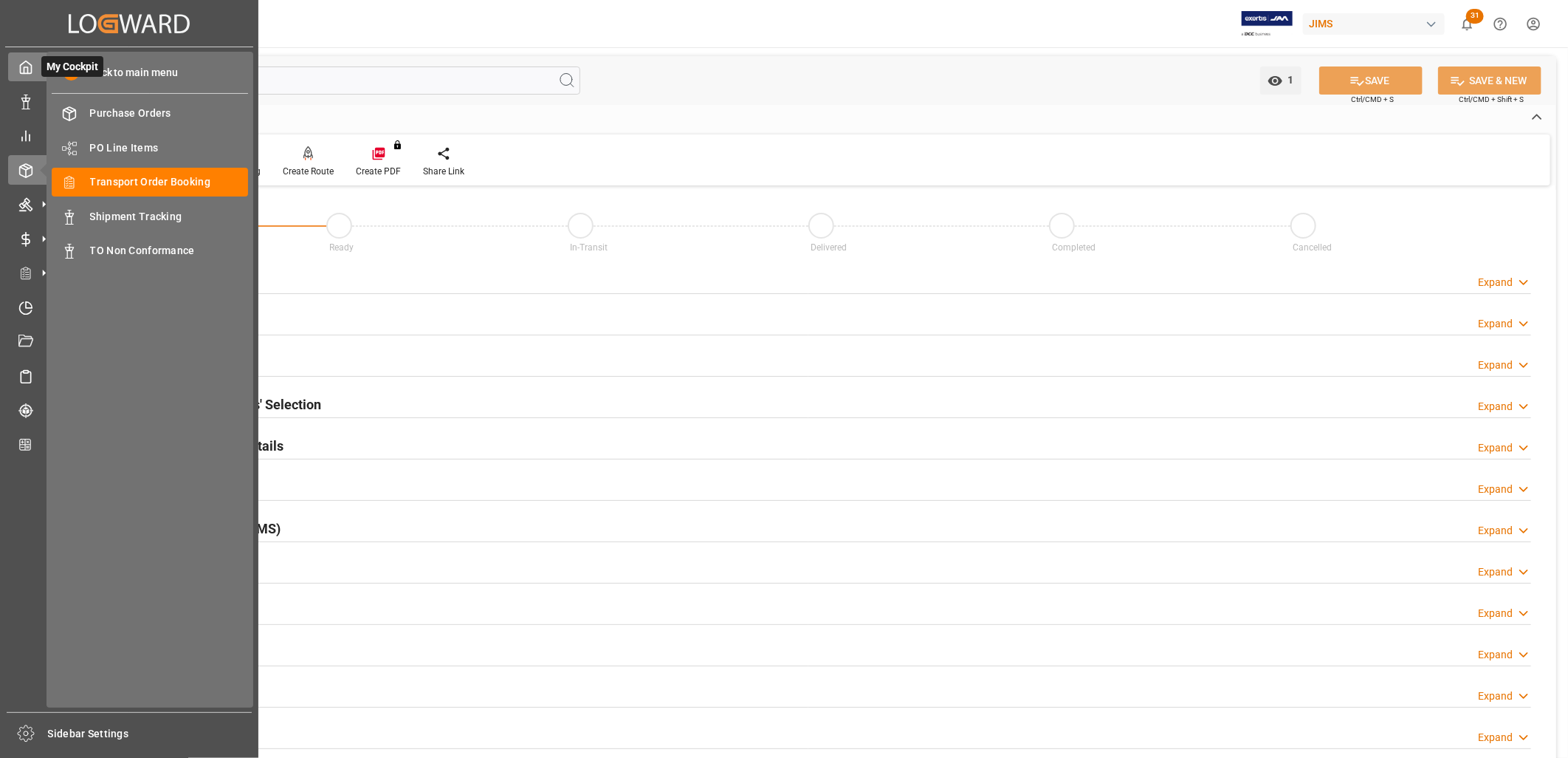
click at [22, 67] on icon at bounding box center [26, 67] width 15 height 15
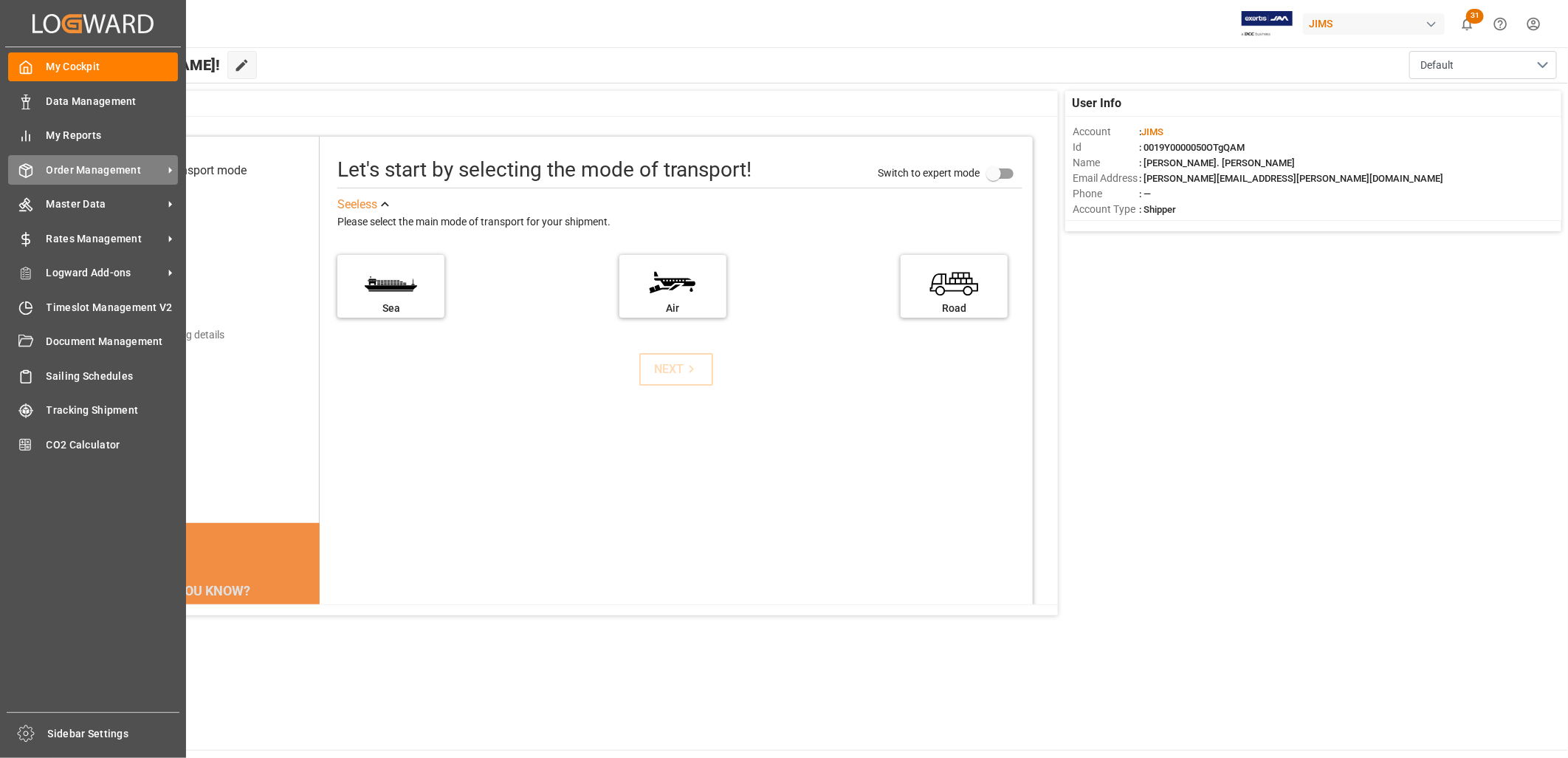
click at [114, 170] on span "Order Management" at bounding box center [104, 169] width 116 height 16
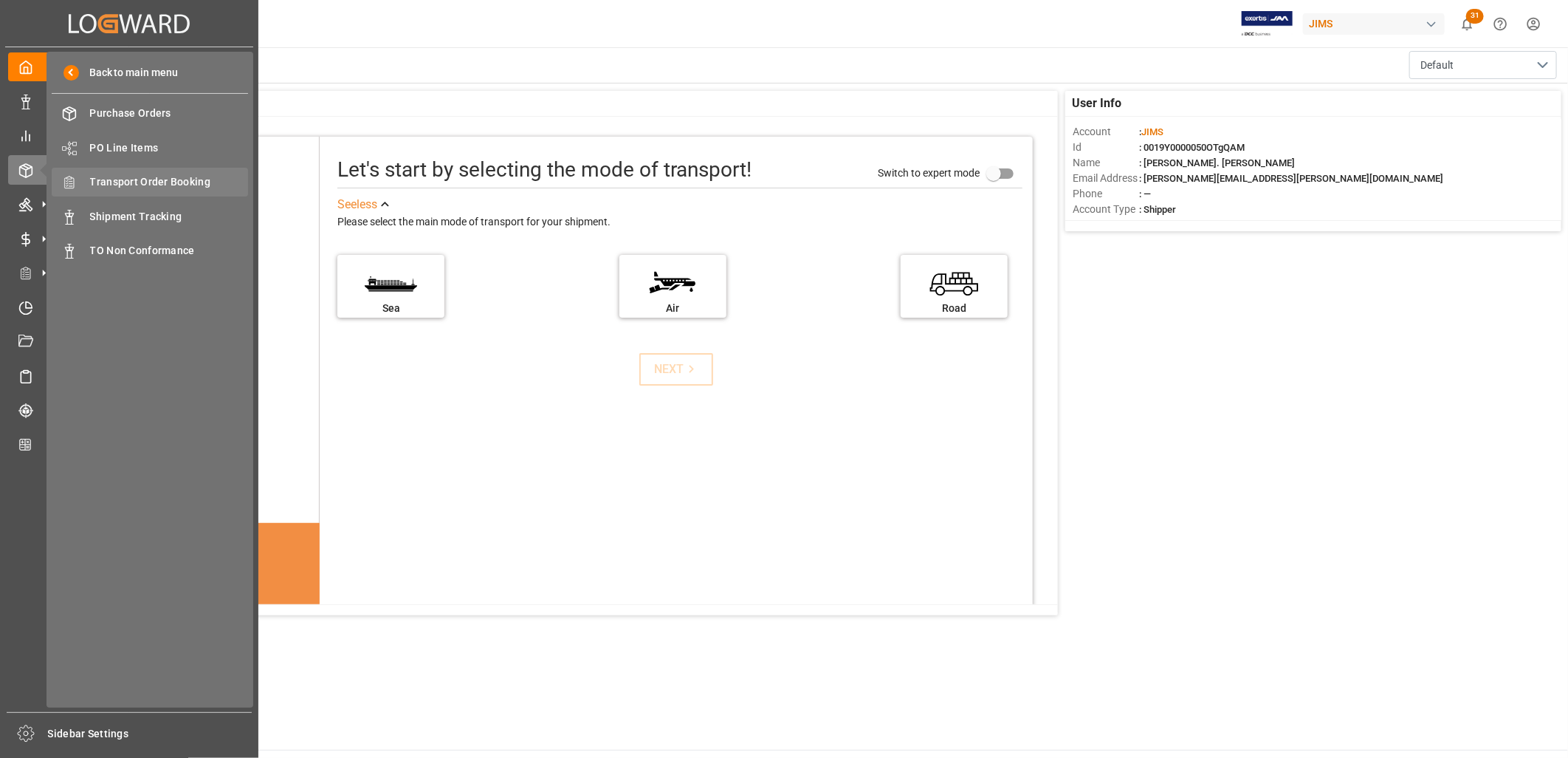
click at [181, 179] on span "Transport Order Booking" at bounding box center [168, 181] width 158 height 16
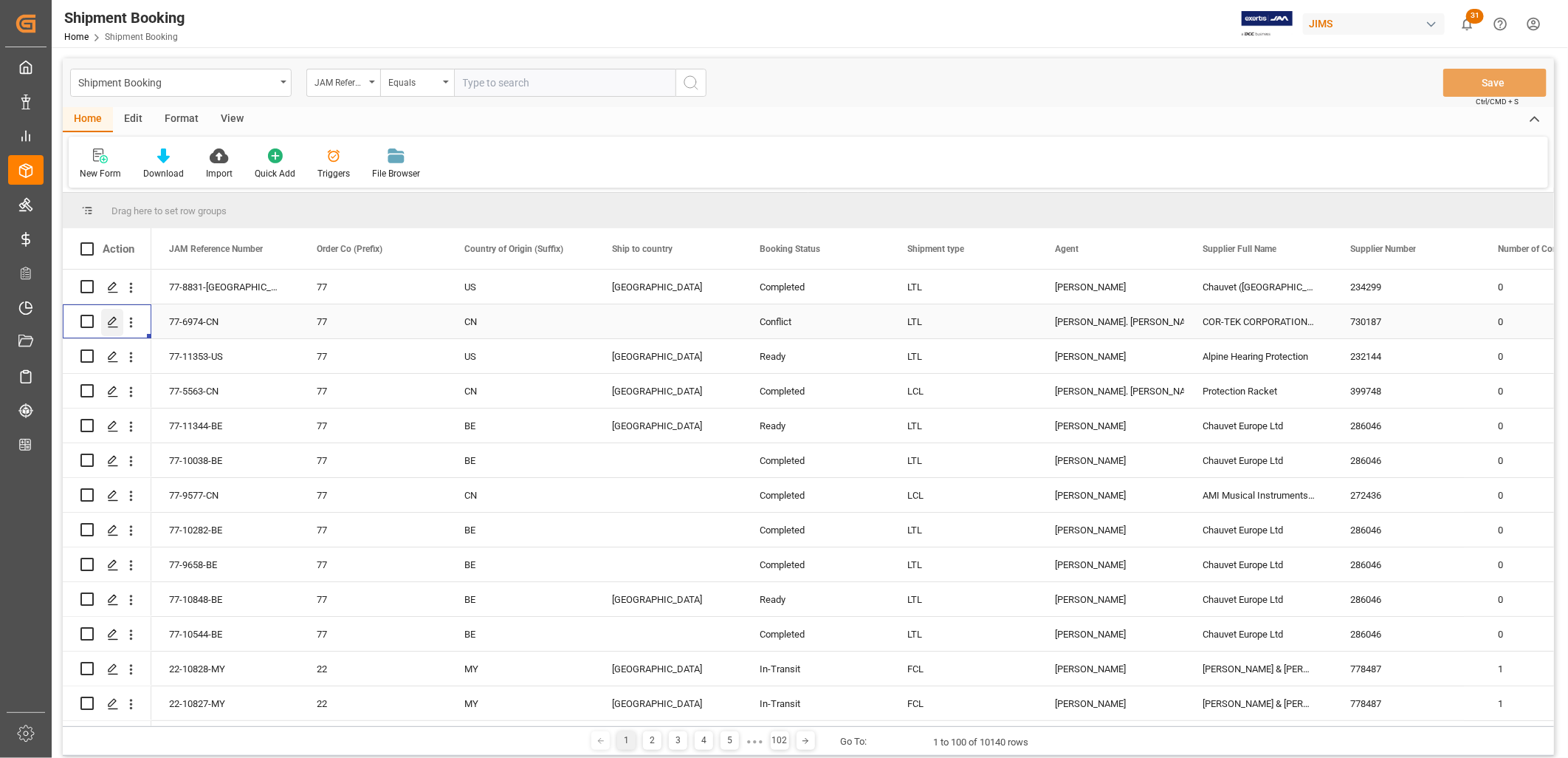
click at [113, 319] on icon "Press SPACE to select this row." at bounding box center [113, 321] width 12 height 12
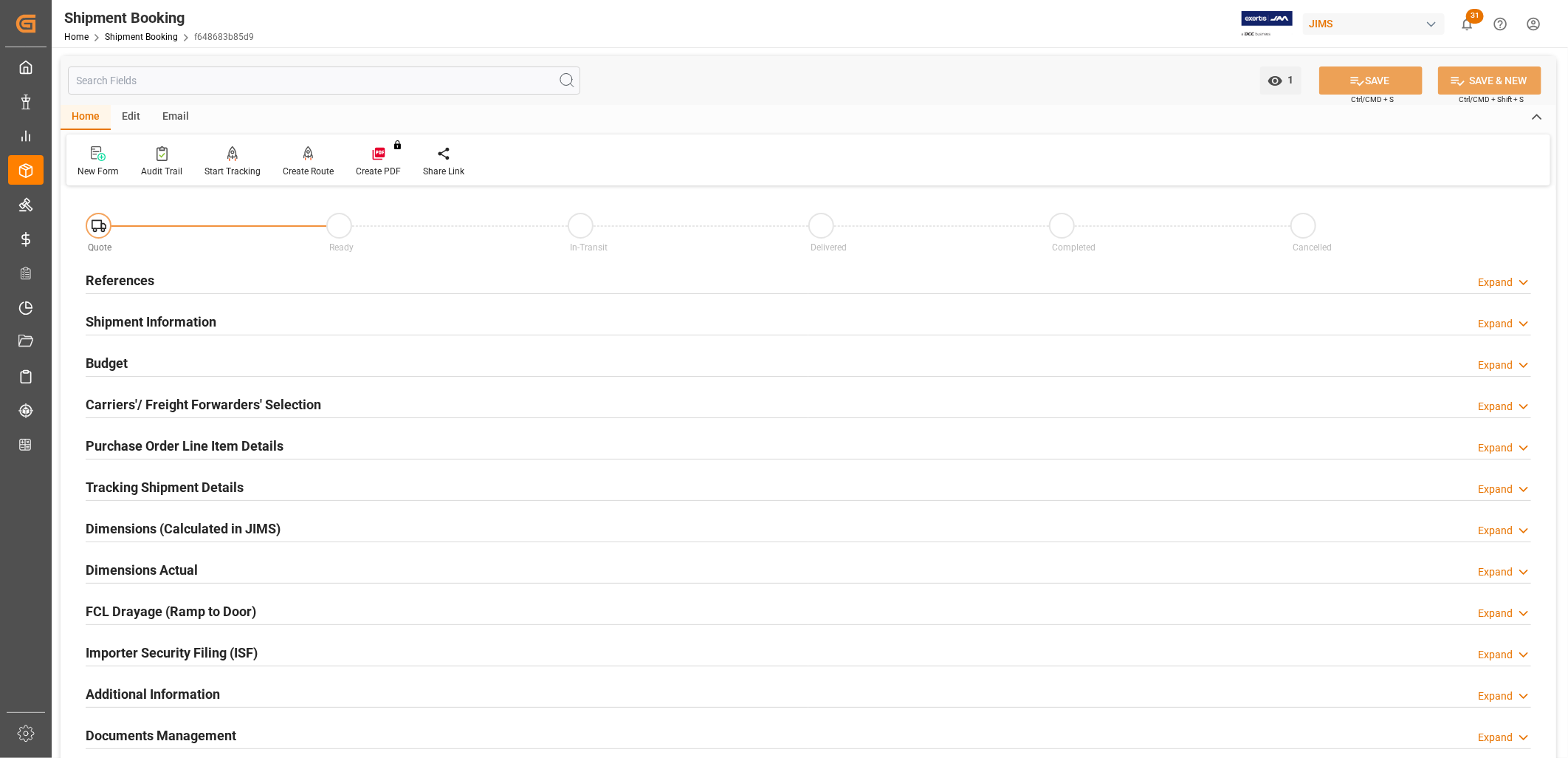
click at [209, 479] on h2 "Tracking Shipment Details" at bounding box center [165, 487] width 158 height 20
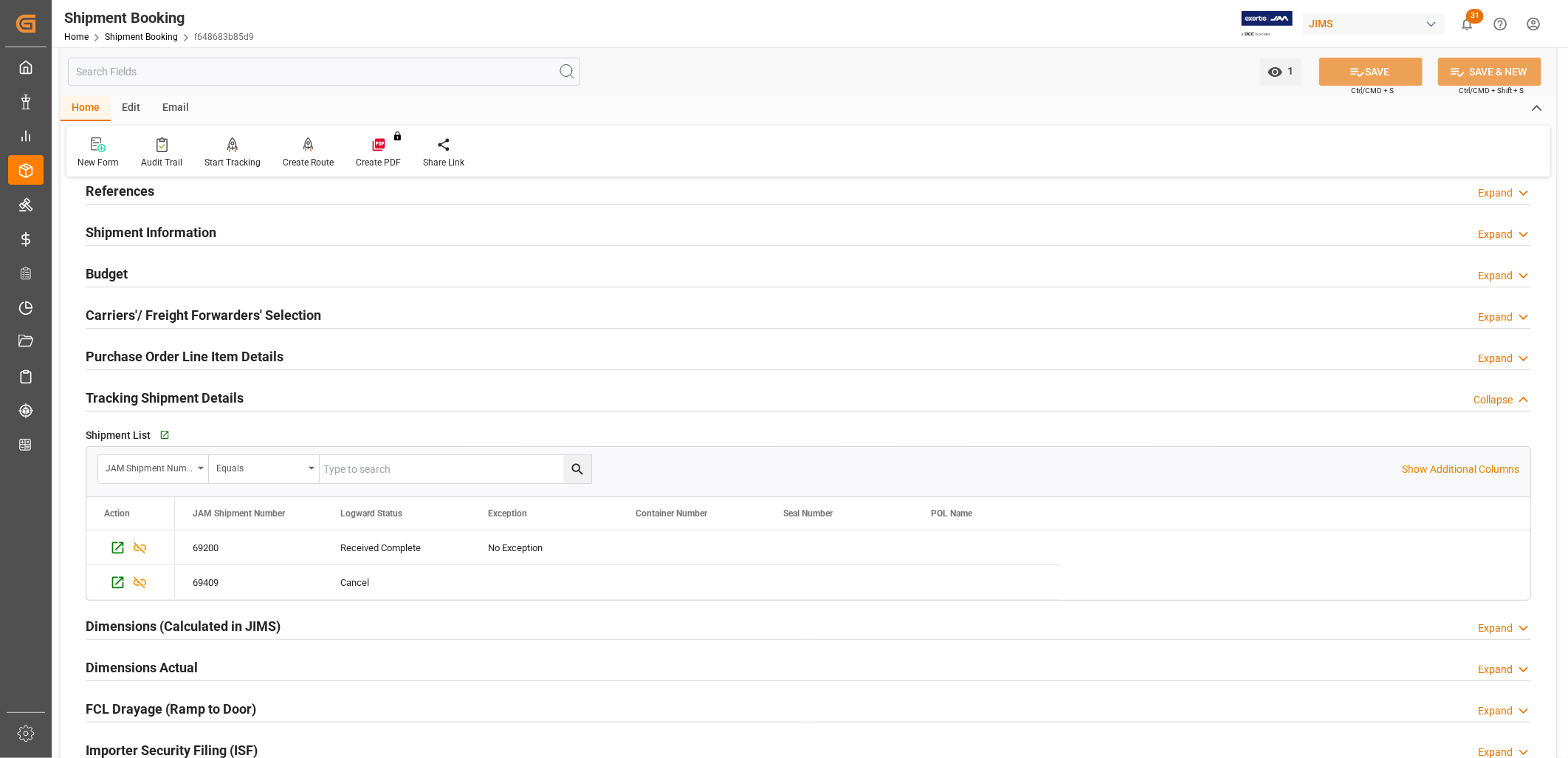
scroll to position [164, 0]
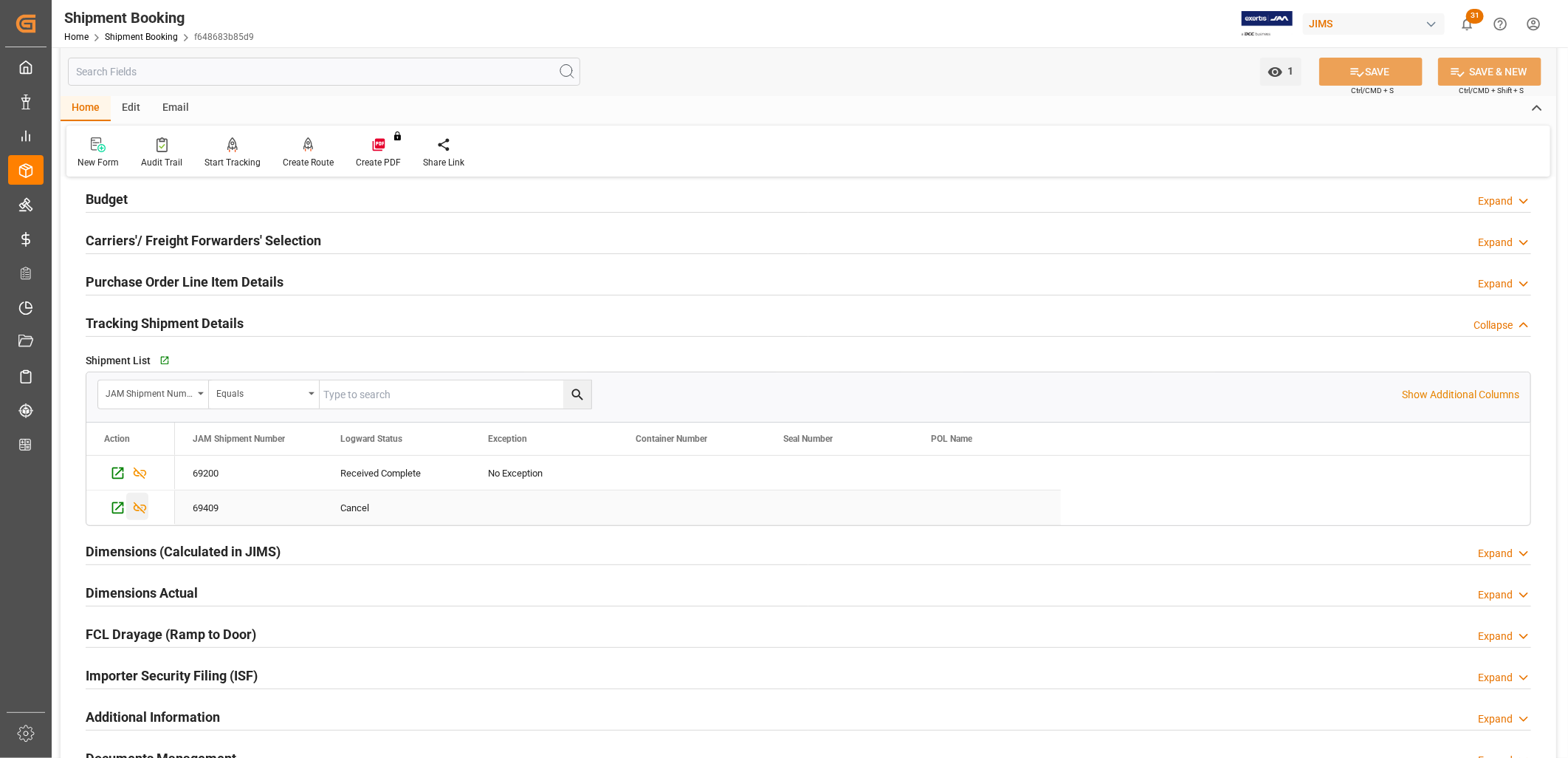
click at [136, 506] on icon "Press SPACE to select this row." at bounding box center [139, 507] width 16 height 16
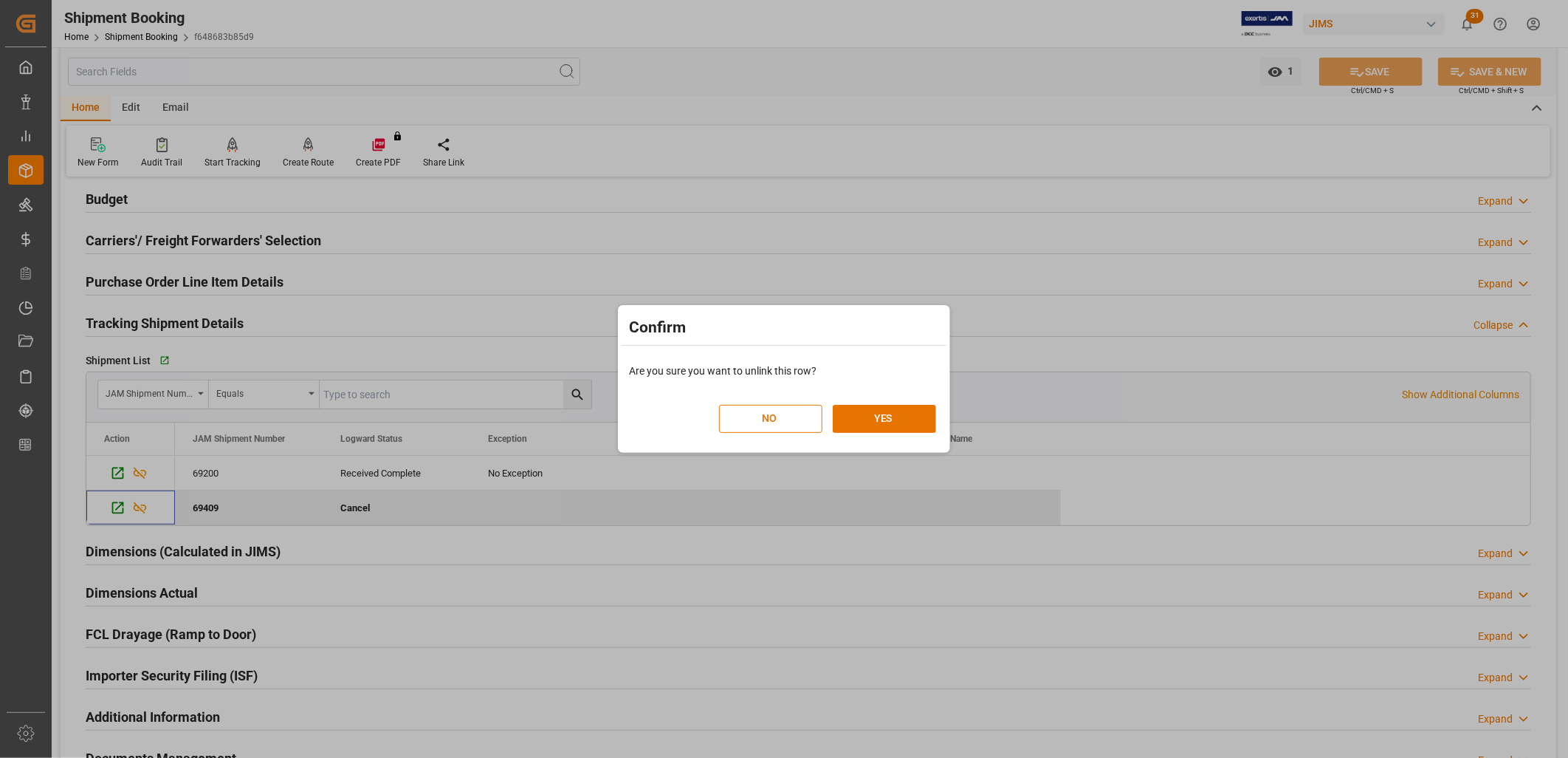
click at [140, 472] on div "Confirm Are you sure you want to unlink this row? NO YES" at bounding box center [784, 379] width 1568 height 758
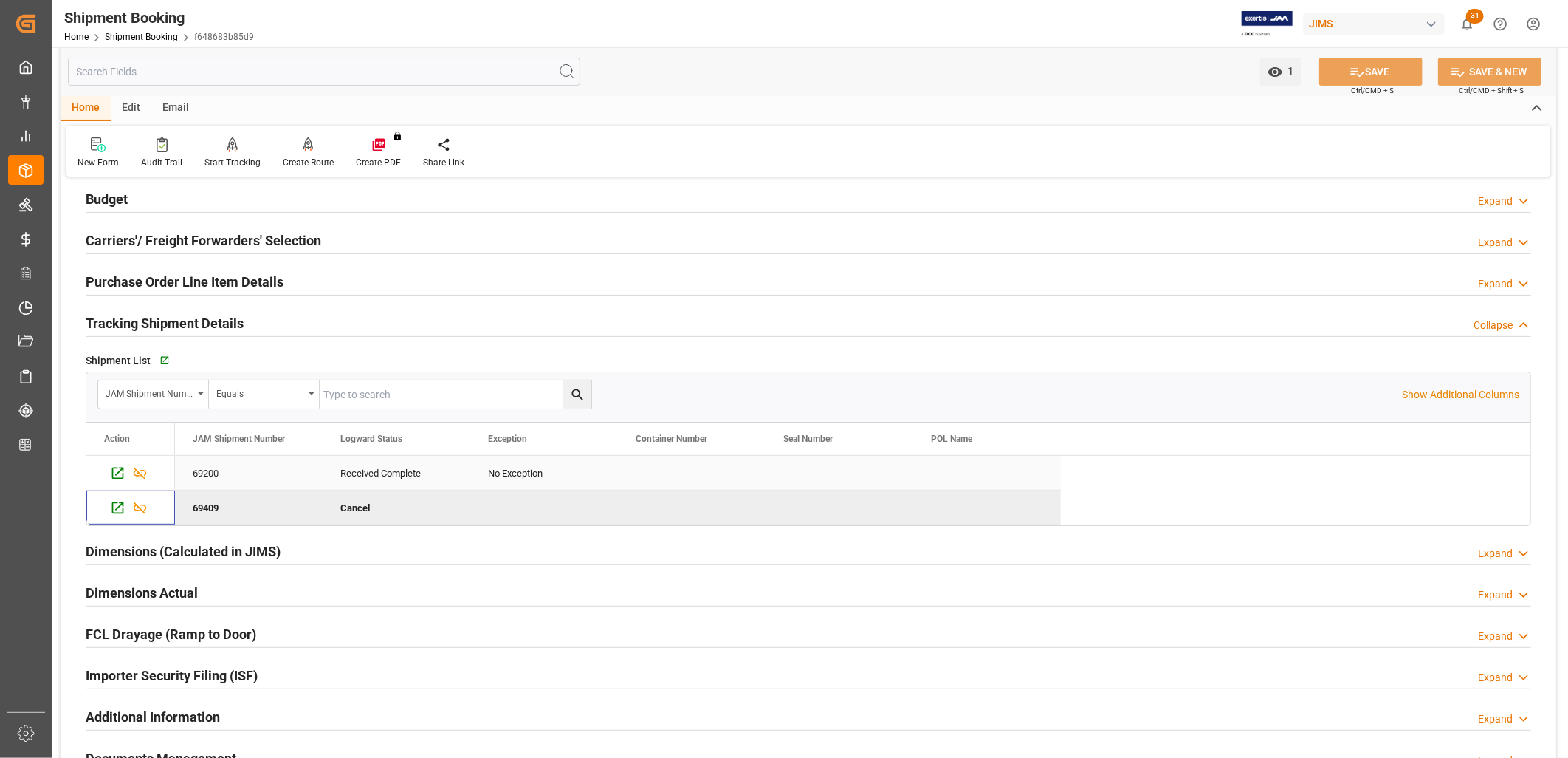
click at [140, 472] on icon "Press SPACE to select this row." at bounding box center [139, 472] width 16 height 16
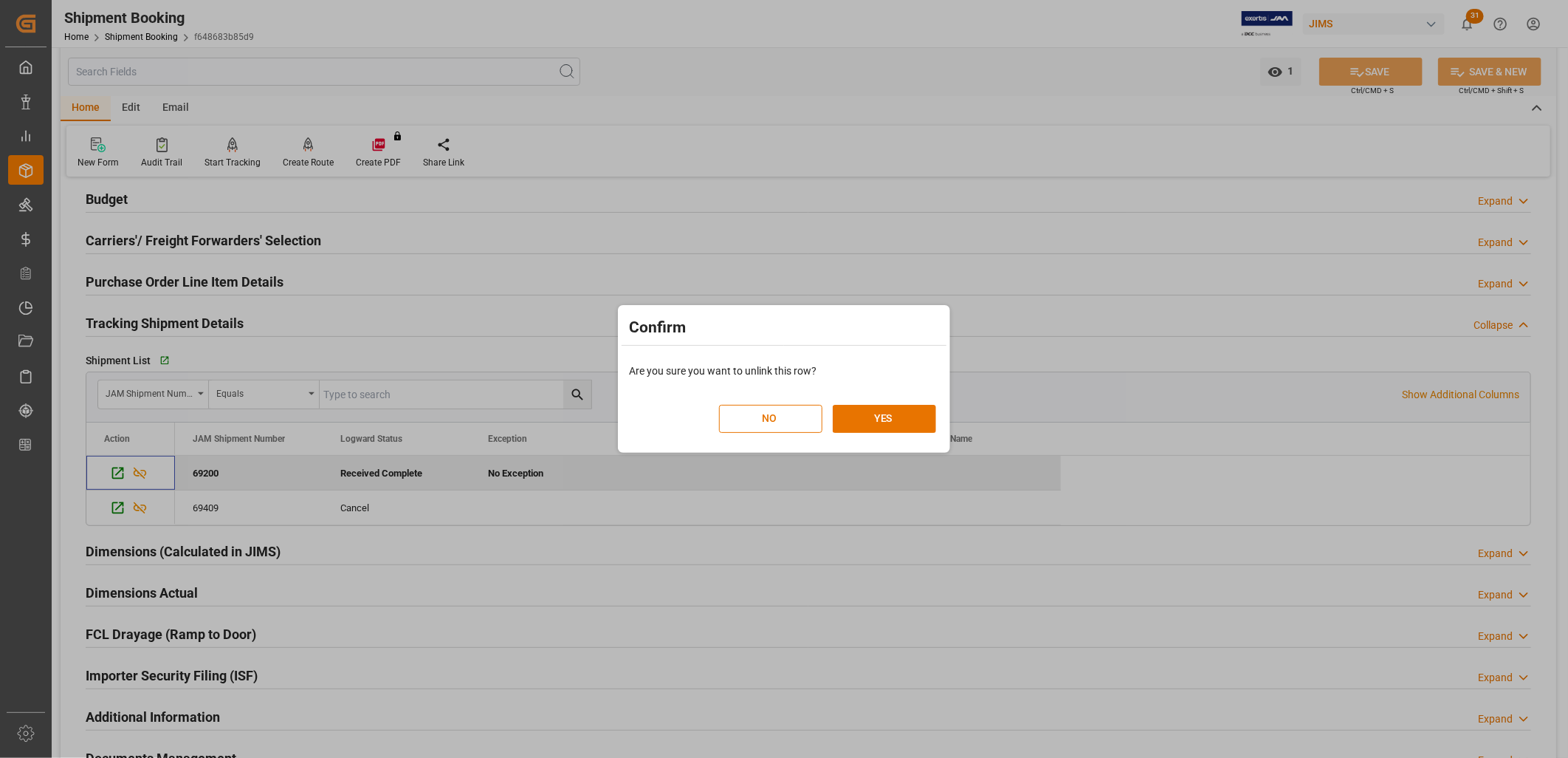
click at [873, 529] on div "Confirm Are you sure you want to unlink this row? NO YES" at bounding box center [784, 379] width 1568 height 758
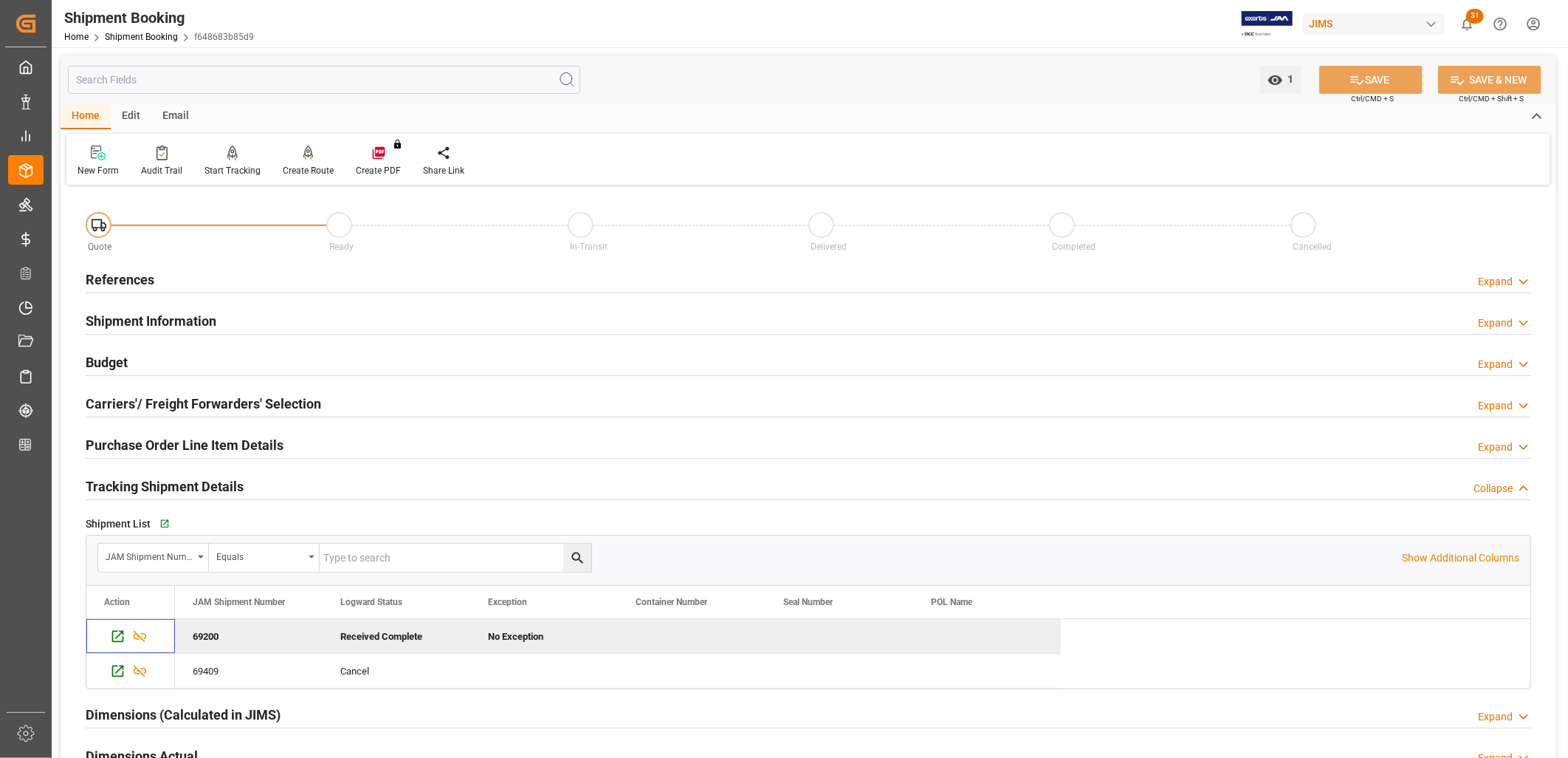
scroll to position [0, 0]
click at [121, 278] on h2 "References" at bounding box center [120, 280] width 69 height 20
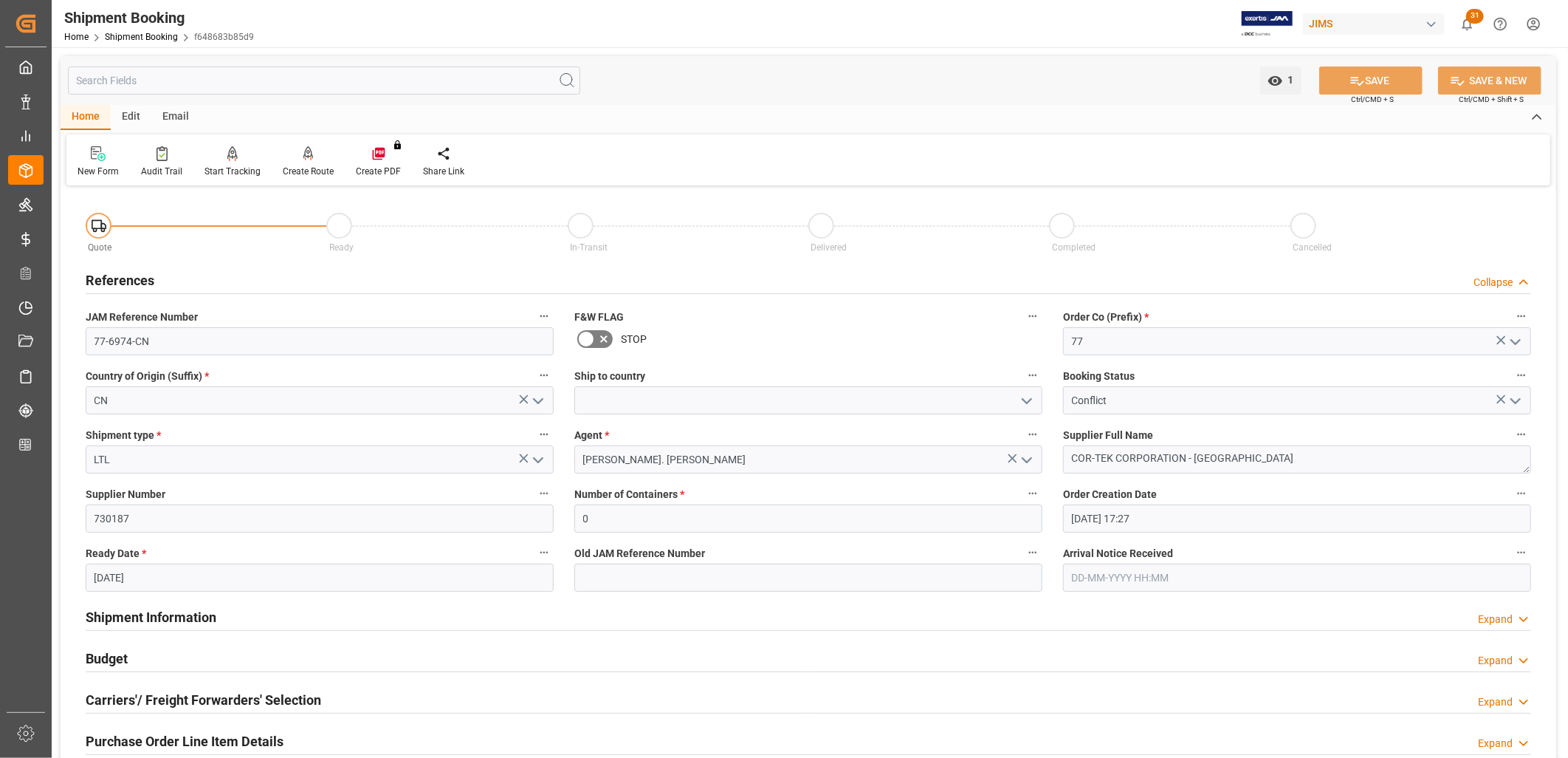
click at [1519, 399] on polyline "open menu" at bounding box center [1516, 401] width 9 height 5
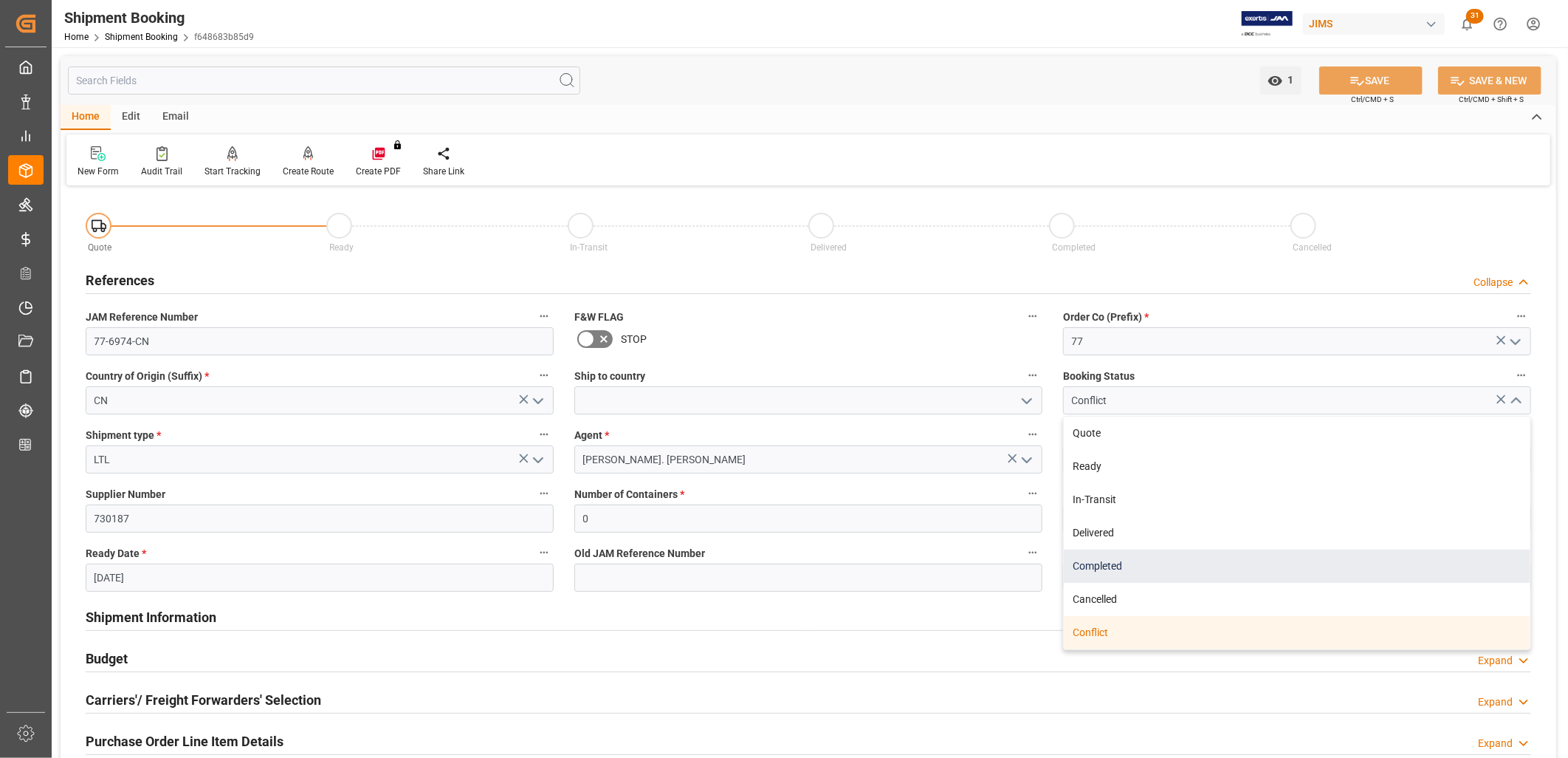
click at [1109, 561] on div "Completed" at bounding box center [1297, 566] width 467 height 33
type input "Completed"
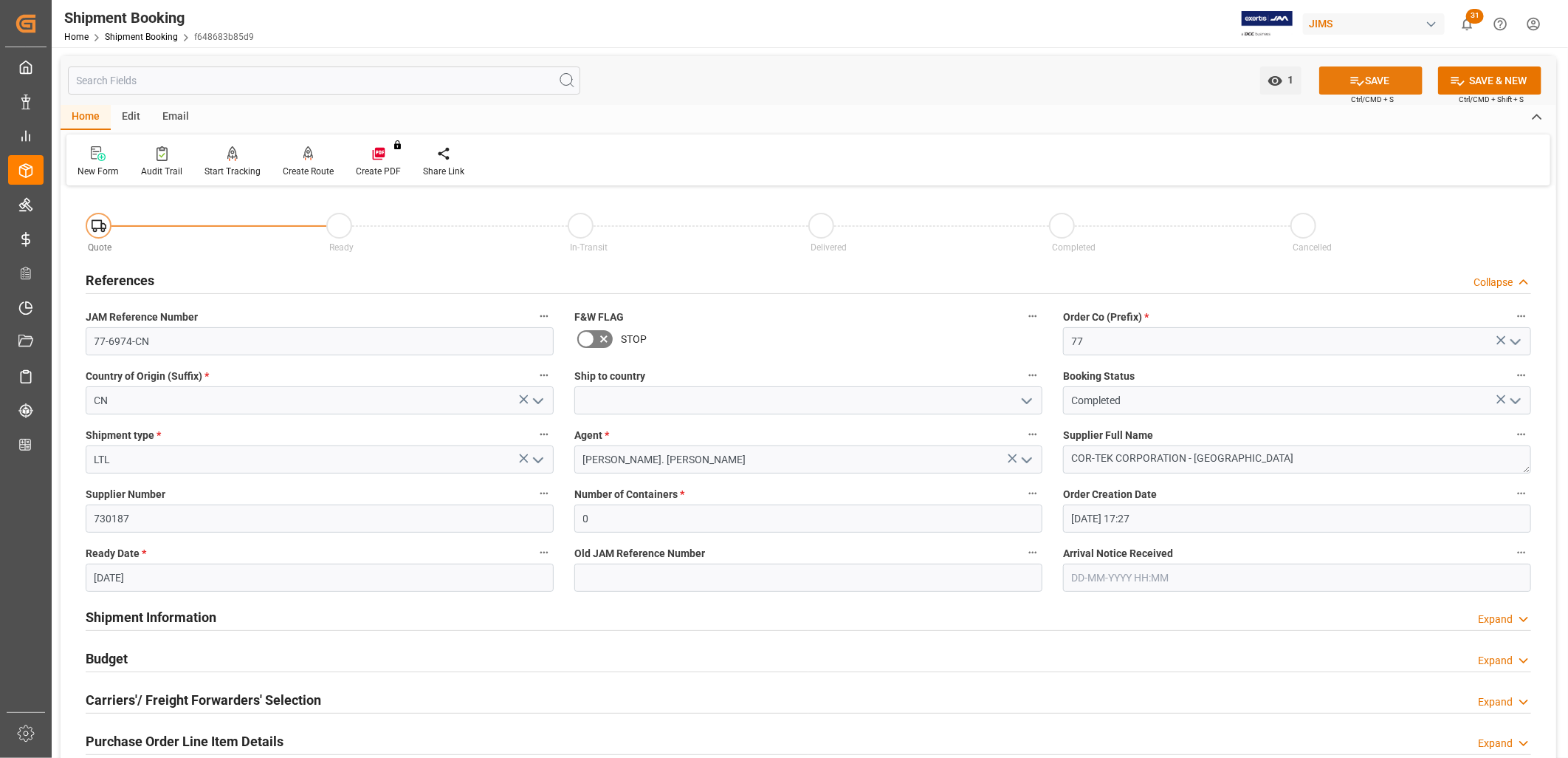
click at [1371, 79] on button "SAVE" at bounding box center [1370, 81] width 103 height 28
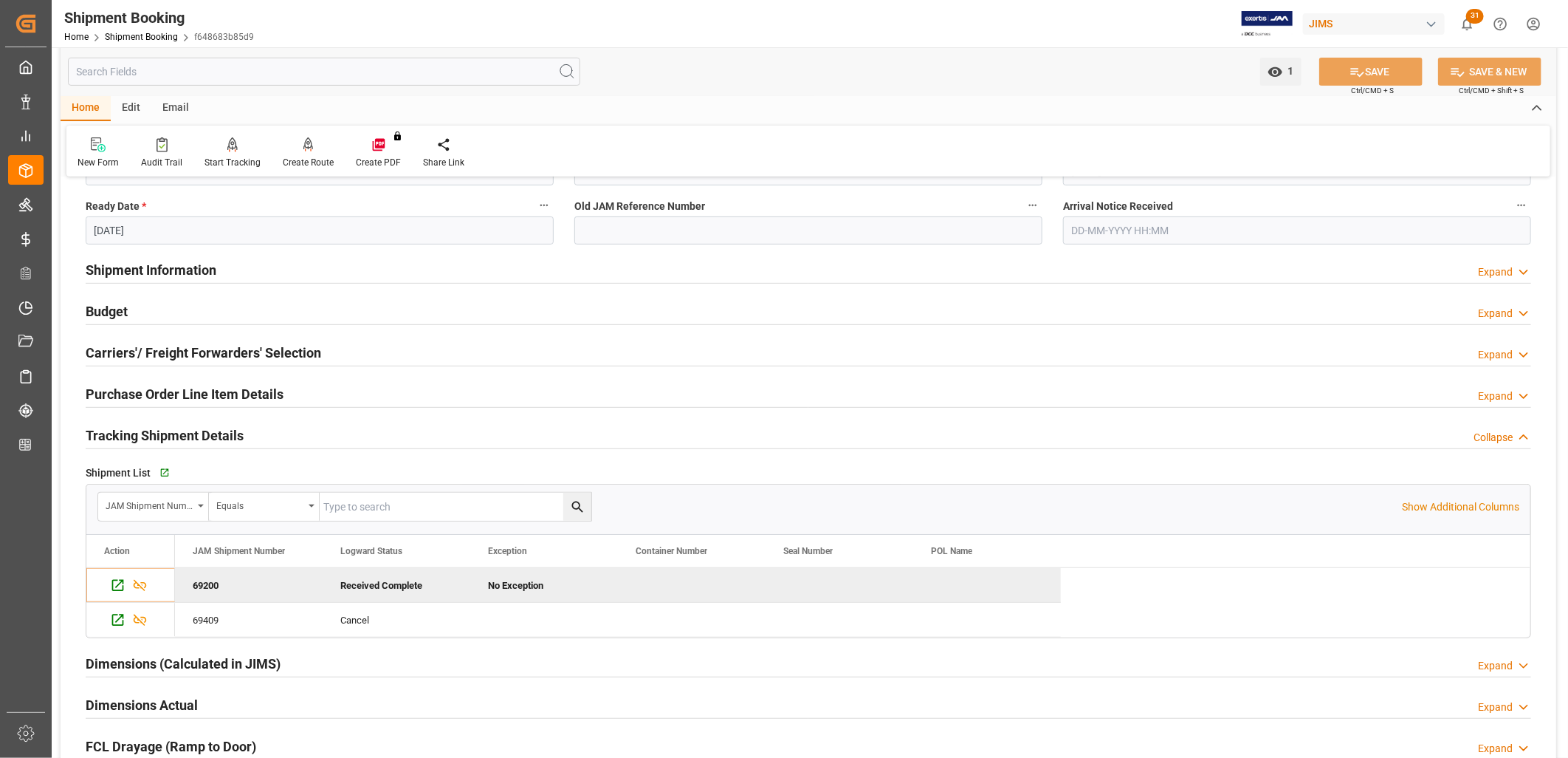
scroll to position [328, 0]
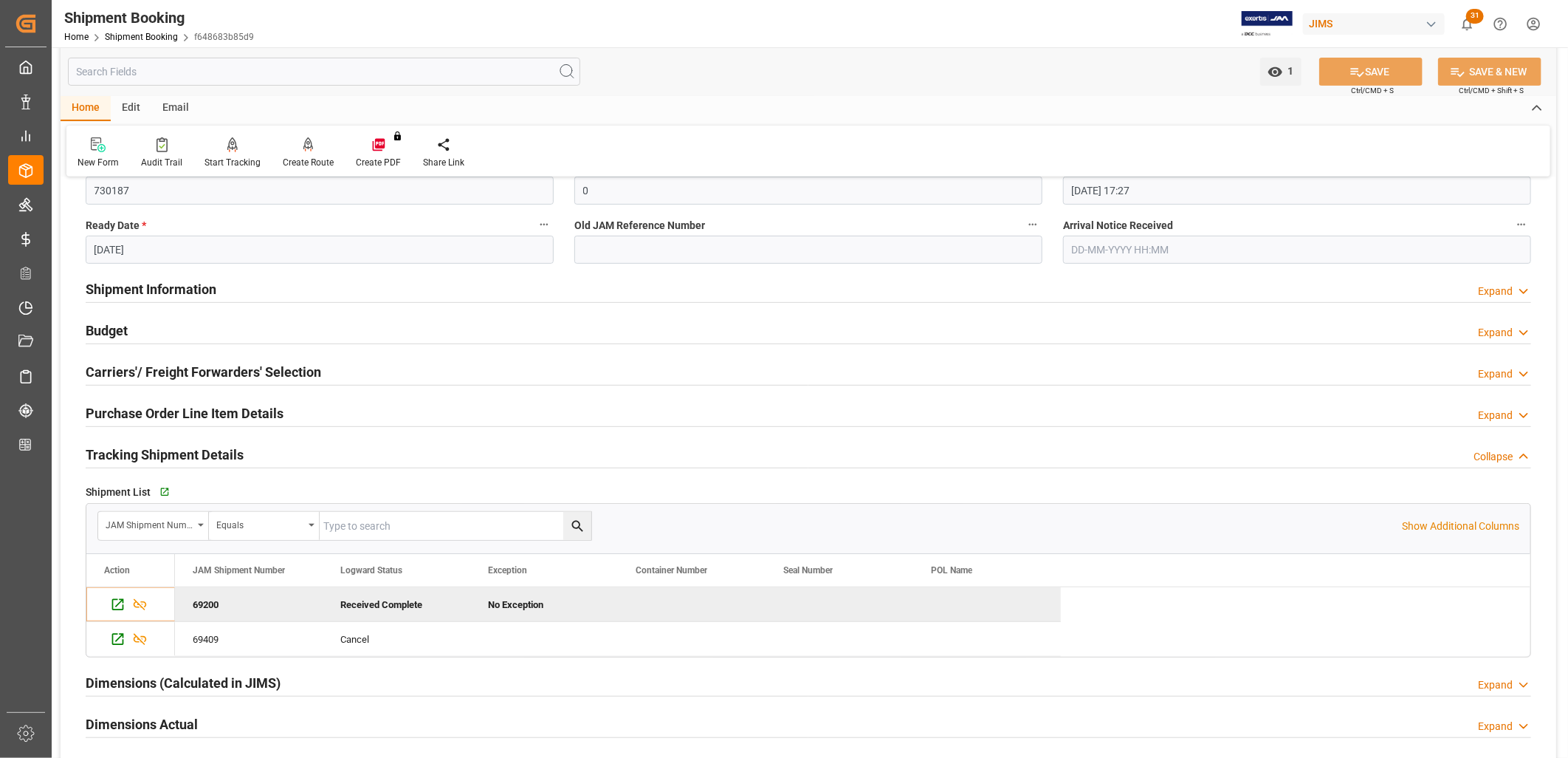
click at [212, 368] on h2 "Carriers'/ Freight Forwarders' Selection" at bounding box center [203, 372] width 235 height 20
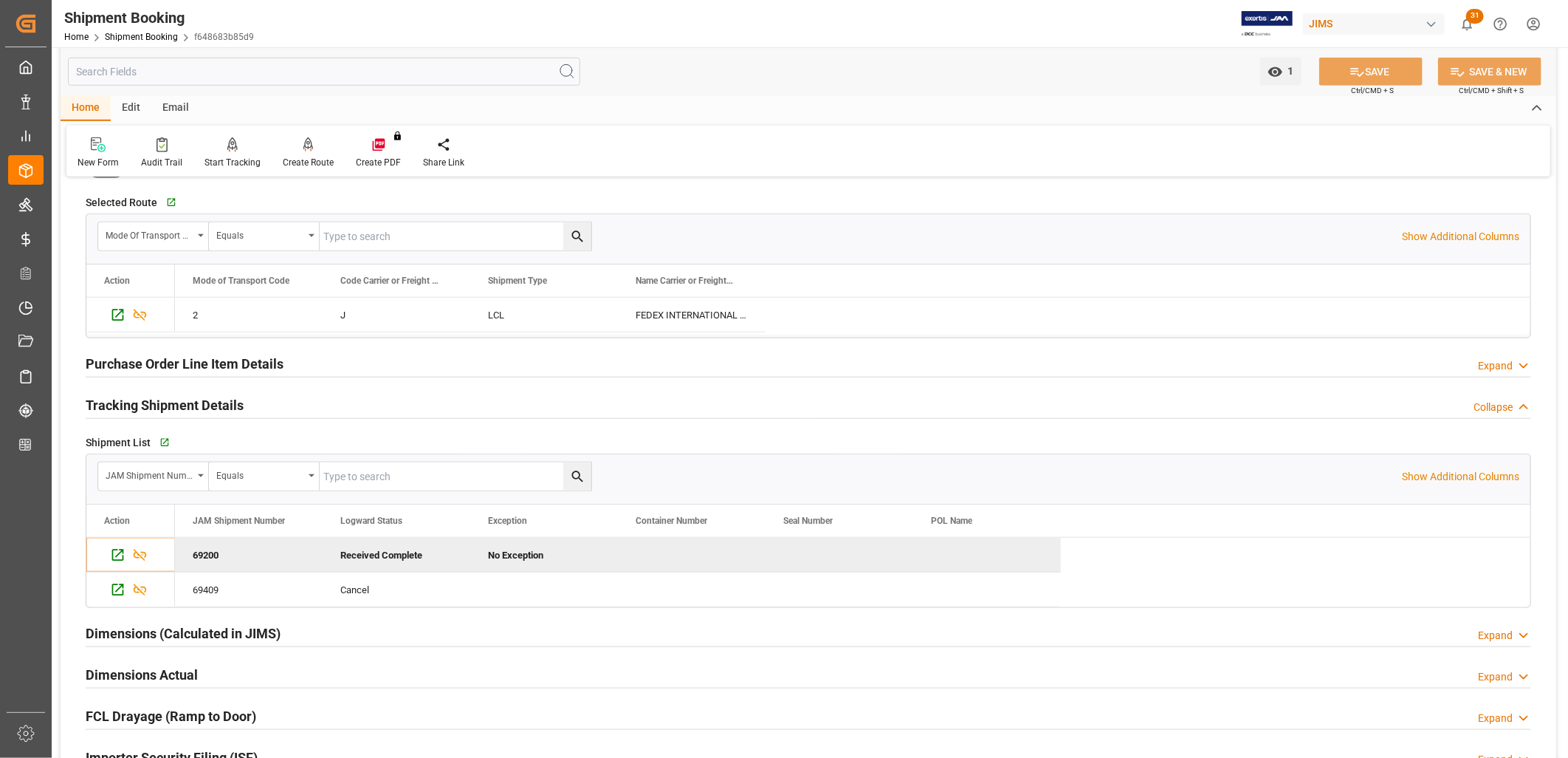
scroll to position [410, 0]
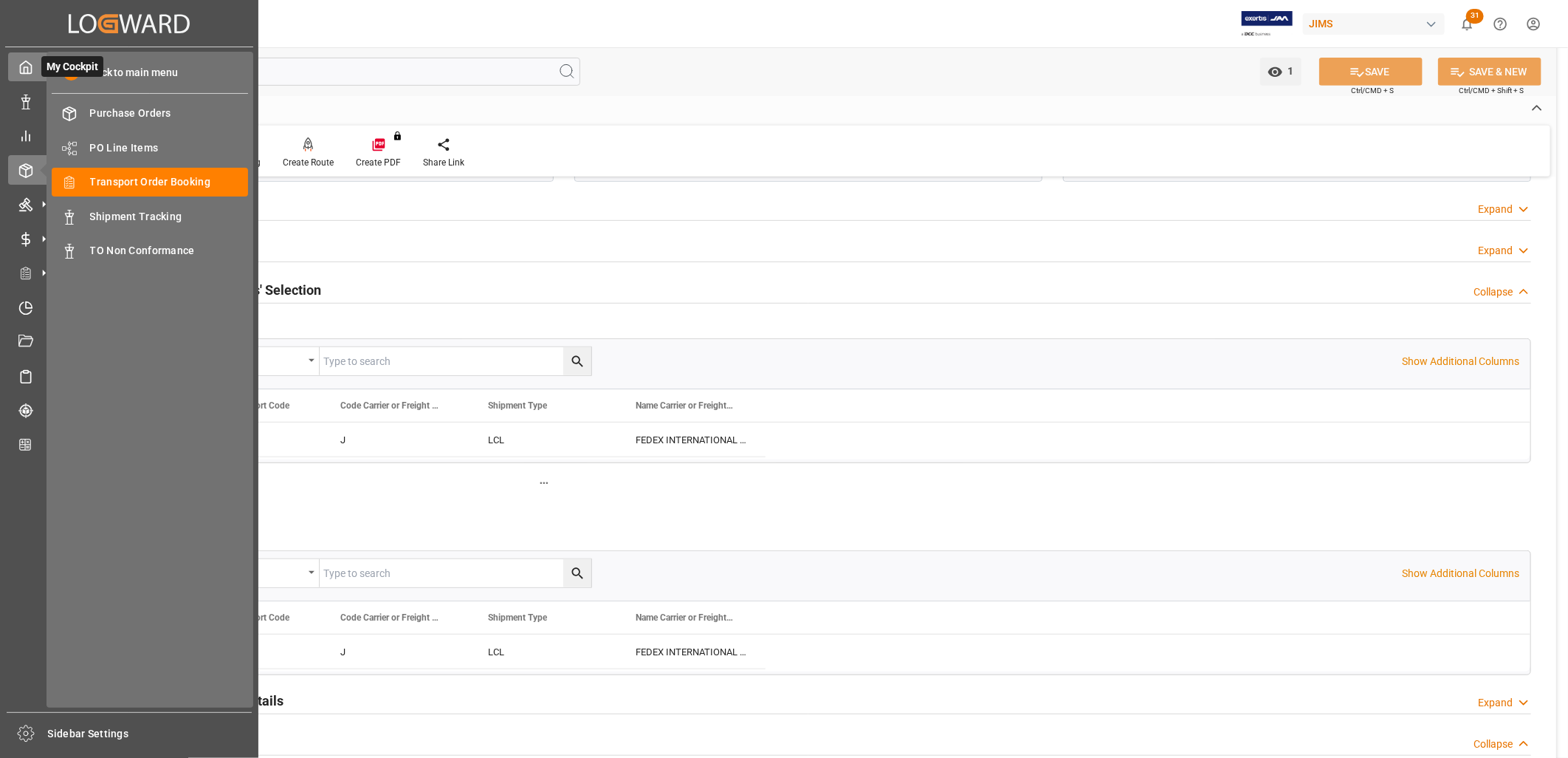
click at [23, 70] on icon at bounding box center [26, 67] width 15 height 15
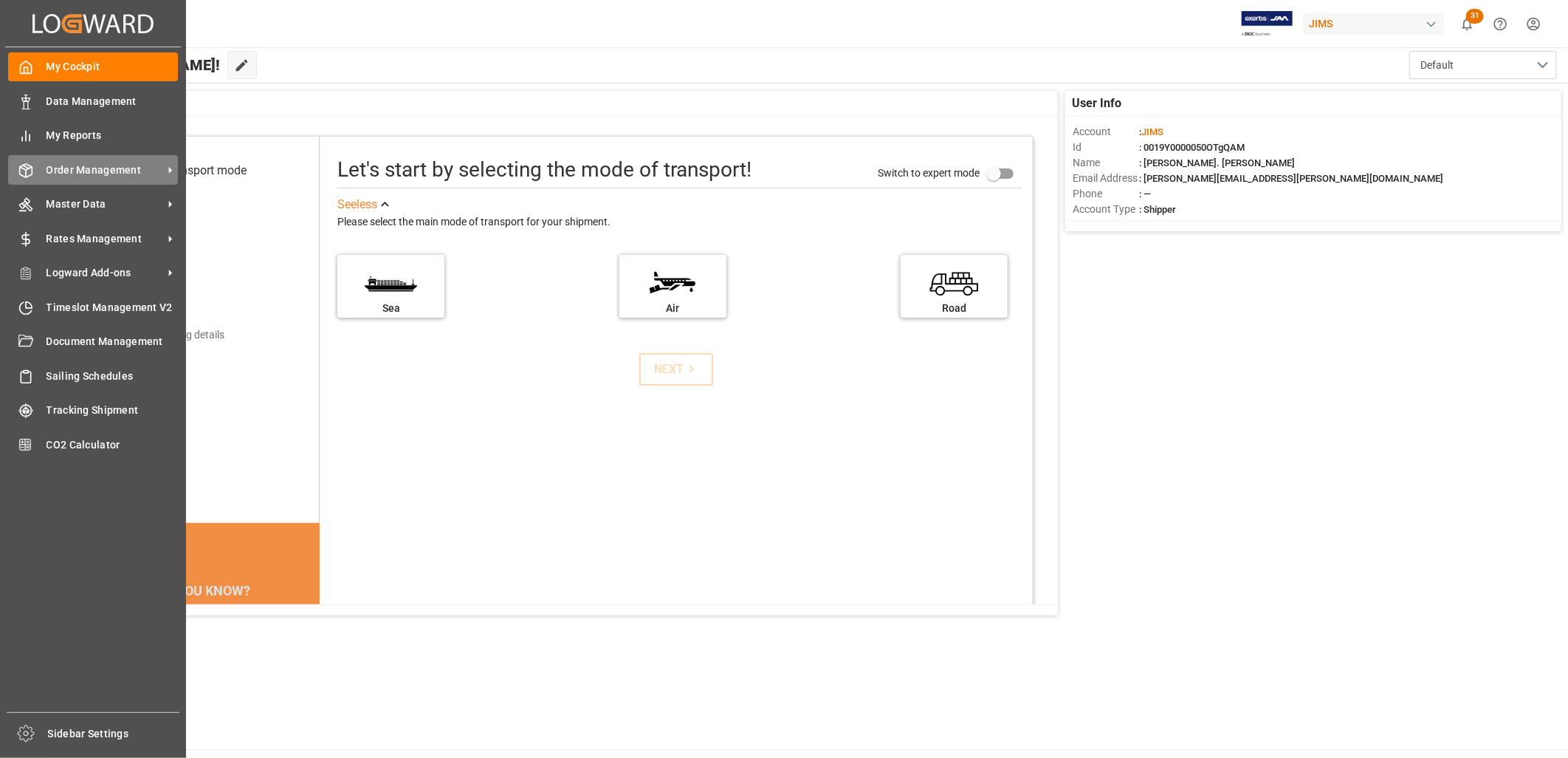
click at [96, 167] on span "Order Management" at bounding box center [104, 169] width 116 height 16
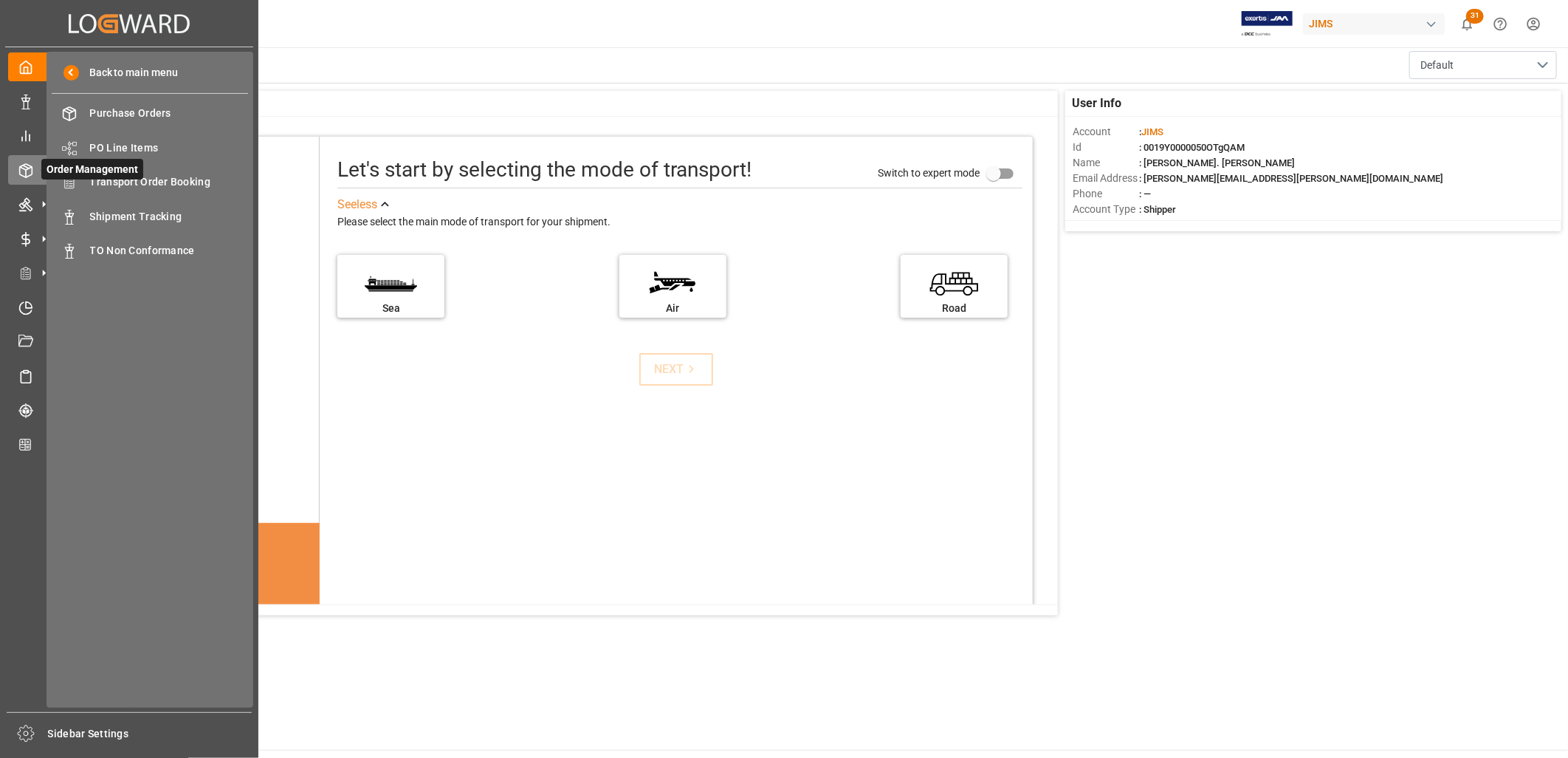
click at [28, 167] on icon at bounding box center [44, 170] width 31 height 31
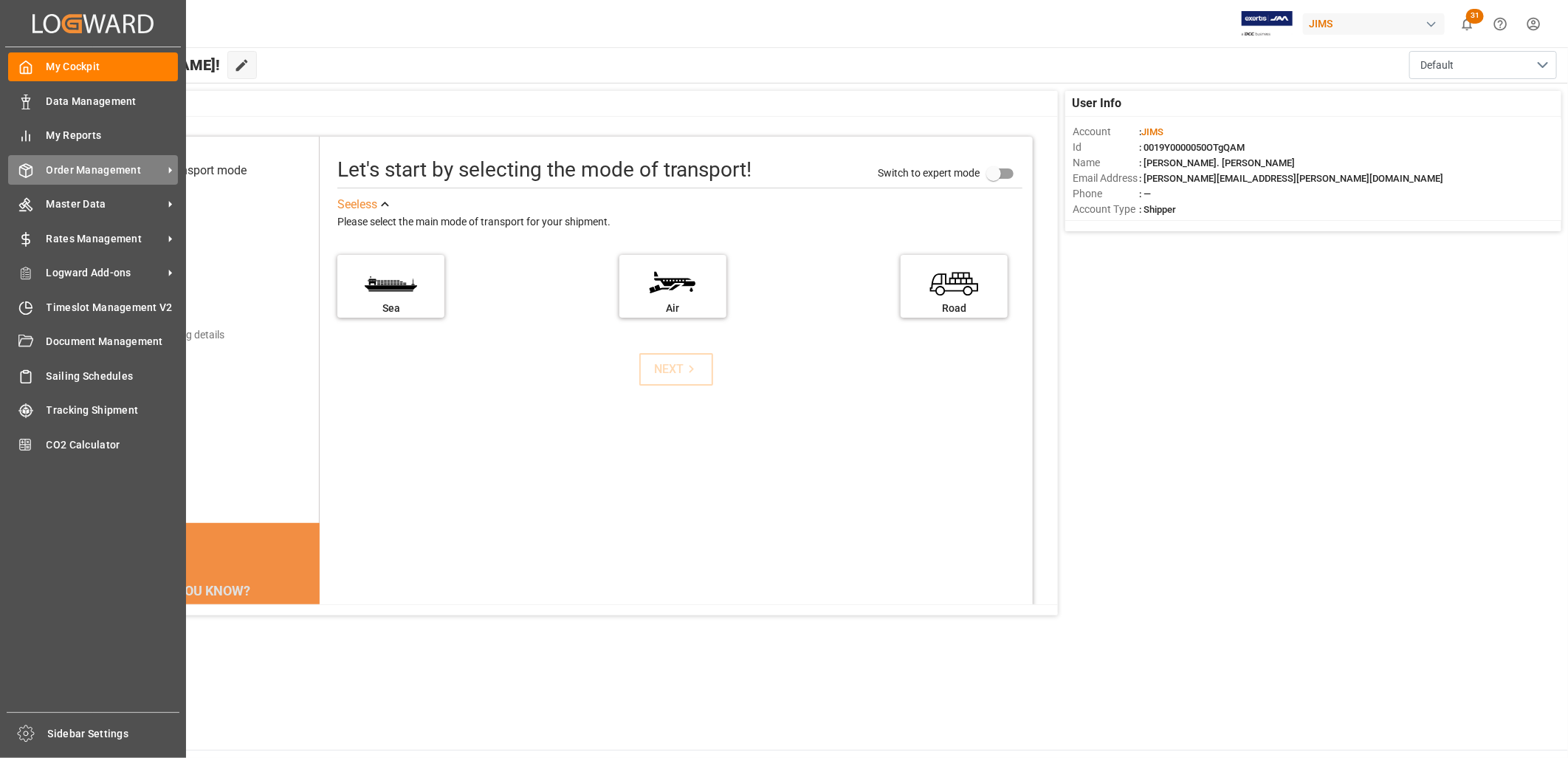
click at [77, 165] on span "Order Management" at bounding box center [104, 169] width 116 height 16
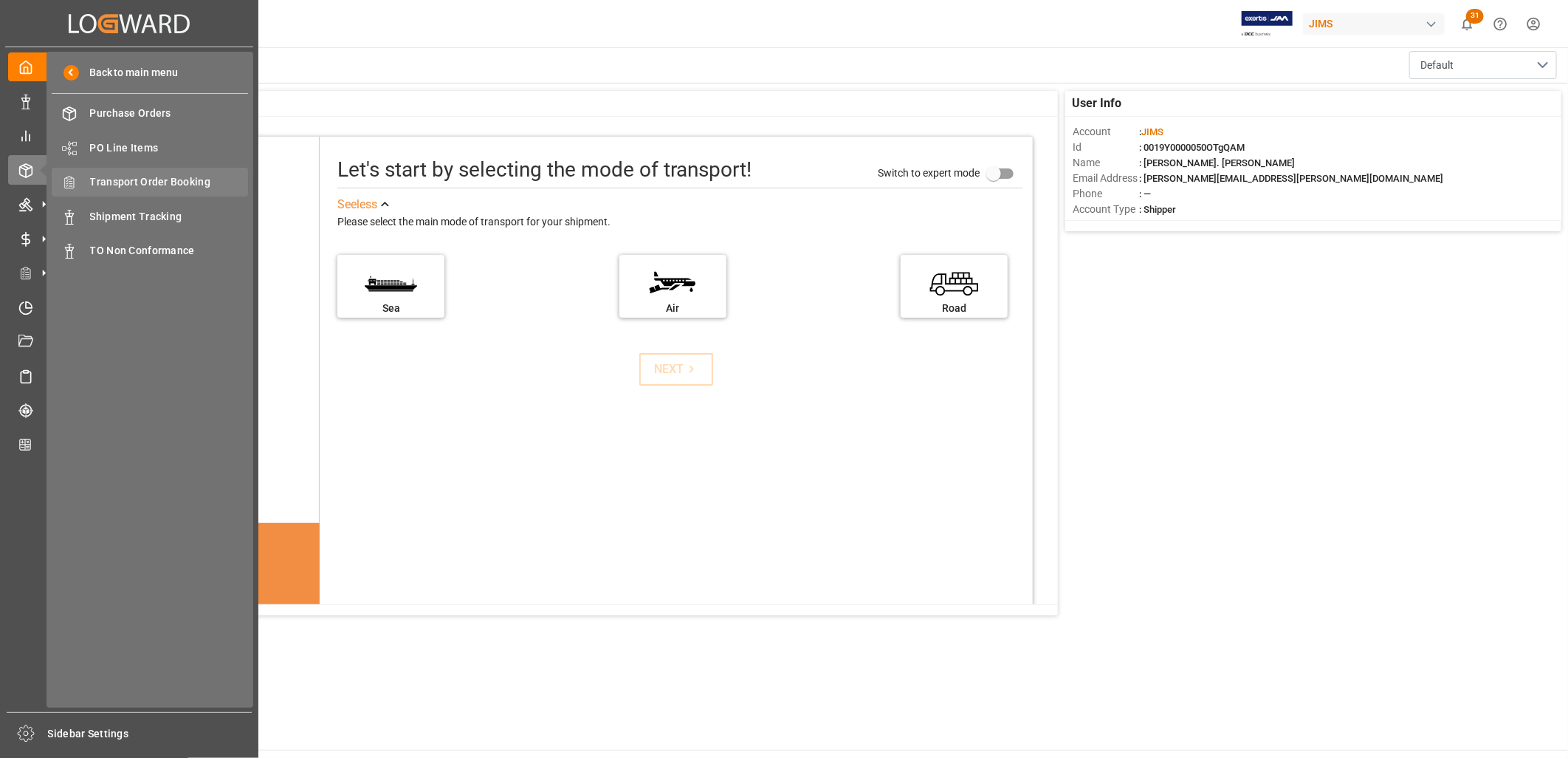
click at [155, 175] on span "Transport Order Booking" at bounding box center [168, 181] width 158 height 16
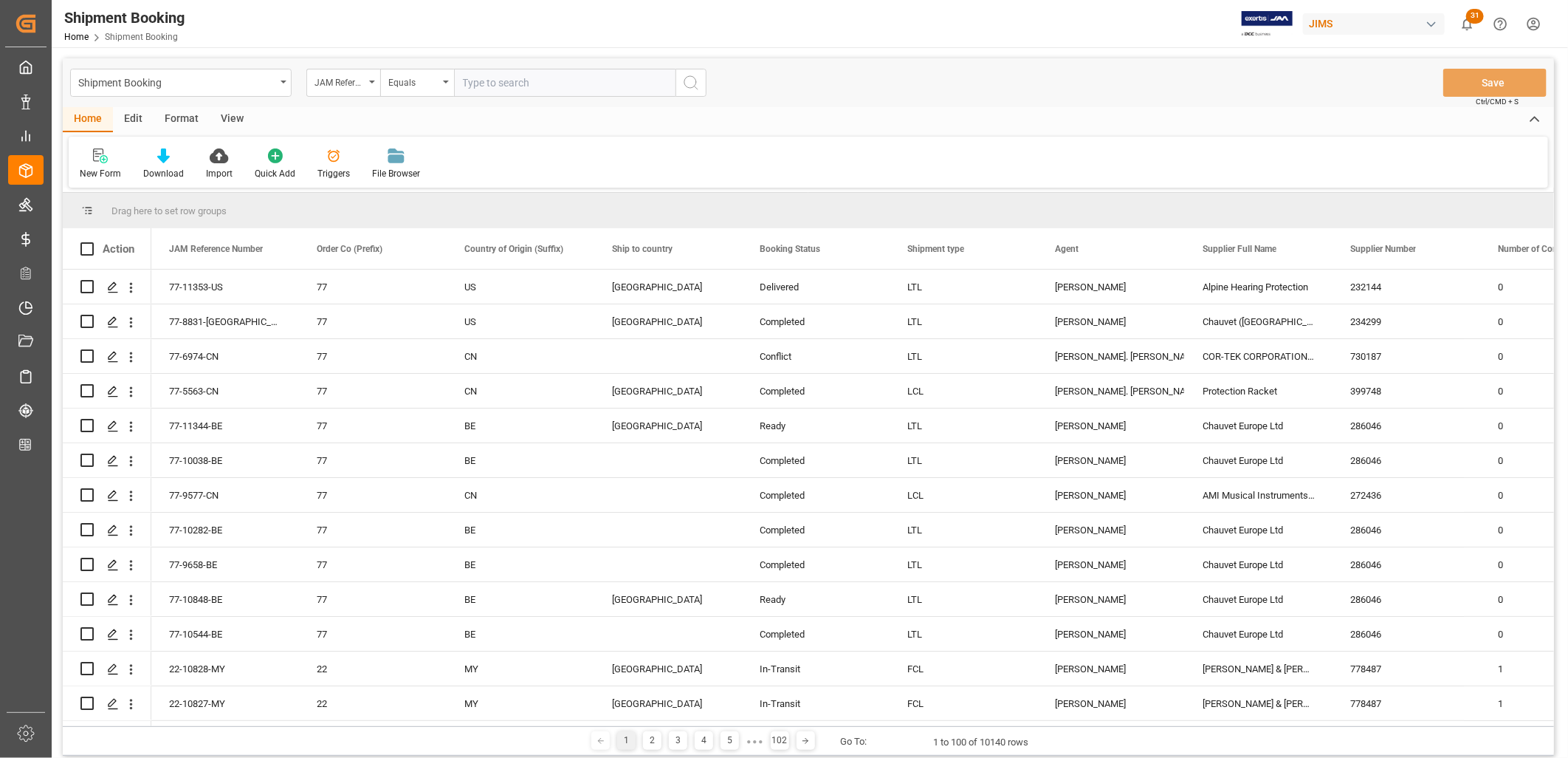
click at [468, 78] on input "text" at bounding box center [565, 82] width 222 height 28
type input "77-11041-CN"
click at [691, 80] on icon "search button" at bounding box center [690, 82] width 17 height 17
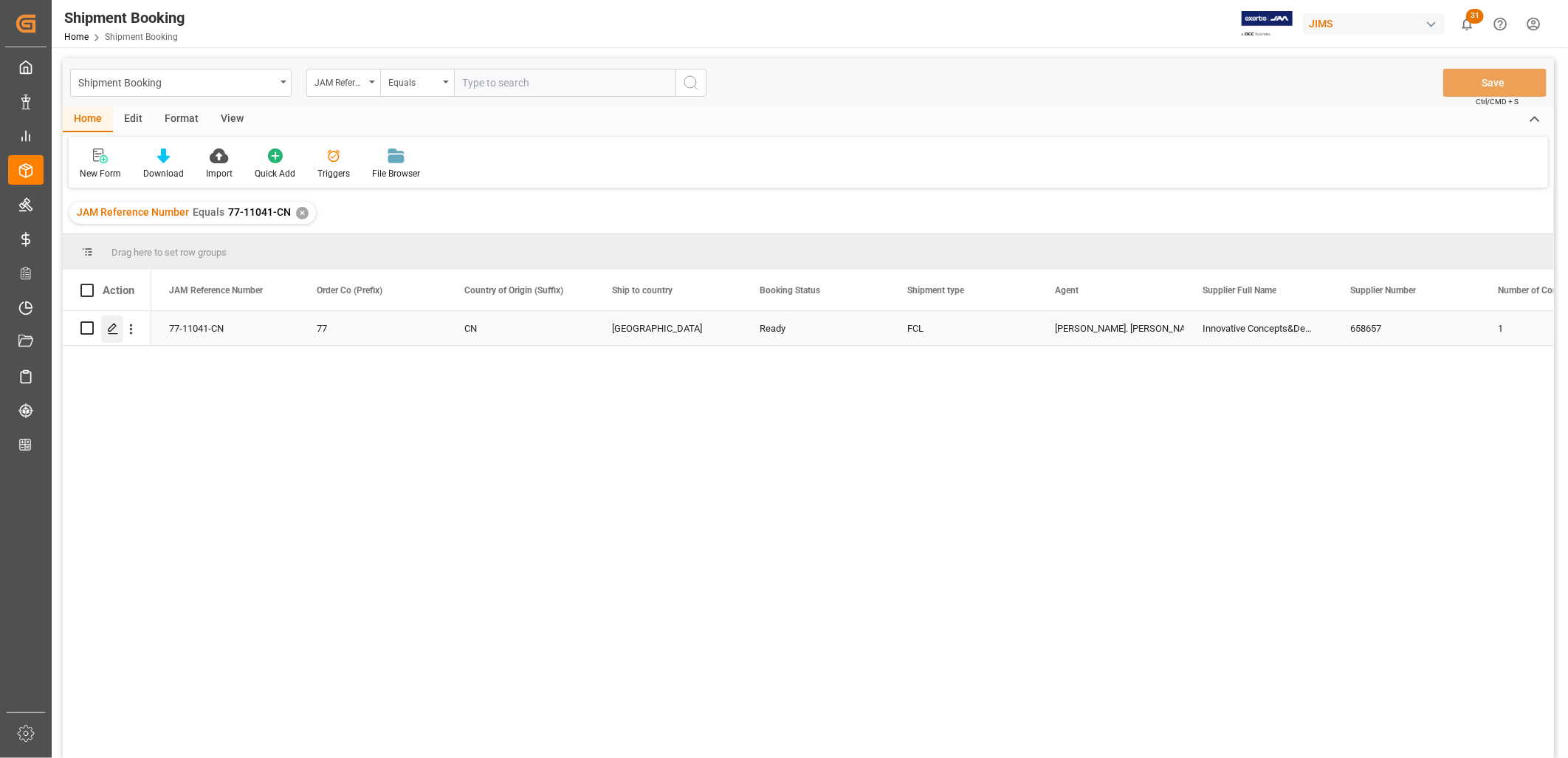
click at [112, 326] on polygon "Press SPACE to select this row." at bounding box center [113, 327] width 7 height 7
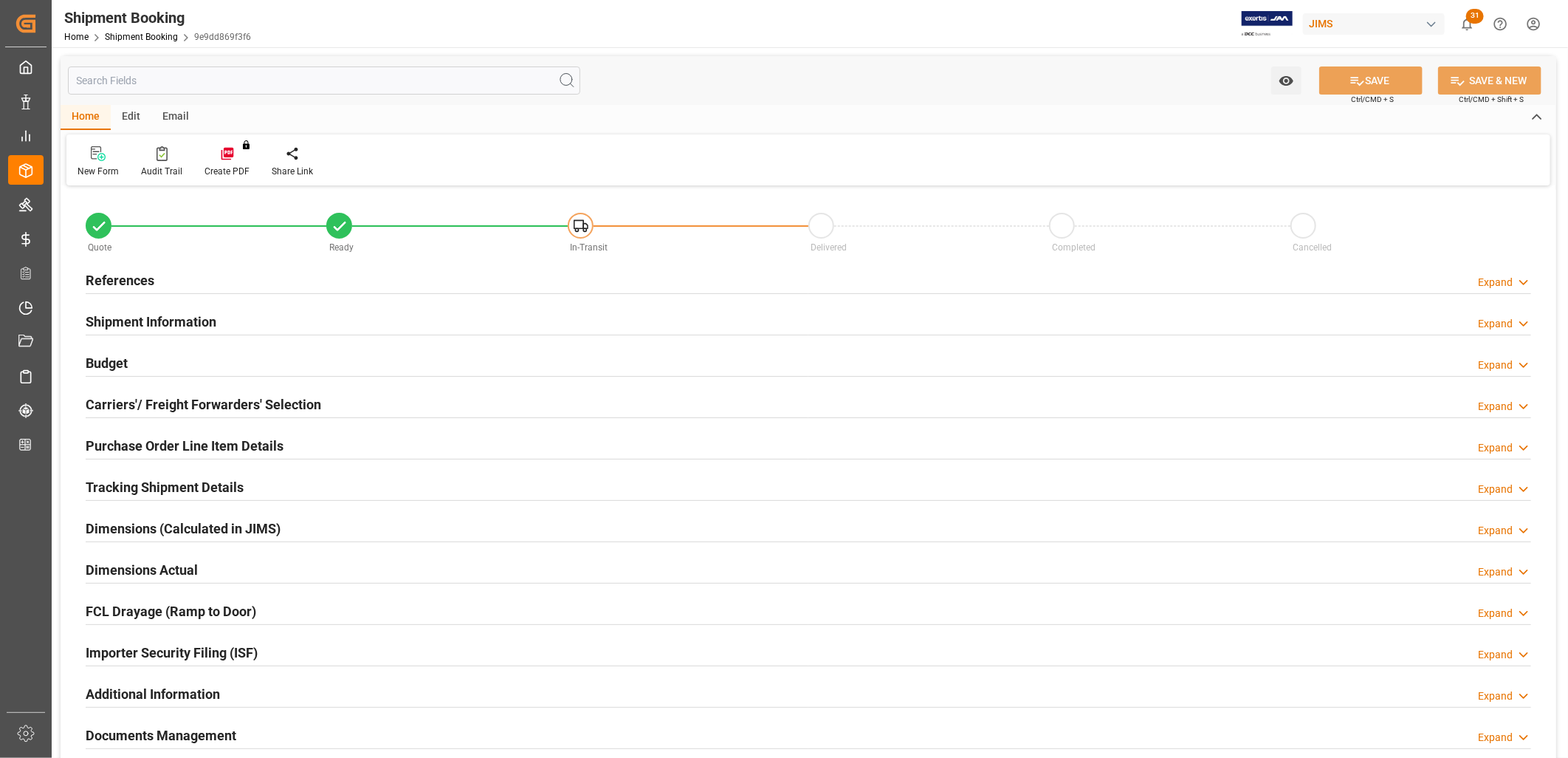
type input "1"
type input "76"
type input "26-09-2025"
click at [124, 272] on h2 "References" at bounding box center [120, 280] width 69 height 20
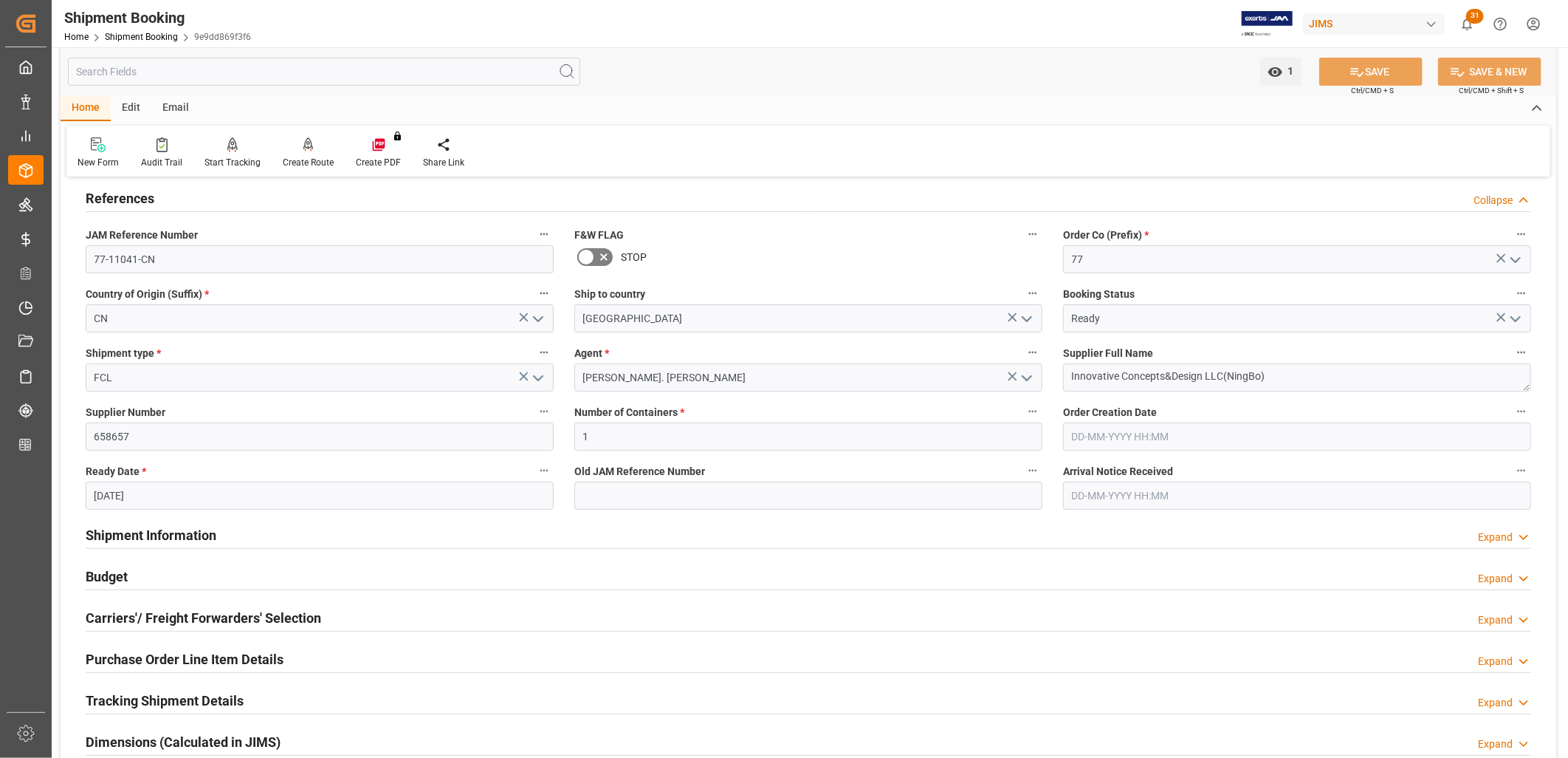
scroll to position [164, 0]
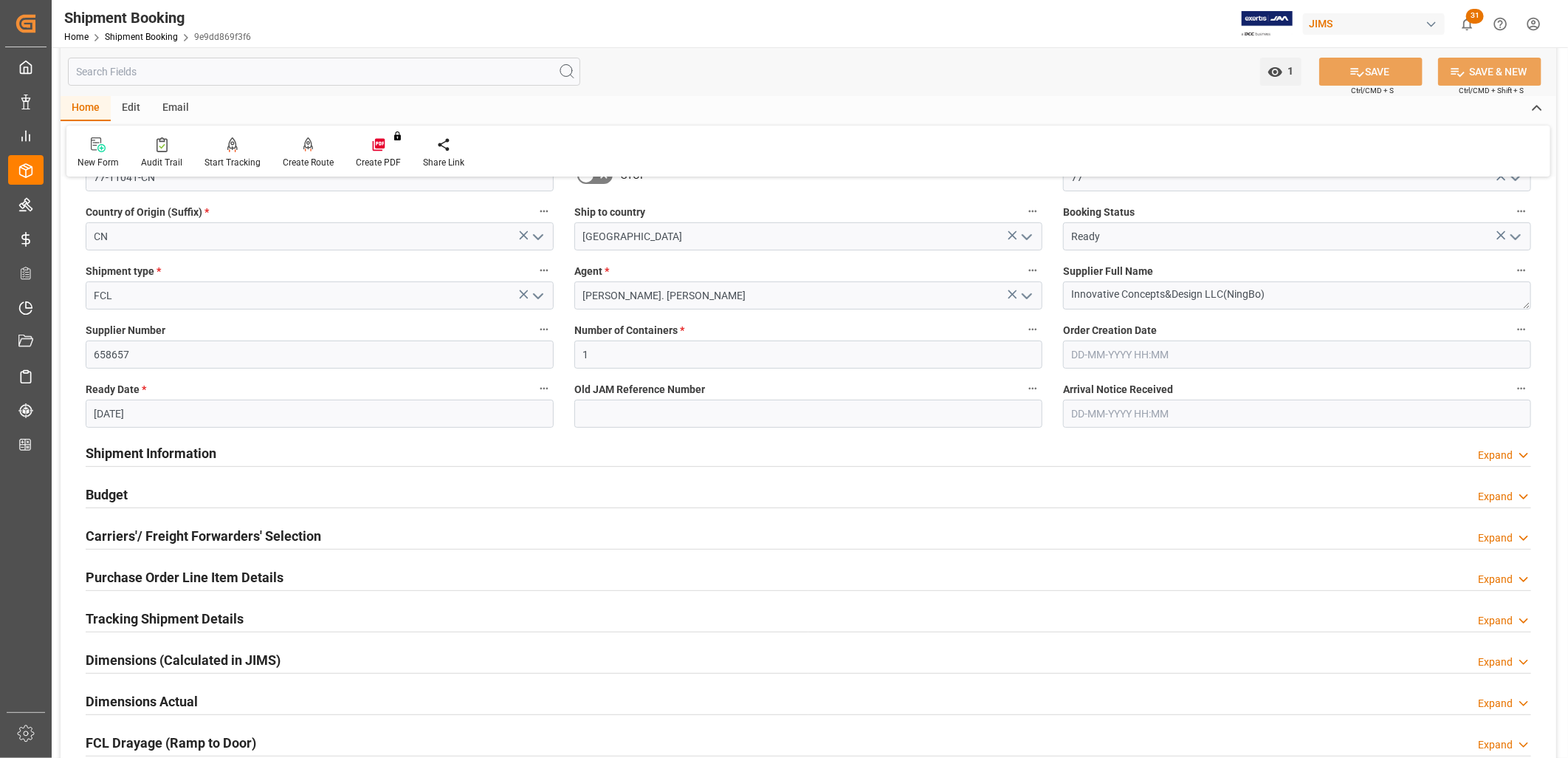
click at [189, 456] on h2 "Shipment Information" at bounding box center [151, 453] width 131 height 20
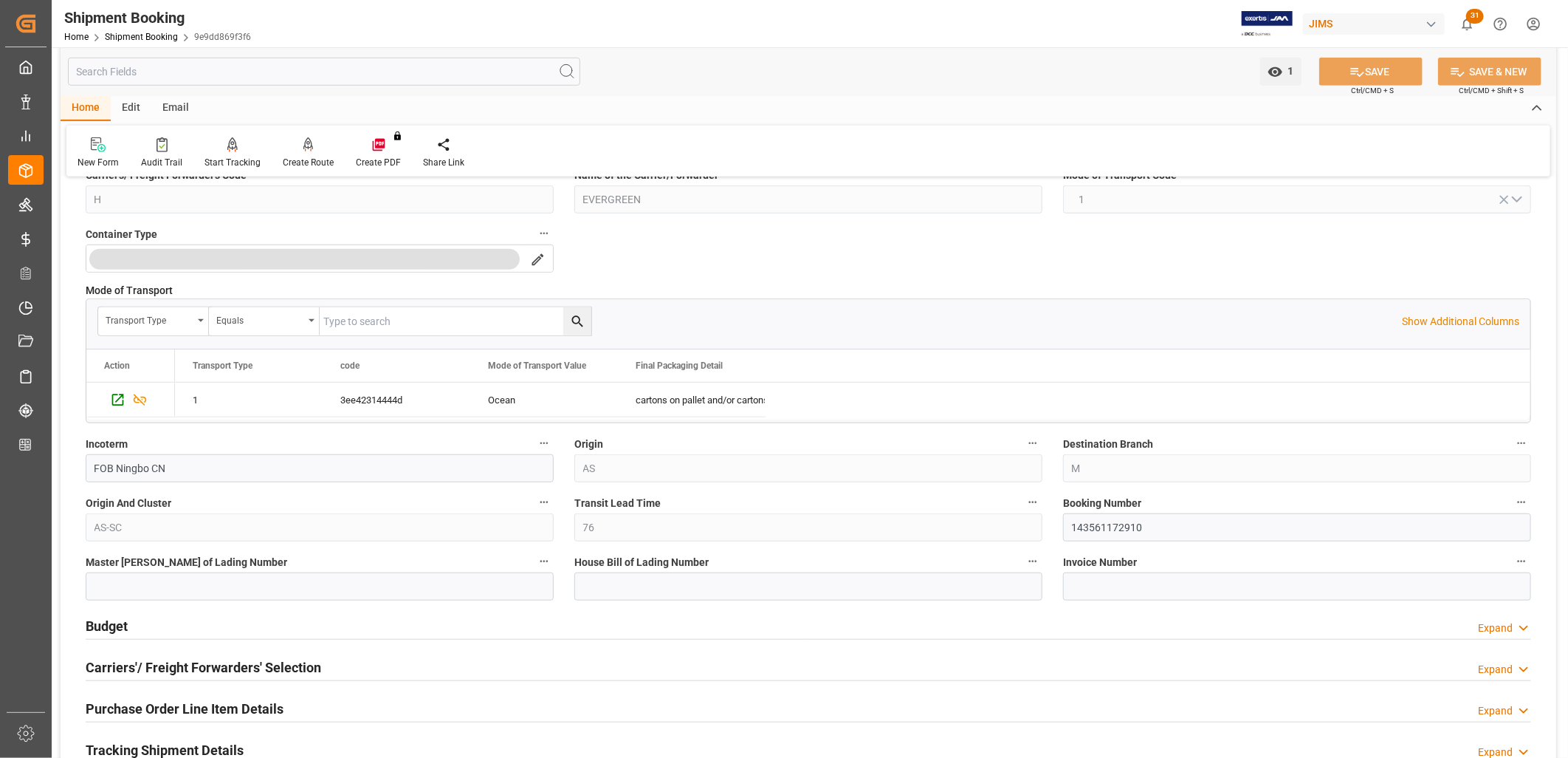
scroll to position [655, 0]
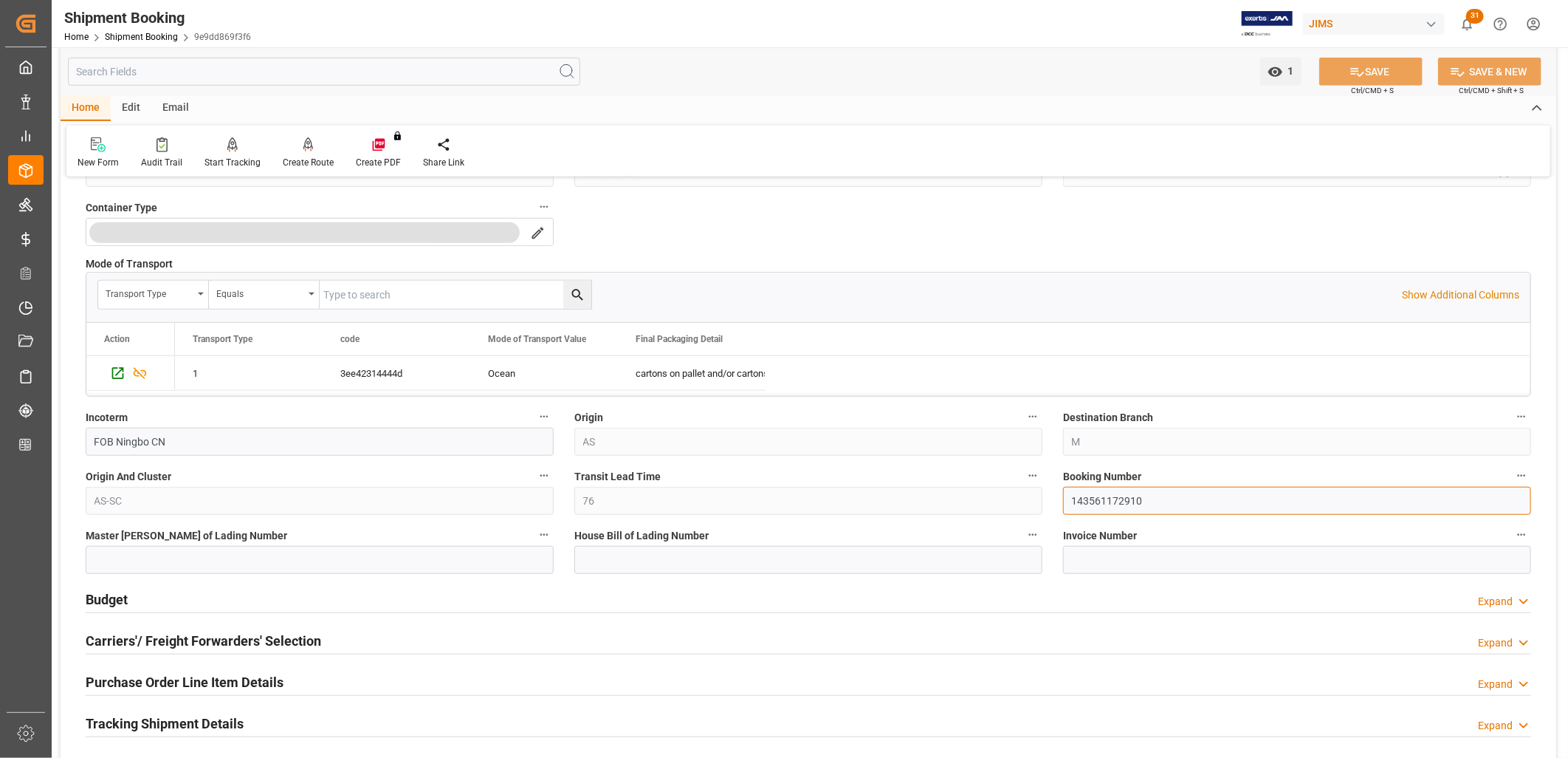
drag, startPoint x: 1147, startPoint y: 497, endPoint x: 1060, endPoint y: 508, distance: 87.7
click at [1060, 508] on div "Booking Number 143561172910" at bounding box center [1297, 490] width 489 height 60
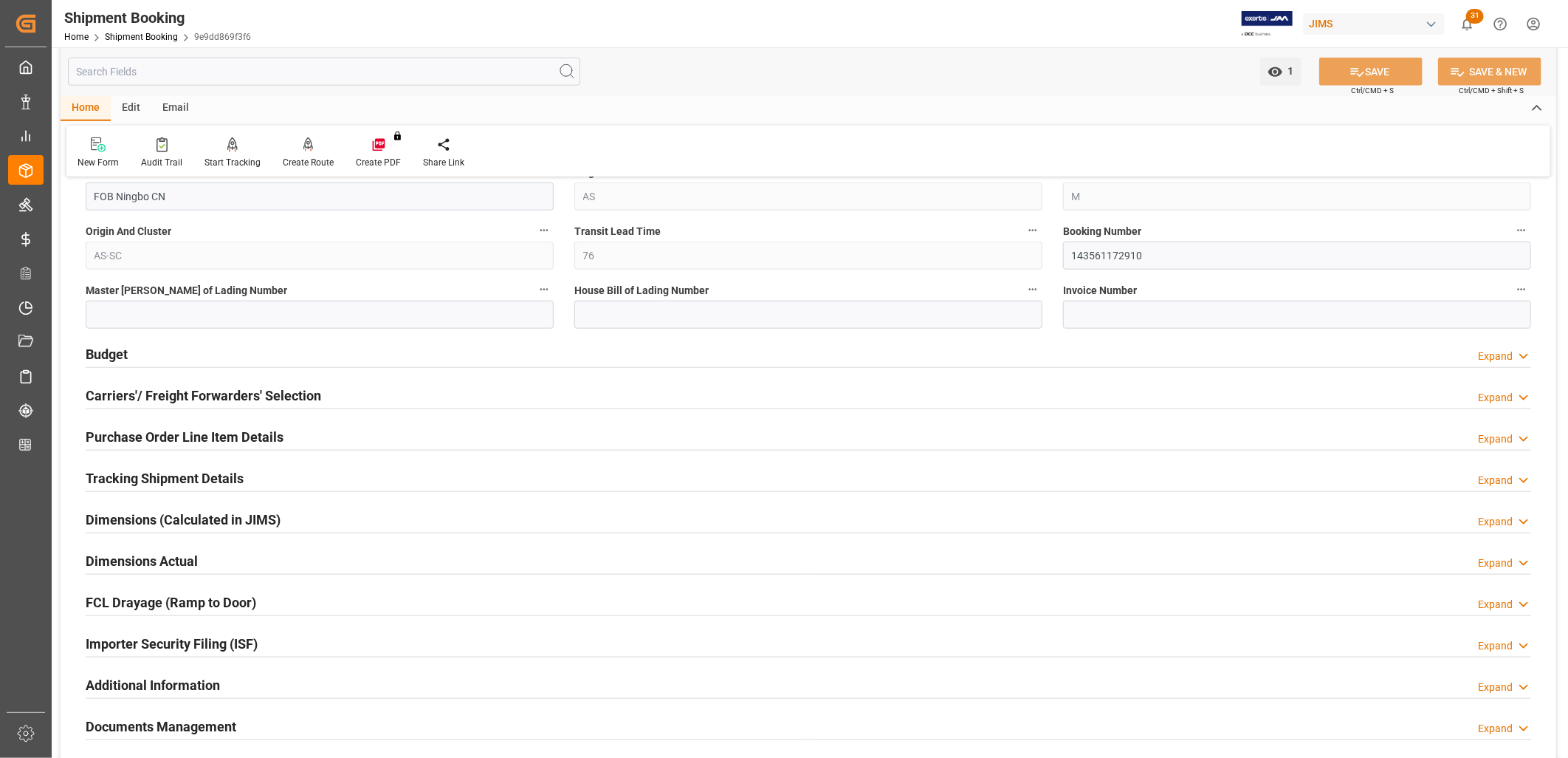
scroll to position [903, 0]
click at [164, 387] on h2 "Carriers'/ Freight Forwarders' Selection" at bounding box center [203, 394] width 235 height 20
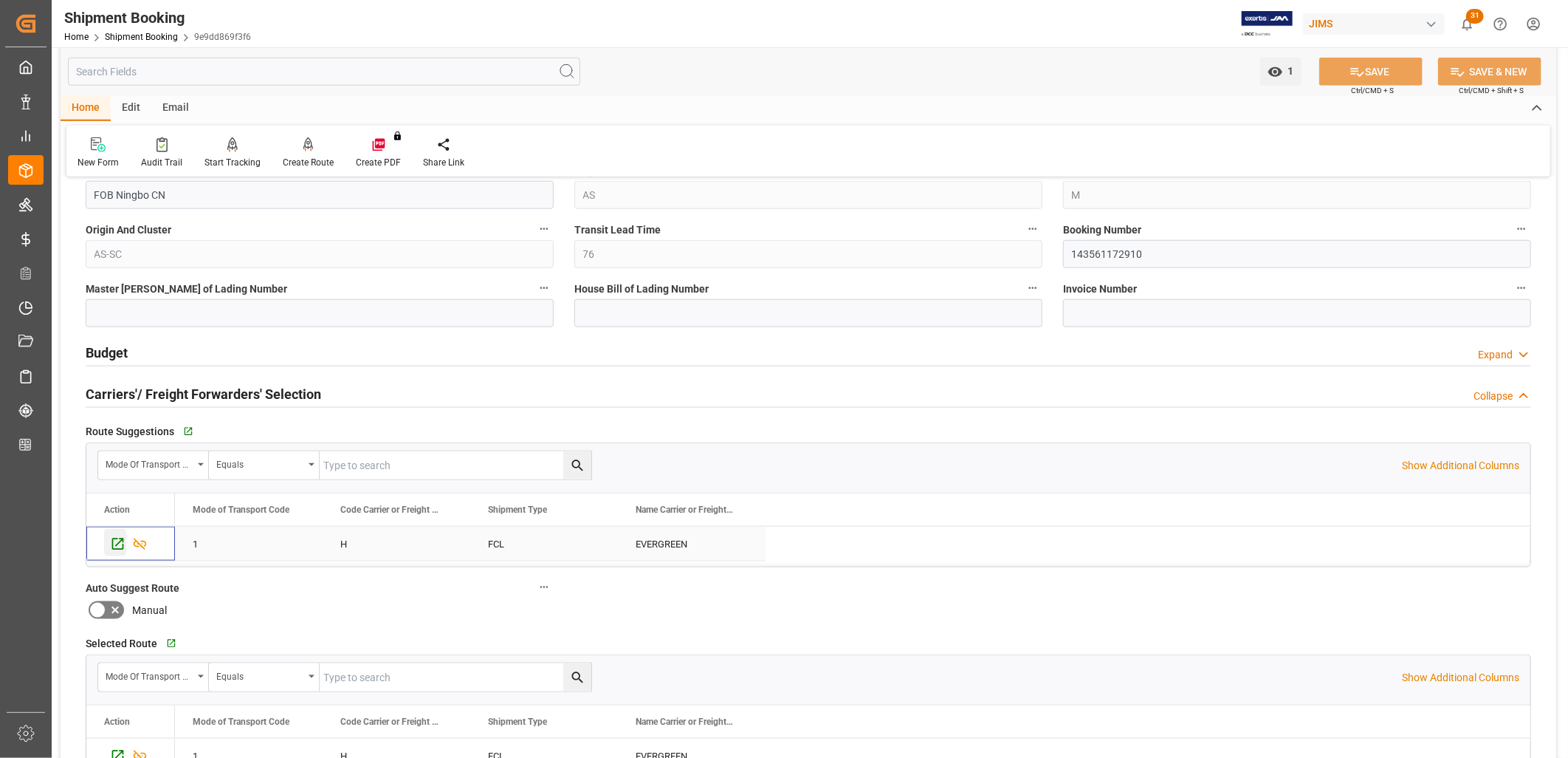
click at [115, 544] on icon "Press SPACE to select this row." at bounding box center [117, 544] width 16 height 16
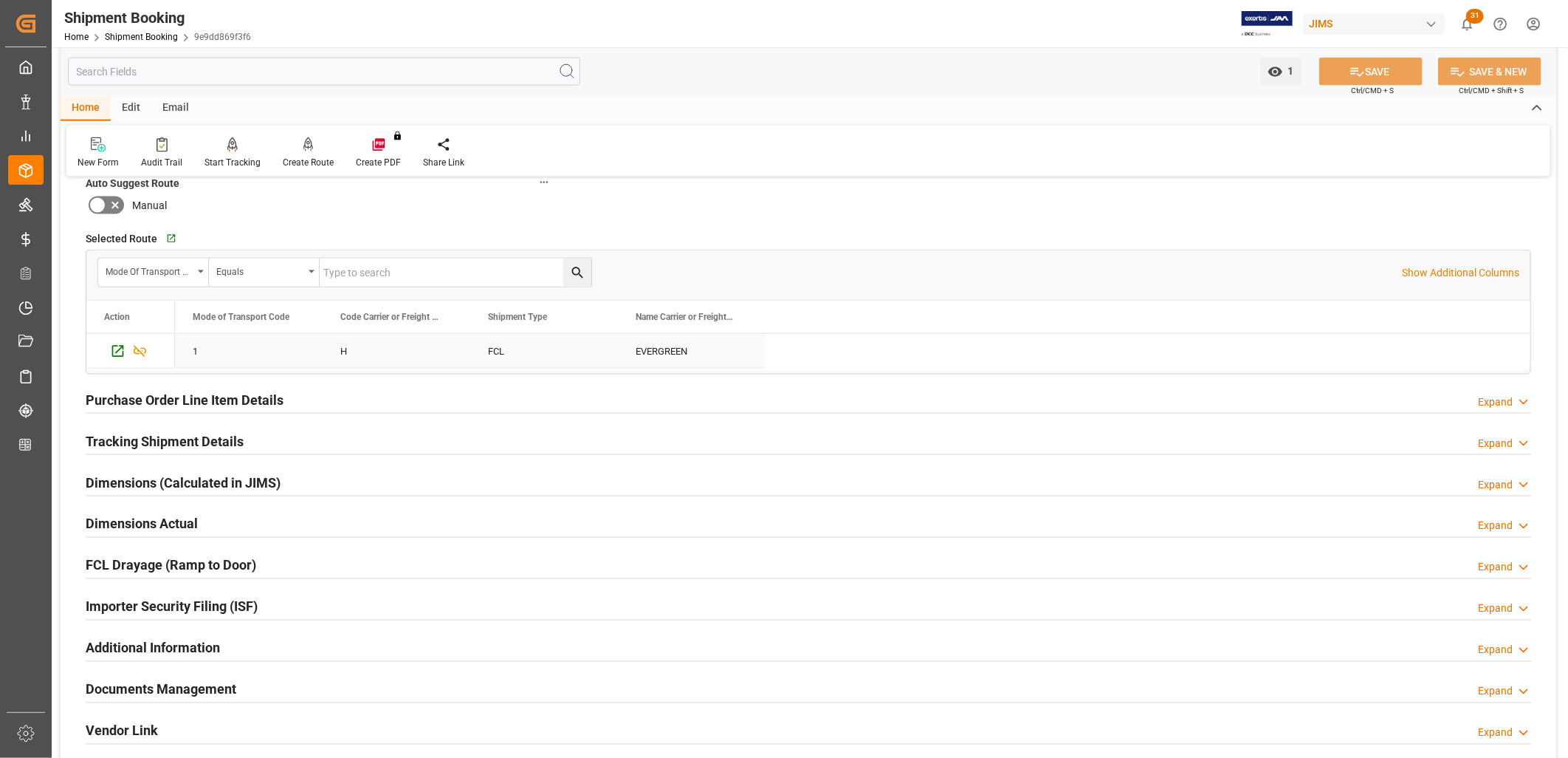
scroll to position [1312, 0]
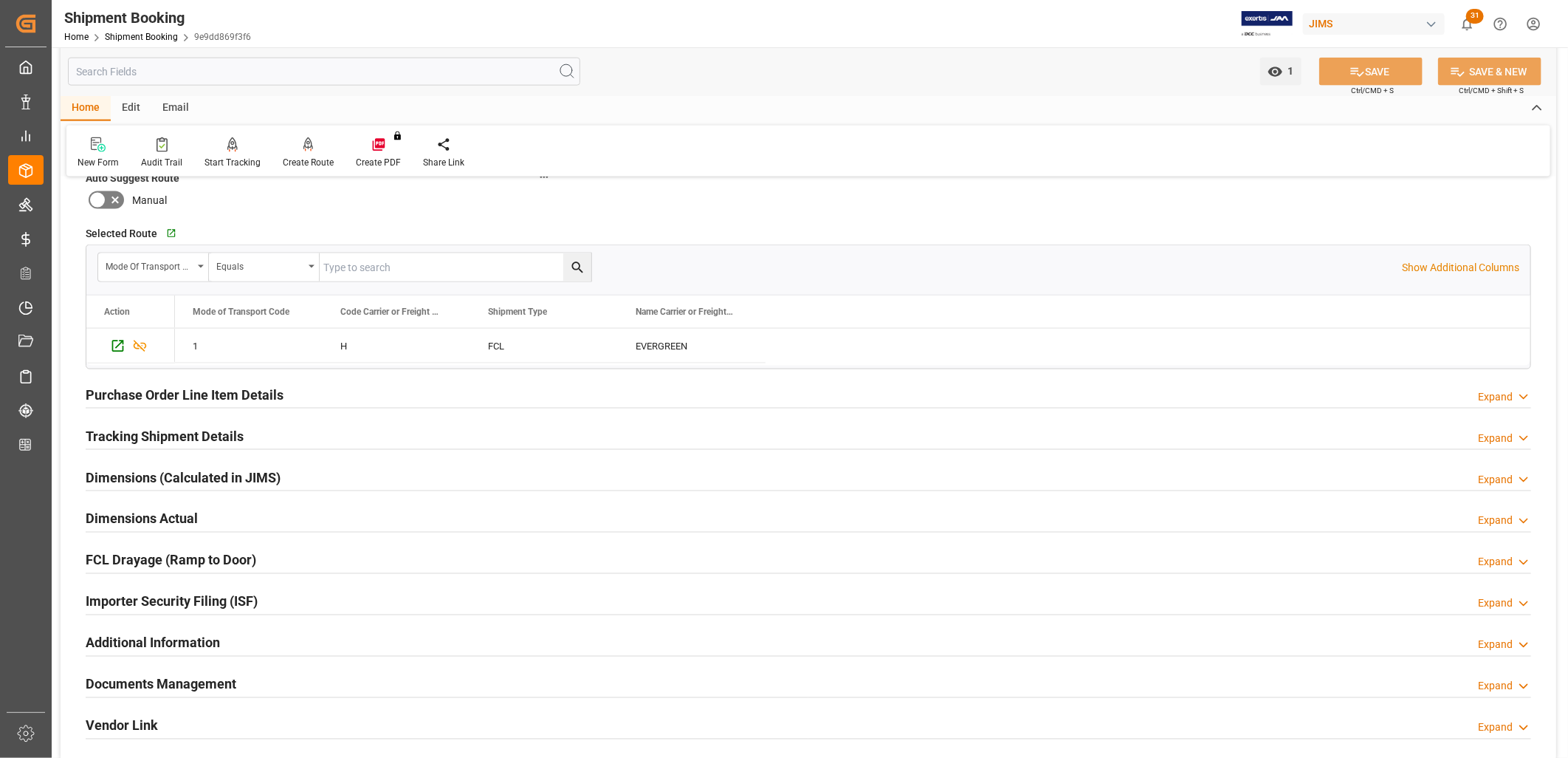
click at [205, 437] on h2 "Tracking Shipment Details" at bounding box center [165, 436] width 158 height 20
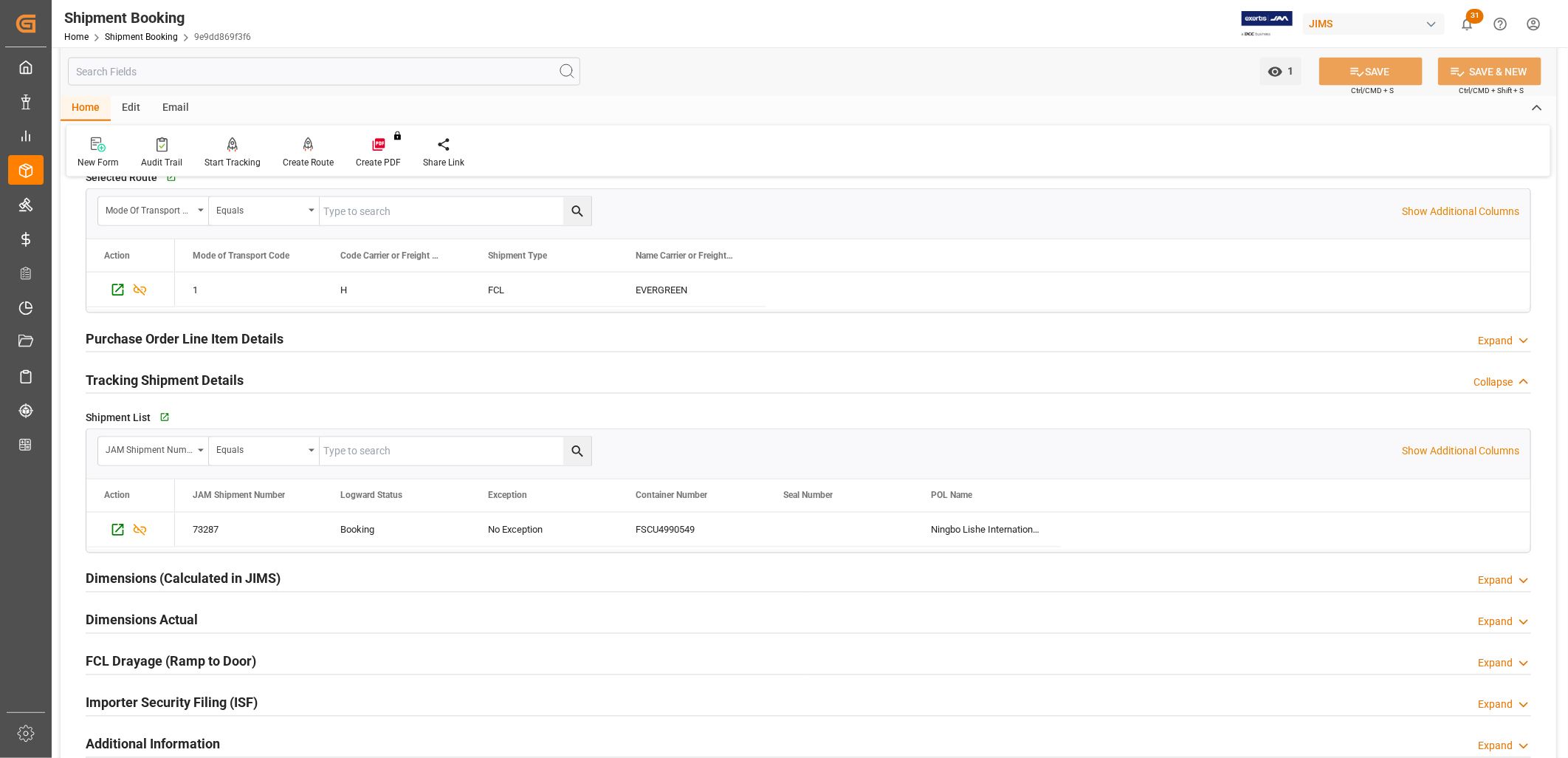
scroll to position [1394, 0]
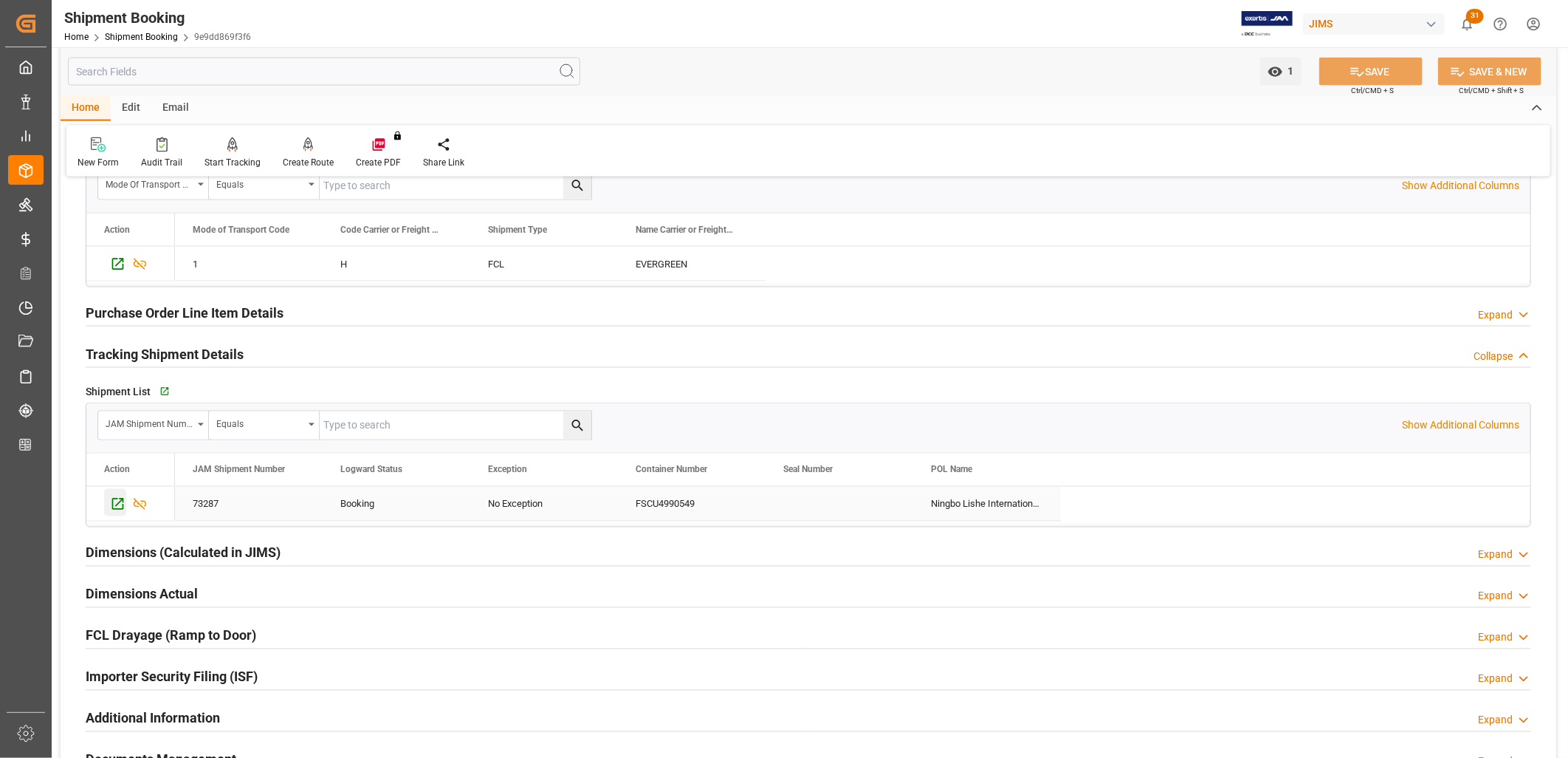
click at [121, 503] on icon "Press SPACE to select this row." at bounding box center [117, 504] width 16 height 16
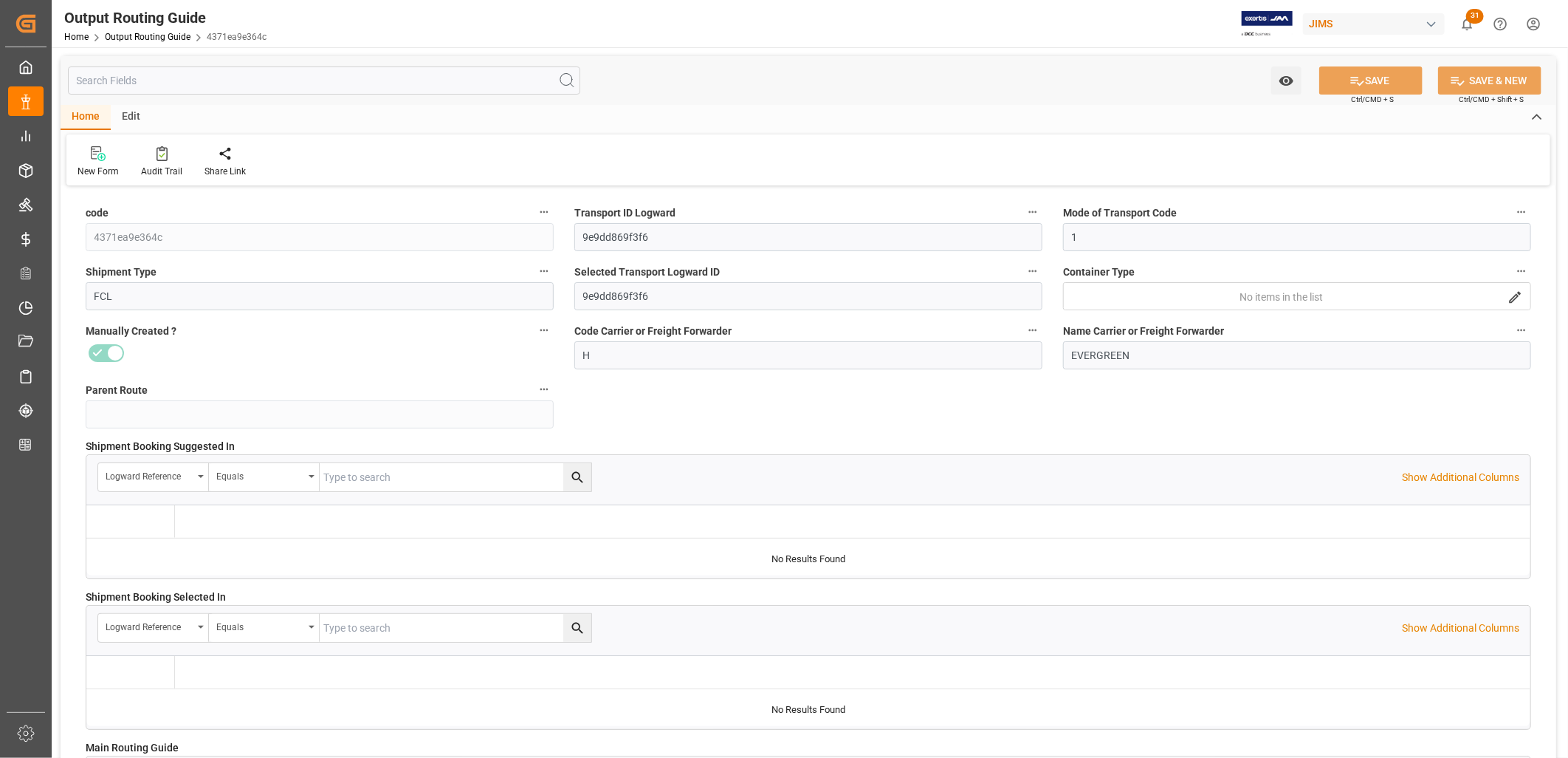
type input "[DATE] 14:38"
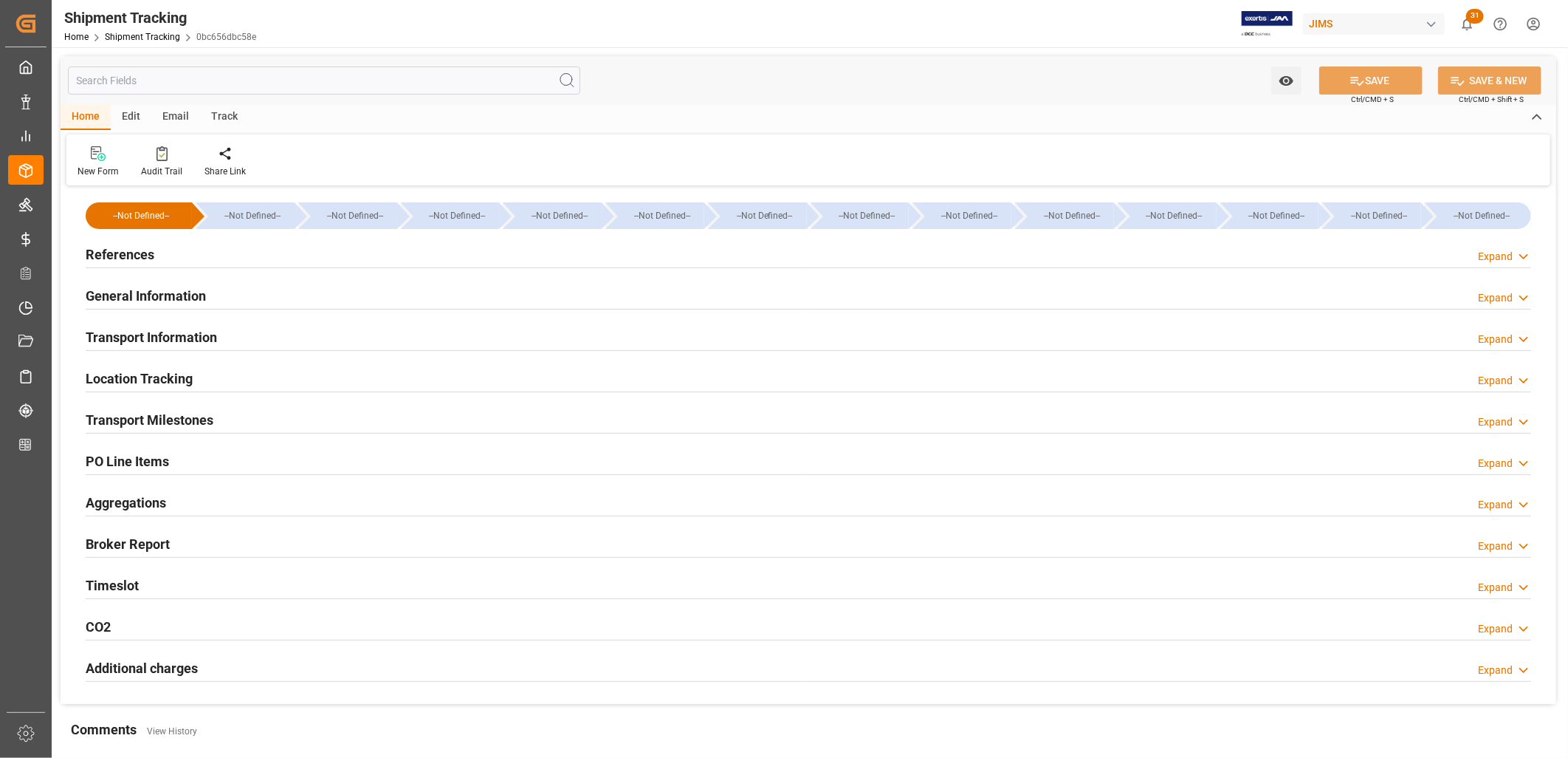
type input "[DATE] 00:00"
type input "[DATE]"
type input "[DATE] 00:00"
type input "[DATE]"
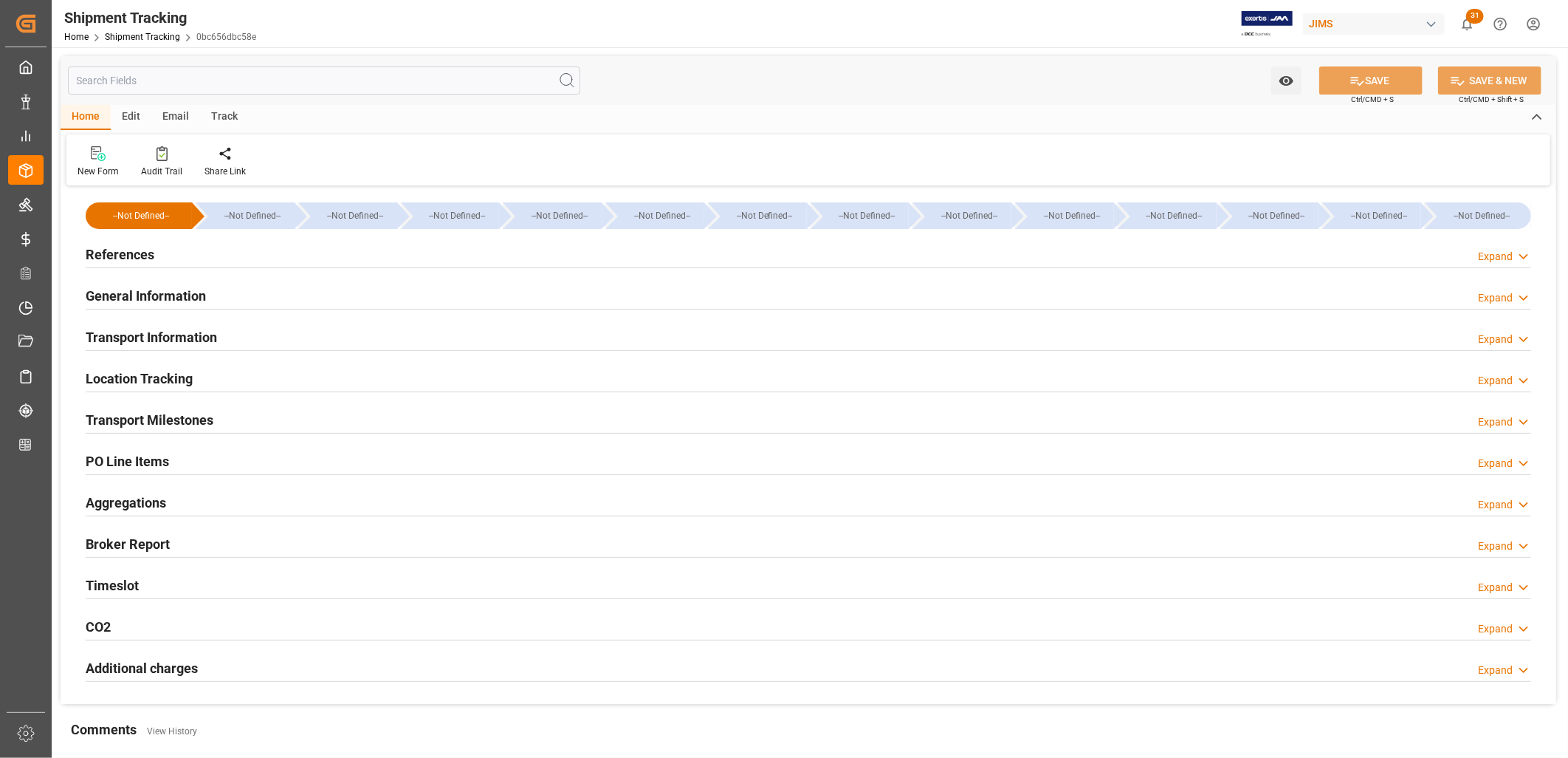
type input "[DATE] 00:00"
click at [187, 422] on h2 "Transport Milestones" at bounding box center [150, 420] width 128 height 20
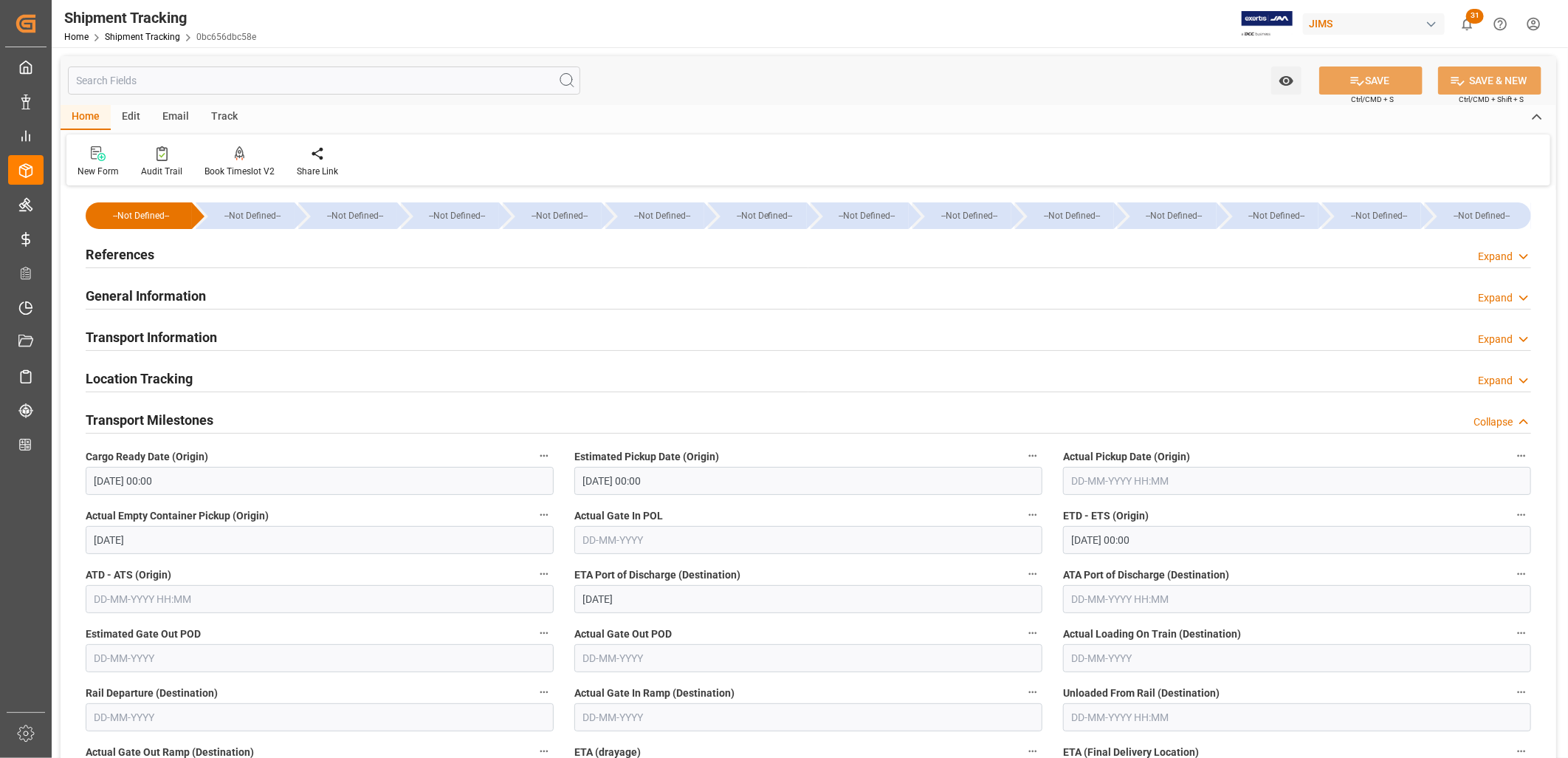
click at [152, 254] on h2 "References" at bounding box center [120, 254] width 69 height 20
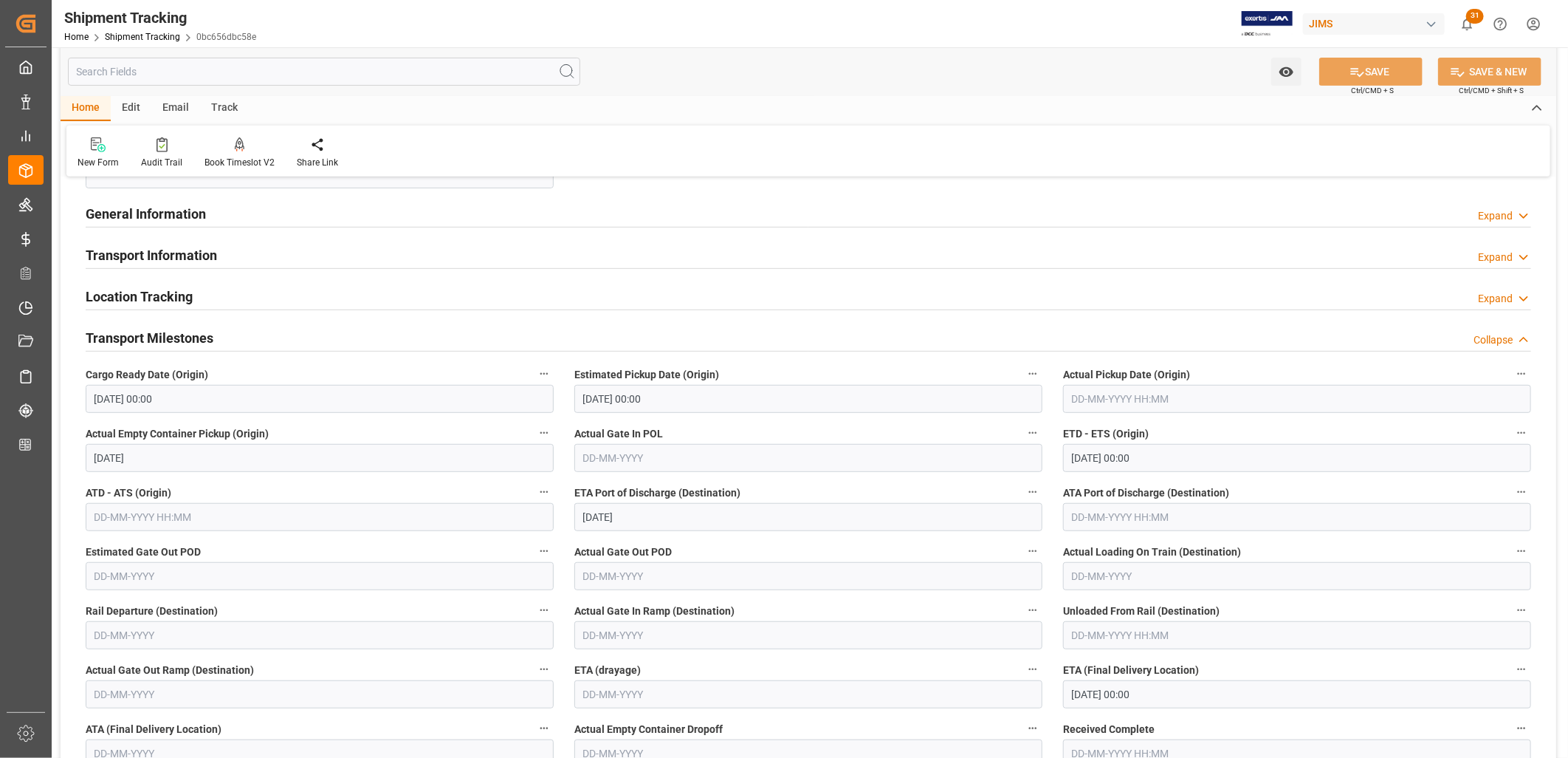
scroll to position [291, 0]
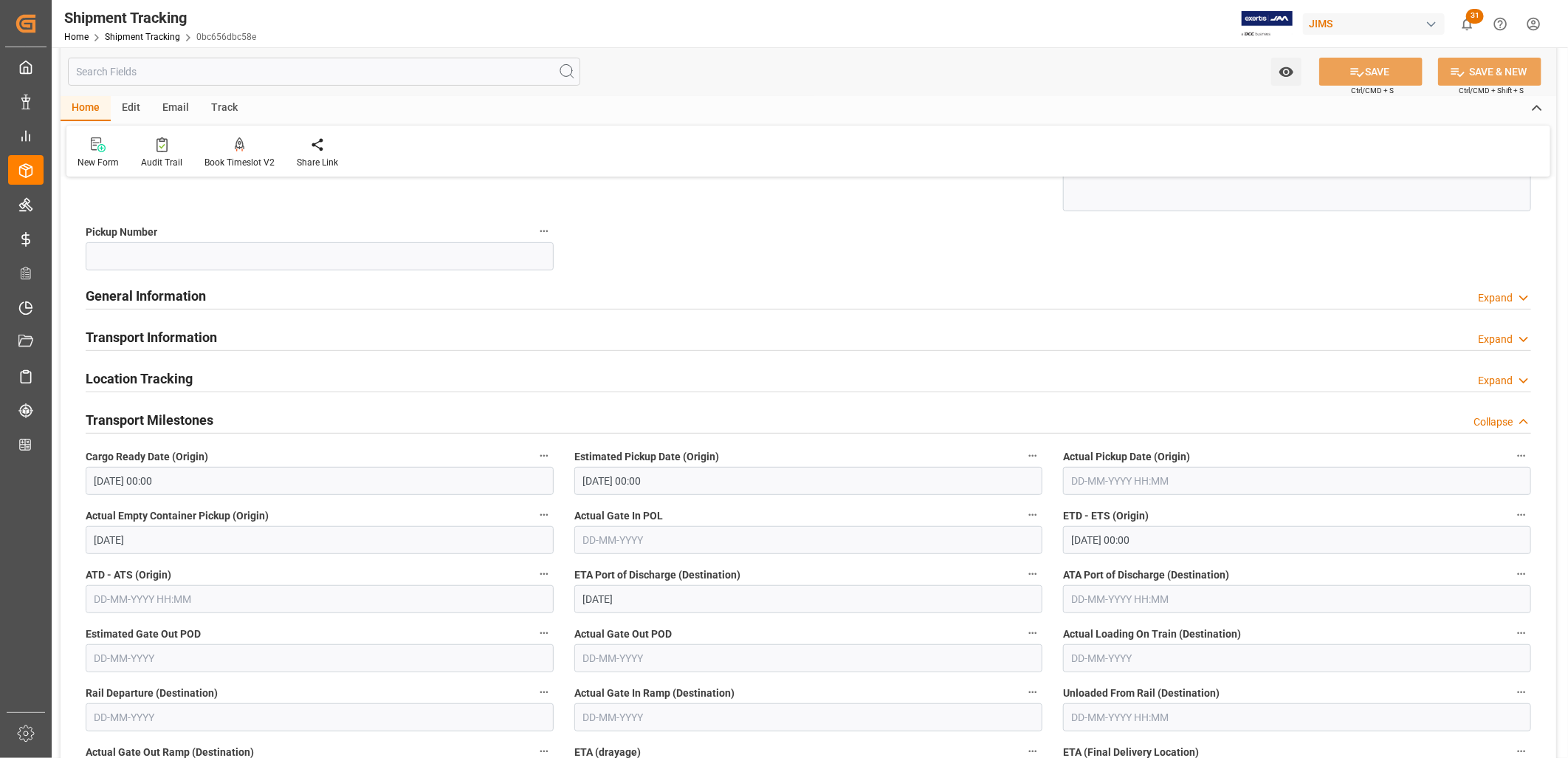
click at [197, 334] on h2 "Transport Information" at bounding box center [152, 337] width 132 height 20
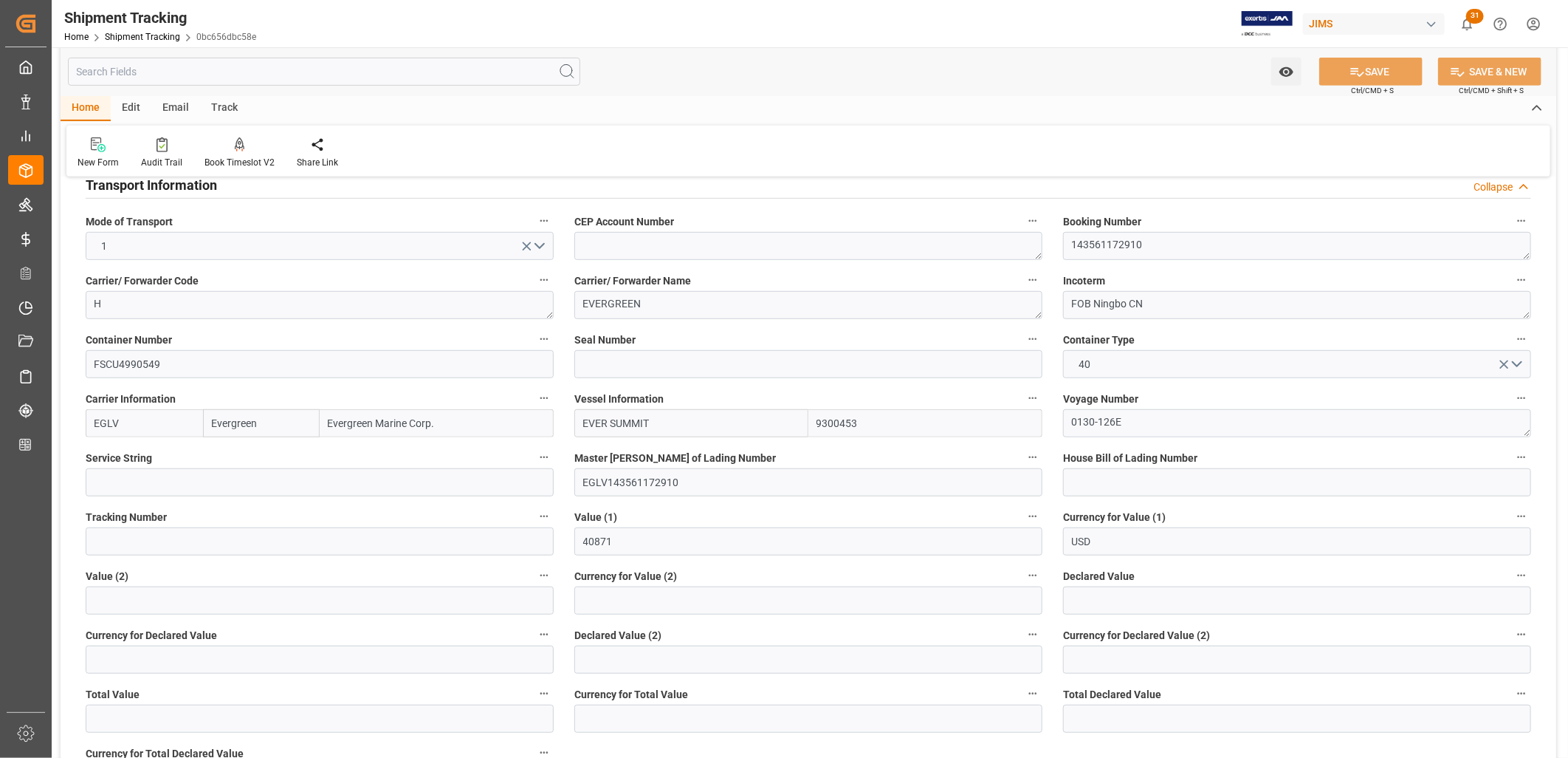
scroll to position [455, 0]
